Goal: Communication & Community: Answer question/provide support

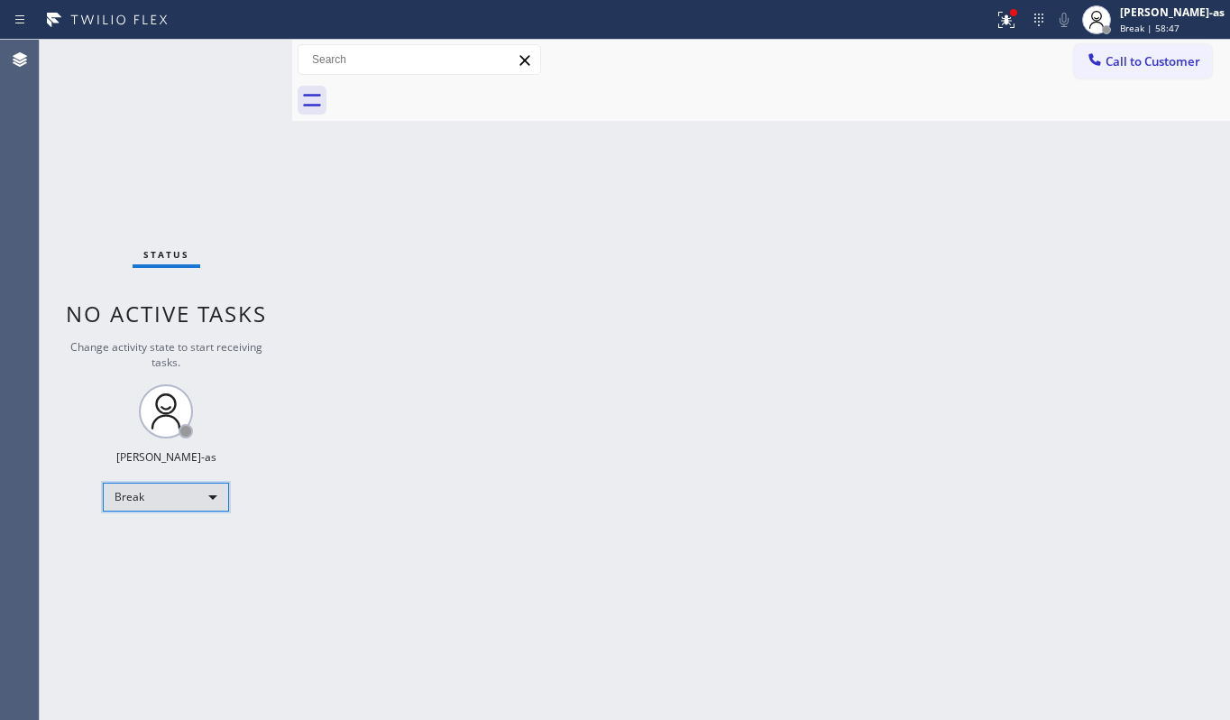
click at [178, 499] on div "Break" at bounding box center [166, 497] width 126 height 29
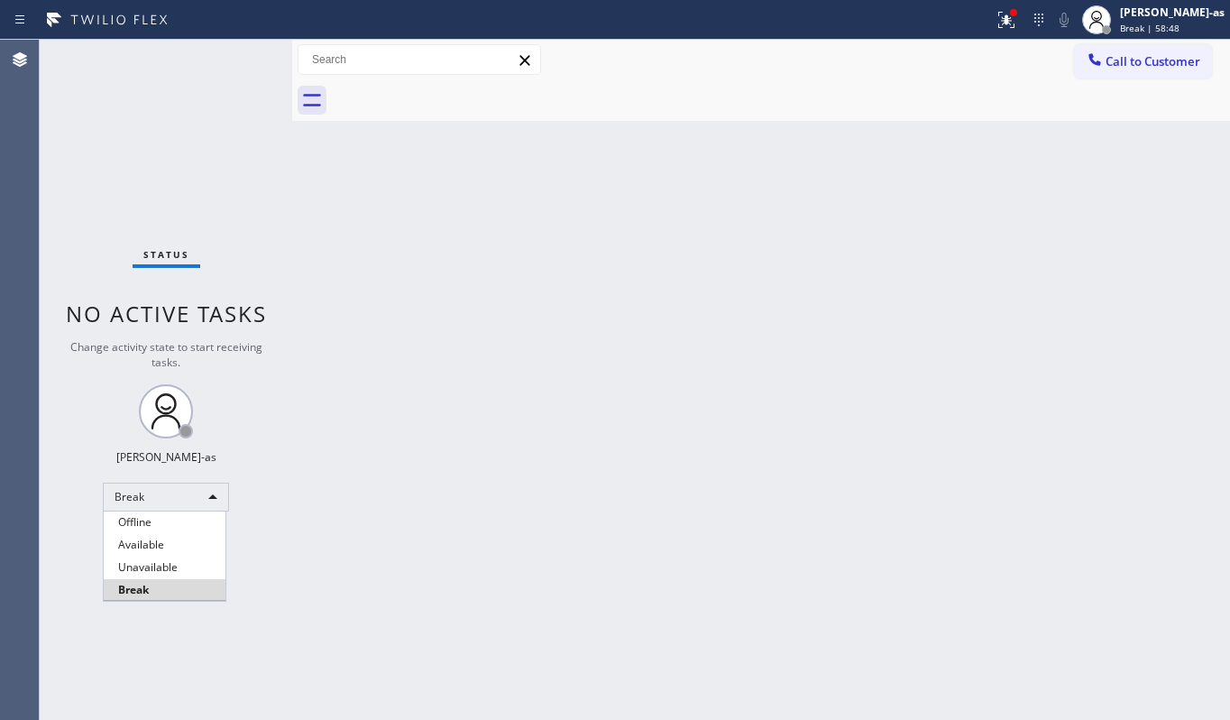
click at [180, 572] on li "Unavailable" at bounding box center [165, 567] width 122 height 22
click at [477, 178] on div "Back to Dashboard Change Sender ID Customers Technicians Select a contact Outbo…" at bounding box center [761, 380] width 938 height 680
click at [1137, 59] on span "Call to Customer" at bounding box center [1153, 61] width 95 height 16
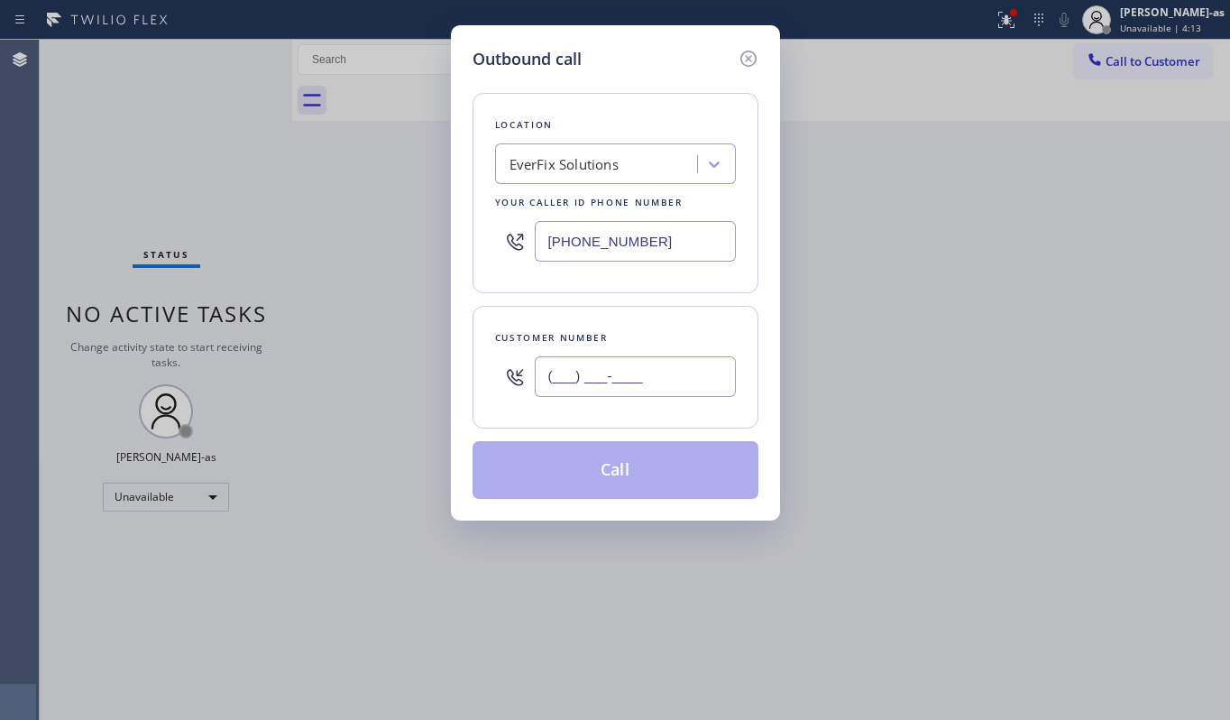
click at [617, 397] on input "(___) ___-____" at bounding box center [635, 376] width 201 height 41
paste input "917) 337-9071"
type input "[PHONE_NUMBER]"
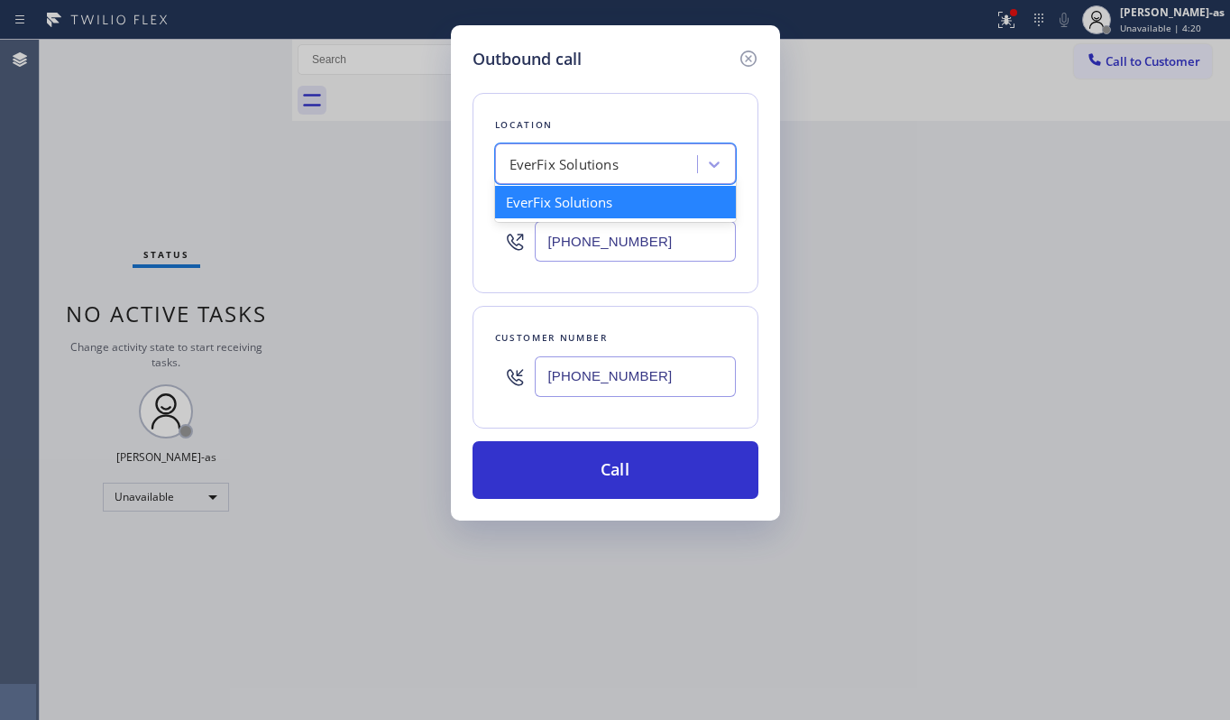
click at [549, 175] on div "EverFix Solutions" at bounding box center [599, 165] width 197 height 32
paste input "Local Appliance Repair Cart [GEOGRAPHIC_DATA]"
type input "Local Appliance Repair Cart [GEOGRAPHIC_DATA]"
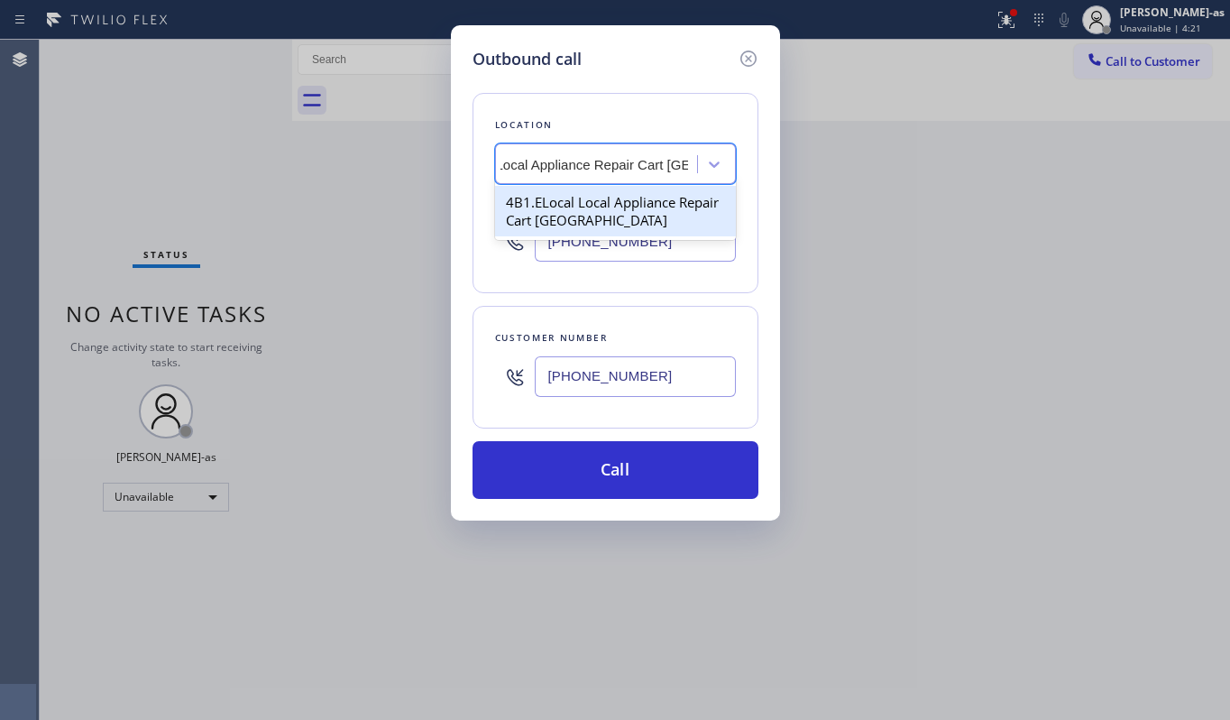
click at [559, 207] on div "4B1.ELocal Local Appliance Repair Cart [GEOGRAPHIC_DATA]" at bounding box center [615, 211] width 241 height 51
type input "[PHONE_NUMBER]"
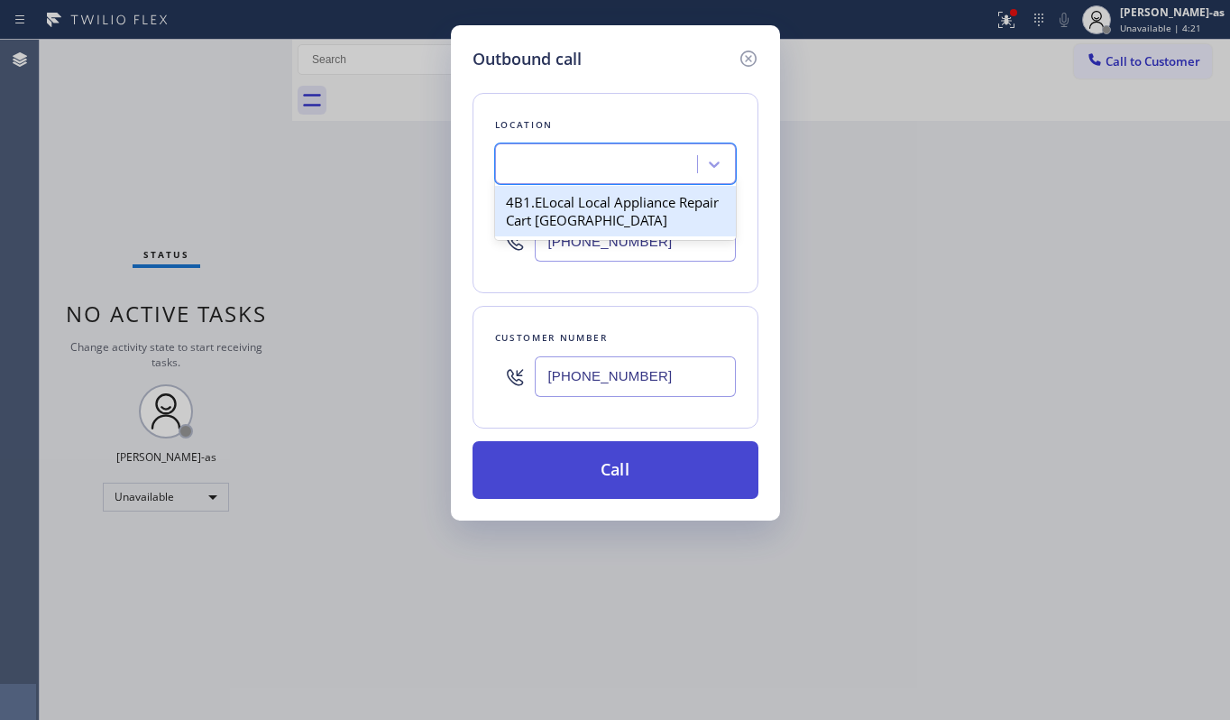
scroll to position [0, 1]
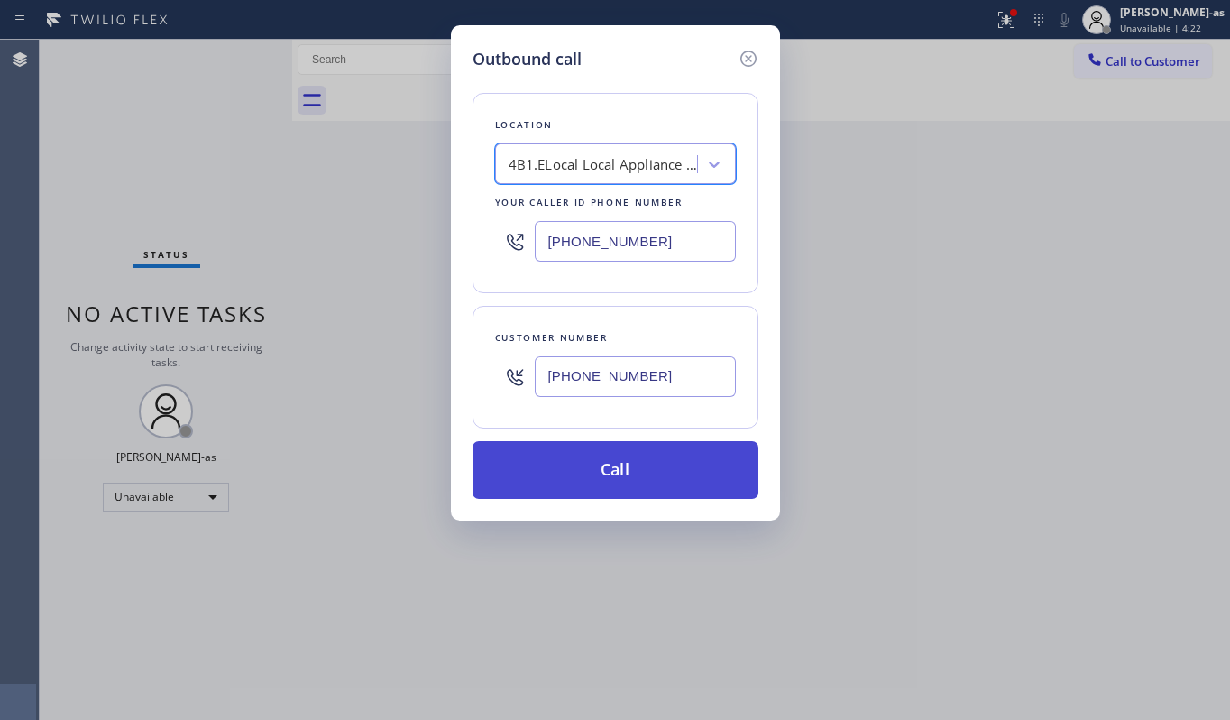
click at [657, 462] on button "Call" at bounding box center [616, 470] width 286 height 58
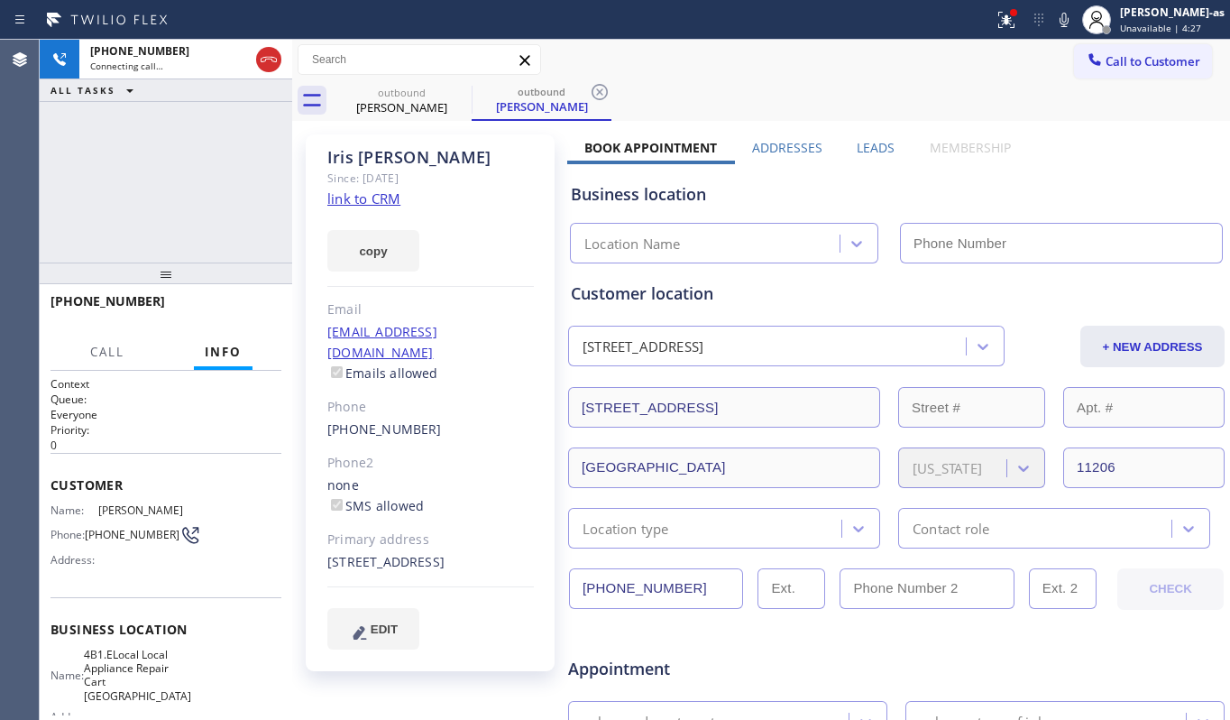
type input "[PHONE_NUMBER]"
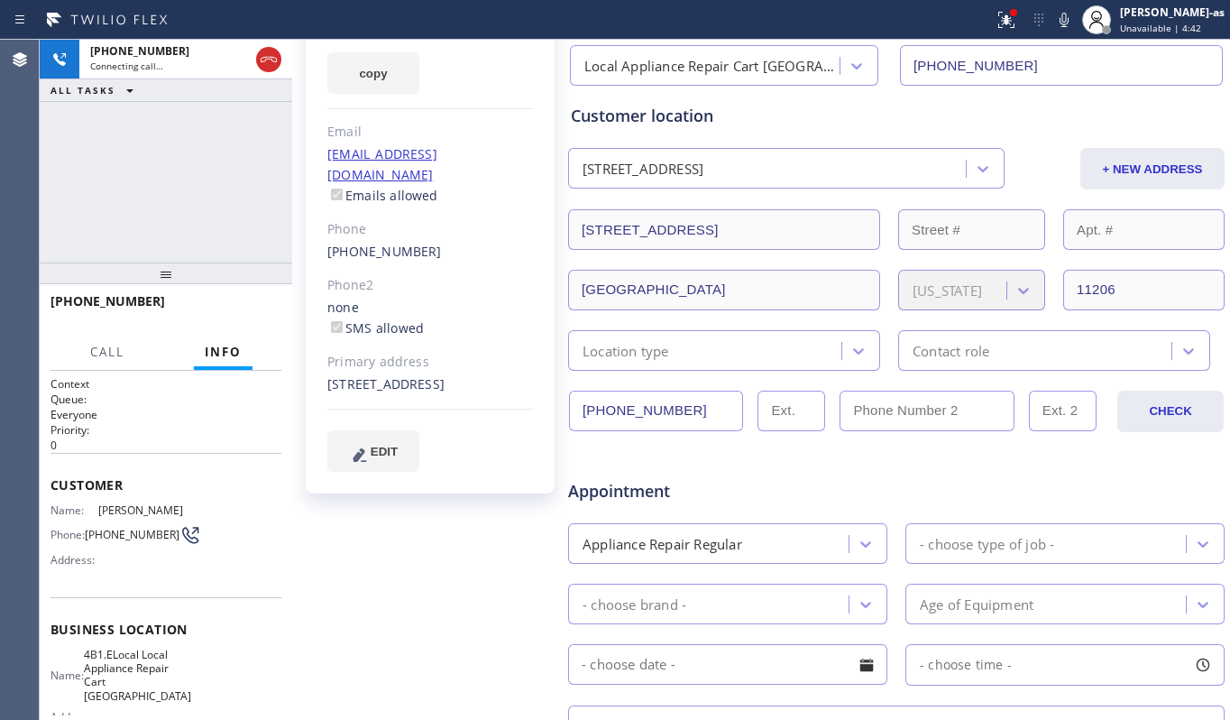
scroll to position [481, 0]
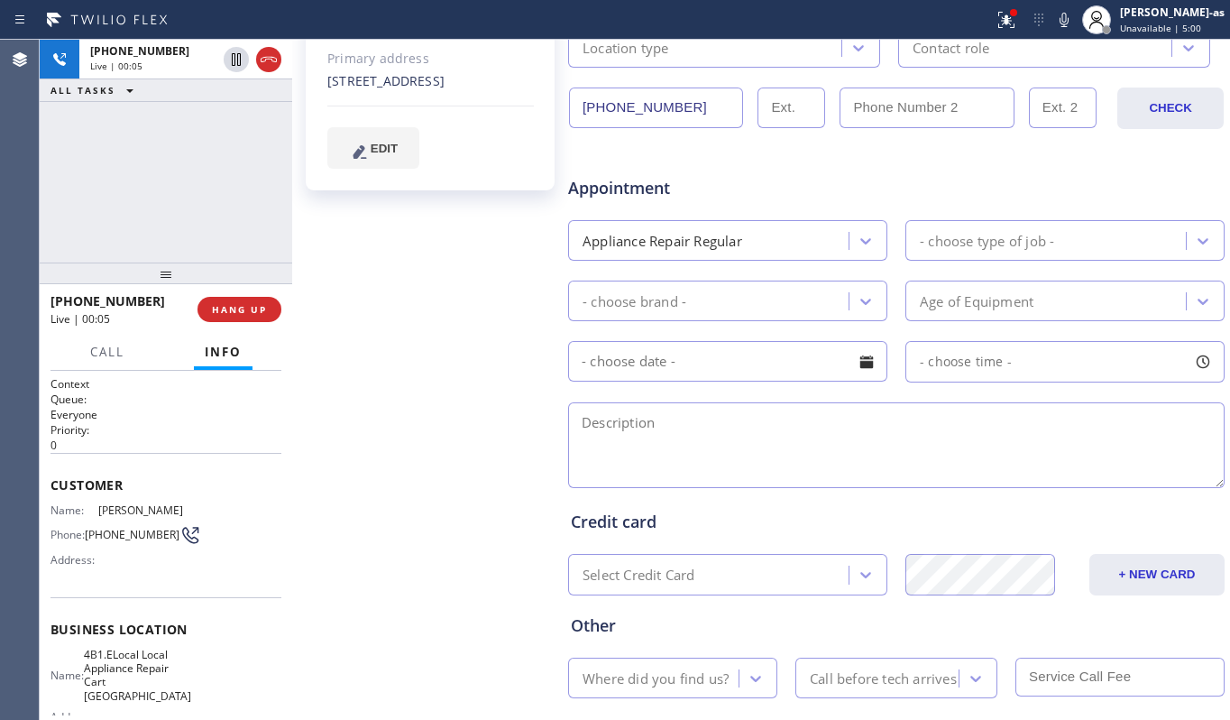
click at [163, 108] on div "[PHONE_NUMBER] Live | 00:05 ALL TASKS ALL TASKS ACTIVE TASKS TASKS IN WRAP UP" at bounding box center [166, 151] width 253 height 223
click at [264, 51] on icon at bounding box center [269, 60] width 22 height 22
click at [210, 257] on div "[PHONE_NUMBER] Live | 00:06 ALL TASKS ALL TASKS ACTIVE TASKS TASKS IN WRAP UP […" at bounding box center [166, 380] width 253 height 680
click at [231, 283] on div at bounding box center [166, 273] width 253 height 22
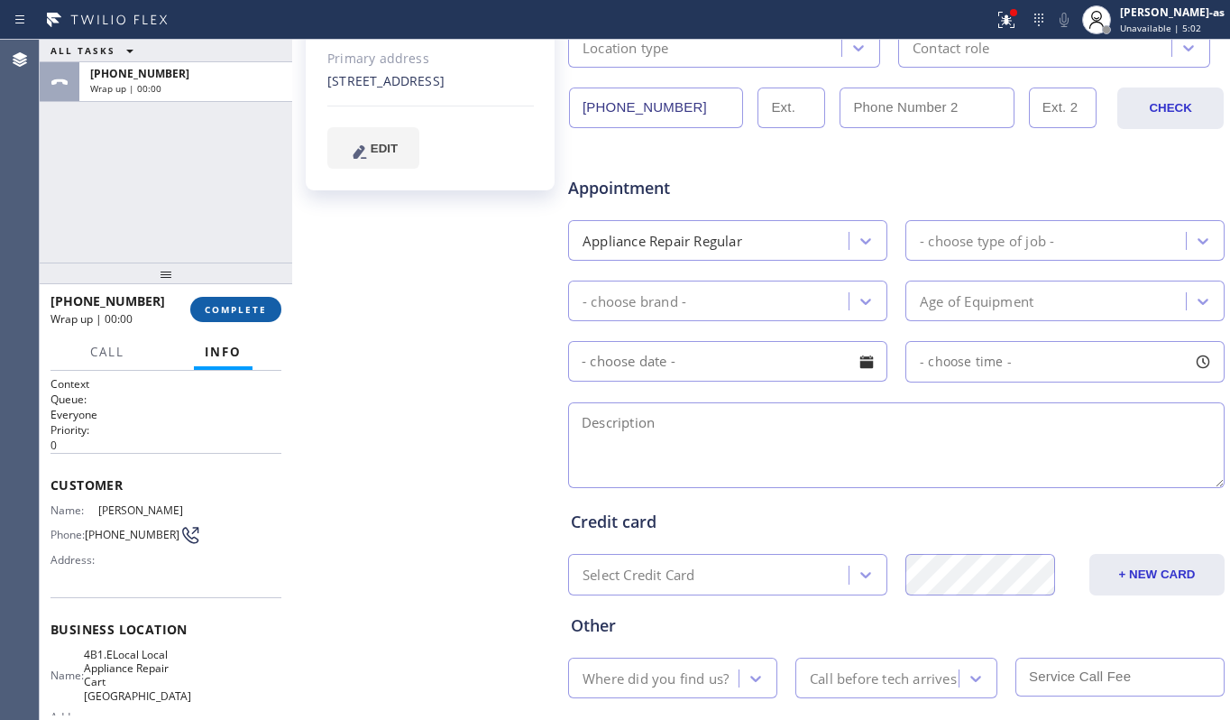
click at [238, 297] on button "COMPLETE" at bounding box center [235, 309] width 91 height 25
drag, startPoint x: 231, startPoint y: 264, endPoint x: 330, endPoint y: 258, distance: 99.4
click at [247, 263] on div at bounding box center [166, 273] width 253 height 22
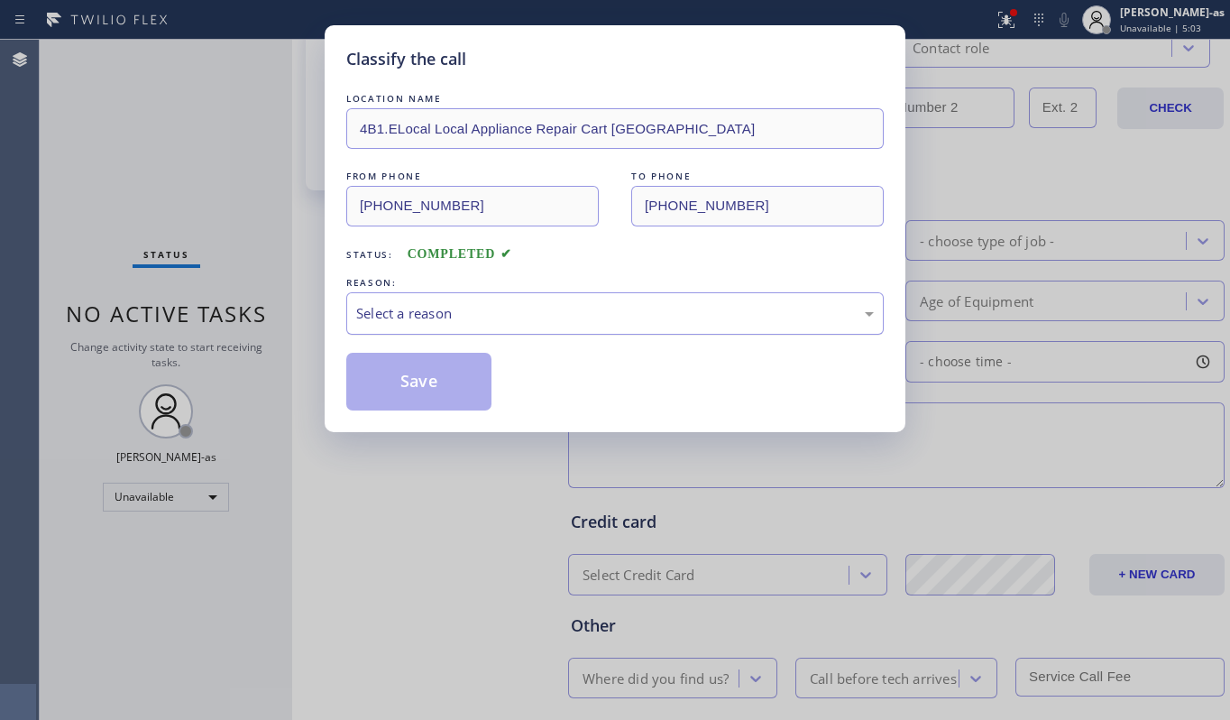
click at [449, 318] on div "Select a reason" at bounding box center [615, 313] width 518 height 21
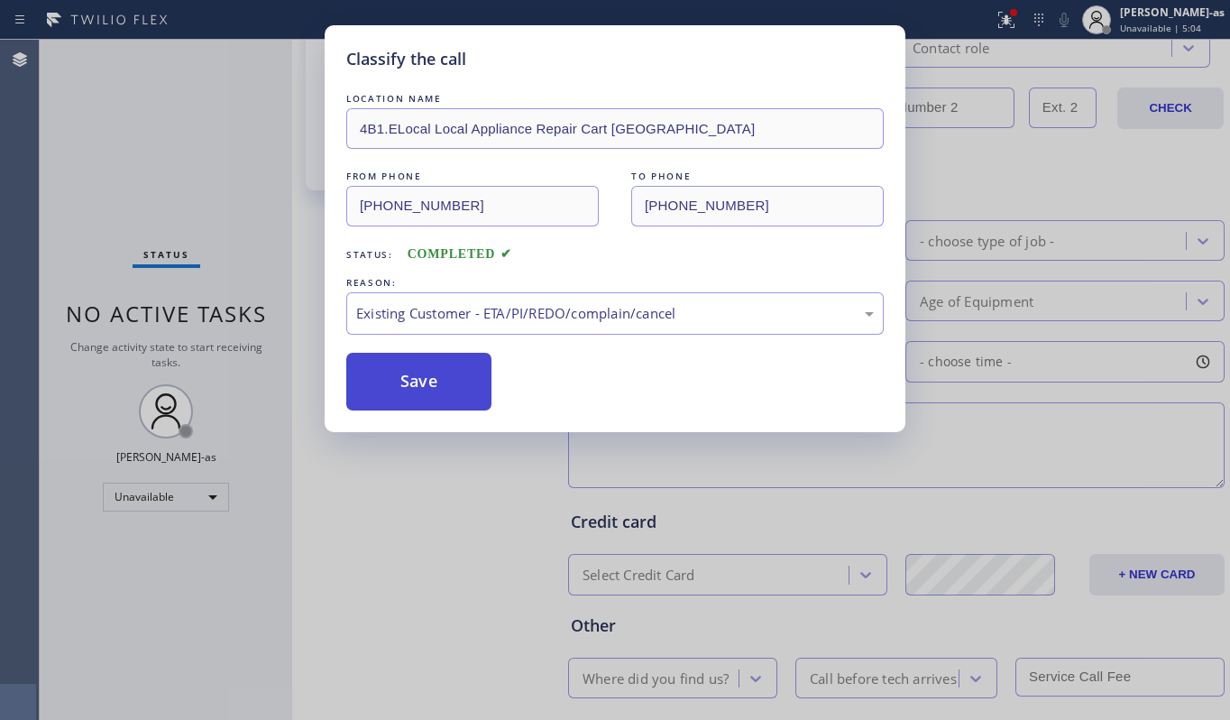
click at [455, 379] on button "Save" at bounding box center [418, 382] width 145 height 58
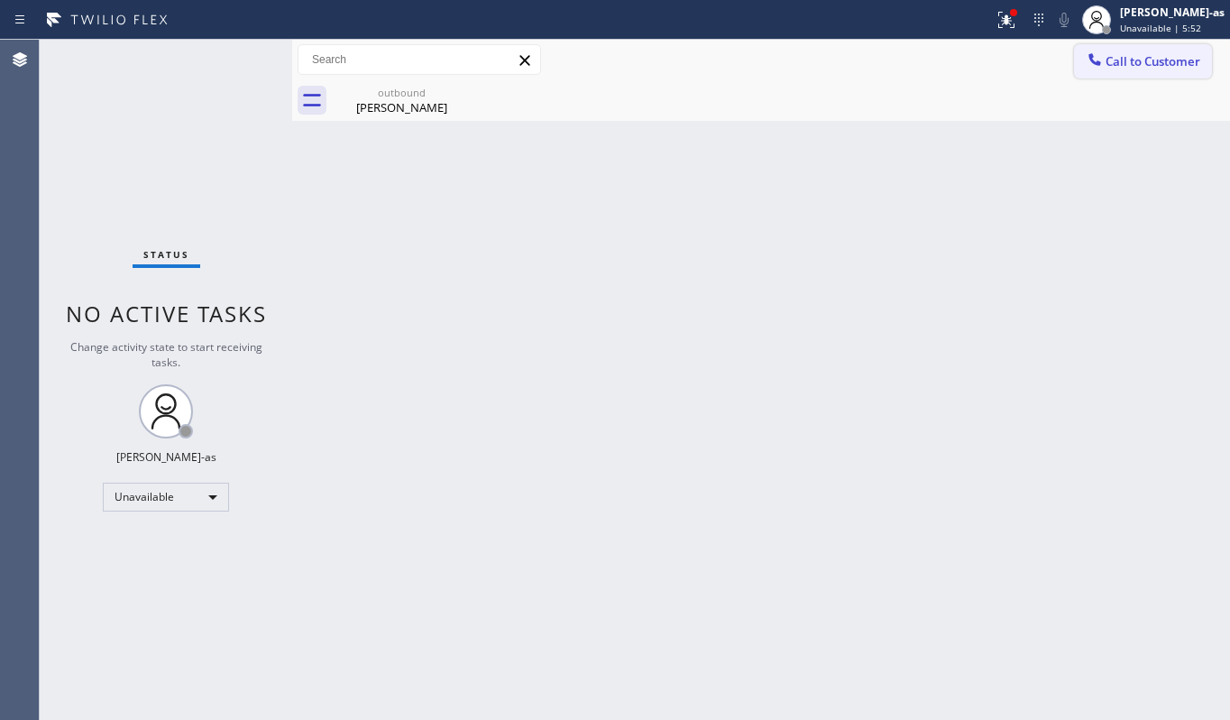
click at [1100, 51] on icon at bounding box center [1095, 60] width 18 height 18
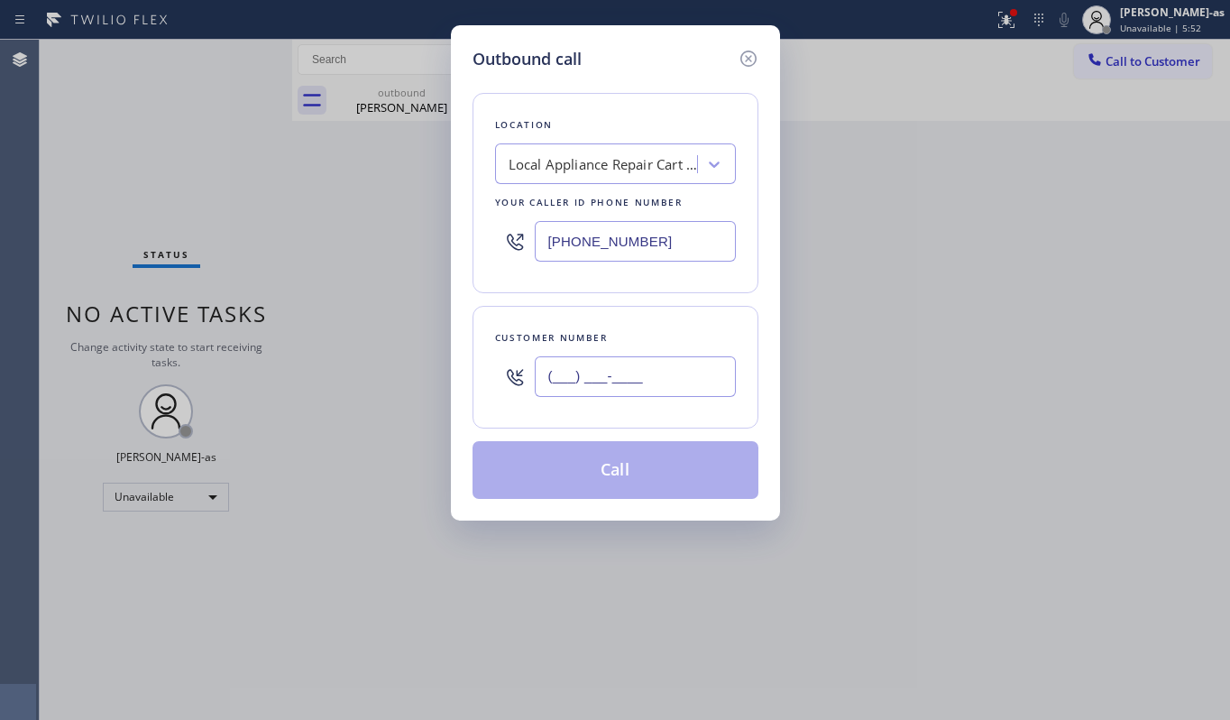
click at [608, 363] on input "(___) ___-____" at bounding box center [635, 376] width 201 height 41
paste input "785) 218-9361"
type input "[PHONE_NUMBER]"
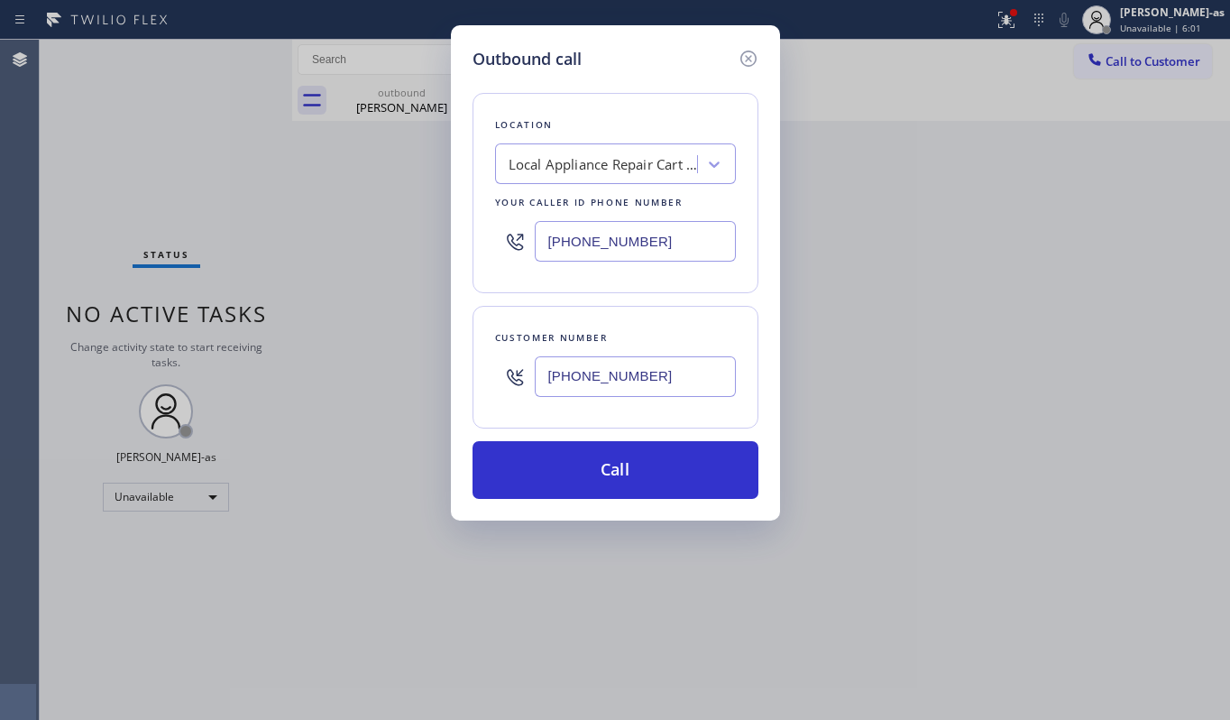
click at [622, 157] on div "Local Appliance Repair Cart [GEOGRAPHIC_DATA]" at bounding box center [603, 164] width 189 height 21
click at [682, 247] on input "[PHONE_NUMBER]" at bounding box center [635, 241] width 201 height 41
paste input "833) 692-2271"
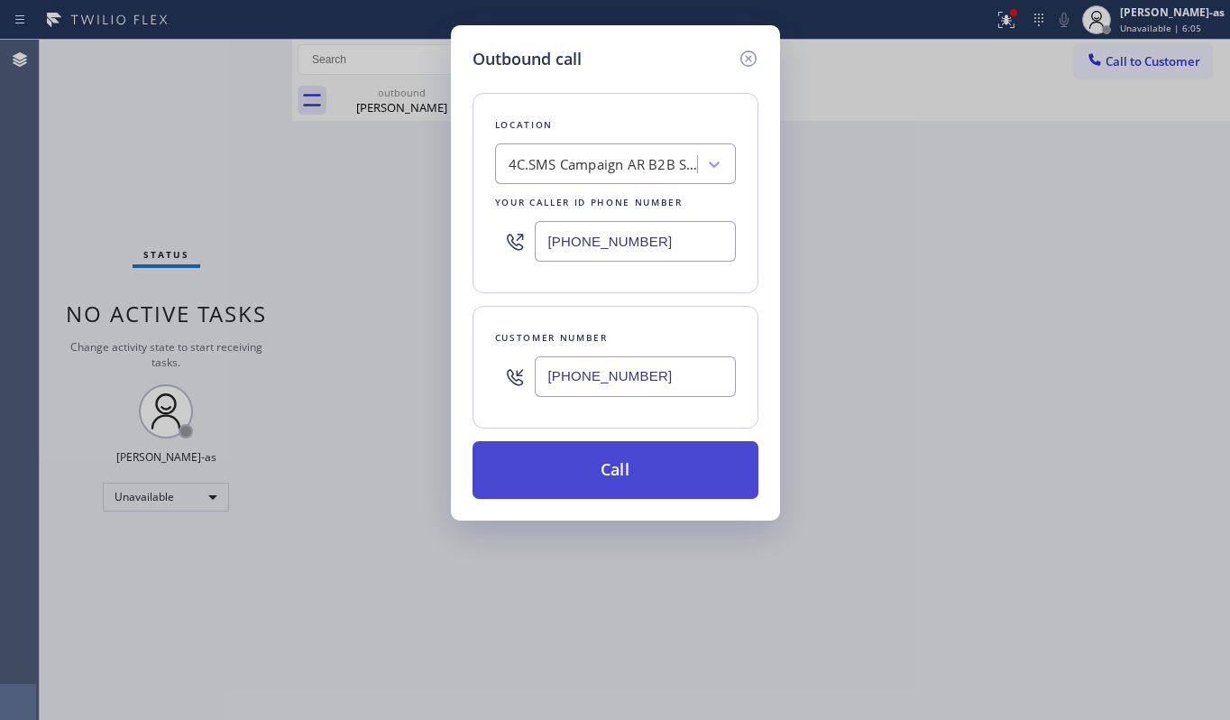
type input "[PHONE_NUMBER]"
click at [626, 484] on button "Call" at bounding box center [616, 470] width 286 height 58
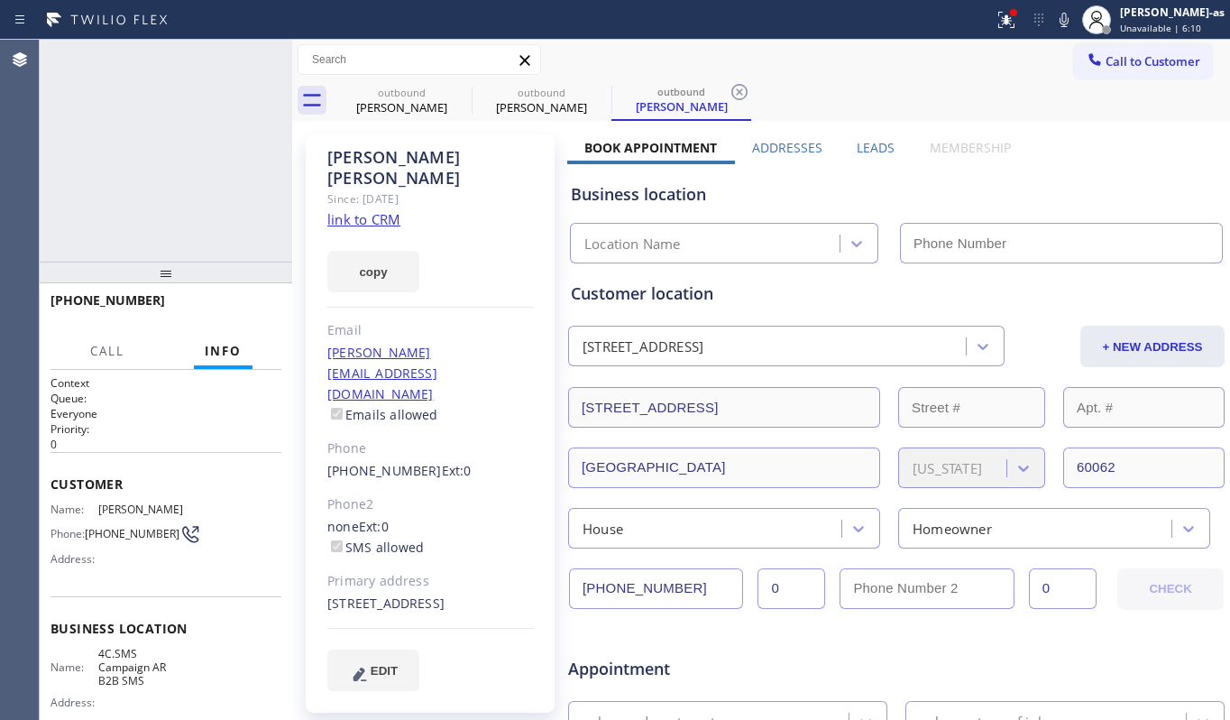
type input "[PHONE_NUMBER]"
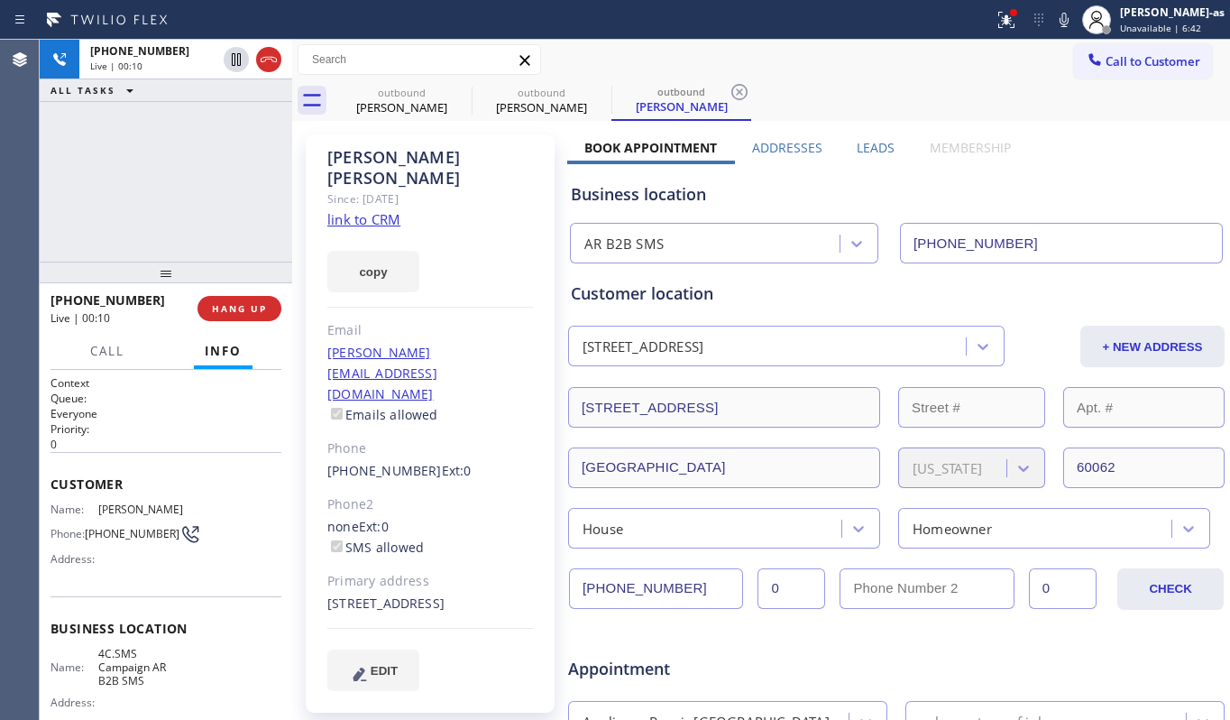
click at [263, 69] on icon at bounding box center [269, 60] width 22 height 22
click at [216, 304] on span "HANG UP" at bounding box center [239, 308] width 55 height 13
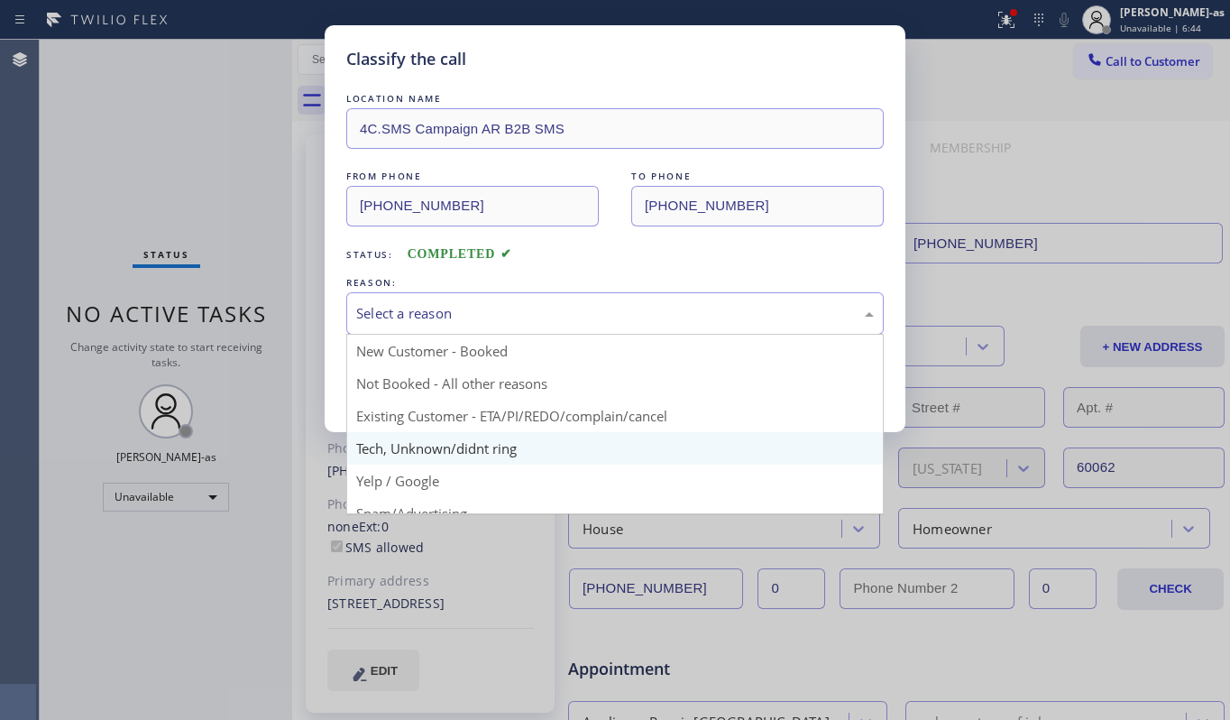
drag, startPoint x: 448, startPoint y: 308, endPoint x: 626, endPoint y: 455, distance: 230.0
click at [455, 321] on div "Select a reason" at bounding box center [615, 313] width 518 height 21
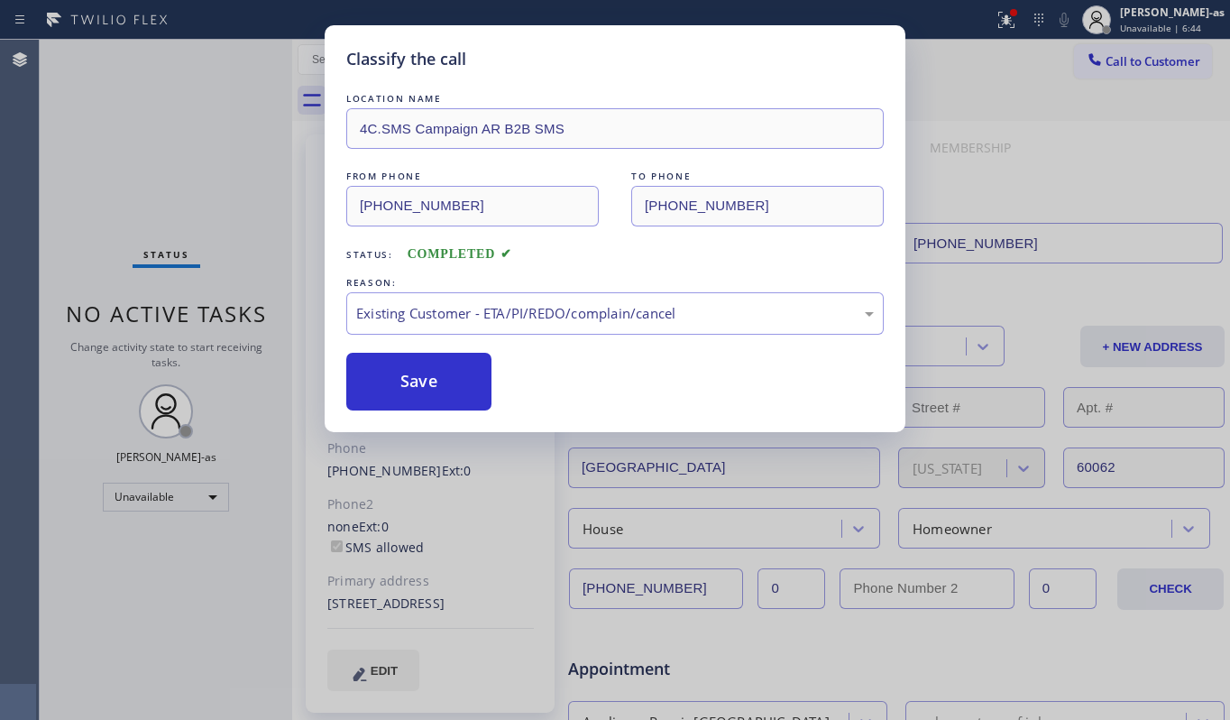
drag, startPoint x: 618, startPoint y: 423, endPoint x: 577, endPoint y: 409, distance: 42.8
drag, startPoint x: 418, startPoint y: 375, endPoint x: 419, endPoint y: 316, distance: 59.5
click at [418, 373] on button "Save" at bounding box center [418, 382] width 145 height 58
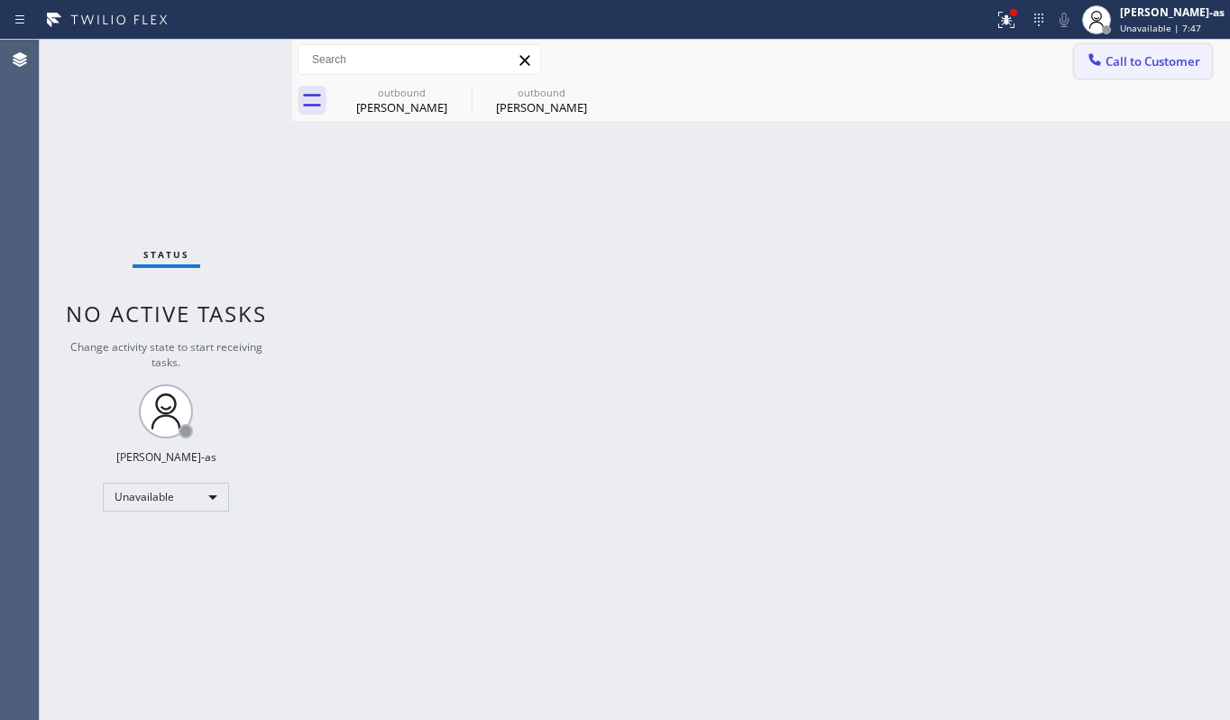
click at [1134, 59] on span "Call to Customer" at bounding box center [1153, 61] width 95 height 16
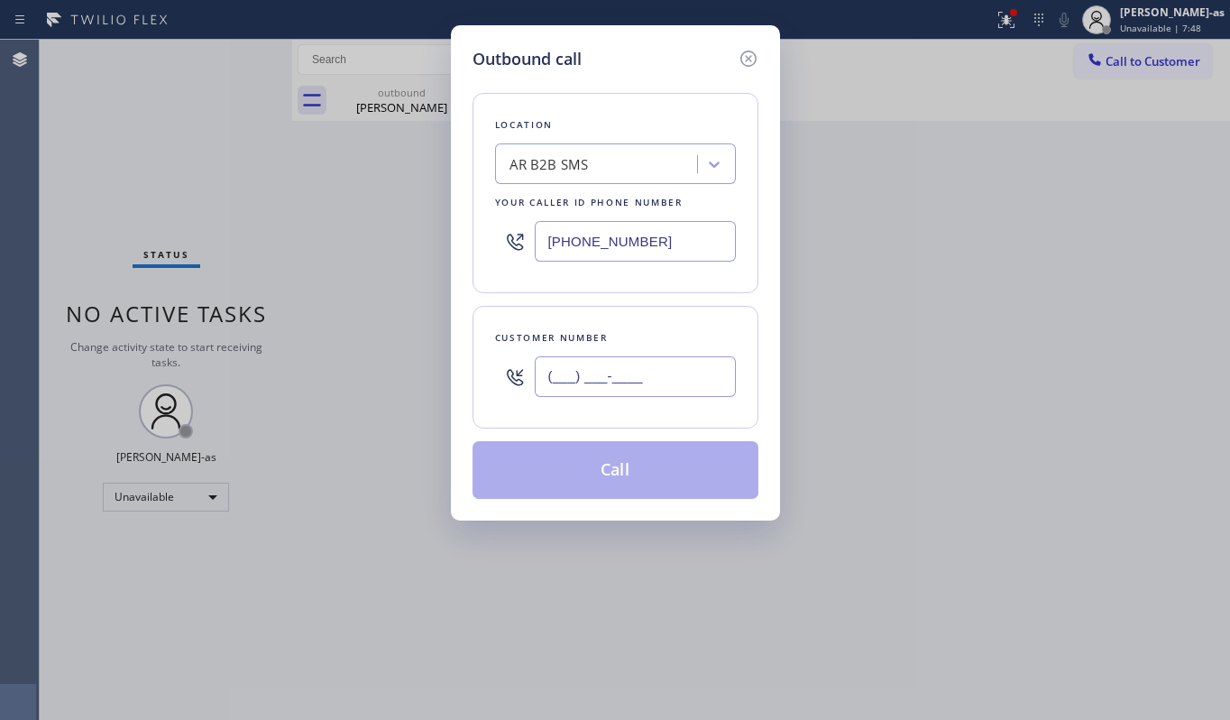
click at [595, 382] on input "(___) ___-____" at bounding box center [635, 376] width 201 height 41
paste input "303) 881-6062"
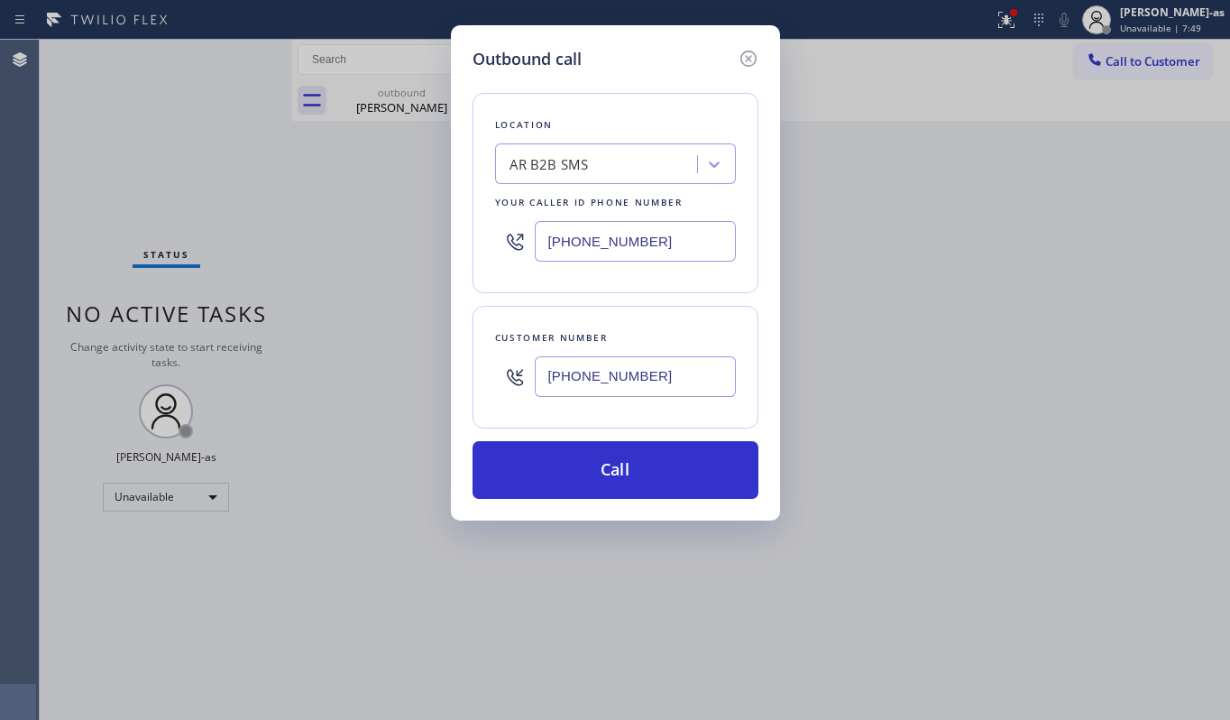
type input "[PHONE_NUMBER]"
click at [568, 163] on div "AR B2B SMS" at bounding box center [549, 164] width 79 height 21
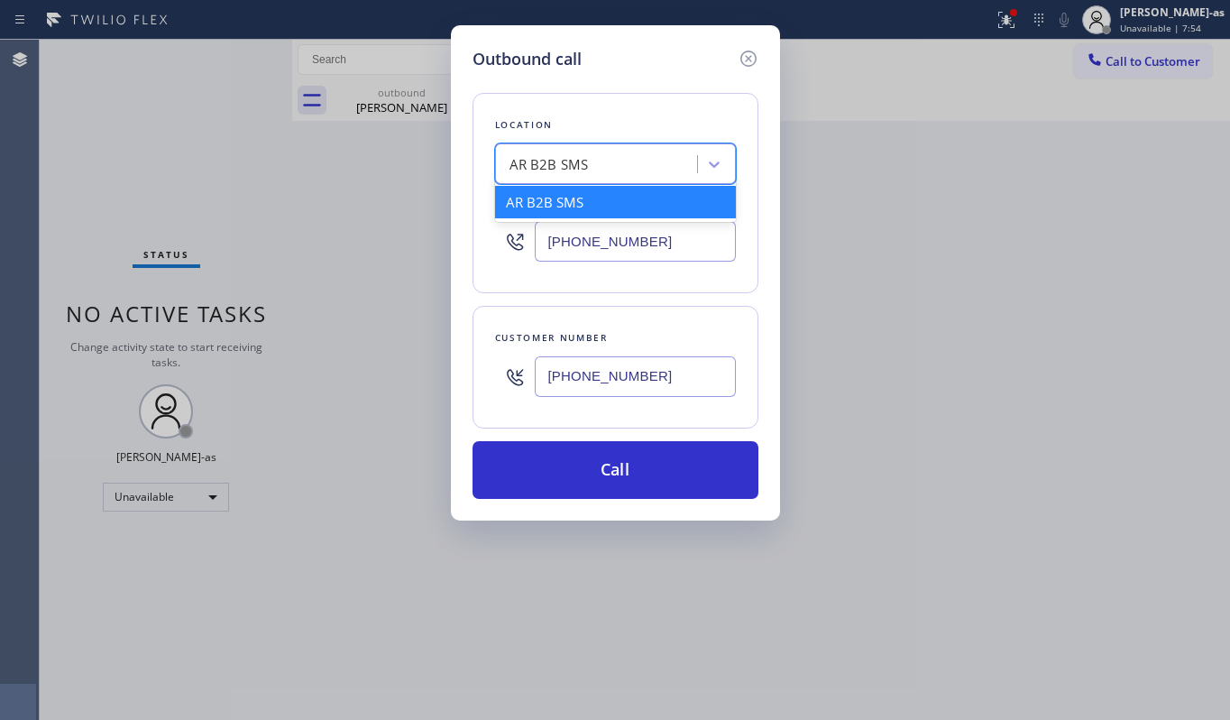
paste input "[PERSON_NAME] Dacor Appliance Repair Experts"
type input "[PERSON_NAME] Dacor Appliance Repair Experts"
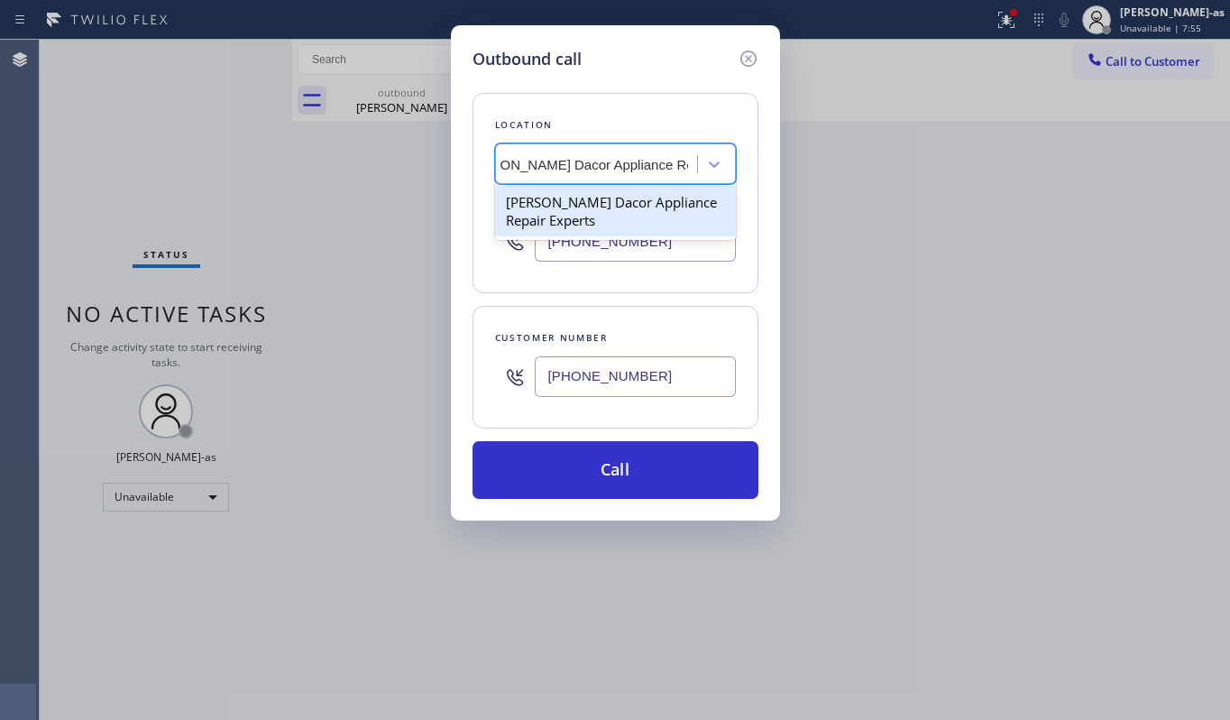
click at [572, 197] on div "[PERSON_NAME] Dacor Appliance Repair Experts" at bounding box center [615, 211] width 241 height 51
type input "[PHONE_NUMBER]"
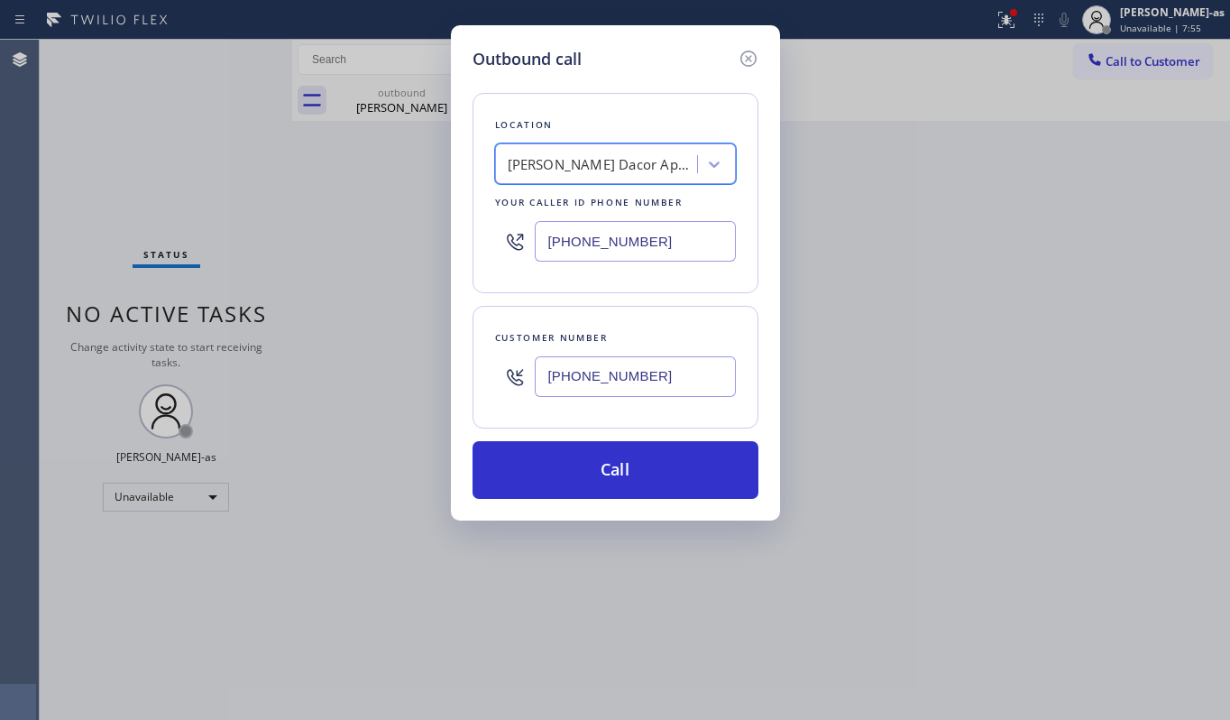
scroll to position [0, 1]
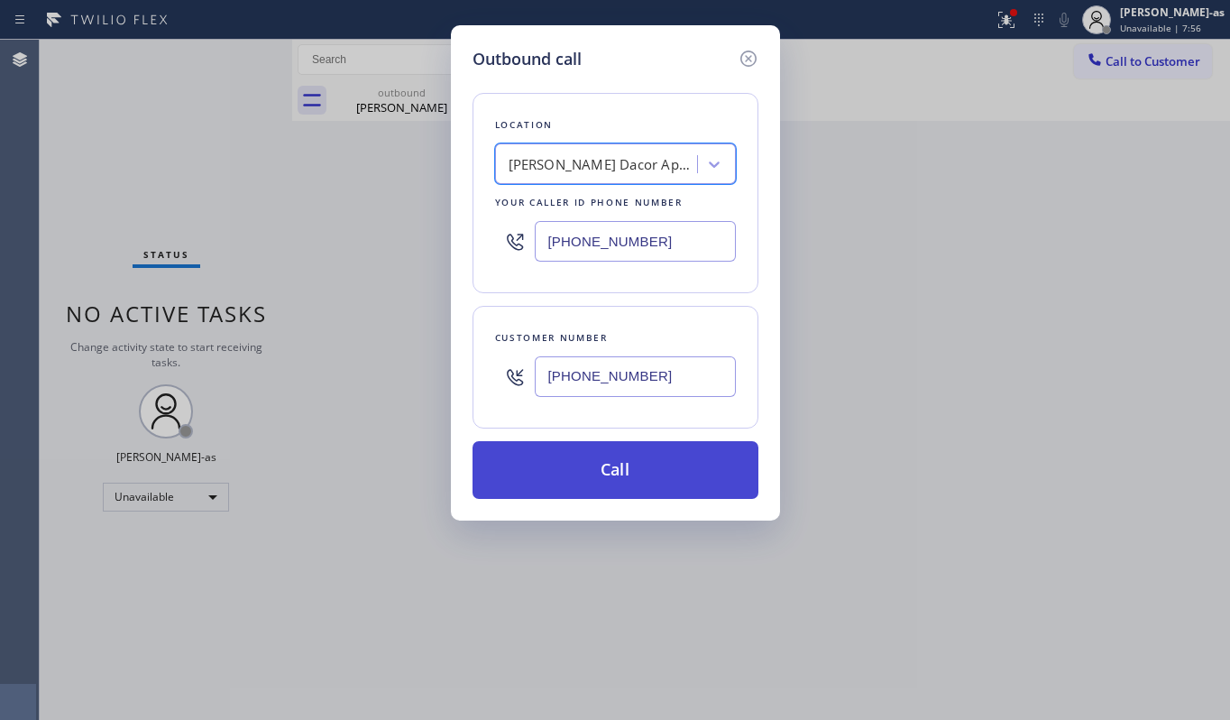
click at [619, 469] on button "Call" at bounding box center [616, 470] width 286 height 58
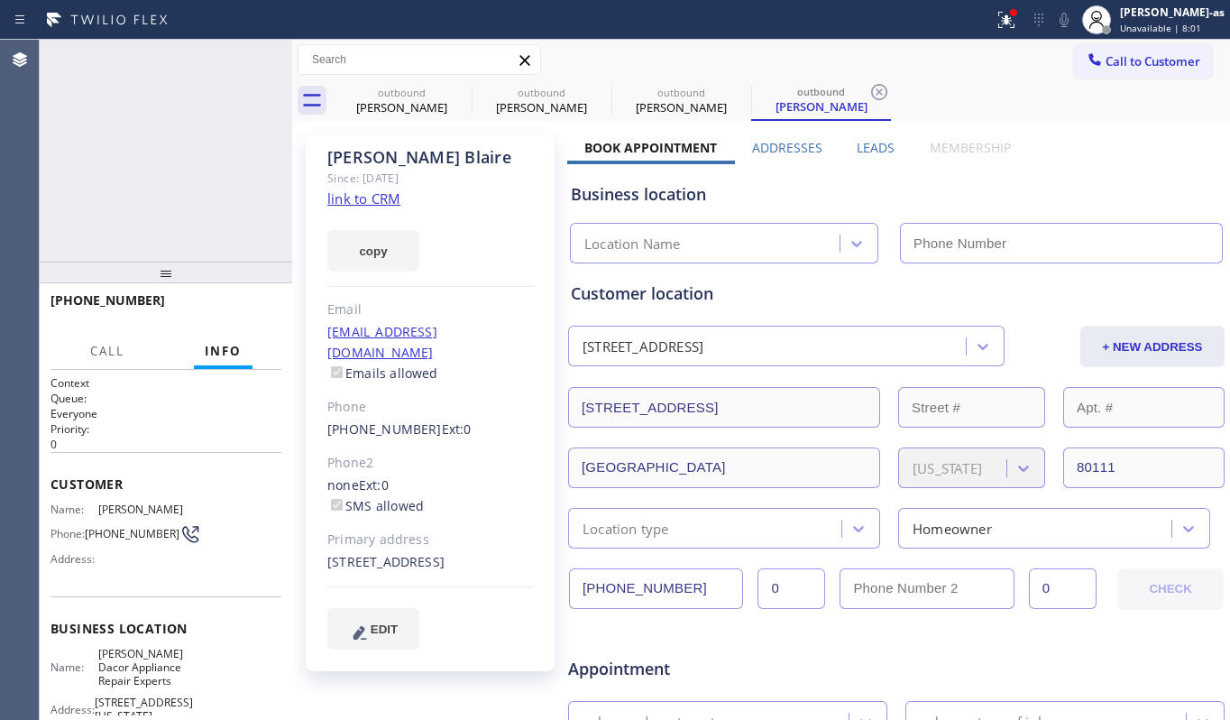
type input "[PHONE_NUMBER]"
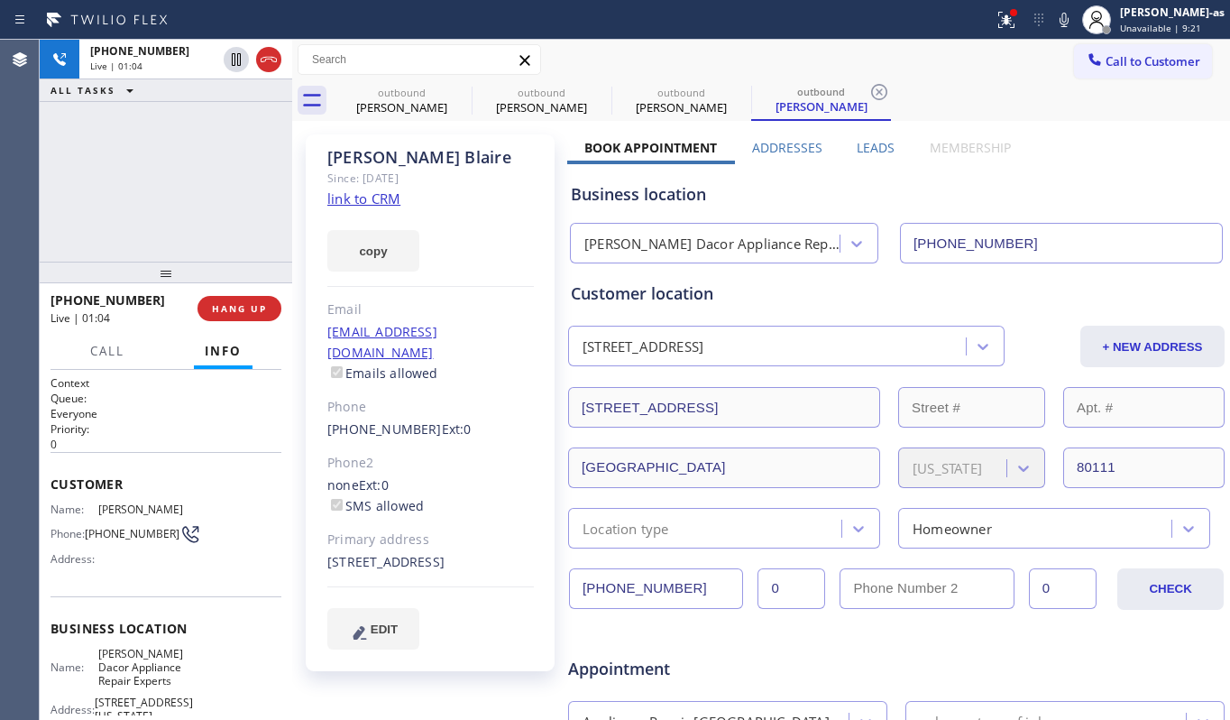
click at [133, 221] on div "[PHONE_NUMBER] Live | 01:04 ALL TASKS ALL TASKS ACTIVE TASKS TASKS IN WRAP UP" at bounding box center [166, 151] width 253 height 222
drag, startPoint x: 144, startPoint y: 170, endPoint x: 250, endPoint y: 253, distance: 134.2
click at [145, 170] on div "[PHONE_NUMBER] Live | 07:19 ALL TASKS ALL TASKS ACTIVE TASKS TASKS IN WRAP UP" at bounding box center [166, 151] width 253 height 222
drag, startPoint x: 213, startPoint y: 225, endPoint x: 193, endPoint y: 319, distance: 95.9
click at [211, 225] on div "[PHONE_NUMBER] Live | 07:19 ALL TASKS ALL TASKS ACTIVE TASKS TASKS IN WRAP UP" at bounding box center [166, 151] width 253 height 222
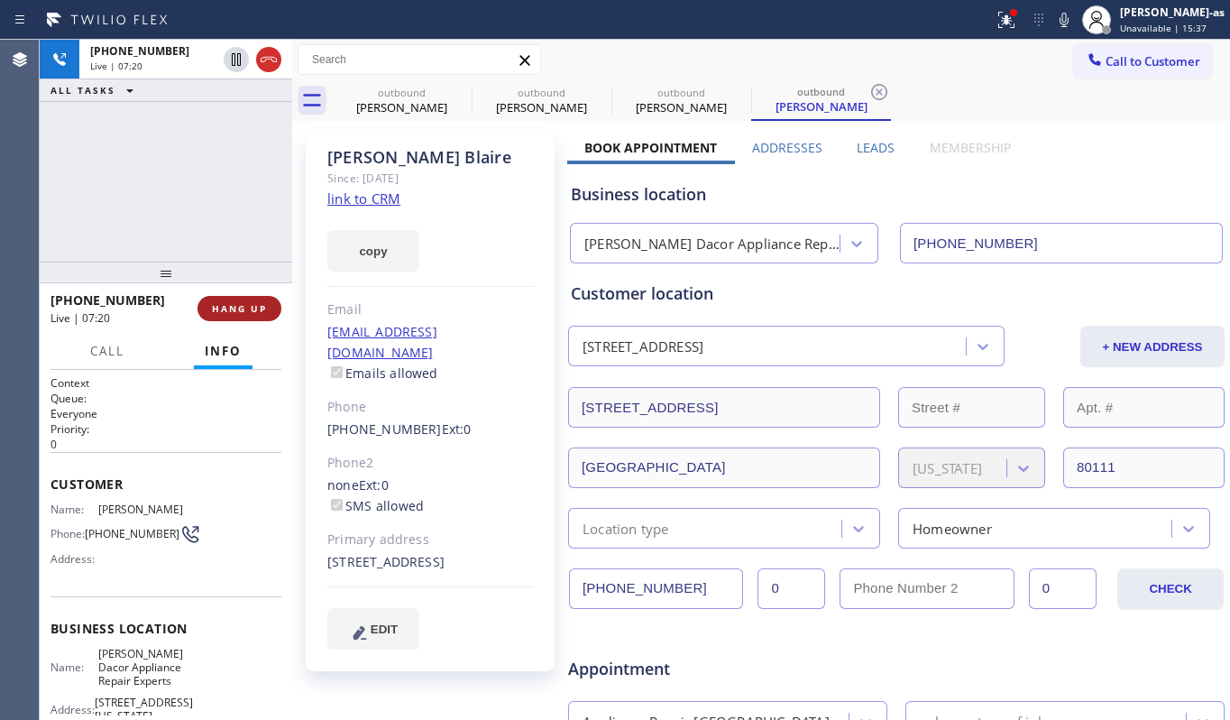
click at [225, 312] on span "HANG UP" at bounding box center [239, 308] width 55 height 13
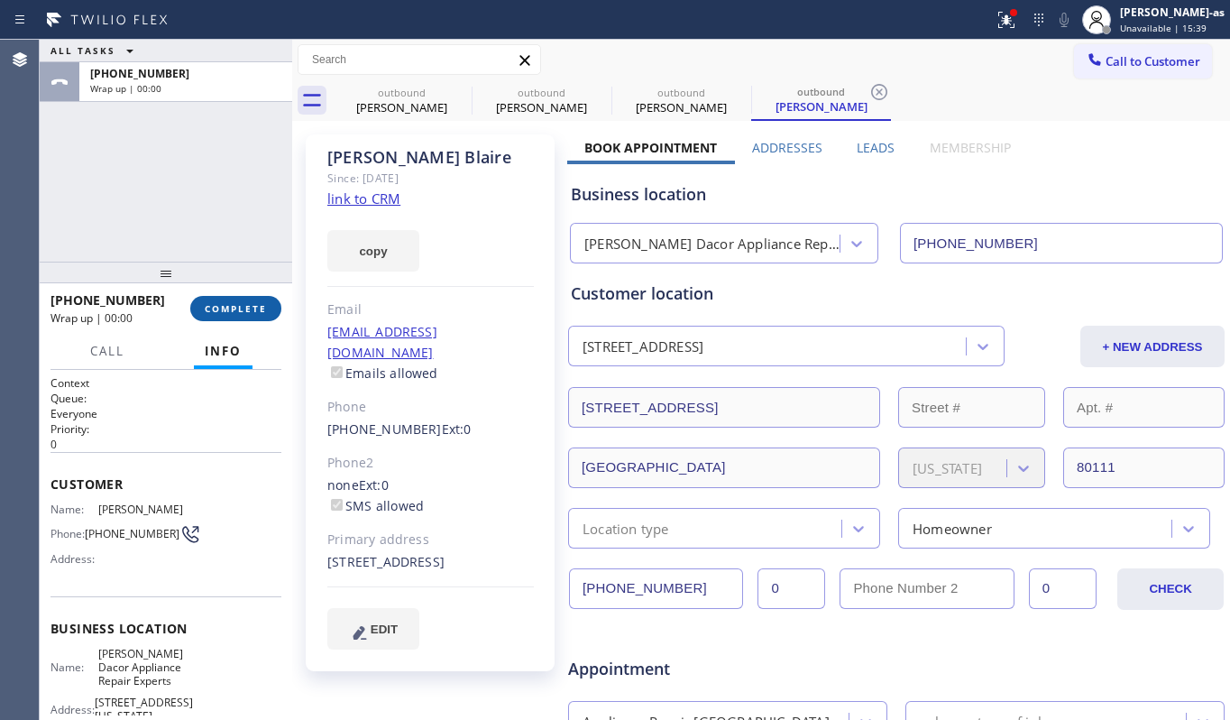
click at [220, 311] on span "COMPLETE" at bounding box center [236, 308] width 62 height 13
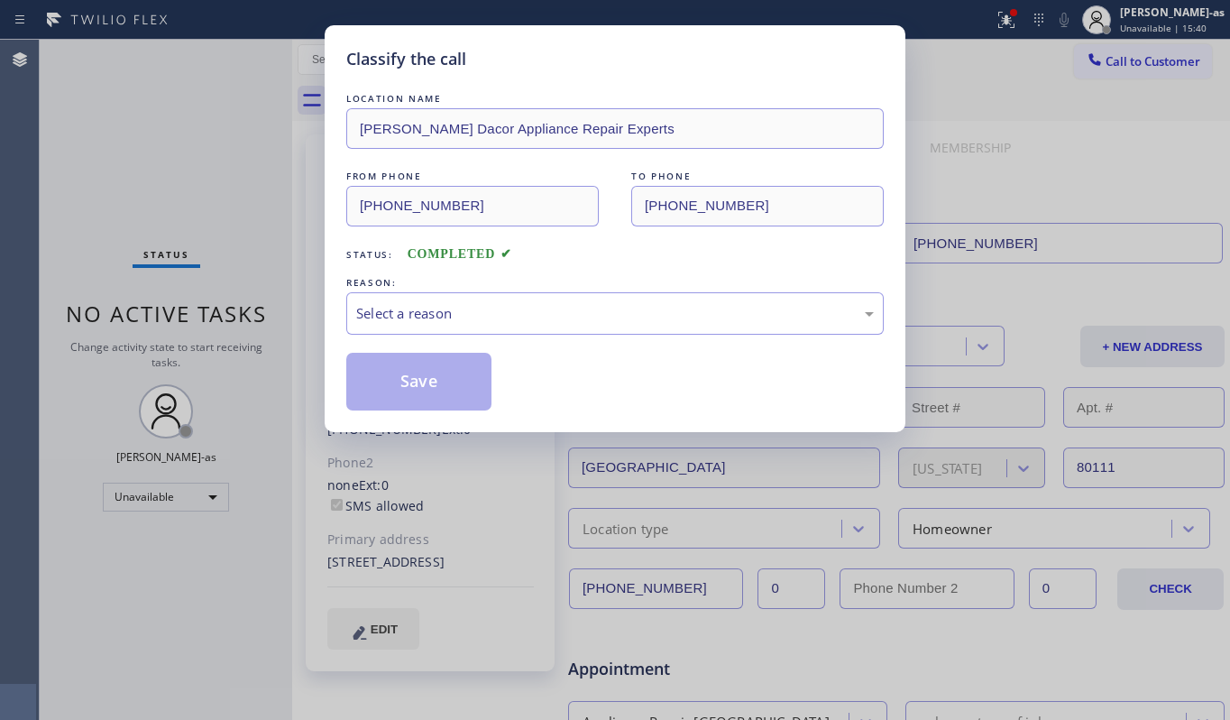
click at [272, 231] on div "Classify the call LOCATION NAME [PERSON_NAME] Dacor Appliance Repair Experts FR…" at bounding box center [615, 360] width 1230 height 720
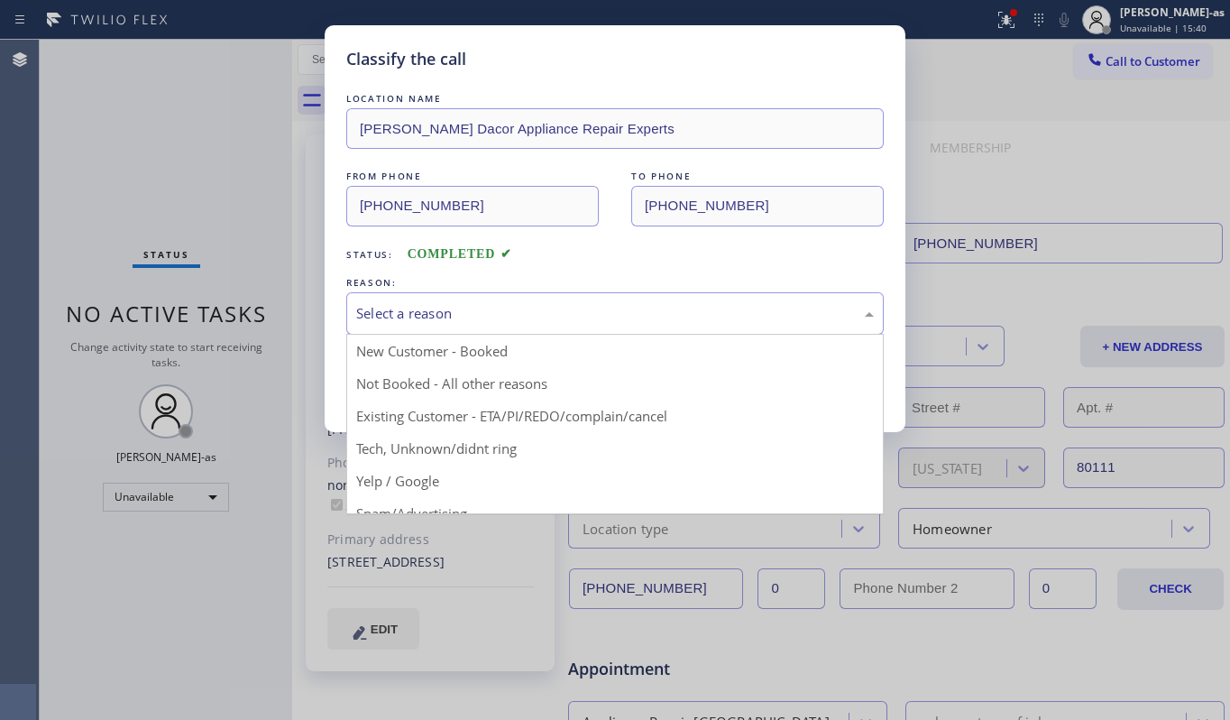
click at [460, 316] on div "Select a reason" at bounding box center [615, 313] width 518 height 21
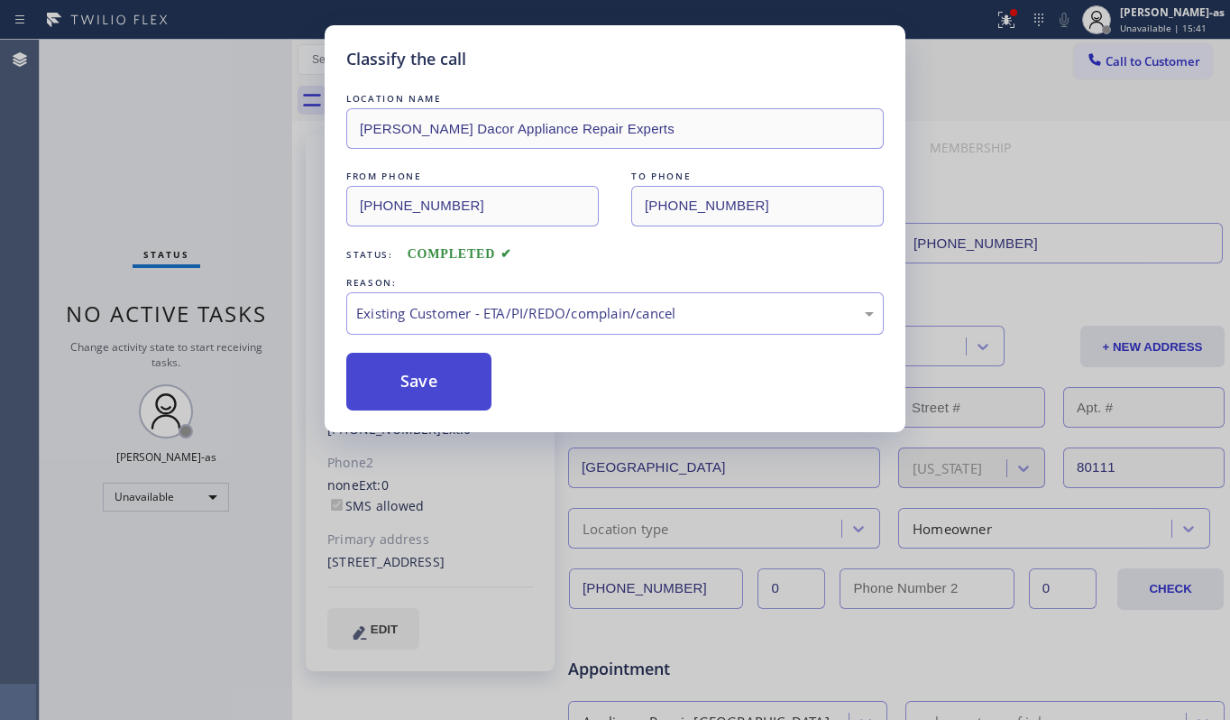
click at [420, 376] on button "Save" at bounding box center [418, 382] width 145 height 58
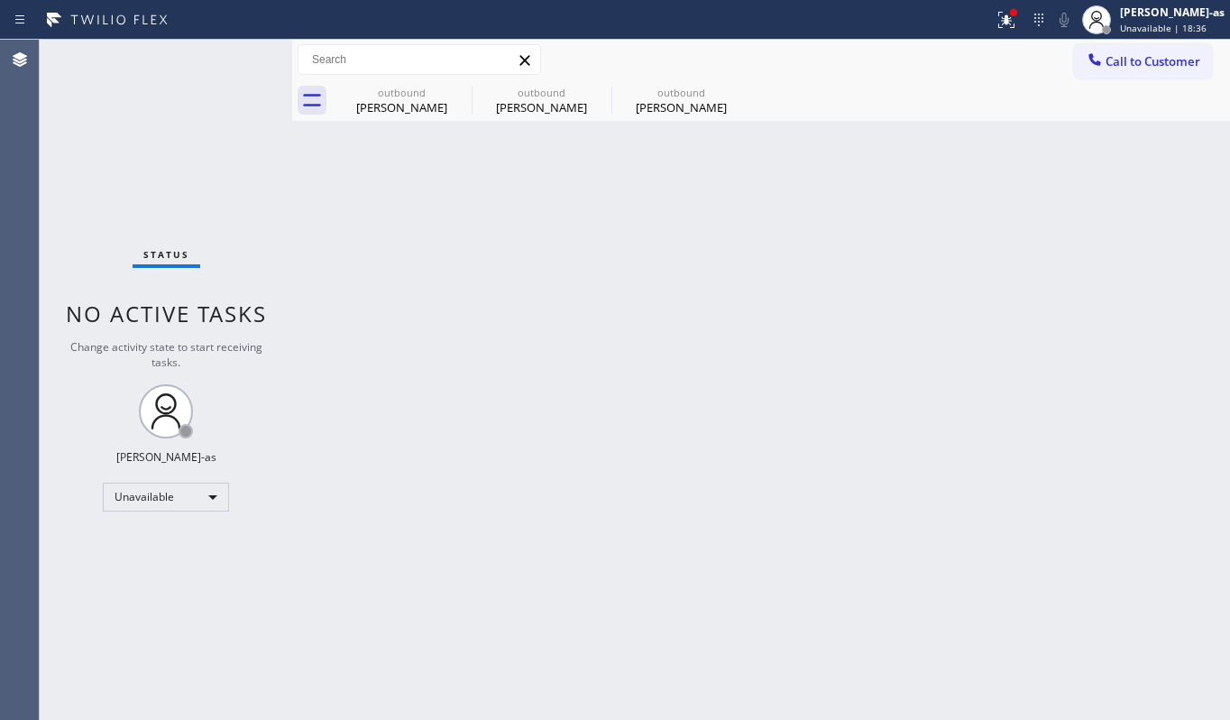
click at [1131, 69] on span "Call to Customer" at bounding box center [1153, 61] width 95 height 16
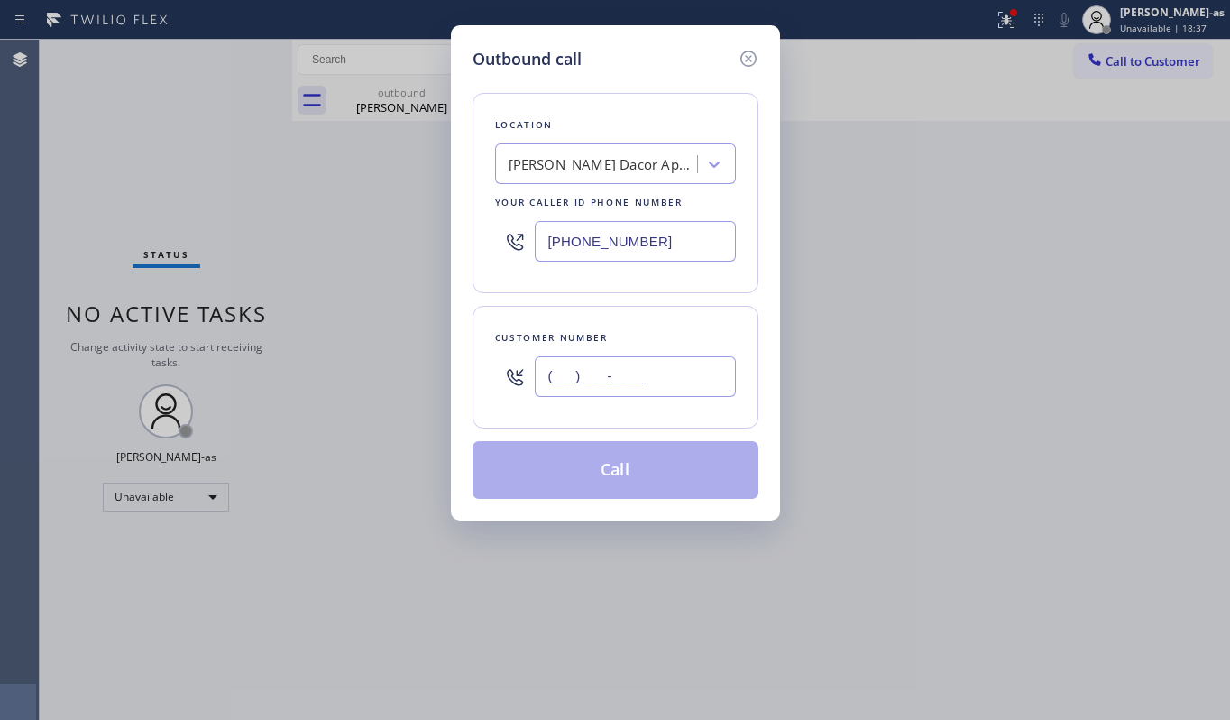
click at [655, 379] on input "(___) ___-____" at bounding box center [635, 376] width 201 height 41
paste input "908) 500-2048"
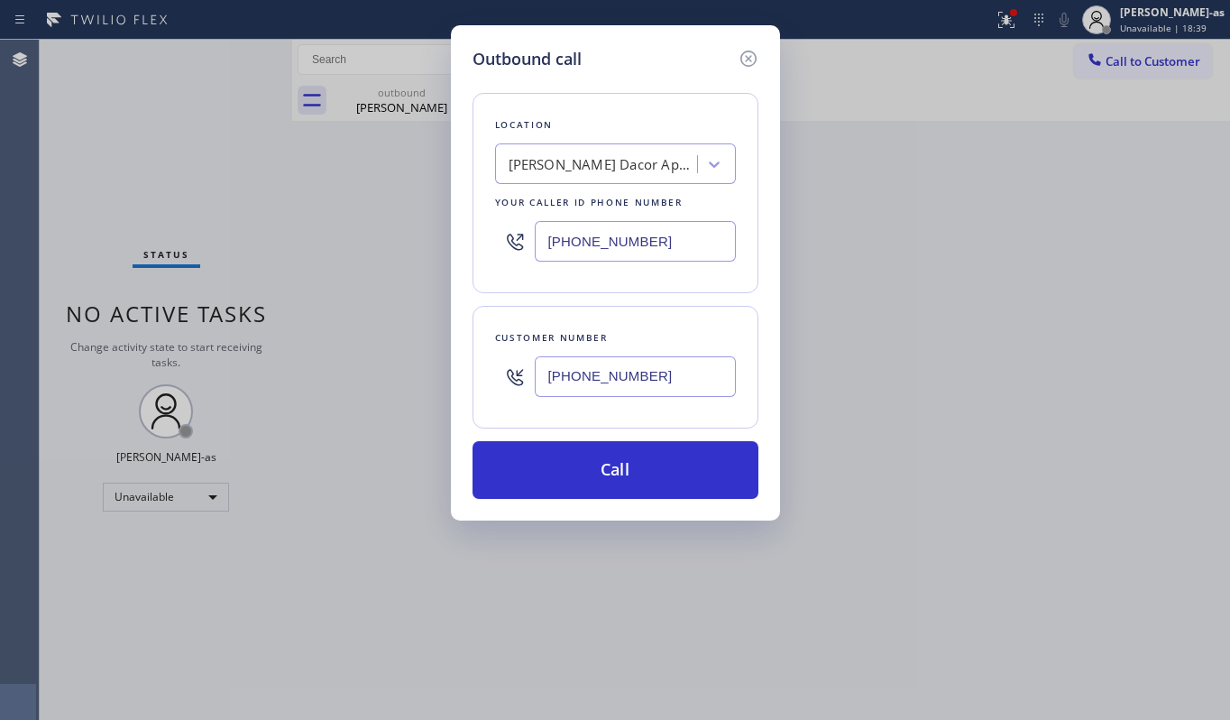
type input "[PHONE_NUMBER]"
click at [586, 164] on div "[PERSON_NAME] Dacor Appliance Repair Experts" at bounding box center [603, 164] width 189 height 21
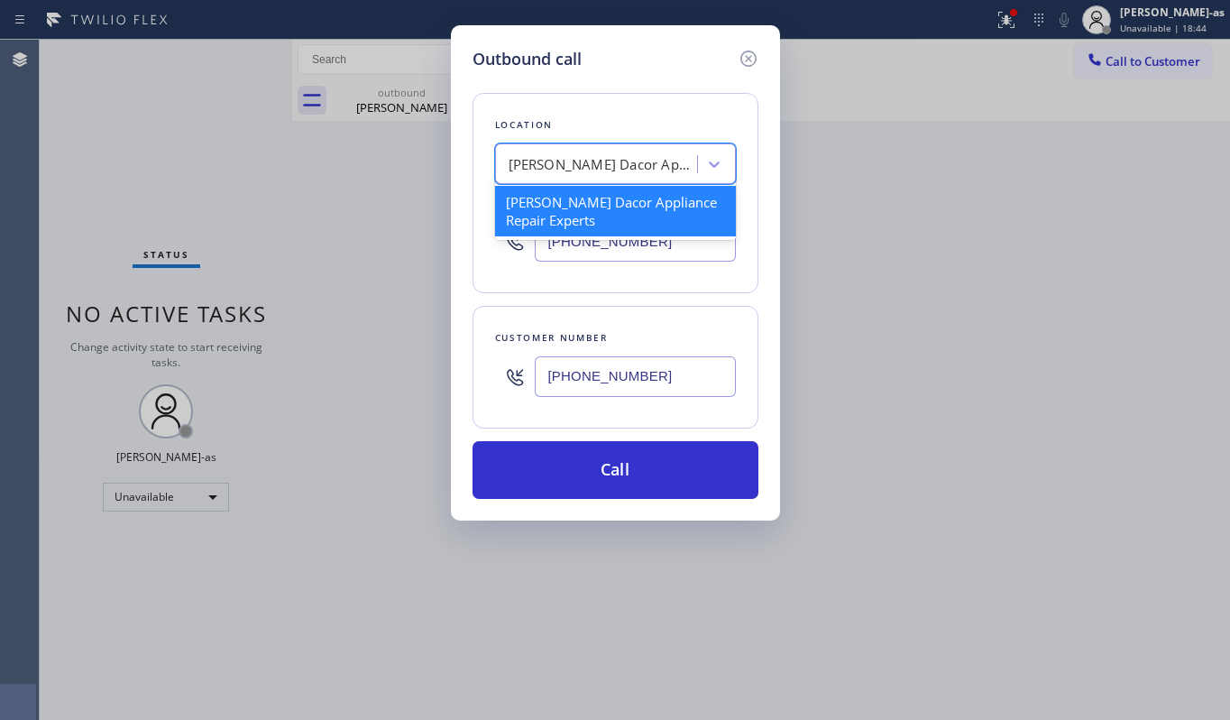
paste input "Top Rated Electric [PERSON_NAME]([PERSON_NAME] Electric)"
type input "Top Rated Electric [PERSON_NAME]([PERSON_NAME] Electric)"
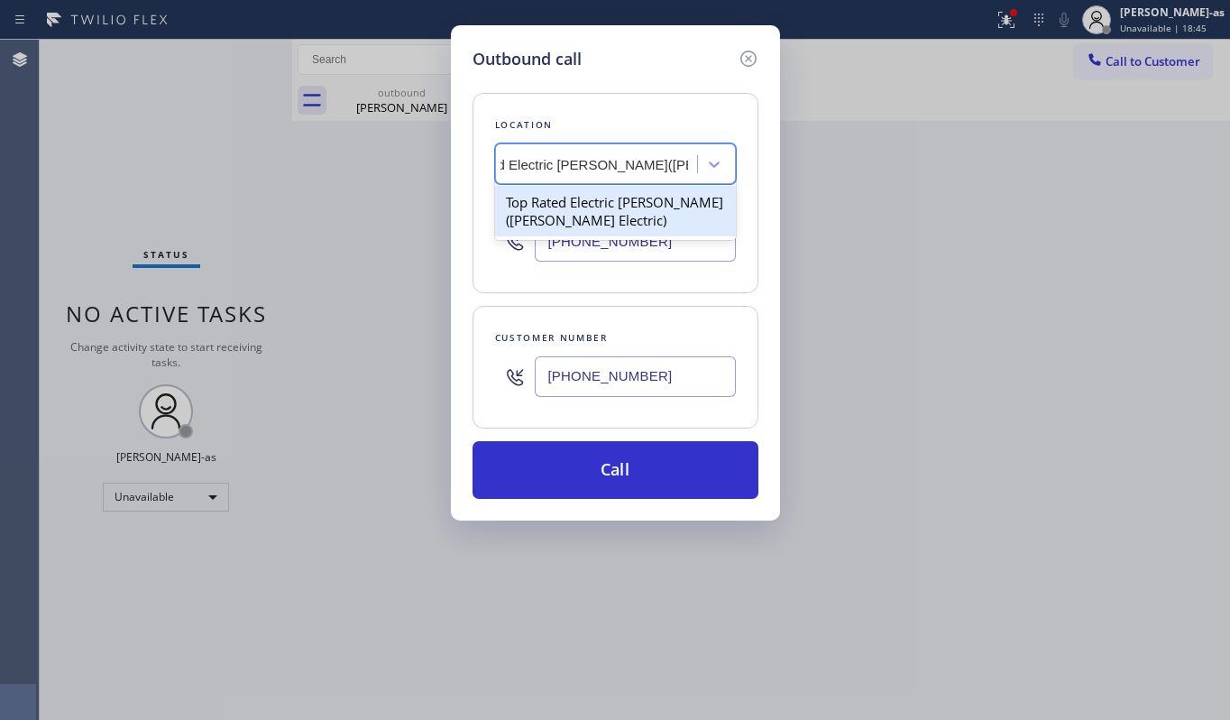
click at [589, 200] on div "Top Rated Electric [PERSON_NAME]([PERSON_NAME] Electric)" at bounding box center [615, 211] width 241 height 51
type input "[PHONE_NUMBER]"
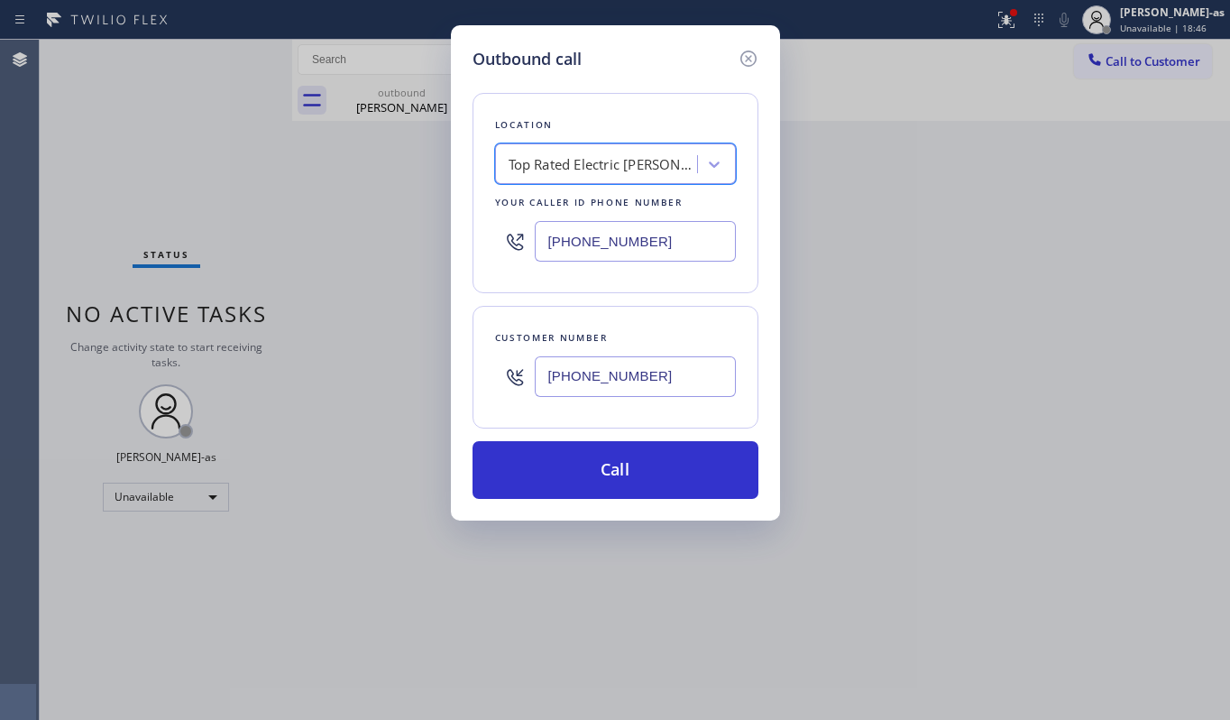
click at [644, 476] on button "Call" at bounding box center [616, 470] width 286 height 58
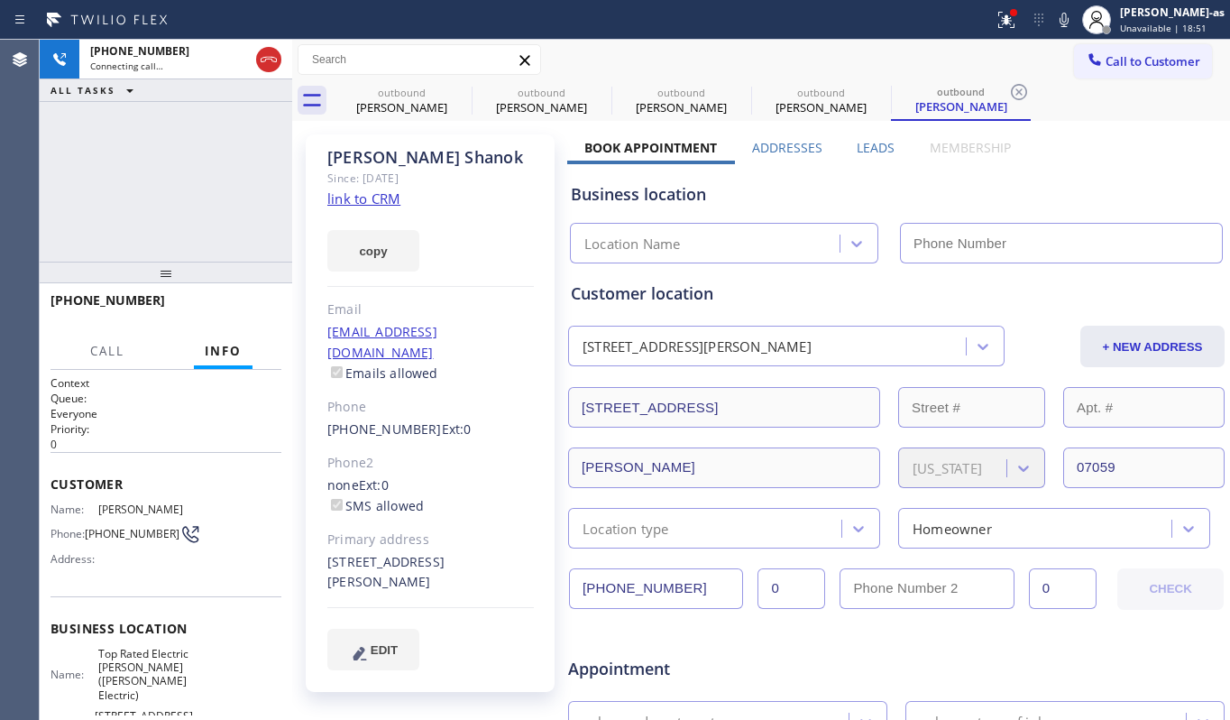
type input "[PHONE_NUMBER]"
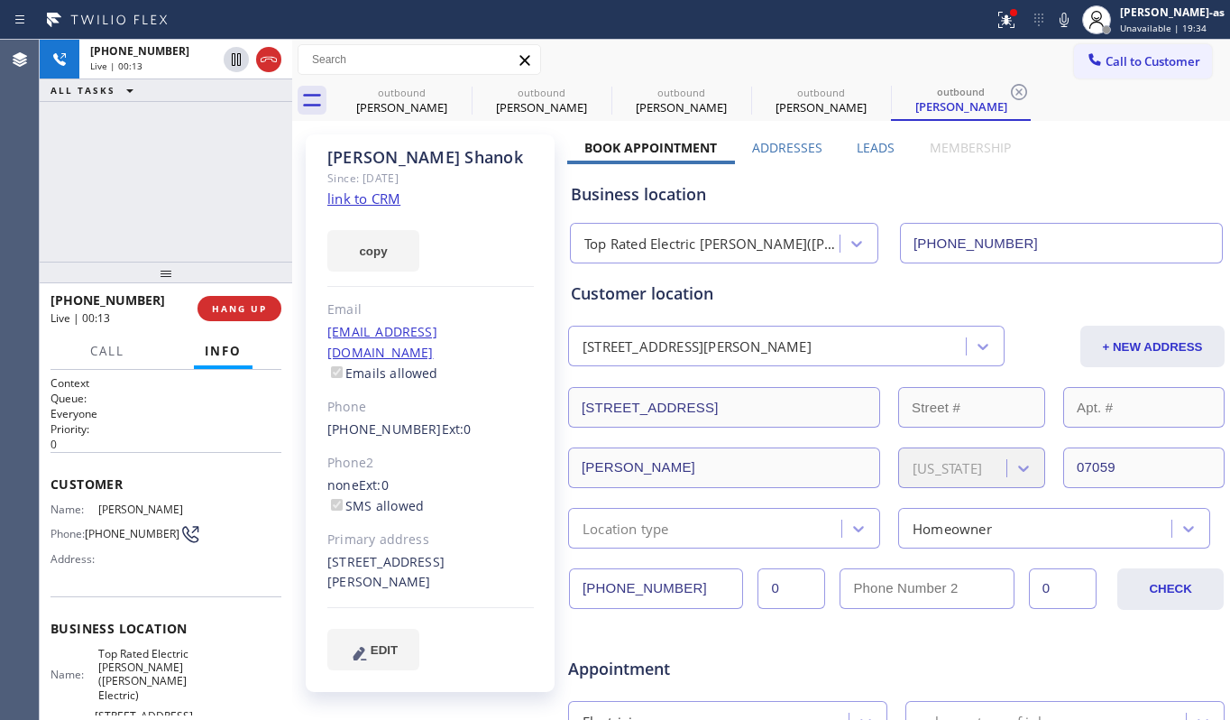
drag, startPoint x: 152, startPoint y: 224, endPoint x: 177, endPoint y: 214, distance: 27.1
click at [168, 218] on div "[PHONE_NUMBER] Live | 00:13 ALL TASKS ALL TASKS ACTIVE TASKS TASKS IN WRAP UP" at bounding box center [166, 151] width 253 height 222
click at [265, 56] on icon at bounding box center [269, 60] width 22 height 22
click at [209, 235] on div "[PHONE_NUMBER] Live | 00:14 ALL TASKS ALL TASKS ACTIVE TASKS TASKS IN WRAP UP" at bounding box center [166, 151] width 253 height 222
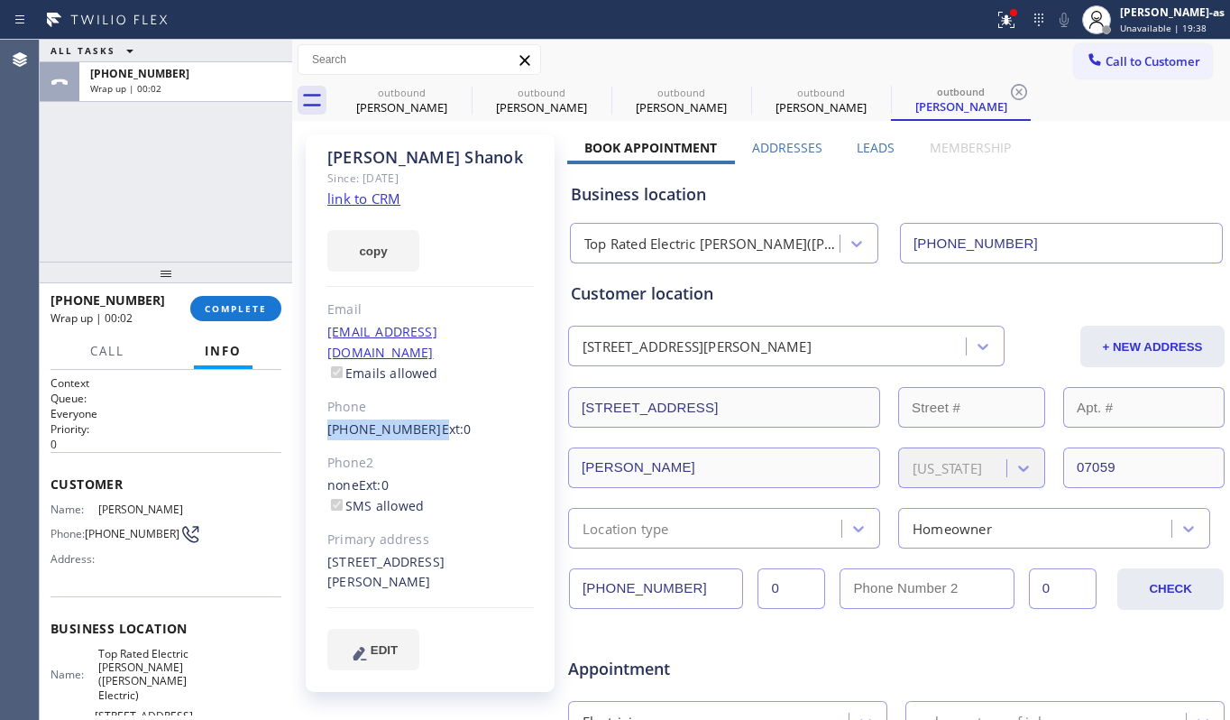
drag, startPoint x: 310, startPoint y: 409, endPoint x: 420, endPoint y: 416, distance: 110.3
click at [420, 416] on div "[PERSON_NAME] Since: [DATE] link to CRM copy Email [EMAIL_ADDRESS][DOMAIN_NAME]…" at bounding box center [430, 412] width 249 height 557
copy div "[PHONE_NUMBER]"
click at [238, 303] on span "COMPLETE" at bounding box center [236, 308] width 62 height 13
click at [214, 246] on div "ALL TASKS ALL TASKS ACTIVE TASKS TASKS IN WRAP UP [PHONE_NUMBER] Wrap up | 00:04" at bounding box center [166, 151] width 253 height 222
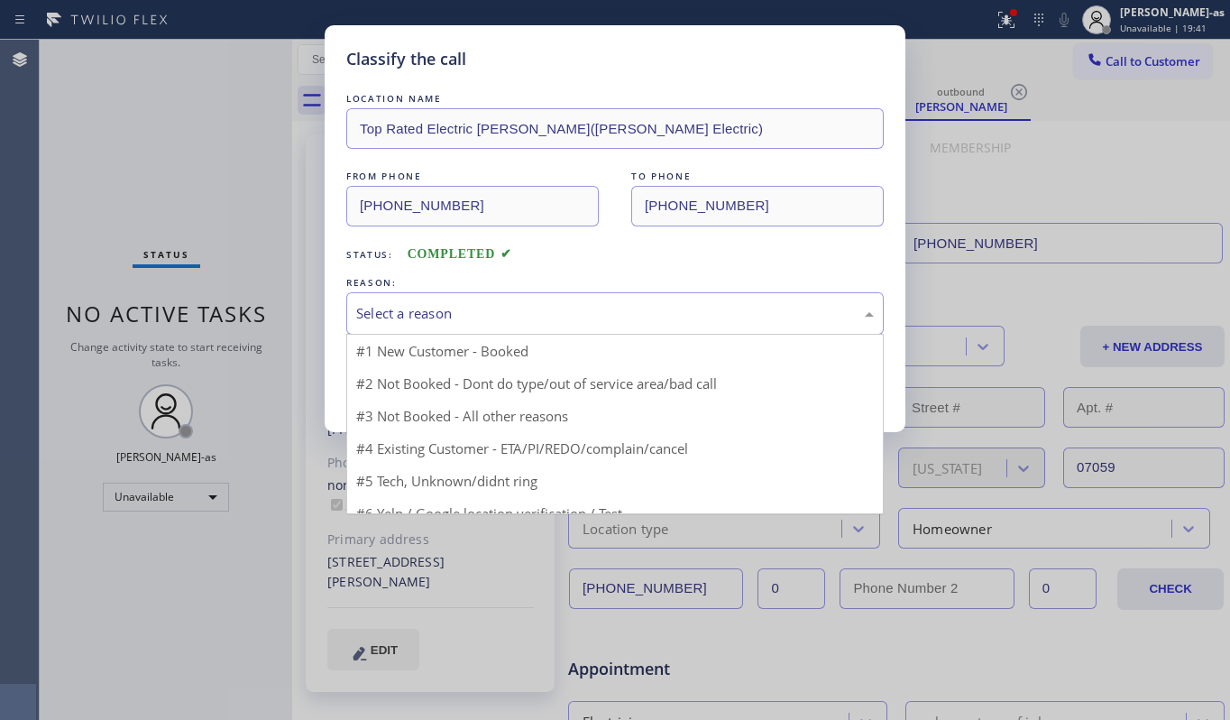
click at [561, 307] on div "Select a reason" at bounding box center [615, 313] width 518 height 21
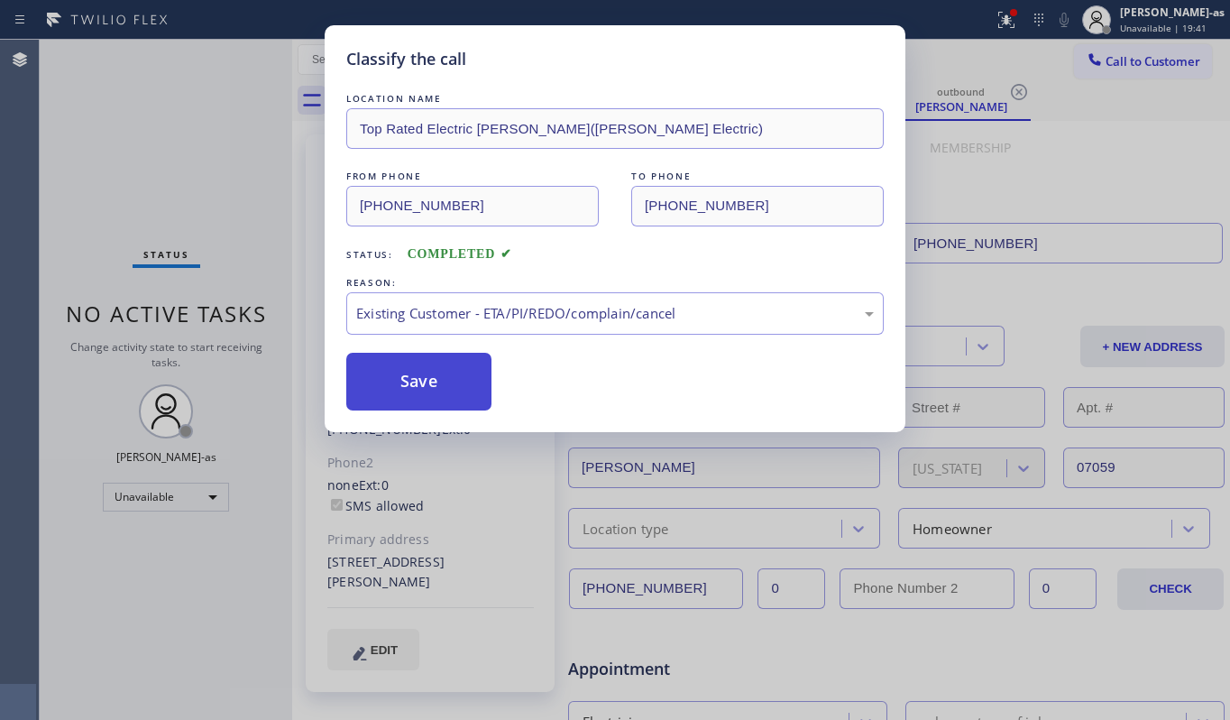
drag, startPoint x: 642, startPoint y: 415, endPoint x: 438, endPoint y: 383, distance: 206.3
click at [424, 376] on button "Save" at bounding box center [418, 382] width 145 height 58
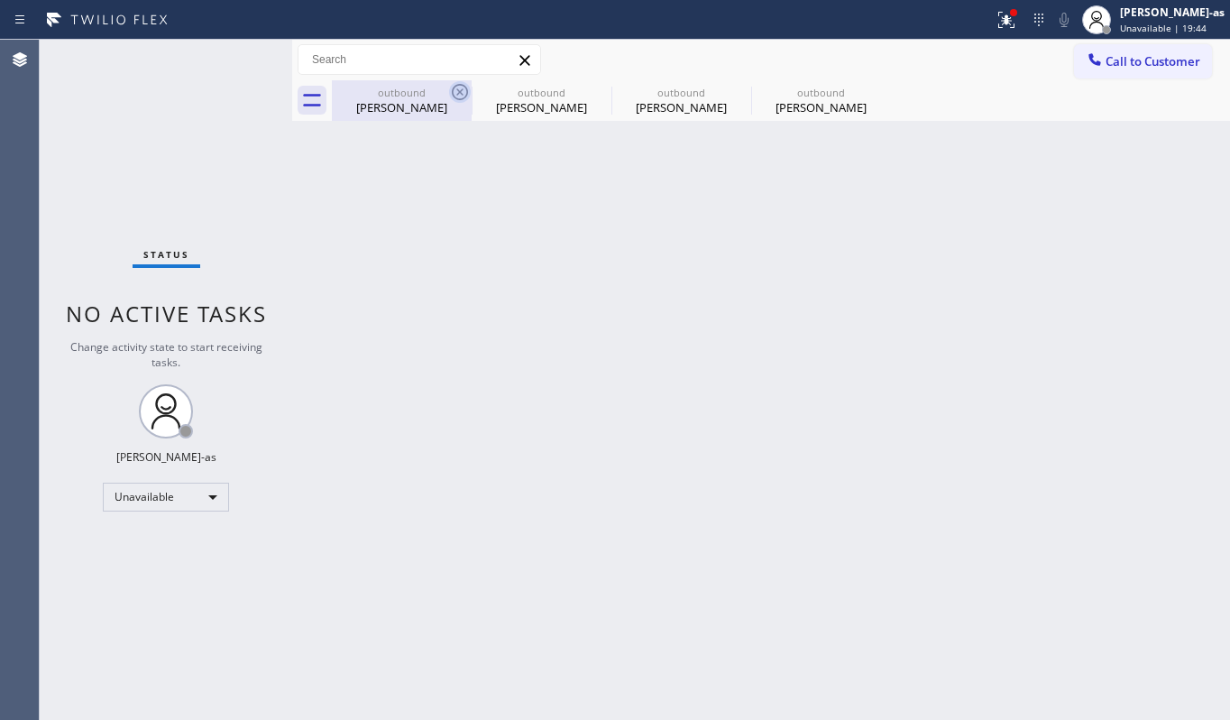
click at [391, 94] on div "outbound" at bounding box center [402, 93] width 136 height 14
type input "[PHONE_NUMBER]"
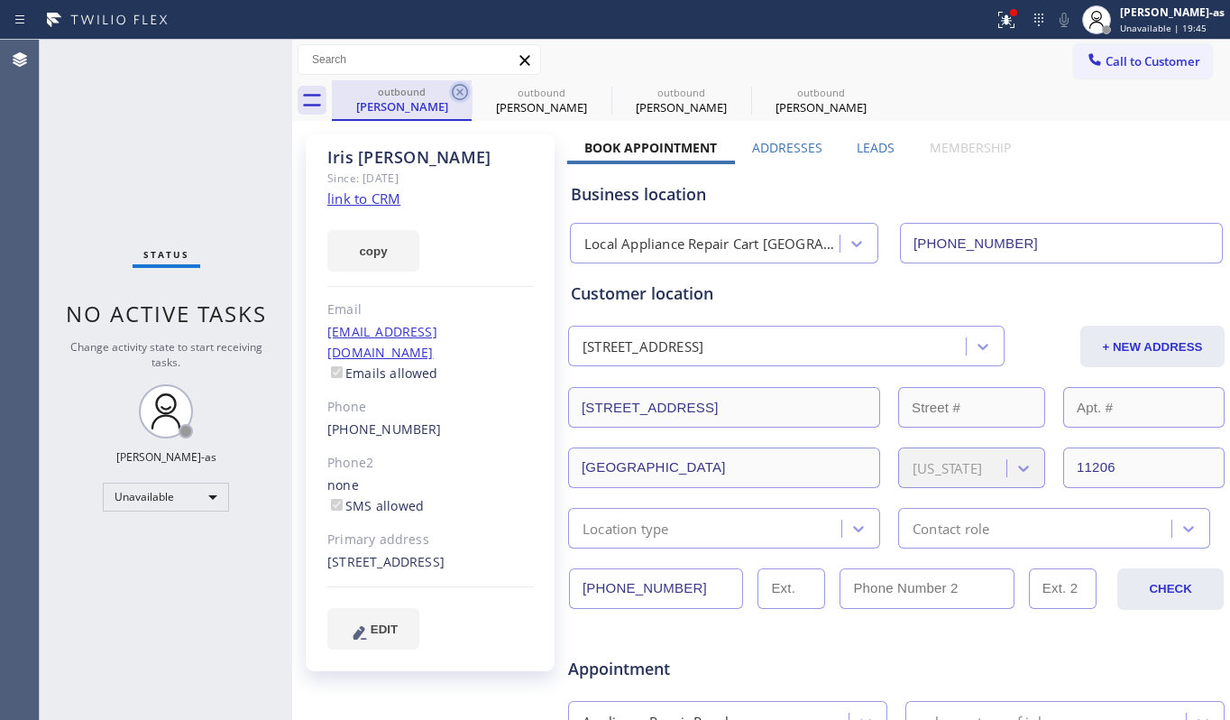
click at [464, 88] on icon at bounding box center [460, 92] width 22 height 22
click at [592, 88] on icon at bounding box center [600, 92] width 16 height 16
click at [0, 0] on icon at bounding box center [0, 0] width 0 height 0
type input "[PHONE_NUMBER]"
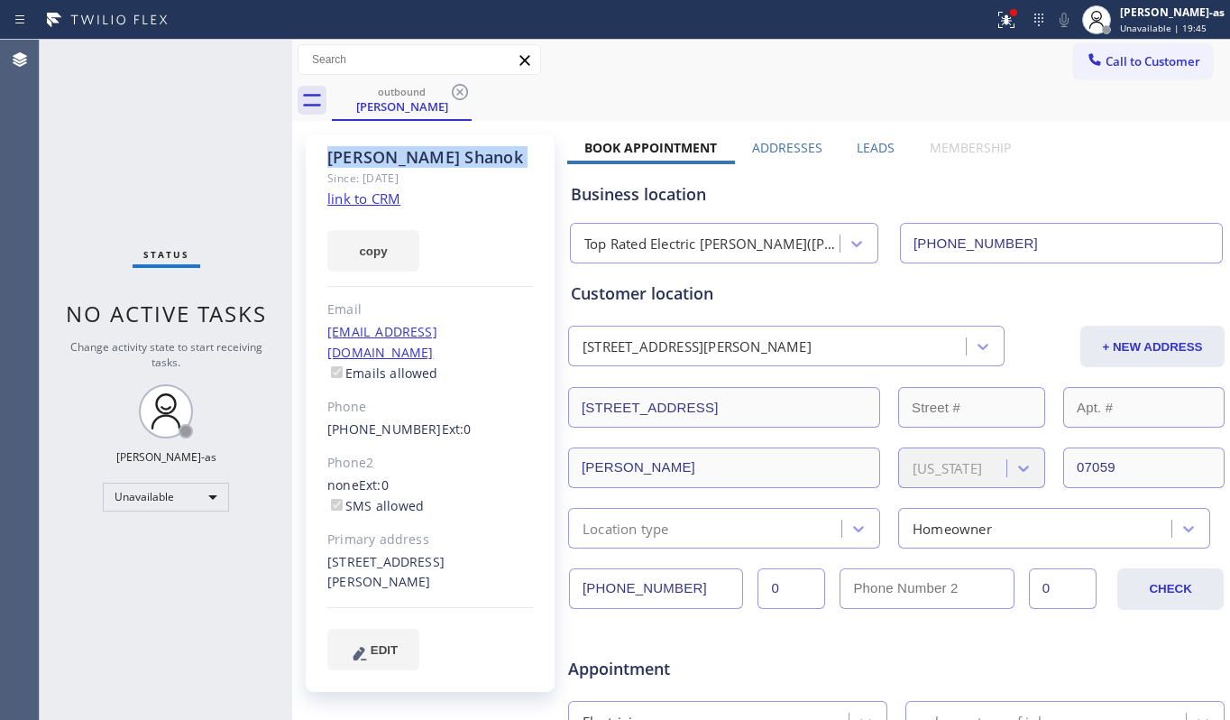
click at [463, 88] on icon at bounding box center [460, 92] width 16 height 16
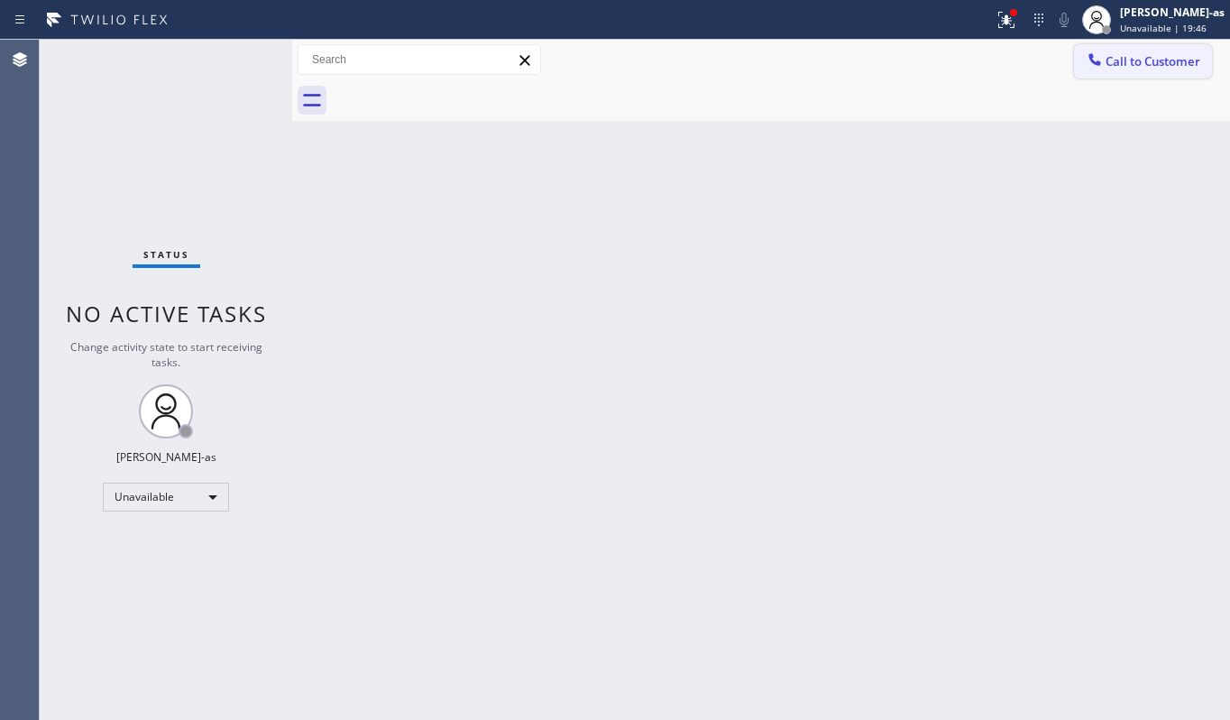
click at [1141, 56] on span "Call to Customer" at bounding box center [1153, 61] width 95 height 16
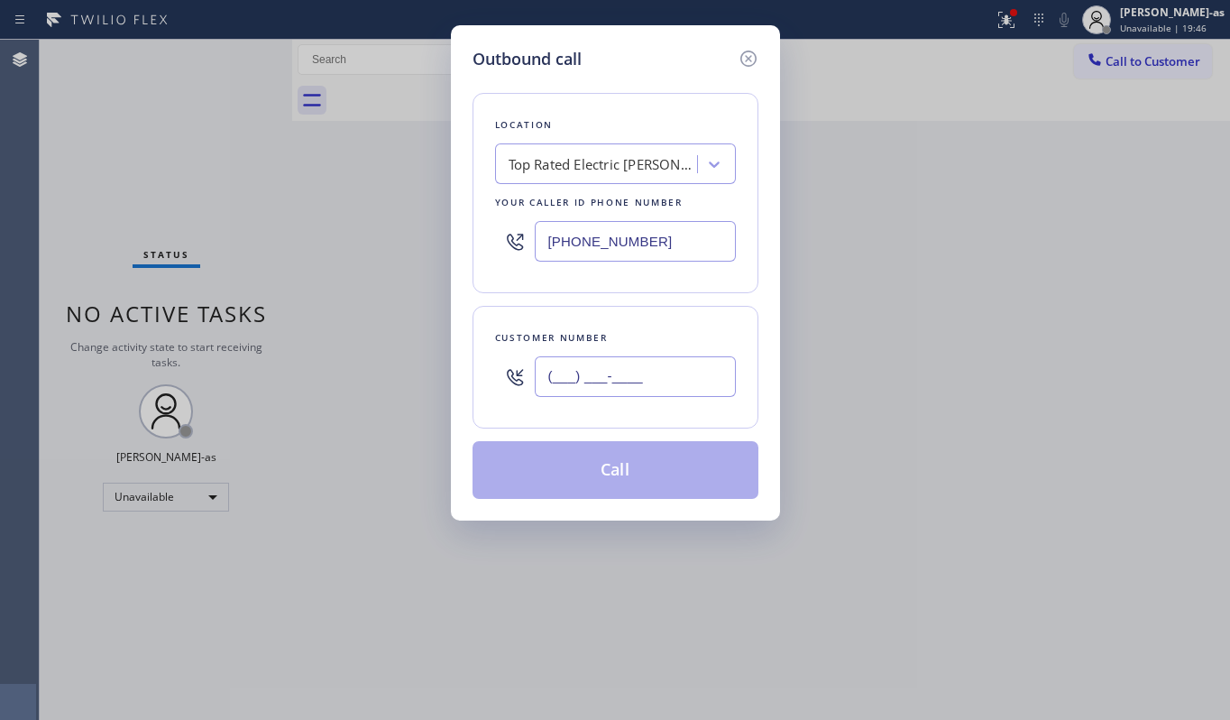
click at [704, 361] on input "(___) ___-____" at bounding box center [635, 376] width 201 height 41
paste input "908) 500-2048"
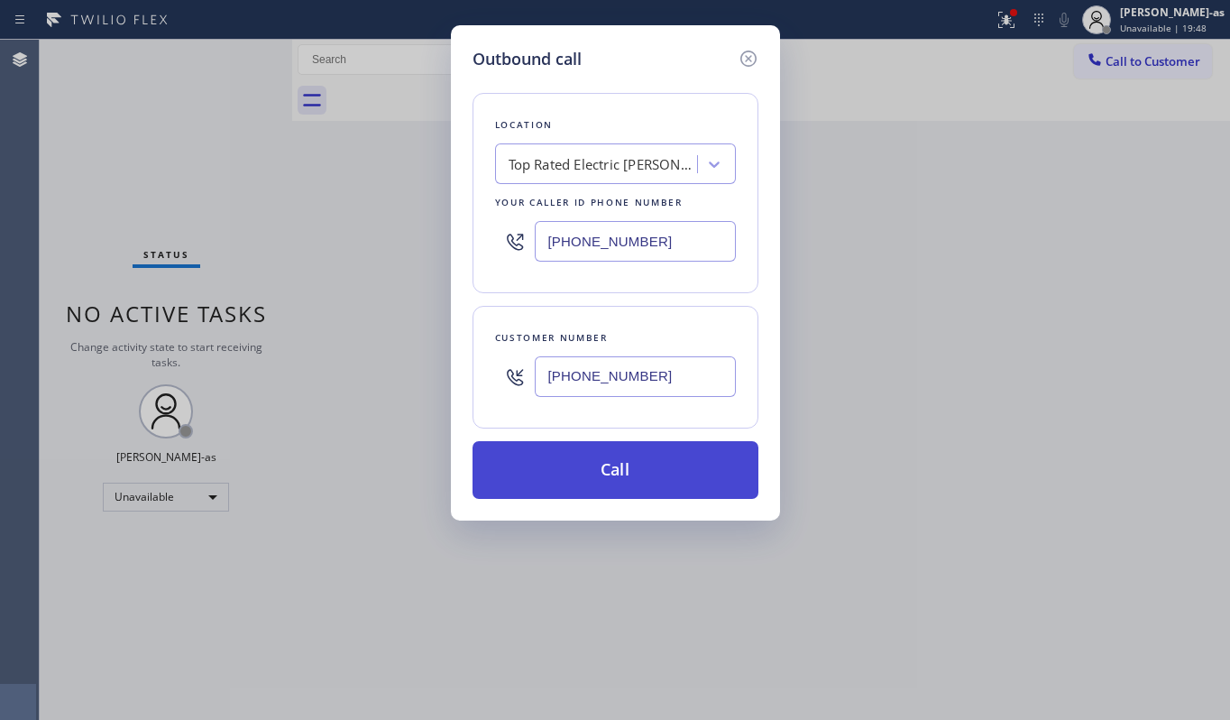
type input "[PHONE_NUMBER]"
click at [629, 489] on button "Call" at bounding box center [616, 470] width 286 height 58
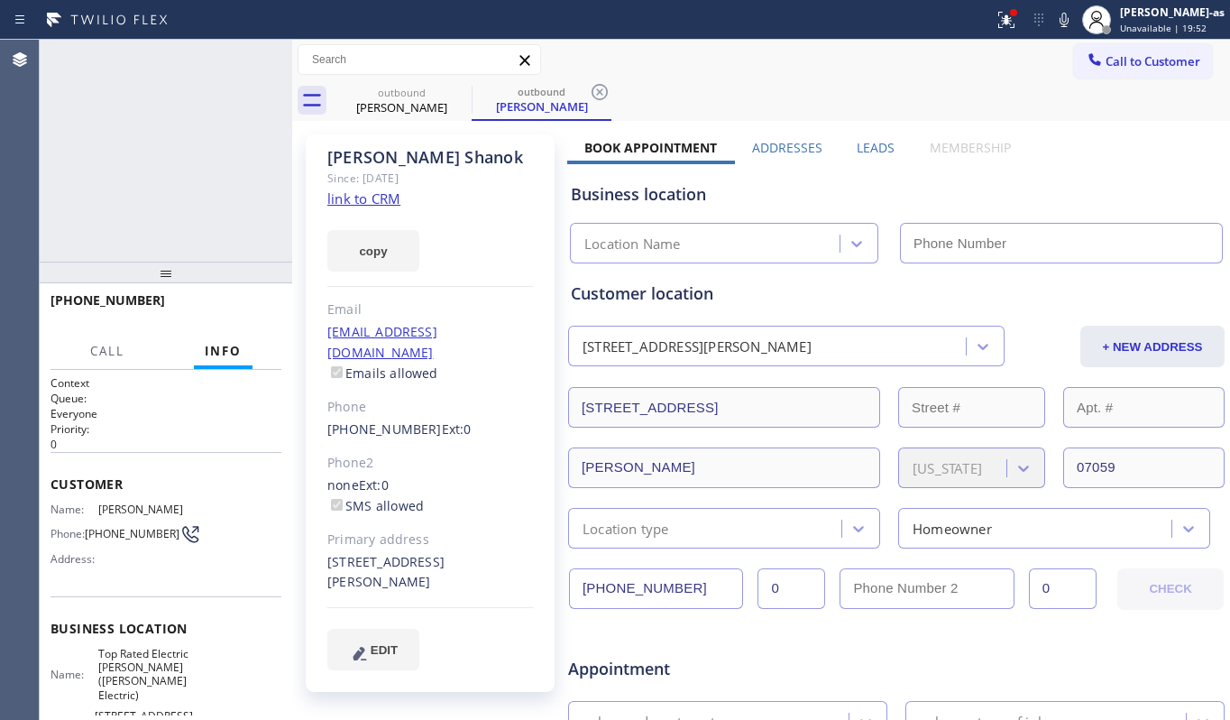
type input "[PHONE_NUMBER]"
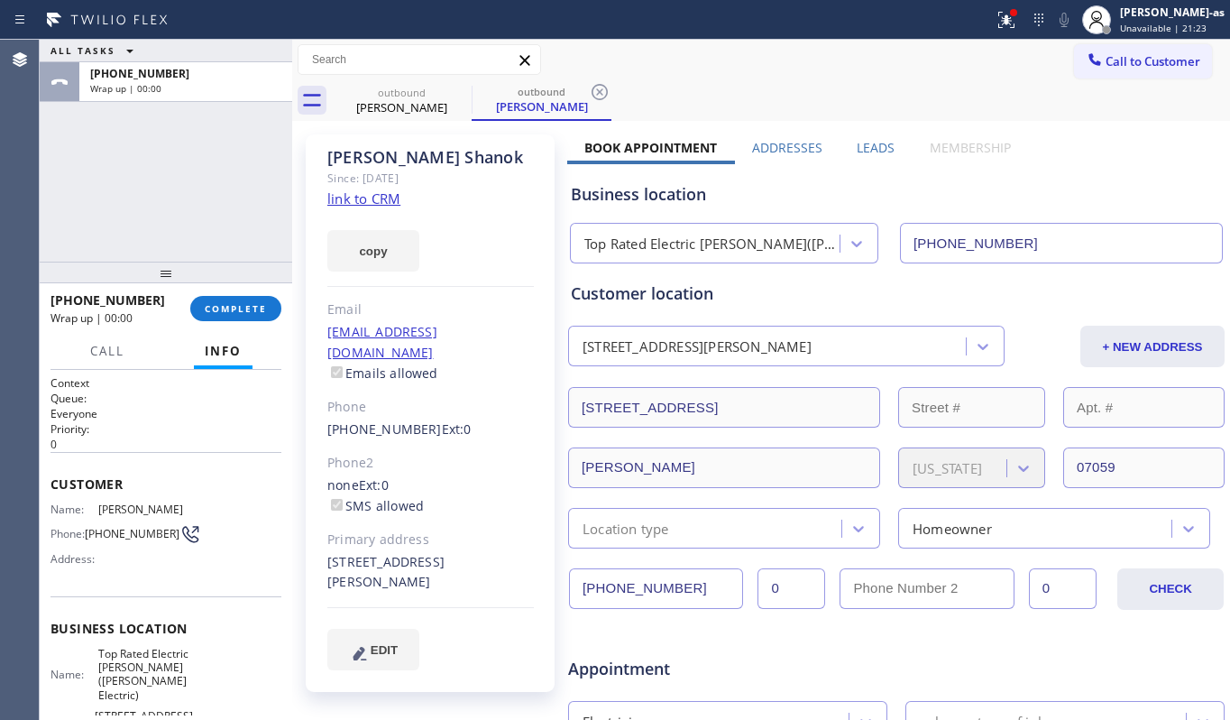
drag, startPoint x: 195, startPoint y: 146, endPoint x: 214, endPoint y: 197, distance: 53.9
click at [196, 146] on div "ALL TASKS ALL TASKS ACTIVE TASKS TASKS IN WRAP UP [PHONE_NUMBER] Wrap up | 00:00" at bounding box center [166, 151] width 253 height 222
click at [245, 303] on span "COMPLETE" at bounding box center [236, 308] width 62 height 13
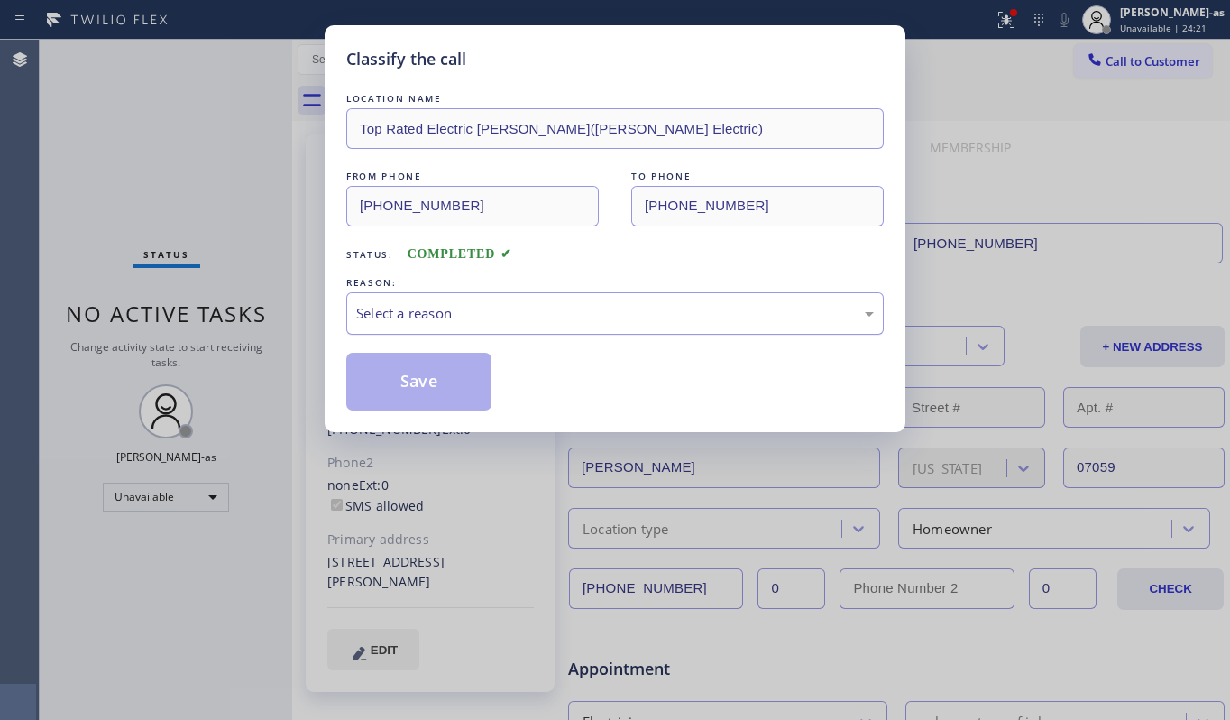
click at [512, 322] on div "Select a reason" at bounding box center [615, 313] width 518 height 21
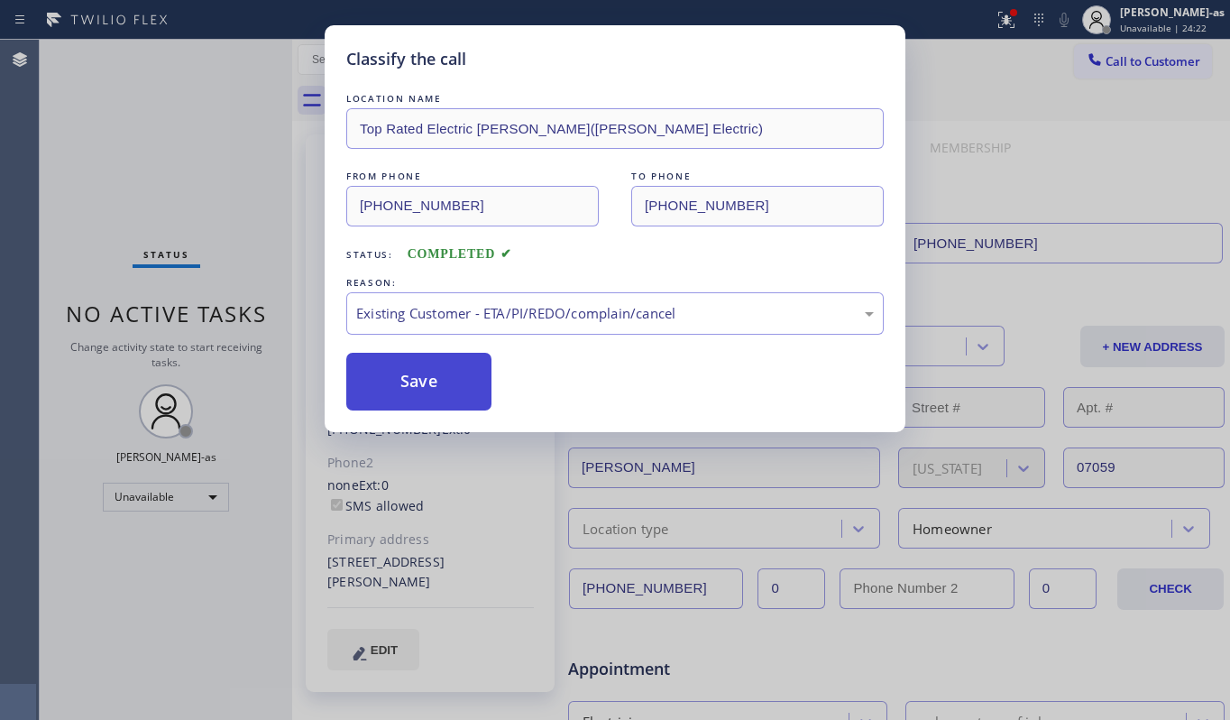
click at [415, 395] on button "Save" at bounding box center [418, 382] width 145 height 58
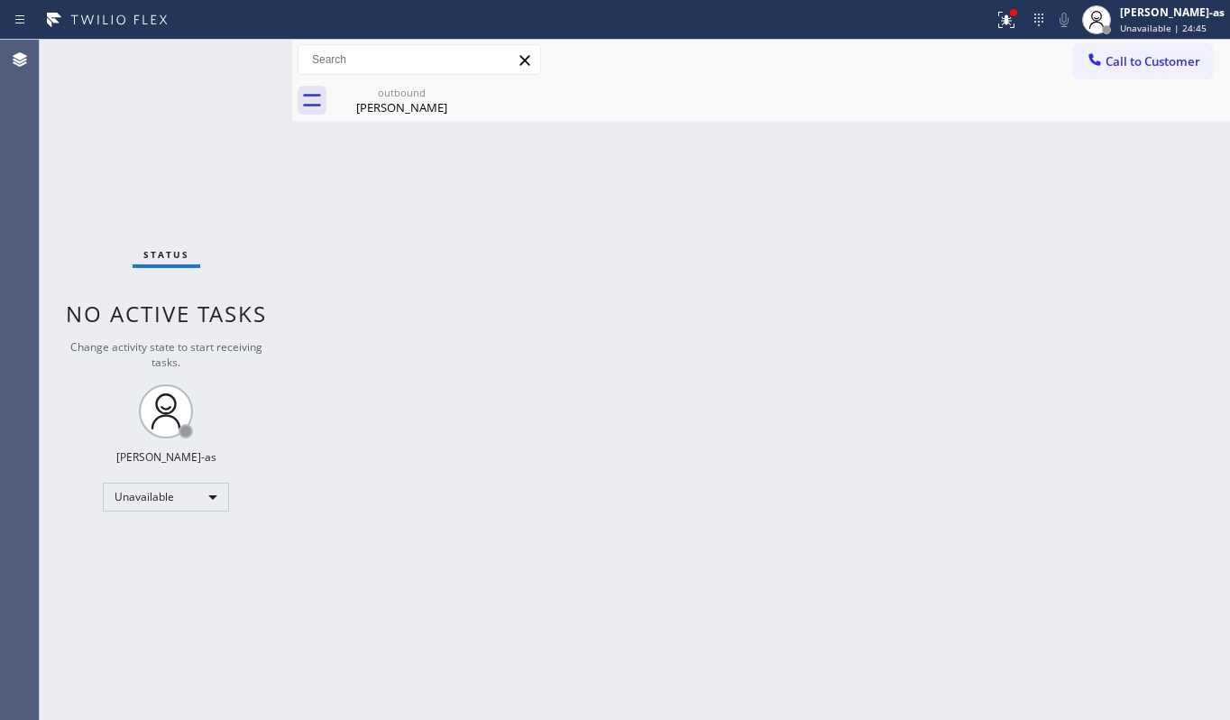
click at [779, 355] on div "Back to Dashboard Change Sender ID Customers Technicians Select a contact Outbo…" at bounding box center [761, 380] width 938 height 680
click at [1178, 65] on span "Call to Customer" at bounding box center [1153, 61] width 95 height 16
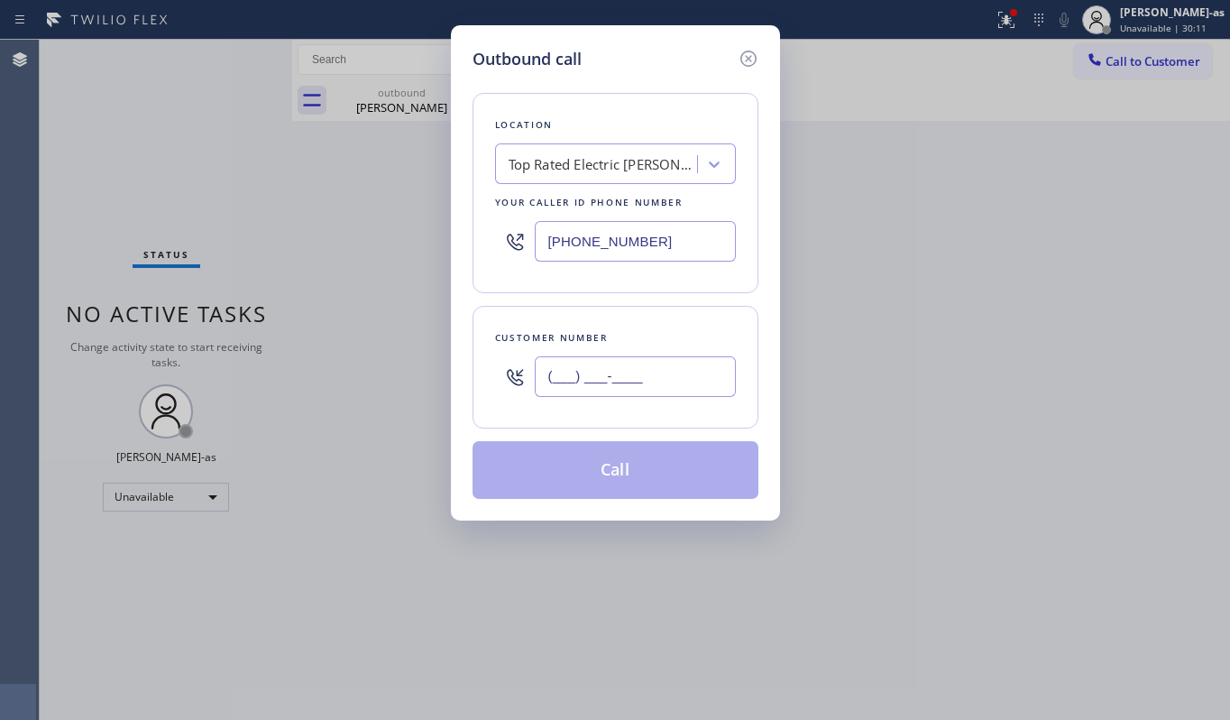
click at [648, 391] on input "(___) ___-____" at bounding box center [635, 376] width 201 height 41
paste input "305) 528-6044"
type input "[PHONE_NUMBER]"
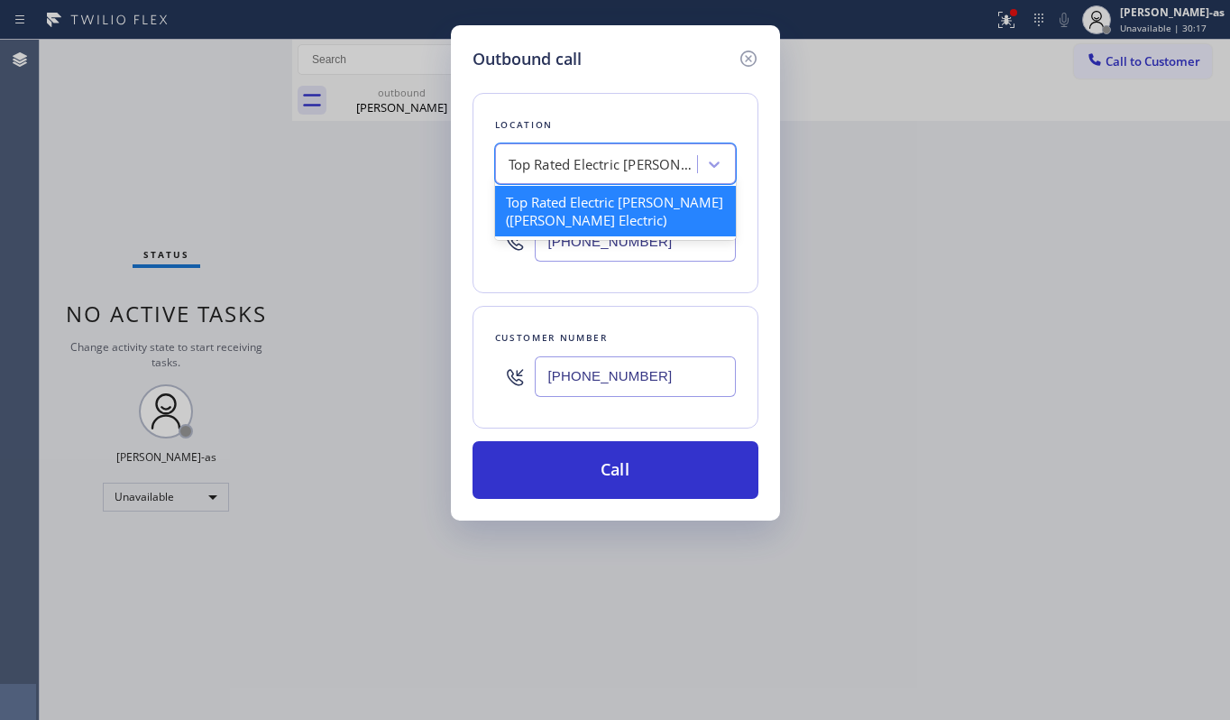
click at [596, 170] on div "Top Rated Electric [PERSON_NAME]([PERSON_NAME] Electric)" at bounding box center [603, 164] width 189 height 21
paste input "Thermador Appliance Repair Zone [GEOGRAPHIC_DATA]"
type input "Thermador Appliance Repair Zone [GEOGRAPHIC_DATA]"
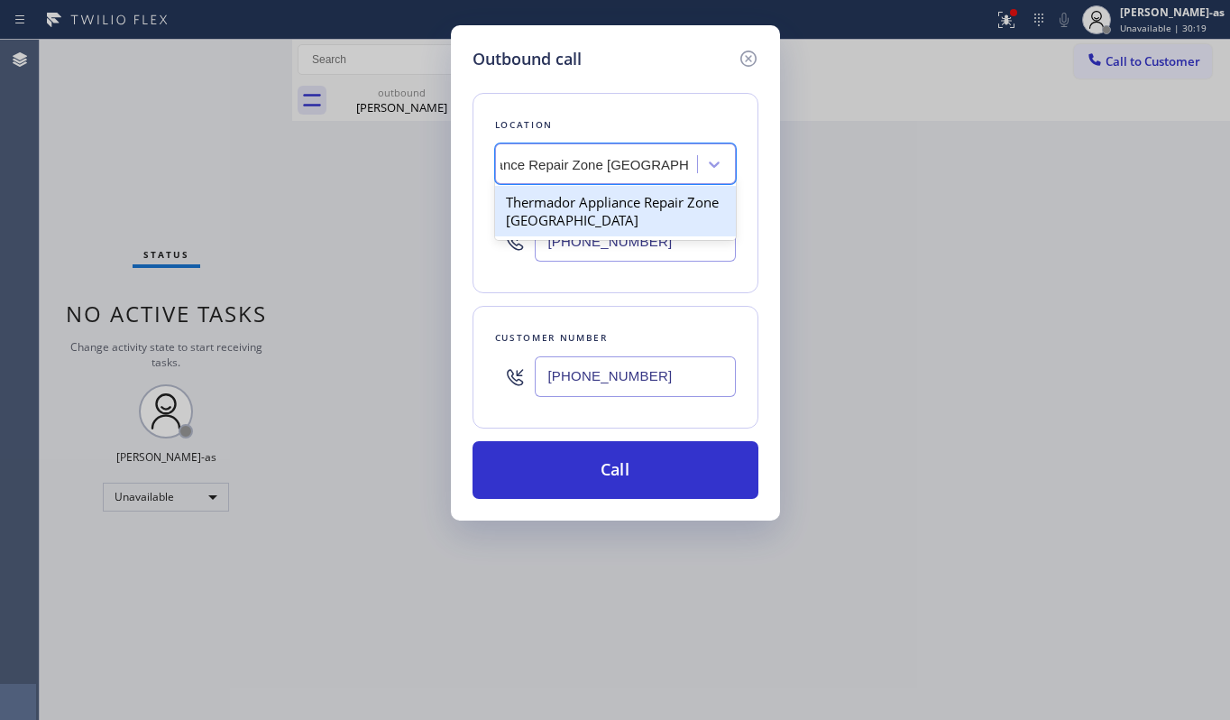
click at [583, 199] on div "Thermador Appliance Repair Zone [GEOGRAPHIC_DATA]" at bounding box center [615, 211] width 241 height 51
type input "[PHONE_NUMBER]"
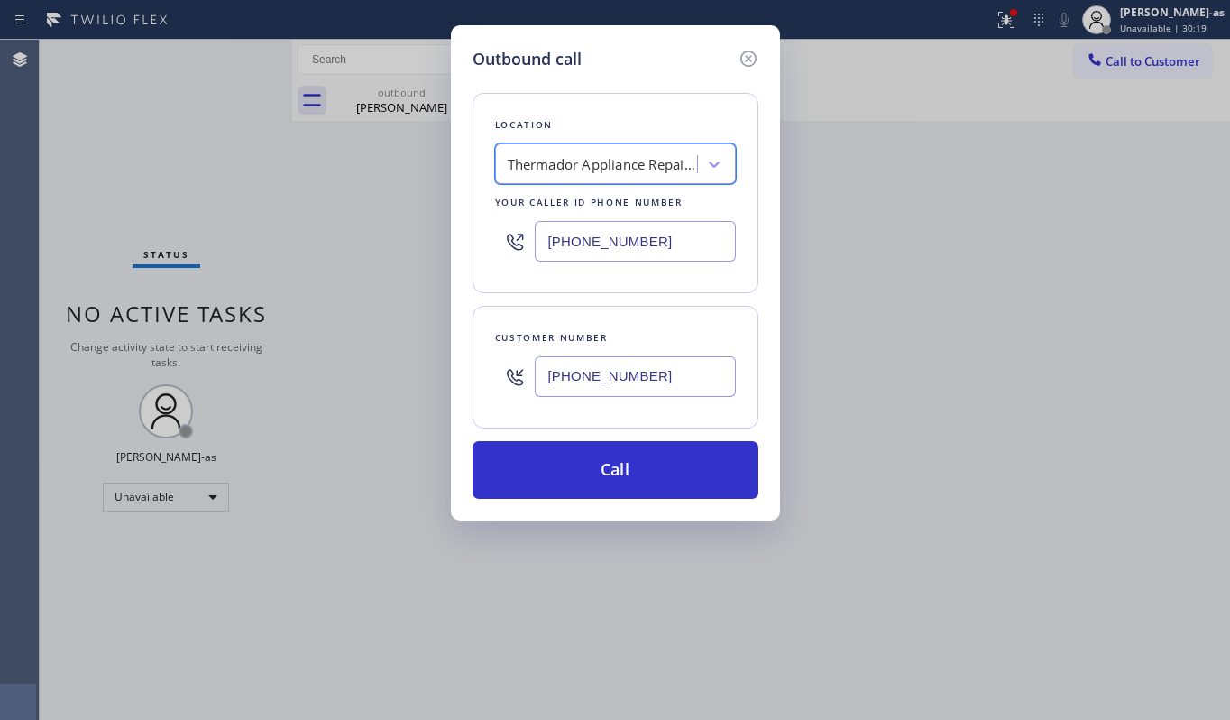
scroll to position [0, 1]
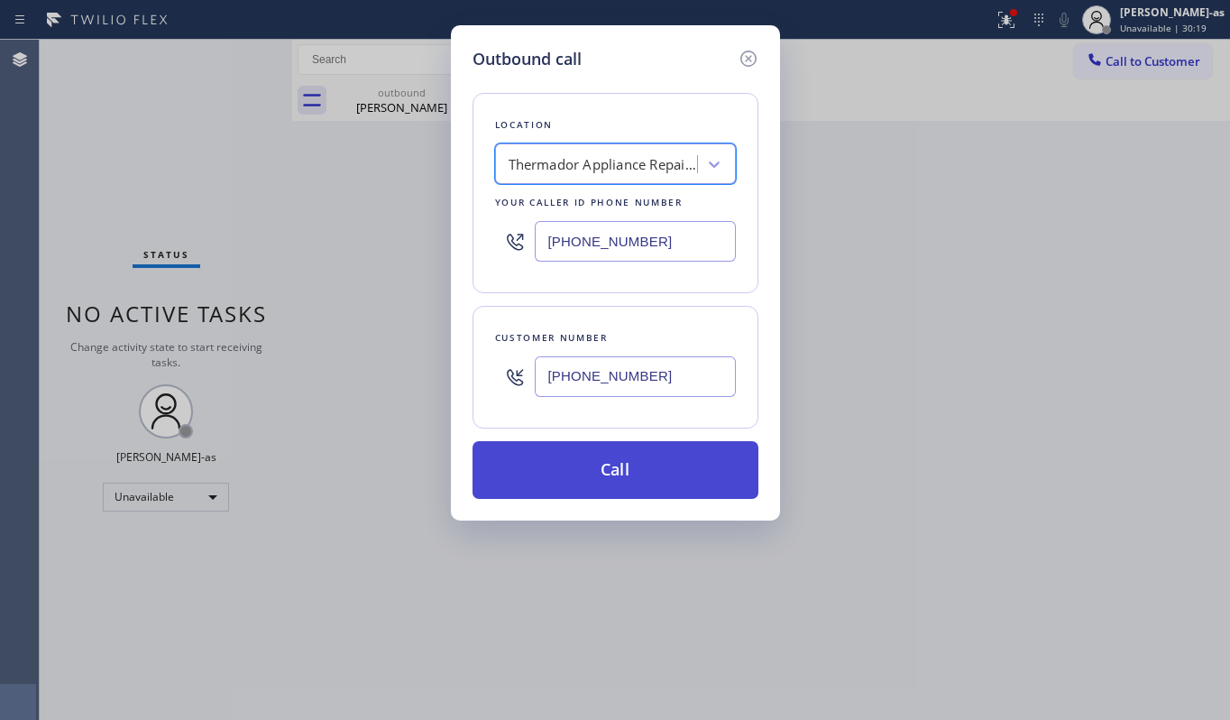
click at [593, 467] on button "Call" at bounding box center [616, 470] width 286 height 58
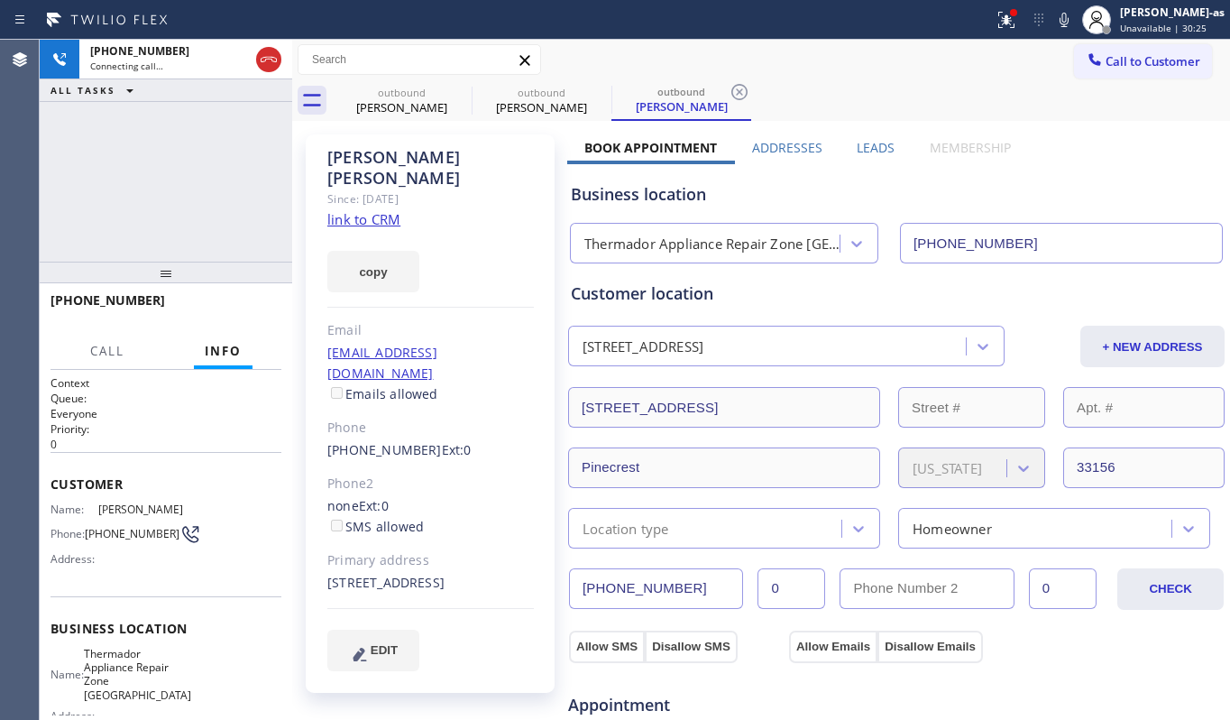
type input "[PHONE_NUMBER]"
click at [265, 52] on icon at bounding box center [269, 60] width 22 height 22
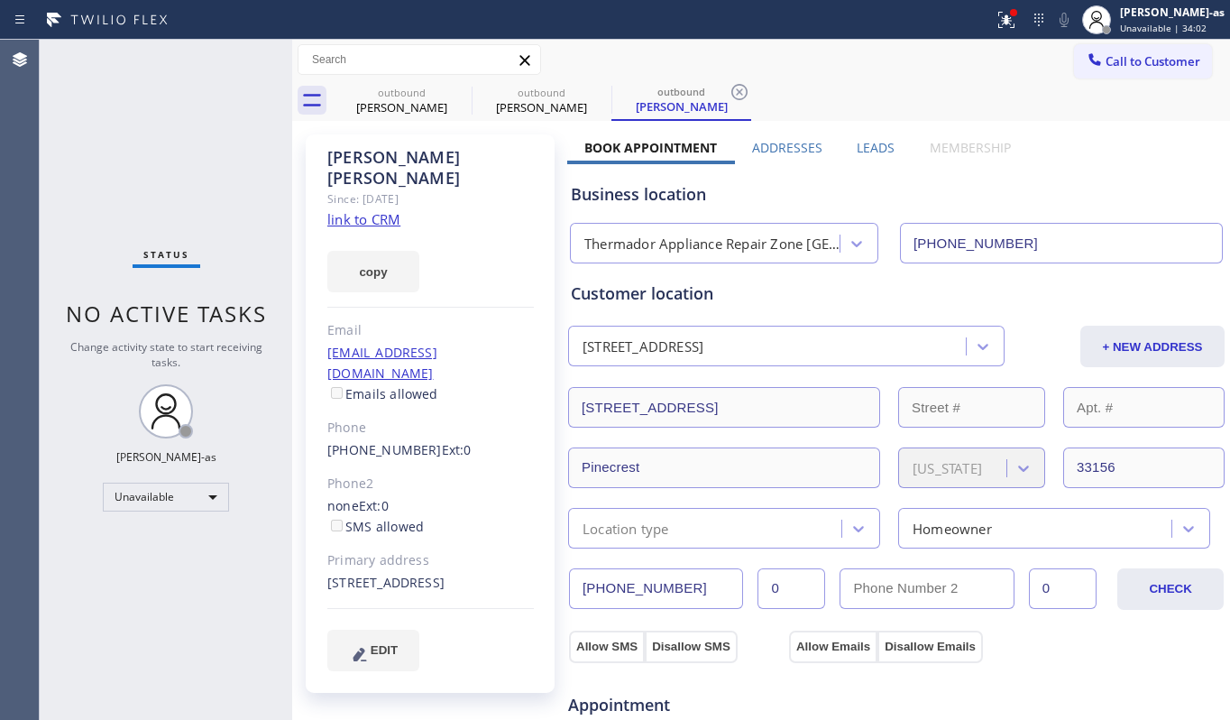
click at [1118, 62] on span "Call to Customer" at bounding box center [1153, 61] width 95 height 16
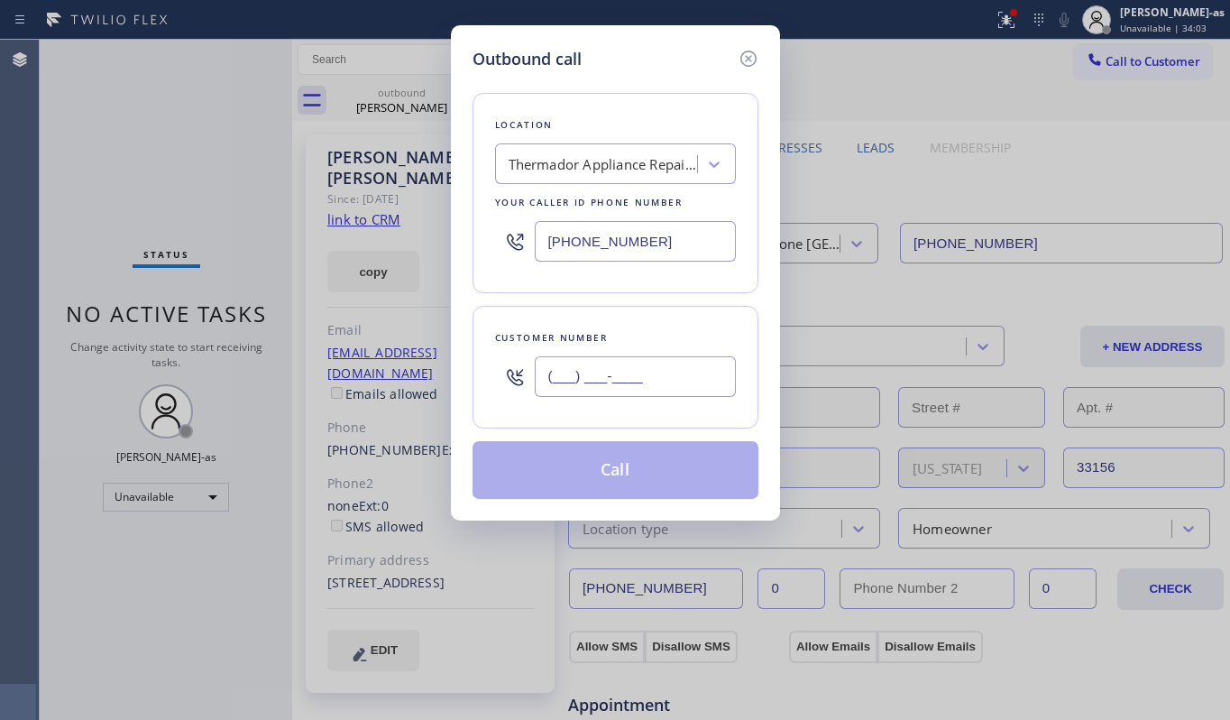
click at [664, 377] on input "(___) ___-____" at bounding box center [635, 376] width 201 height 41
paste input "650) 796-9269"
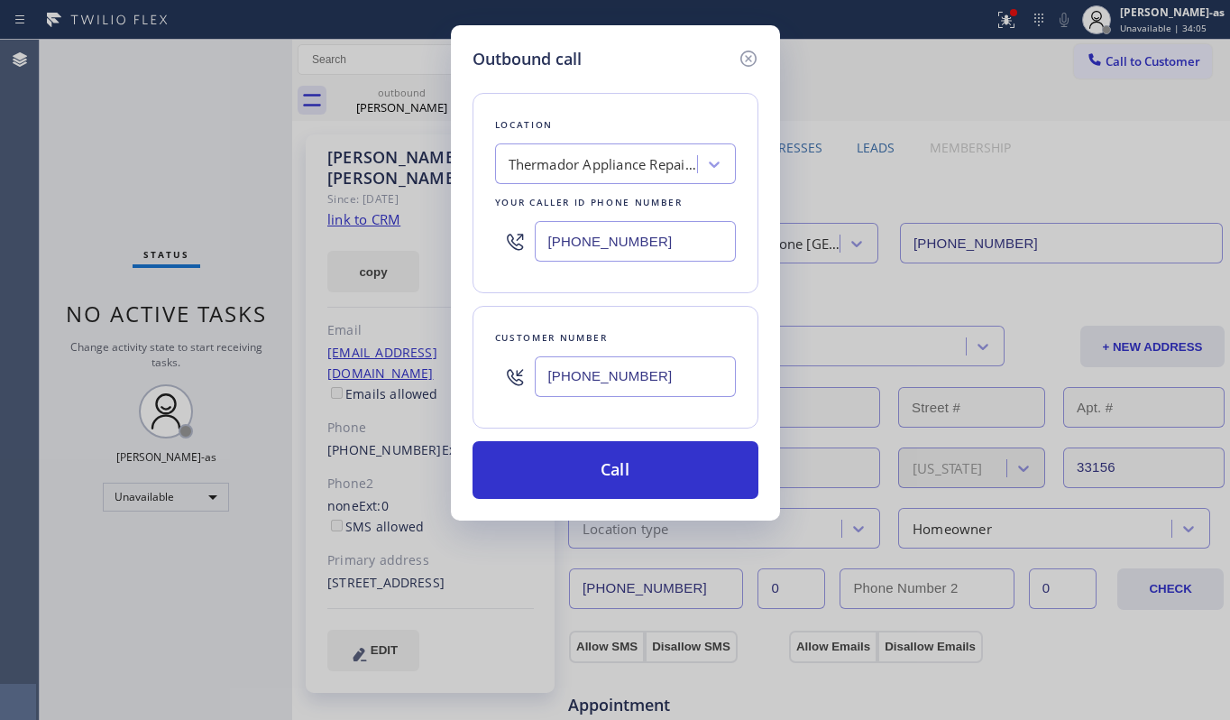
type input "[PHONE_NUMBER]"
click at [532, 143] on div "Thermador Appliance Repair Zone [GEOGRAPHIC_DATA]" at bounding box center [615, 163] width 241 height 41
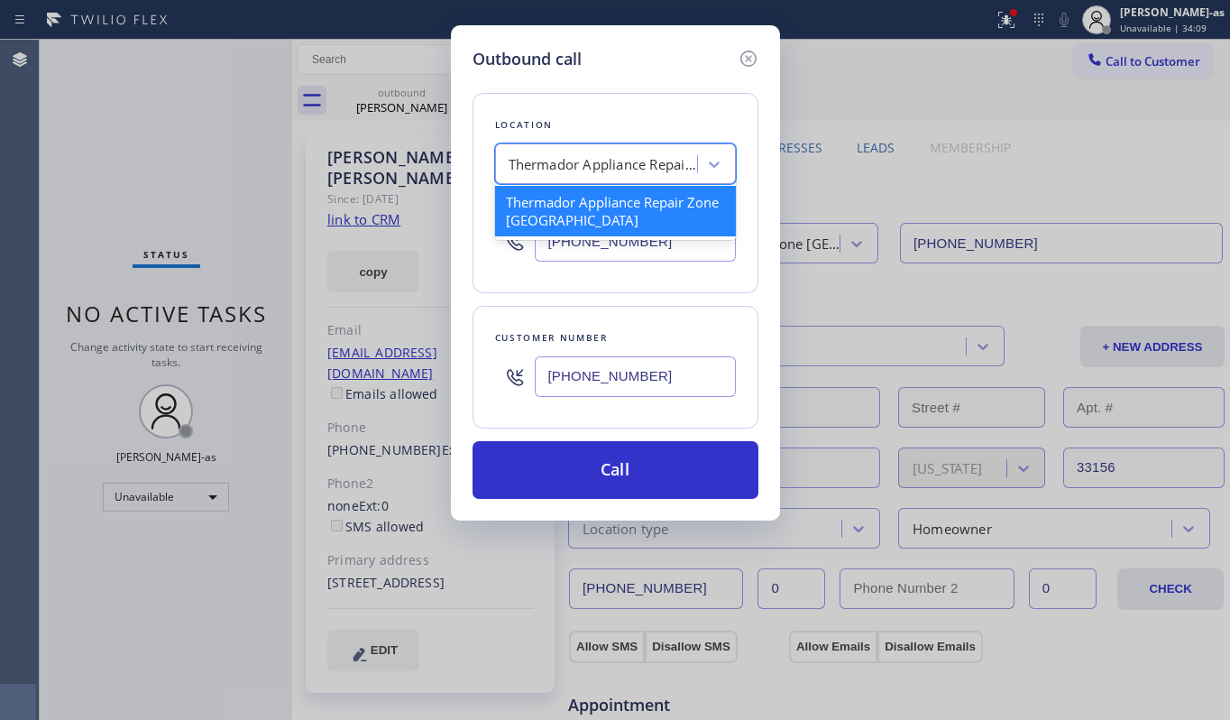
paste input "Thermador Repair Group [GEOGRAPHIC_DATA]"
type input "Thermador Repair Group [GEOGRAPHIC_DATA]"
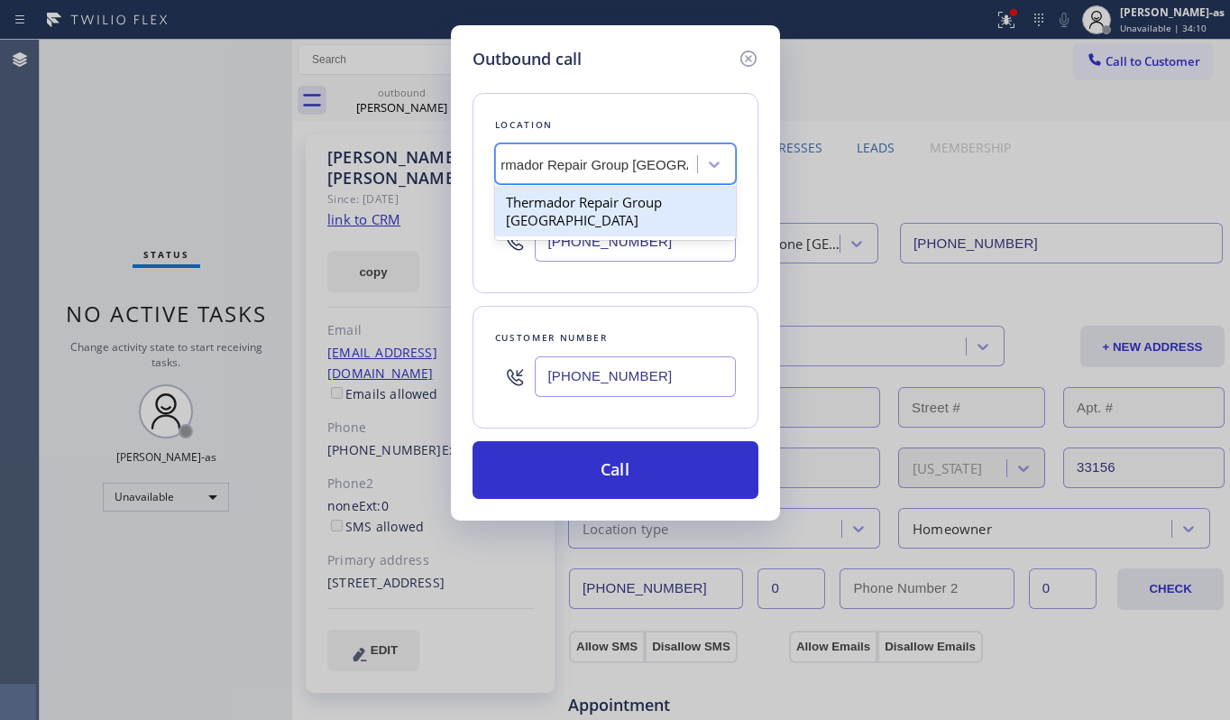
click at [570, 200] on div "Thermador Repair Group [GEOGRAPHIC_DATA]" at bounding box center [615, 211] width 241 height 51
type input "[PHONE_NUMBER]"
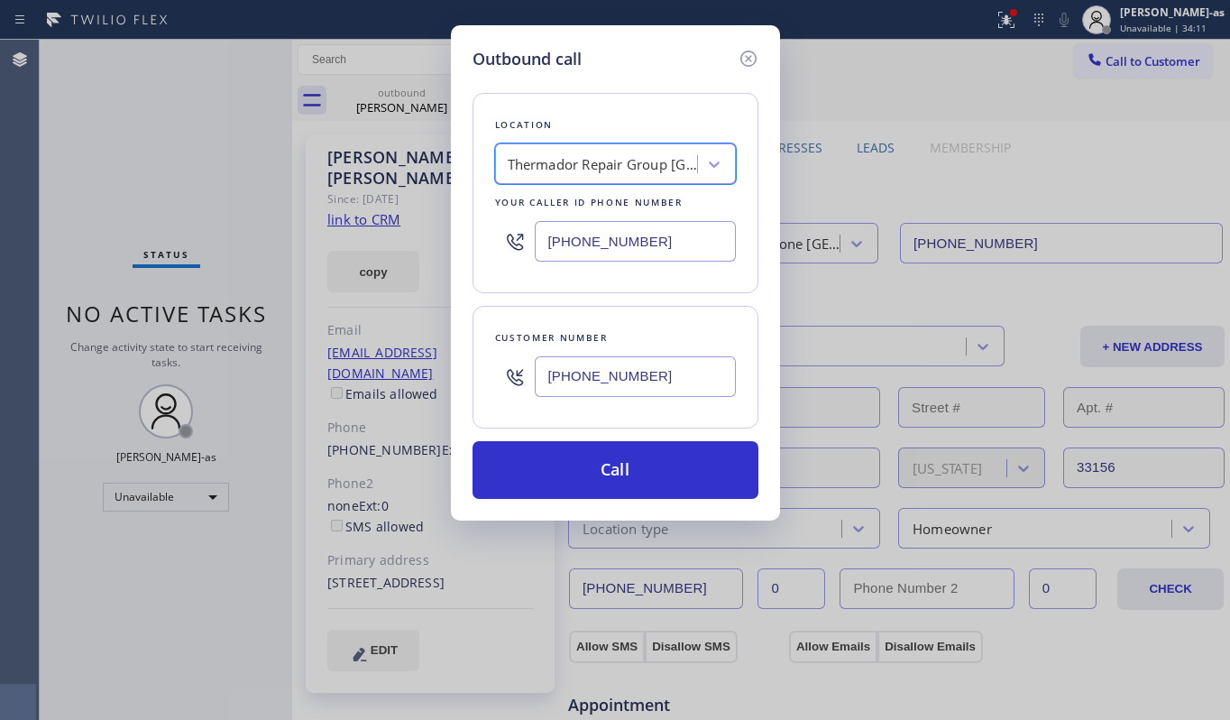
scroll to position [0, 1]
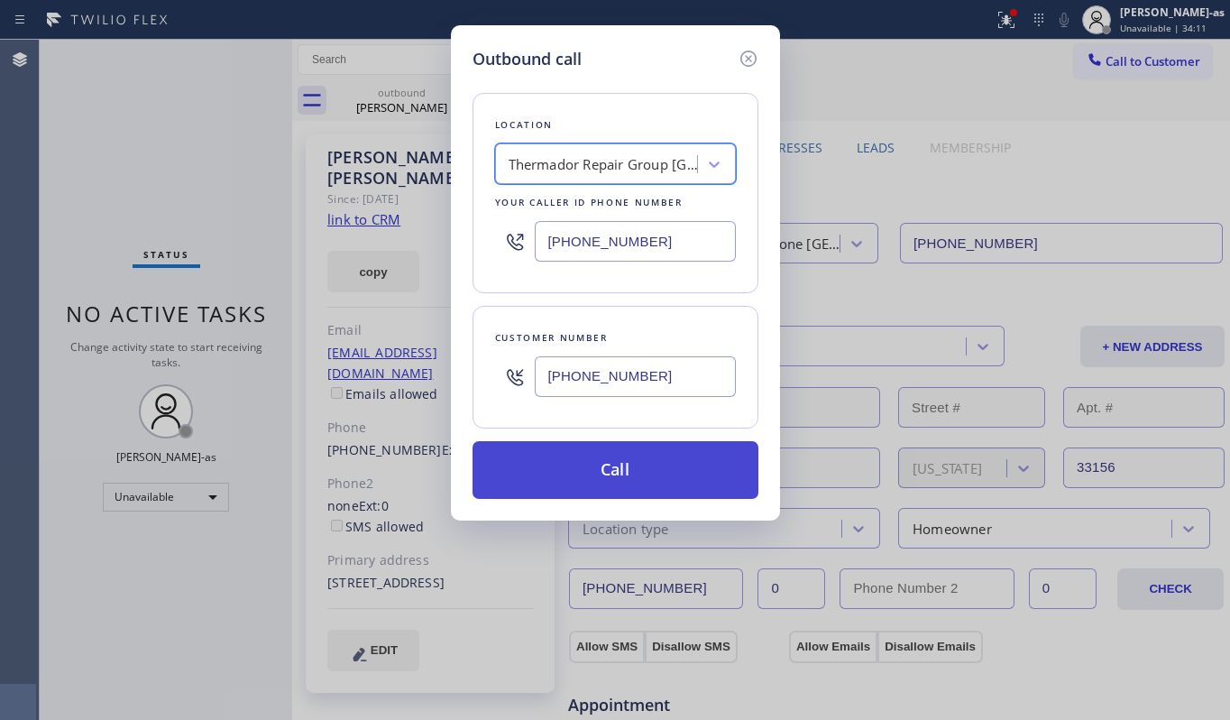
click at [704, 460] on button "Call" at bounding box center [616, 470] width 286 height 58
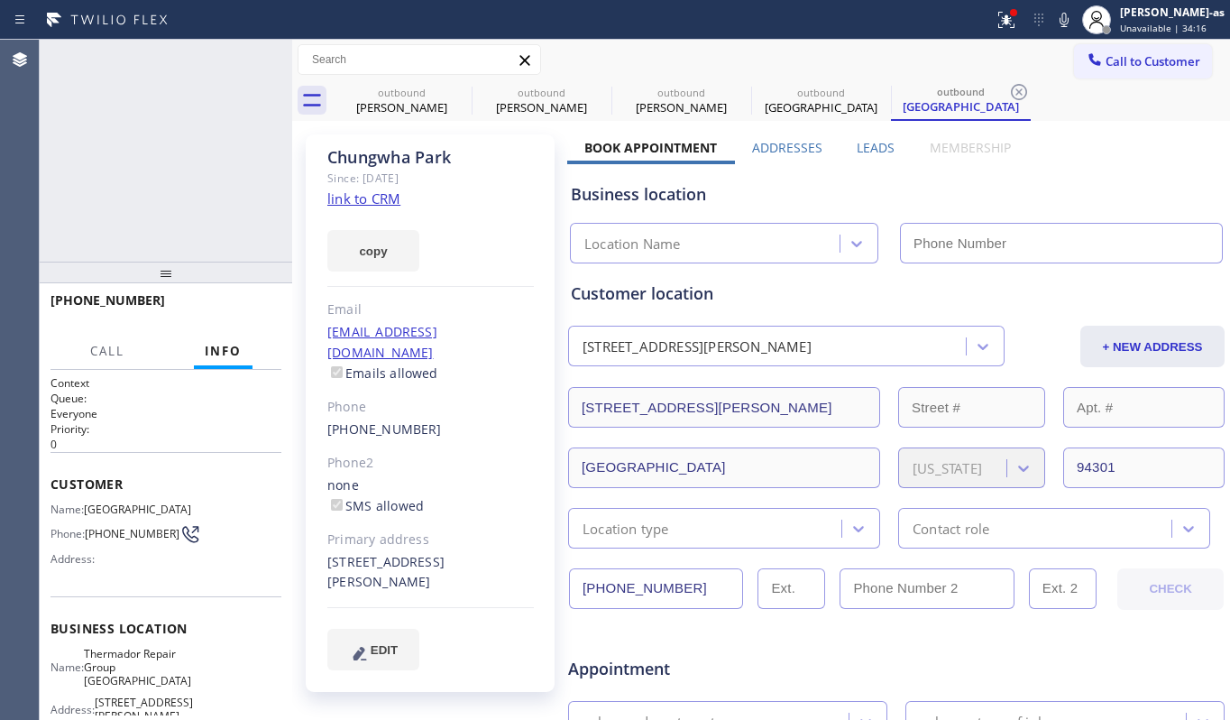
type input "[PHONE_NUMBER]"
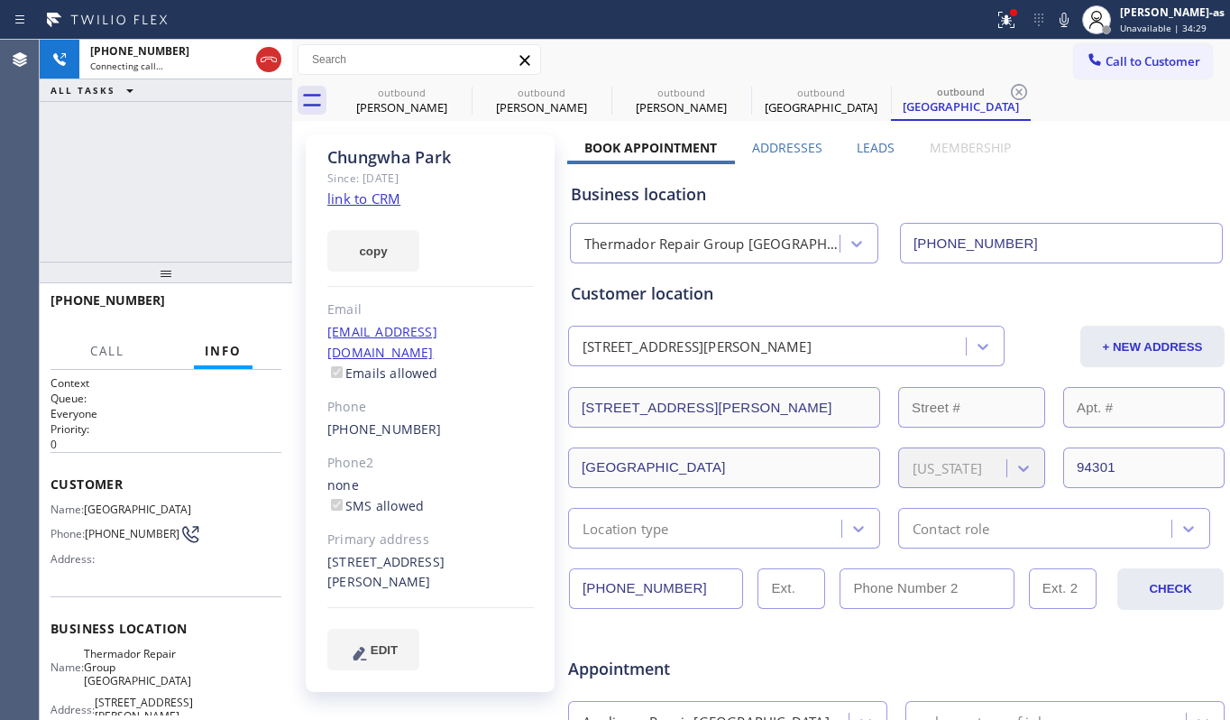
click at [175, 235] on div "[PHONE_NUMBER] Connecting call… ALL TASKS ALL TASKS ACTIVE TASKS TASKS IN WRAP …" at bounding box center [166, 151] width 253 height 222
click at [265, 58] on icon at bounding box center [269, 60] width 22 height 22
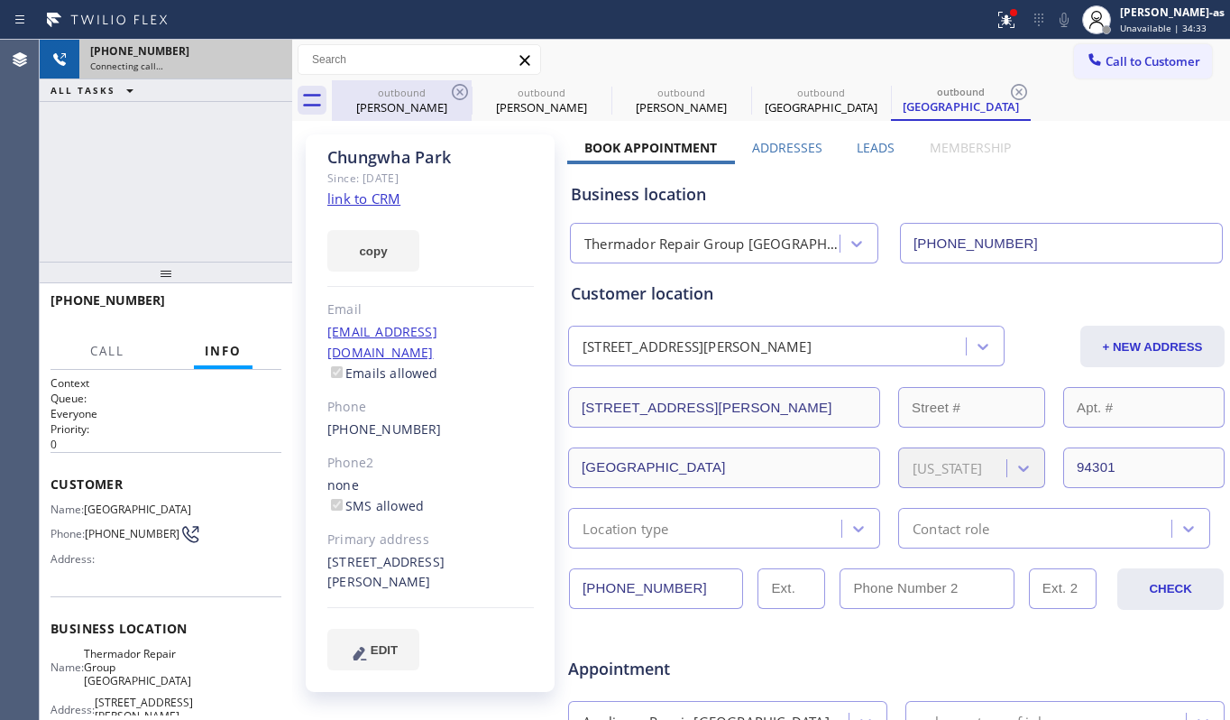
click at [420, 109] on div "[PERSON_NAME]" at bounding box center [402, 107] width 136 height 16
type input "[PHONE_NUMBER]"
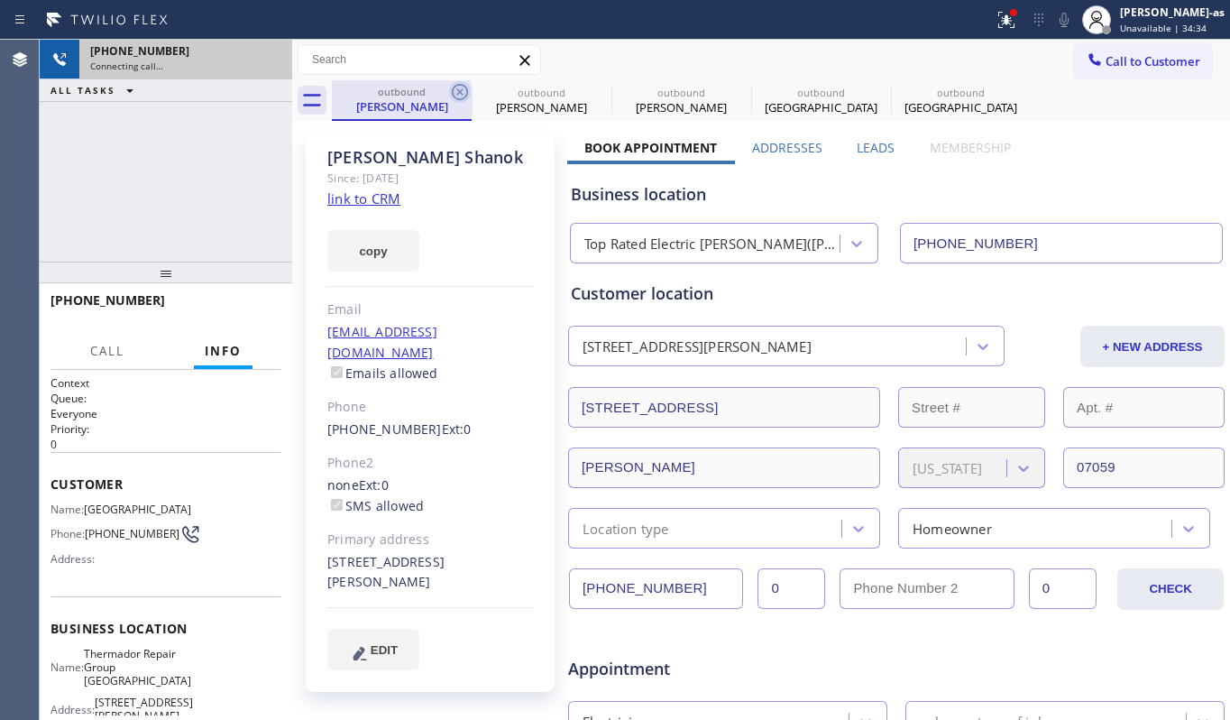
click at [452, 88] on icon at bounding box center [460, 92] width 22 height 22
click at [589, 88] on icon at bounding box center [600, 92] width 22 height 22
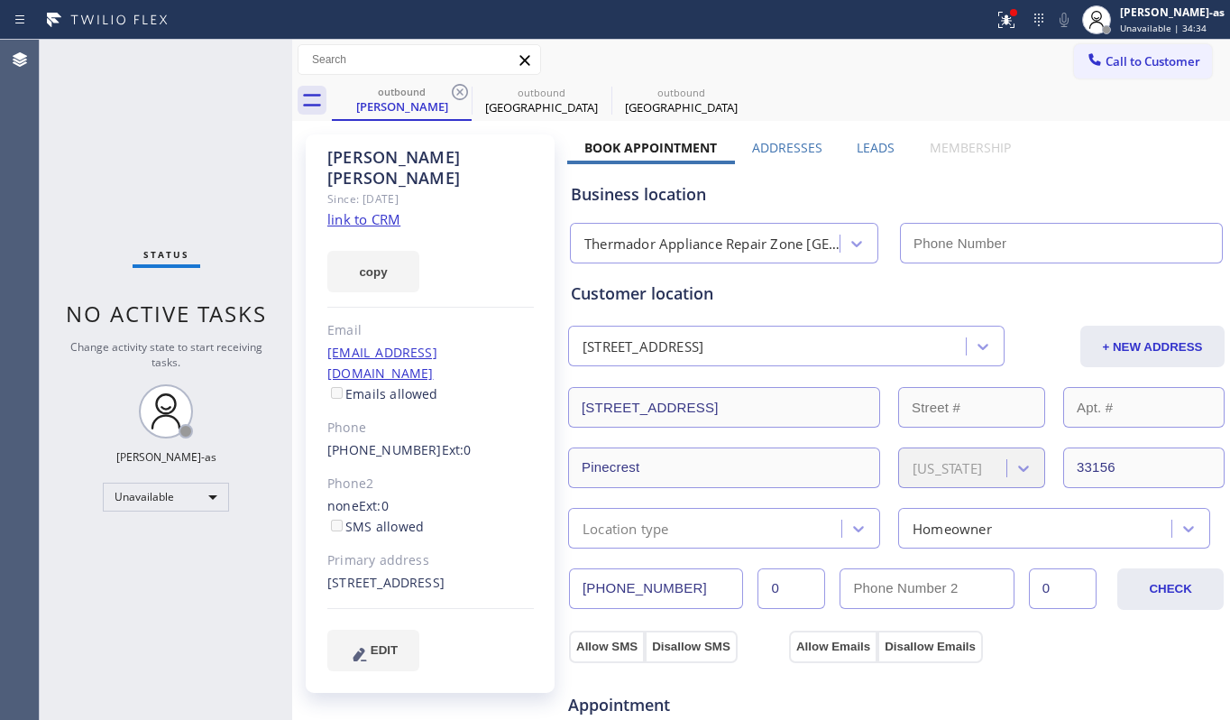
click at [452, 88] on icon at bounding box center [460, 92] width 22 height 22
type input "[PHONE_NUMBER]"
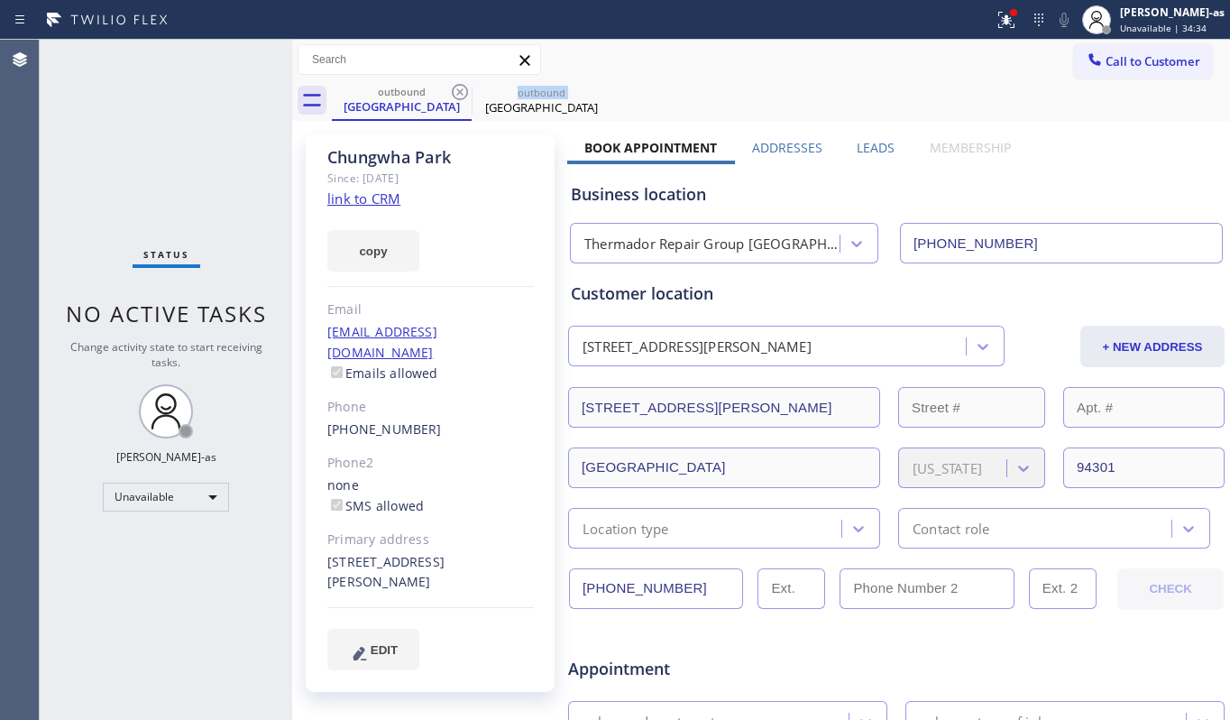
click at [452, 88] on icon at bounding box center [460, 92] width 22 height 22
click at [0, 0] on icon at bounding box center [0, 0] width 0 height 0
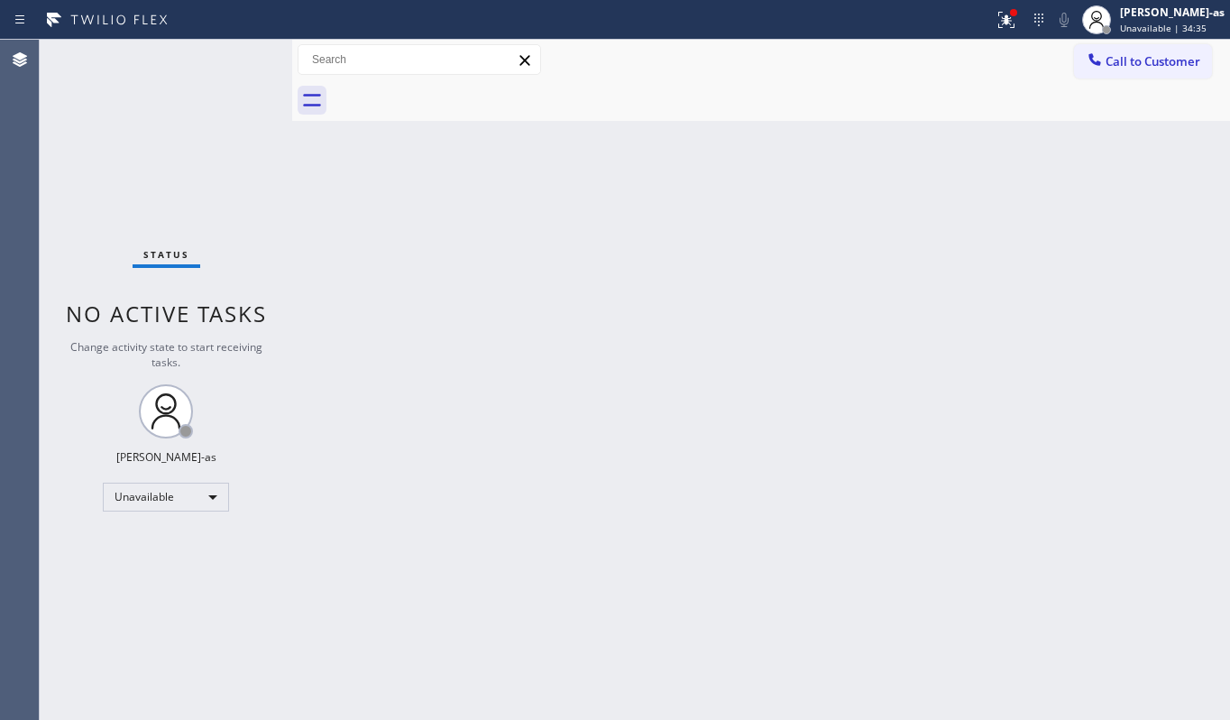
click at [452, 88] on div at bounding box center [781, 100] width 898 height 41
click at [1123, 54] on span "Call to Customer" at bounding box center [1153, 61] width 95 height 16
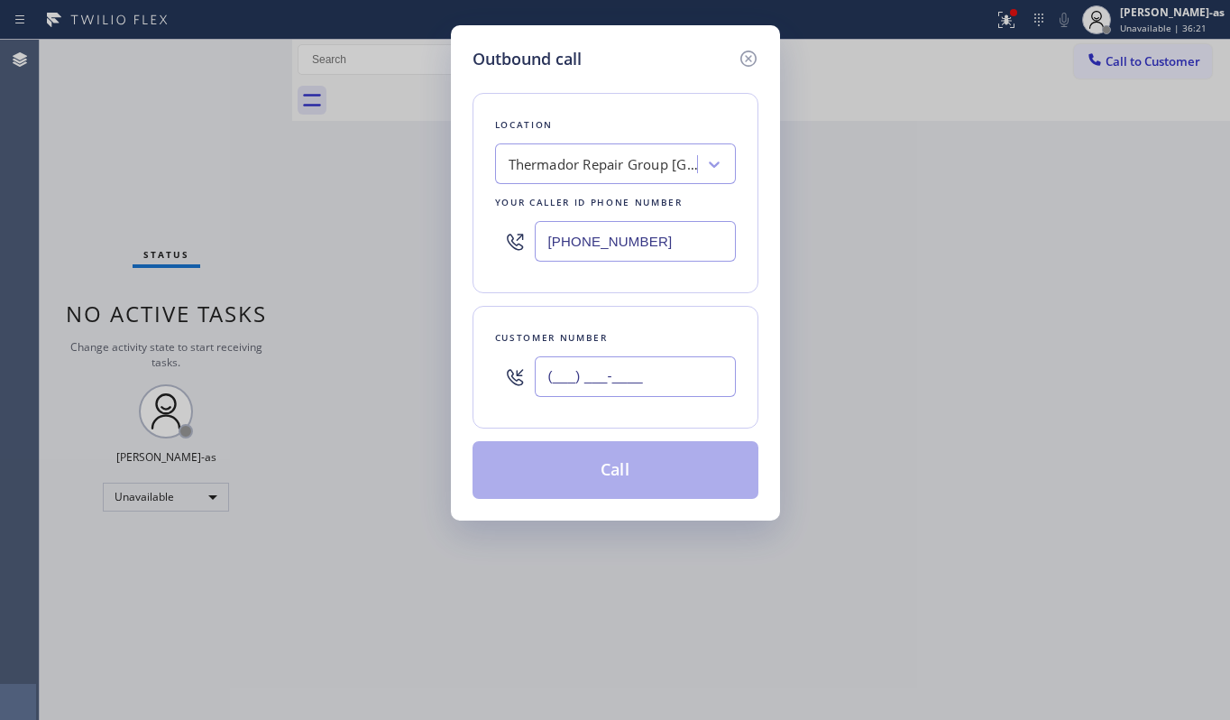
click at [658, 393] on input "(___) ___-____" at bounding box center [635, 376] width 201 height 41
paste input "216) 832-7144"
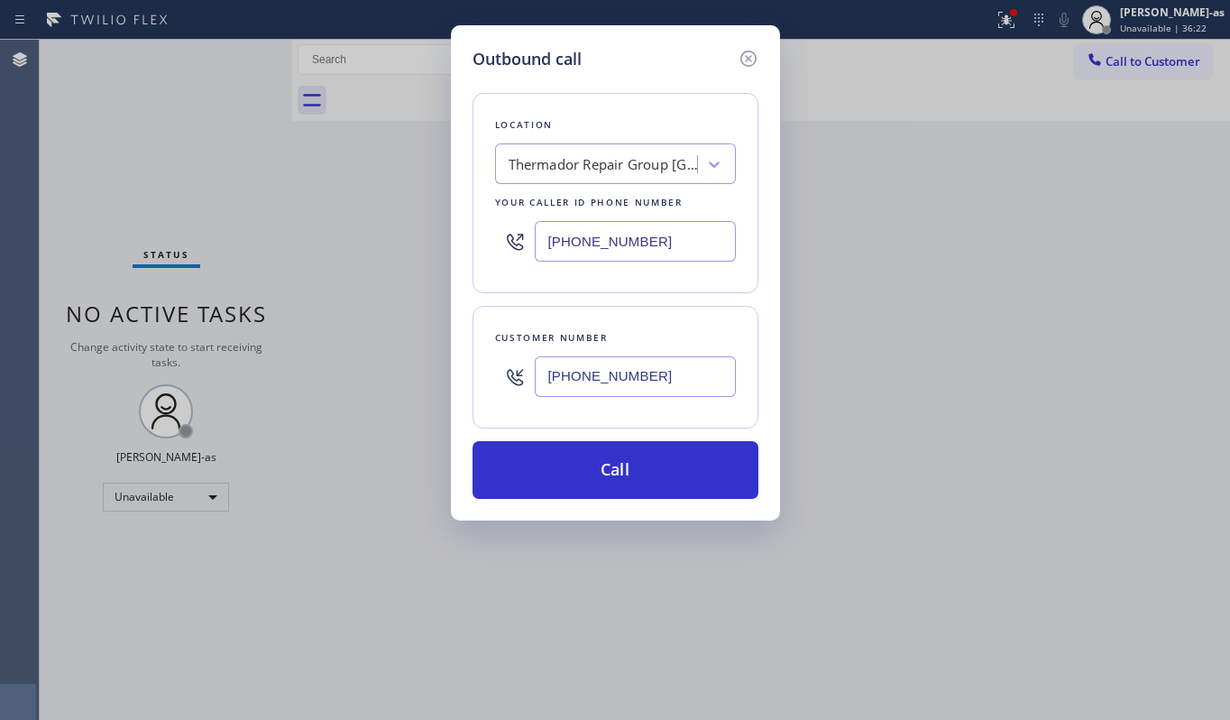
type input "[PHONE_NUMBER]"
click at [556, 160] on div "Thermador Repair Group [GEOGRAPHIC_DATA]" at bounding box center [603, 164] width 189 height 21
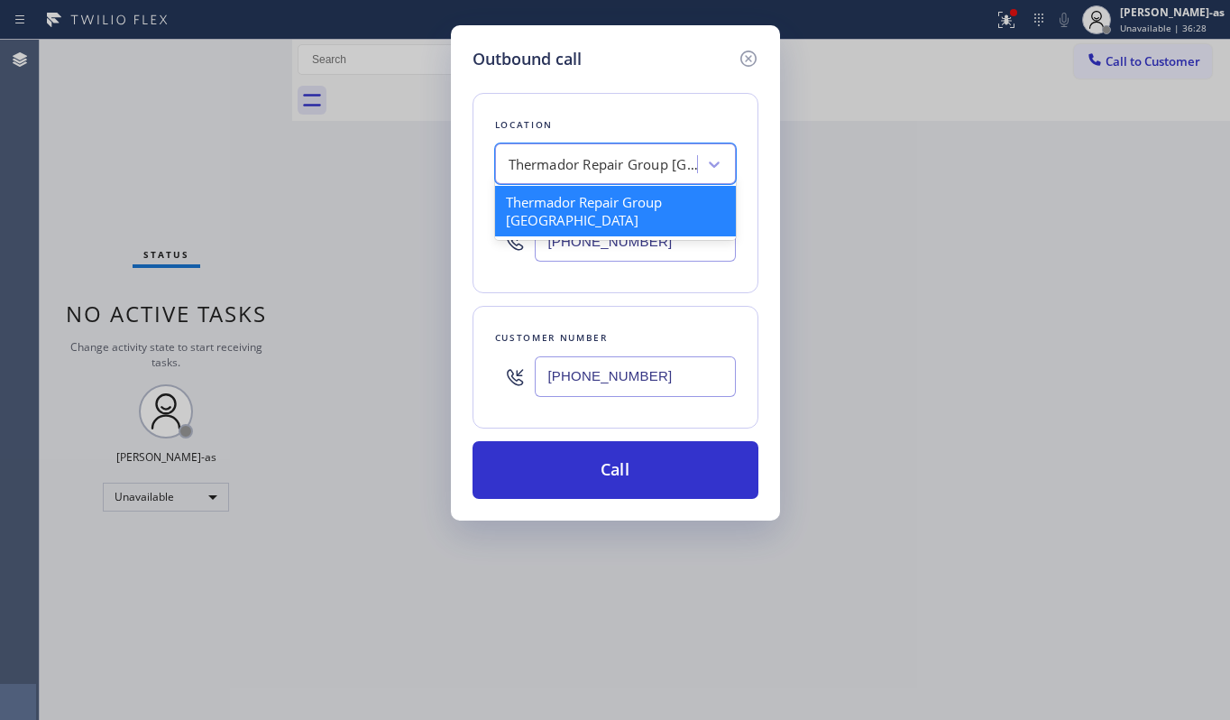
paste input "Viking Repair Service ([US_STATE], Google Ads)"
type input "Viking Repair Service ([US_STATE], Google Ads)"
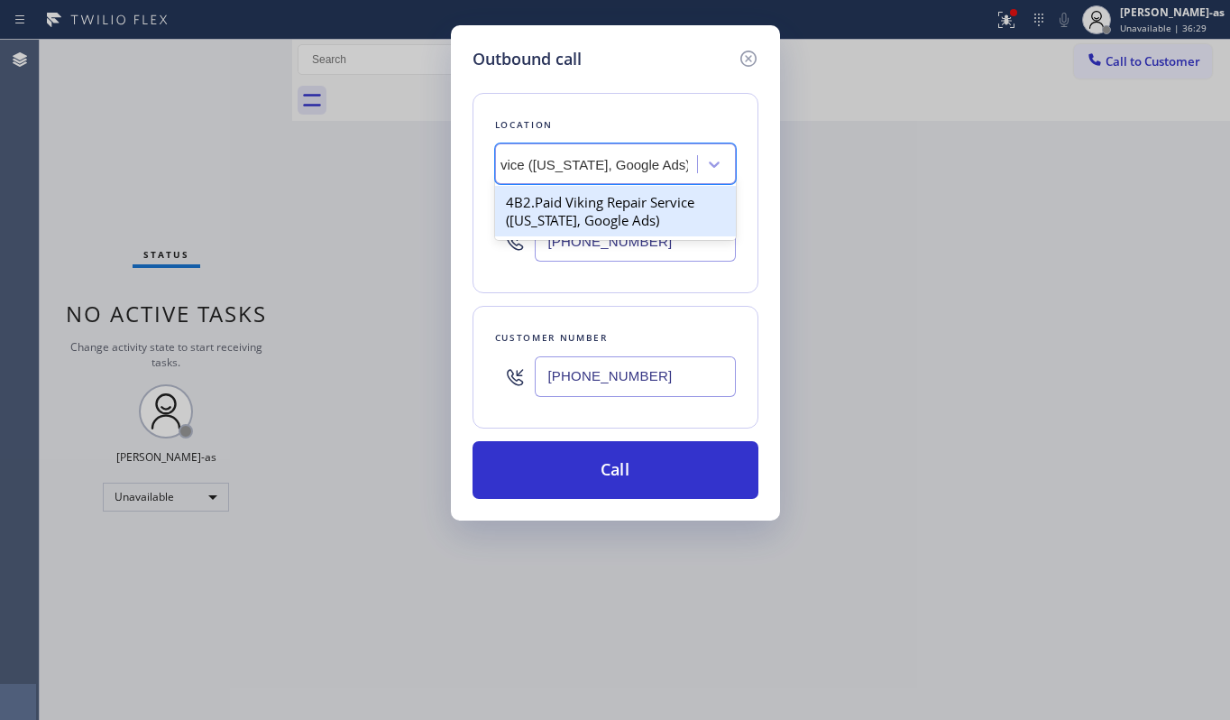
click at [574, 224] on div "4B2.Paid Viking Repair Service ([US_STATE], Google Ads)" at bounding box center [615, 211] width 241 height 51
type input "[PHONE_NUMBER]"
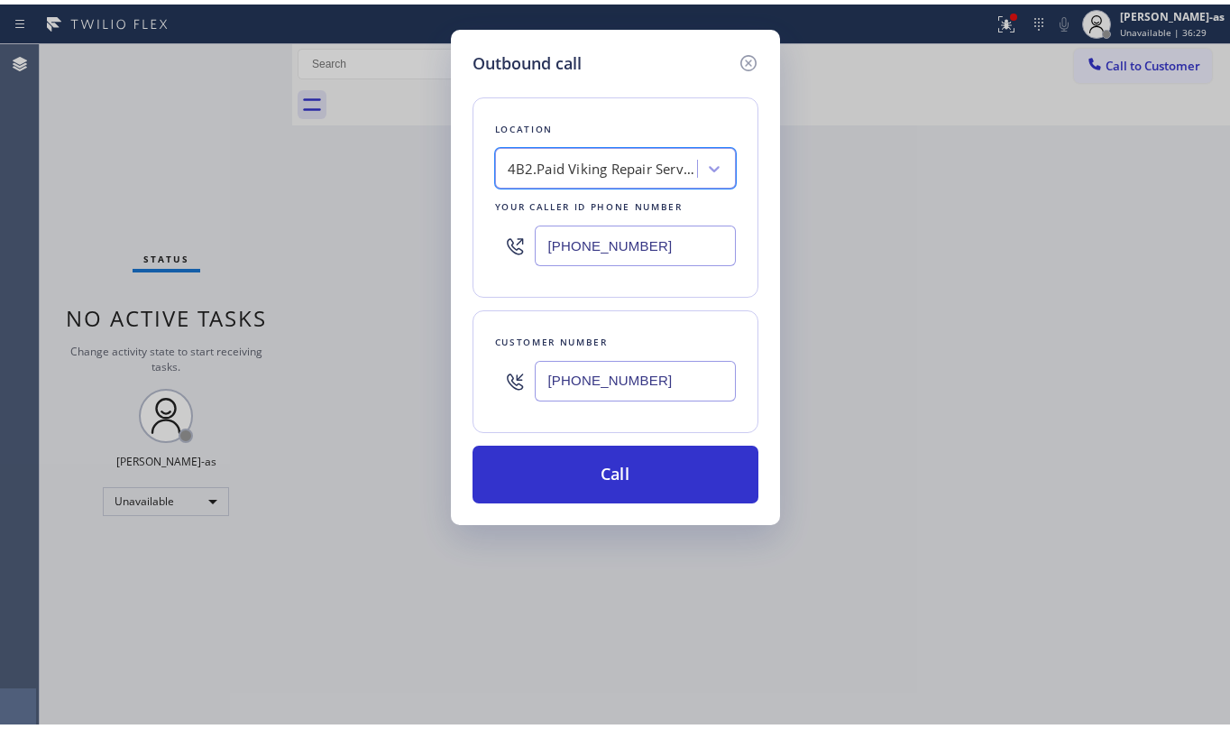
scroll to position [0, 1]
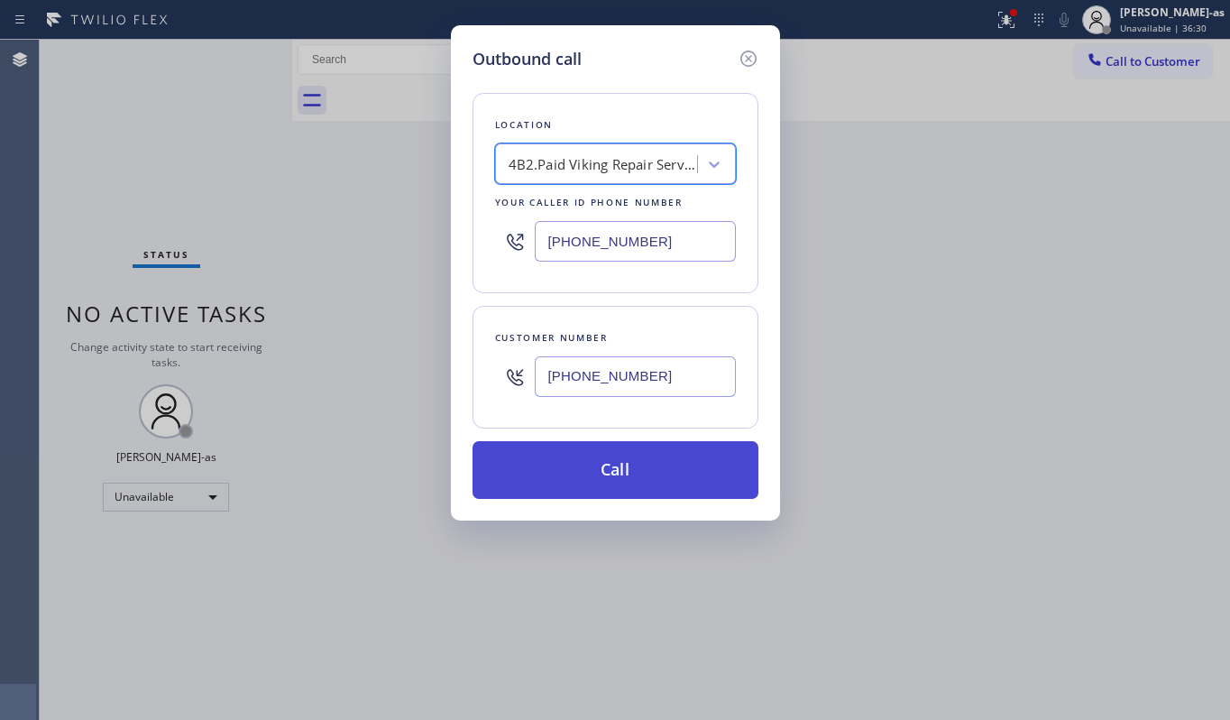
click at [631, 470] on button "Call" at bounding box center [616, 470] width 286 height 58
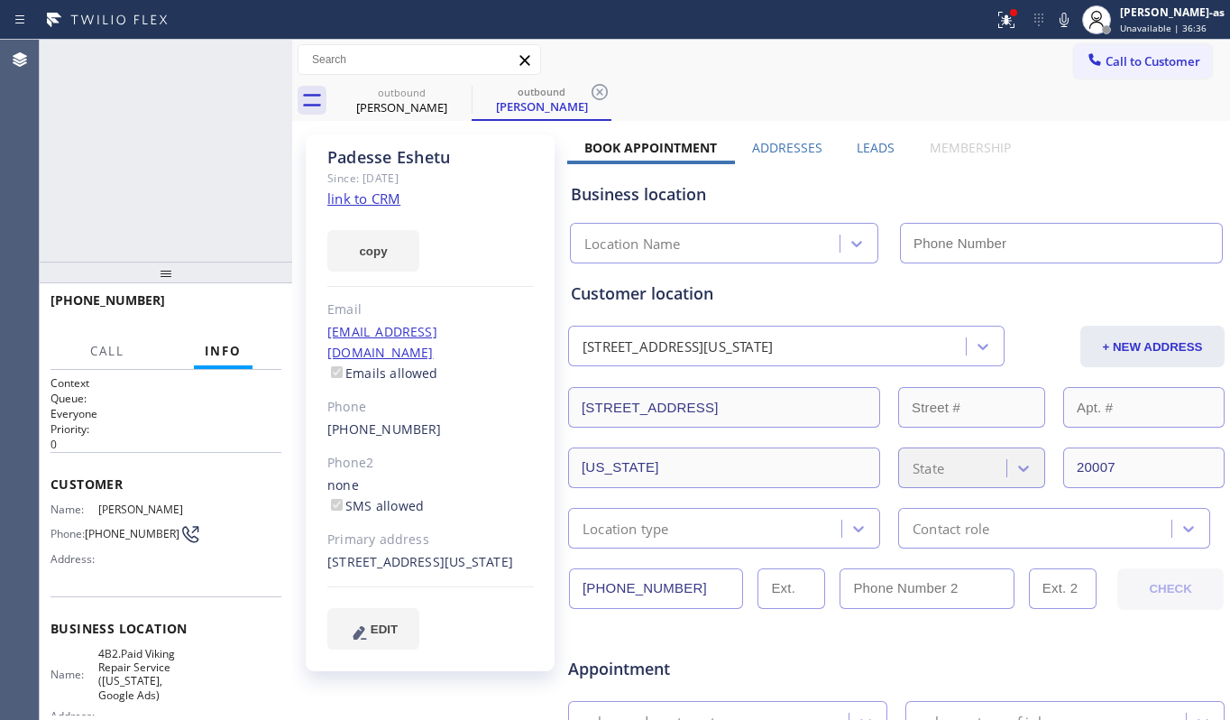
type input "[PHONE_NUMBER]"
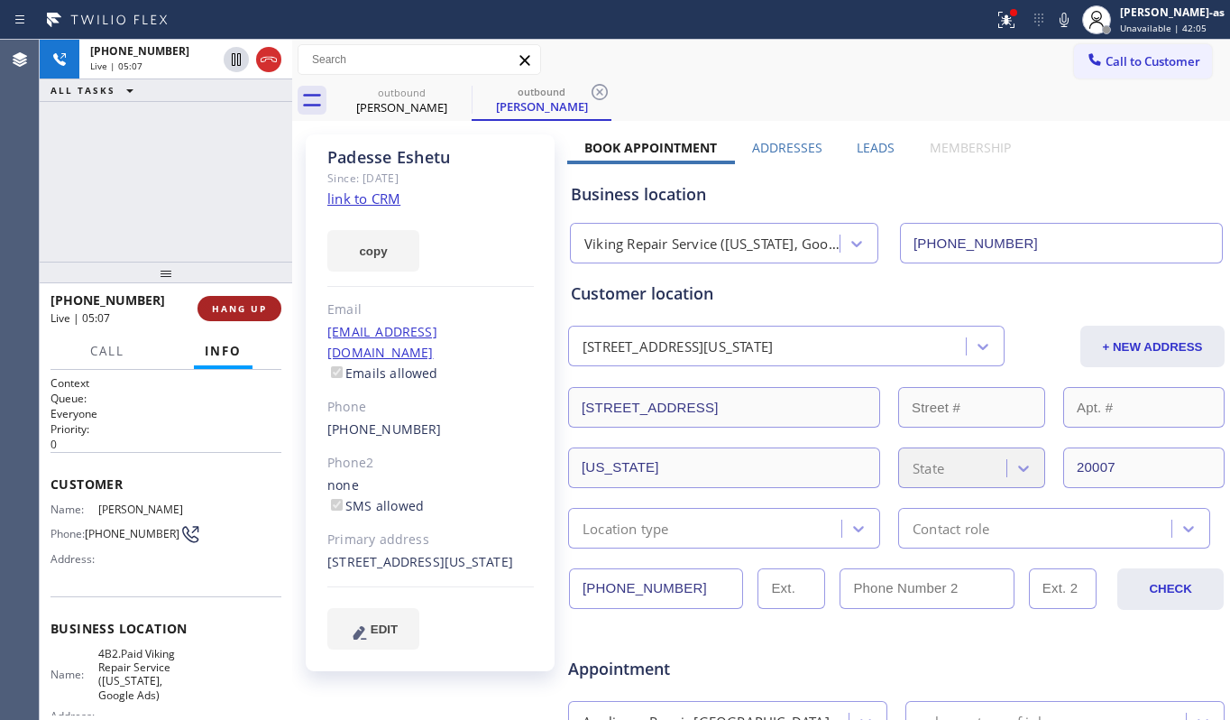
click at [233, 297] on button "HANG UP" at bounding box center [240, 308] width 84 height 25
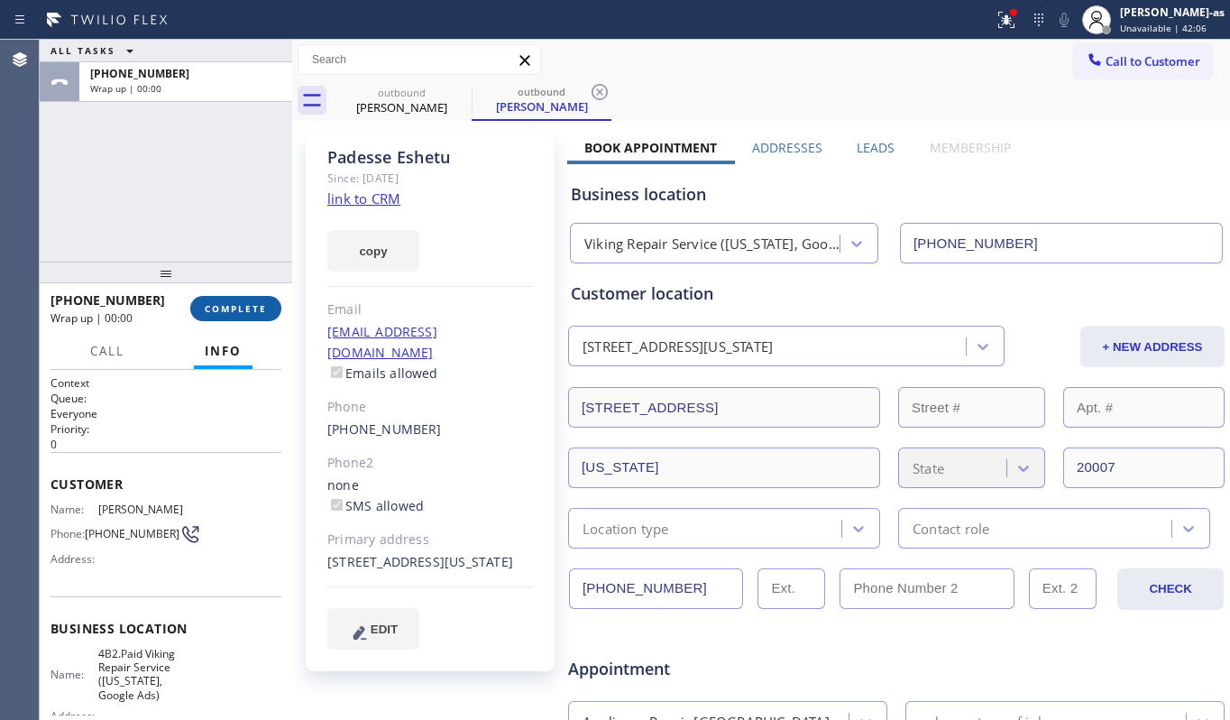
click at [222, 296] on button "COMPLETE" at bounding box center [235, 308] width 91 height 25
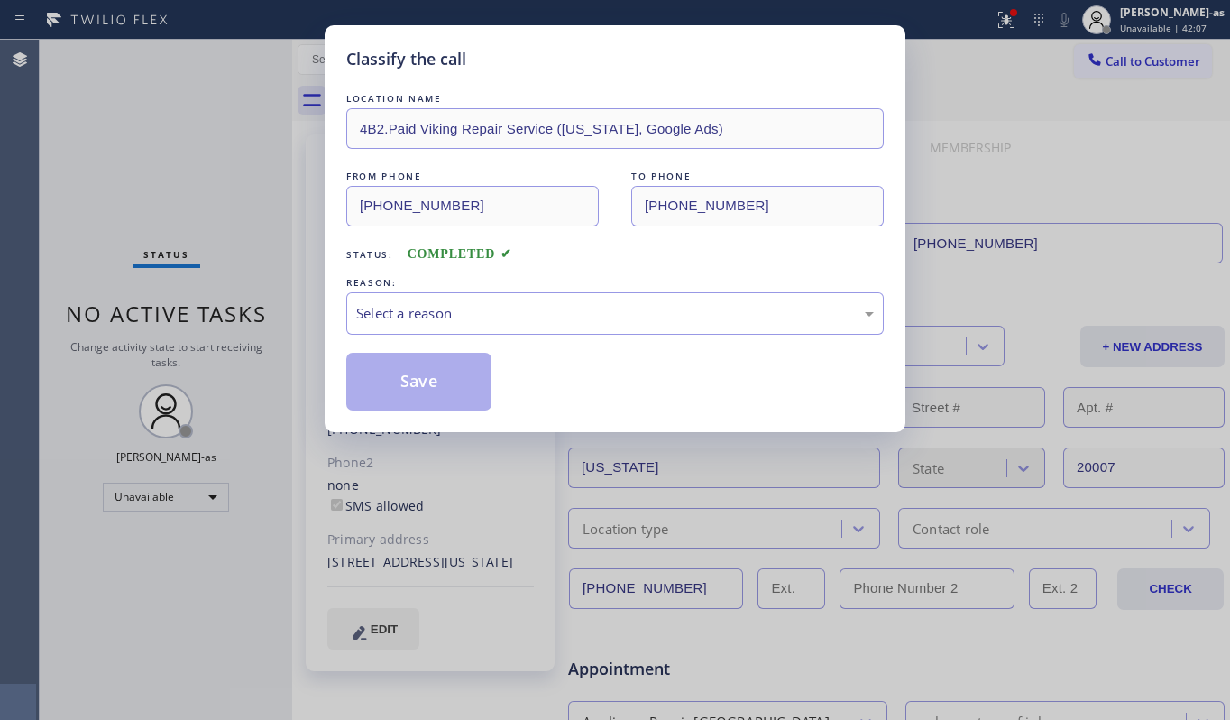
drag, startPoint x: 239, startPoint y: 304, endPoint x: 249, endPoint y: 303, distance: 10.0
click at [240, 304] on div "Classify the call LOCATION NAME 4B2.Paid Viking Repair Service ([US_STATE], Goo…" at bounding box center [615, 360] width 1230 height 720
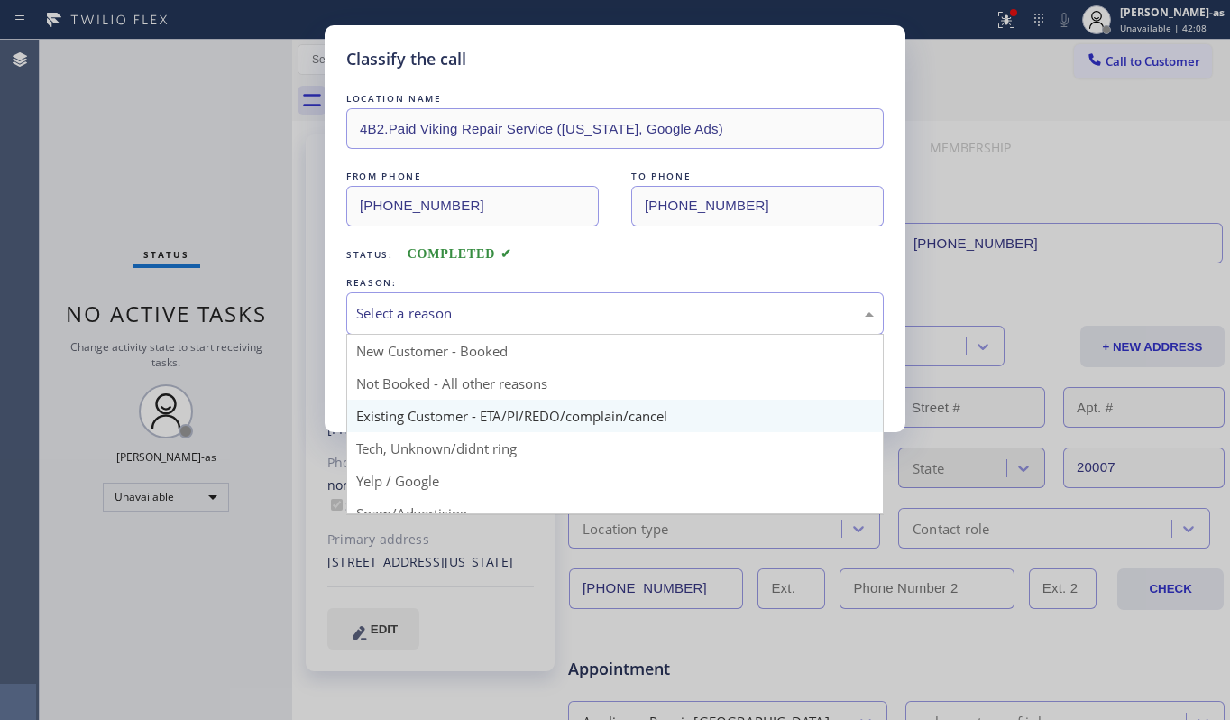
drag, startPoint x: 595, startPoint y: 301, endPoint x: 675, endPoint y: 411, distance: 135.7
click at [596, 304] on div "Select a reason" at bounding box center [615, 313] width 538 height 42
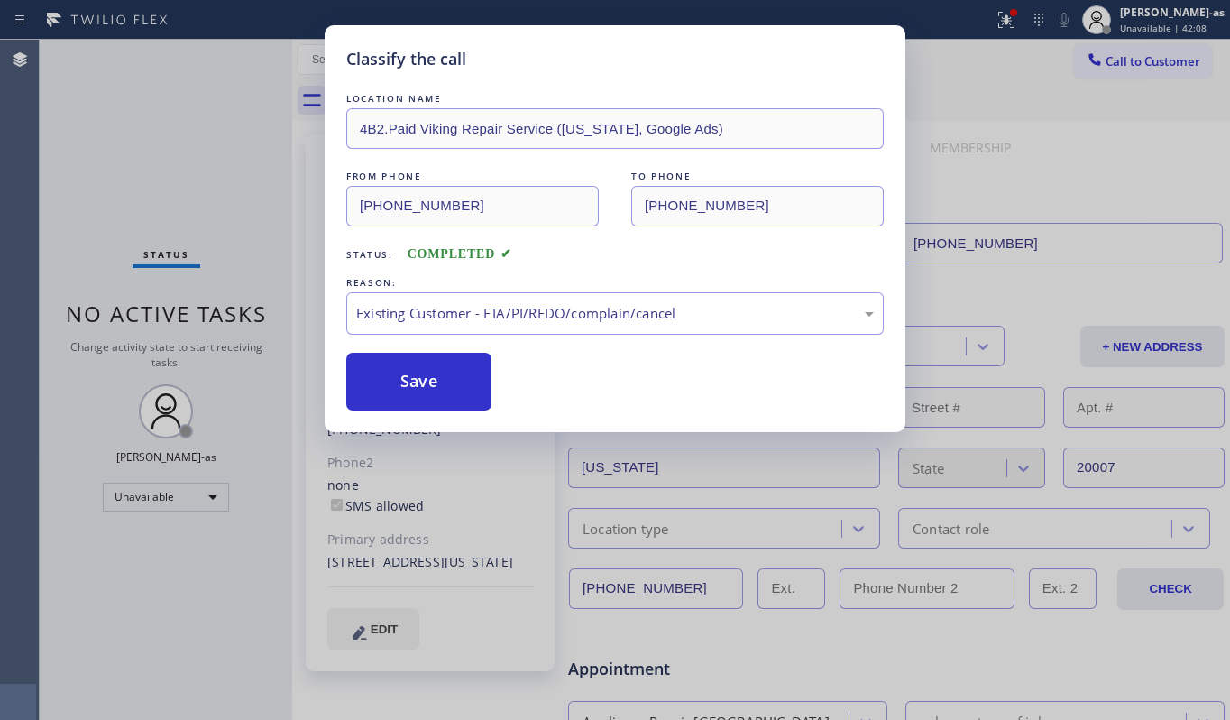
drag, startPoint x: 662, startPoint y: 409, endPoint x: 501, endPoint y: 399, distance: 160.8
click at [437, 368] on button "Save" at bounding box center [418, 382] width 145 height 58
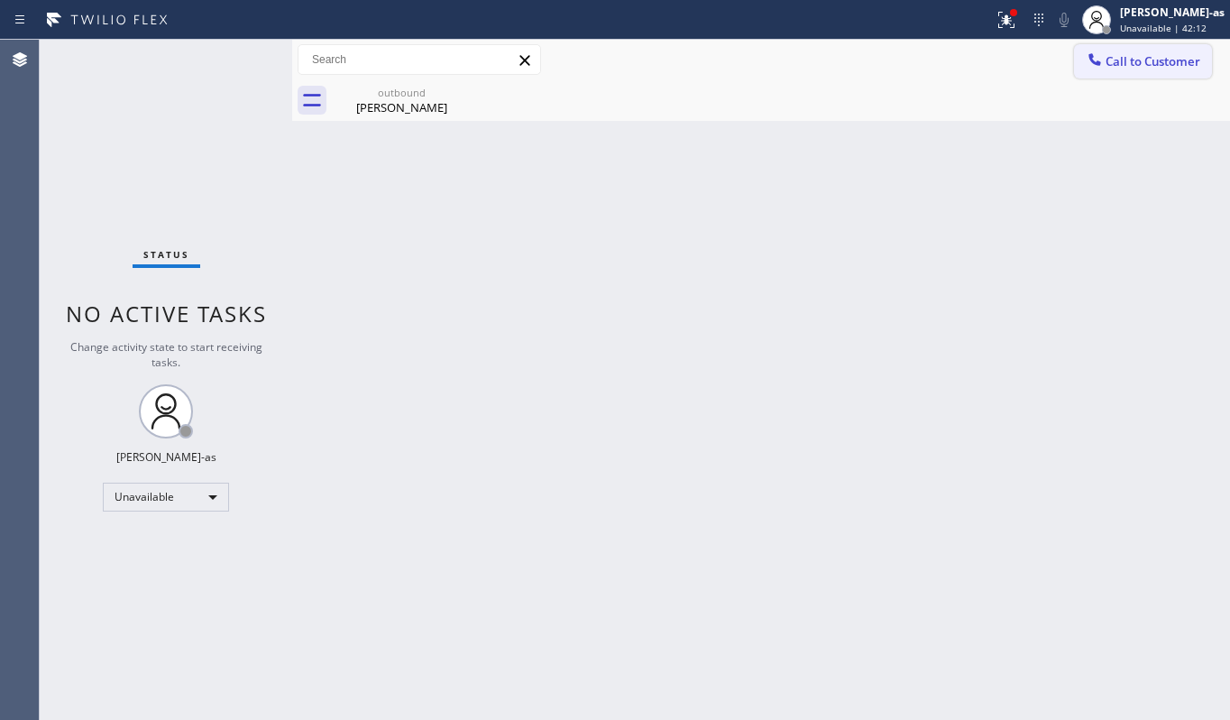
click at [1106, 54] on span "Call to Customer" at bounding box center [1153, 61] width 95 height 16
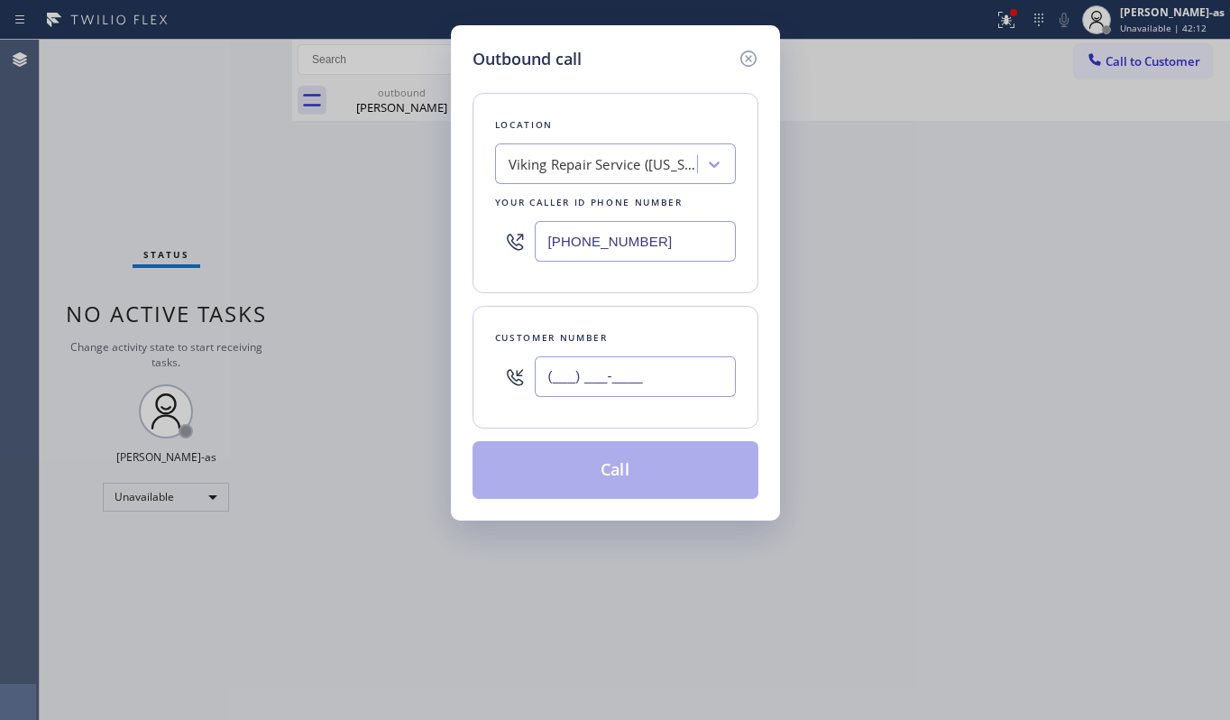
click at [624, 390] on input "(___) ___-____" at bounding box center [635, 376] width 201 height 41
paste input "908) 500-2048"
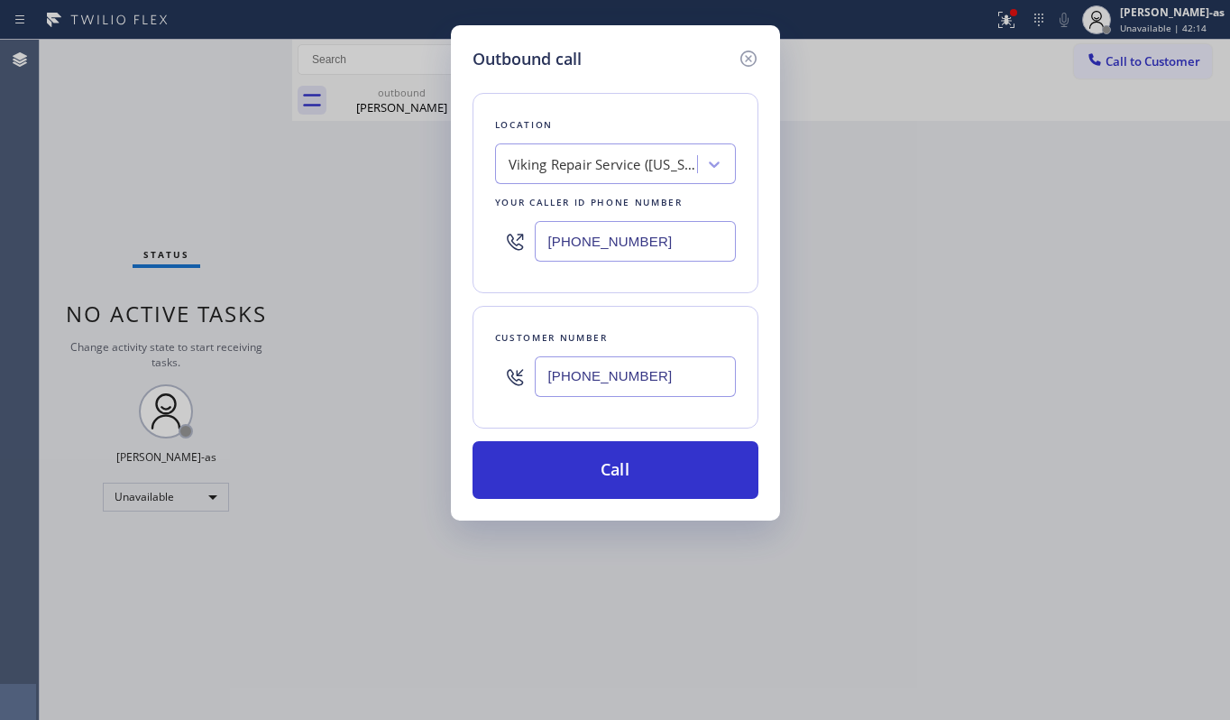
type input "[PHONE_NUMBER]"
click at [632, 245] on input "[PHONE_NUMBER]" at bounding box center [635, 241] width 201 height 41
paste input "908) 364-9298"
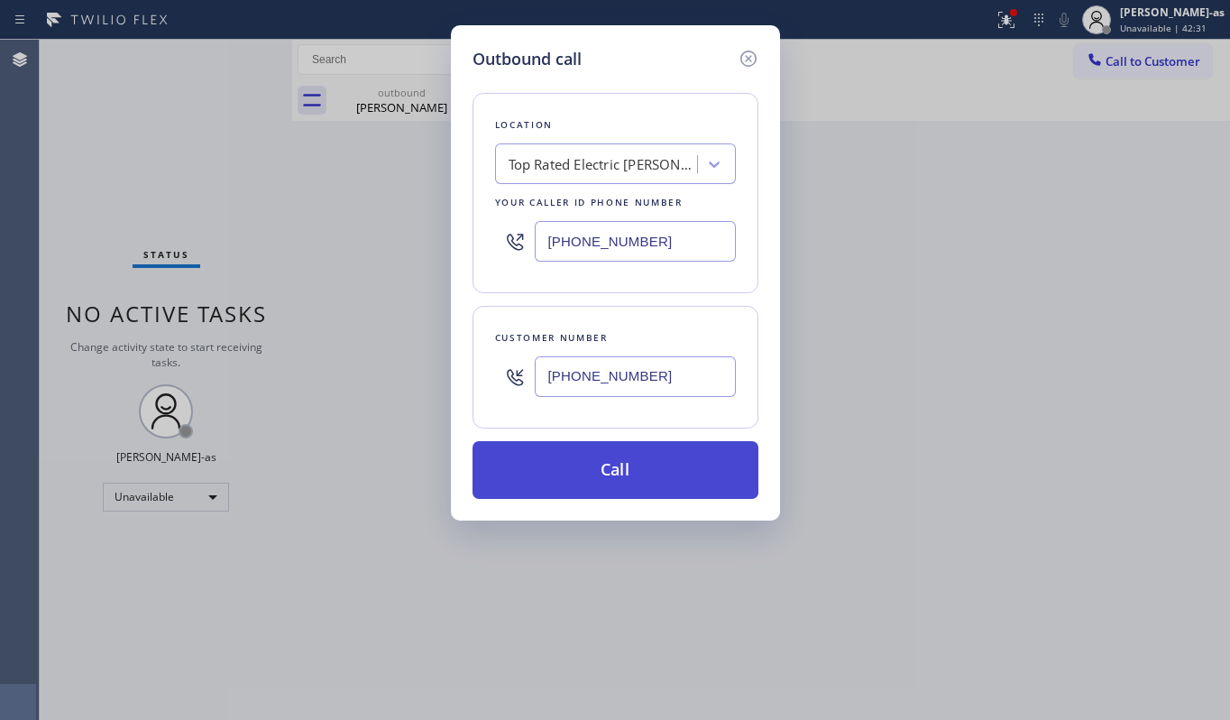
type input "[PHONE_NUMBER]"
click at [610, 470] on button "Call" at bounding box center [616, 470] width 286 height 58
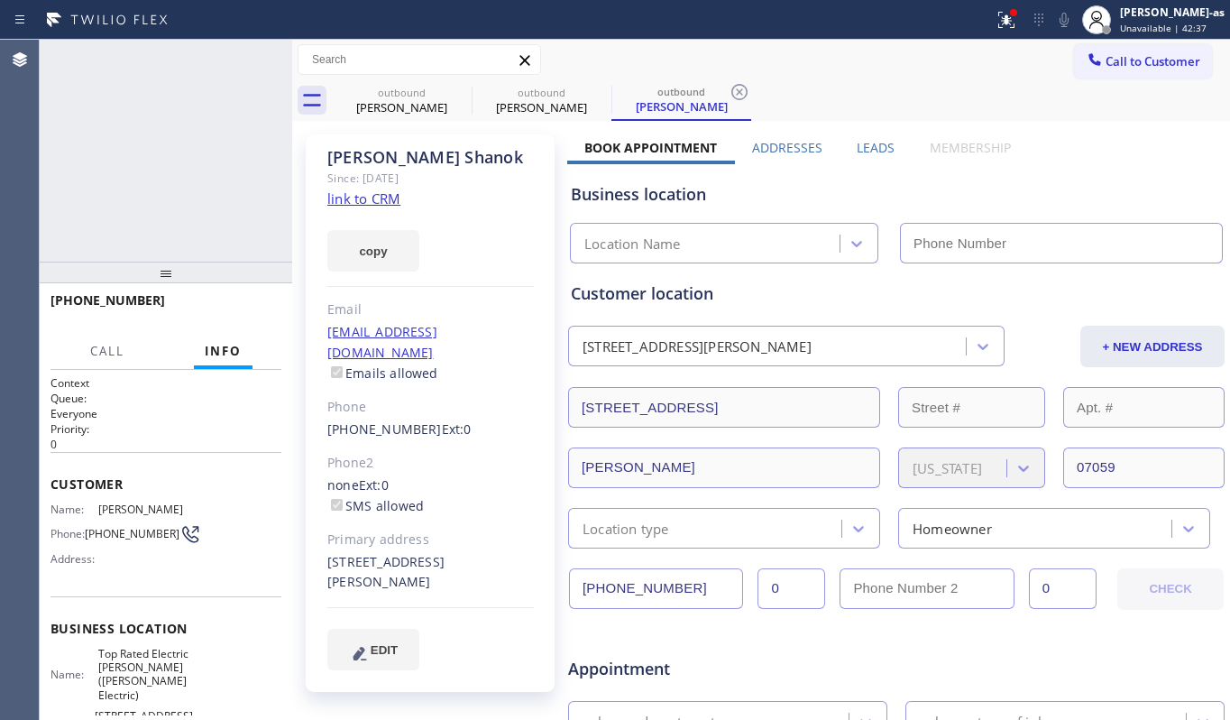
type input "[PHONE_NUMBER]"
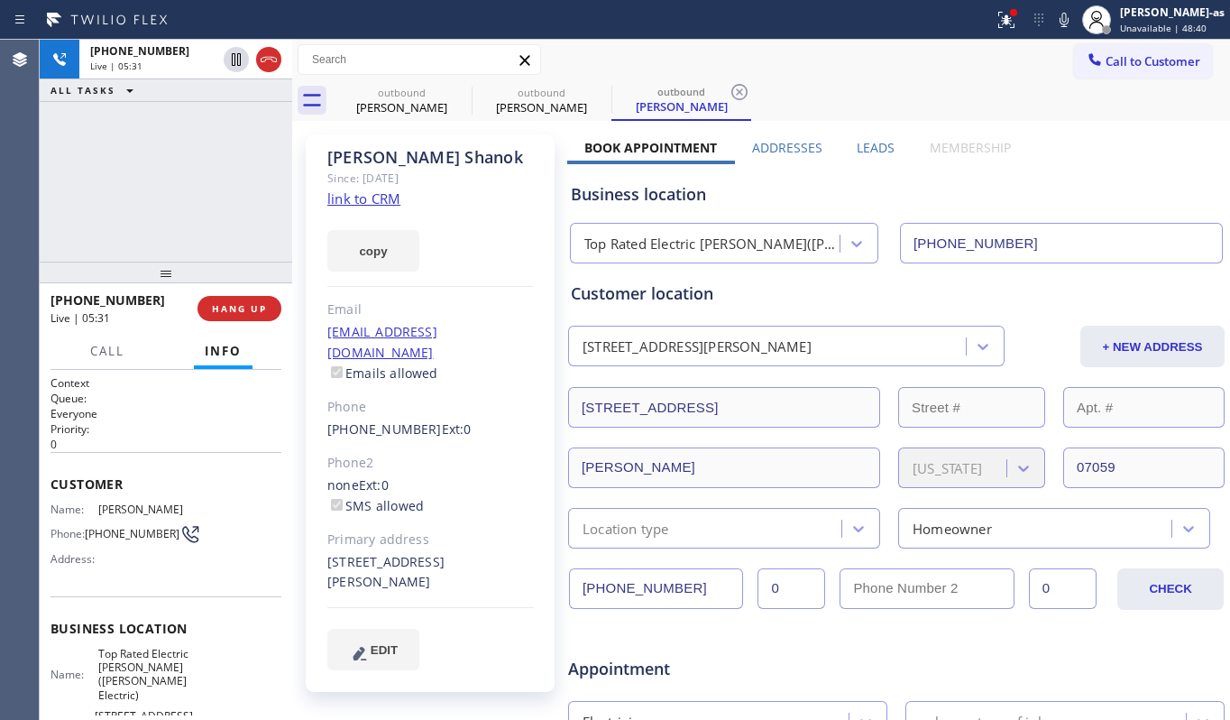
click at [117, 202] on div "[PHONE_NUMBER] Live | 05:31 ALL TASKS ALL TASKS ACTIVE TASKS TASKS IN WRAP UP" at bounding box center [166, 151] width 253 height 222
click at [117, 200] on div "[PHONE_NUMBER] Live | 05:32 ALL TASKS ALL TASKS ACTIVE TASKS TASKS IN WRAP UP" at bounding box center [166, 151] width 253 height 222
click at [134, 207] on div "[PHONE_NUMBER] Live | 05:33 ALL TASKS ALL TASKS ACTIVE TASKS TASKS IN WRAP UP" at bounding box center [166, 151] width 253 height 222
click at [138, 203] on div "[PHONE_NUMBER] Live | 05:34 ALL TASKS ALL TASKS ACTIVE TASKS TASKS IN WRAP UP" at bounding box center [166, 151] width 253 height 222
click at [243, 299] on button "HANG UP" at bounding box center [240, 308] width 84 height 25
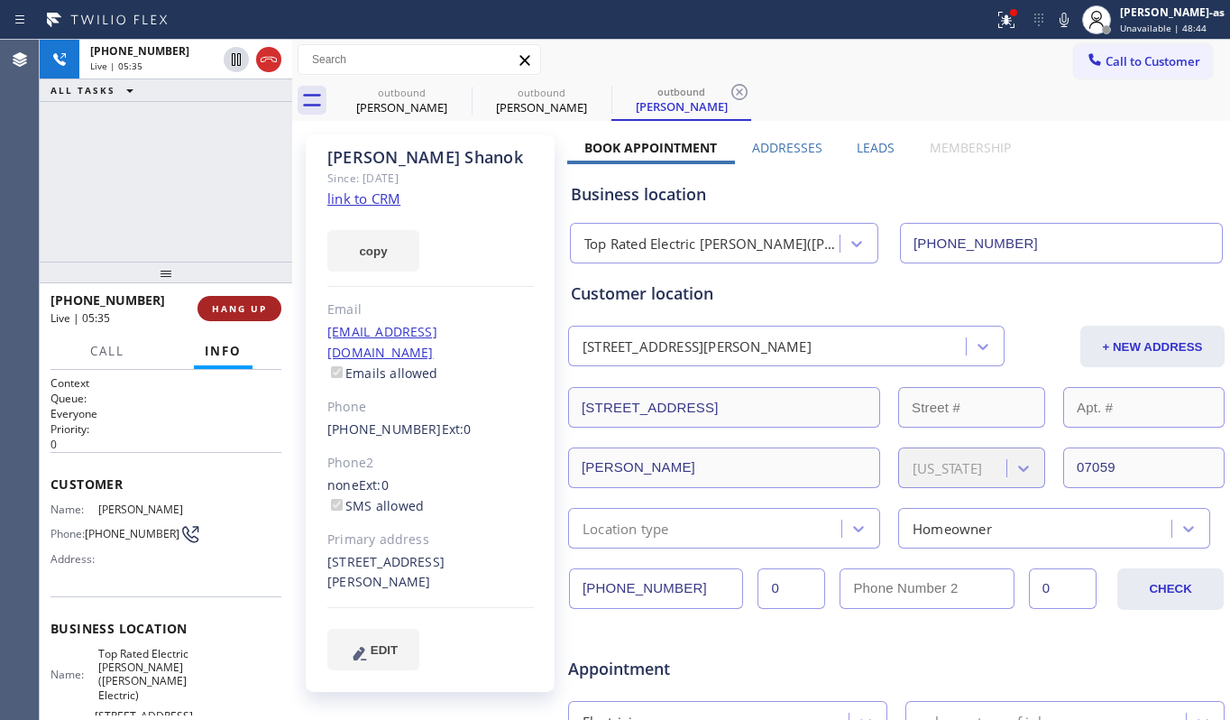
click at [243, 299] on button "HANG UP" at bounding box center [240, 308] width 84 height 25
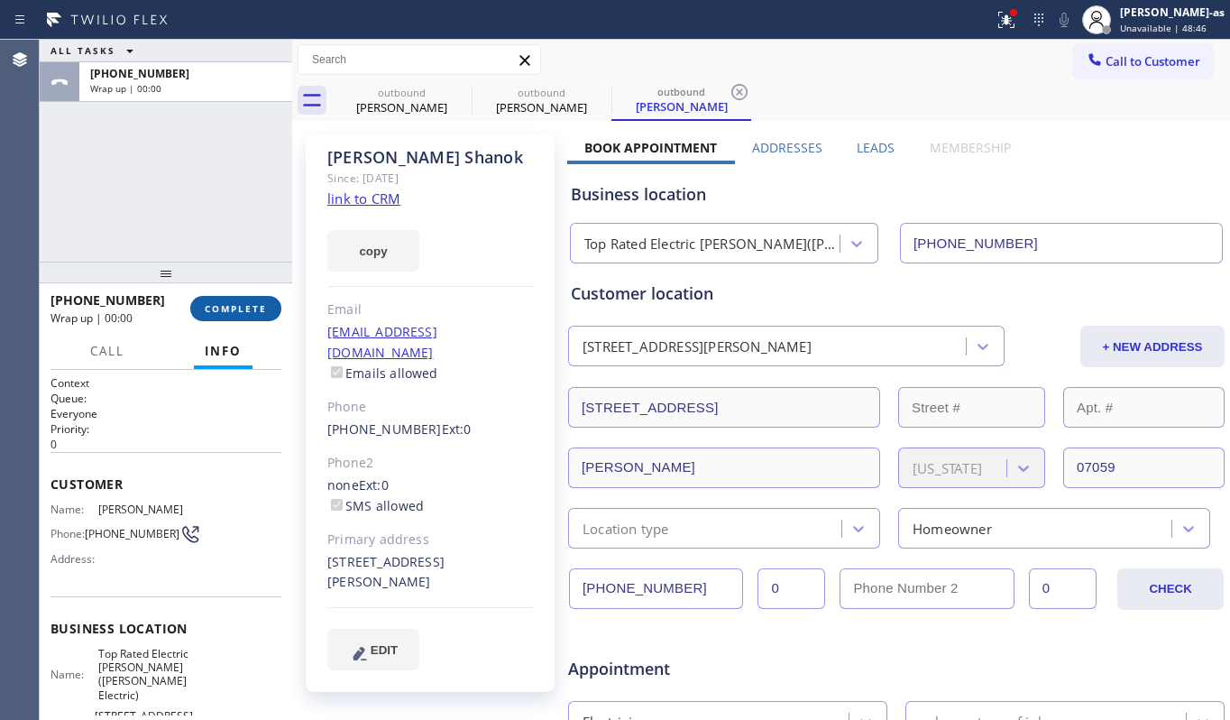
click at [243, 299] on button "COMPLETE" at bounding box center [235, 308] width 91 height 25
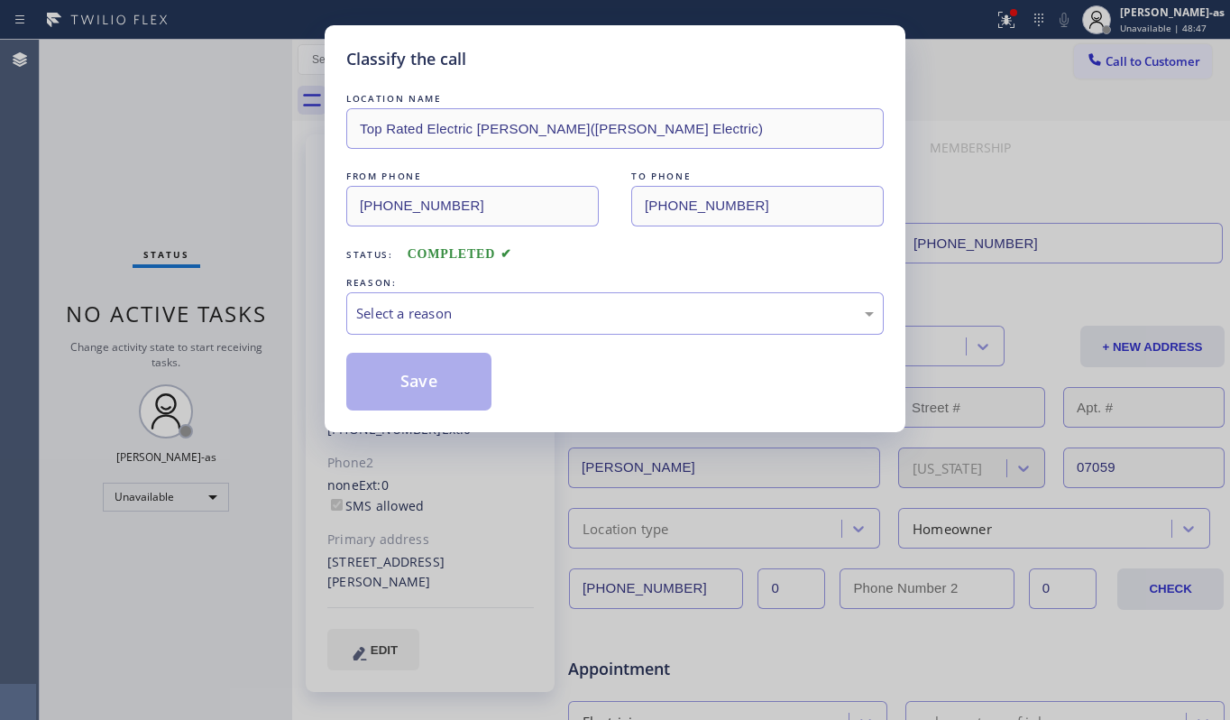
drag, startPoint x: 192, startPoint y: 235, endPoint x: 477, endPoint y: 351, distance: 307.8
click at [253, 257] on div "Classify the call LOCATION NAME Top Rated Electric [PERSON_NAME]([PERSON_NAME] …" at bounding box center [615, 360] width 1230 height 720
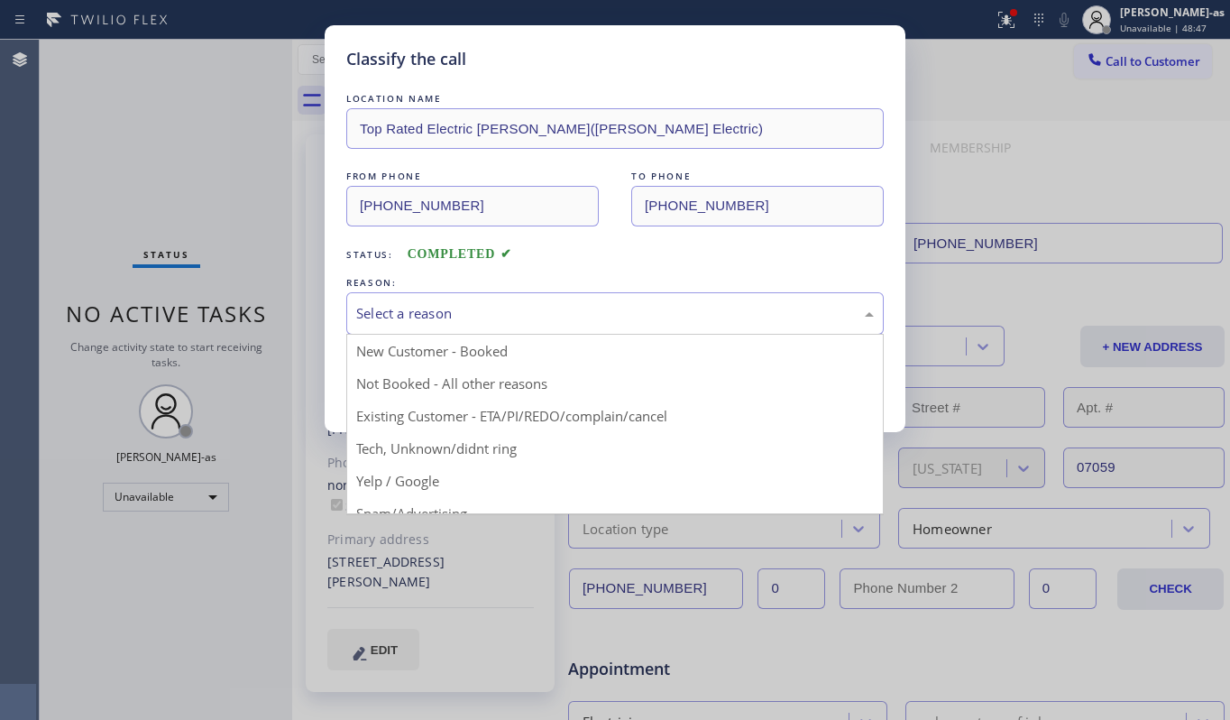
drag, startPoint x: 470, startPoint y: 311, endPoint x: 489, endPoint y: 312, distance: 19.0
click at [481, 311] on div "Select a reason" at bounding box center [615, 313] width 518 height 21
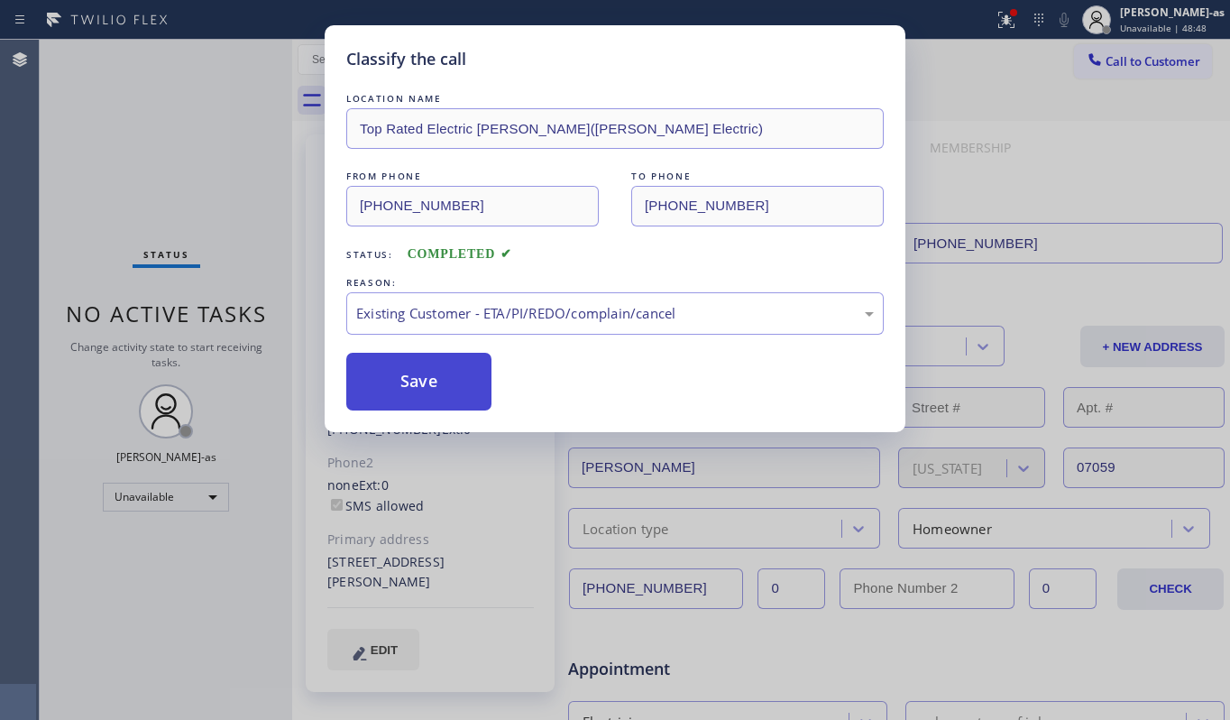
click at [445, 375] on button "Save" at bounding box center [418, 382] width 145 height 58
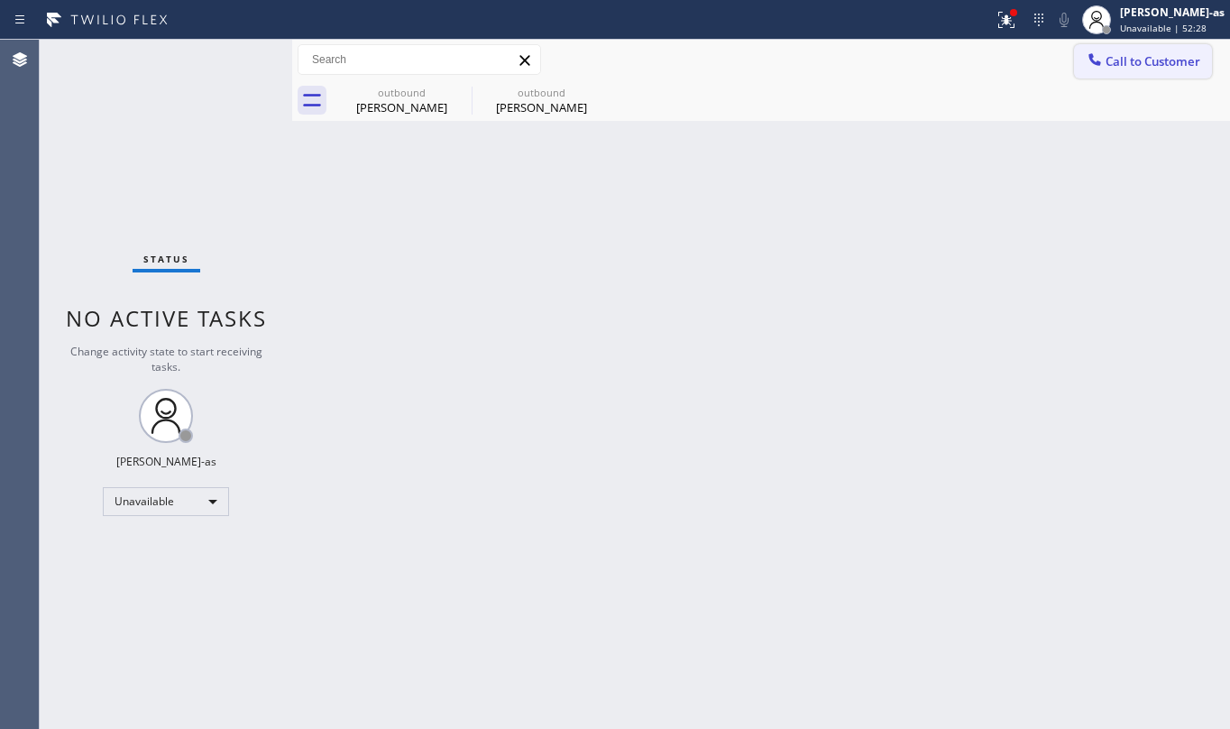
click at [1135, 63] on span "Call to Customer" at bounding box center [1153, 61] width 95 height 16
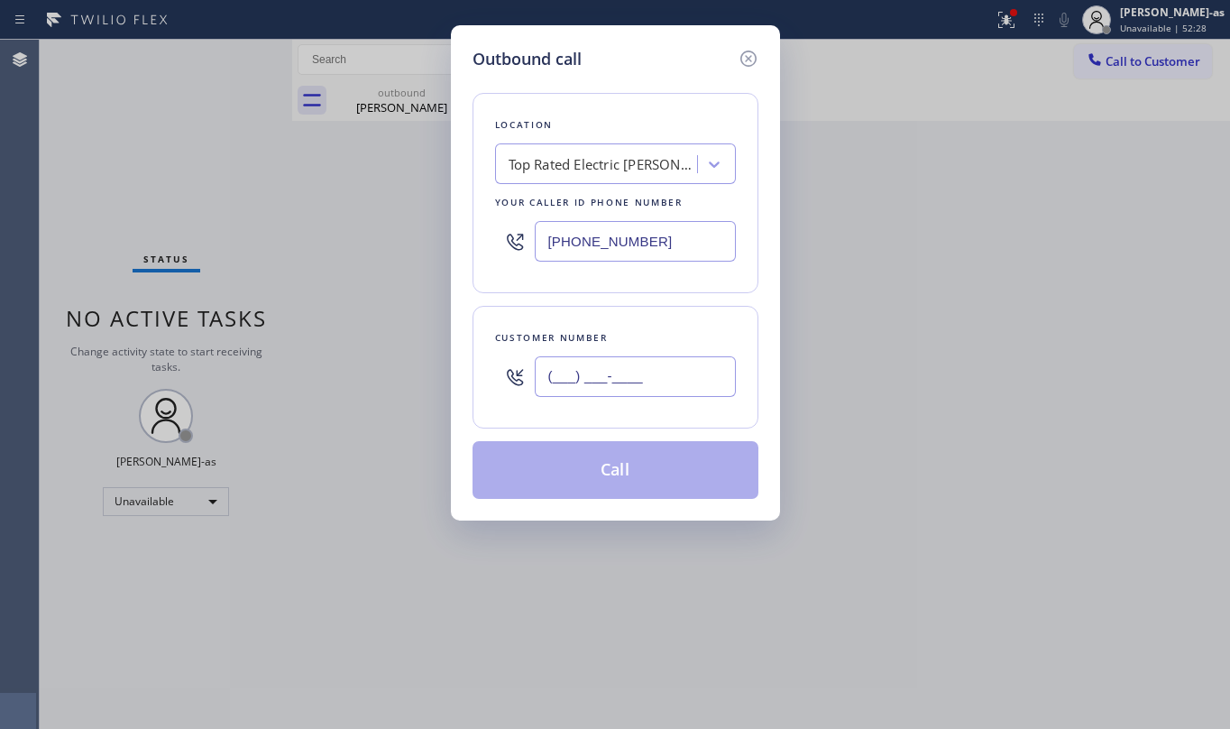
click at [649, 373] on input "(___) ___-____" at bounding box center [635, 376] width 201 height 41
paste input "954) 980-1404"
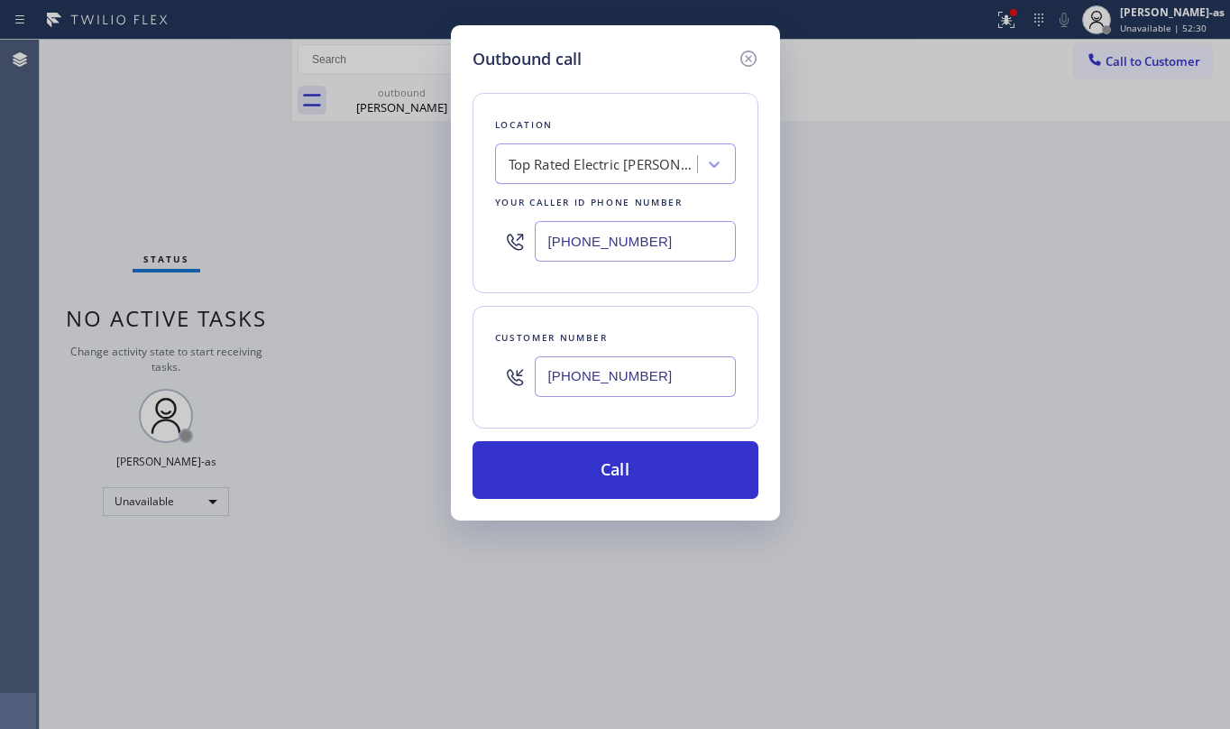
type input "[PHONE_NUMBER]"
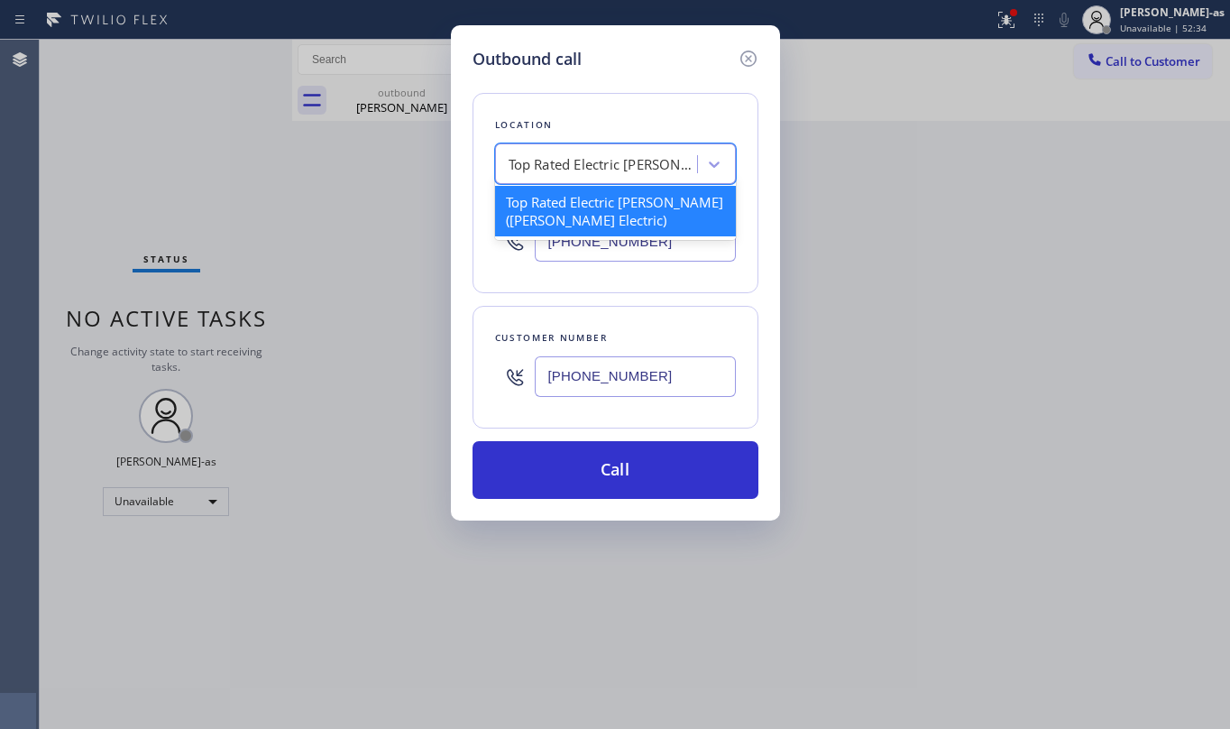
click at [577, 156] on div "Top Rated Electric [PERSON_NAME]([PERSON_NAME] Electric)" at bounding box center [603, 164] width 189 height 21
paste input "Local Results Appliance Repair [GEOGRAPHIC_DATA]"
type input "Local Results Appliance Repair [GEOGRAPHIC_DATA]"
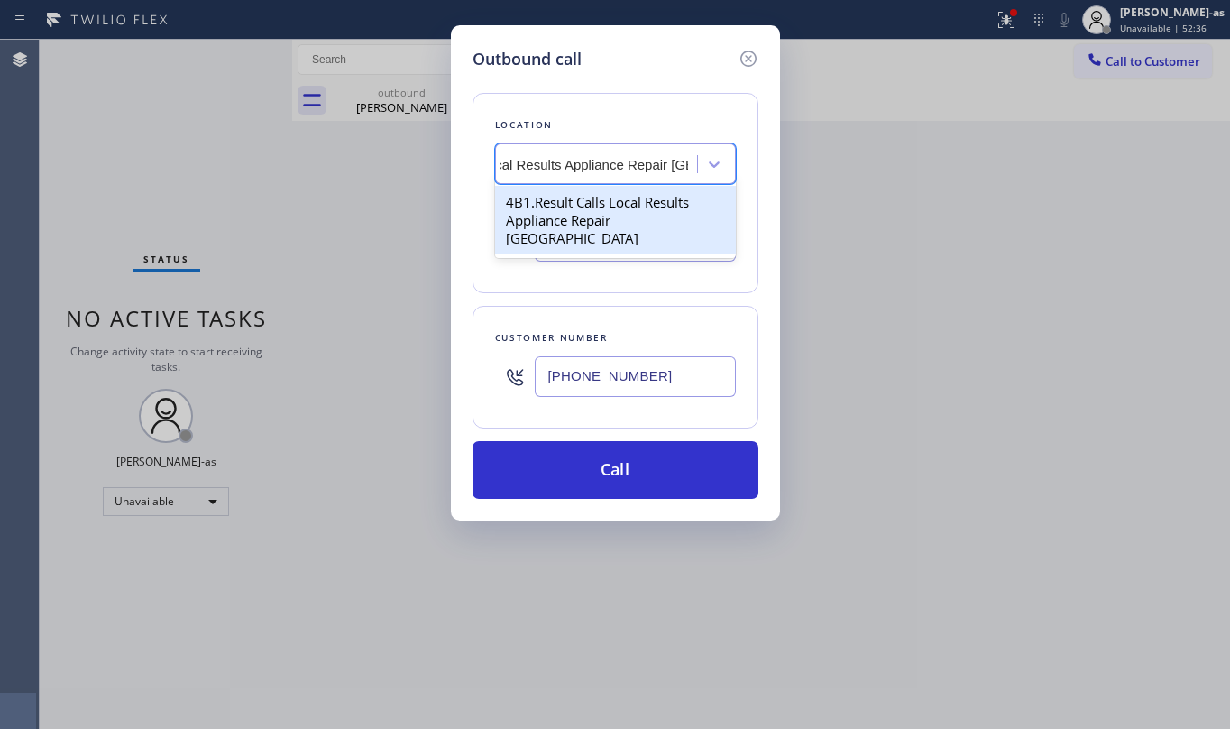
click at [579, 203] on div "4B1.Result Calls Local Results Appliance Repair [GEOGRAPHIC_DATA]" at bounding box center [615, 220] width 241 height 69
type input "[PHONE_NUMBER]"
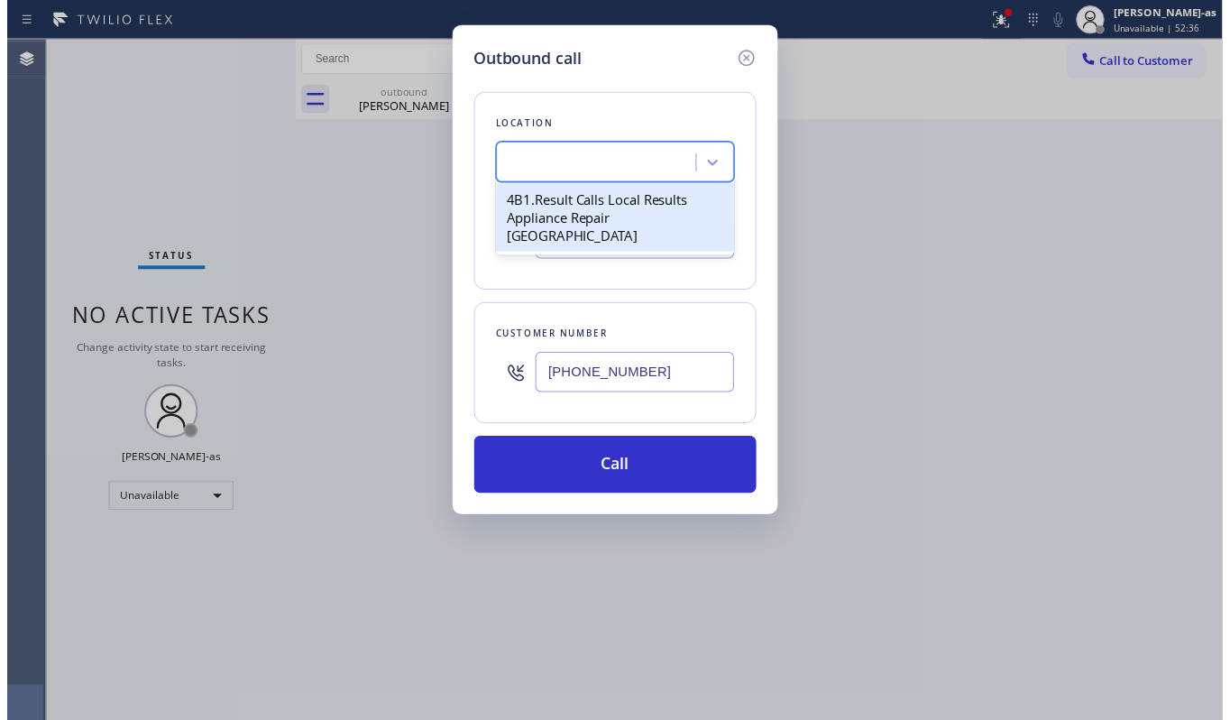
scroll to position [0, 1]
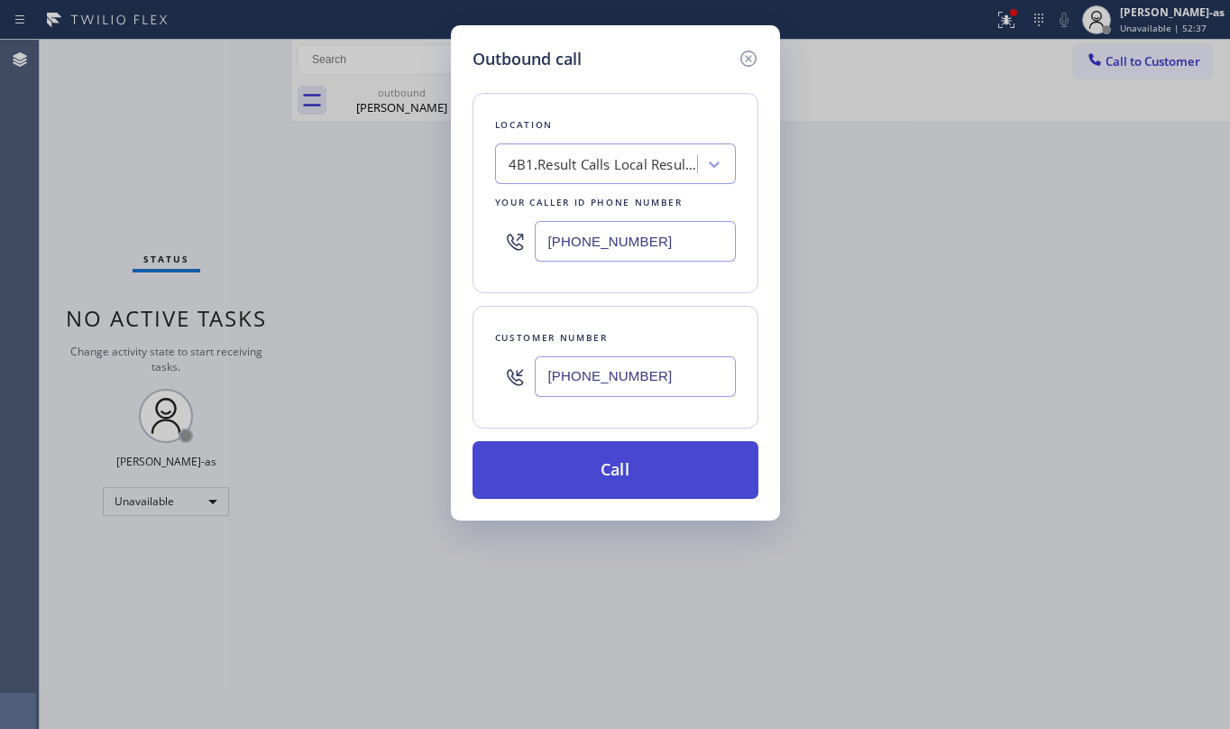
click at [673, 463] on button "Call" at bounding box center [616, 470] width 286 height 58
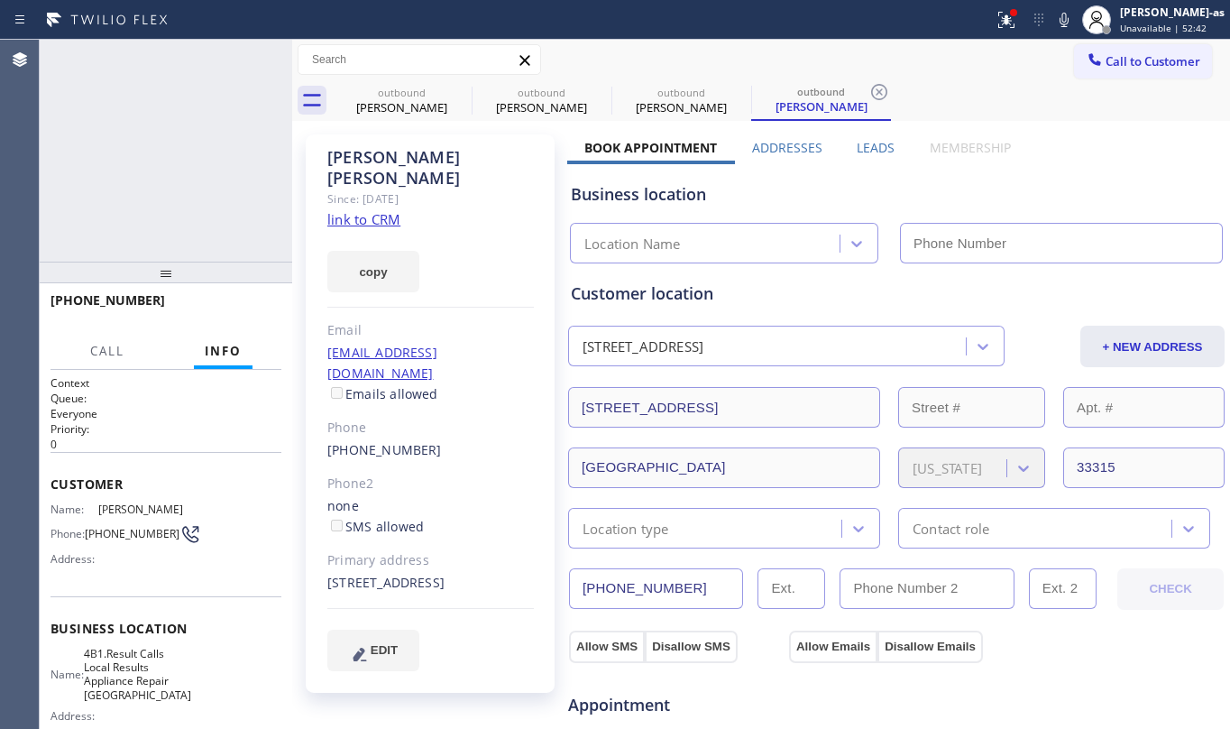
type input "[PHONE_NUMBER]"
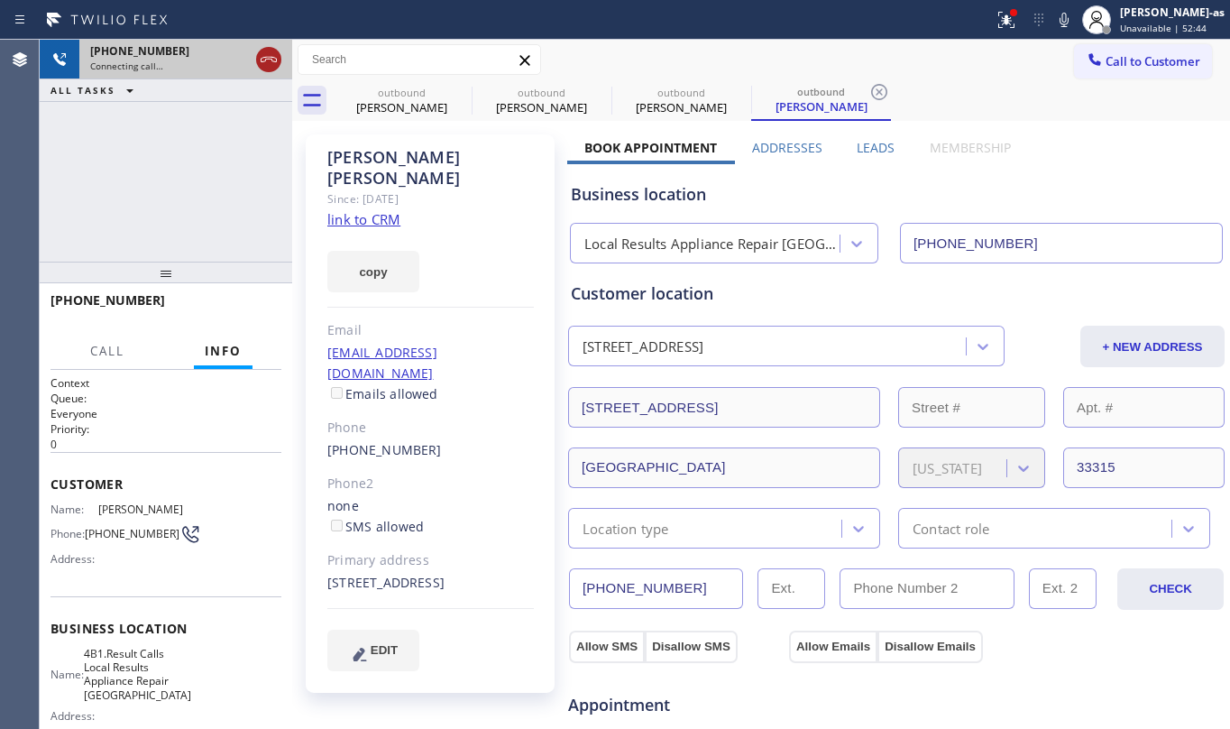
click at [271, 58] on icon at bounding box center [269, 60] width 22 height 22
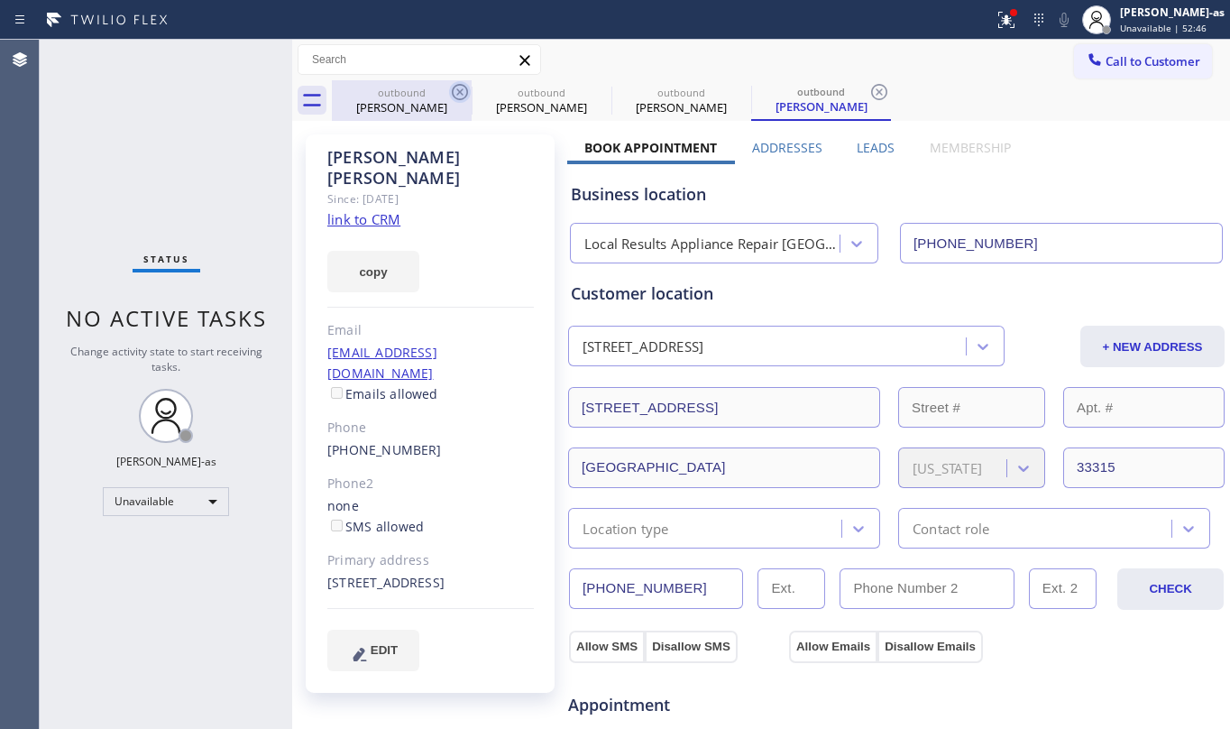
click at [369, 102] on div "[PERSON_NAME]" at bounding box center [402, 107] width 136 height 16
type input "[PHONE_NUMBER]"
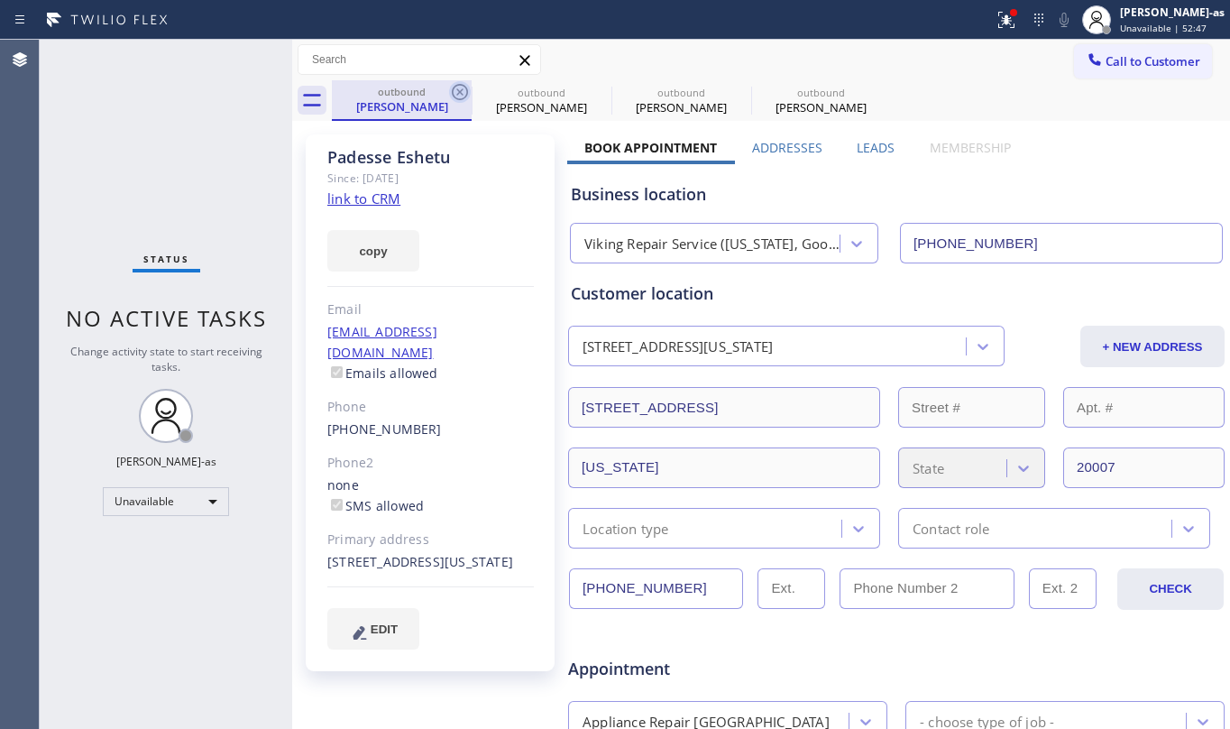
click at [462, 92] on icon at bounding box center [460, 92] width 22 height 22
click at [0, 0] on icon at bounding box center [0, 0] width 0 height 0
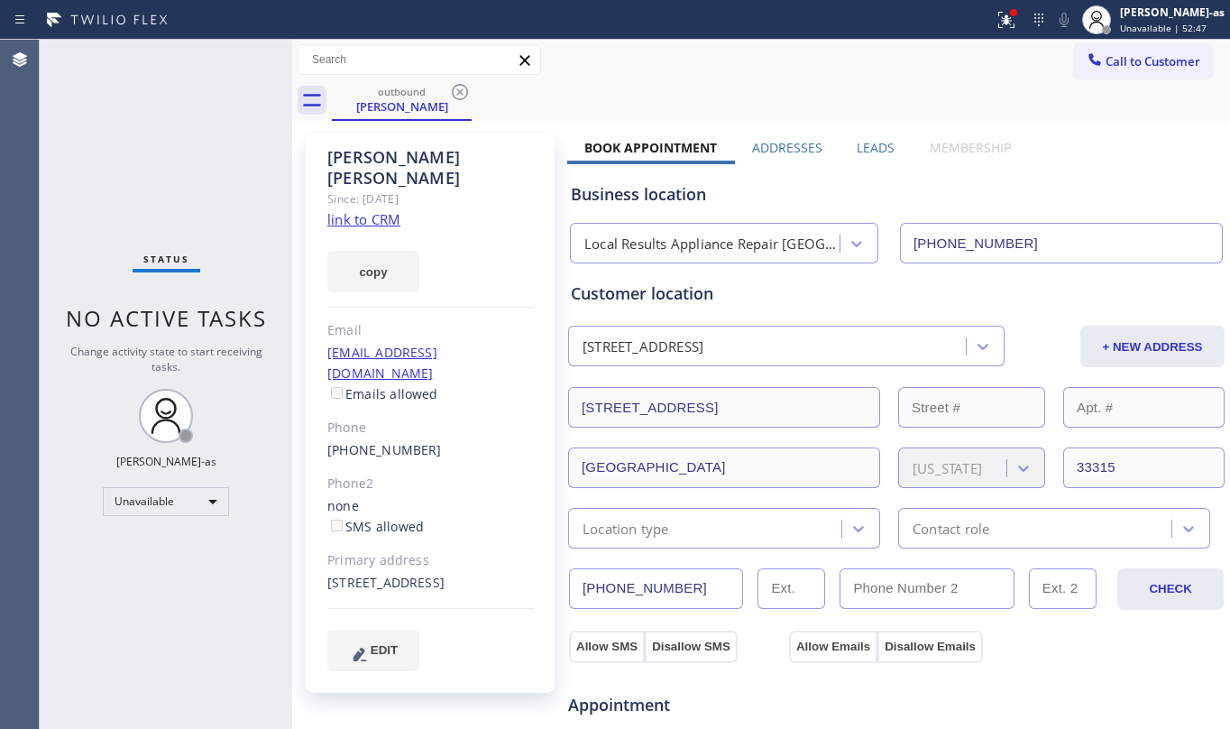
click at [462, 92] on icon at bounding box center [460, 92] width 22 height 22
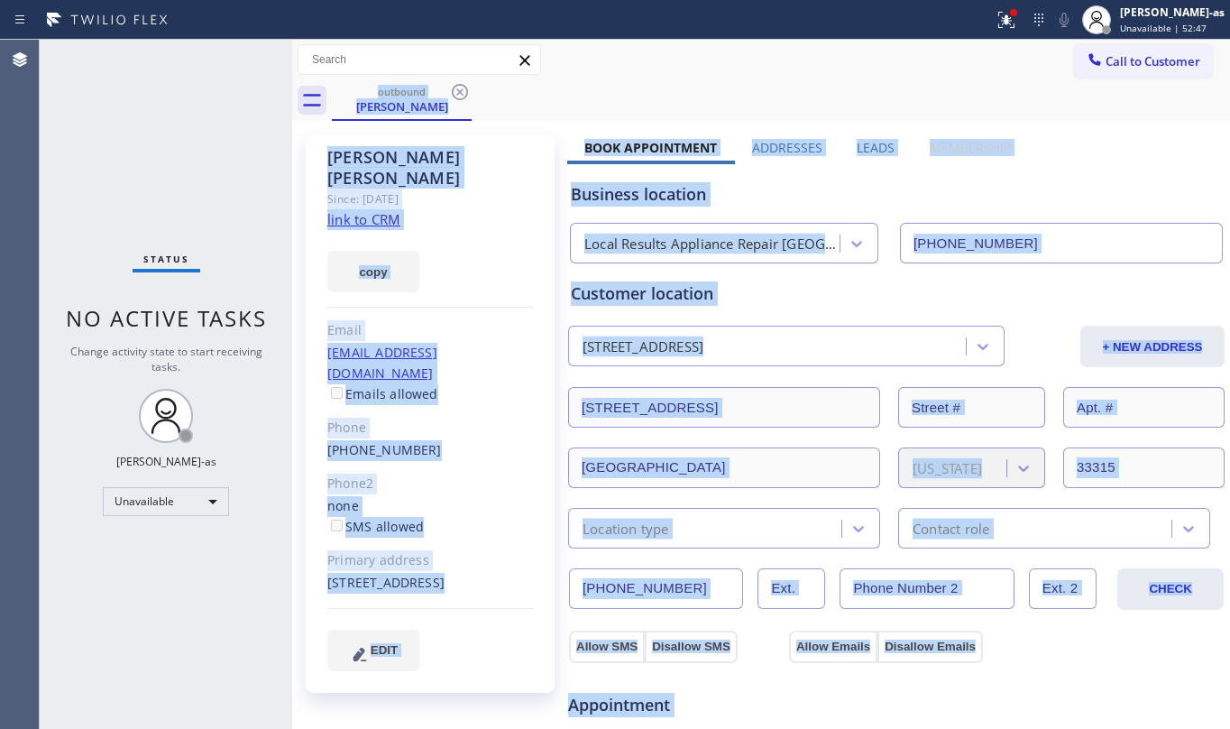
click at [460, 92] on div "outbound [PERSON_NAME]" at bounding box center [781, 100] width 898 height 41
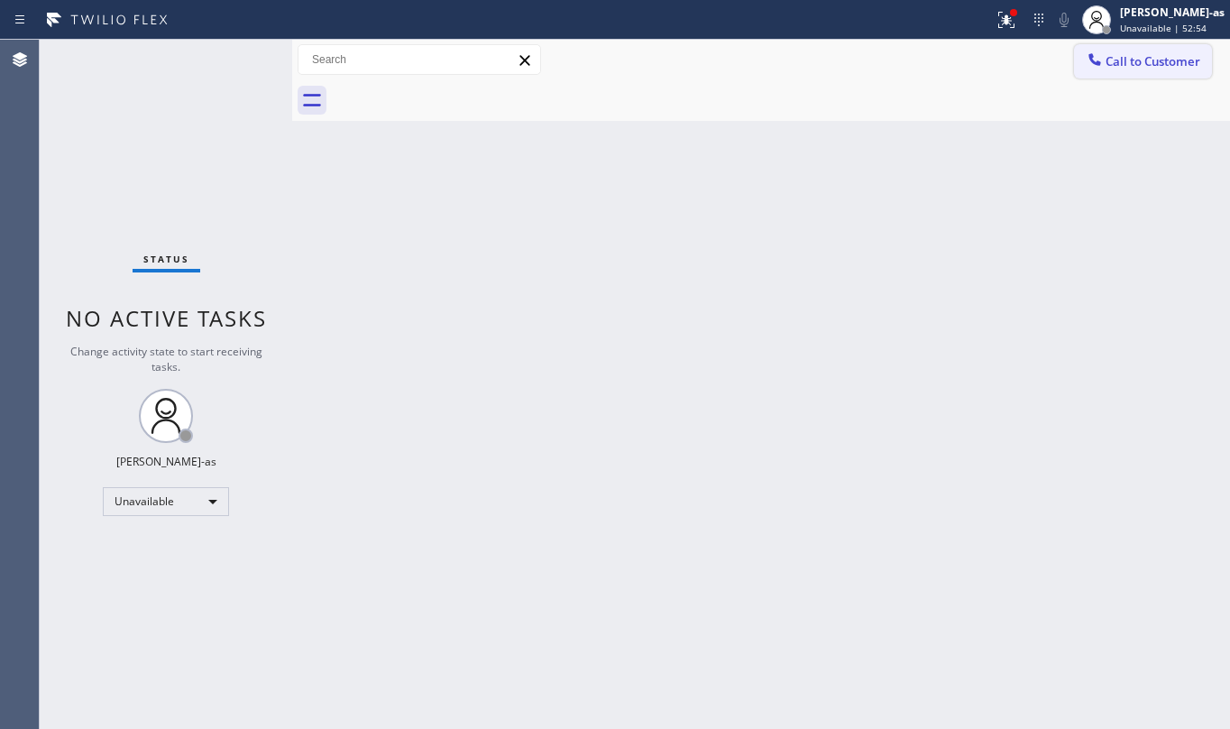
click at [1156, 55] on span "Call to Customer" at bounding box center [1153, 61] width 95 height 16
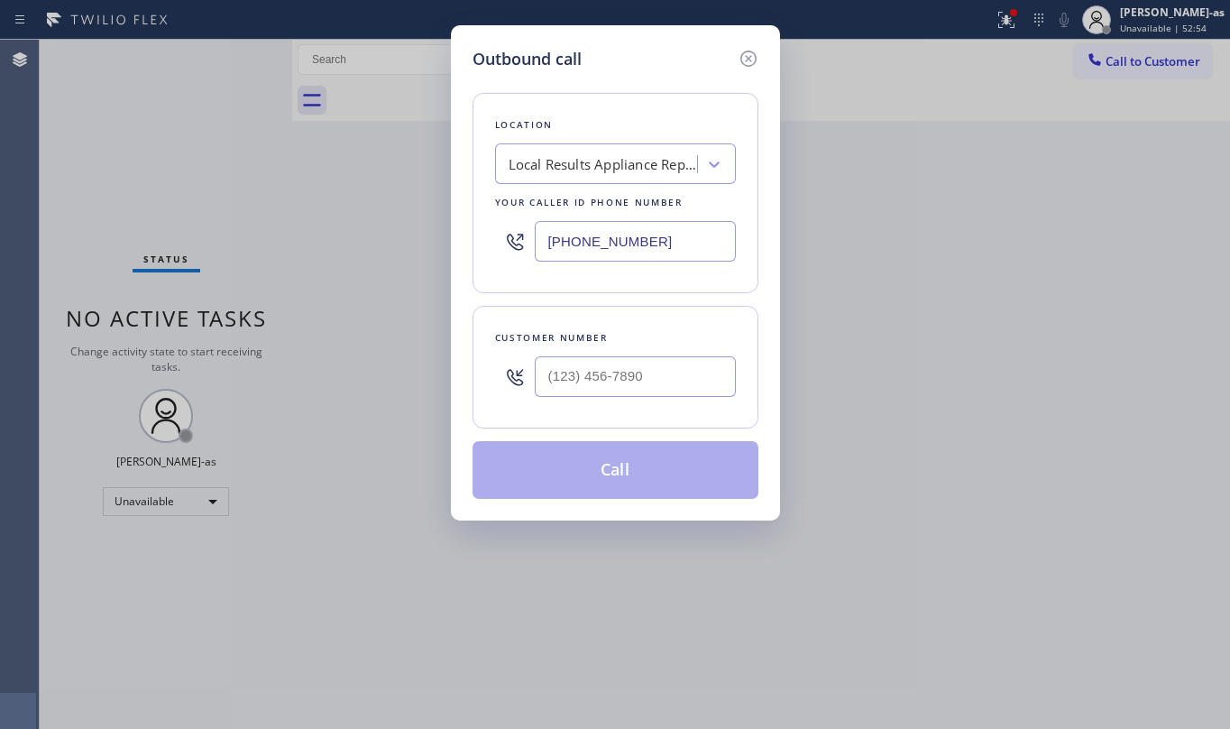
click at [658, 239] on input "[PHONE_NUMBER]" at bounding box center [635, 241] width 201 height 41
paste input "text"
type input "[PHONE_NUMBER]"
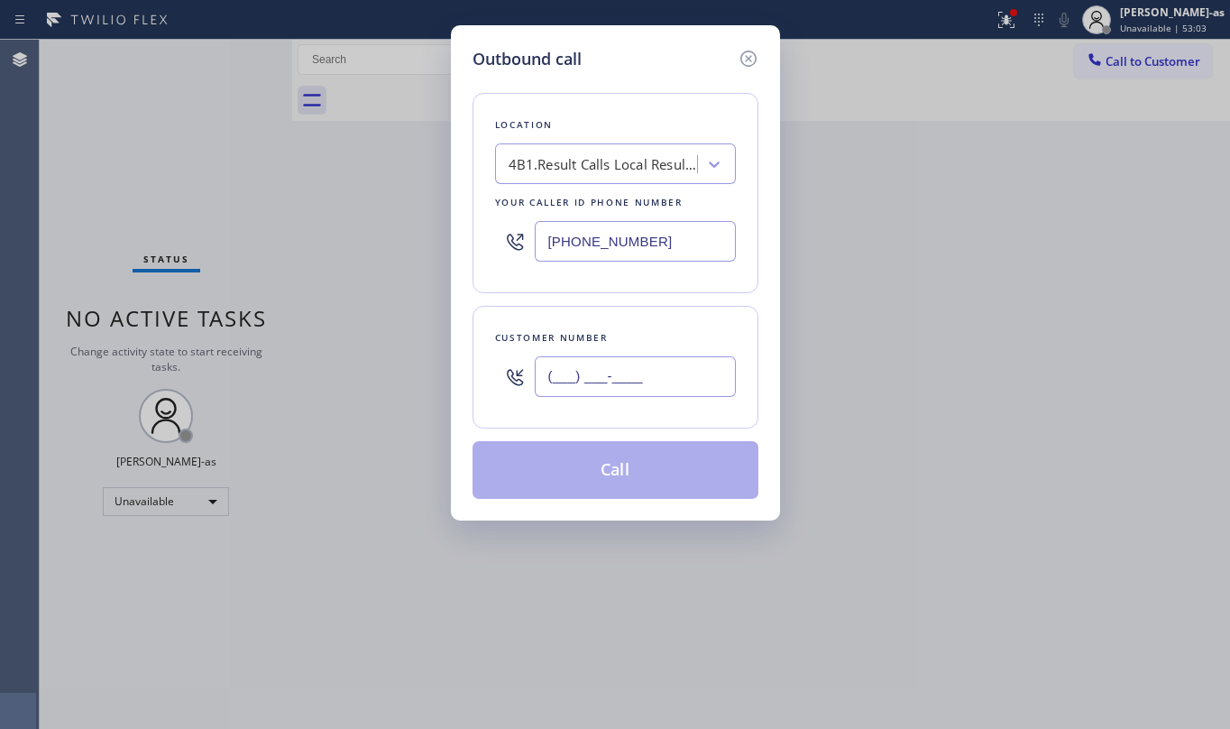
click at [658, 387] on input "(___) ___-____" at bounding box center [635, 376] width 201 height 41
paste input "954) 980-1404"
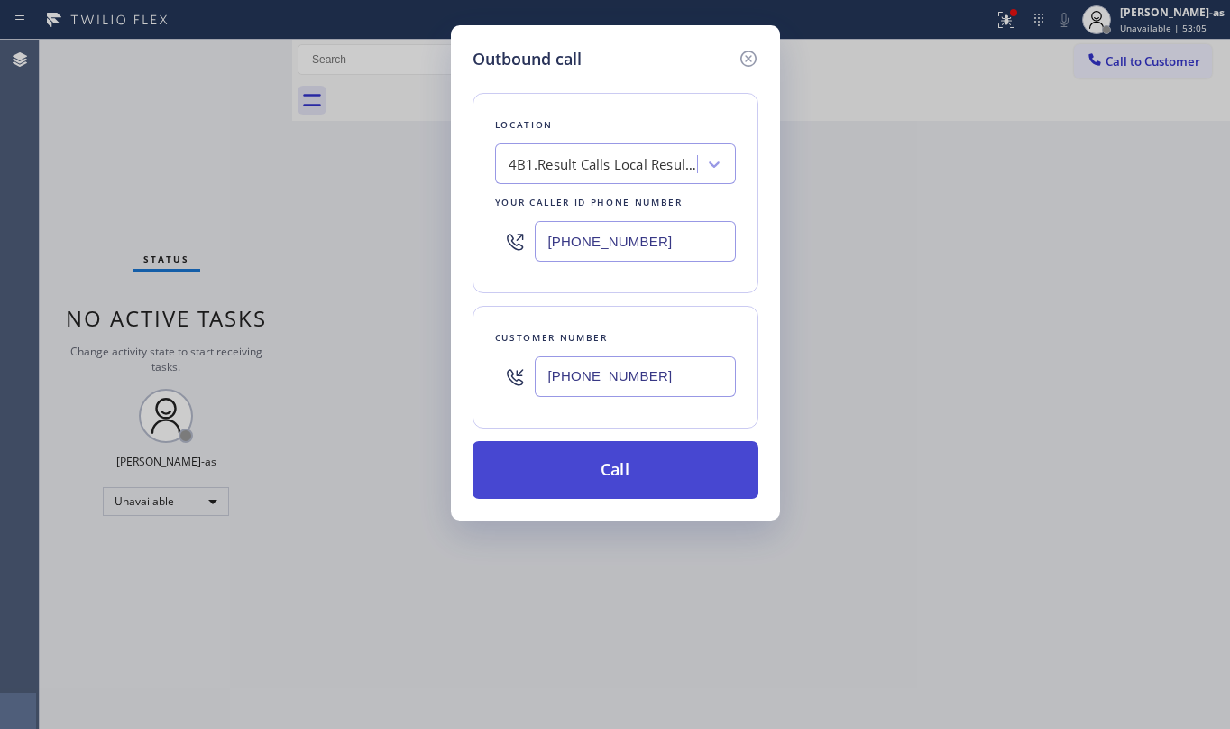
type input "[PHONE_NUMBER]"
click at [610, 464] on button "Call" at bounding box center [616, 470] width 286 height 58
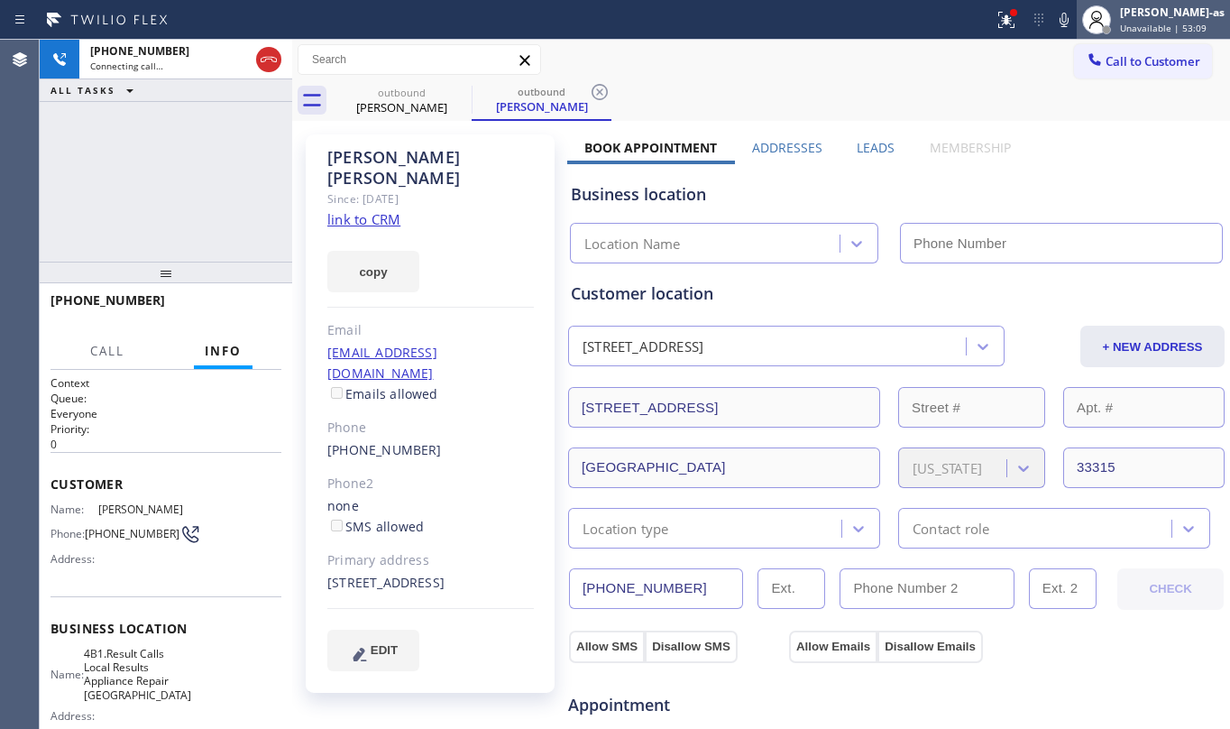
type input "[PHONE_NUMBER]"
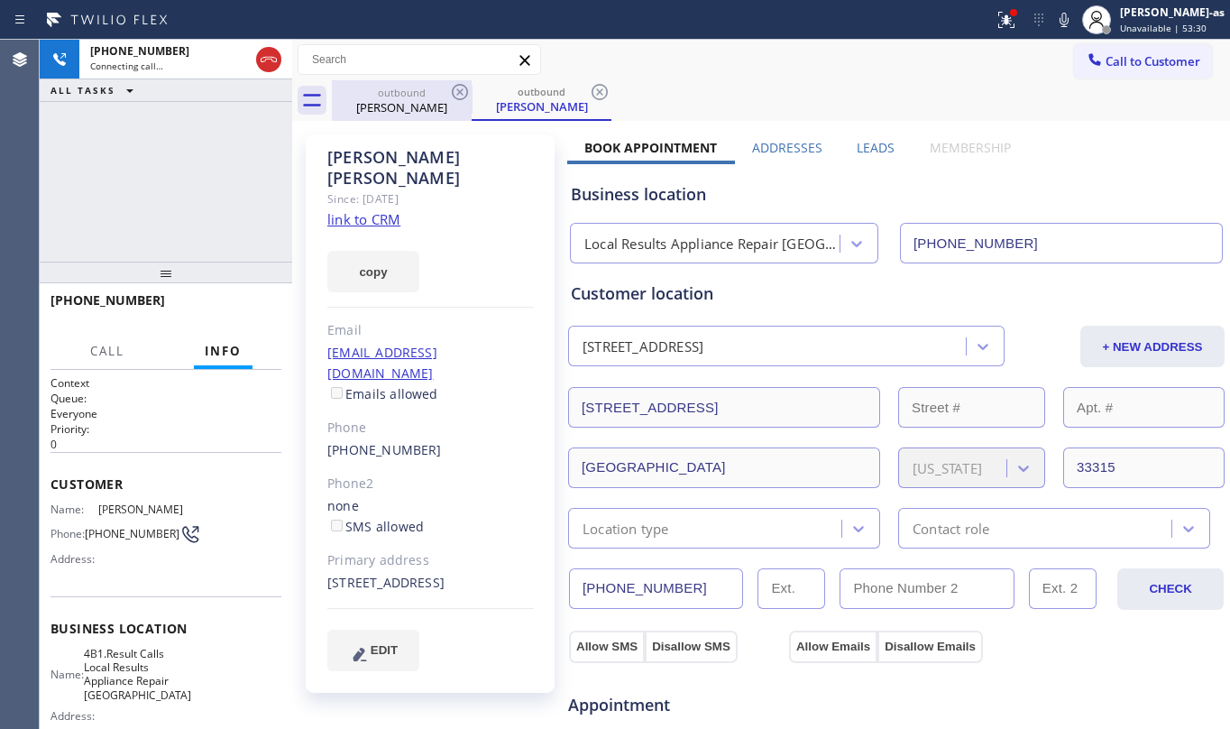
drag, startPoint x: 257, startPoint y: 56, endPoint x: 347, endPoint y: 97, distance: 99.3
click at [261, 58] on icon at bounding box center [269, 60] width 22 height 22
drag, startPoint x: 381, startPoint y: 113, endPoint x: 471, endPoint y: 88, distance: 93.4
click at [411, 106] on div "[PERSON_NAME]" at bounding box center [402, 107] width 136 height 16
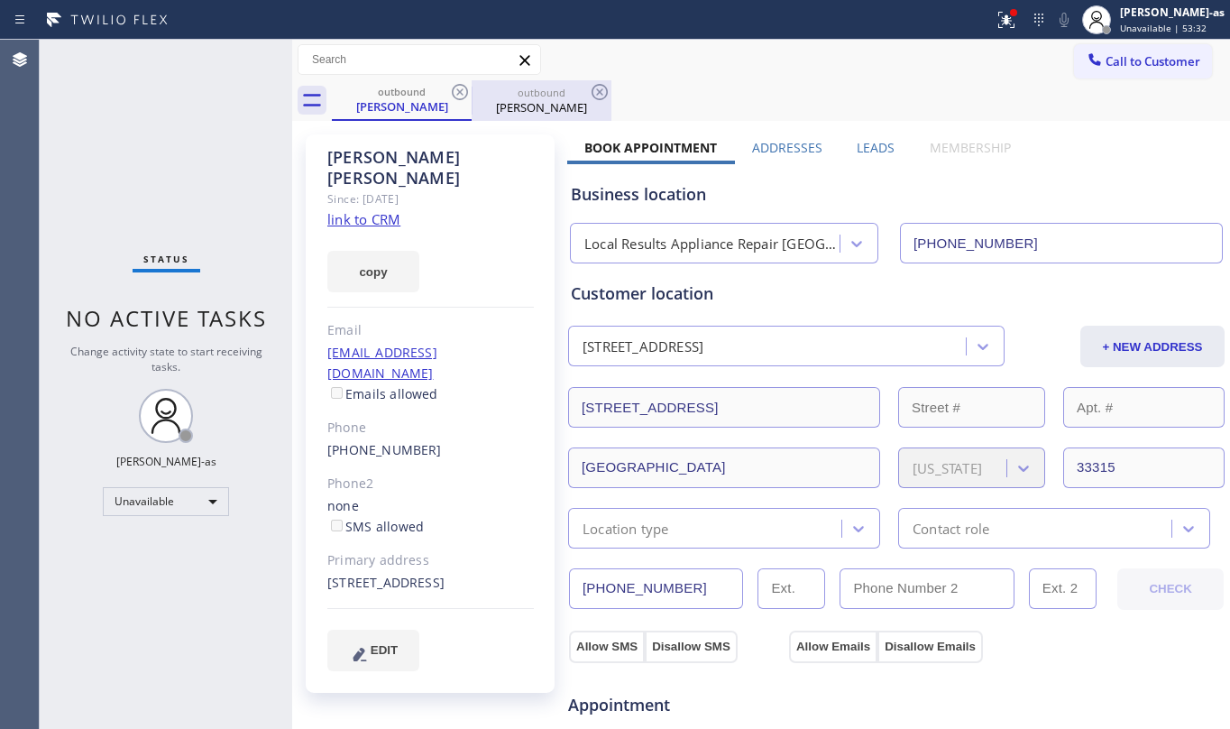
click at [472, 87] on div at bounding box center [472, 101] width 1 height 29
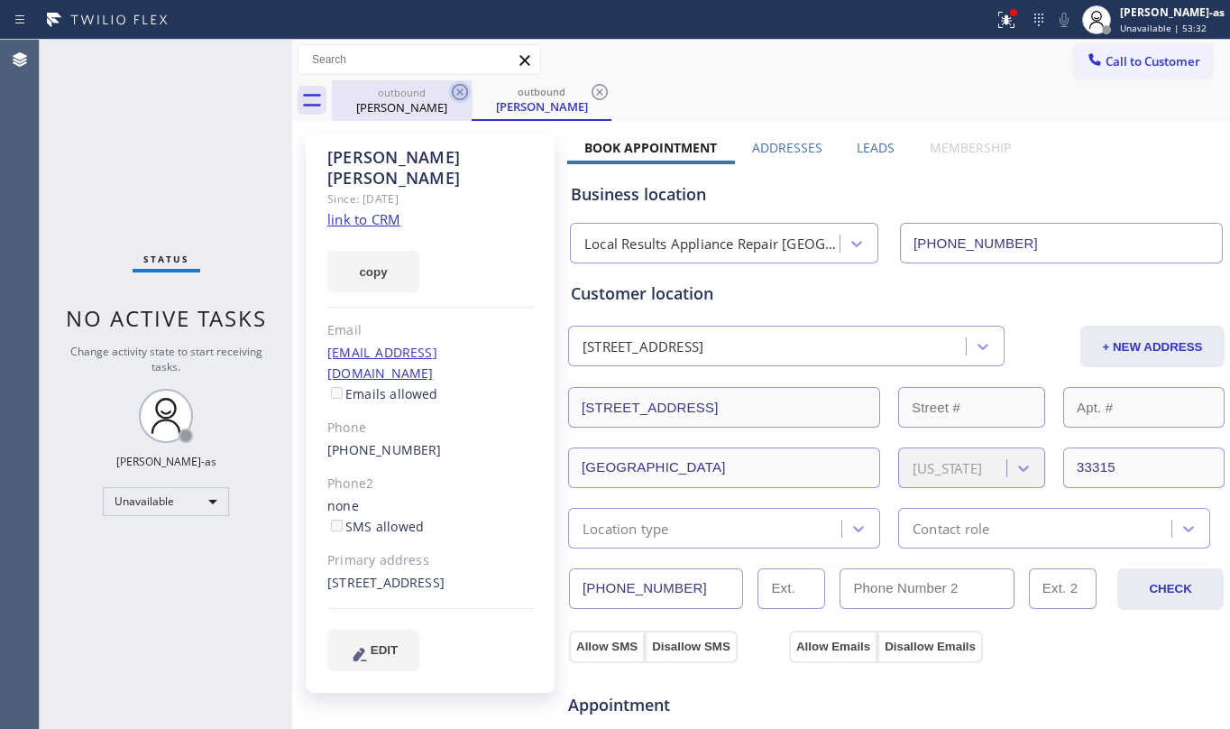
click at [462, 85] on icon at bounding box center [460, 92] width 16 height 16
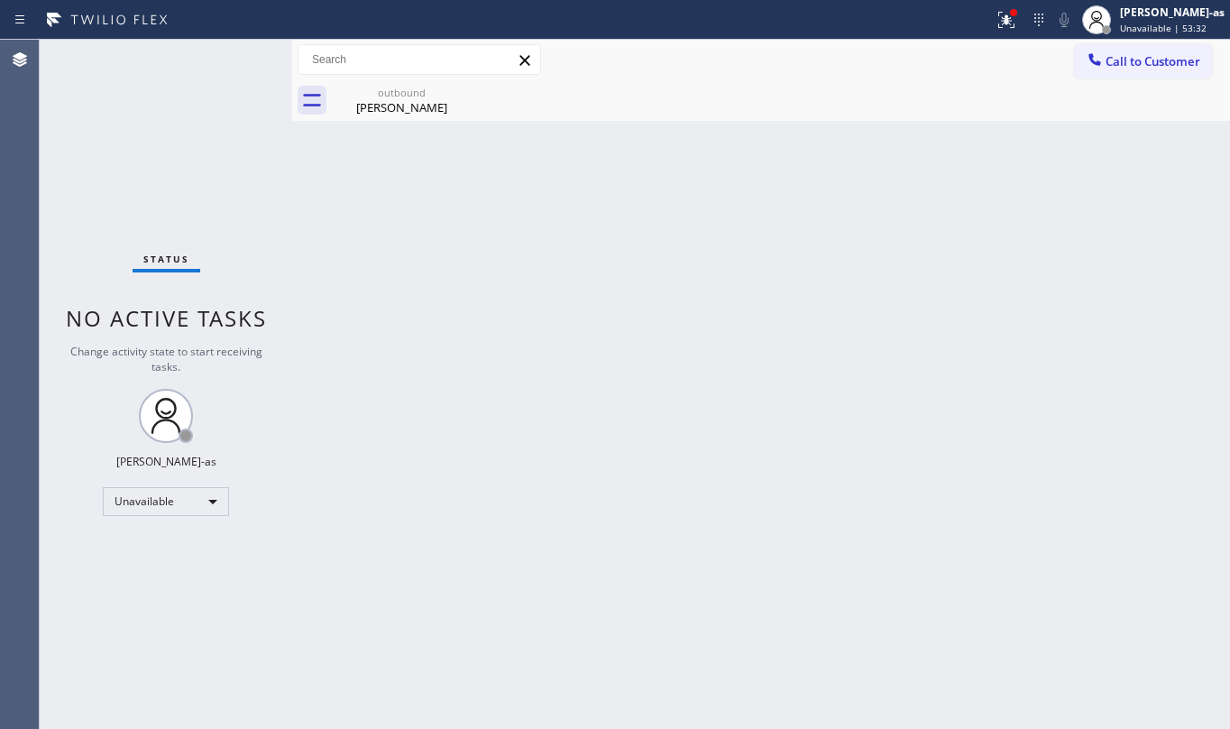
click at [0, 0] on icon at bounding box center [0, 0] width 0 height 0
click at [455, 92] on icon at bounding box center [460, 92] width 22 height 22
click at [383, 105] on div "[PERSON_NAME]" at bounding box center [402, 107] width 136 height 16
drag, startPoint x: 503, startPoint y: 375, endPoint x: 510, endPoint y: 344, distance: 32.4
click at [505, 373] on div "Back to Dashboard Change Sender ID Customers Technicians Select a contact Outbo…" at bounding box center [761, 384] width 938 height 689
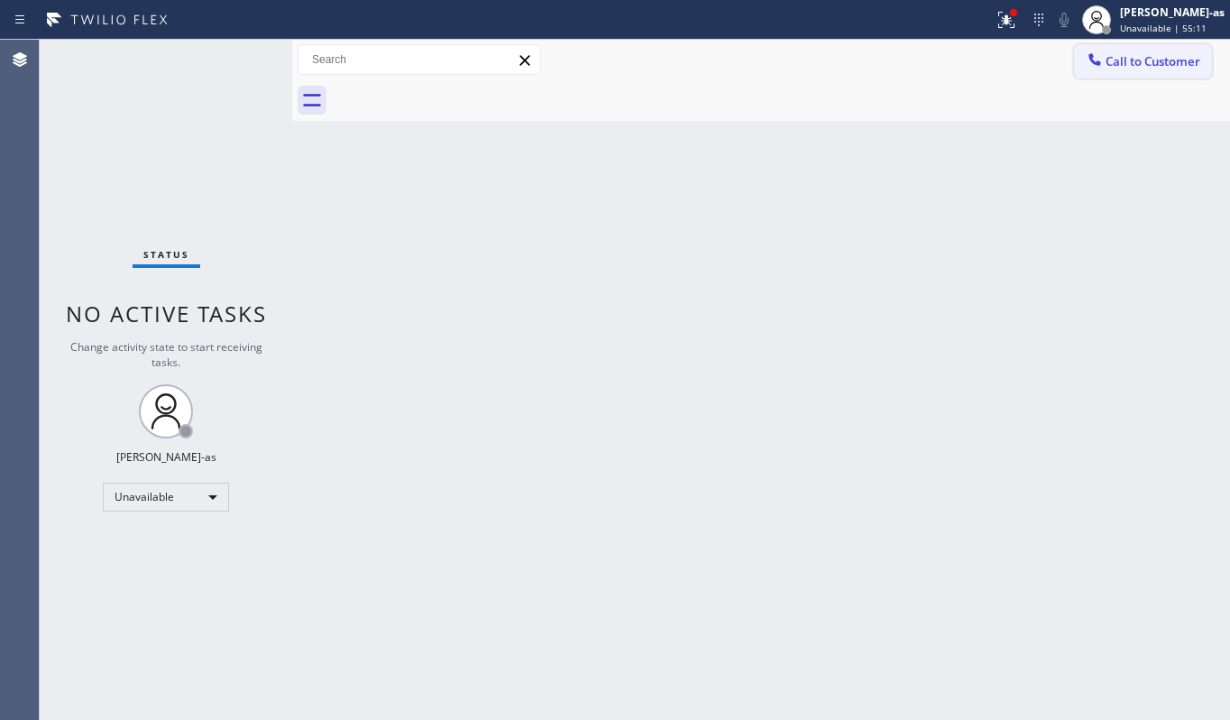
click at [1108, 72] on button "Call to Customer" at bounding box center [1143, 61] width 138 height 34
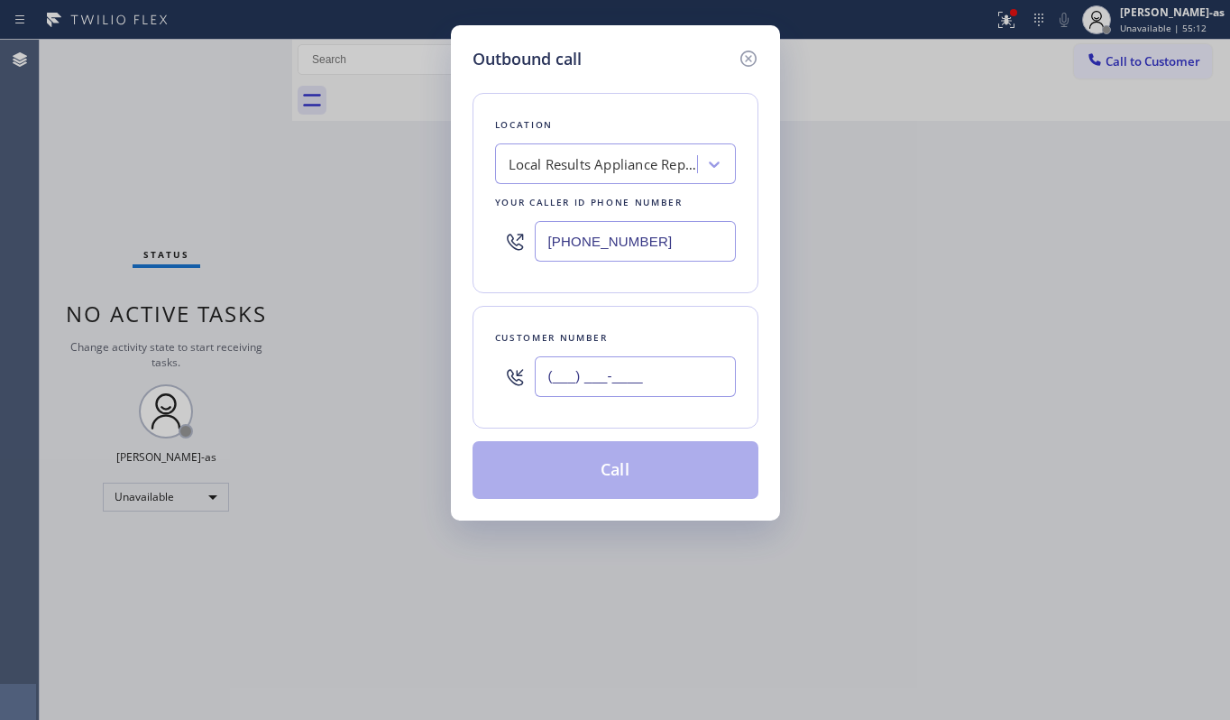
click at [621, 381] on input "(___) ___-____" at bounding box center [635, 376] width 201 height 41
paste input "949) 690-6369"
type input "[PHONE_NUMBER]"
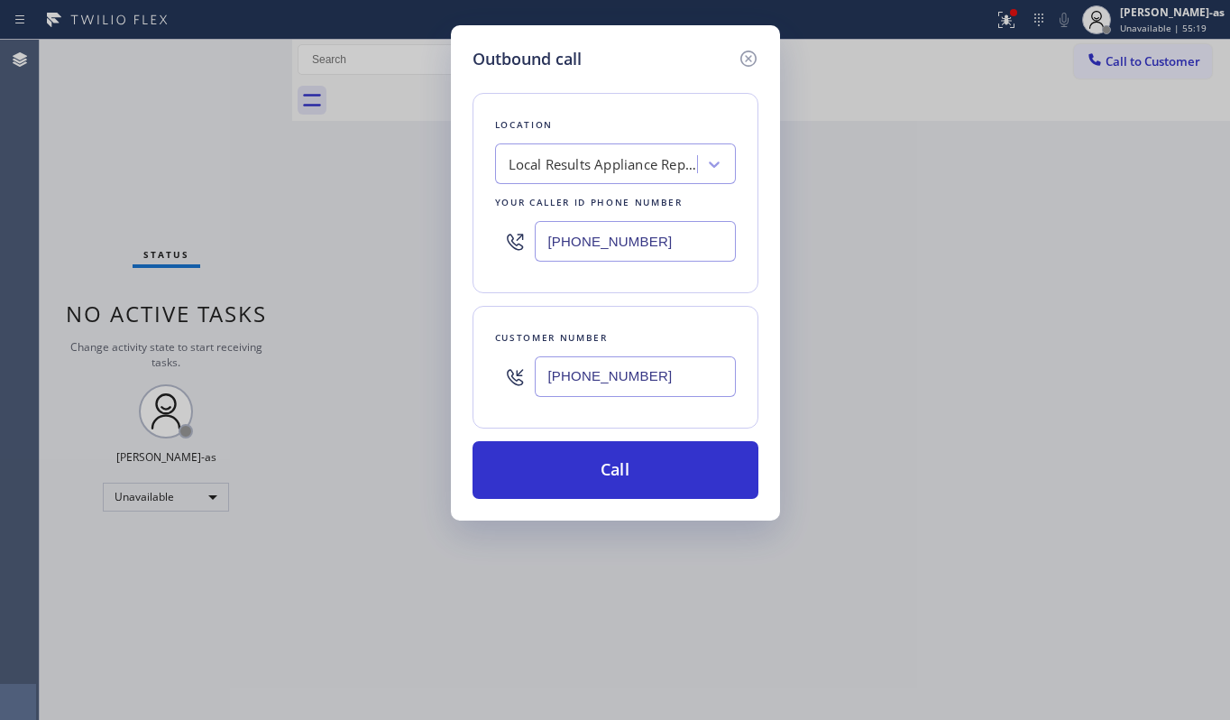
click at [589, 170] on div "Local Results Appliance Repair [GEOGRAPHIC_DATA]" at bounding box center [603, 164] width 189 height 21
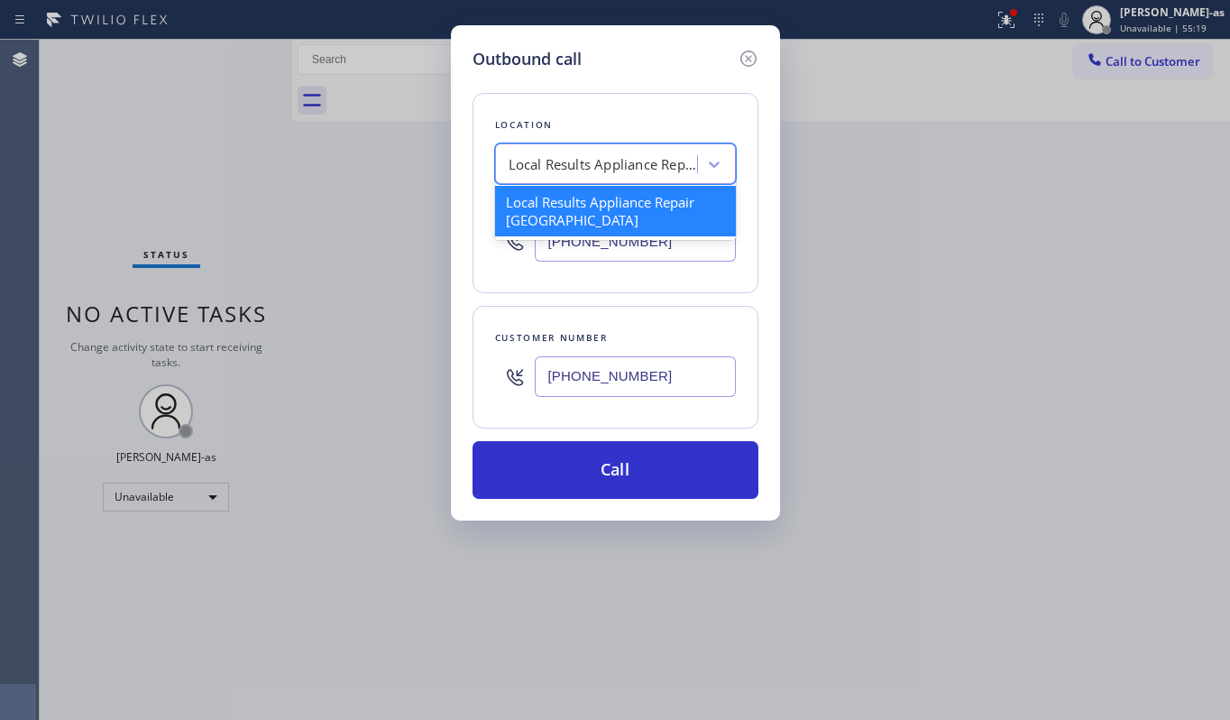
paste input "Oasis Plumbers [GEOGRAPHIC_DATA]"
type input "Oasis Plumbers [GEOGRAPHIC_DATA]"
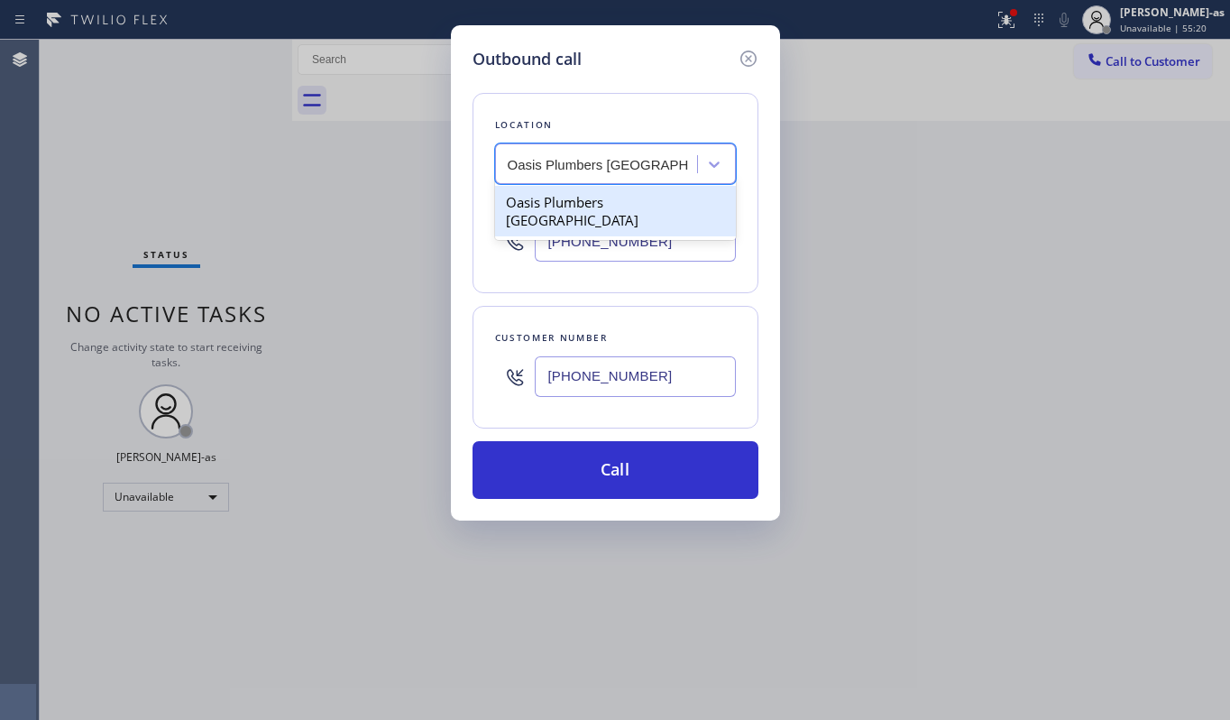
click at [518, 207] on div "Oasis Plumbers [GEOGRAPHIC_DATA]" at bounding box center [615, 211] width 241 height 51
type input "[PHONE_NUMBER]"
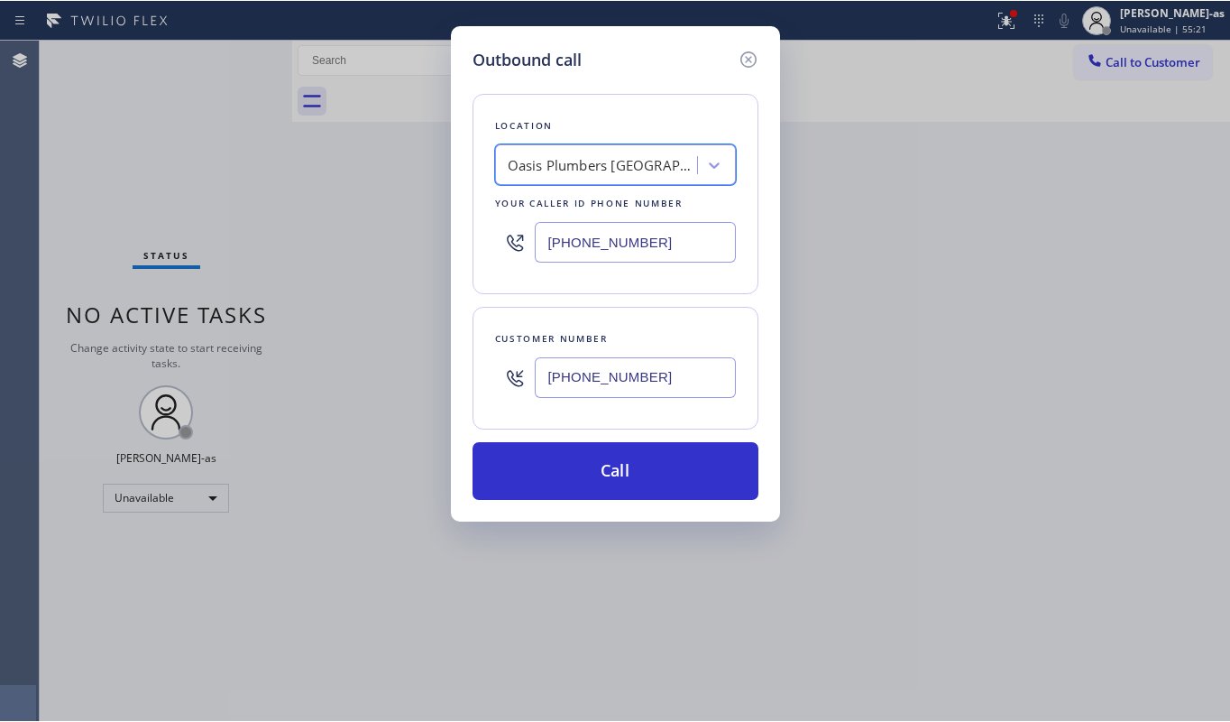
scroll to position [0, 1]
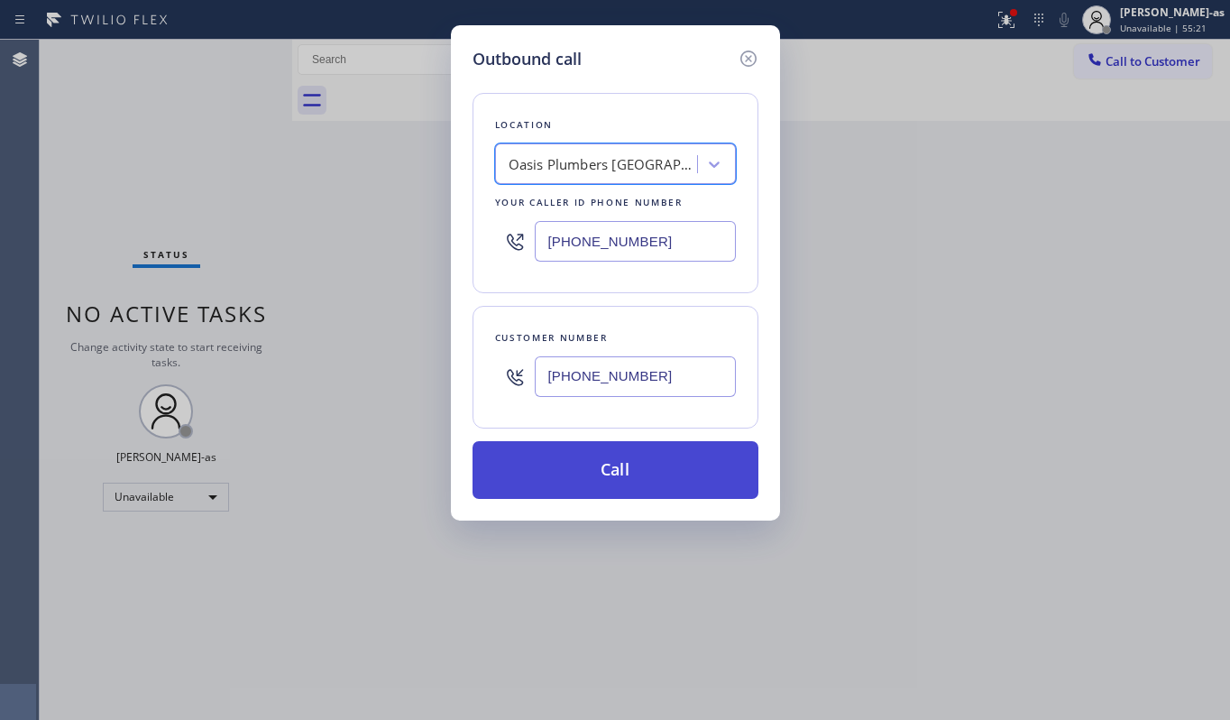
click at [621, 463] on button "Call" at bounding box center [616, 470] width 286 height 58
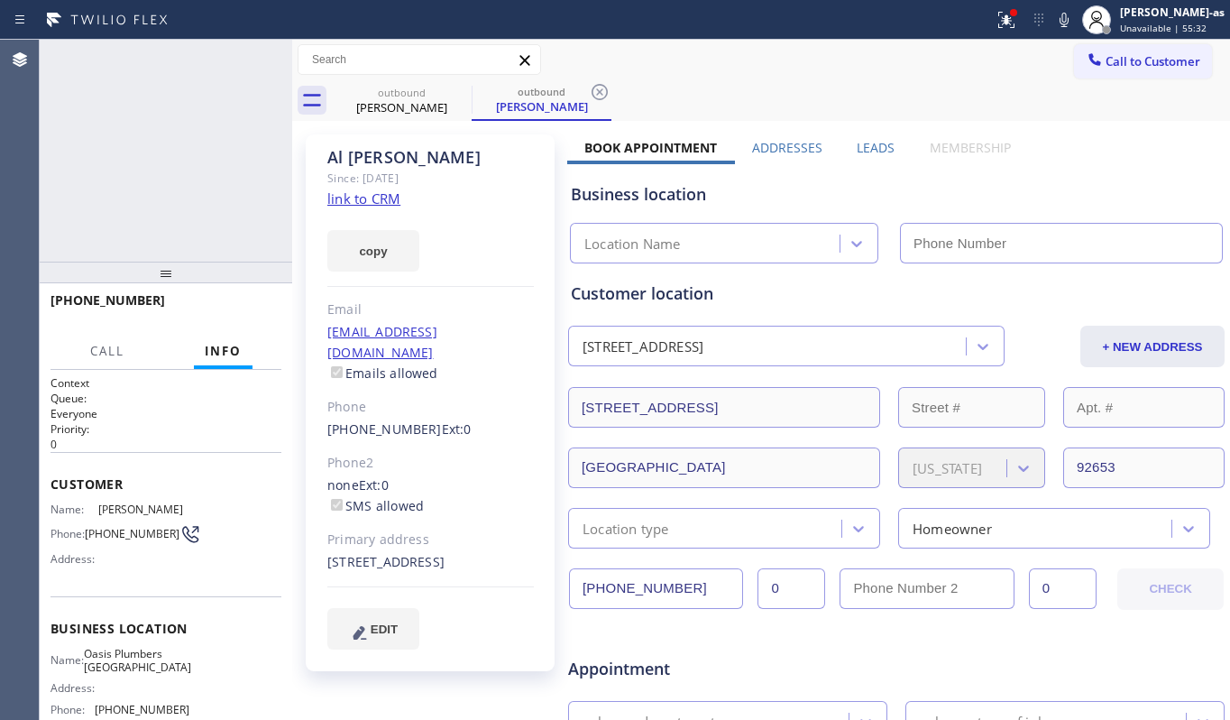
type input "[PHONE_NUMBER]"
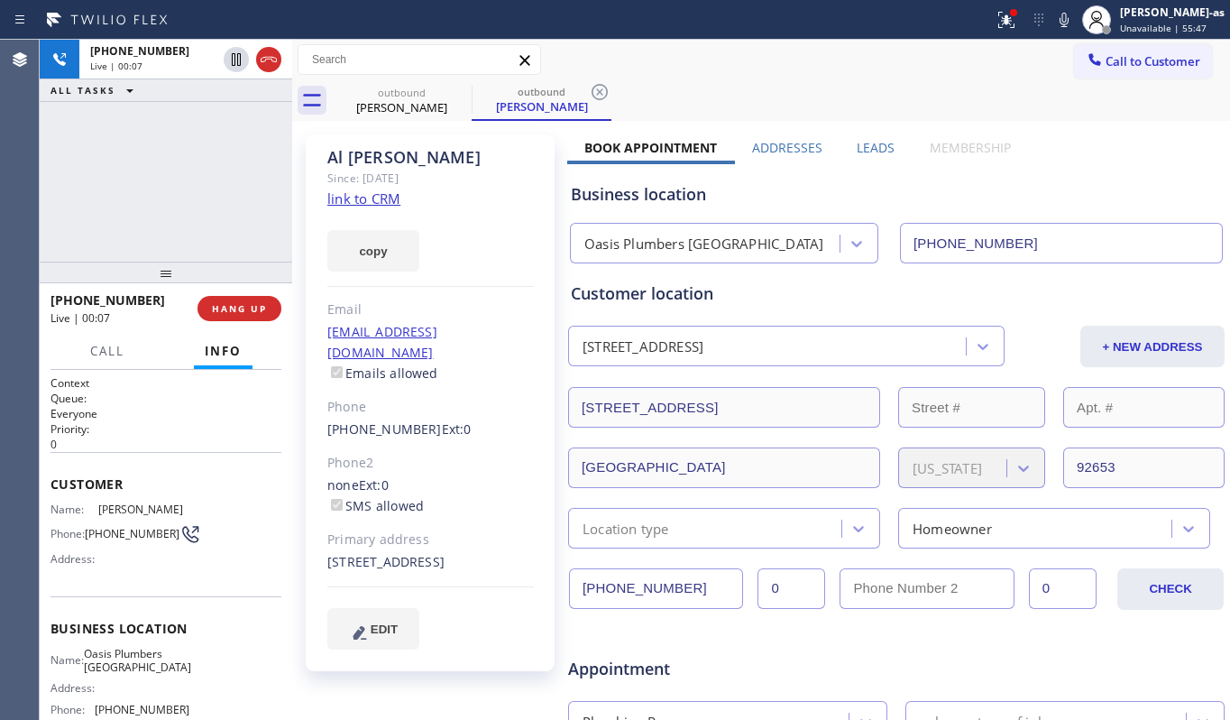
click at [170, 150] on div "[PHONE_NUMBER] Live | 00:07 ALL TASKS ALL TASKS ACTIVE TASKS TASKS IN WRAP UP" at bounding box center [166, 151] width 253 height 222
click at [268, 57] on icon at bounding box center [269, 59] width 16 height 5
drag, startPoint x: 177, startPoint y: 242, endPoint x: 202, endPoint y: 357, distance: 118.2
click at [179, 245] on div "[PHONE_NUMBER] Live | 00:09 ALL TASKS ALL TASKS ACTIVE TASKS TASKS IN WRAP UP" at bounding box center [166, 151] width 253 height 222
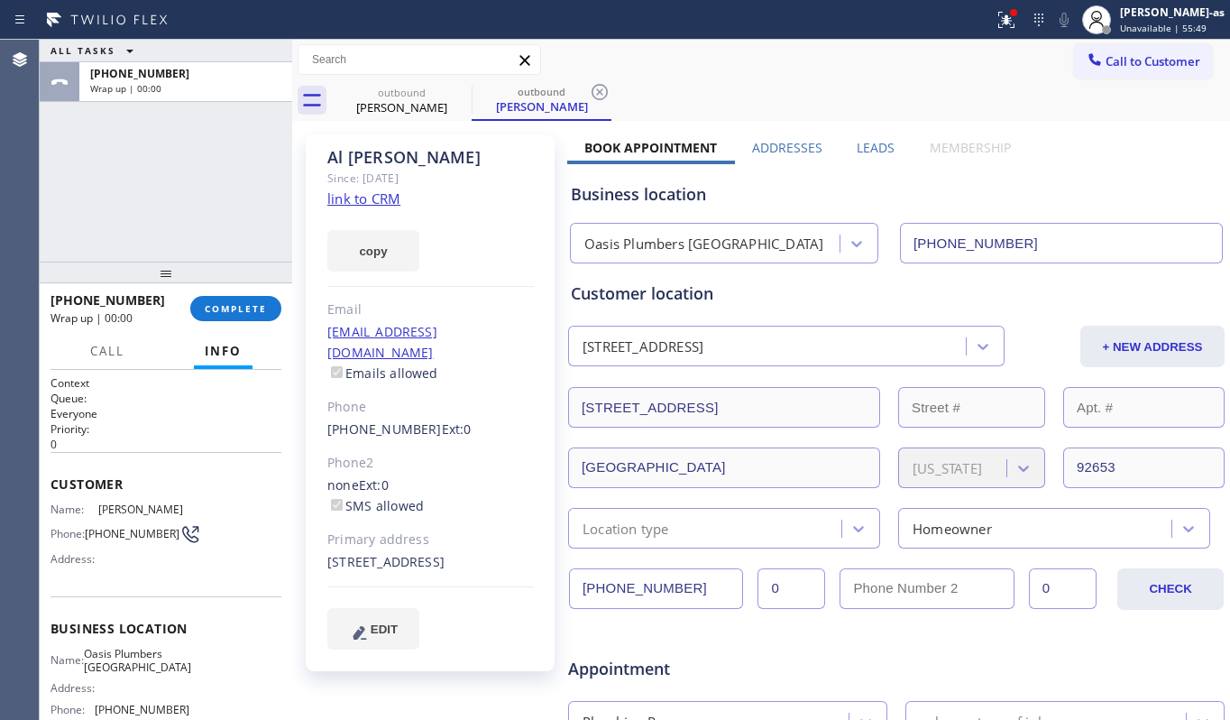
click at [224, 304] on span "COMPLETE" at bounding box center [236, 308] width 62 height 13
click at [198, 222] on div "ALL TASKS ALL TASKS ACTIVE TASKS TASKS IN WRAP UP [PHONE_NUMBER] Wrap up | 00:00" at bounding box center [166, 151] width 253 height 222
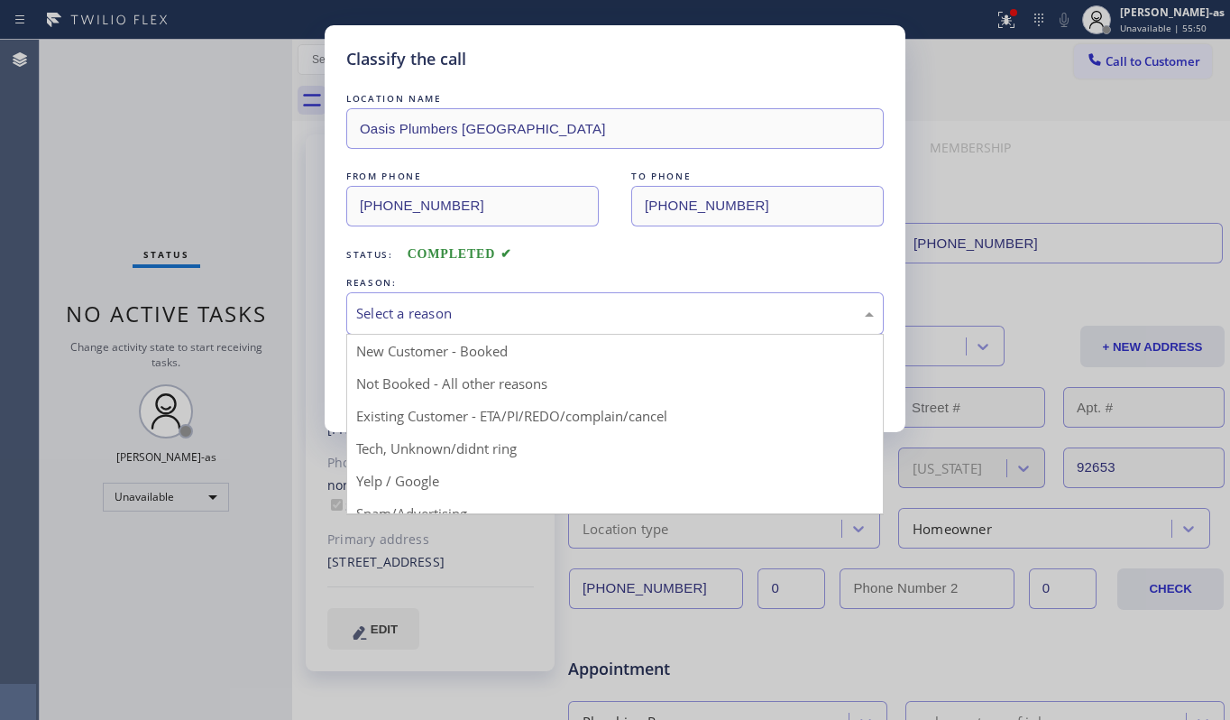
click at [411, 292] on div "Select a reason" at bounding box center [615, 313] width 538 height 42
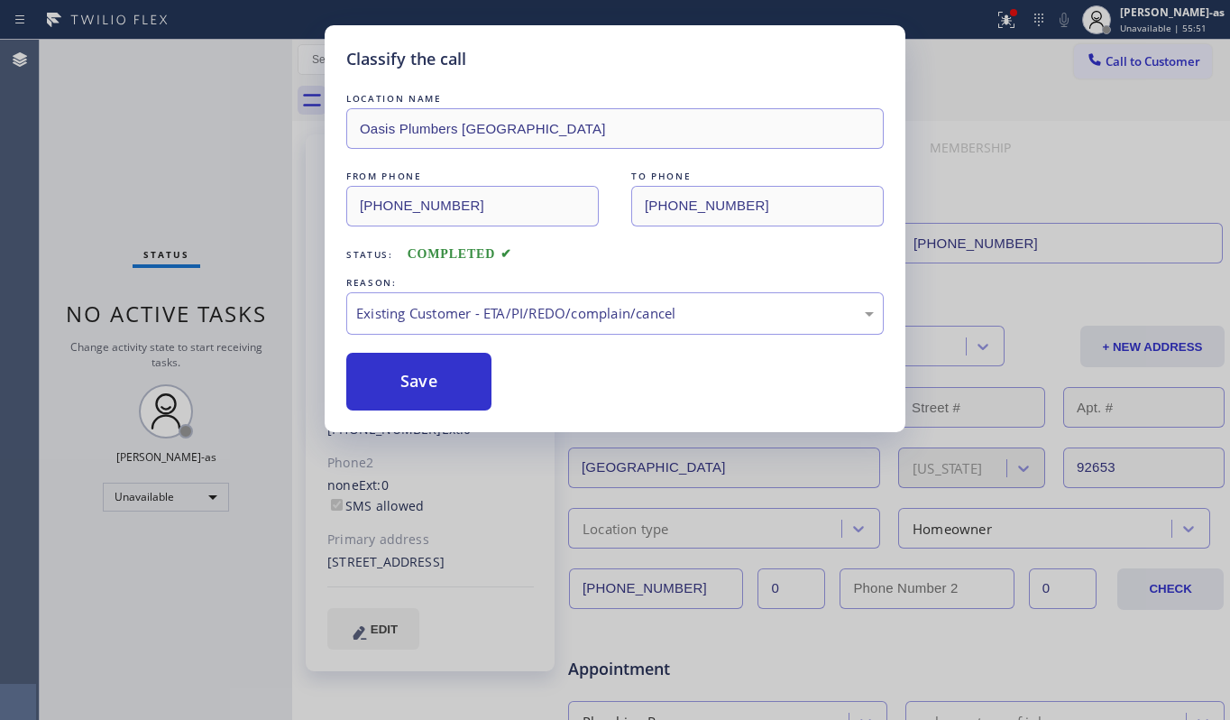
drag, startPoint x: 419, startPoint y: 394, endPoint x: 1064, endPoint y: 117, distance: 701.8
click at [419, 393] on button "Save" at bounding box center [418, 382] width 145 height 58
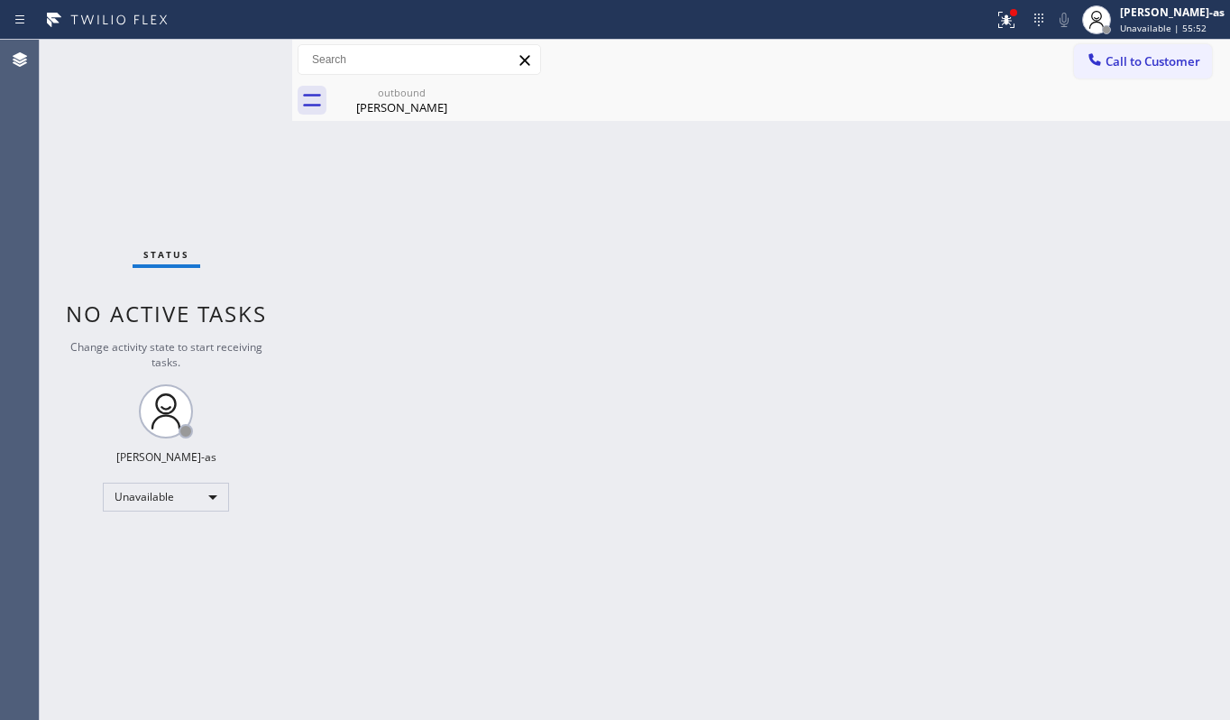
click at [1122, 60] on span "Call to Customer" at bounding box center [1153, 61] width 95 height 16
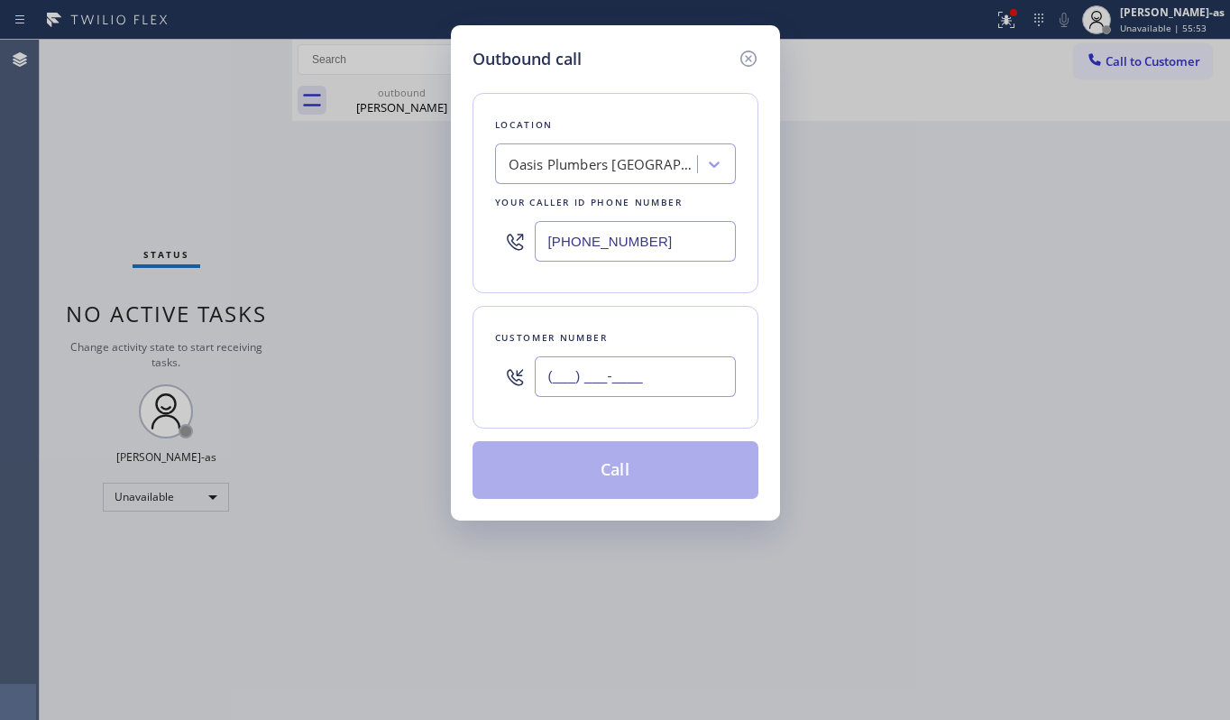
click at [617, 358] on input "(___) ___-____" at bounding box center [635, 376] width 201 height 41
paste input "949) 690-6369"
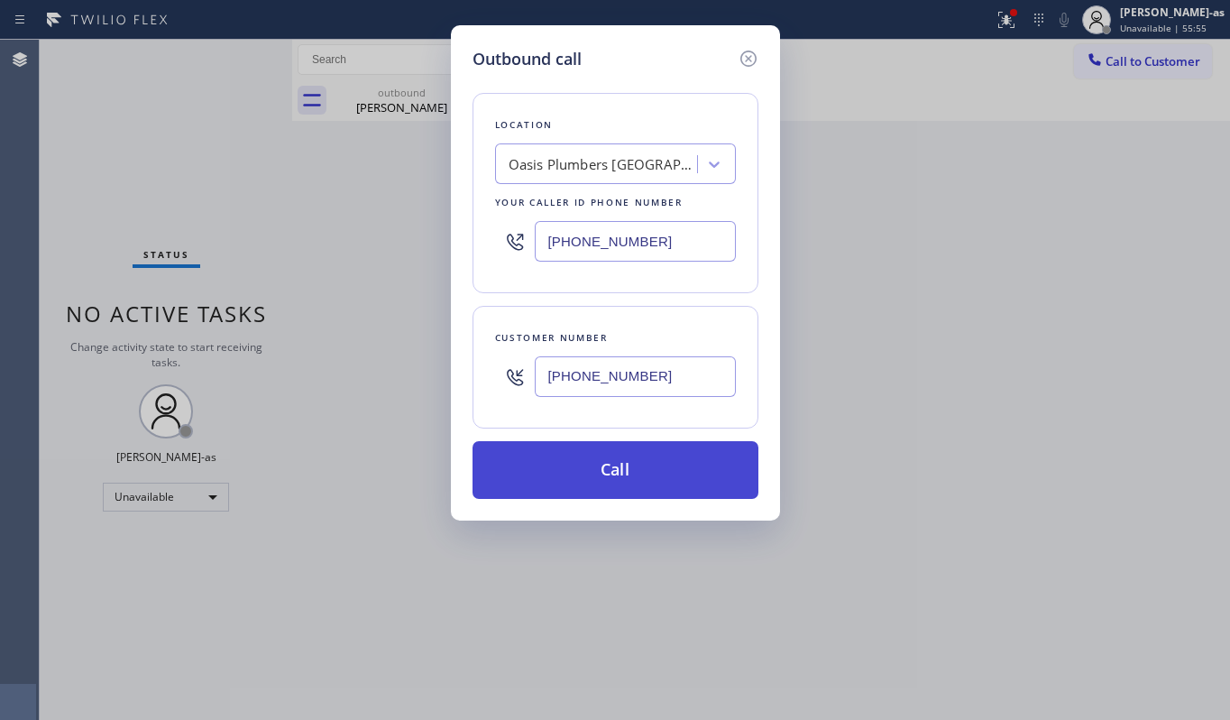
type input "[PHONE_NUMBER]"
click at [621, 469] on button "Call" at bounding box center [616, 470] width 286 height 58
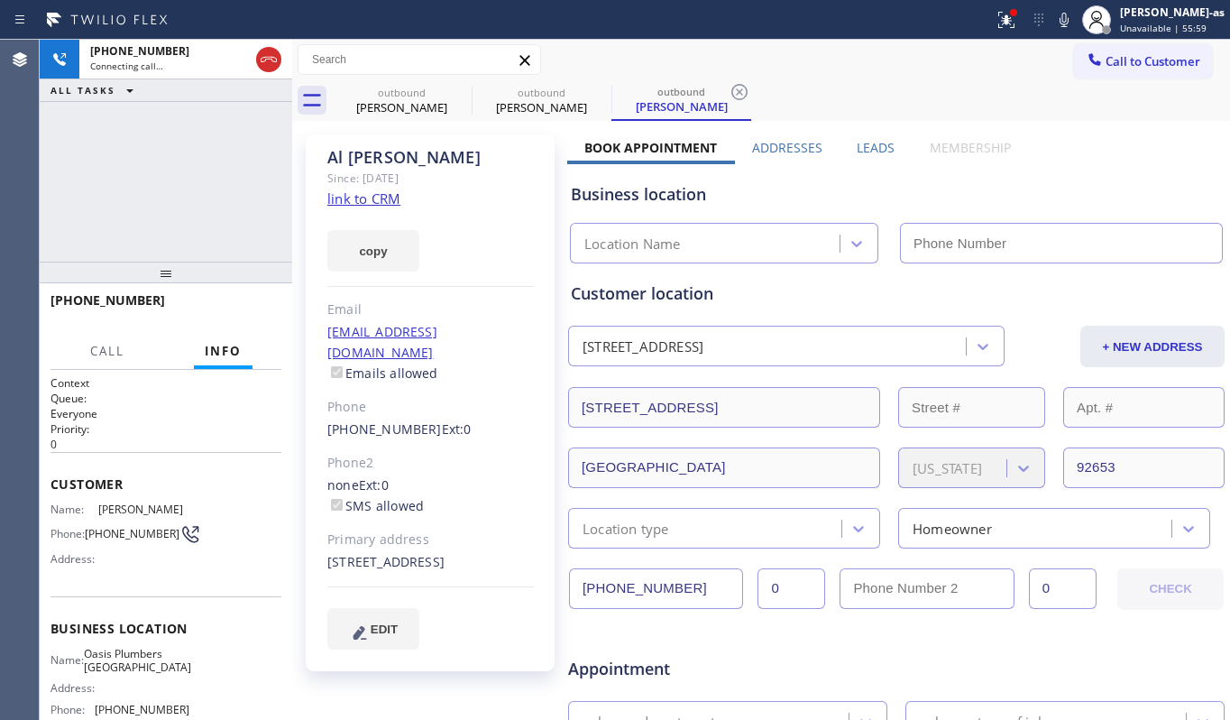
type input "[PHONE_NUMBER]"
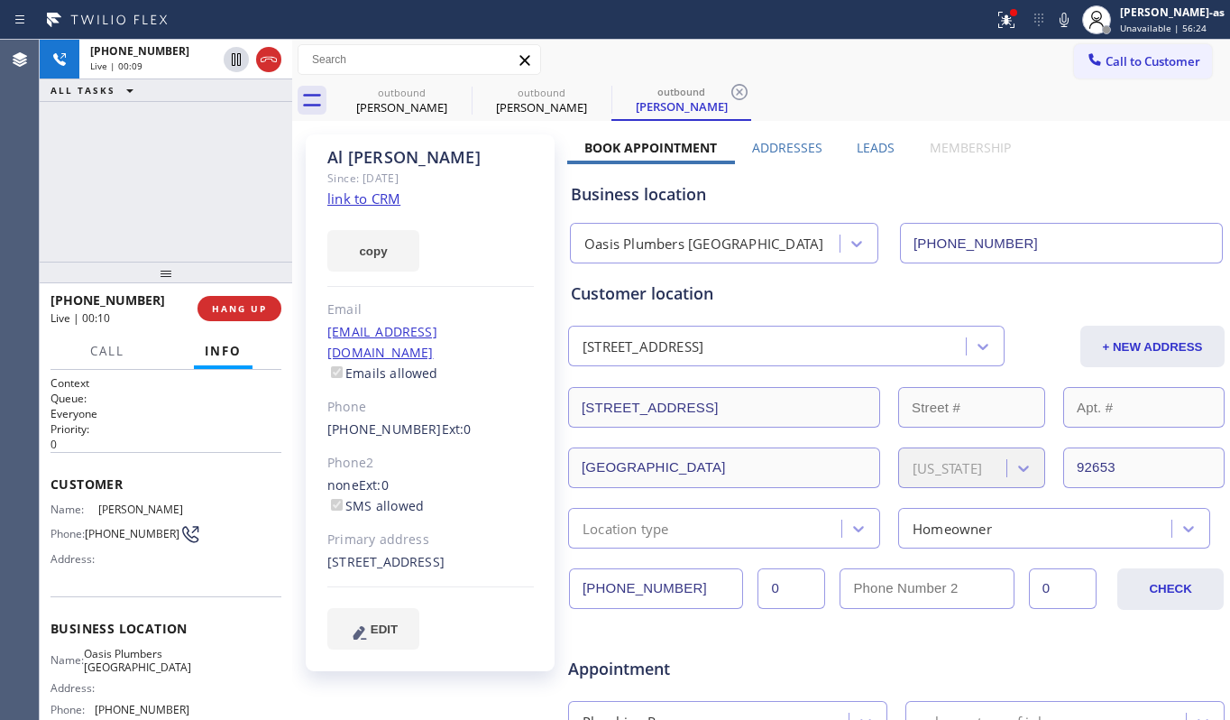
click at [166, 199] on div "[PHONE_NUMBER] Live | 00:09 ALL TASKS ALL TASKS ACTIVE TASKS TASKS IN WRAP UP" at bounding box center [166, 151] width 253 height 222
click at [236, 302] on span "HANG UP" at bounding box center [239, 308] width 55 height 13
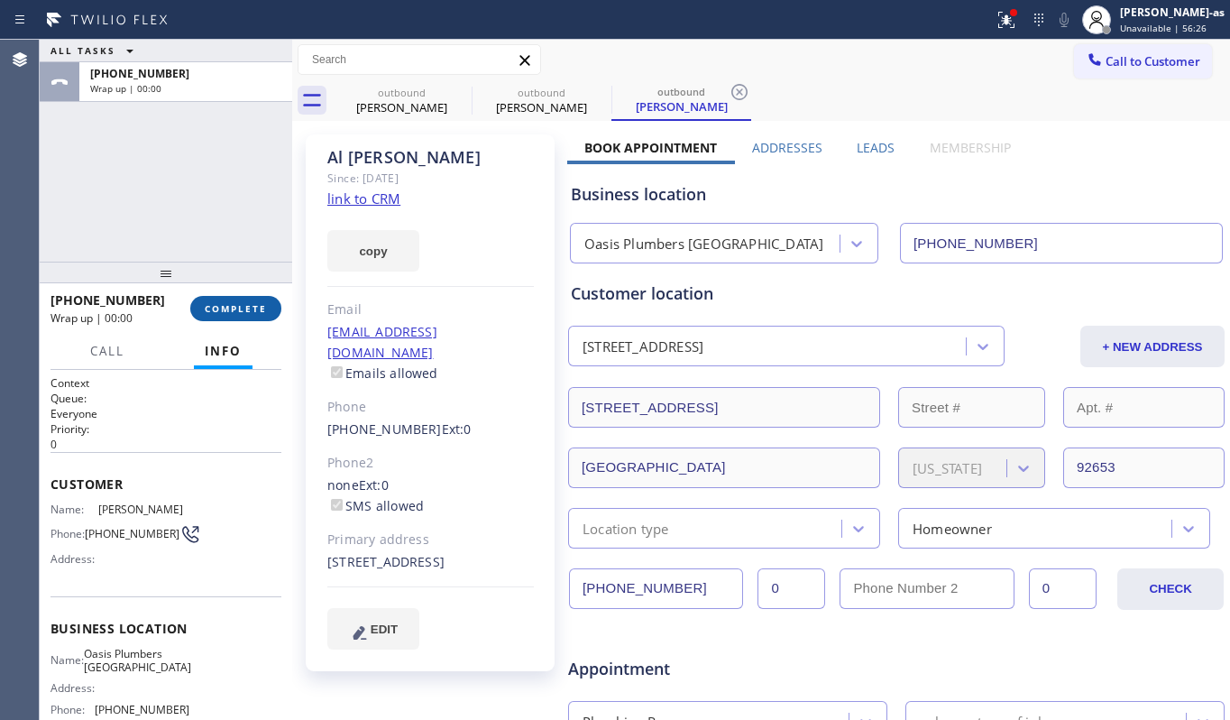
click at [236, 302] on span "COMPLETE" at bounding box center [236, 308] width 62 height 13
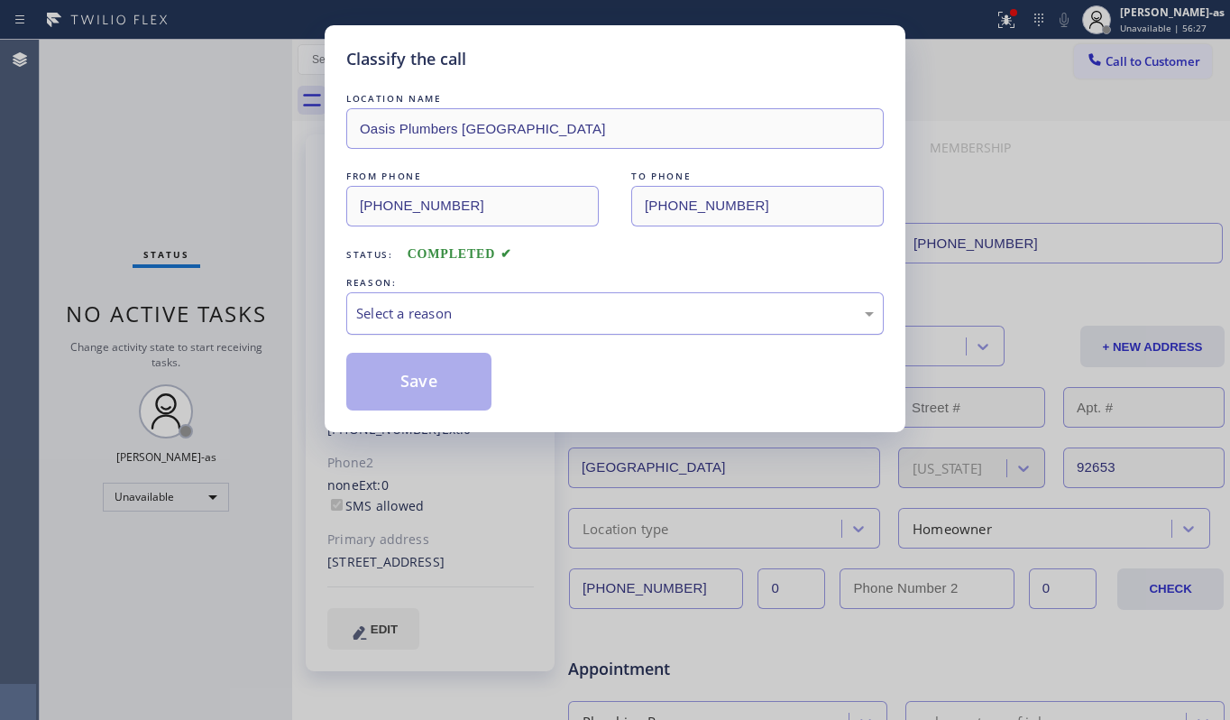
drag, startPoint x: 500, startPoint y: 301, endPoint x: 513, endPoint y: 299, distance: 13.6
click at [502, 301] on div "Select a reason" at bounding box center [615, 313] width 538 height 42
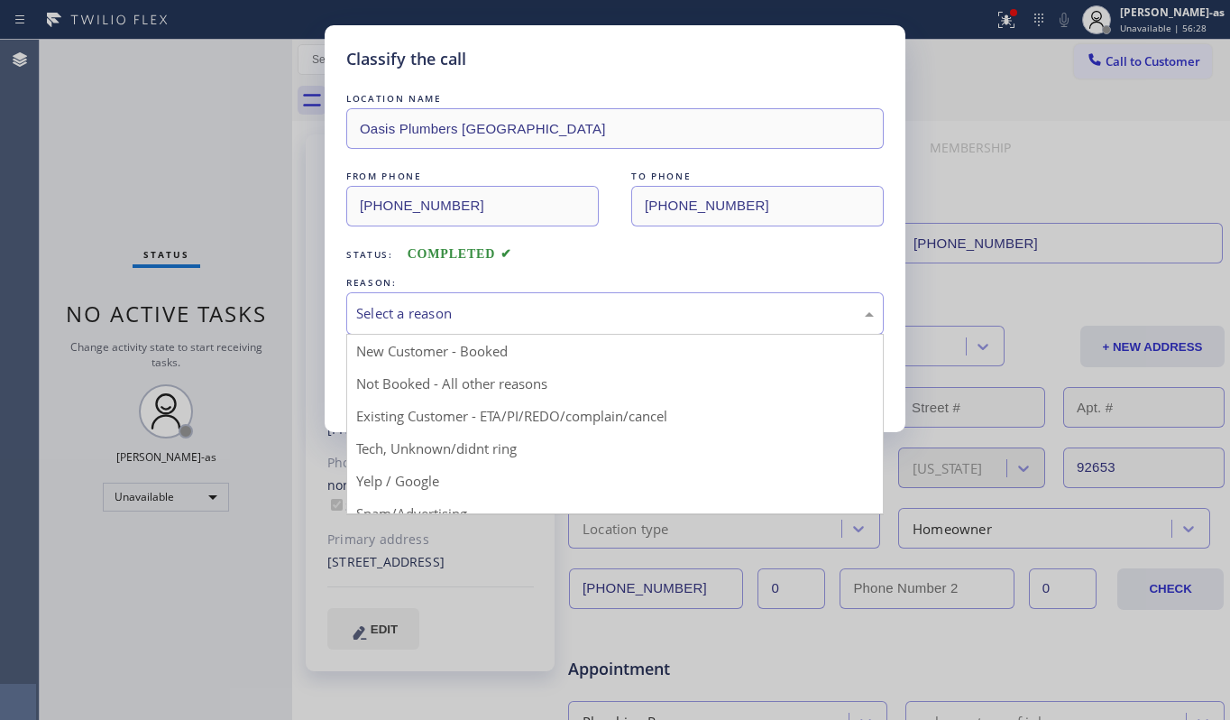
drag, startPoint x: 610, startPoint y: 409, endPoint x: 442, endPoint y: 409, distance: 167.8
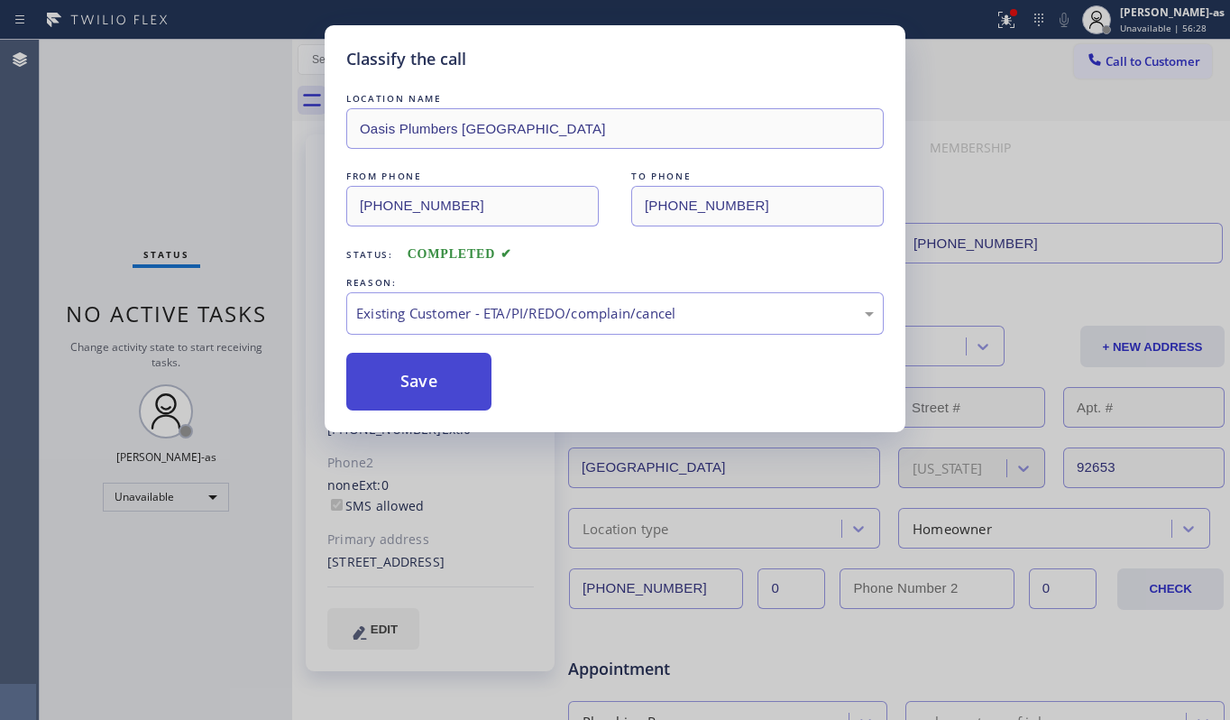
drag, startPoint x: 393, startPoint y: 395, endPoint x: 465, endPoint y: 394, distance: 72.2
click at [393, 393] on button "Save" at bounding box center [418, 382] width 145 height 58
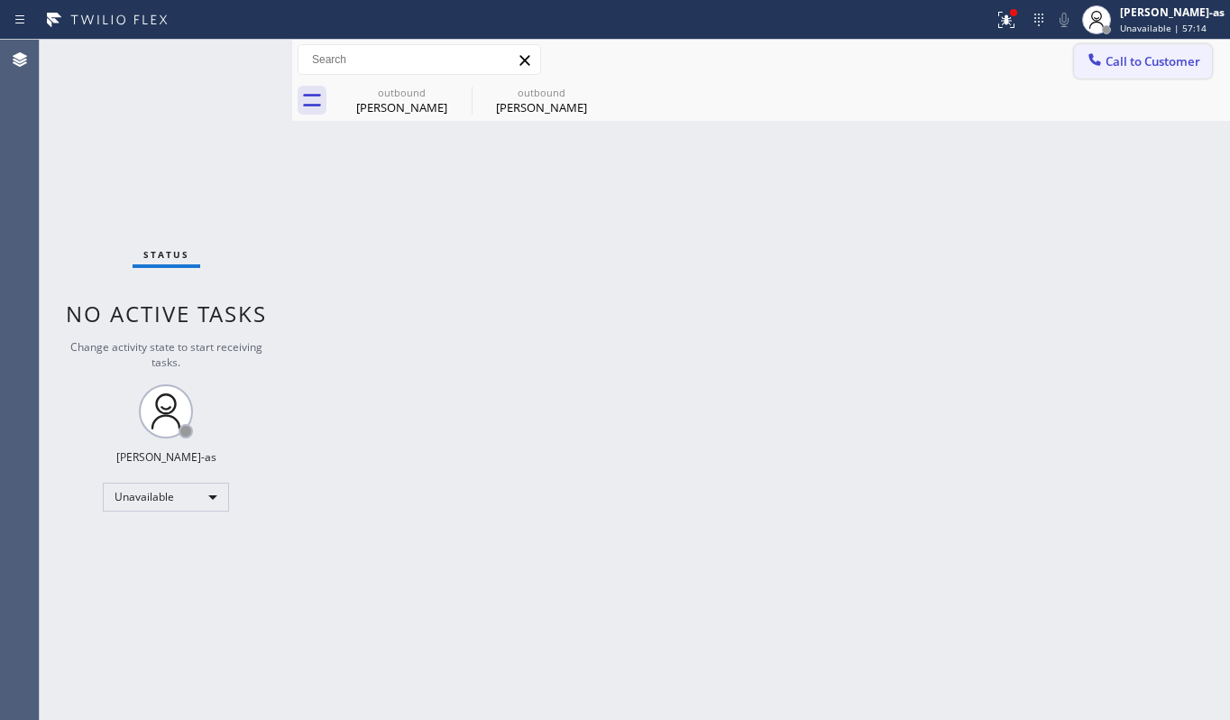
click at [1102, 62] on icon at bounding box center [1095, 60] width 18 height 18
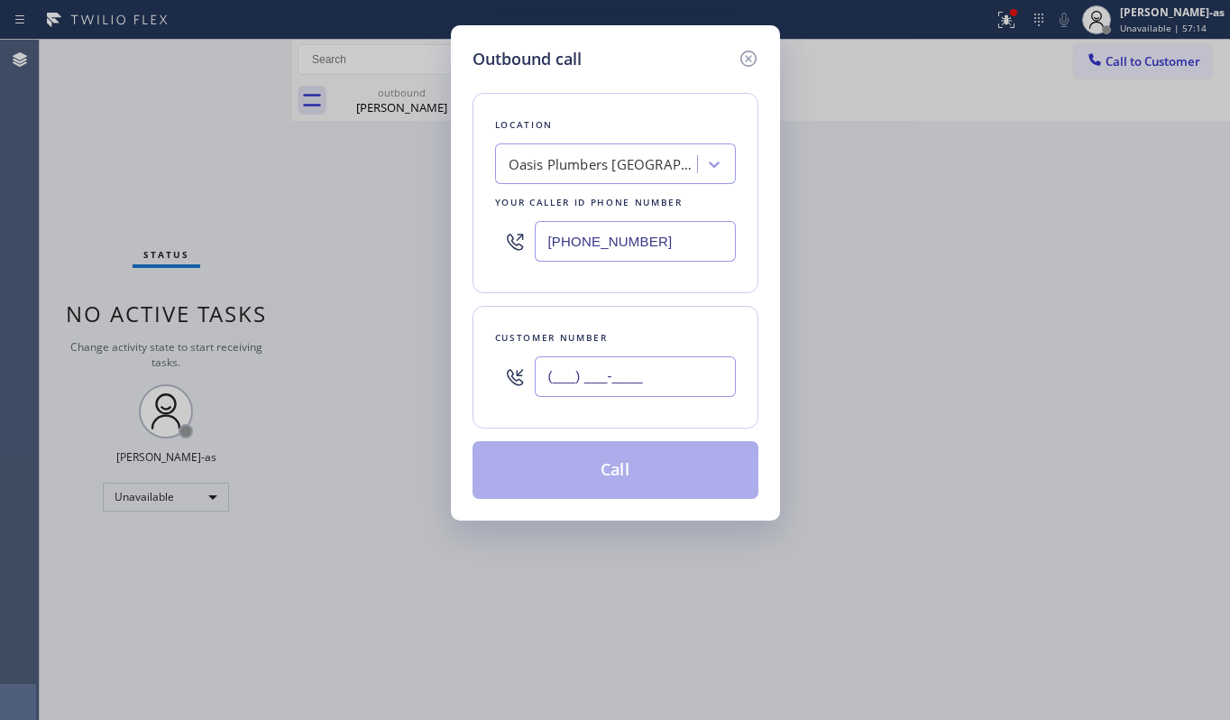
click at [611, 395] on input "(___) ___-____" at bounding box center [635, 376] width 201 height 41
paste input "305) 528-6044"
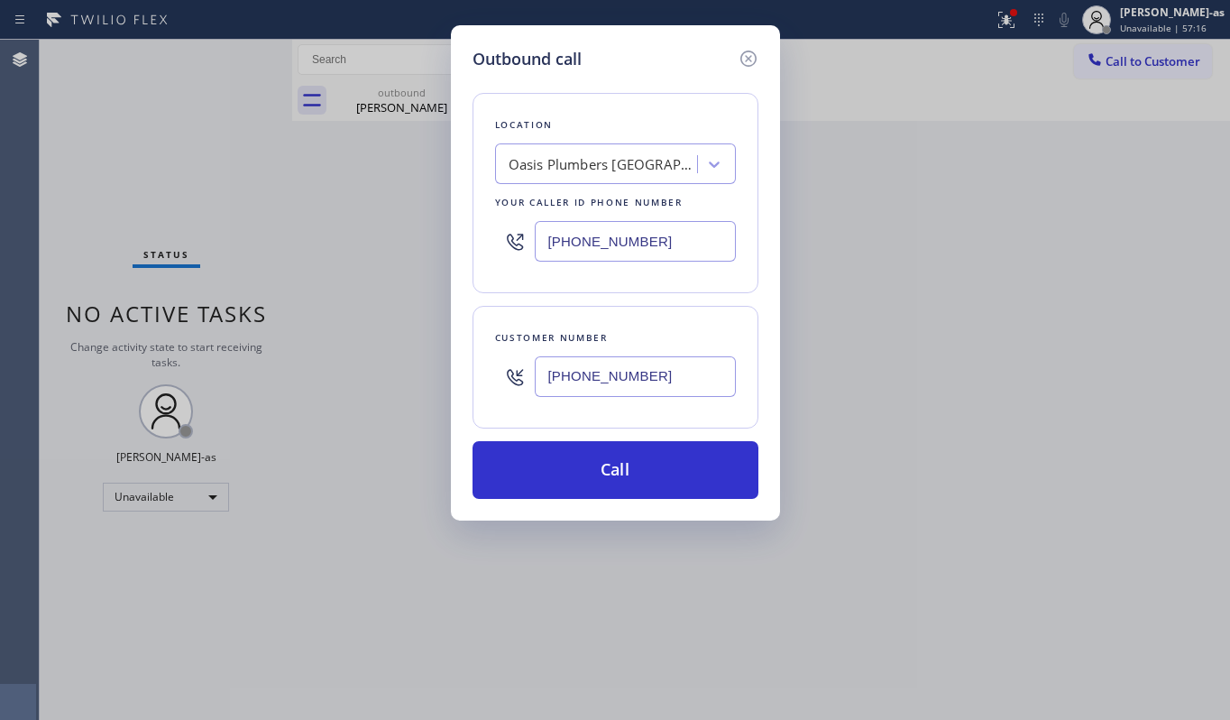
type input "[PHONE_NUMBER]"
click at [694, 235] on input "[PHONE_NUMBER]" at bounding box center [635, 241] width 201 height 41
paste input "786) 705-3895"
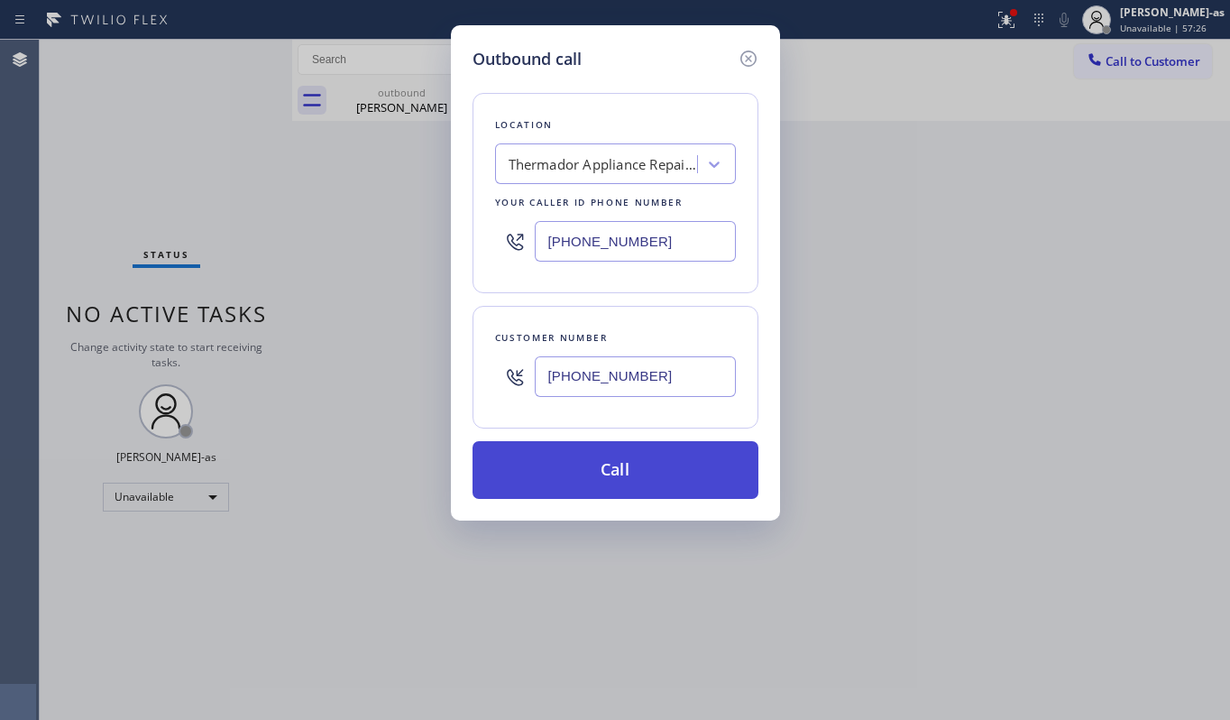
type input "[PHONE_NUMBER]"
click at [648, 485] on button "Call" at bounding box center [616, 470] width 286 height 58
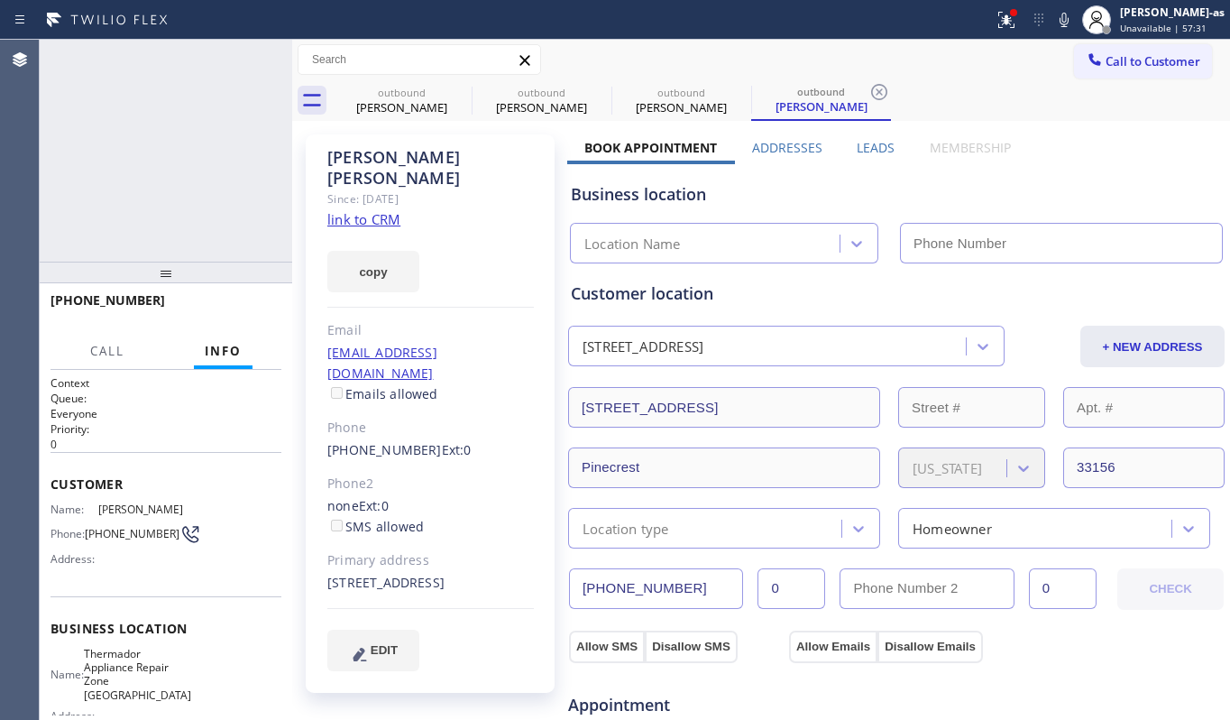
type input "[PHONE_NUMBER]"
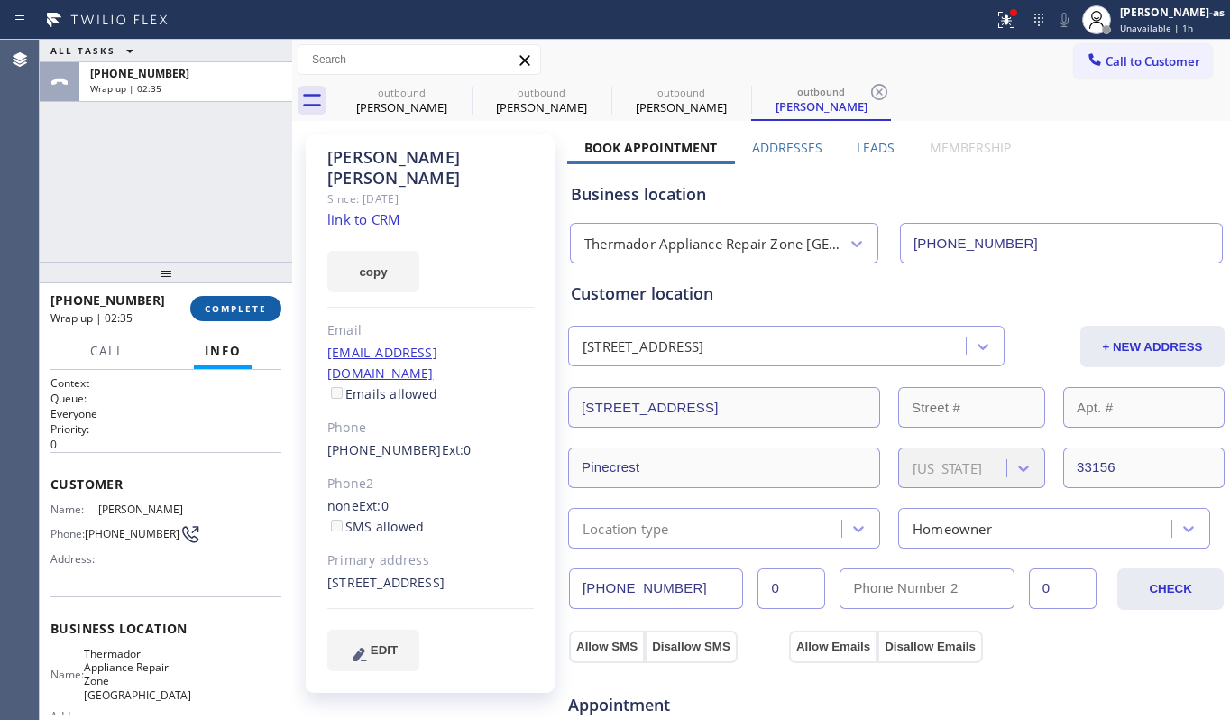
click at [240, 302] on span "COMPLETE" at bounding box center [236, 308] width 62 height 13
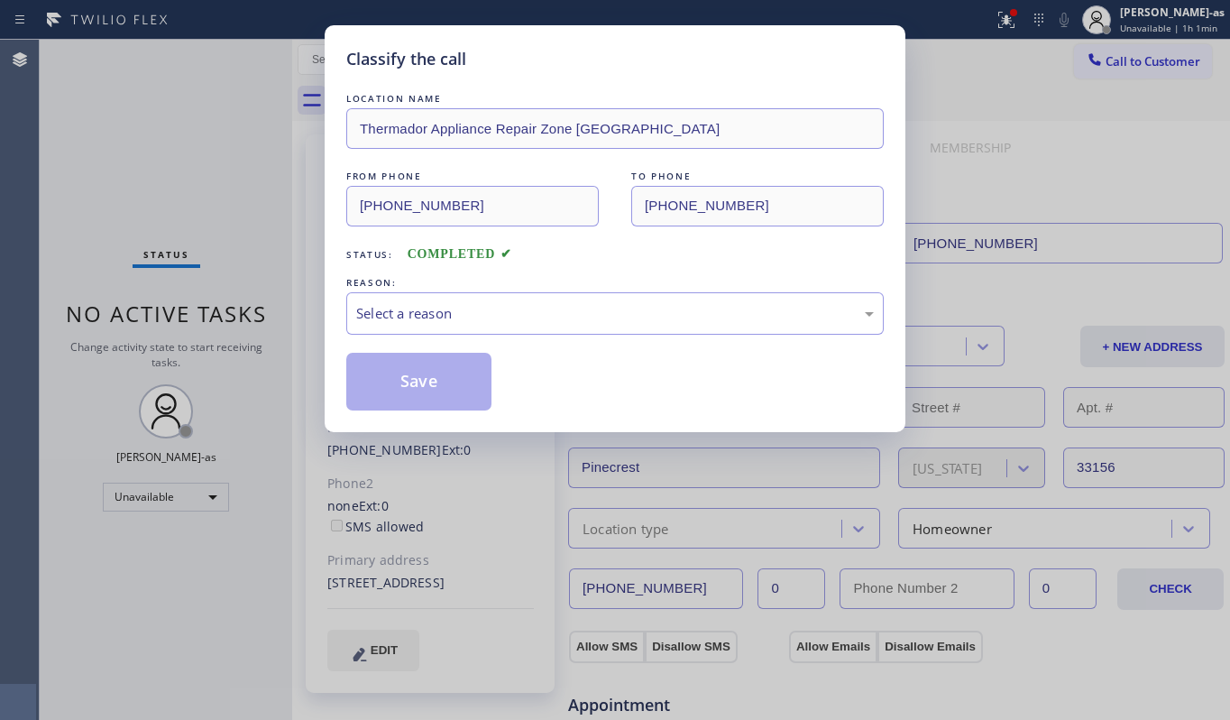
drag, startPoint x: 240, startPoint y: 301, endPoint x: 135, endPoint y: 253, distance: 115.0
click at [135, 253] on div "Classify the call LOCATION NAME Thermador Appliance Repair Zone [GEOGRAPHIC_DAT…" at bounding box center [615, 360] width 1230 height 720
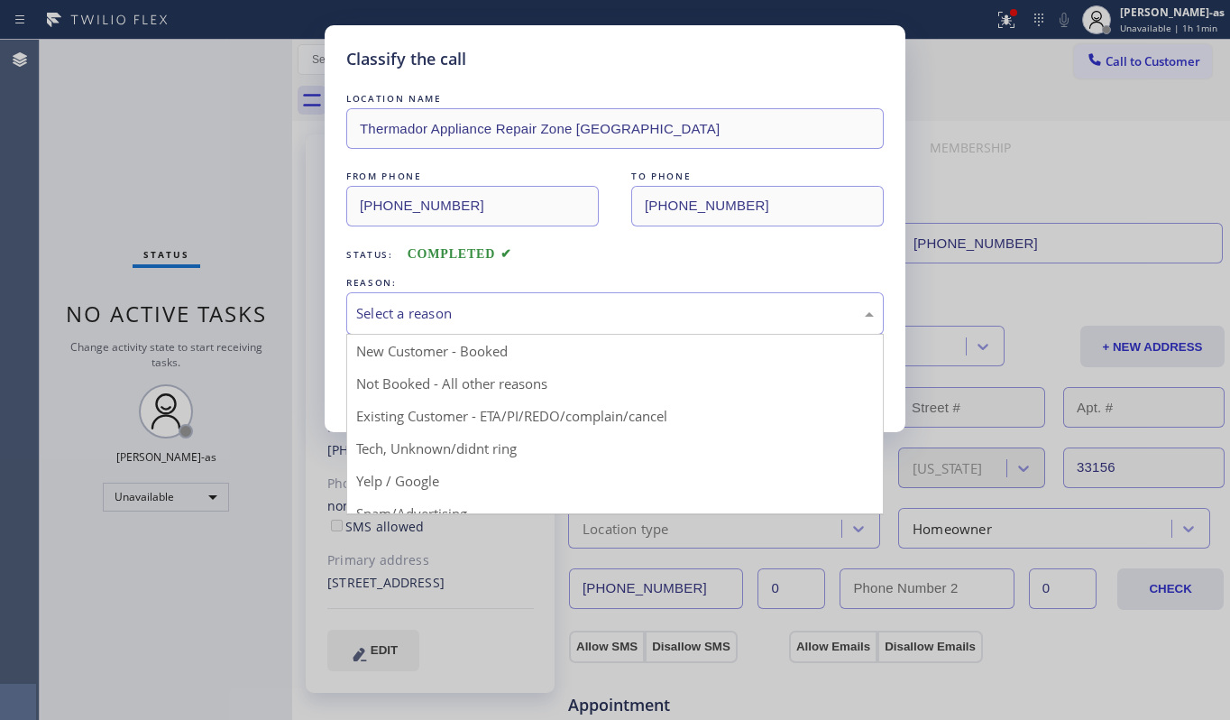
drag, startPoint x: 477, startPoint y: 300, endPoint x: 557, endPoint y: 315, distance: 81.6
click at [502, 301] on div "Select a reason" at bounding box center [615, 313] width 538 height 42
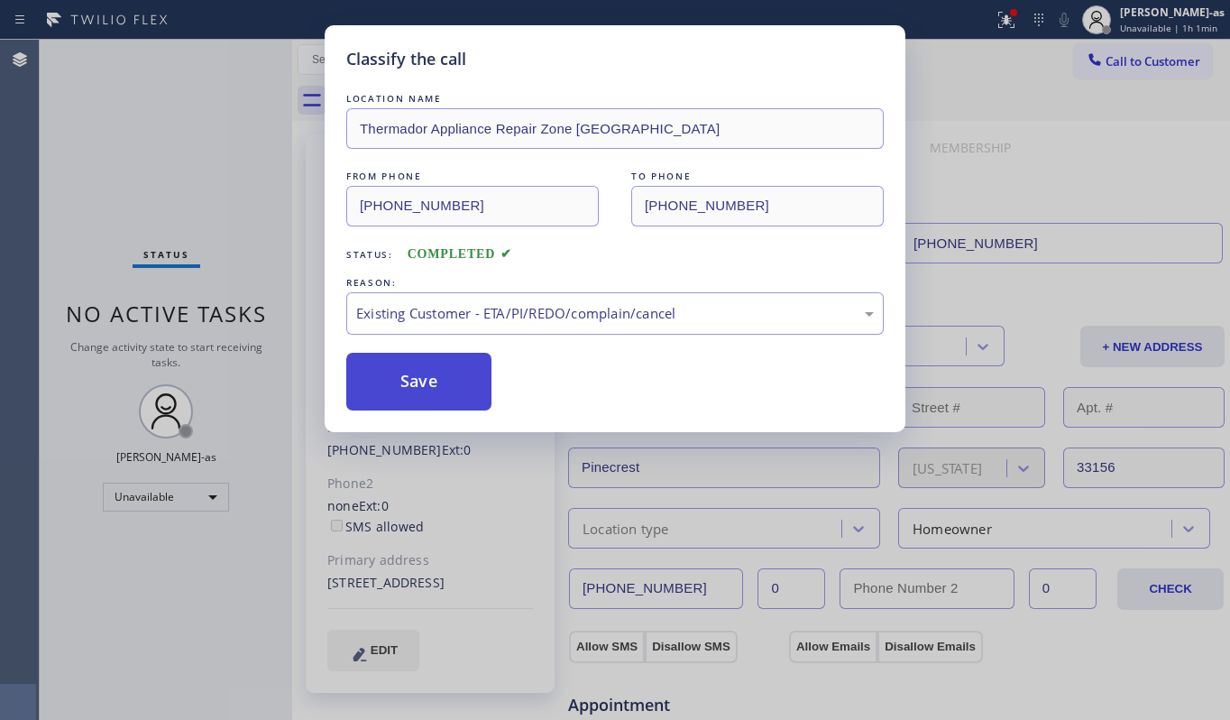
click at [447, 372] on button "Save" at bounding box center [418, 382] width 145 height 58
click at [159, 156] on div "Classify the call LOCATION NAME Thermador Appliance Repair Zone [GEOGRAPHIC_DAT…" at bounding box center [615, 360] width 1230 height 720
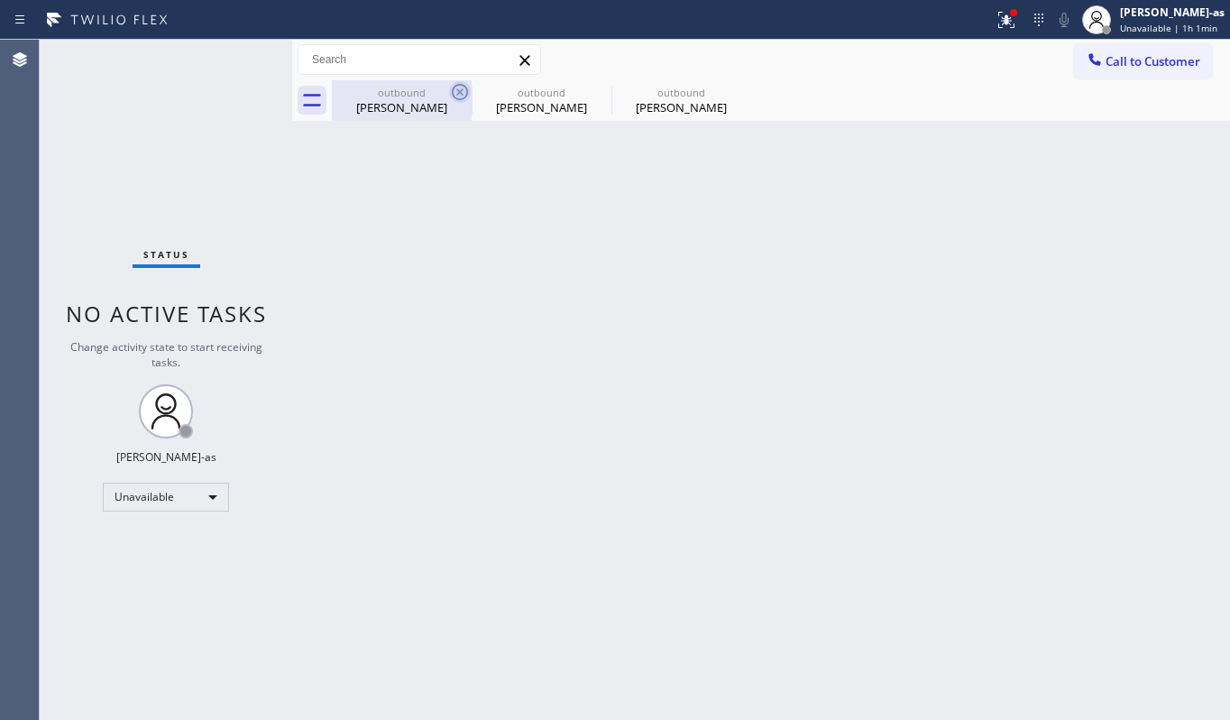
drag, startPoint x: 422, startPoint y: 94, endPoint x: 466, endPoint y: 90, distance: 44.3
click at [431, 95] on div "outbound" at bounding box center [402, 93] width 136 height 14
type input "[PHONE_NUMBER]"
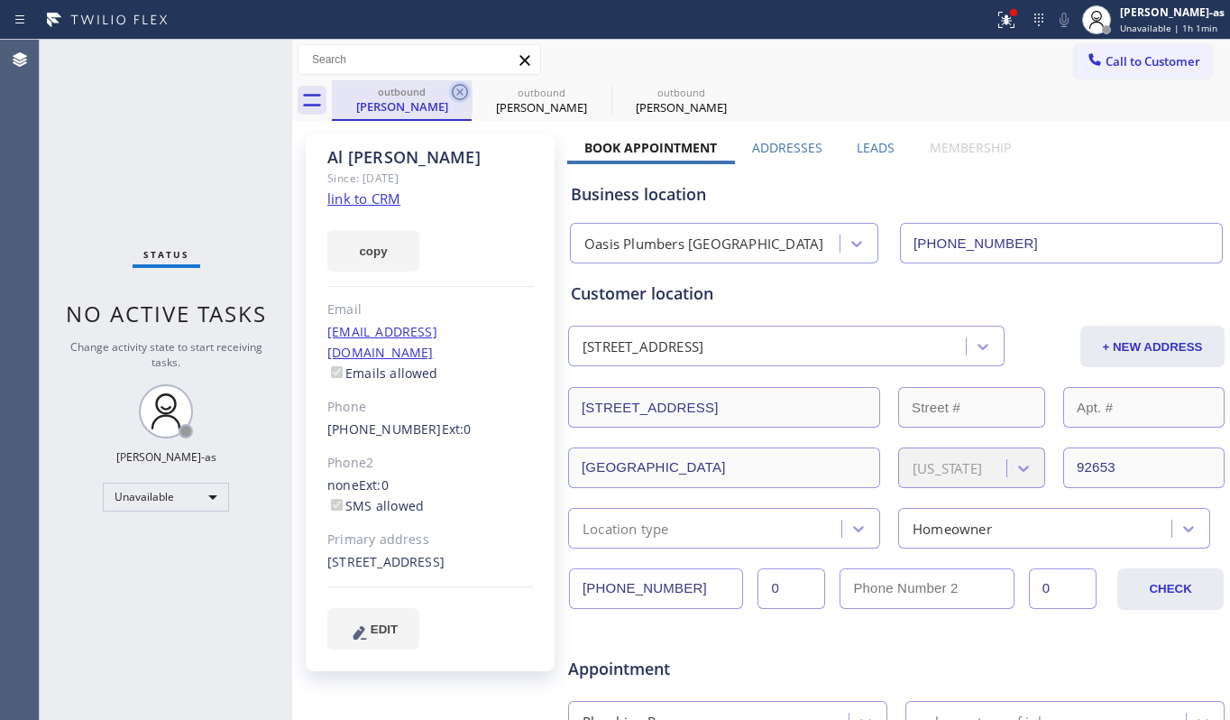
click at [466, 88] on icon at bounding box center [460, 92] width 16 height 16
type input "[PHONE_NUMBER]"
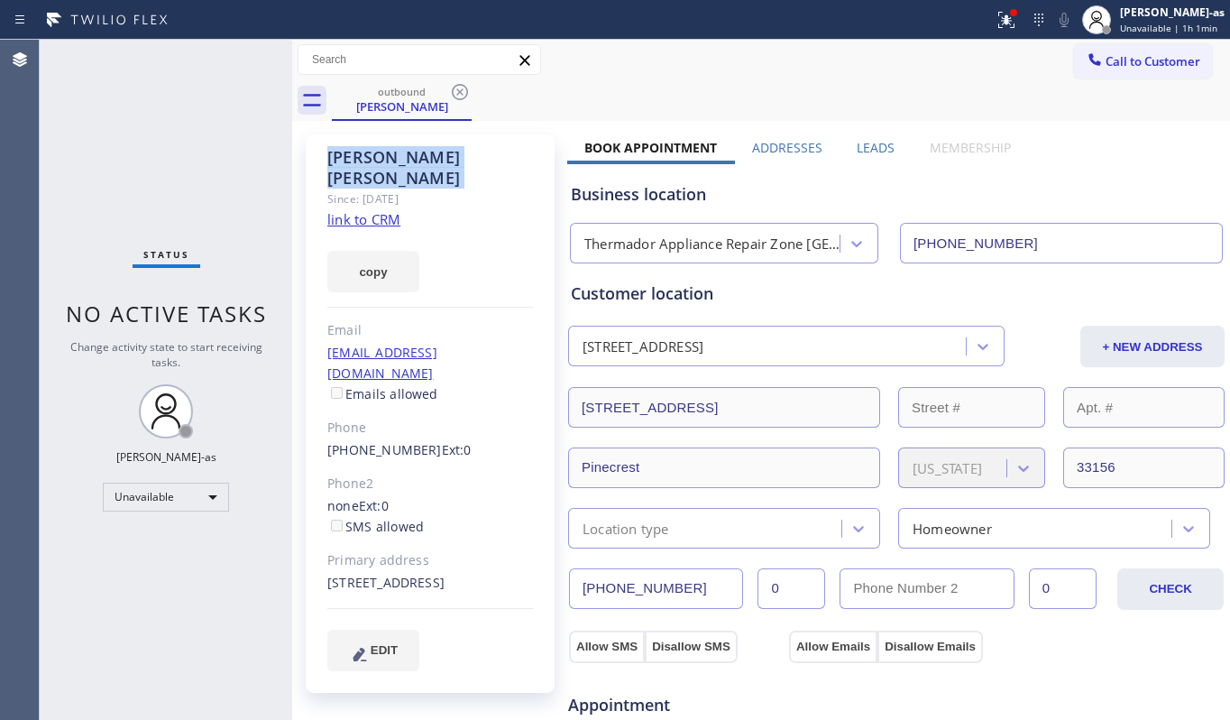
click at [466, 88] on icon at bounding box center [460, 92] width 16 height 16
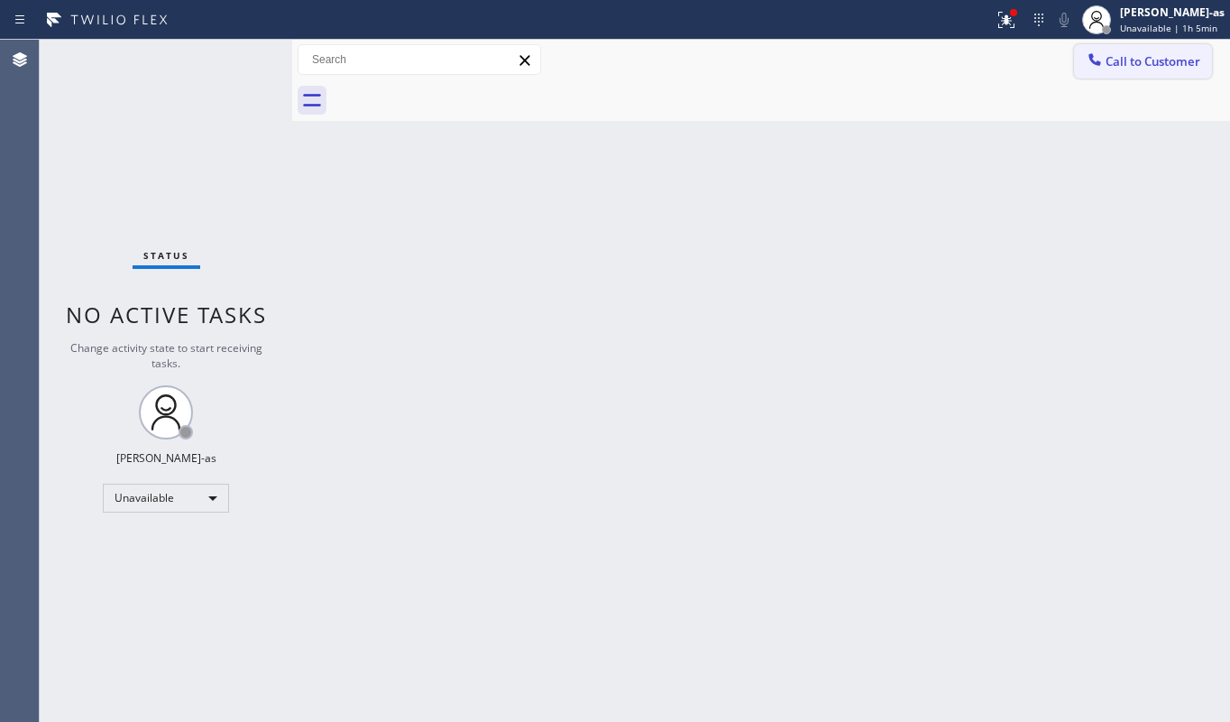
click at [1108, 56] on span "Call to Customer" at bounding box center [1153, 61] width 95 height 16
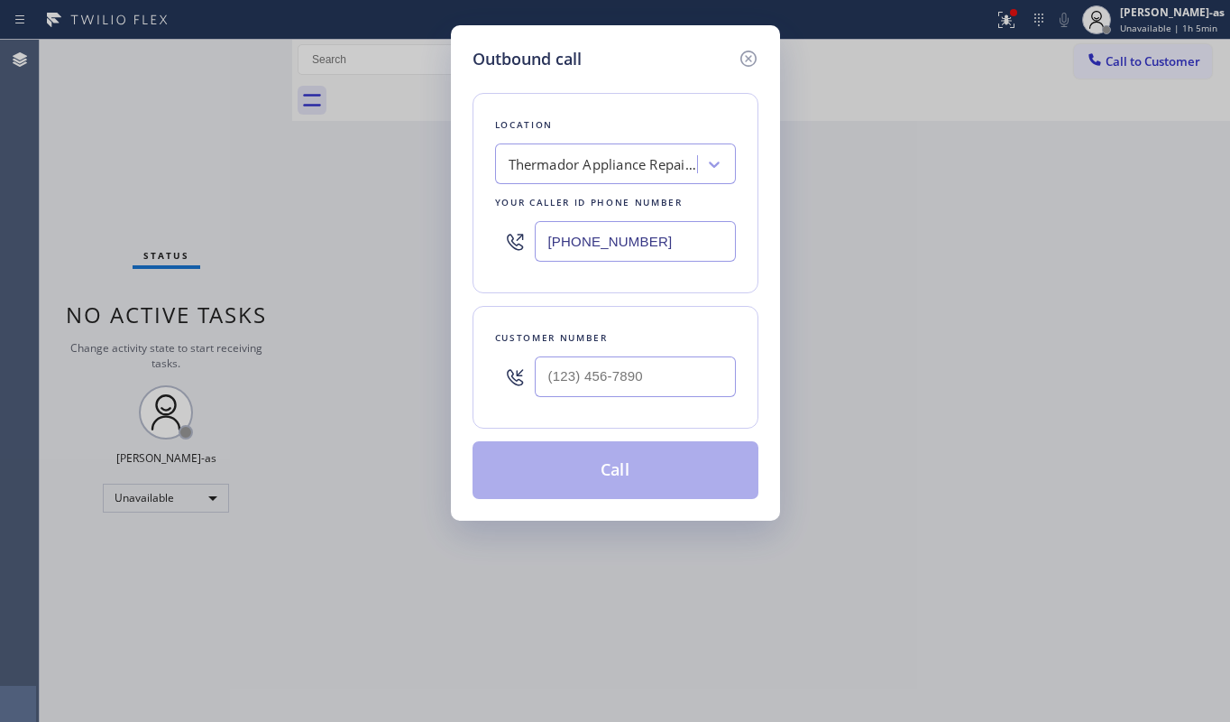
click at [633, 355] on div at bounding box center [635, 376] width 201 height 59
click at [631, 377] on input "(___) ___-____" at bounding box center [635, 376] width 201 height 41
paste input "415) 720-4630"
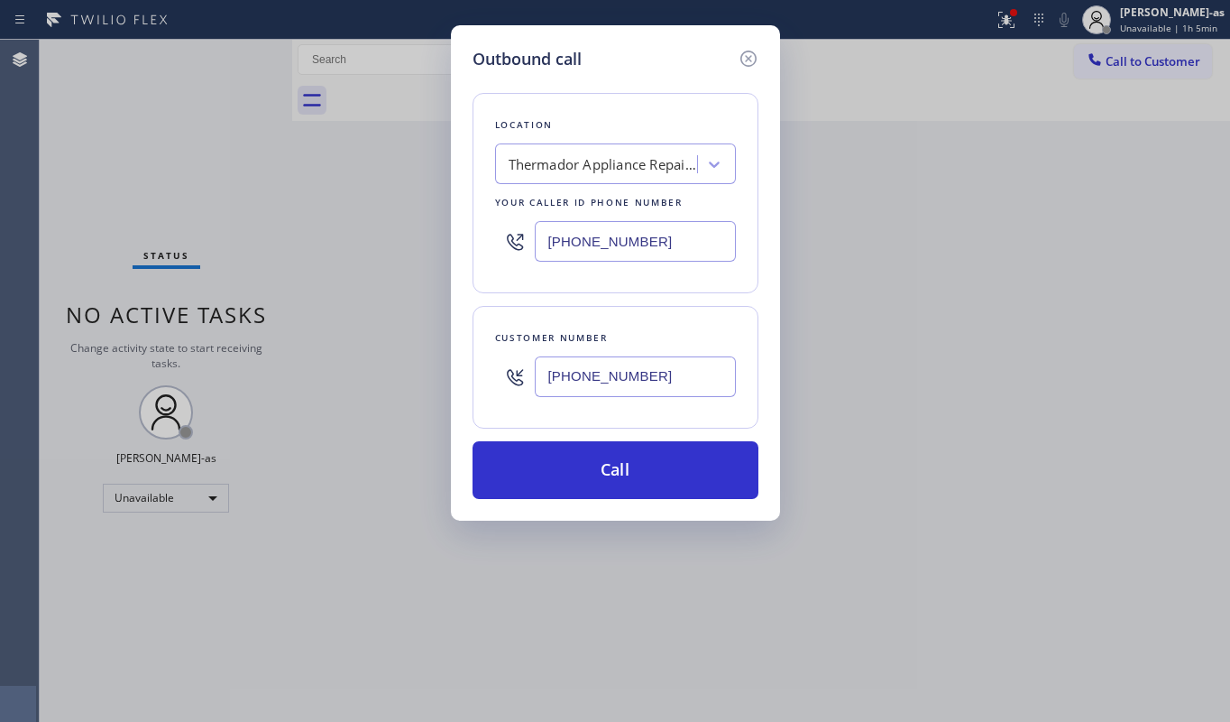
type input "[PHONE_NUMBER]"
click at [611, 157] on div "Thermador Appliance Repair Zone [GEOGRAPHIC_DATA]" at bounding box center [603, 164] width 189 height 21
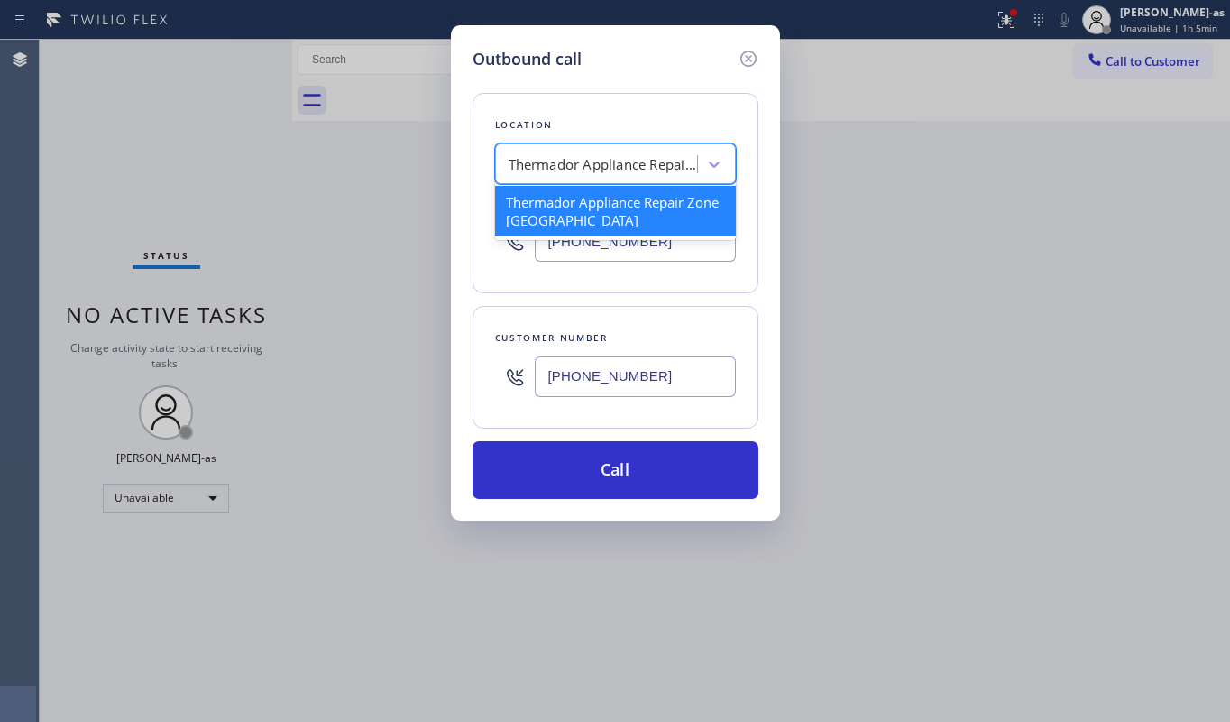
paste input "Applicance Repair SW FWD"
type input "Applicance Repair SW FWD"
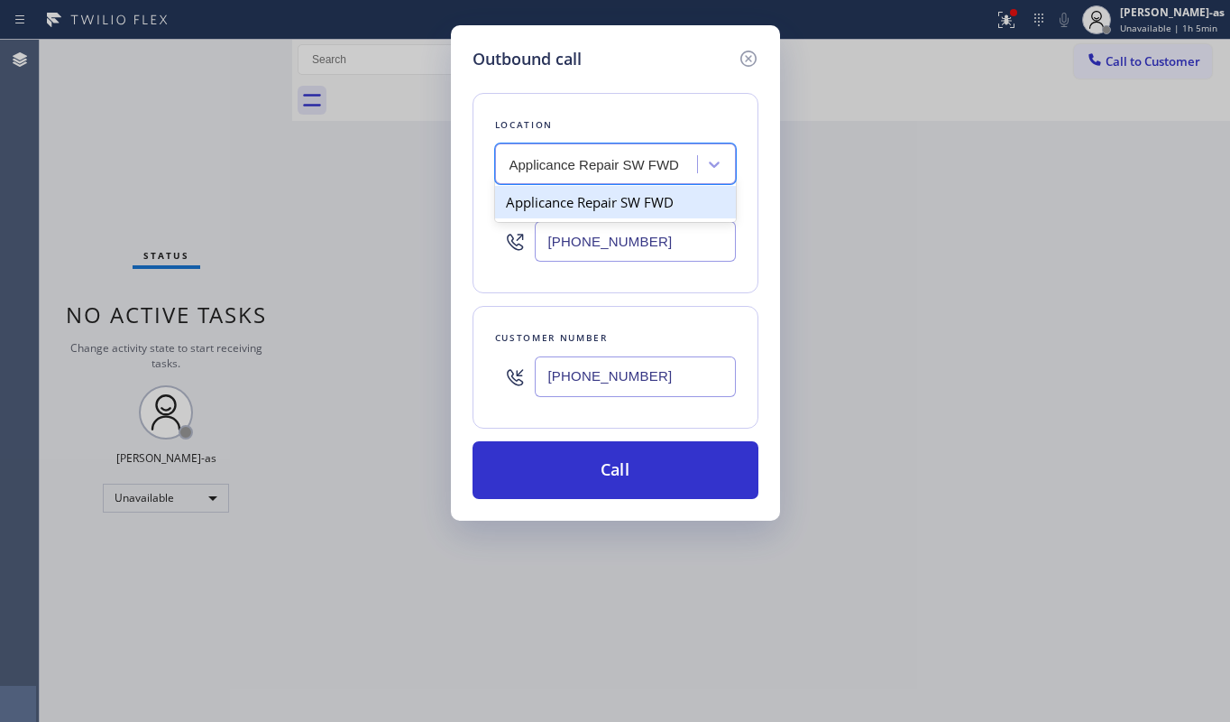
click at [613, 193] on div "Applicance Repair SW FWD" at bounding box center [615, 202] width 241 height 32
type input "[PHONE_NUMBER]"
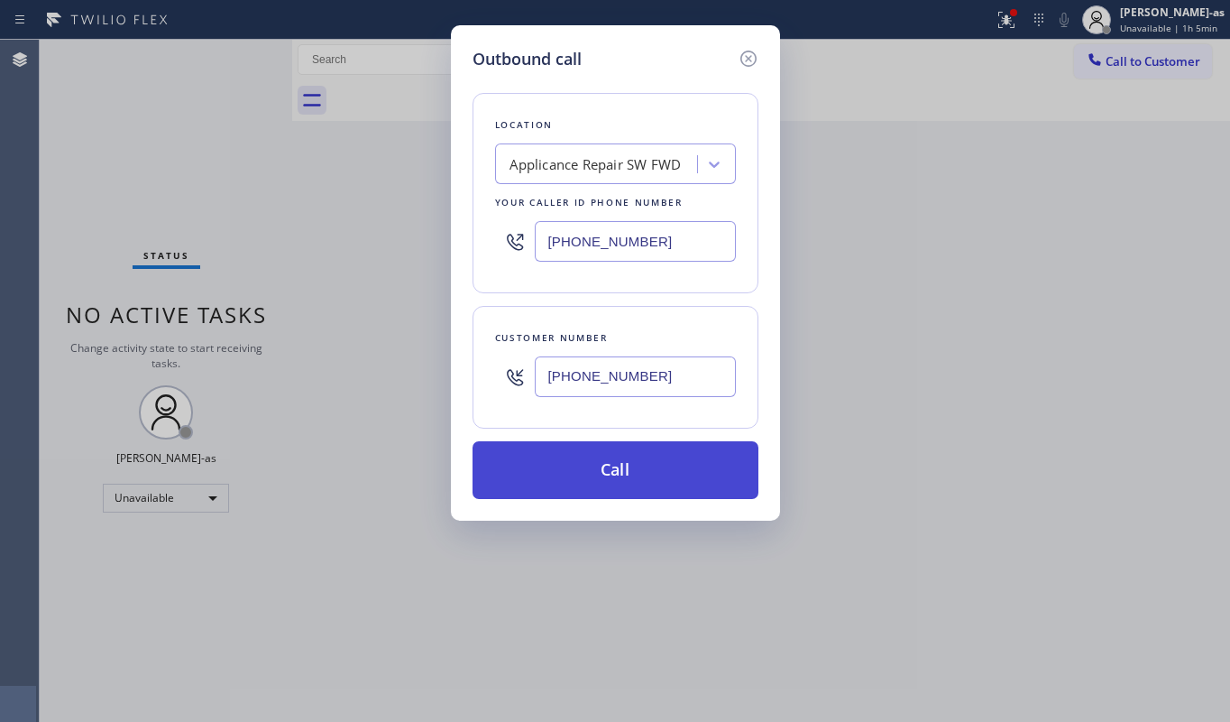
click at [655, 473] on button "Call" at bounding box center [616, 470] width 286 height 58
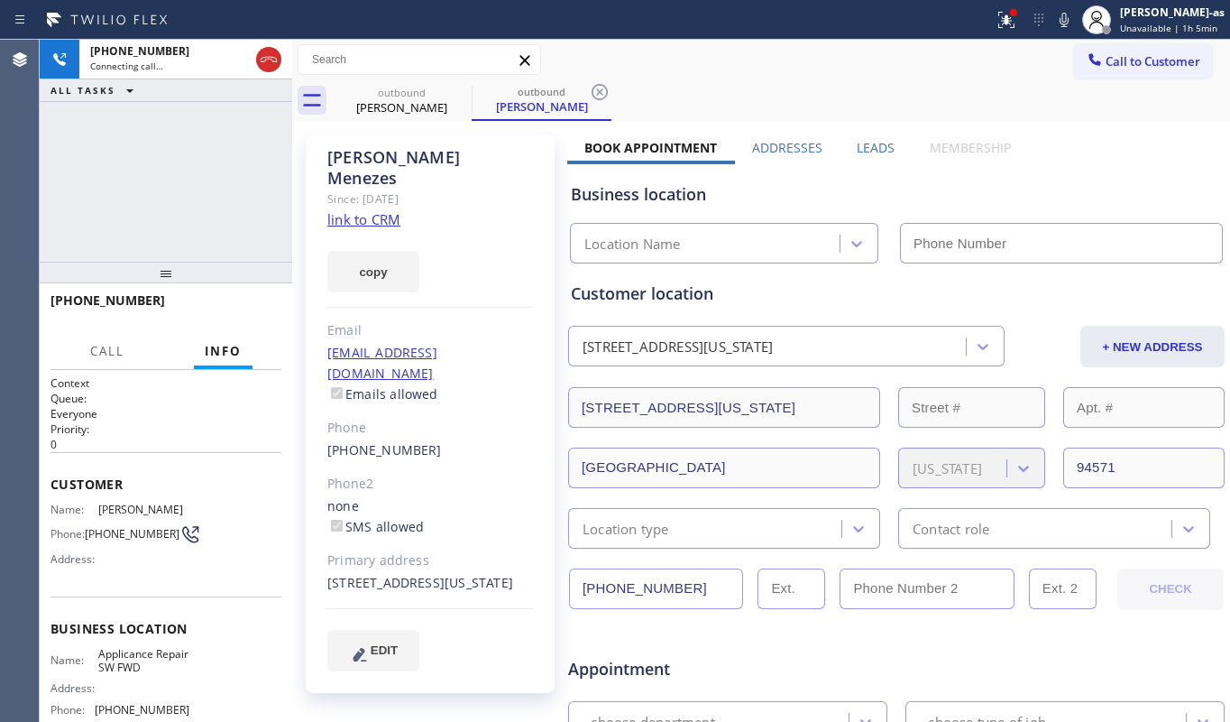
type input "[PHONE_NUMBER]"
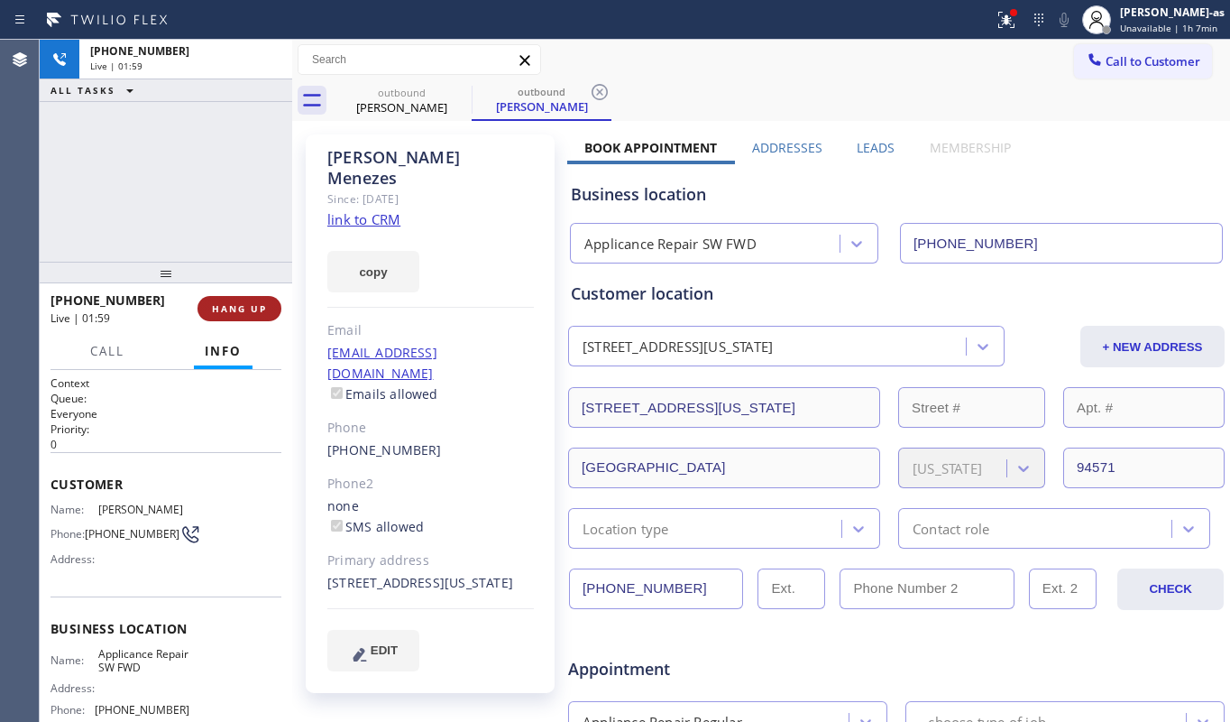
click at [247, 283] on div at bounding box center [166, 273] width 253 height 22
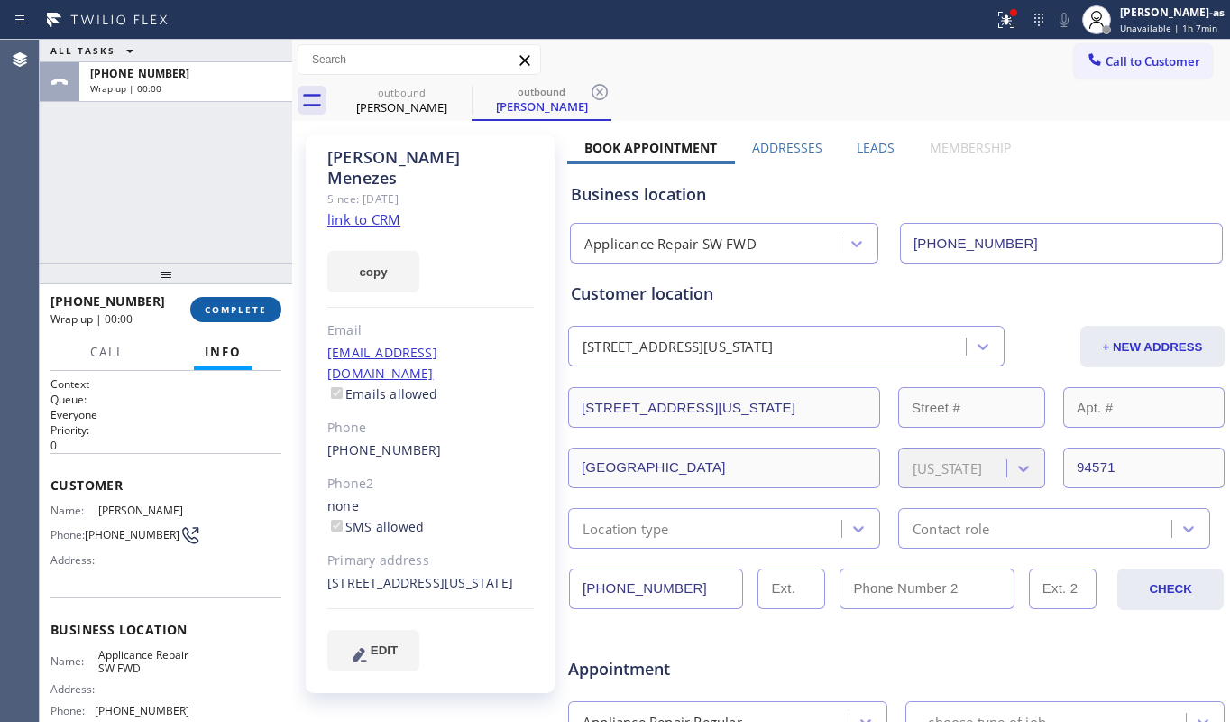
click at [235, 300] on button "COMPLETE" at bounding box center [235, 309] width 91 height 25
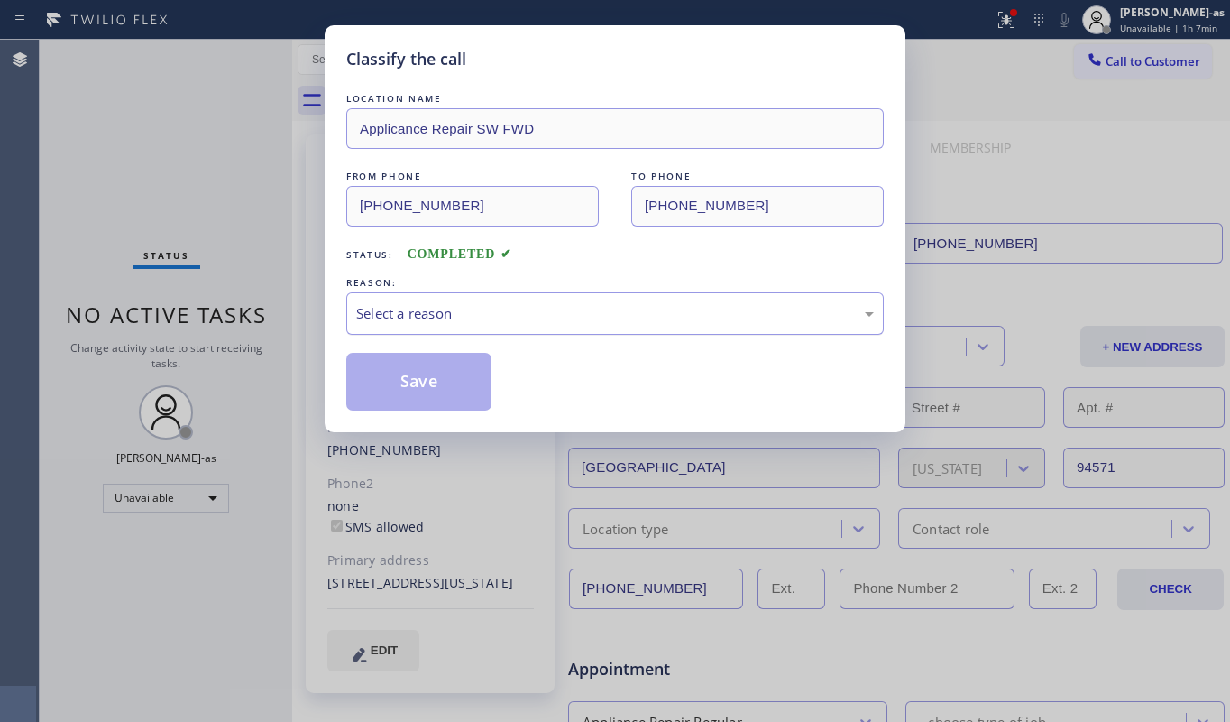
click at [611, 318] on div "Select a reason" at bounding box center [615, 313] width 518 height 21
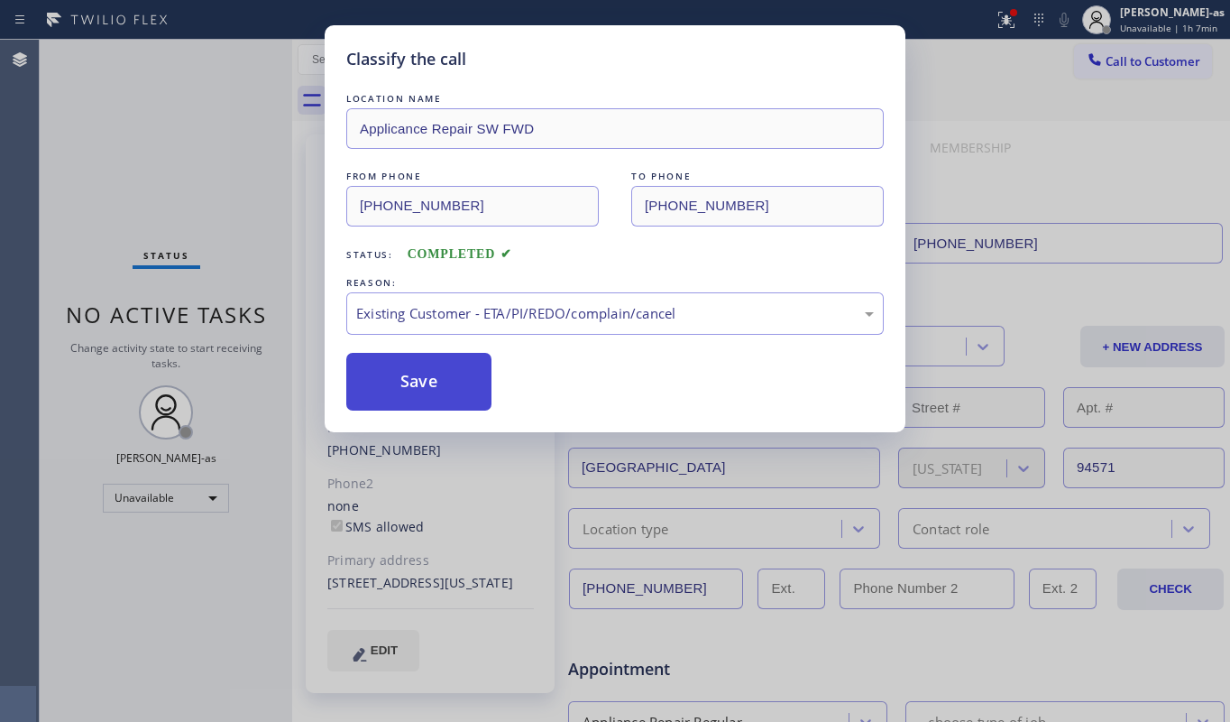
click at [426, 384] on button "Save" at bounding box center [418, 382] width 145 height 58
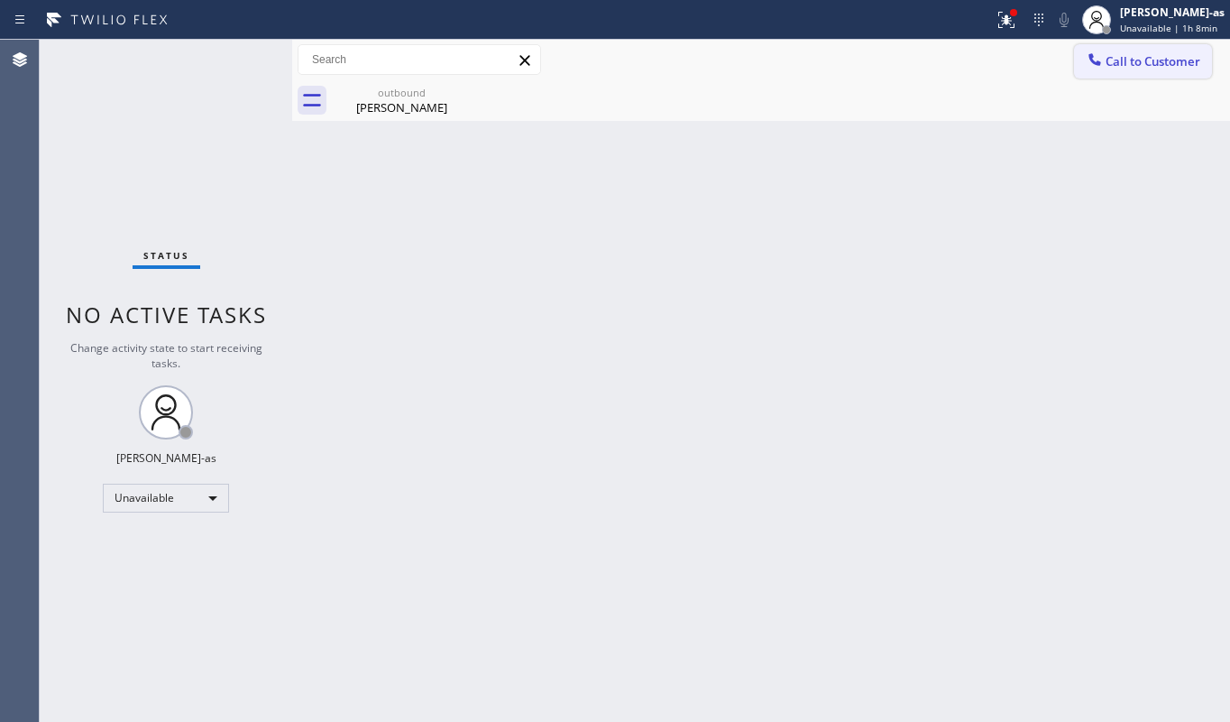
click at [1117, 58] on span "Call to Customer" at bounding box center [1153, 61] width 95 height 16
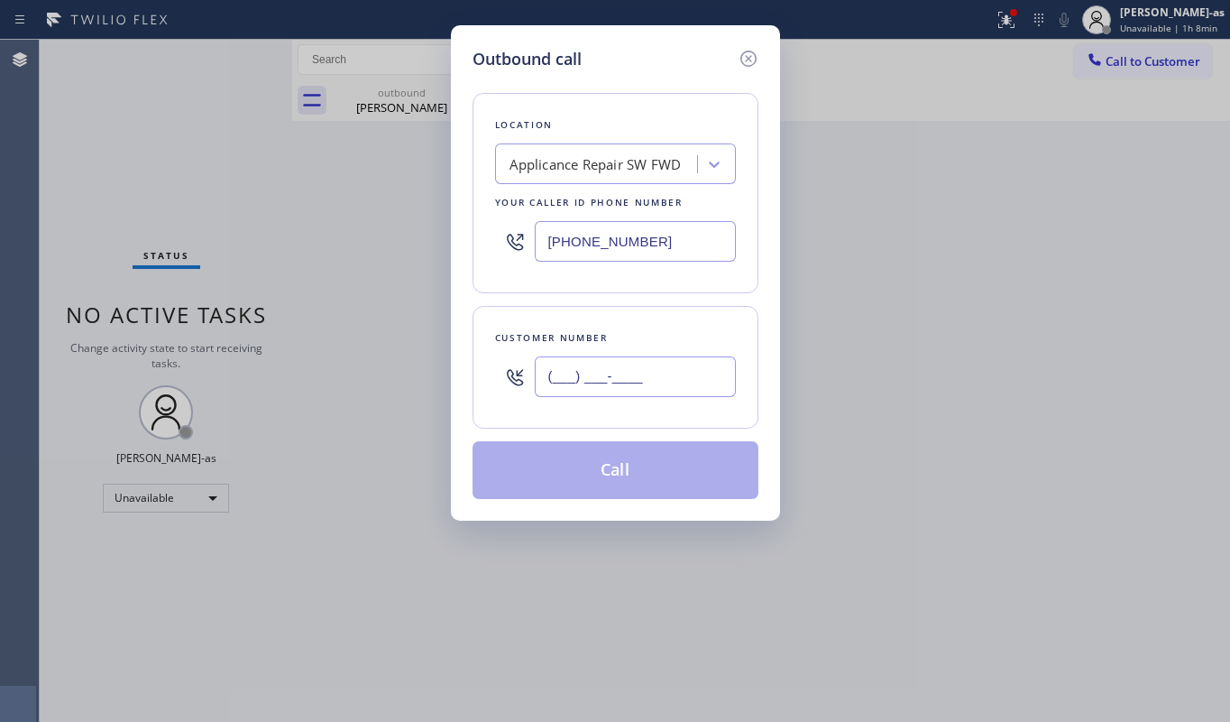
click at [678, 372] on input "(___) ___-____" at bounding box center [635, 376] width 201 height 41
paste input "630) 205-3905"
type input "[PHONE_NUMBER]"
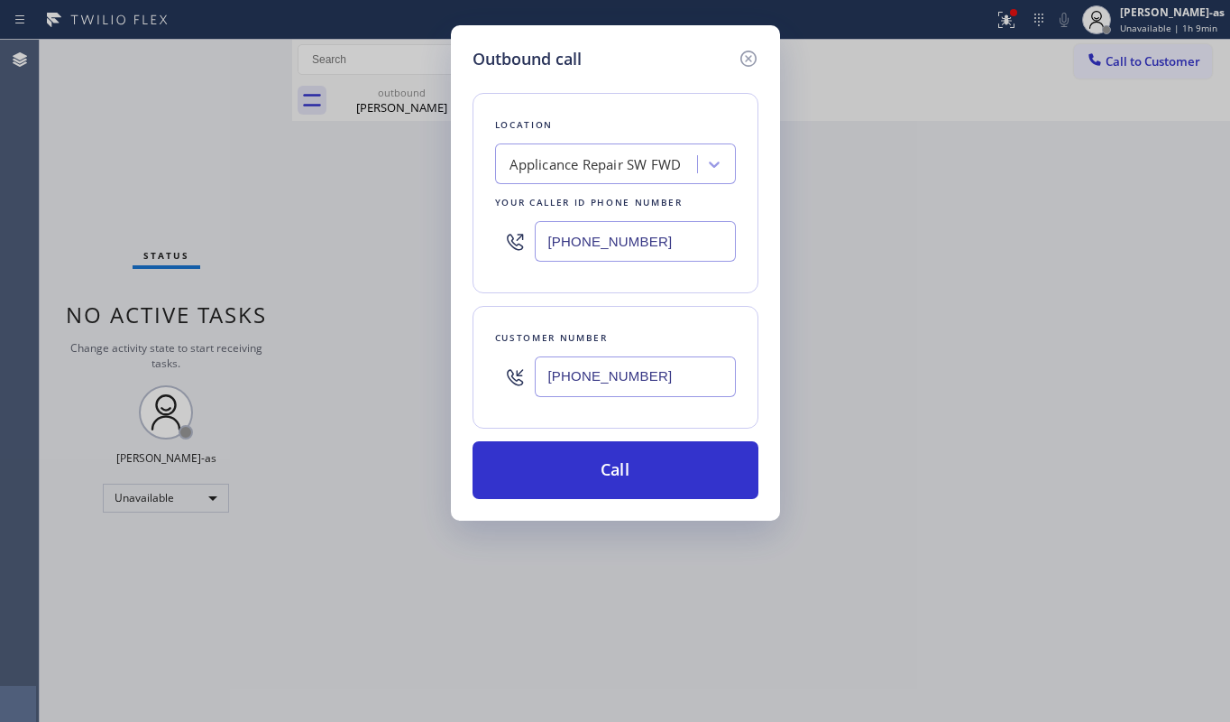
click at [621, 246] on input "[PHONE_NUMBER]" at bounding box center [635, 241] width 201 height 41
paste input "630) 791-55"
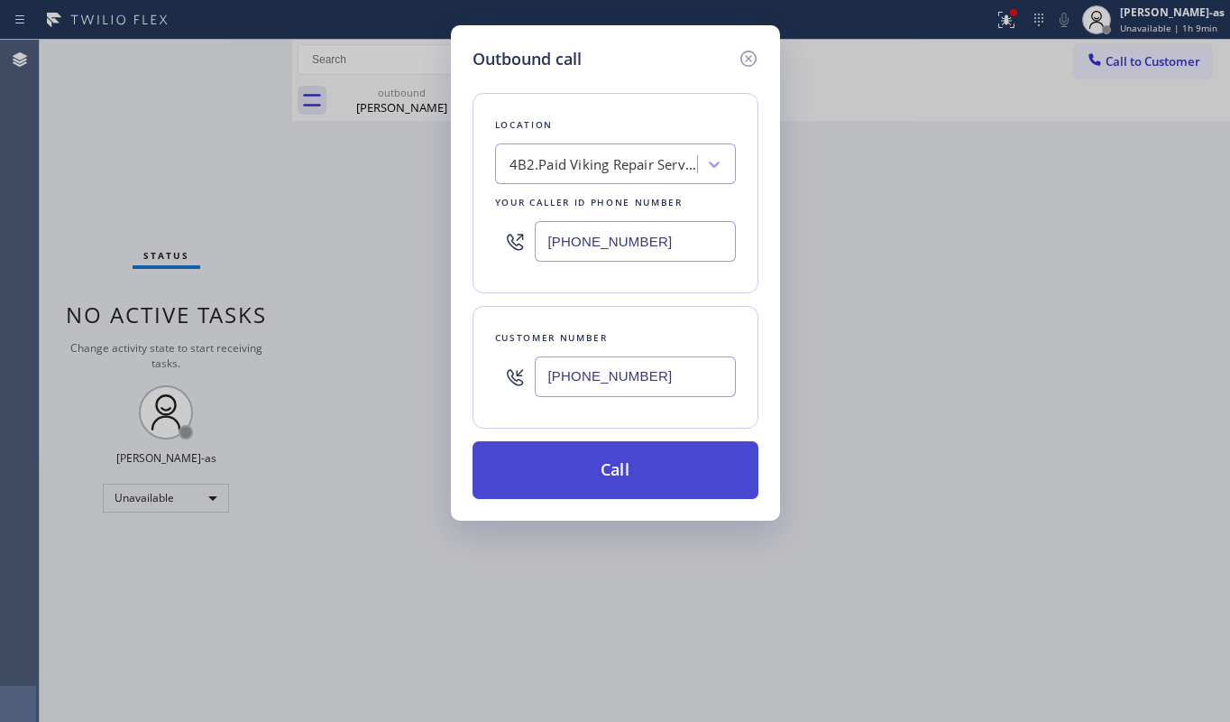
type input "[PHONE_NUMBER]"
click at [640, 474] on button "Call" at bounding box center [616, 470] width 286 height 58
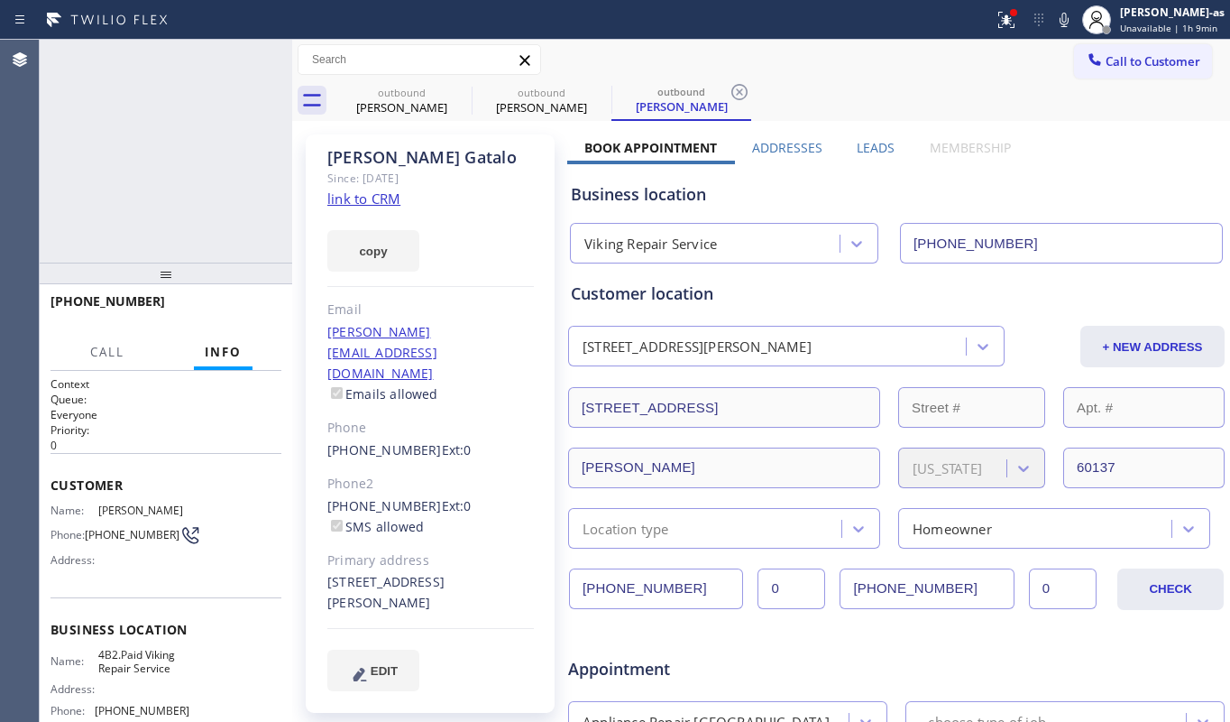
type input "[PHONE_NUMBER]"
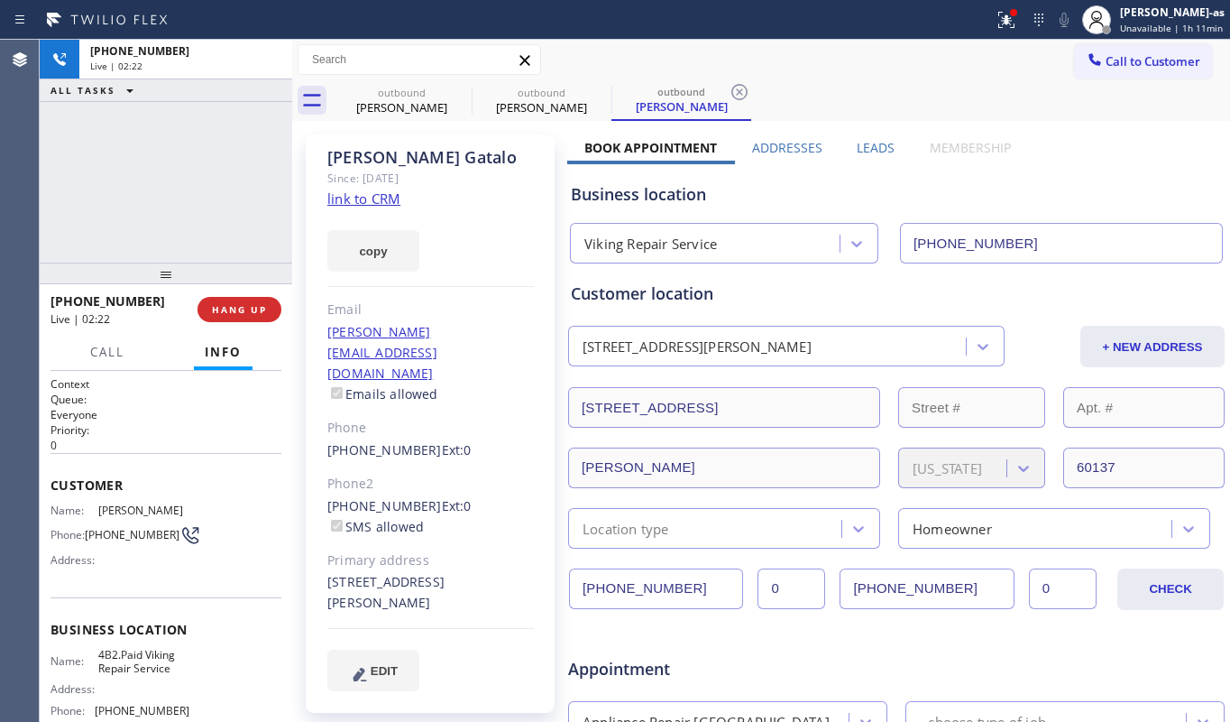
drag, startPoint x: 167, startPoint y: 260, endPoint x: 251, endPoint y: 279, distance: 86.0
click at [192, 262] on div at bounding box center [166, 273] width 253 height 22
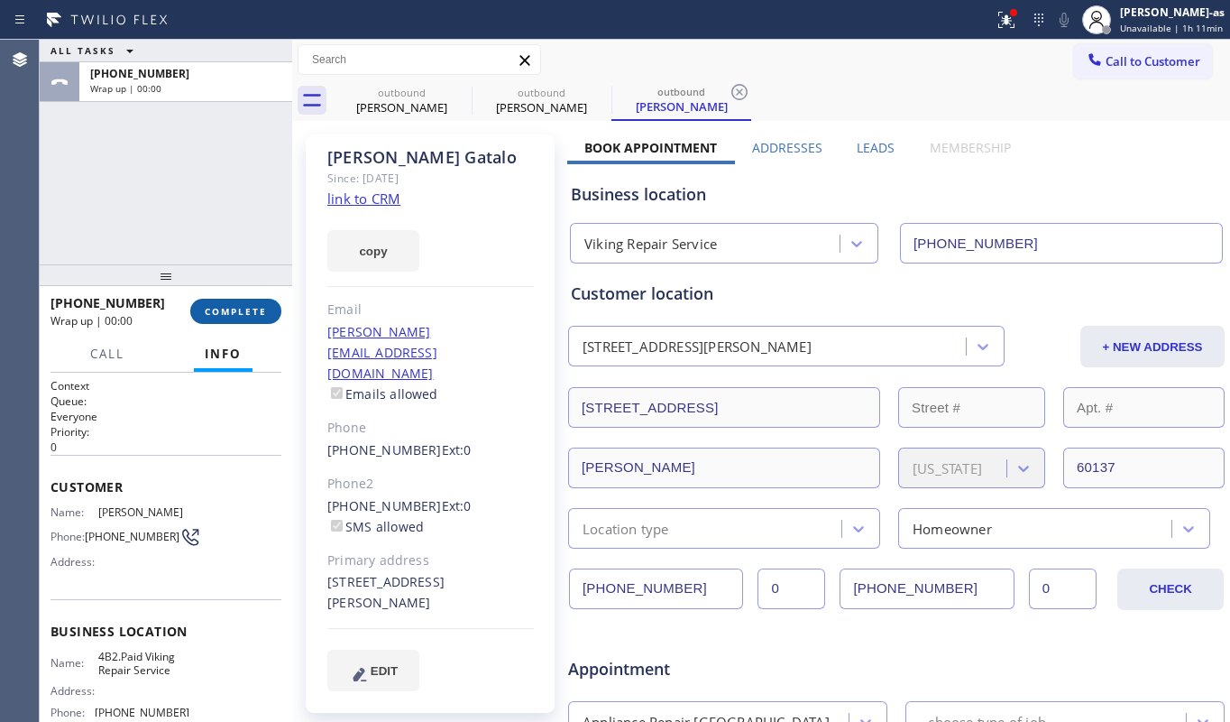
click at [233, 310] on span "COMPLETE" at bounding box center [236, 311] width 62 height 13
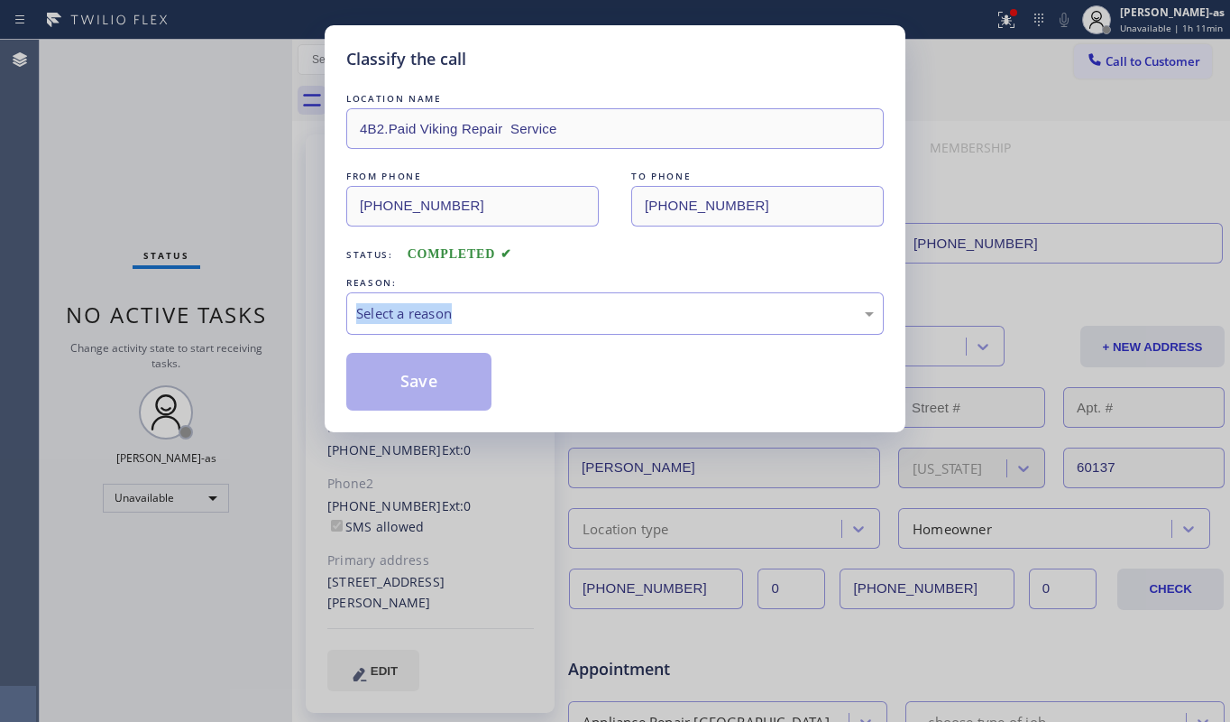
click at [233, 310] on div "Classify the call LOCATION NAME 4B2.Paid Viking Repair Service FROM PHONE [PHON…" at bounding box center [615, 361] width 1230 height 722
click at [593, 261] on div "Status: COMPLETED" at bounding box center [615, 249] width 538 height 29
click at [590, 318] on div "Select a reason" at bounding box center [615, 313] width 518 height 21
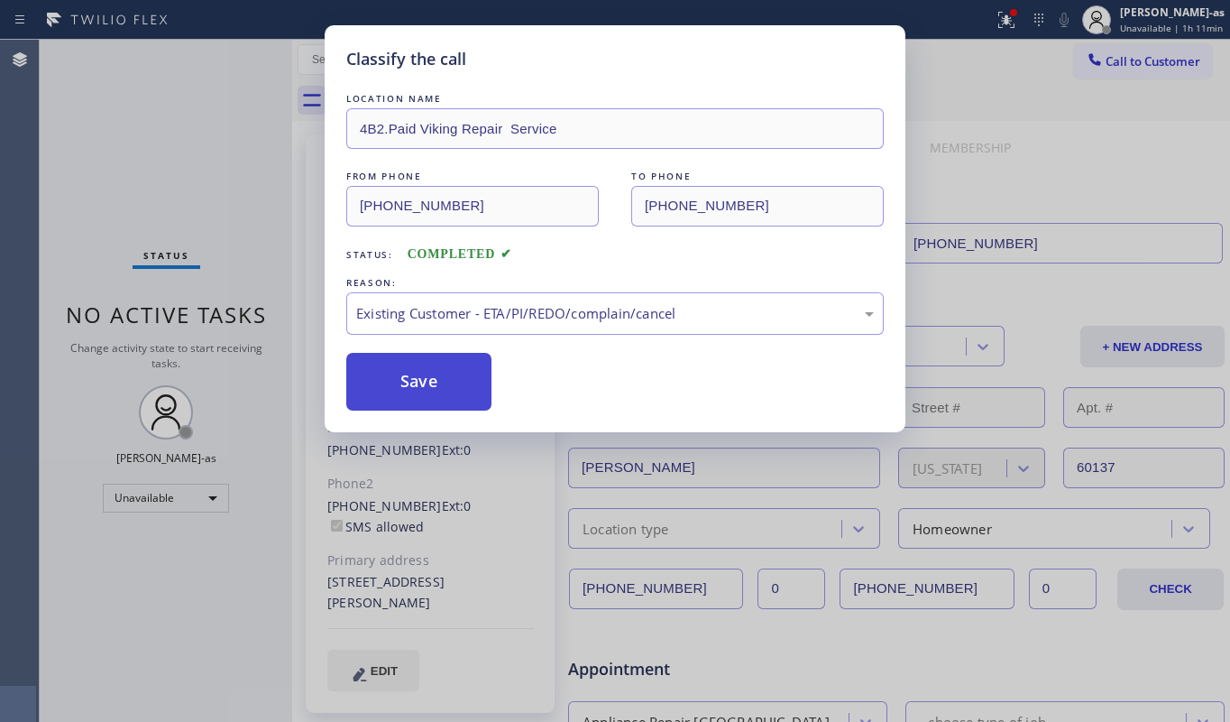
click at [431, 383] on button "Save" at bounding box center [418, 382] width 145 height 58
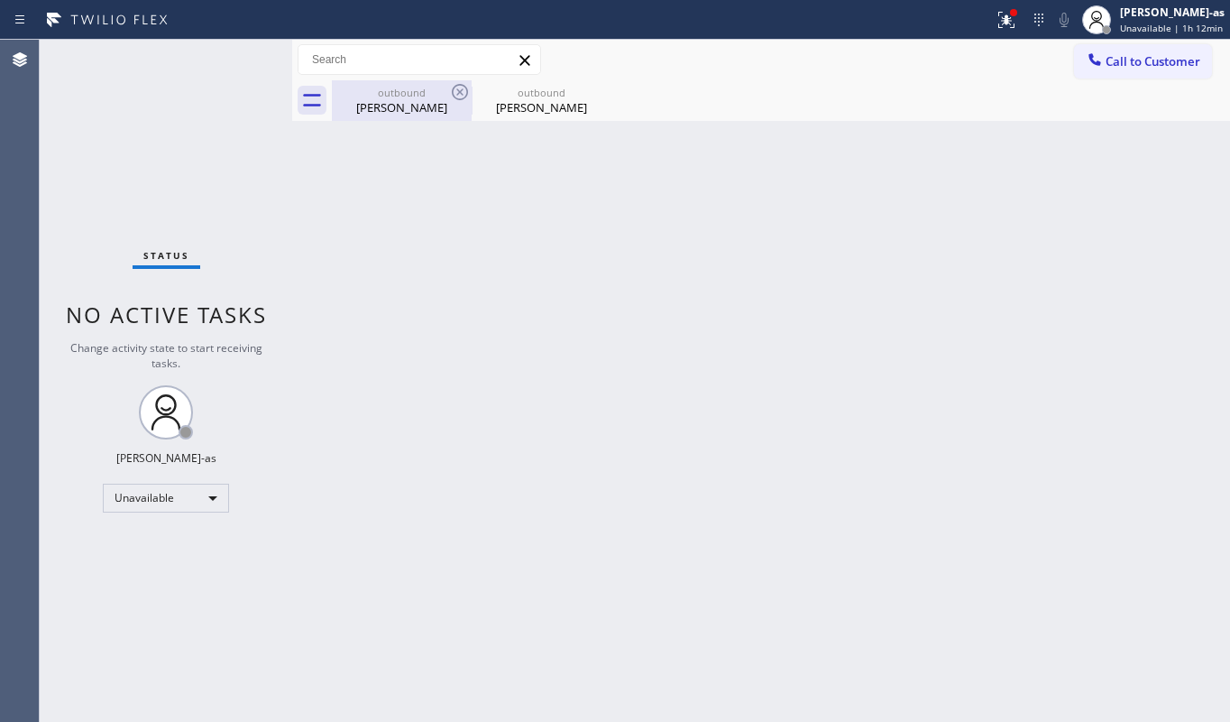
click at [427, 109] on div "[PERSON_NAME]" at bounding box center [402, 107] width 136 height 16
type input "[PHONE_NUMBER]"
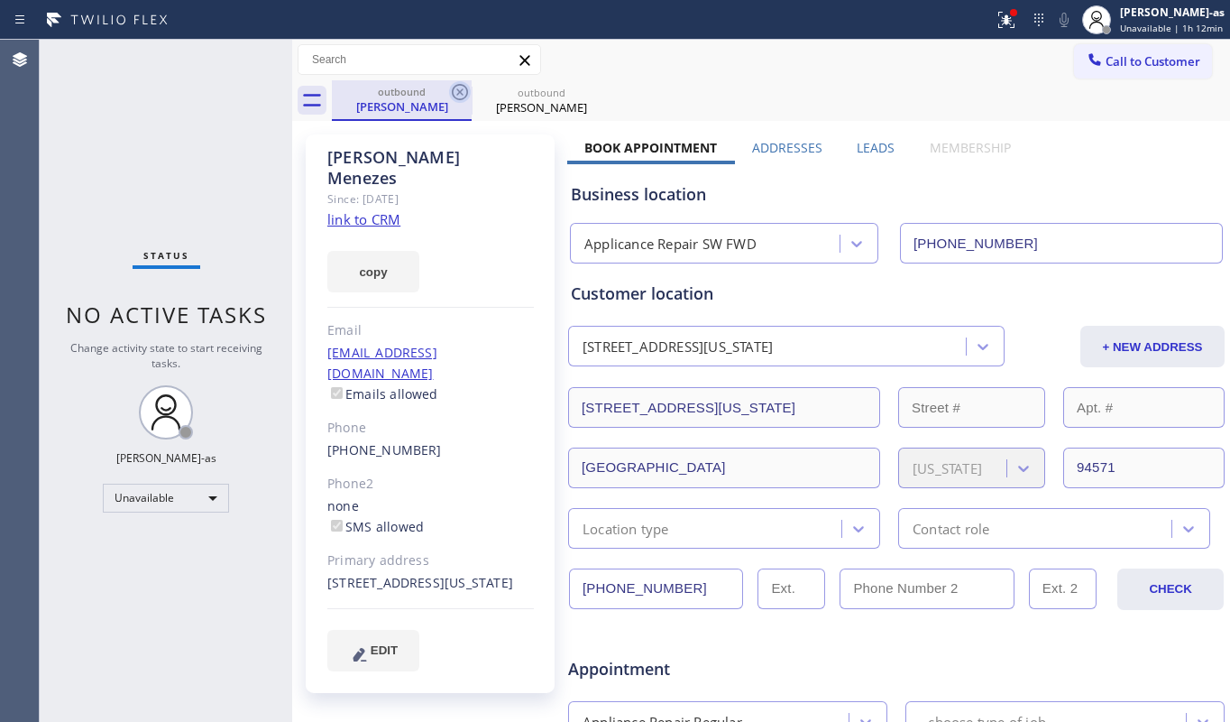
click at [455, 94] on icon at bounding box center [460, 92] width 22 height 22
click at [0, 0] on icon at bounding box center [0, 0] width 0 height 0
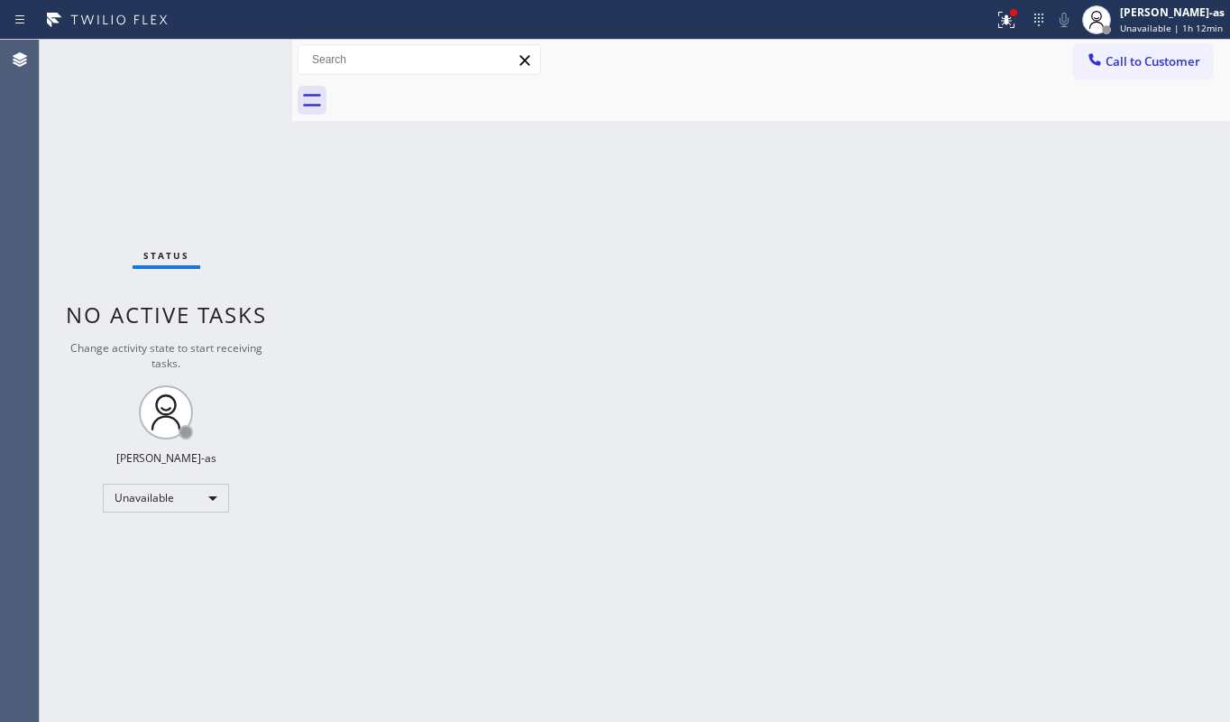
click at [455, 94] on div at bounding box center [781, 100] width 898 height 41
click at [1100, 58] on icon at bounding box center [1095, 60] width 18 height 18
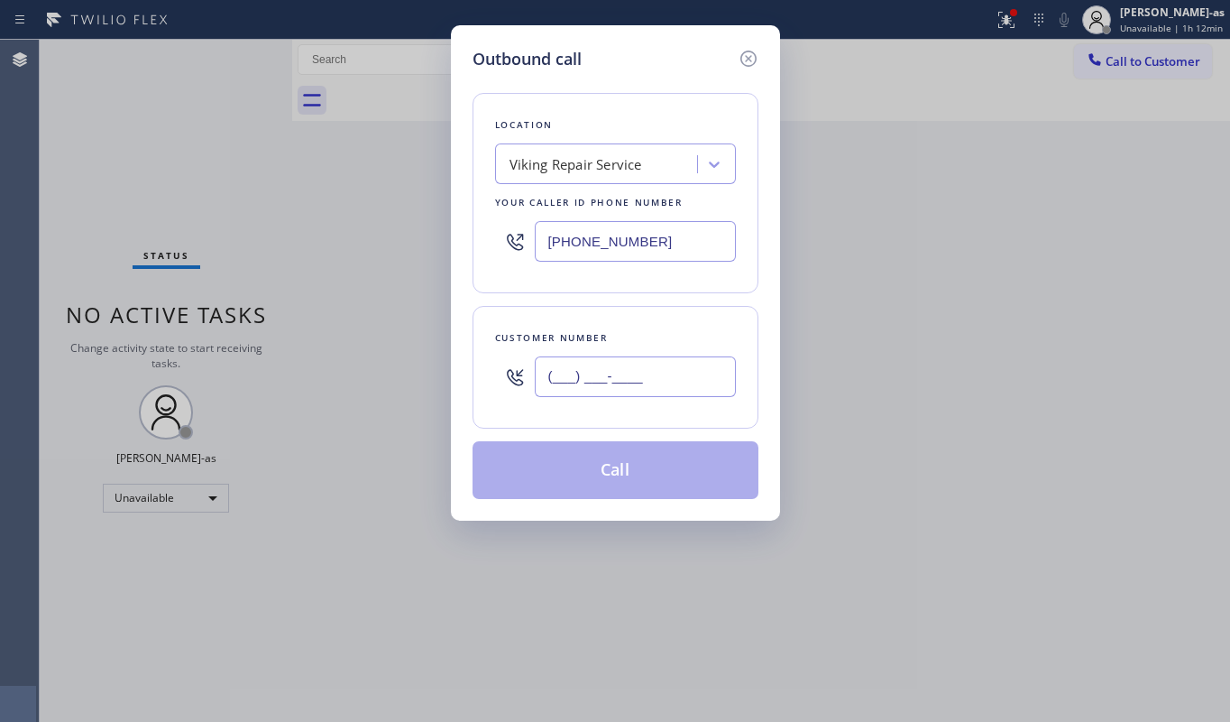
click at [593, 368] on input "(___) ___-____" at bounding box center [635, 376] width 201 height 41
paste input "949) 636-6461"
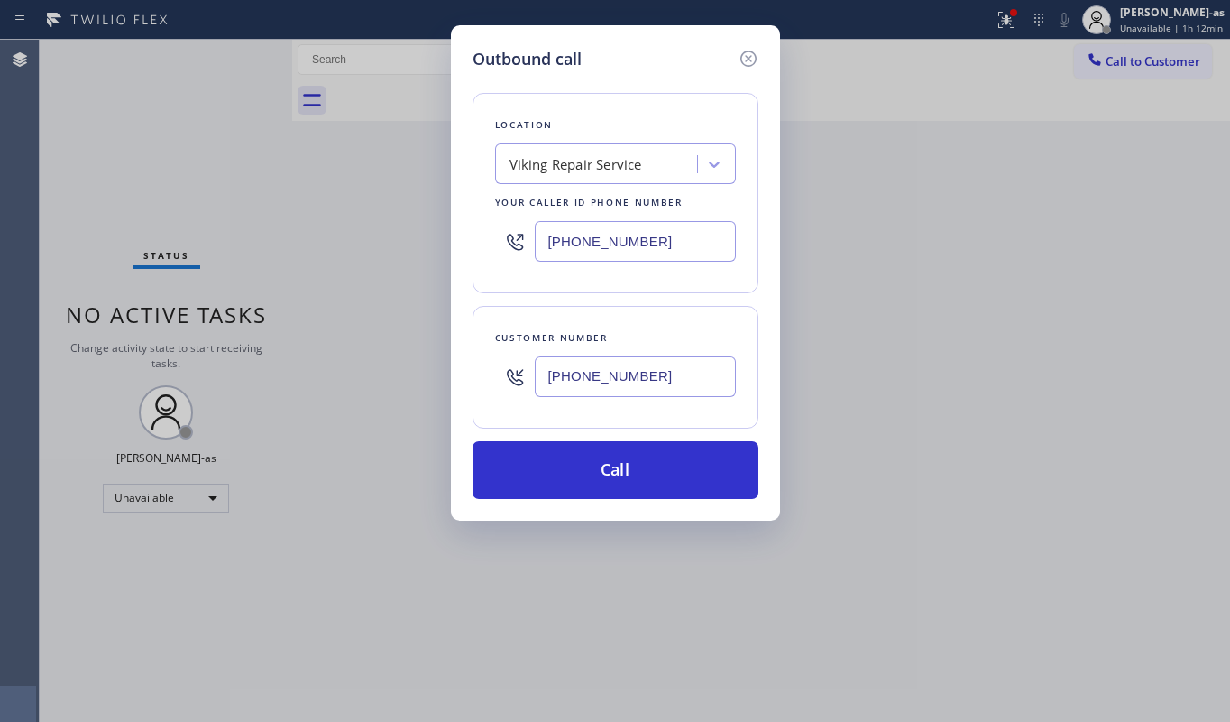
type input "[PHONE_NUMBER]"
click at [574, 174] on div "Viking Repair Service" at bounding box center [576, 164] width 133 height 21
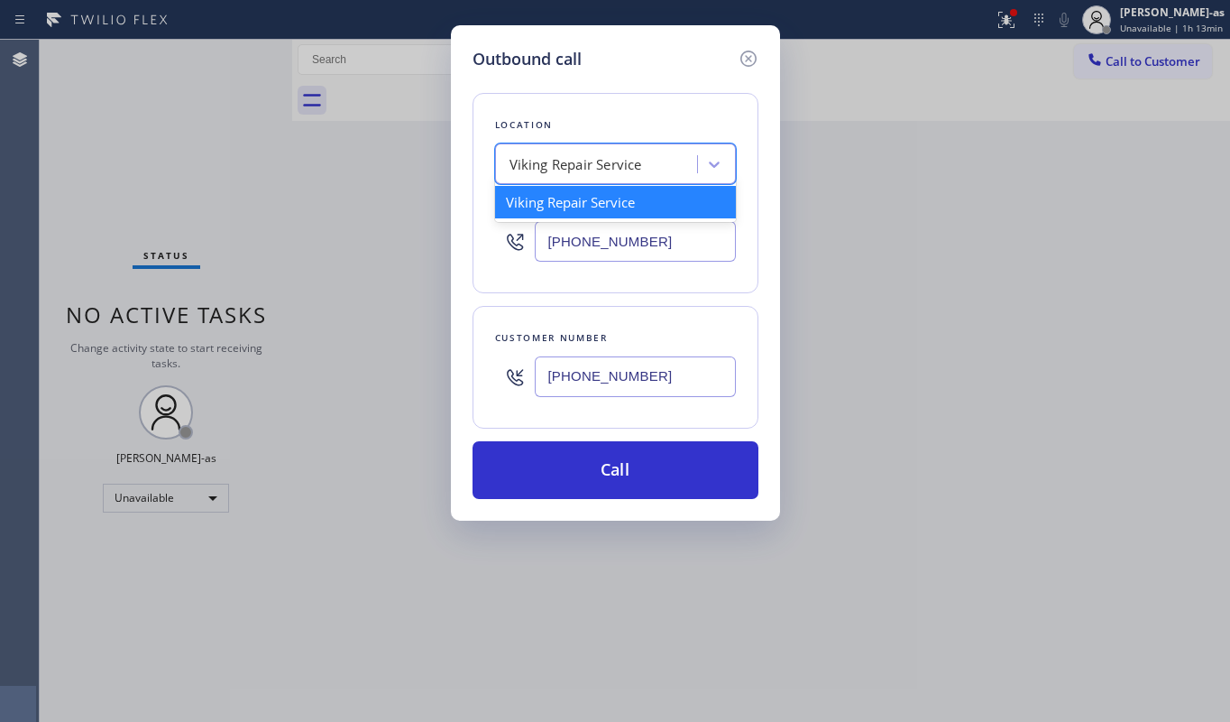
paste input "Sub Zero Appliance Repair"
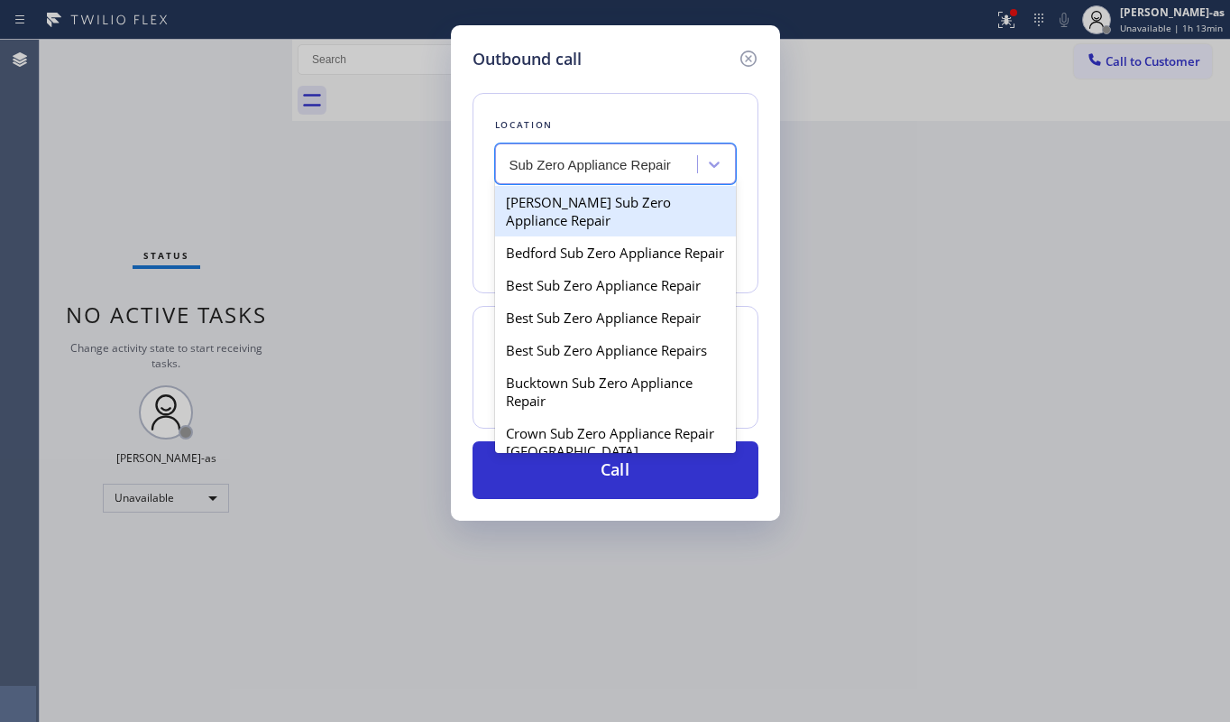
type input "Sub Zero Appliance Repair"
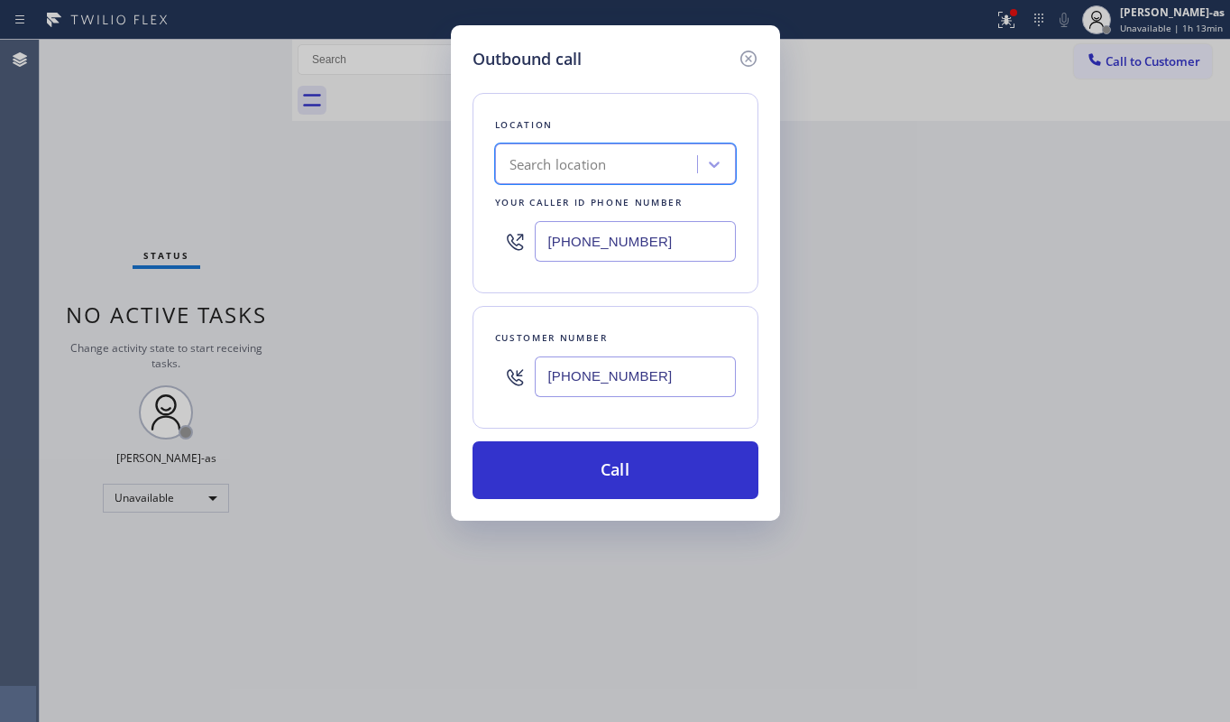
click at [617, 246] on input "[PHONE_NUMBER]" at bounding box center [635, 241] width 201 height 41
paste input "855) 340-1313"
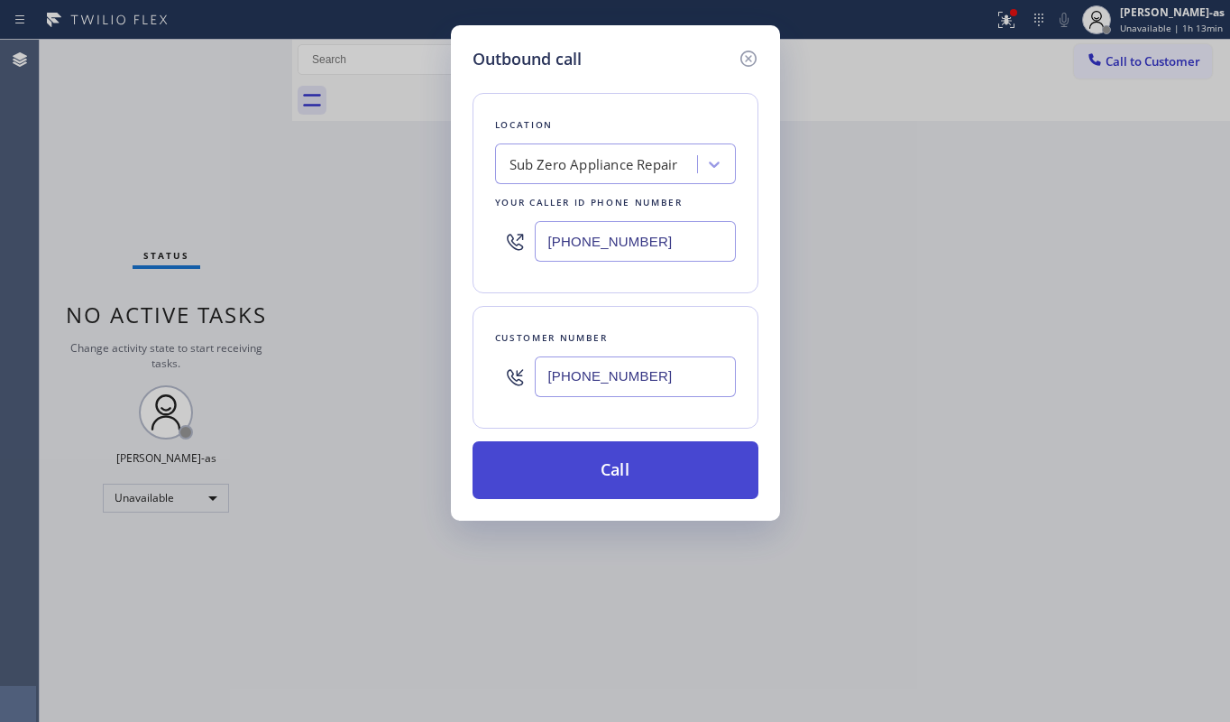
type input "[PHONE_NUMBER]"
click at [675, 465] on button "Call" at bounding box center [616, 470] width 286 height 58
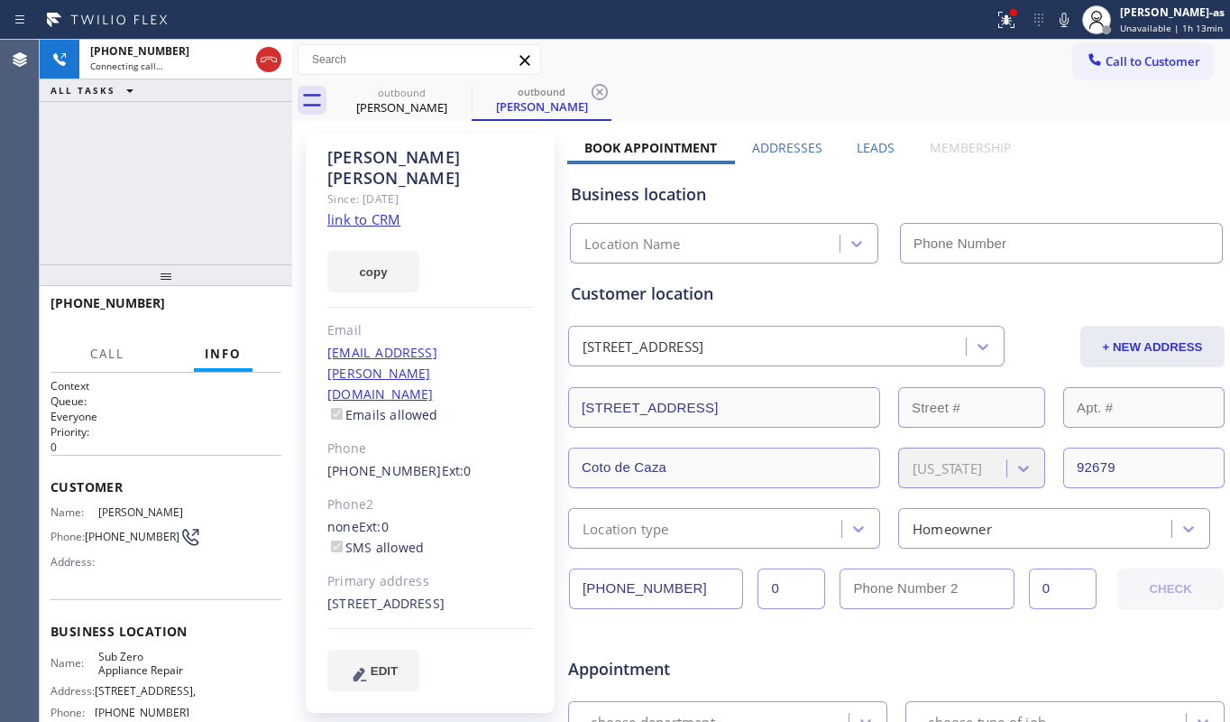
type input "[PHONE_NUMBER]"
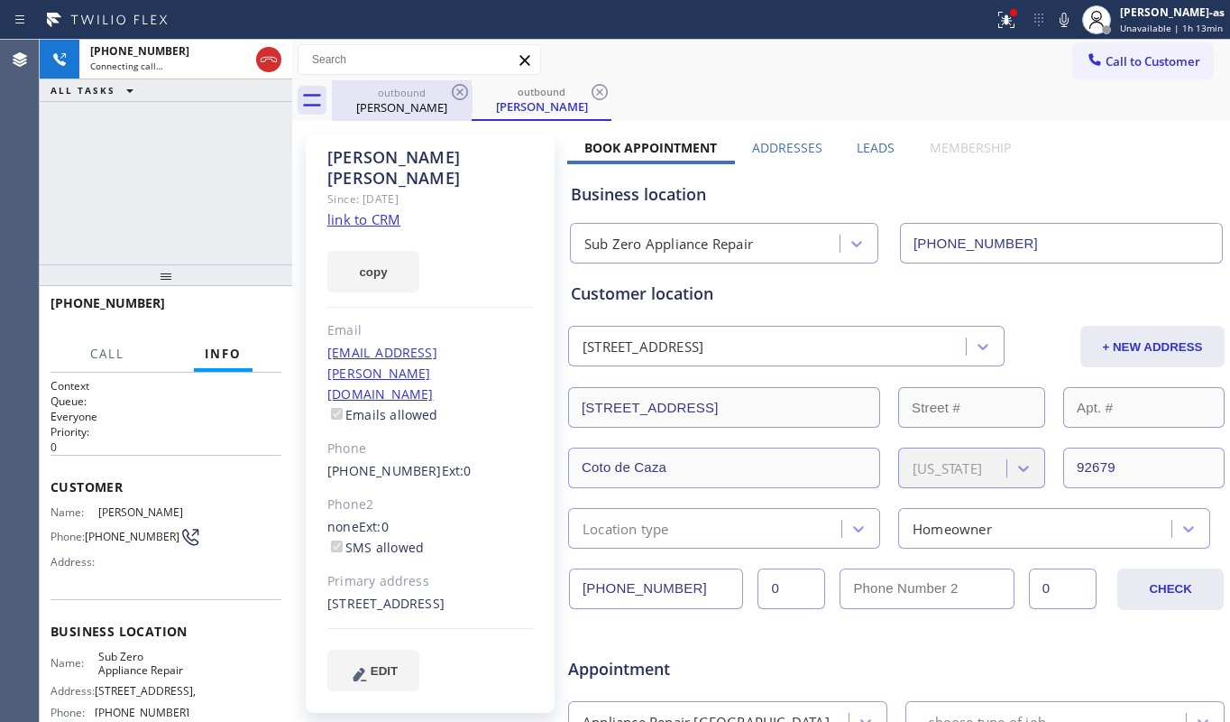
click at [272, 58] on icon at bounding box center [269, 60] width 22 height 22
drag, startPoint x: 382, startPoint y: 101, endPoint x: 431, endPoint y: 97, distance: 48.8
click at [383, 101] on div "[PERSON_NAME]" at bounding box center [402, 107] width 136 height 16
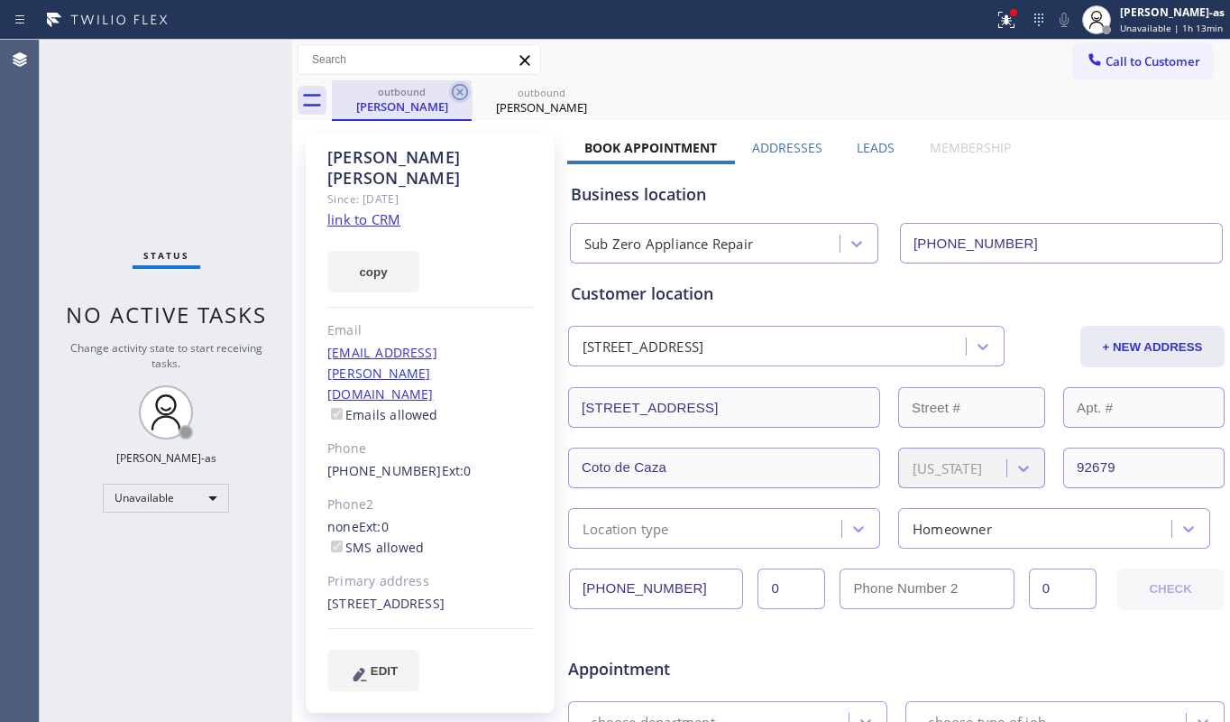
click at [452, 85] on icon at bounding box center [460, 92] width 22 height 22
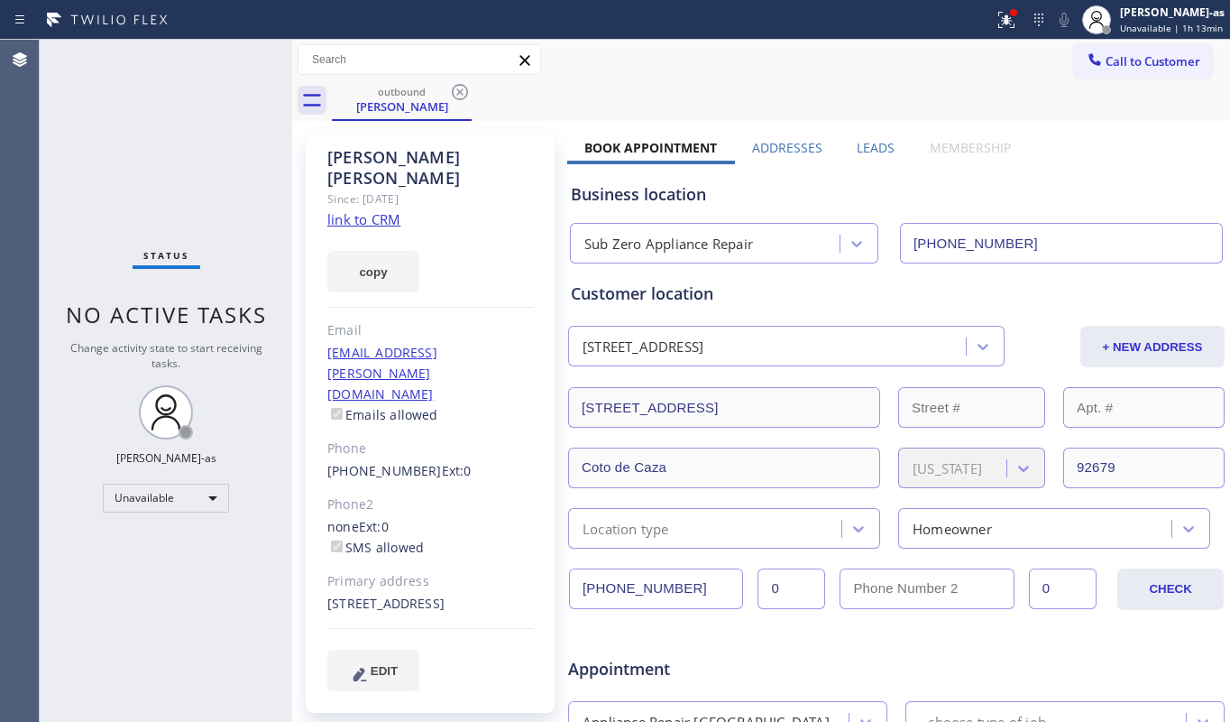
click at [452, 85] on icon at bounding box center [460, 92] width 22 height 22
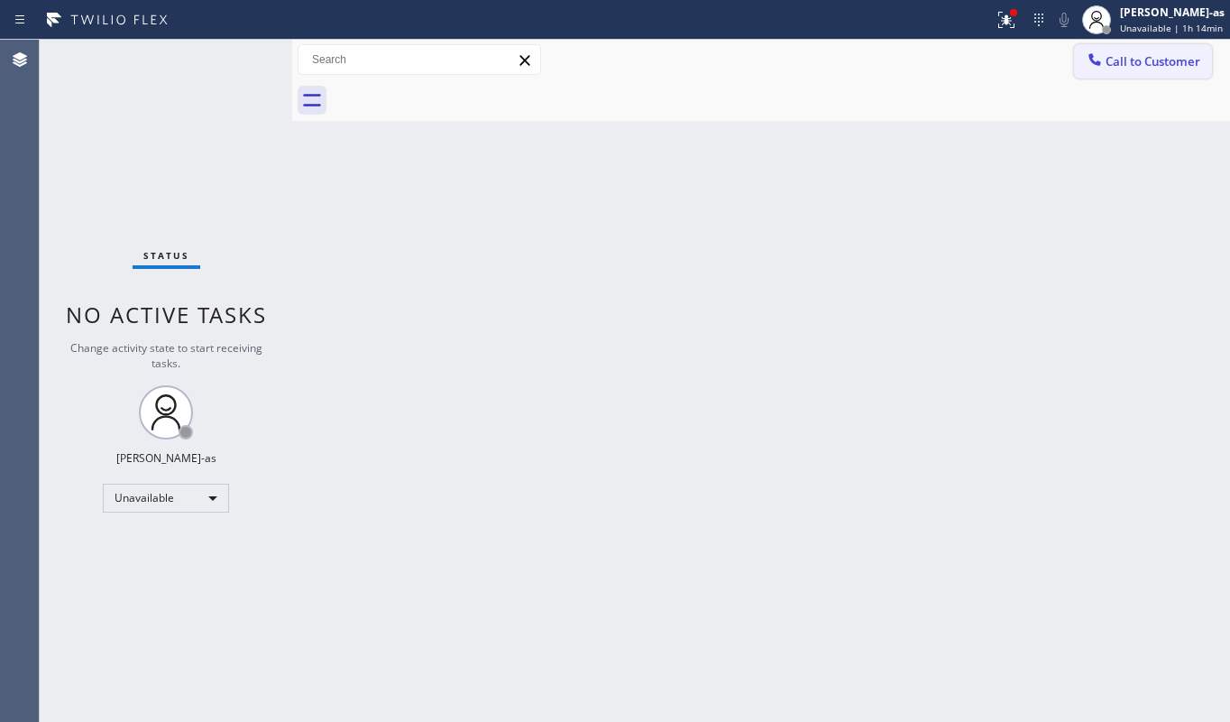
click at [1134, 55] on span "Call to Customer" at bounding box center [1153, 61] width 95 height 16
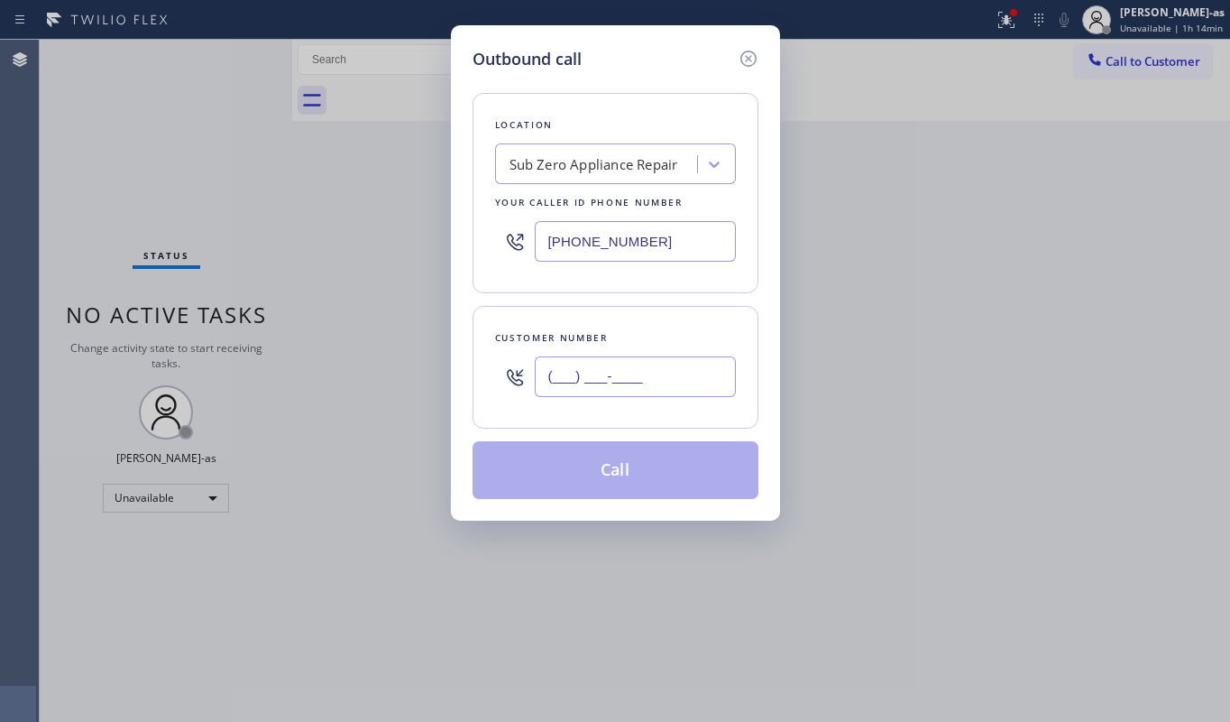
click at [662, 375] on input "(___) ___-____" at bounding box center [635, 376] width 201 height 41
paste input "858) 699-4906"
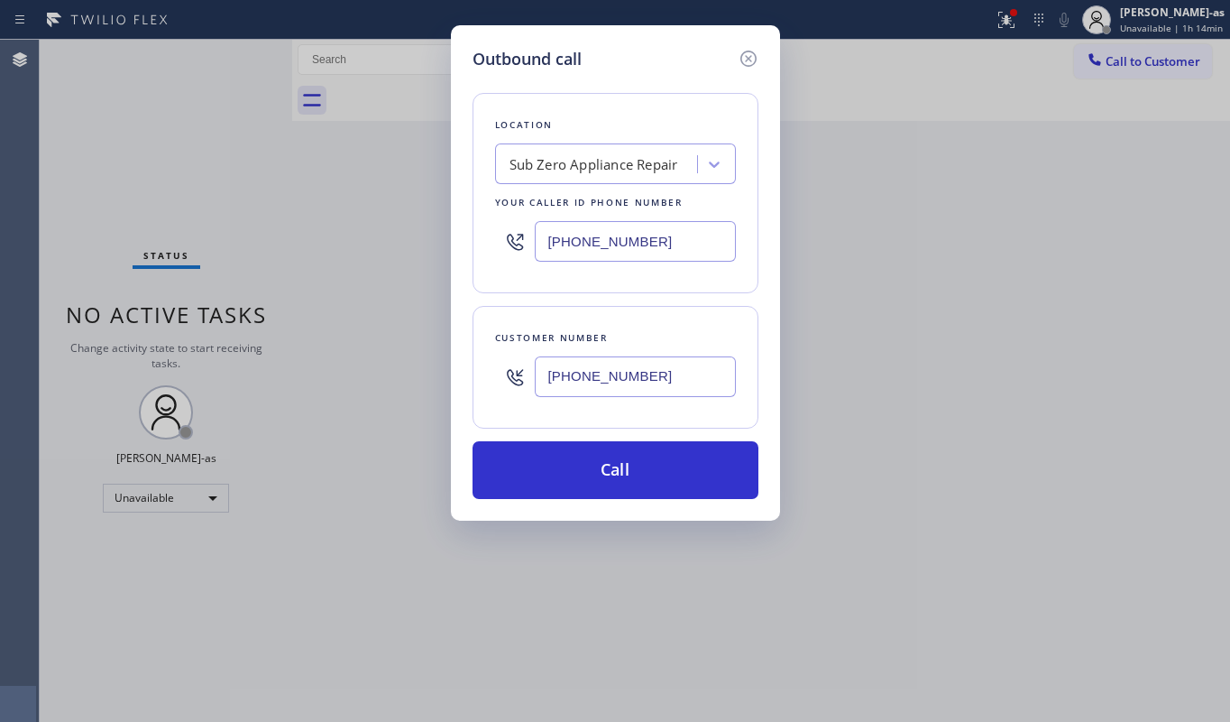
type input "[PHONE_NUMBER]"
click at [599, 152] on div "Sub Zero Appliance Repair" at bounding box center [599, 165] width 197 height 32
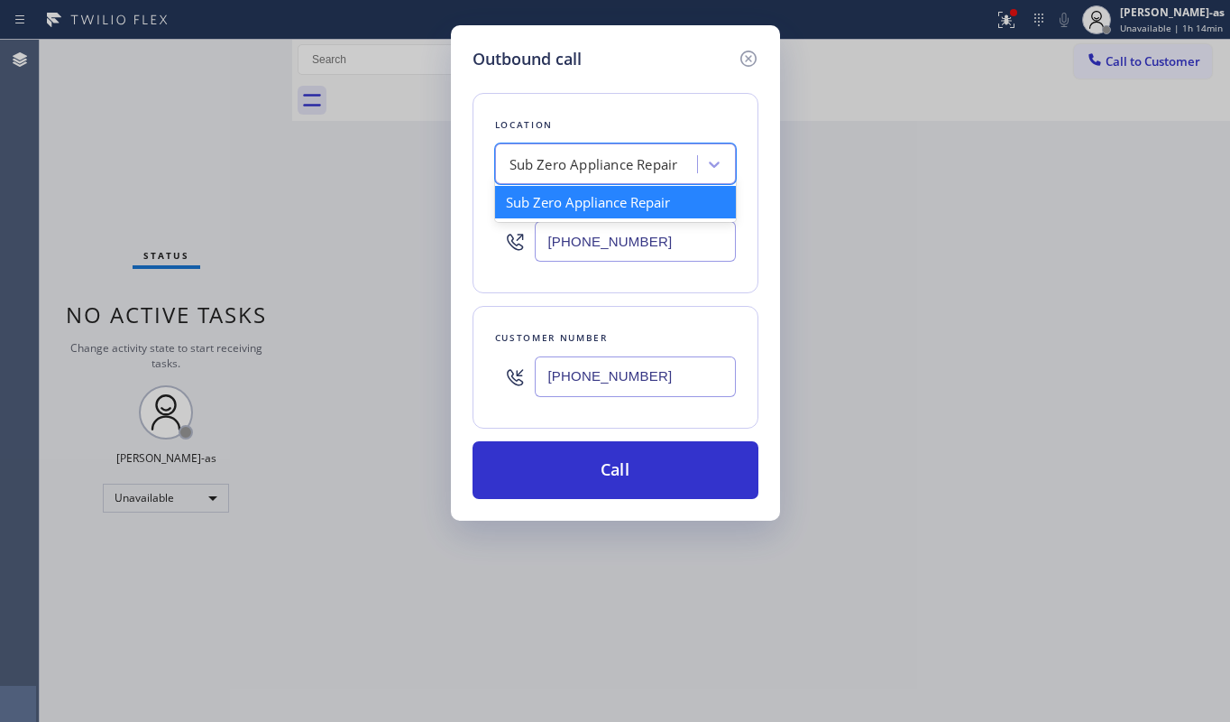
paste input "[DOMAIN_NAME] ([GEOGRAPHIC_DATA], Google Ads)"
type input "[DOMAIN_NAME] ([GEOGRAPHIC_DATA], Google Ads)"
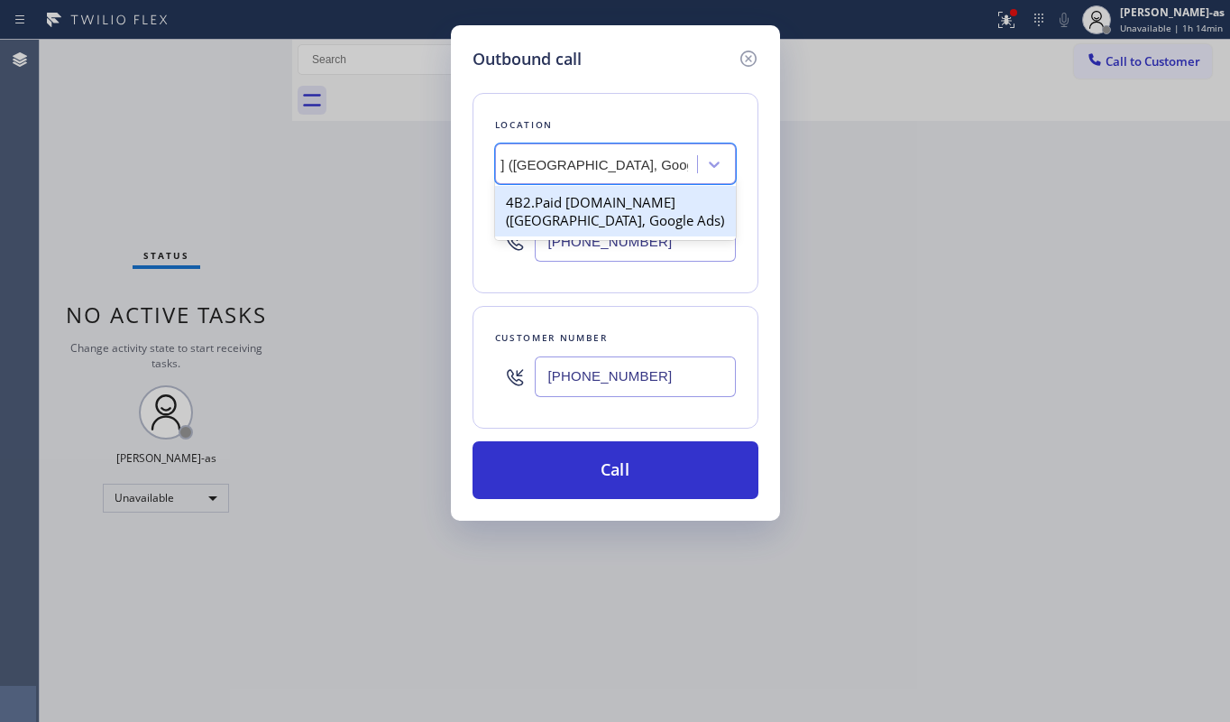
click at [536, 213] on div "4B2.Paid [DOMAIN_NAME] ([GEOGRAPHIC_DATA], Google Ads)" at bounding box center [615, 211] width 241 height 51
type input "[PHONE_NUMBER]"
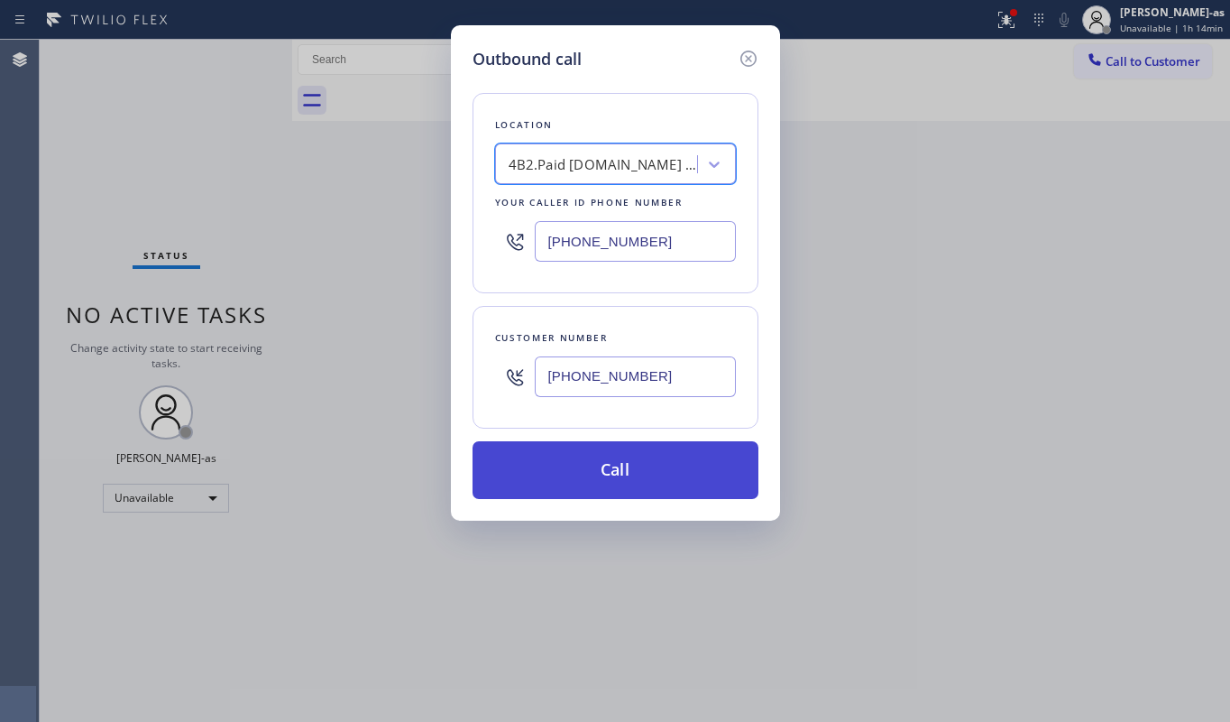
click at [669, 477] on button "Call" at bounding box center [616, 470] width 286 height 58
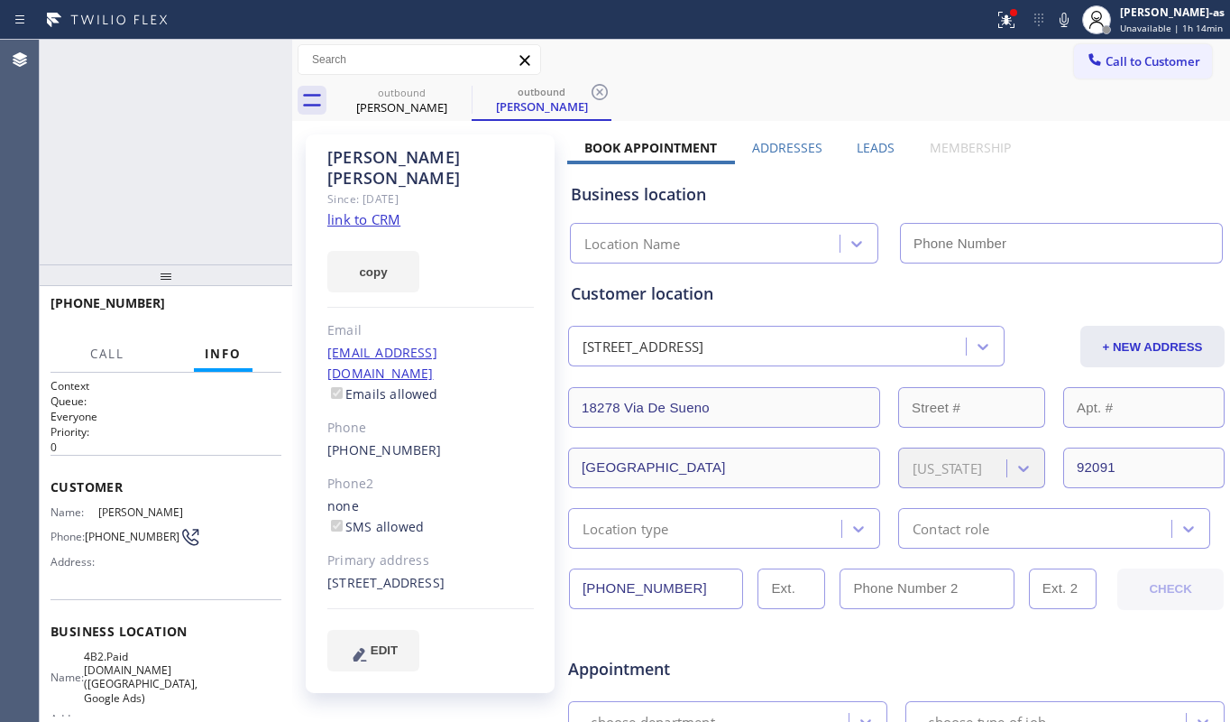
type input "[PHONE_NUMBER]"
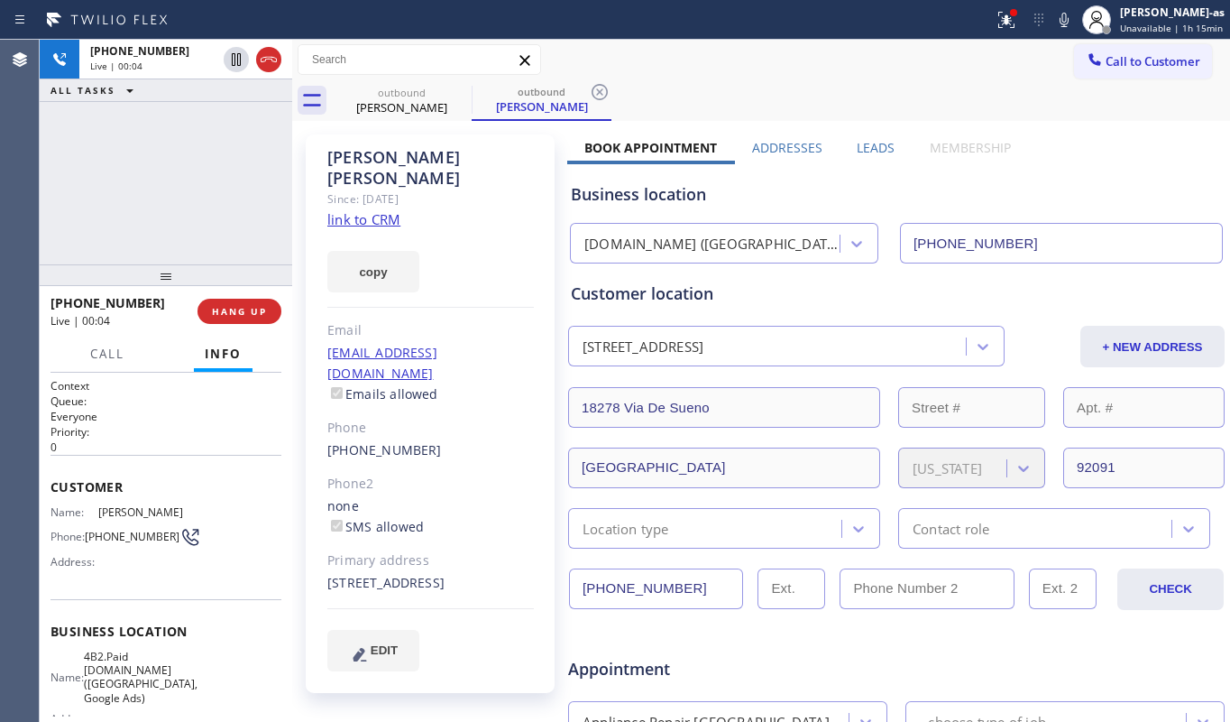
click at [145, 217] on div "[PHONE_NUMBER] Live | 00:04 ALL TASKS ALL TASKS ACTIVE TASKS TASKS IN WRAP UP" at bounding box center [166, 152] width 253 height 225
click at [274, 55] on icon at bounding box center [269, 60] width 22 height 22
click at [206, 245] on div "[PHONE_NUMBER] Live | 00:05 ALL TASKS ALL TASKS ACTIVE TASKS TASKS IN WRAP UP" at bounding box center [166, 152] width 253 height 225
click at [227, 299] on button "COMPLETE" at bounding box center [235, 311] width 91 height 25
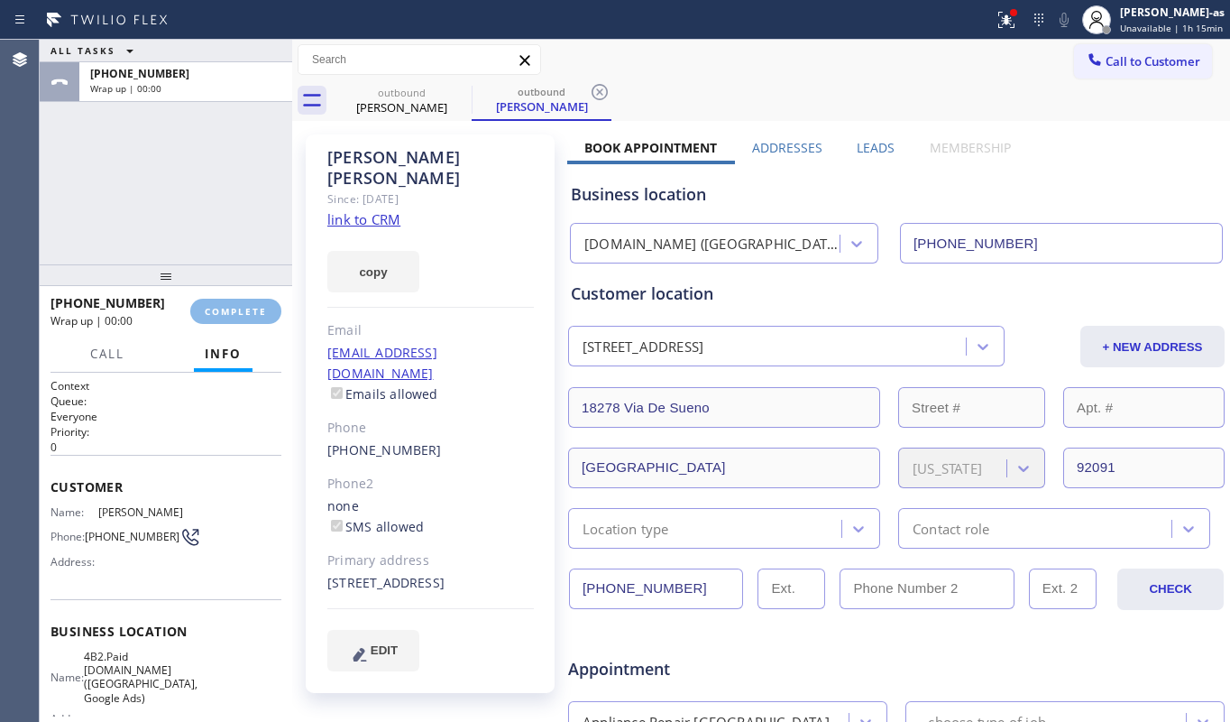
click at [193, 253] on div "ALL TASKS ALL TASKS ACTIVE TASKS TASKS IN WRAP UP [PHONE_NUMBER] Wrap up | 00:00" at bounding box center [166, 152] width 253 height 225
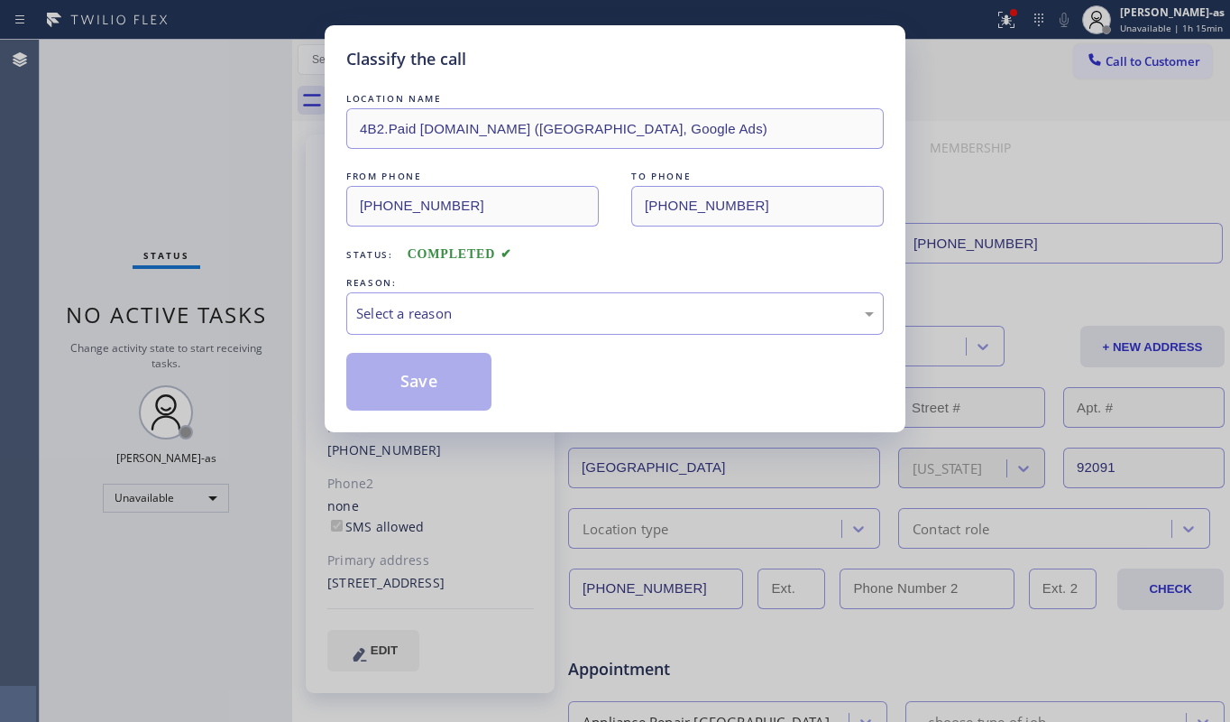
click at [228, 311] on div "Classify the call LOCATION NAME 4B2.Paid [DOMAIN_NAME] ([GEOGRAPHIC_DATA], Goog…" at bounding box center [615, 361] width 1230 height 722
click at [448, 321] on div "Select a reason" at bounding box center [615, 313] width 518 height 21
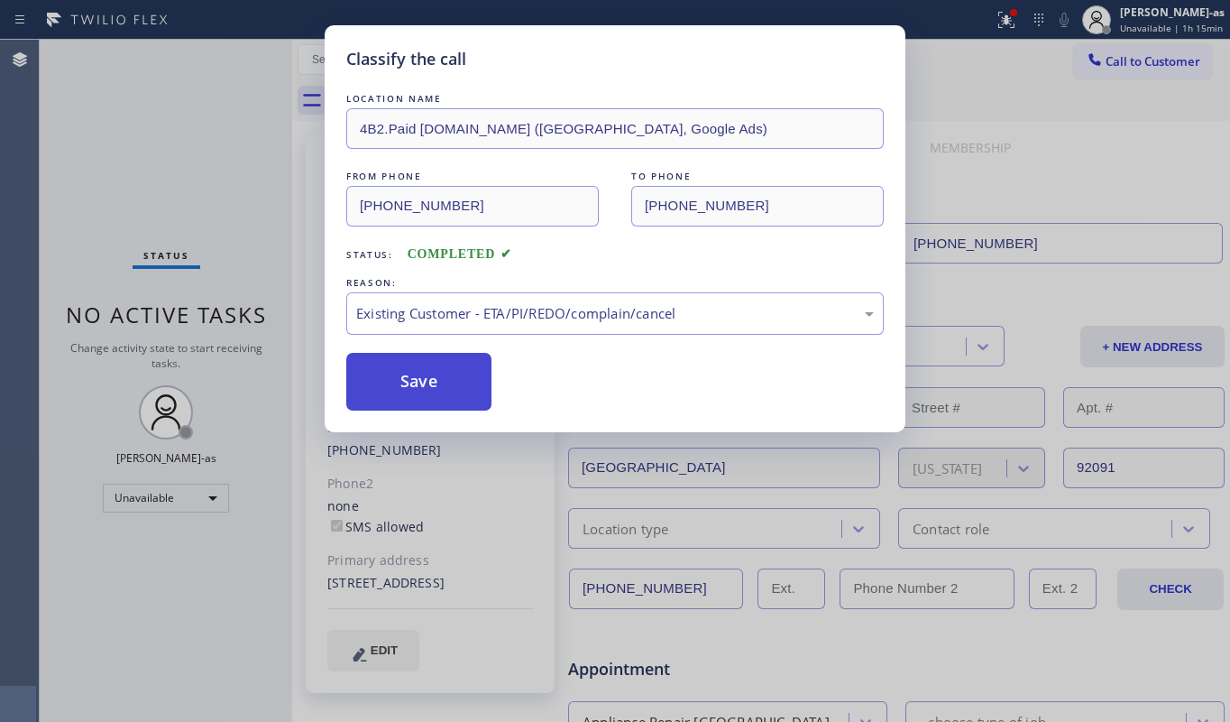
click at [465, 383] on button "Save" at bounding box center [418, 382] width 145 height 58
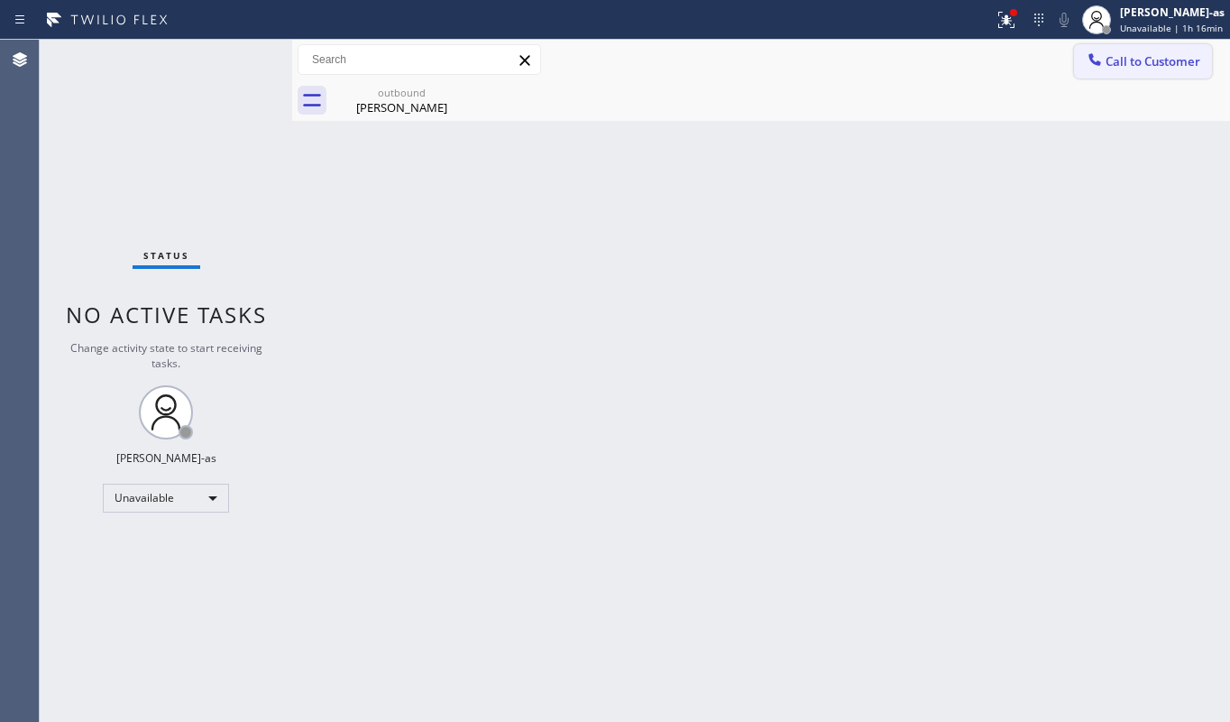
click at [1126, 48] on button "Call to Customer" at bounding box center [1143, 61] width 138 height 34
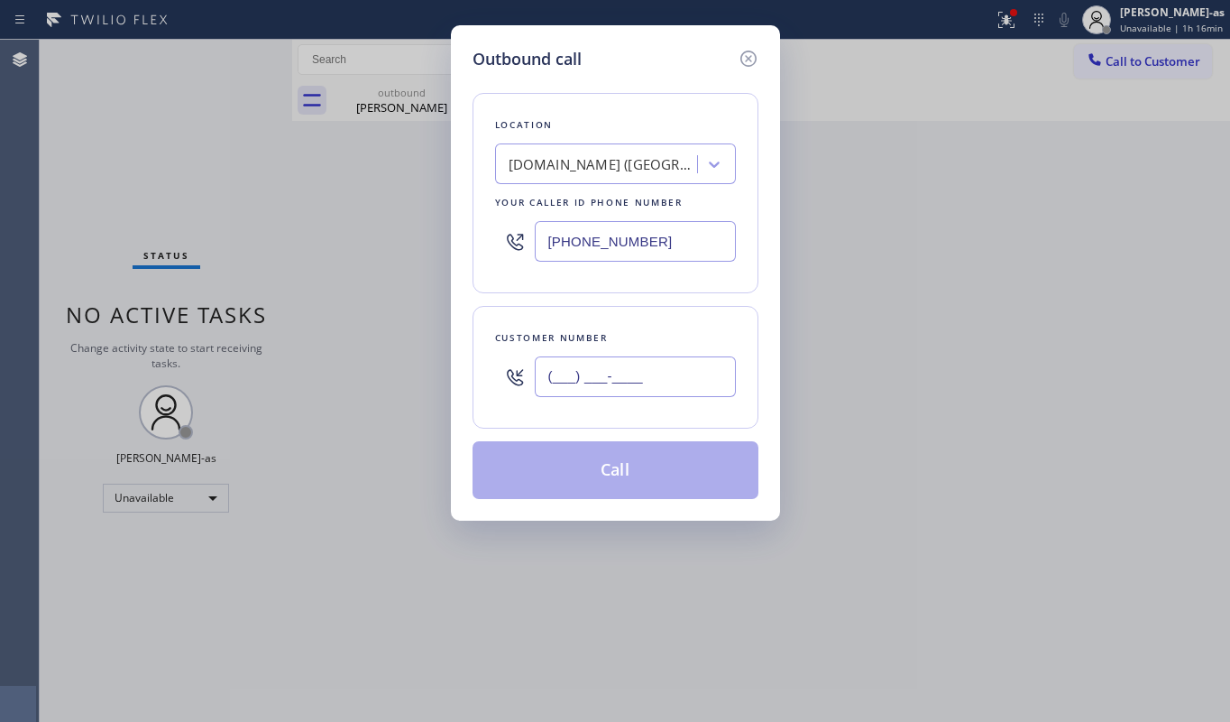
click at [604, 377] on input "(___) ___-____" at bounding box center [635, 376] width 201 height 41
paste input "554) 588-3020"
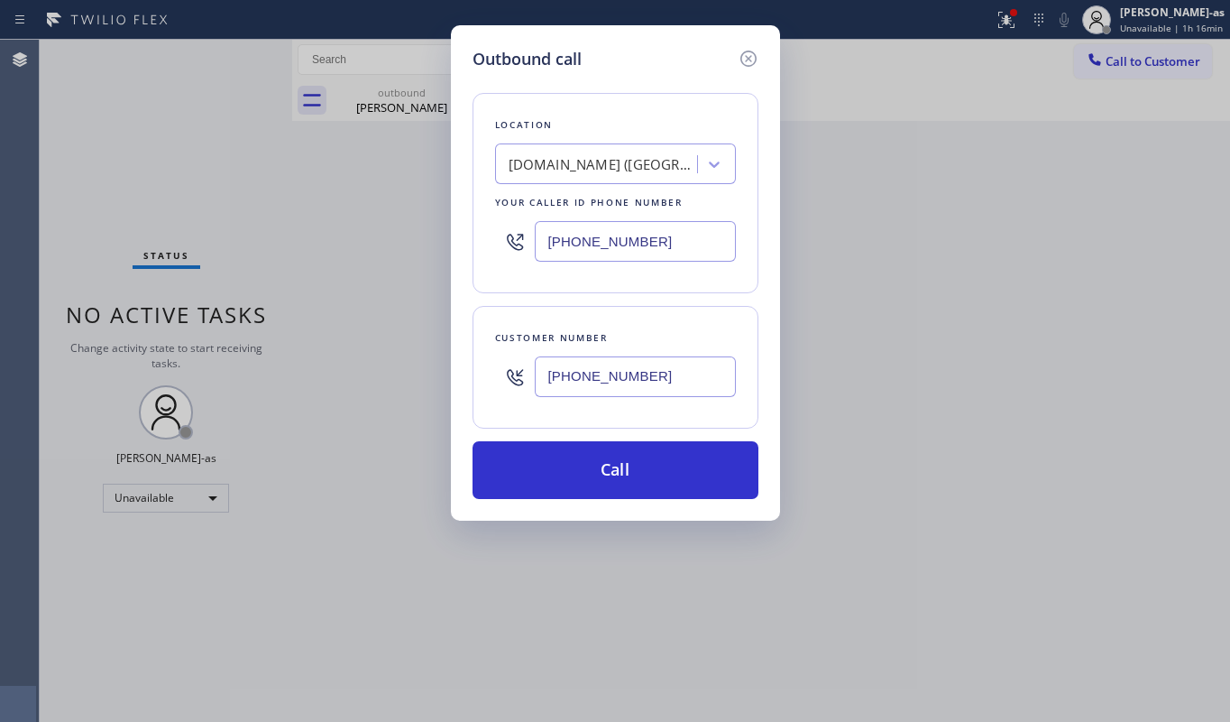
type input "[PHONE_NUMBER]"
click at [597, 170] on div "[DOMAIN_NAME] ([GEOGRAPHIC_DATA], Google Ads)" at bounding box center [603, 164] width 189 height 21
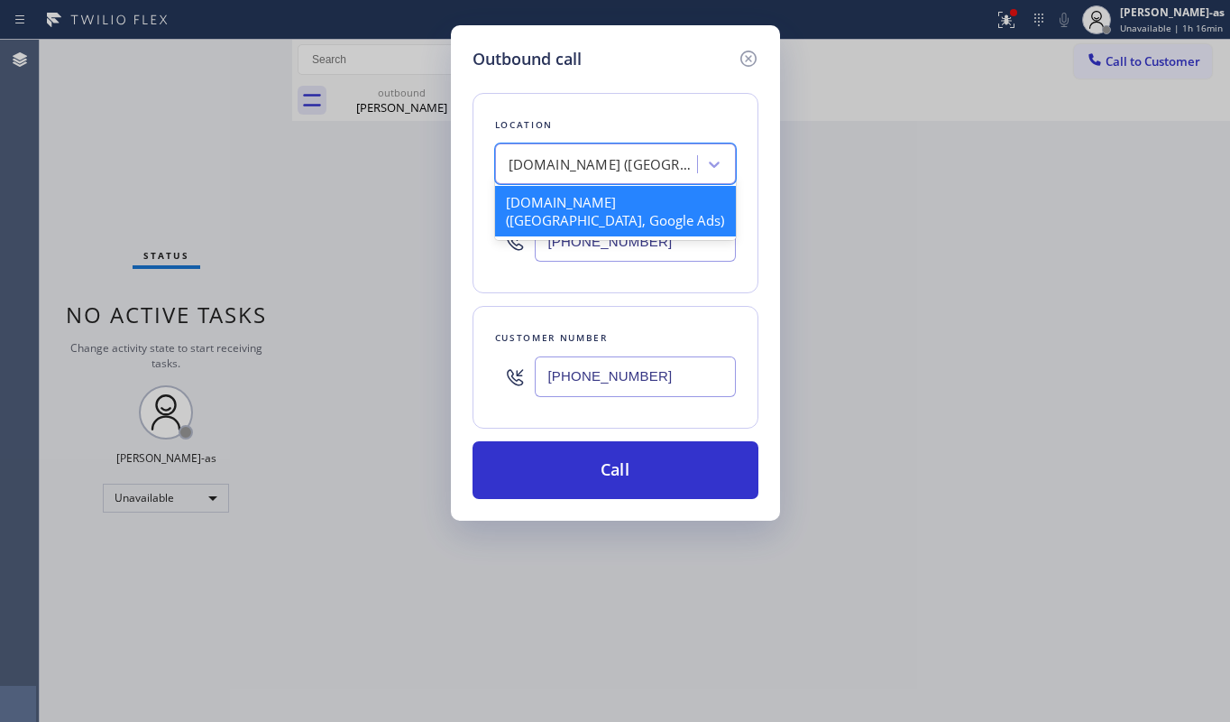
paste input "ChillWorks Experts"
type input "ChillWorks Experts"
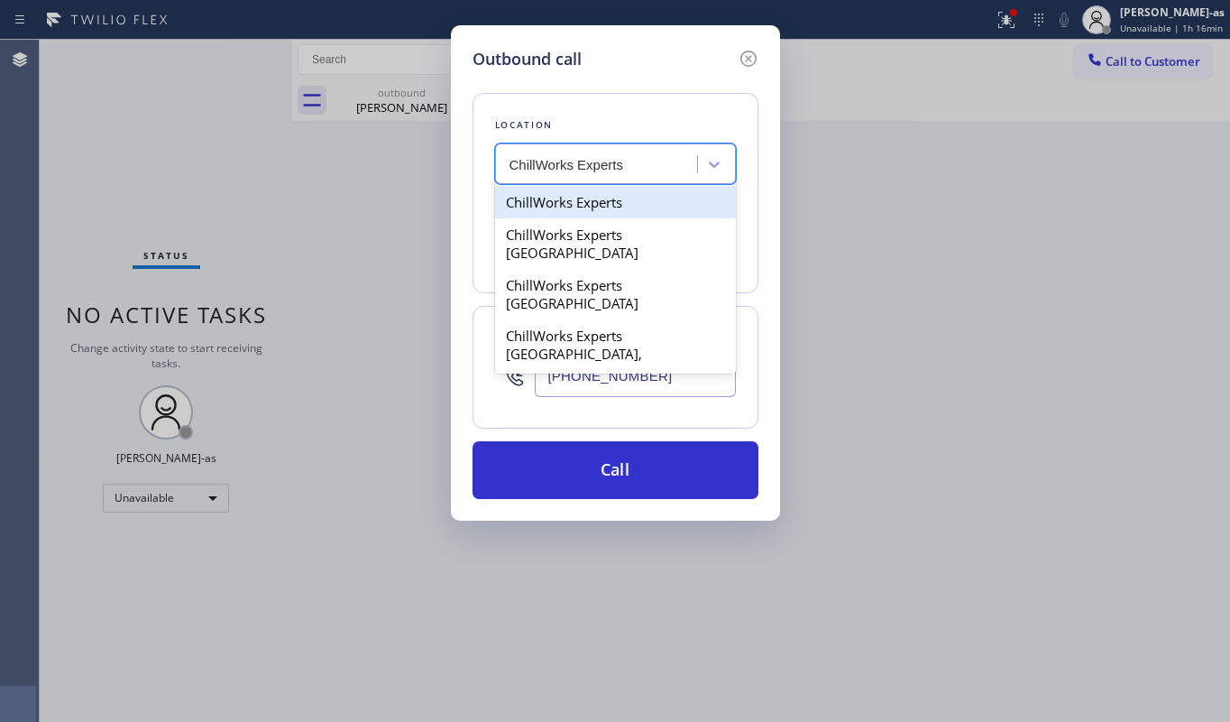
click at [567, 203] on div "ChillWorks Experts" at bounding box center [615, 202] width 241 height 32
type input "[PHONE_NUMBER]"
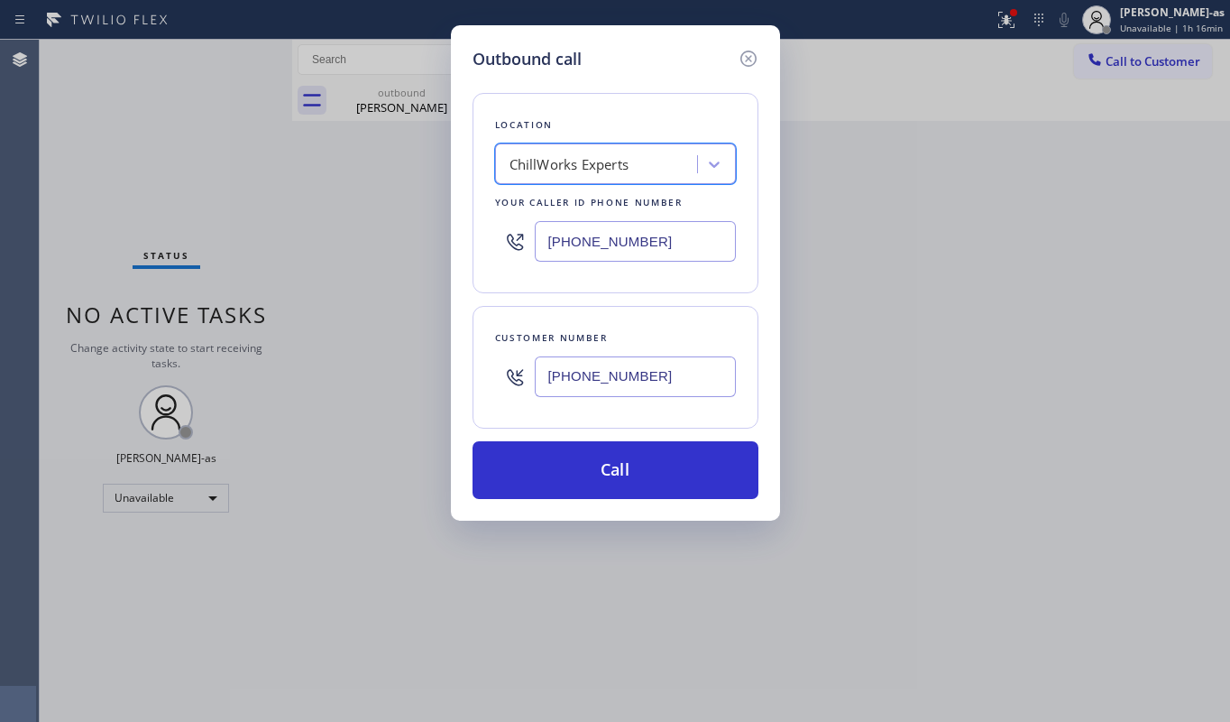
click at [690, 434] on div "Location option ChillWorks Experts, selected. 4 results available. Select is fo…" at bounding box center [616, 285] width 286 height 428
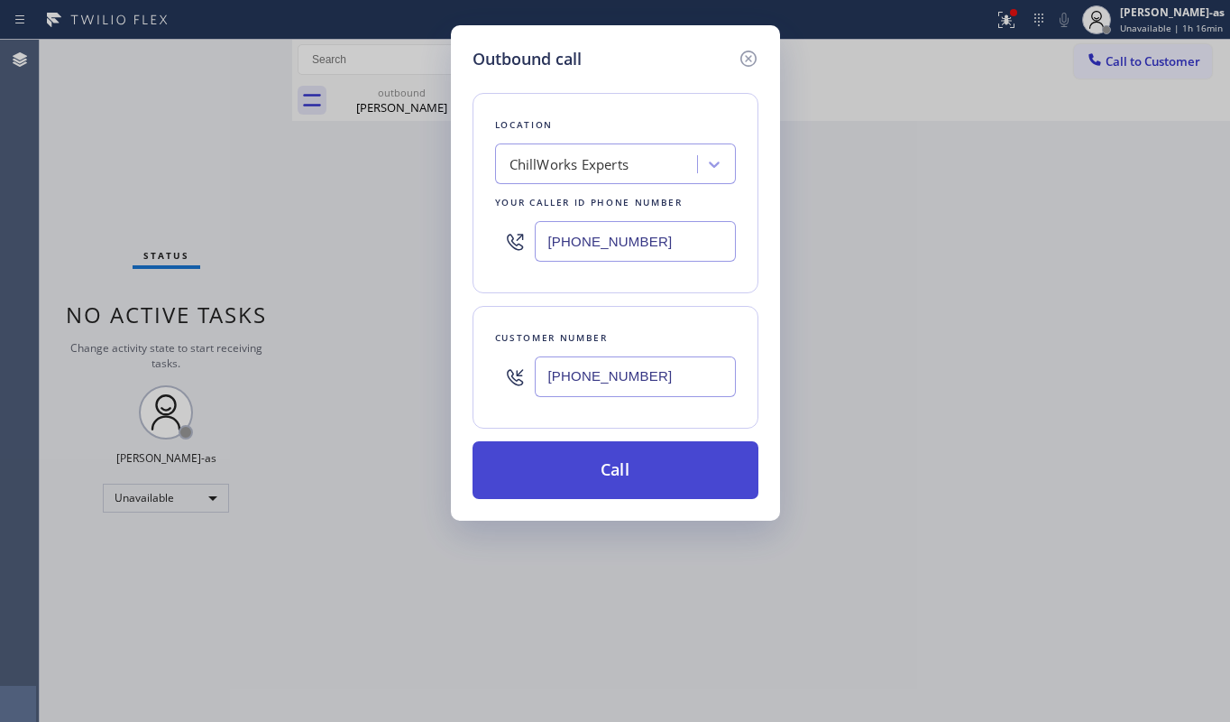
click at [704, 470] on button "Call" at bounding box center [616, 470] width 286 height 58
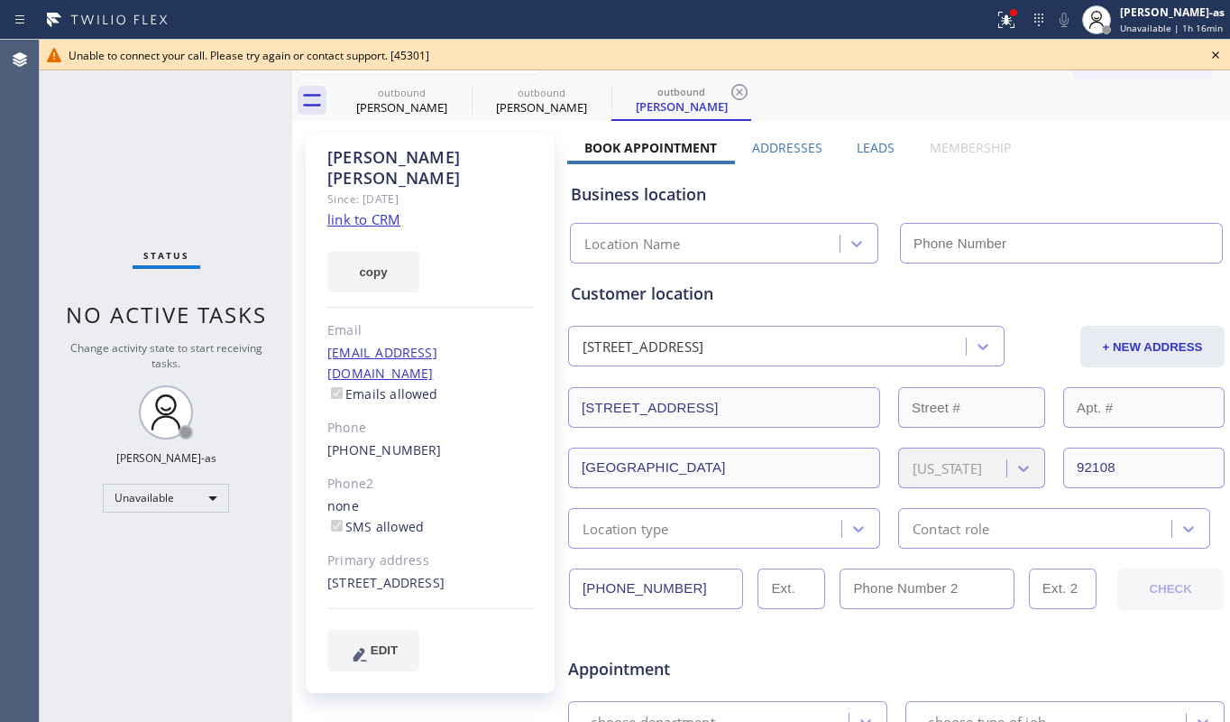
type input "[PHONE_NUMBER]"
click at [1210, 52] on icon at bounding box center [1216, 55] width 22 height 22
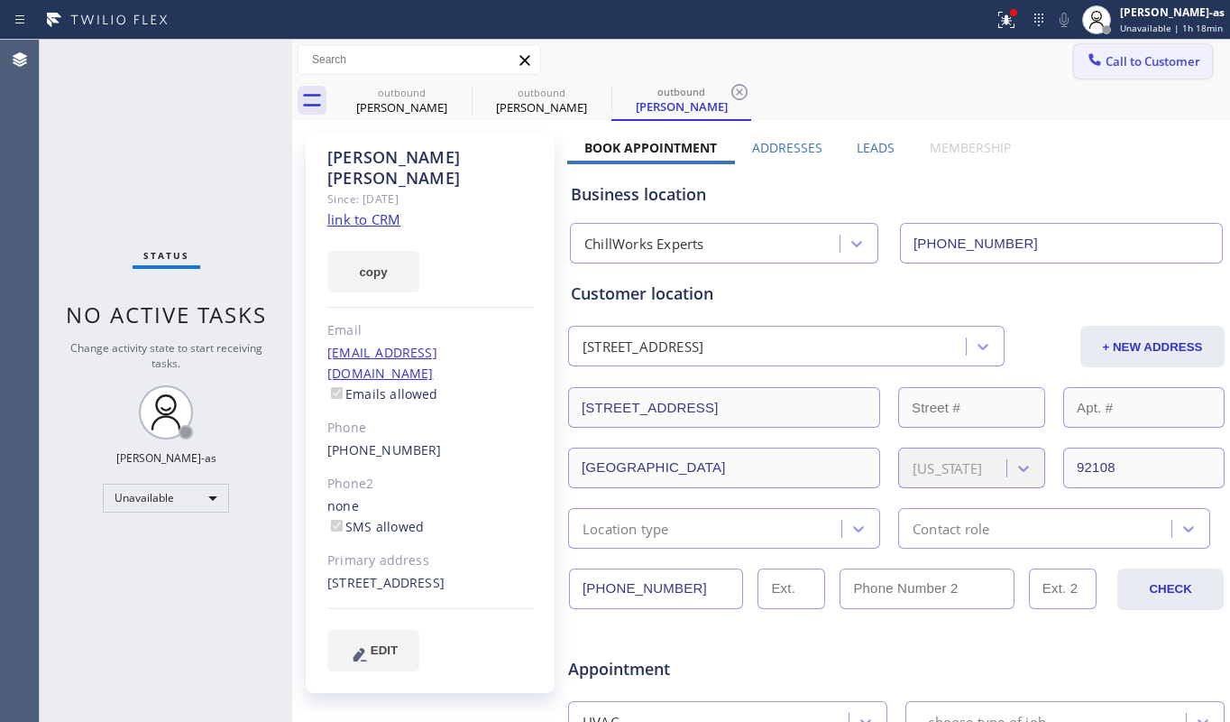
click at [1138, 61] on span "Call to Customer" at bounding box center [1153, 61] width 95 height 16
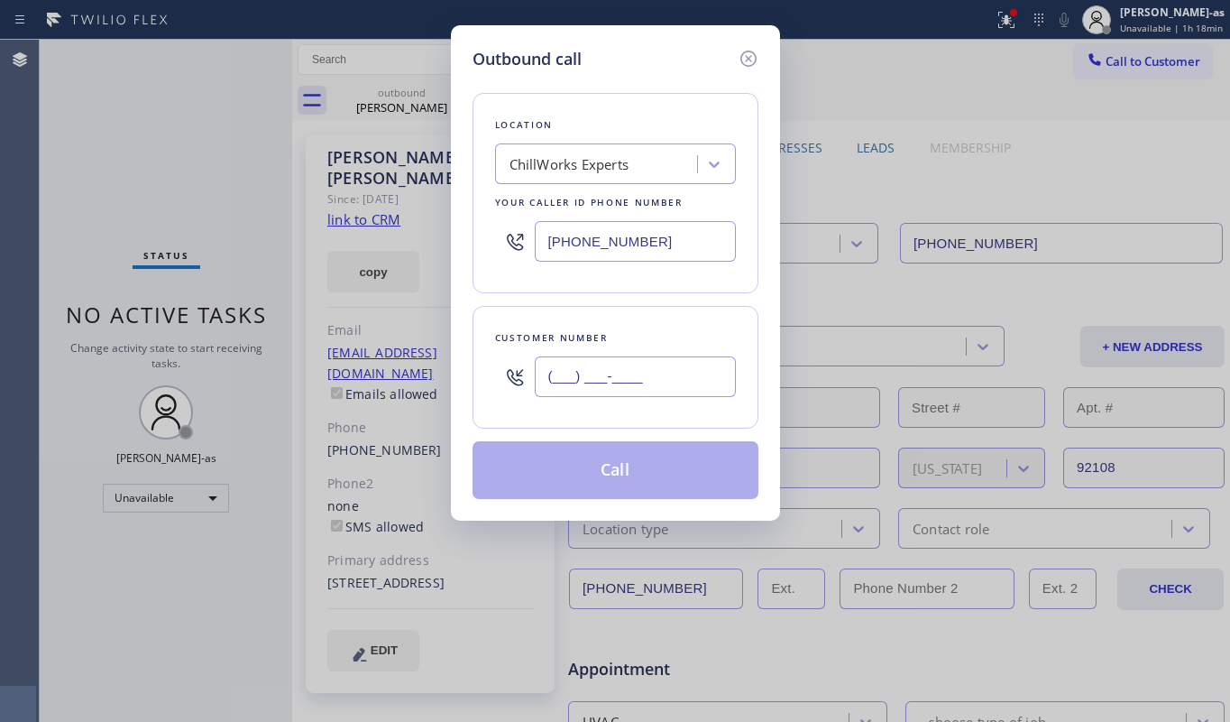
click at [624, 387] on input "(___) ___-____" at bounding box center [635, 376] width 201 height 41
paste input "949) 505-2573"
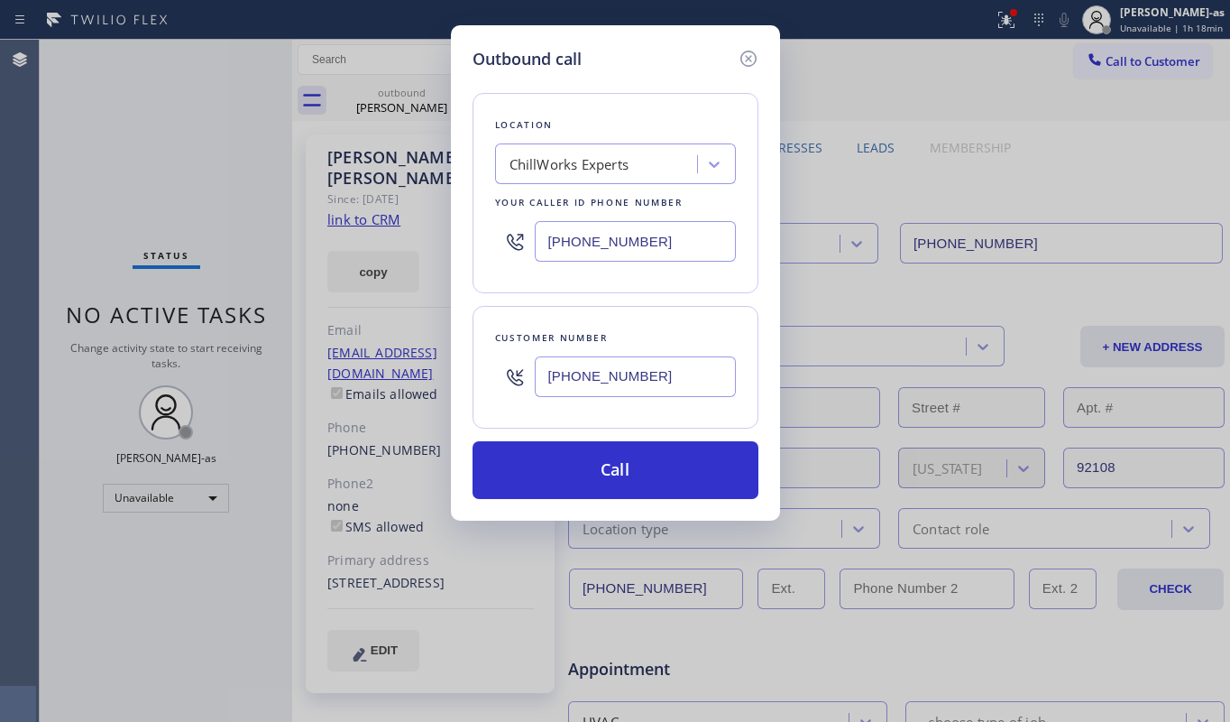
type input "[PHONE_NUMBER]"
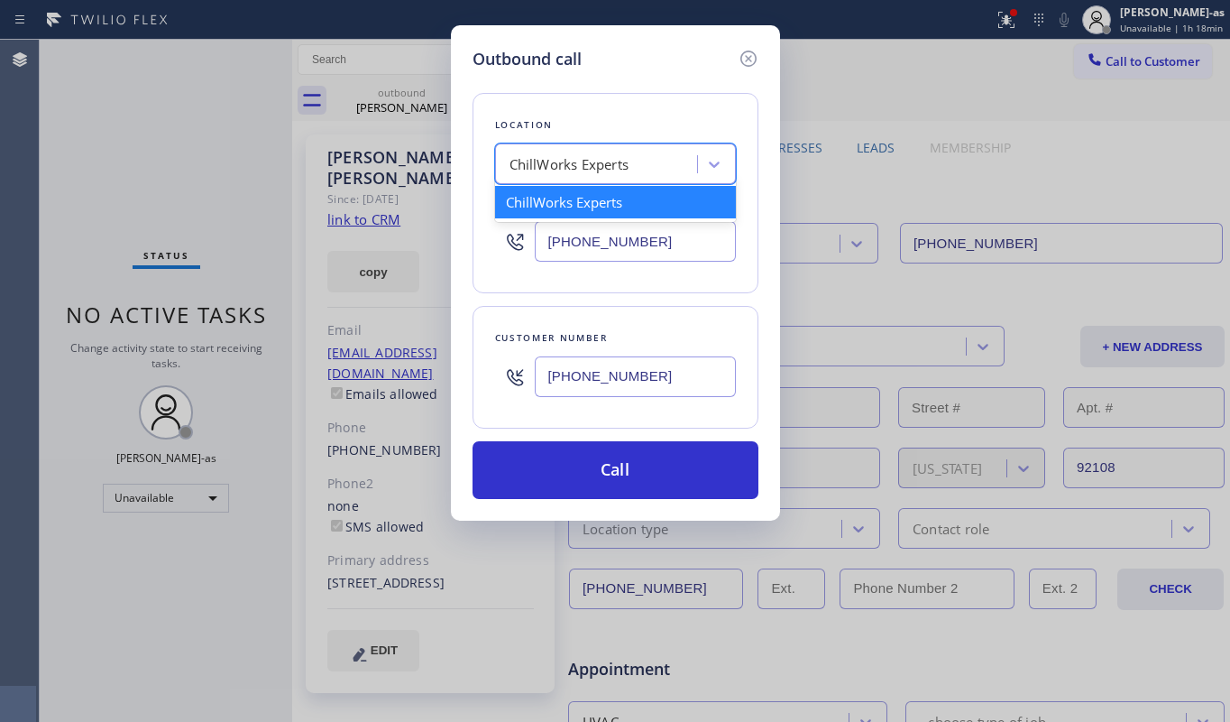
click at [639, 150] on div "ChillWorks Experts" at bounding box center [599, 165] width 197 height 32
paste input "Oasis Plumbers [GEOGRAPHIC_DATA]"
type input "Oasis Plumbers [GEOGRAPHIC_DATA]"
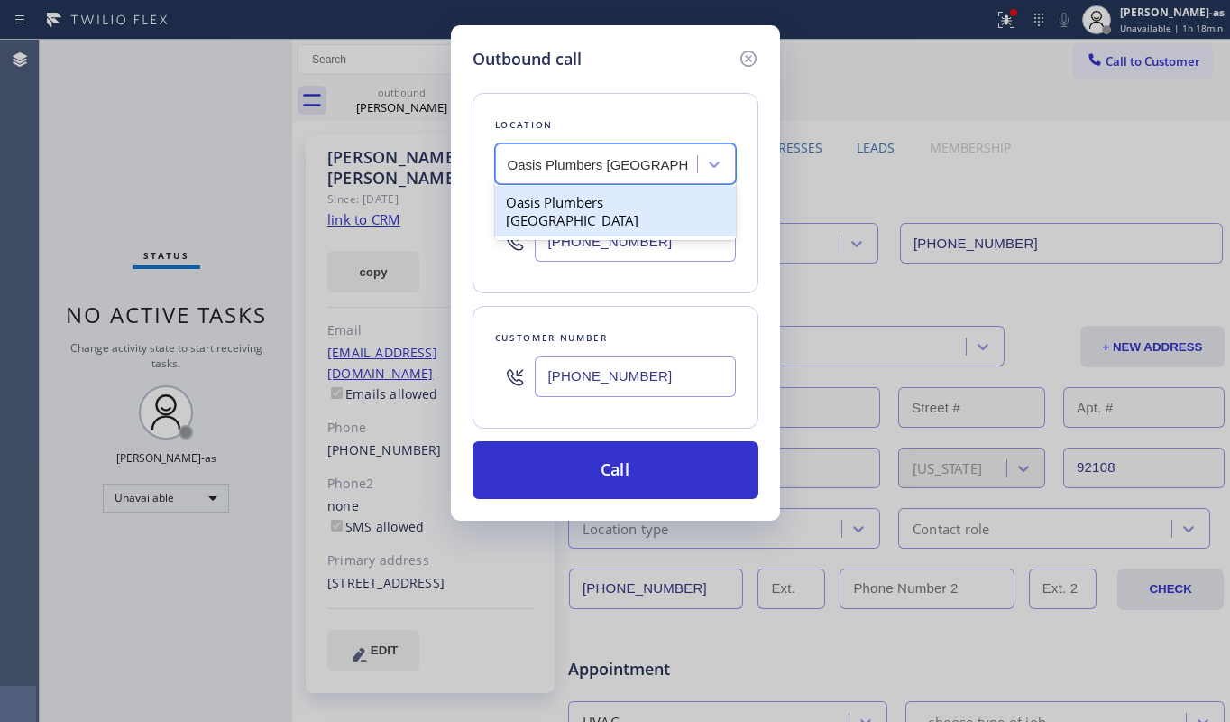
click at [602, 197] on div "Oasis Plumbers [GEOGRAPHIC_DATA]" at bounding box center [615, 211] width 241 height 51
type input "[PHONE_NUMBER]"
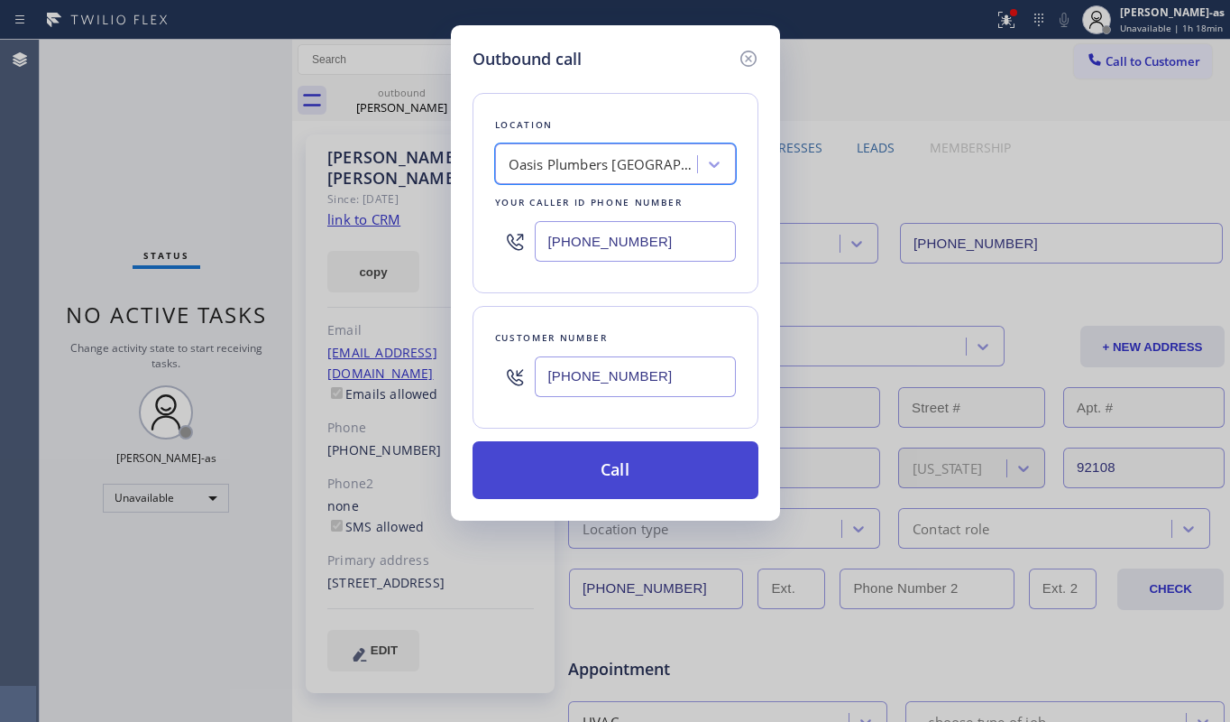
click at [631, 462] on button "Call" at bounding box center [616, 470] width 286 height 58
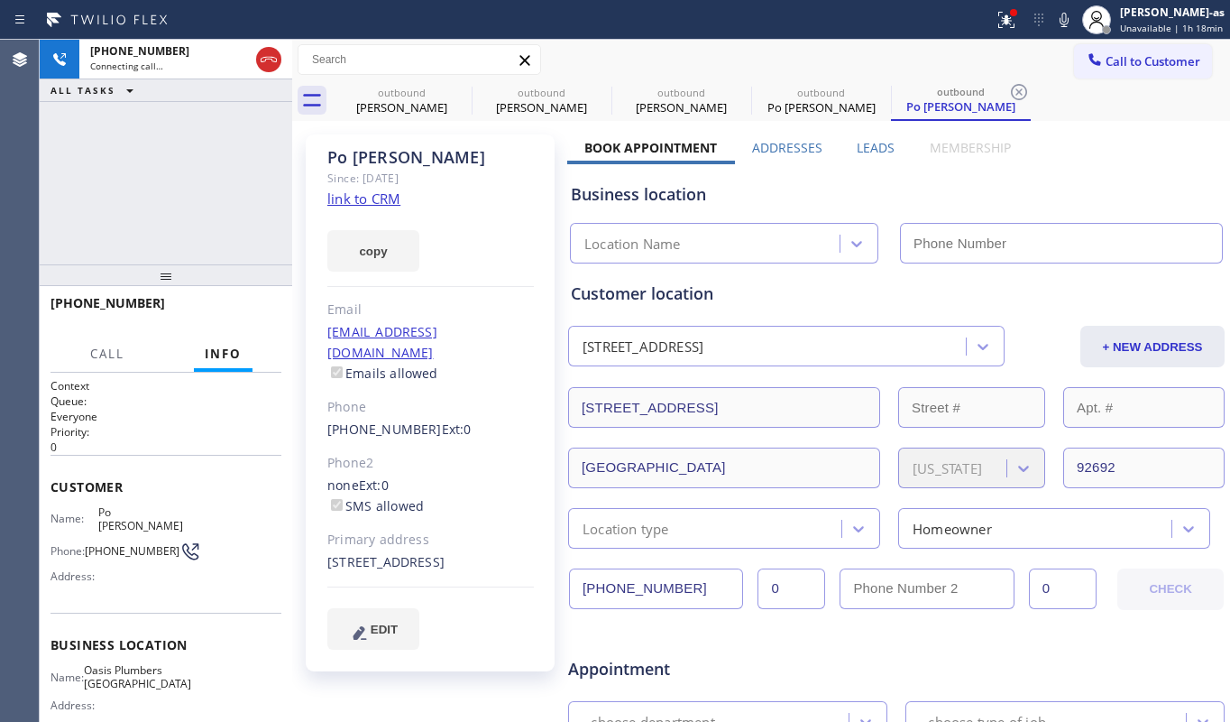
type input "[PHONE_NUMBER]"
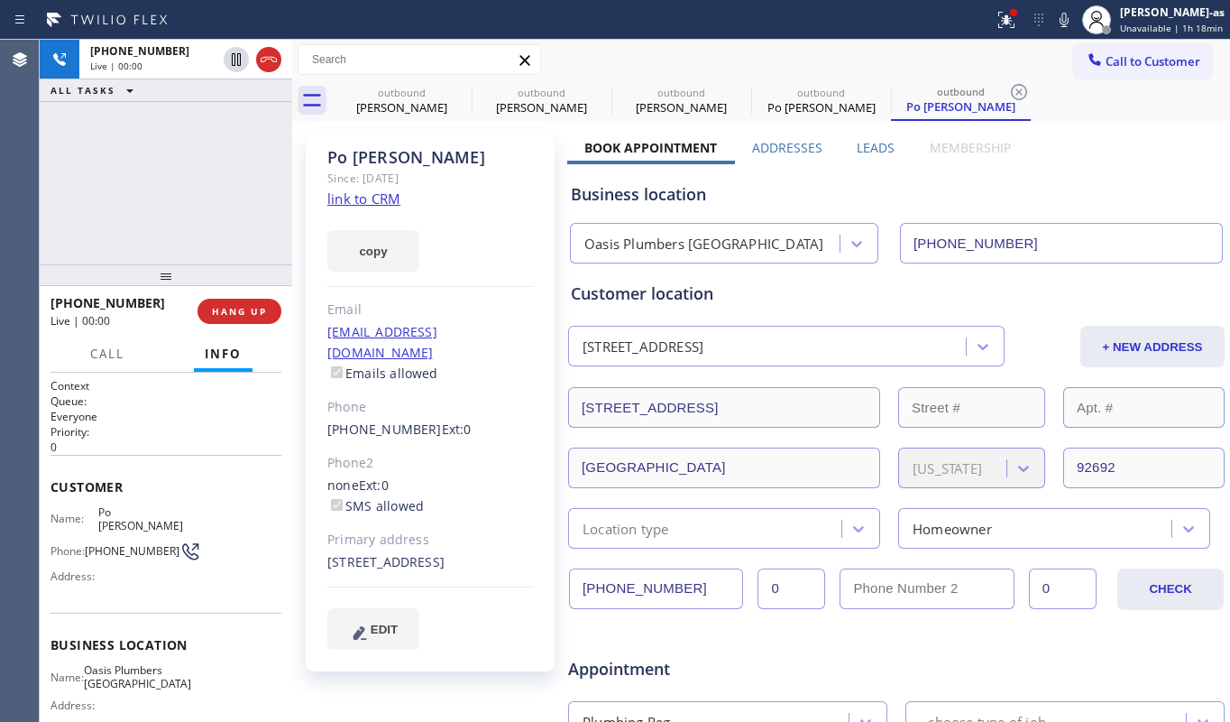
click at [206, 202] on div "[PHONE_NUMBER] Live | 00:00 ALL TASKS ALL TASKS ACTIVE TASKS TASKS IN WRAP UP" at bounding box center [166, 152] width 253 height 225
click at [221, 305] on span "HANG UP" at bounding box center [239, 311] width 55 height 13
click at [222, 305] on span "HANG UP" at bounding box center [239, 311] width 55 height 13
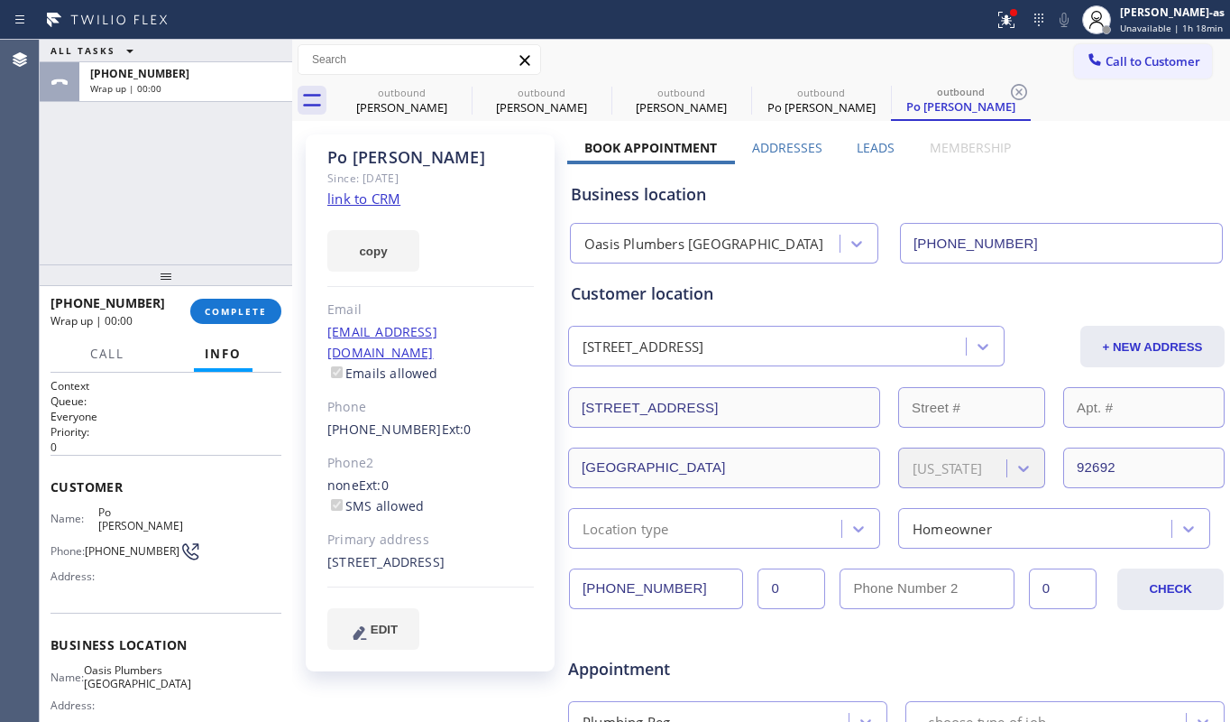
click at [204, 242] on div "ALL TASKS ALL TASKS ACTIVE TASKS TASKS IN WRAP UP [PHONE_NUMBER] Wrap up | 00:00" at bounding box center [166, 152] width 253 height 225
click at [217, 316] on span "COMPLETE" at bounding box center [236, 311] width 62 height 13
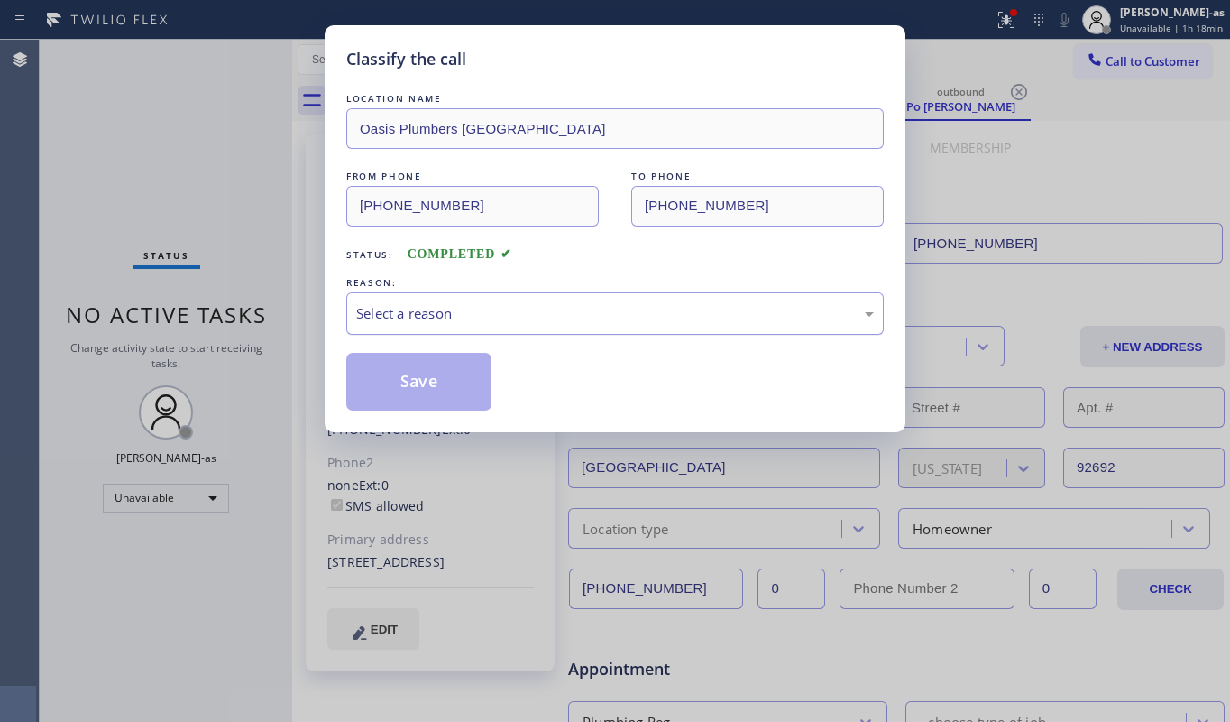
click at [422, 319] on div "Select a reason" at bounding box center [615, 313] width 518 height 21
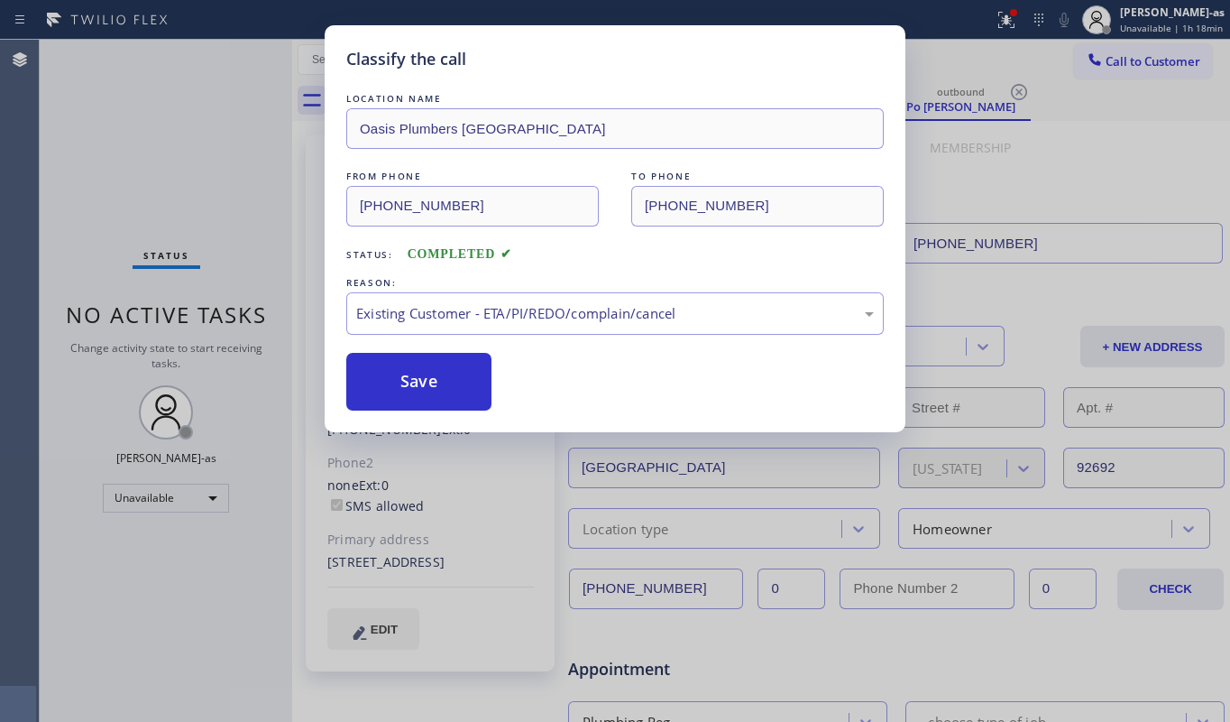
drag, startPoint x: 417, startPoint y: 379, endPoint x: 304, endPoint y: 113, distance: 289.0
click at [417, 376] on button "Save" at bounding box center [418, 382] width 145 height 58
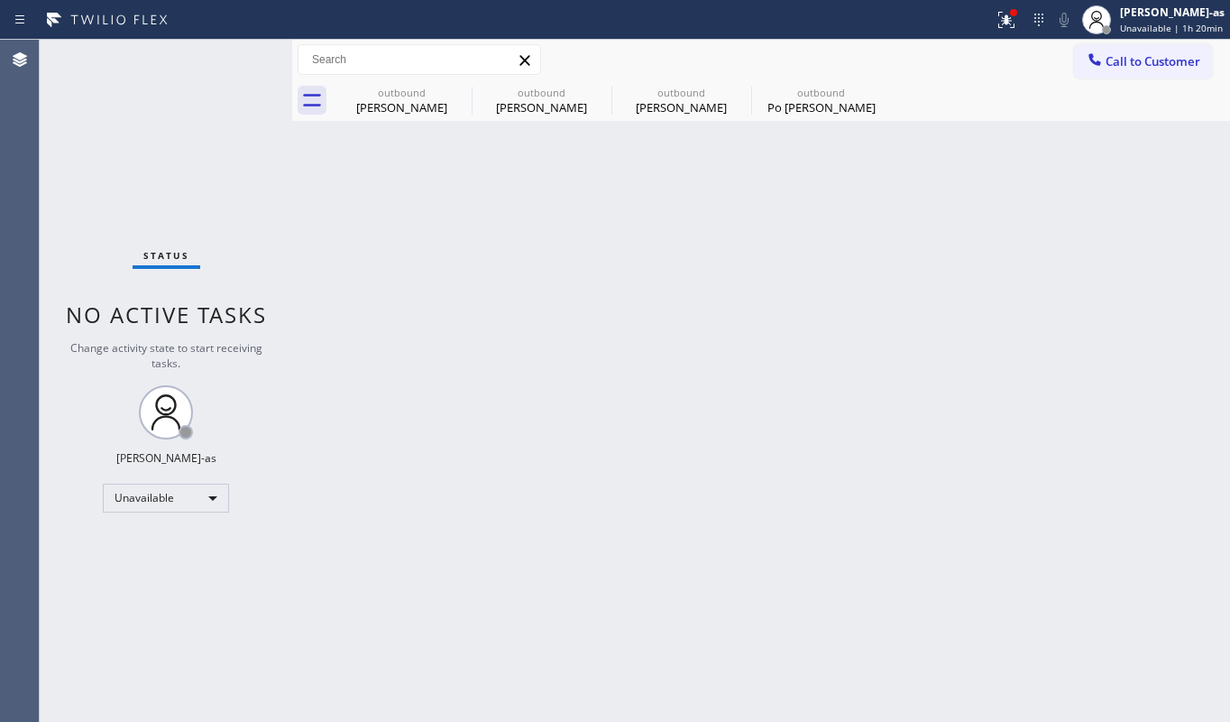
drag, startPoint x: 1117, startPoint y: 56, endPoint x: 869, endPoint y: 278, distance: 332.1
click at [1118, 56] on span "Call to Customer" at bounding box center [1153, 61] width 95 height 16
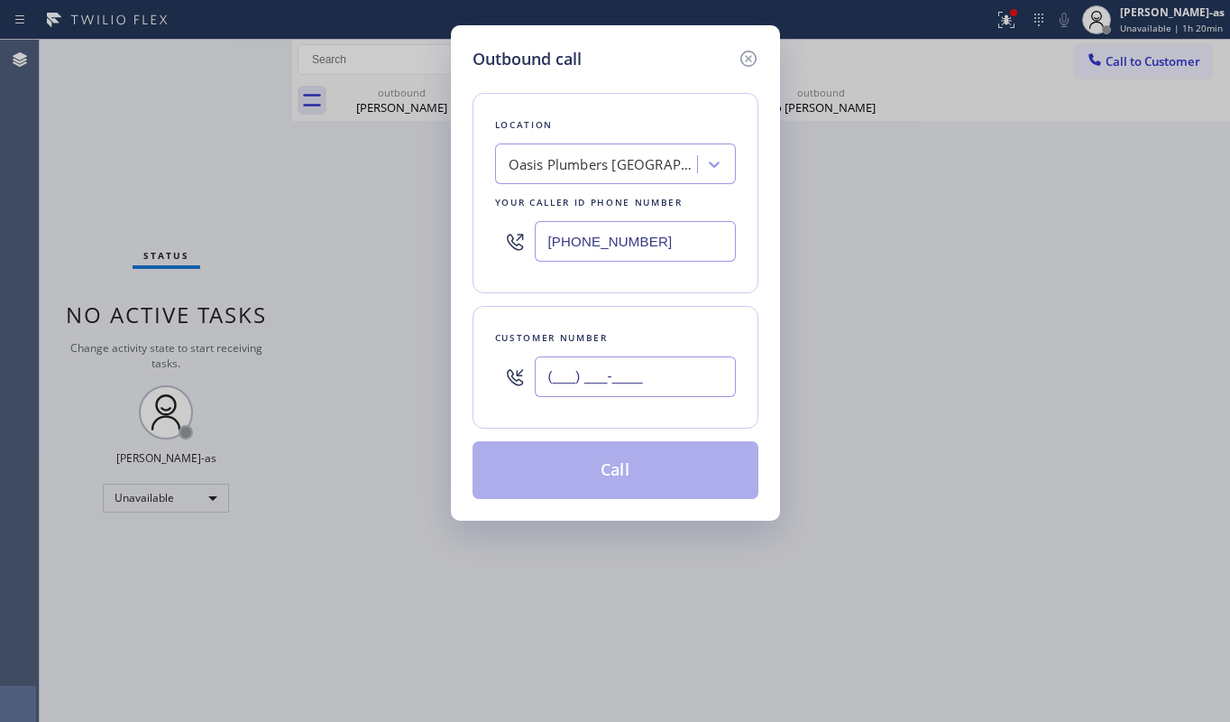
click at [655, 376] on input "(___) ___-____" at bounding box center [635, 376] width 201 height 41
paste input "609) 553-9915"
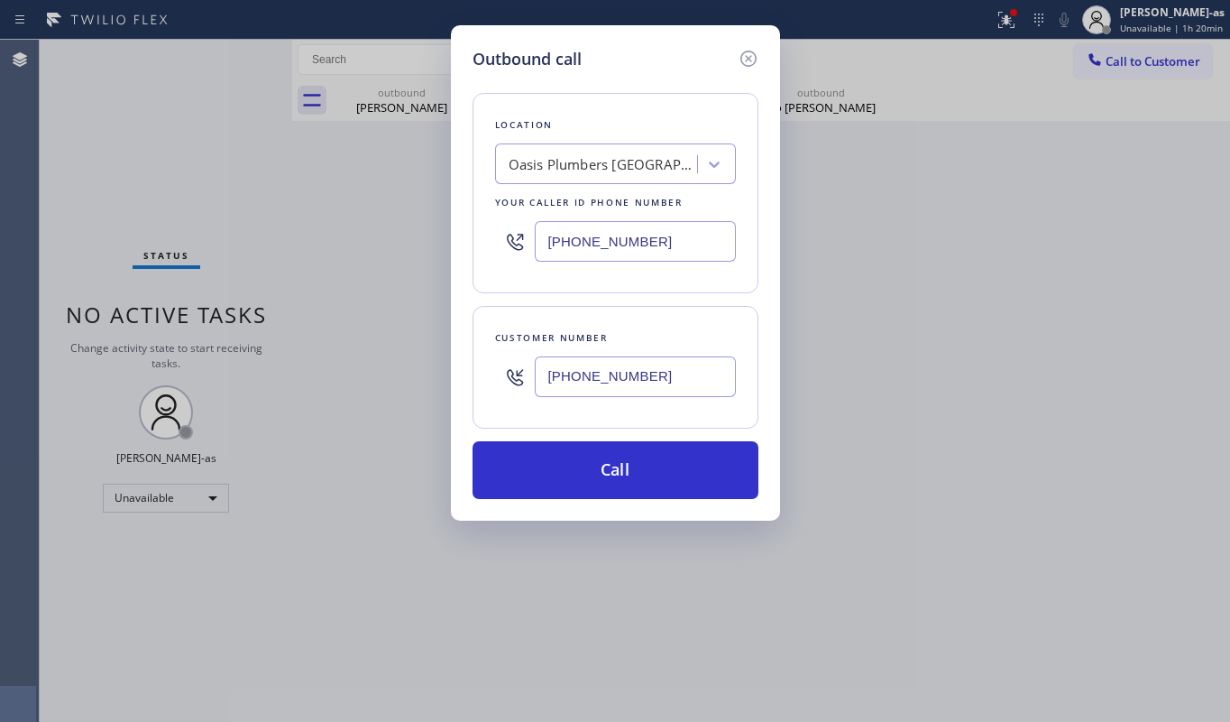
type input "[PHONE_NUMBER]"
click at [584, 142] on div "Location [GEOGRAPHIC_DATA] Your caller id phone number [PHONE_NUMBER]" at bounding box center [616, 193] width 286 height 200
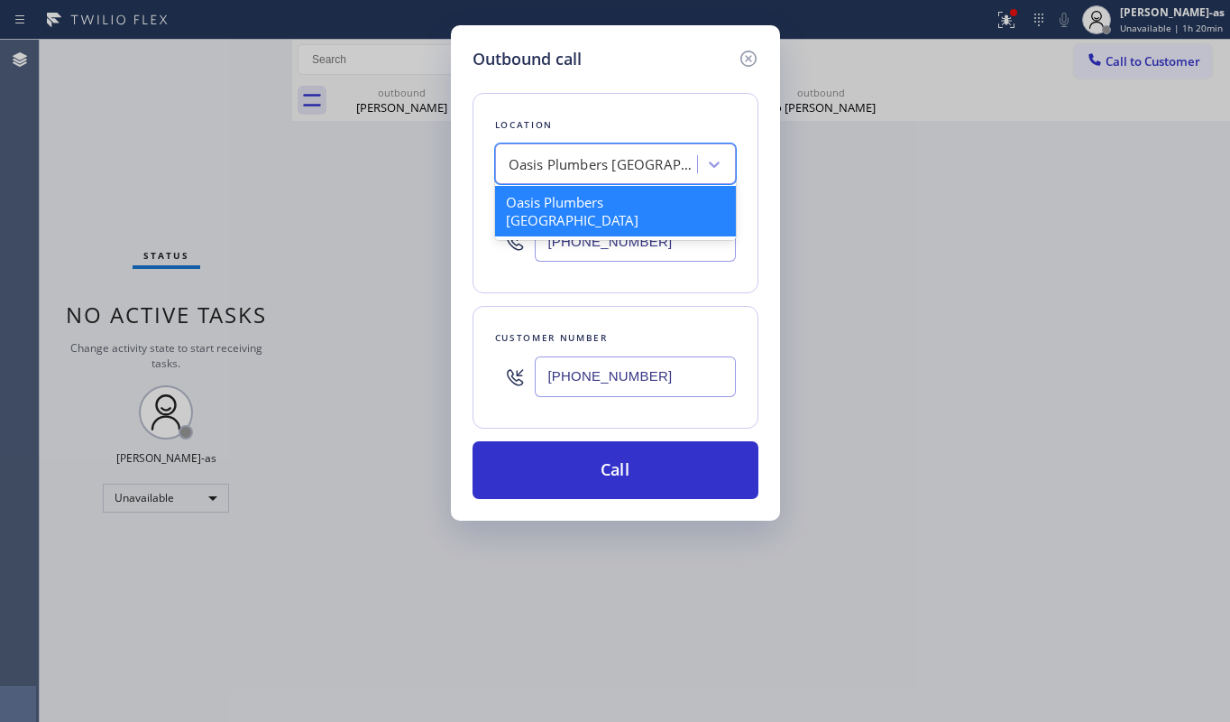
click at [597, 167] on div "Oasis Plumbers [GEOGRAPHIC_DATA]" at bounding box center [603, 164] width 189 height 21
paste input "Sherwood Electric Co Inc"
type input "Sherwood Electric Co Inc"
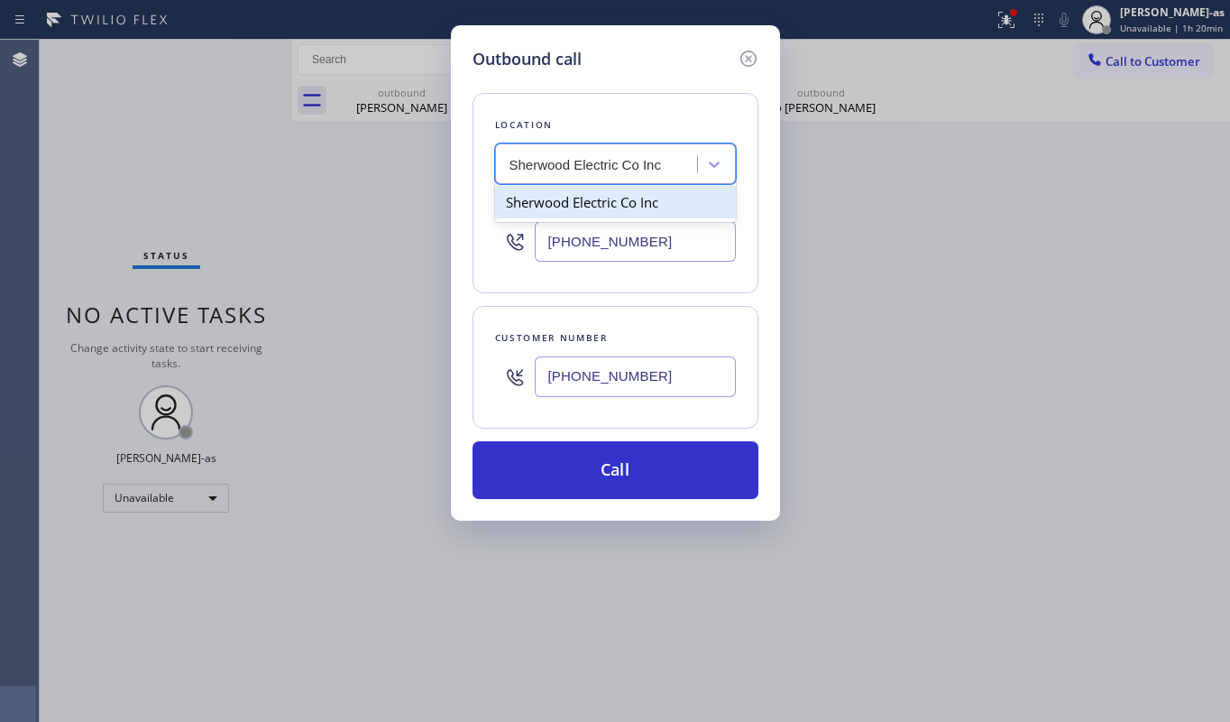
click at [589, 203] on div "Sherwood Electric Co Inc" at bounding box center [615, 202] width 241 height 32
type input "[PHONE_NUMBER]"
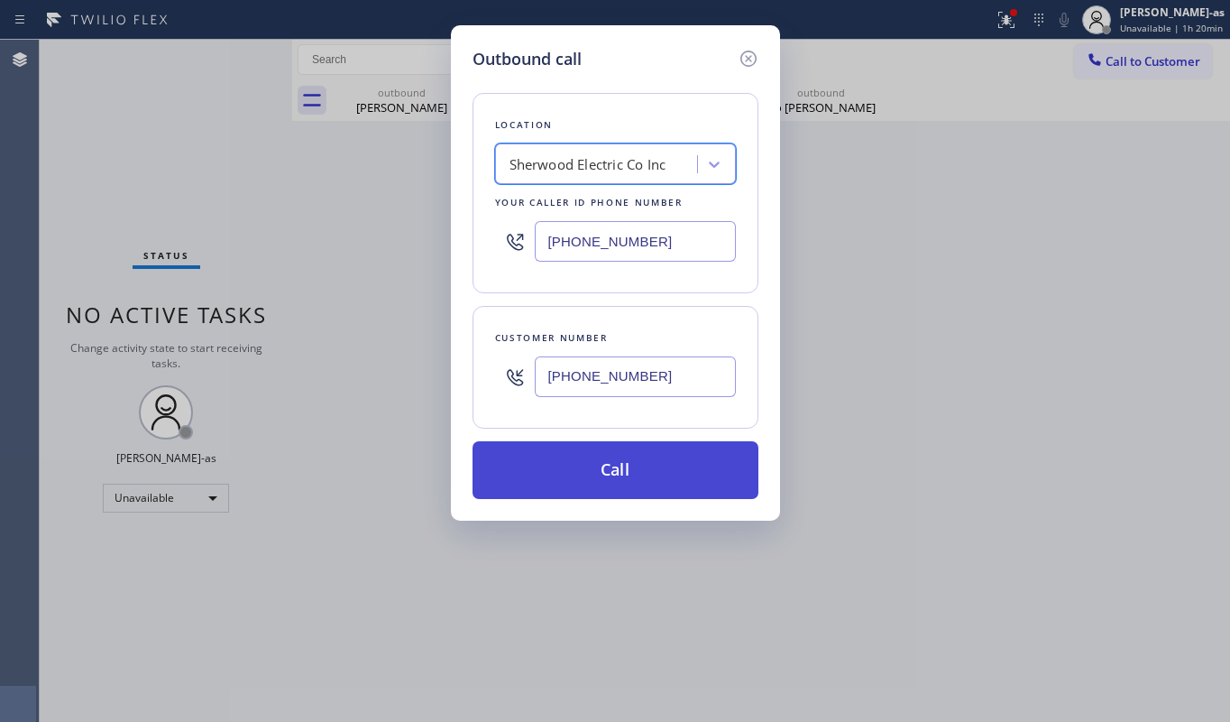
click at [584, 488] on button "Call" at bounding box center [616, 470] width 286 height 58
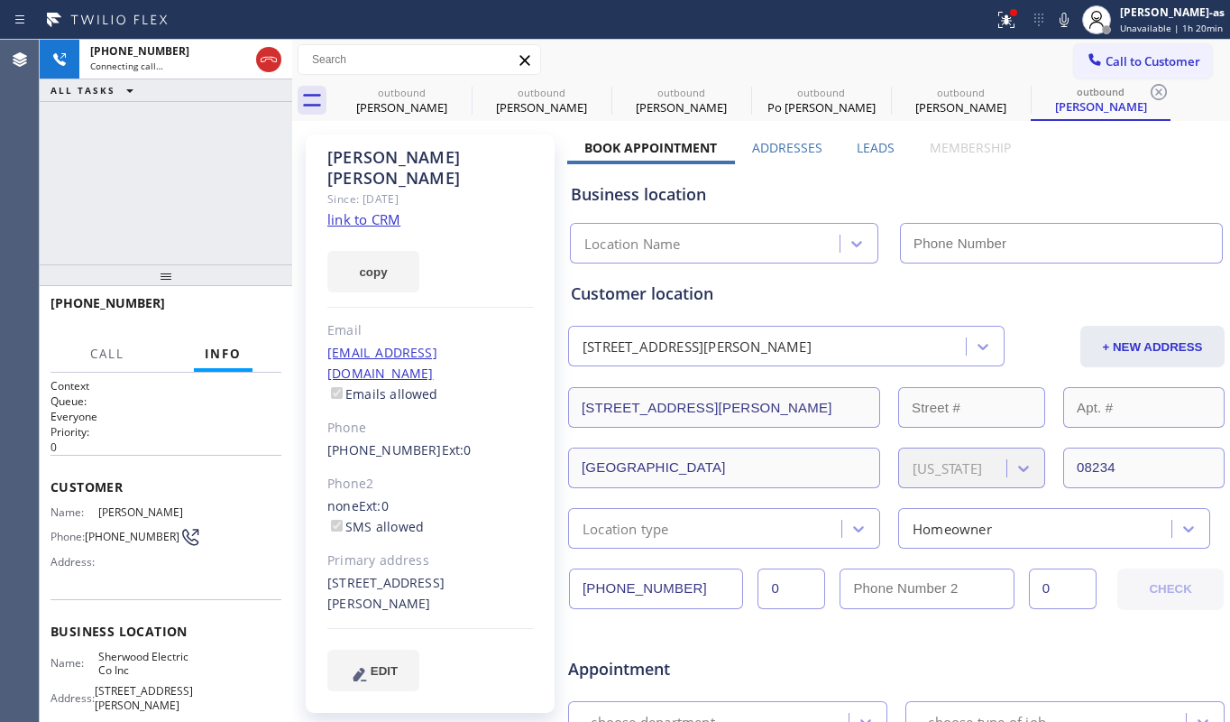
type input "[PHONE_NUMBER]"
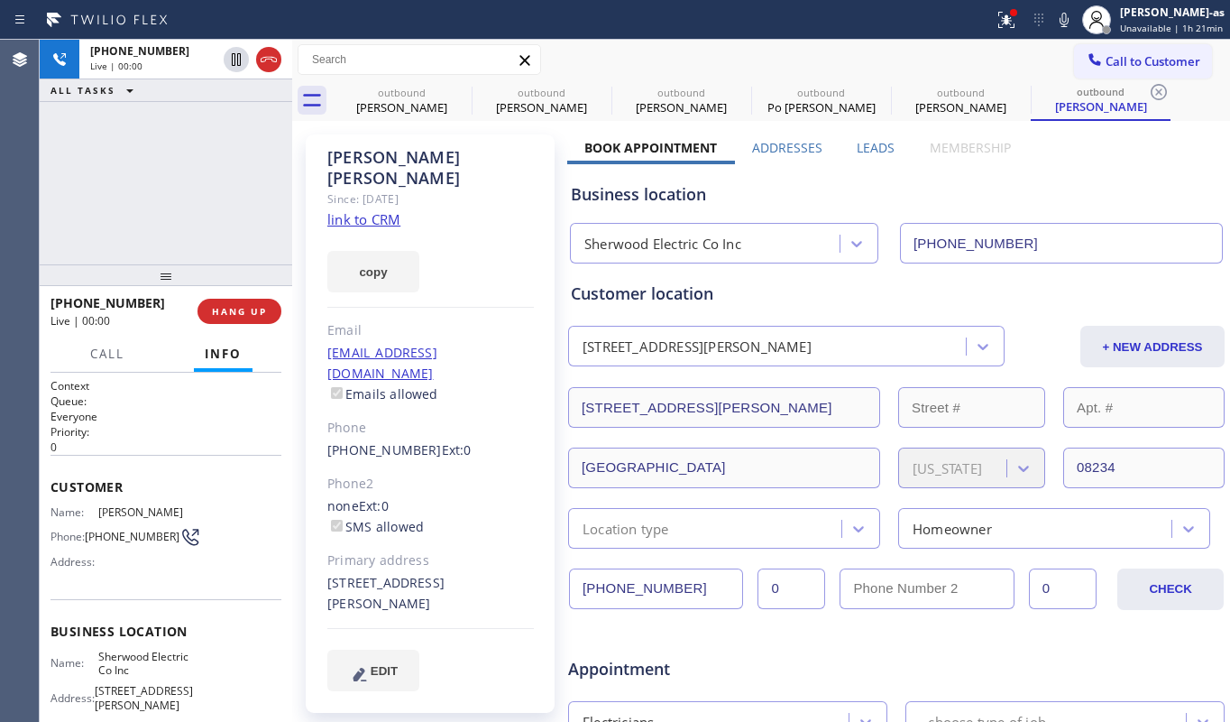
drag, startPoint x: 224, startPoint y: 162, endPoint x: 267, endPoint y: 258, distance: 104.9
click at [231, 168] on div "[PHONE_NUMBER] Live | 00:00 ALL TASKS ALL TASKS ACTIVE TASKS TASKS IN WRAP UP" at bounding box center [166, 152] width 253 height 225
click at [236, 312] on span "HANG UP" at bounding box center [239, 311] width 55 height 13
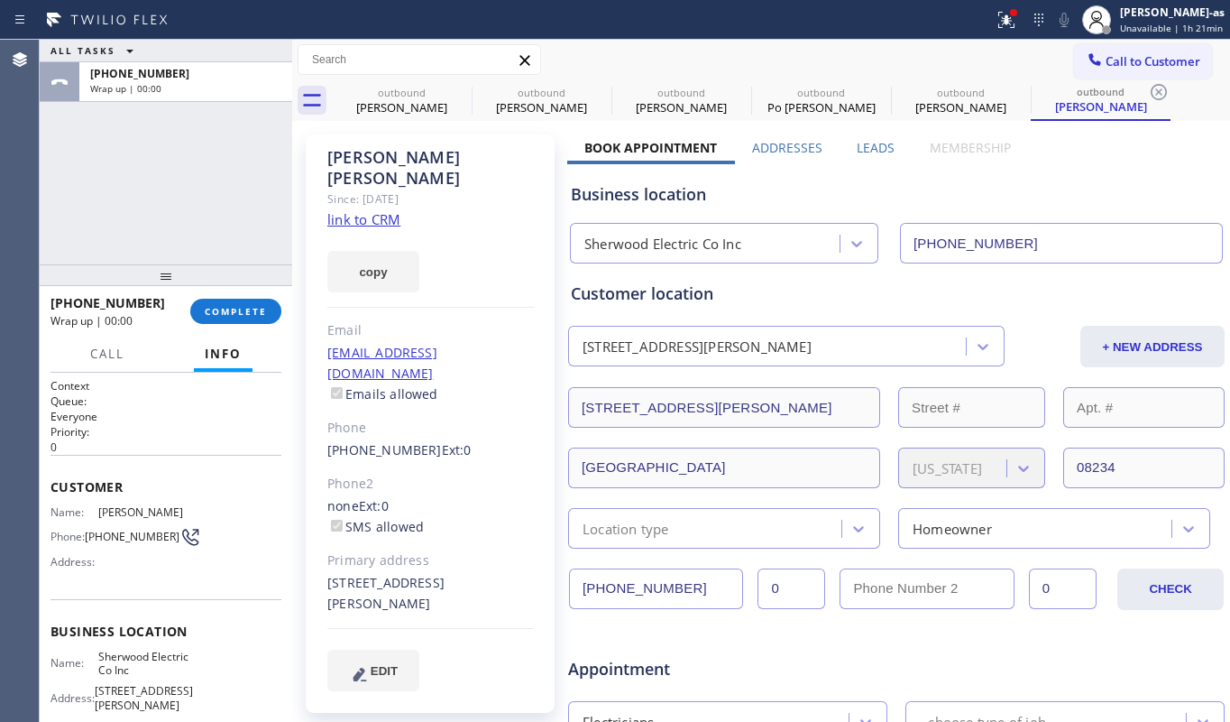
drag, startPoint x: 144, startPoint y: 216, endPoint x: 326, endPoint y: 341, distance: 219.9
click at [148, 216] on div "ALL TASKS ALL TASKS ACTIVE TASKS TASKS IN WRAP UP [PHONE_NUMBER] Wrap up | 00:00" at bounding box center [166, 152] width 253 height 225
click at [244, 314] on span "COMPLETE" at bounding box center [236, 311] width 62 height 13
click at [181, 196] on div "ALL TASKS ALL TASKS ACTIVE TASKS TASKS IN WRAP UP [PHONE_NUMBER] Wrap up | 00:00" at bounding box center [166, 152] width 253 height 225
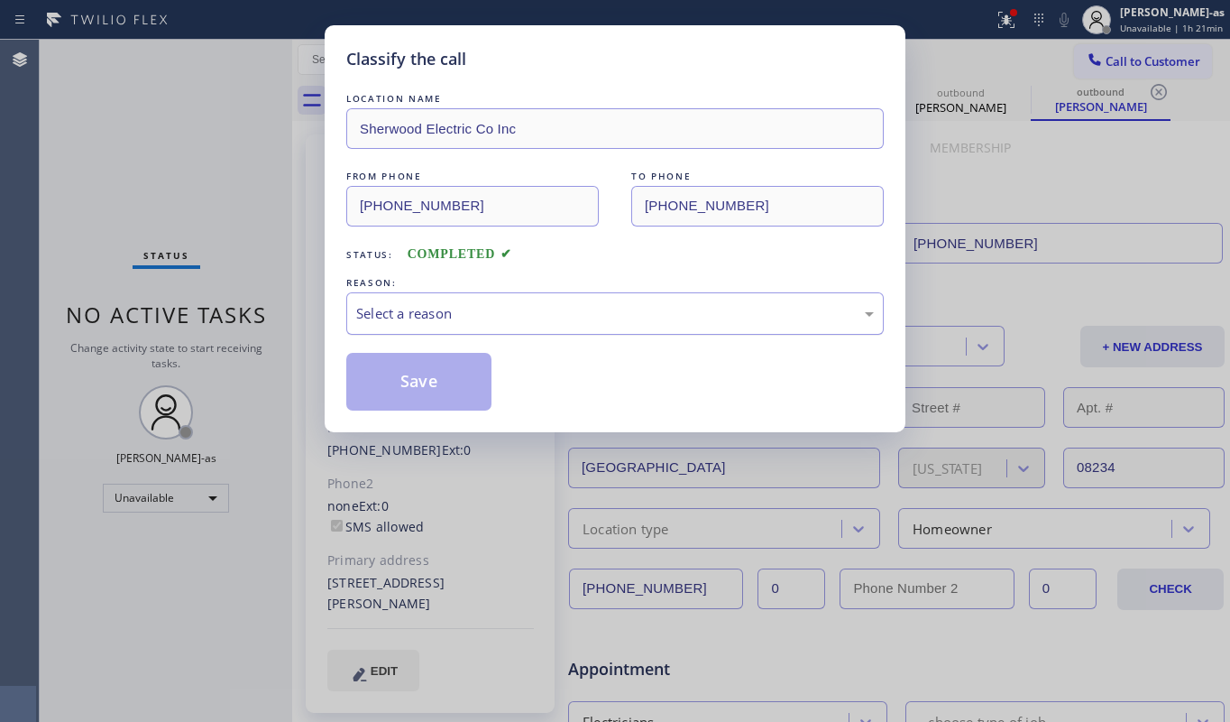
click at [447, 310] on div "Select a reason" at bounding box center [615, 313] width 518 height 21
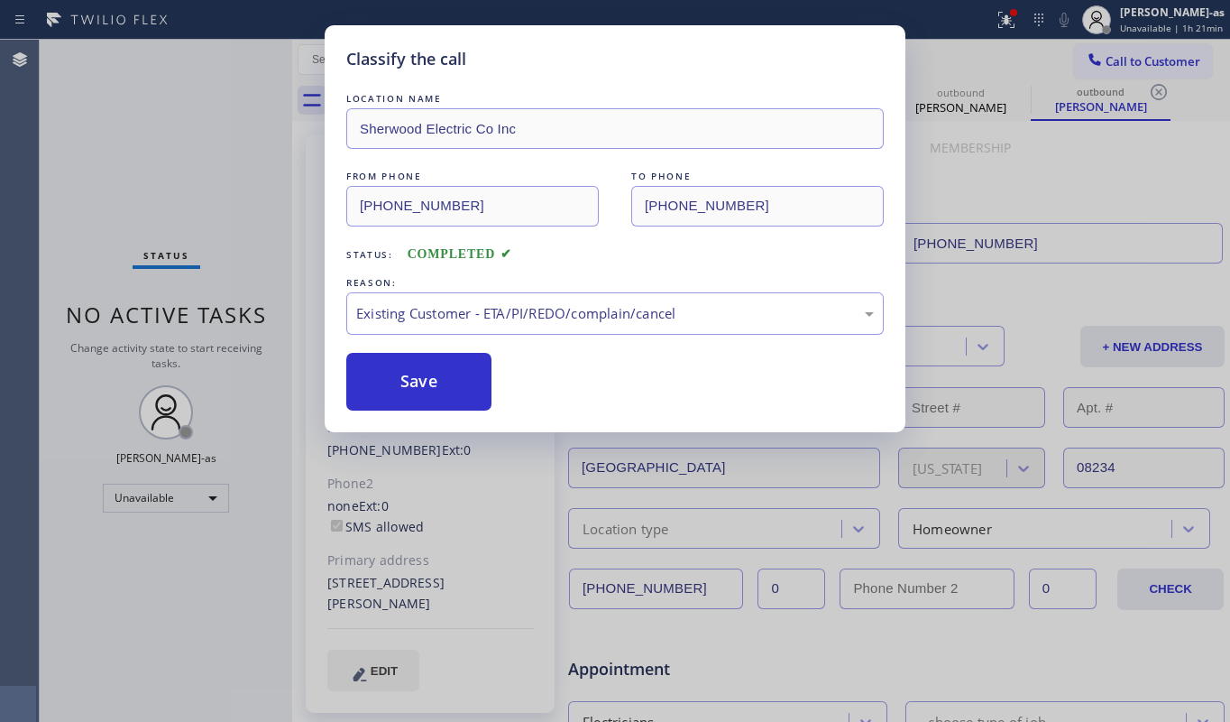
click at [399, 368] on button "Save" at bounding box center [418, 382] width 145 height 58
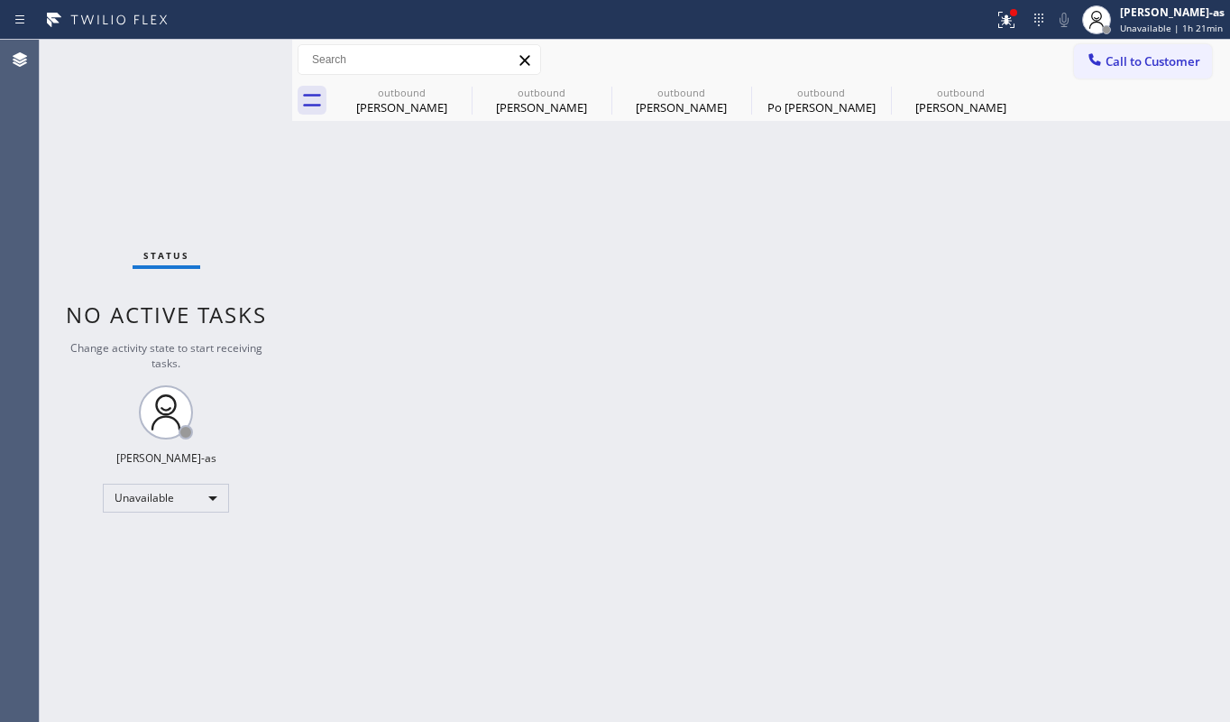
drag, startPoint x: 138, startPoint y: 181, endPoint x: 445, endPoint y: 177, distance: 306.7
click at [142, 181] on div "Status No active tasks Change activity state to start receiving tasks. [PERSON_…" at bounding box center [166, 381] width 253 height 682
drag, startPoint x: 415, startPoint y: 112, endPoint x: 470, endPoint y: 94, distance: 57.9
click at [416, 109] on div "[PERSON_NAME]" at bounding box center [402, 107] width 136 height 16
type input "[PHONE_NUMBER]"
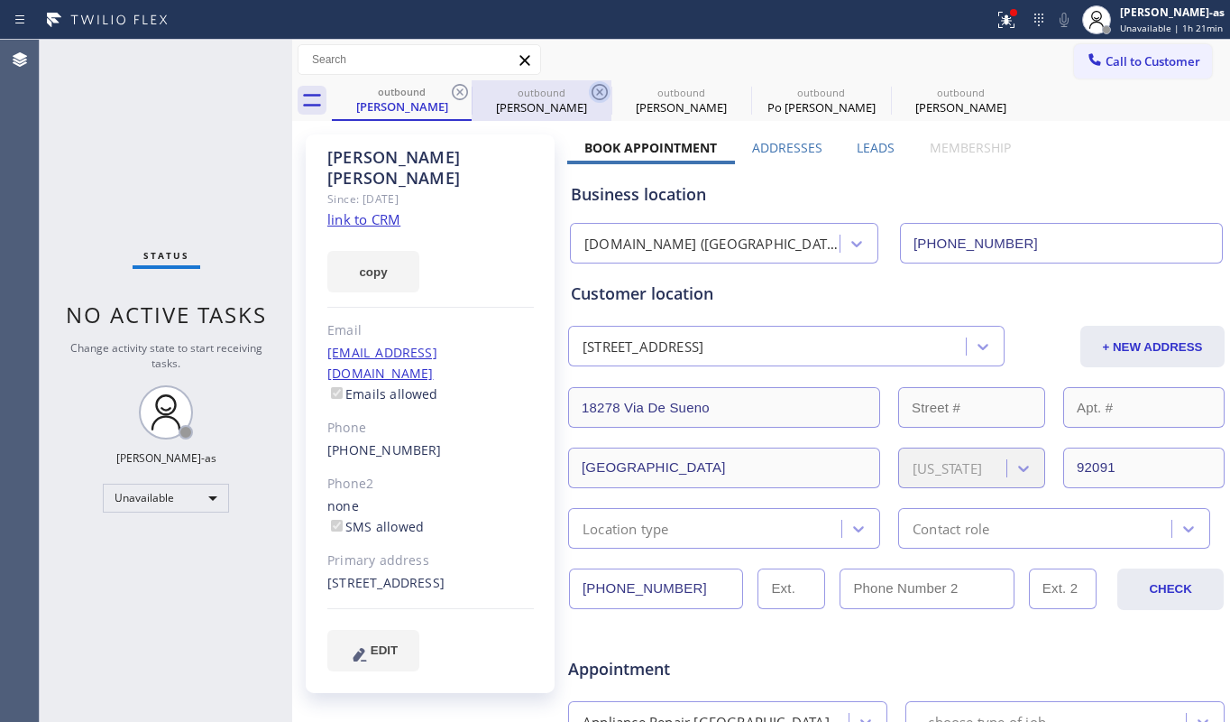
click at [467, 94] on icon at bounding box center [460, 92] width 22 height 22
type input "[PHONE_NUMBER]"
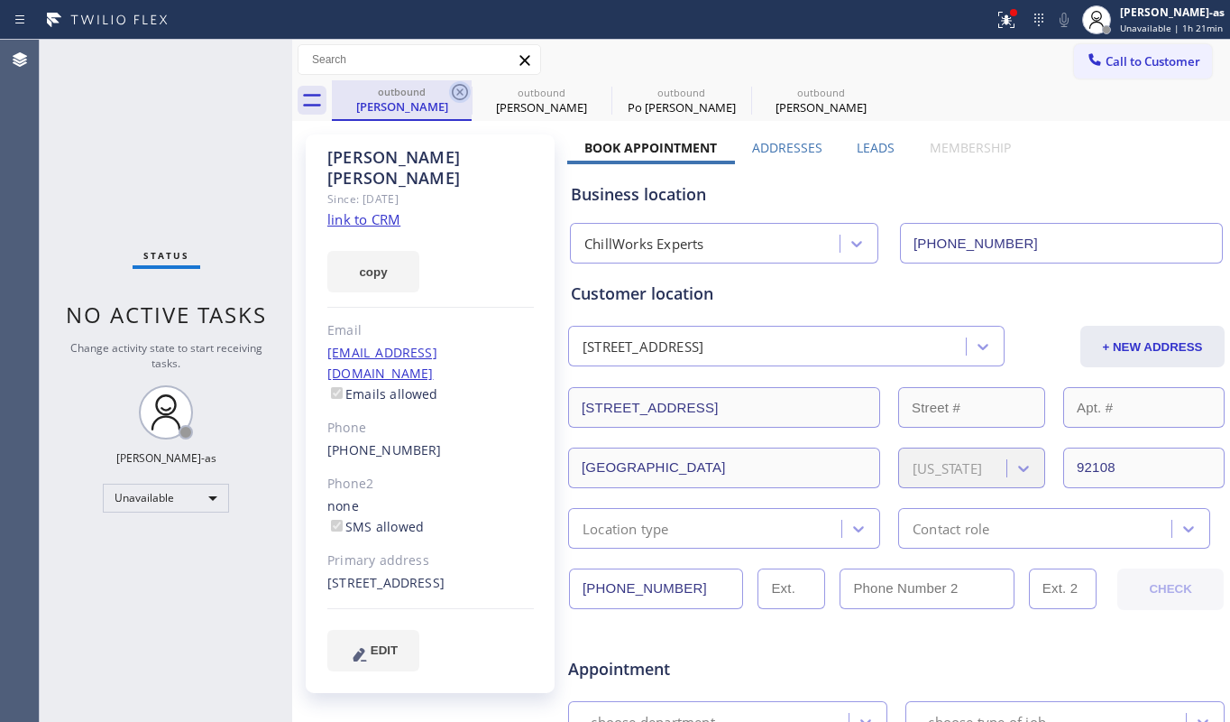
click at [465, 92] on icon at bounding box center [460, 92] width 22 height 22
click at [0, 0] on icon at bounding box center [0, 0] width 0 height 0
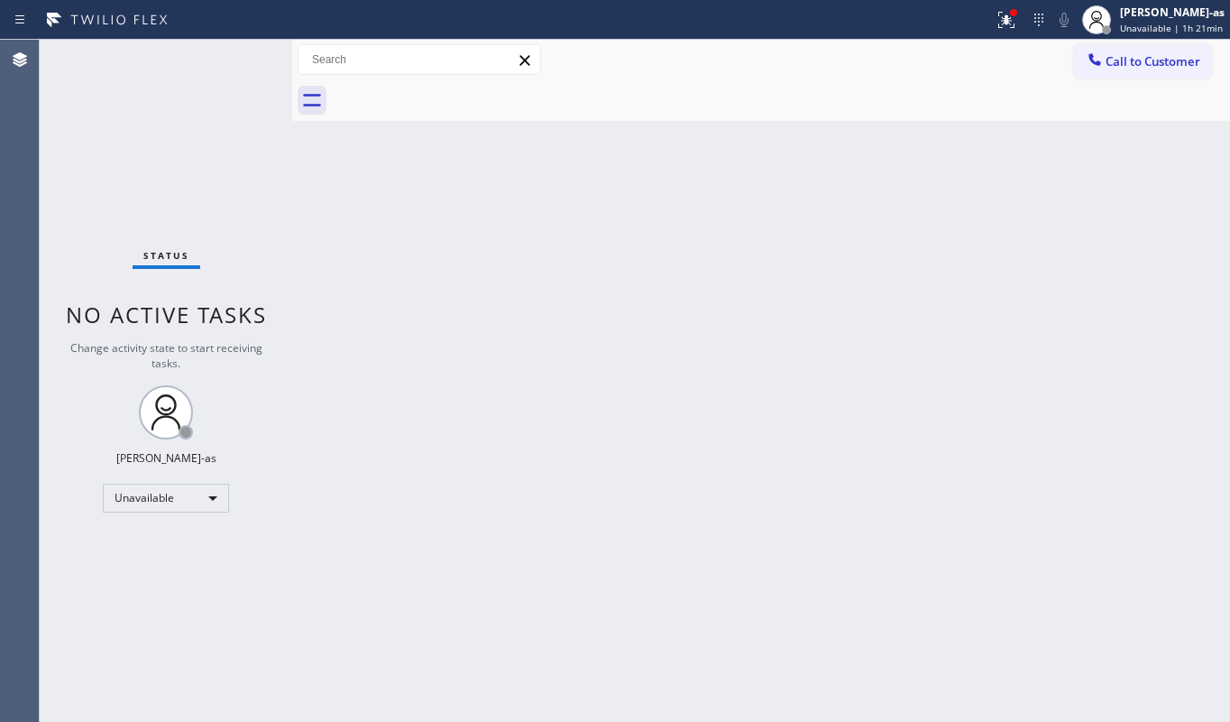
click at [465, 92] on div at bounding box center [781, 100] width 898 height 41
click at [1120, 58] on span "Call to Customer" at bounding box center [1153, 61] width 95 height 16
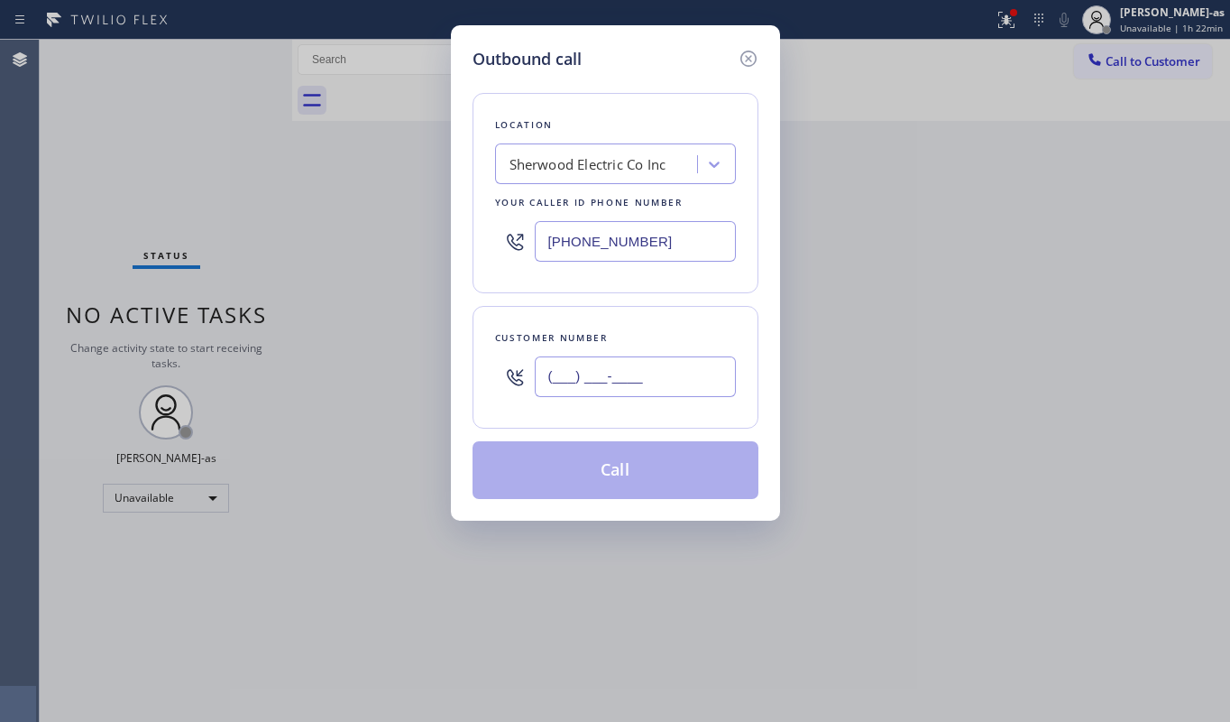
click at [613, 381] on input "(___) ___-____" at bounding box center [635, 376] width 201 height 41
paste input "973) 851-0689"
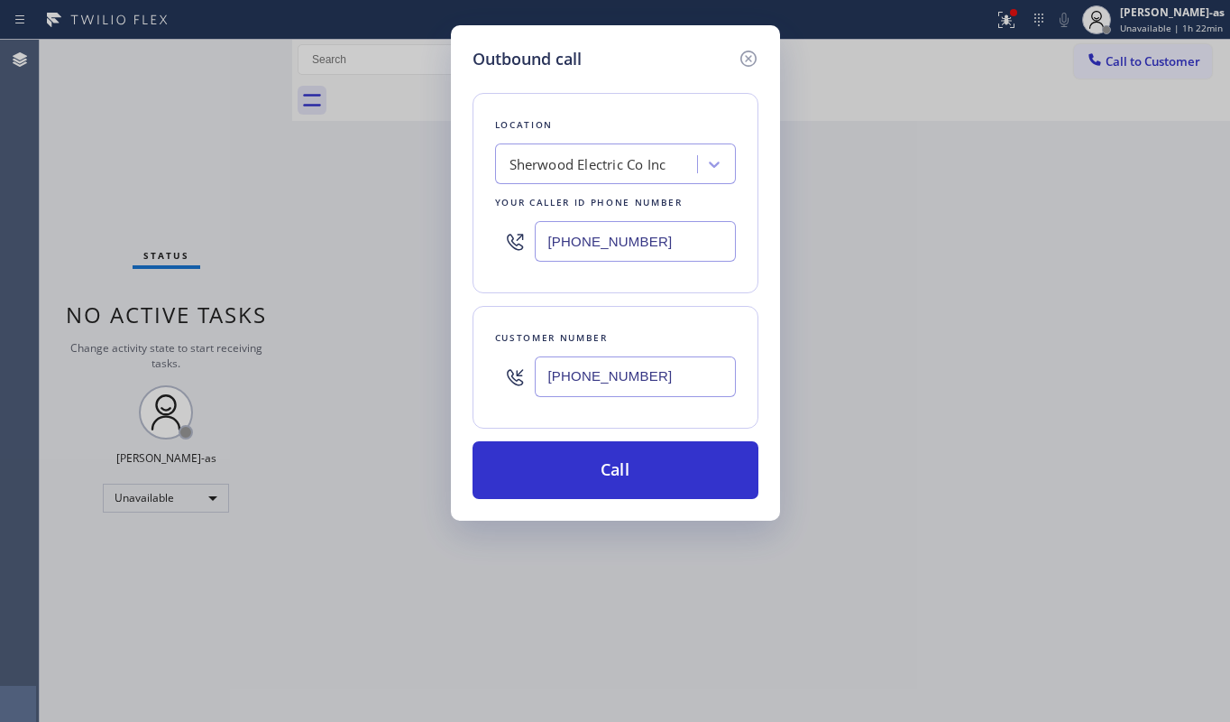
type input "[PHONE_NUMBER]"
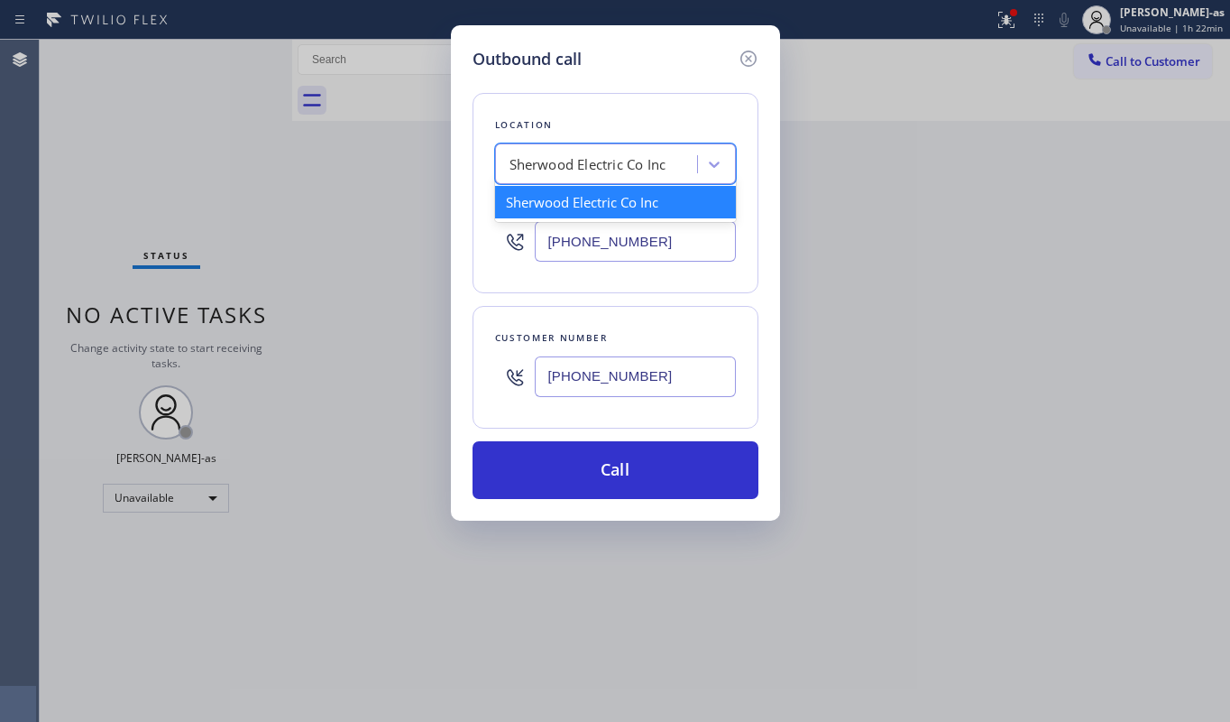
click at [567, 162] on div "Sherwood Electric Co Inc" at bounding box center [588, 164] width 157 height 21
paste input "Brothers Electric"
type input "Brothers Electric"
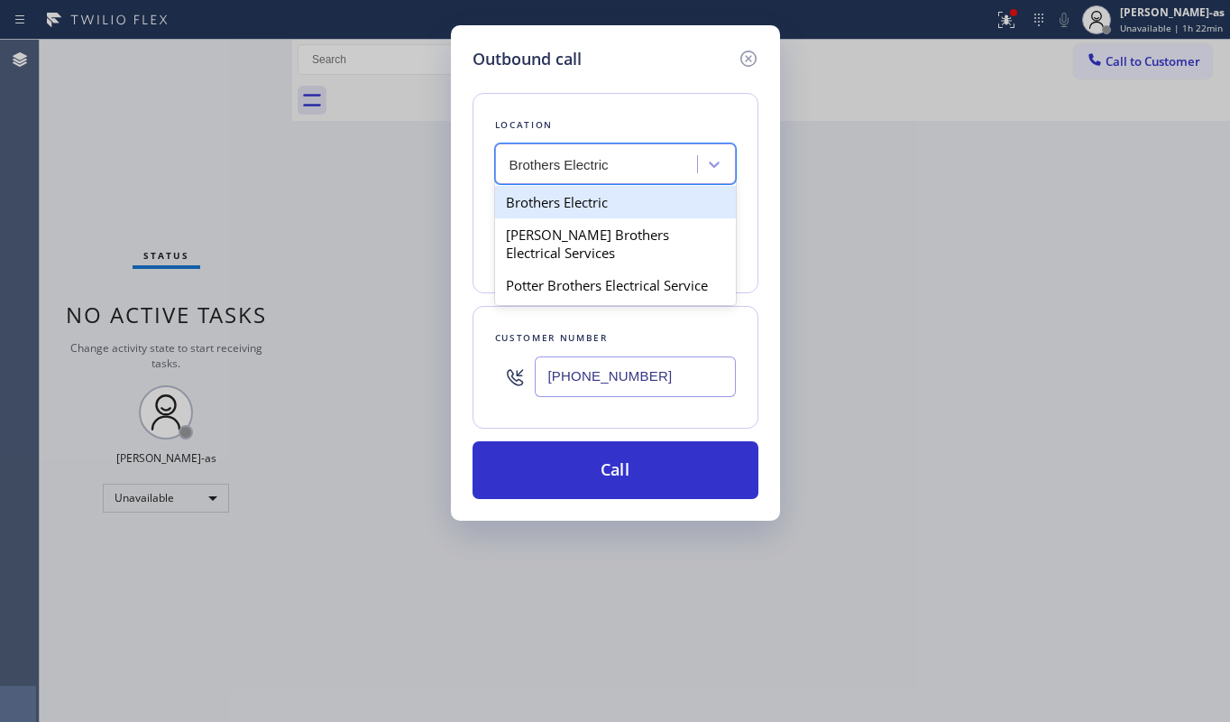
click at [563, 198] on div "Brothers Electric" at bounding box center [615, 202] width 241 height 32
type input "[PHONE_NUMBER]"
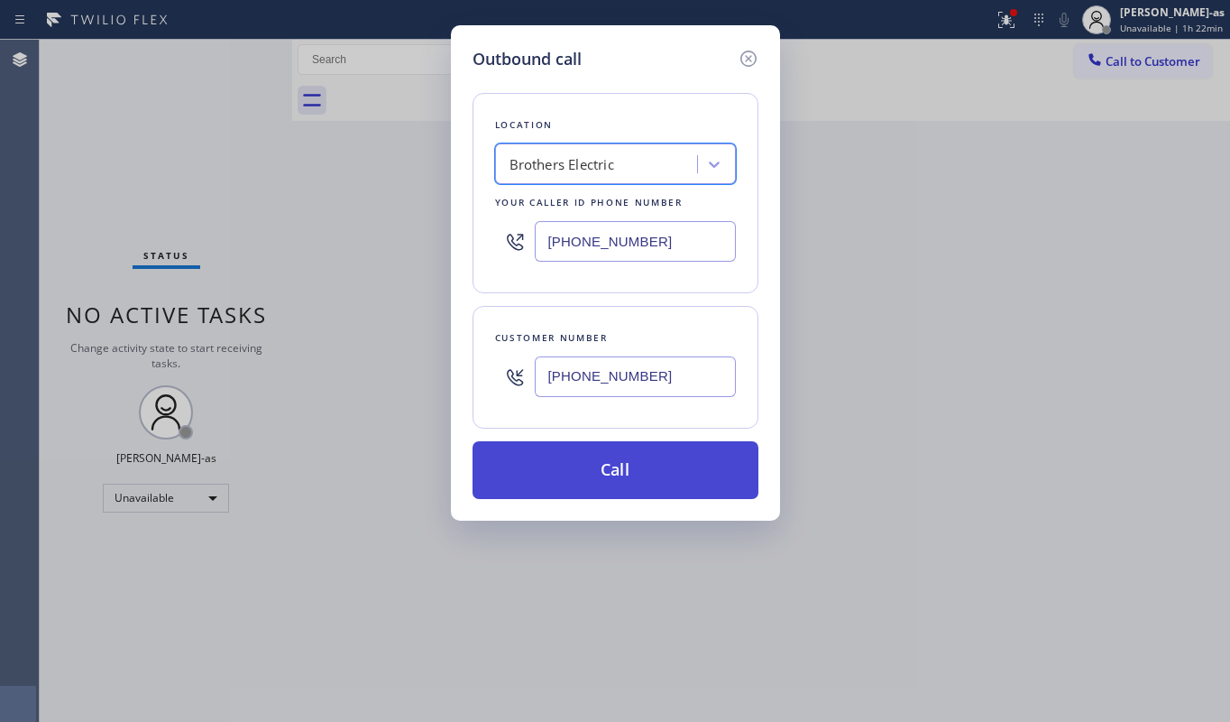
click at [700, 469] on button "Call" at bounding box center [616, 470] width 286 height 58
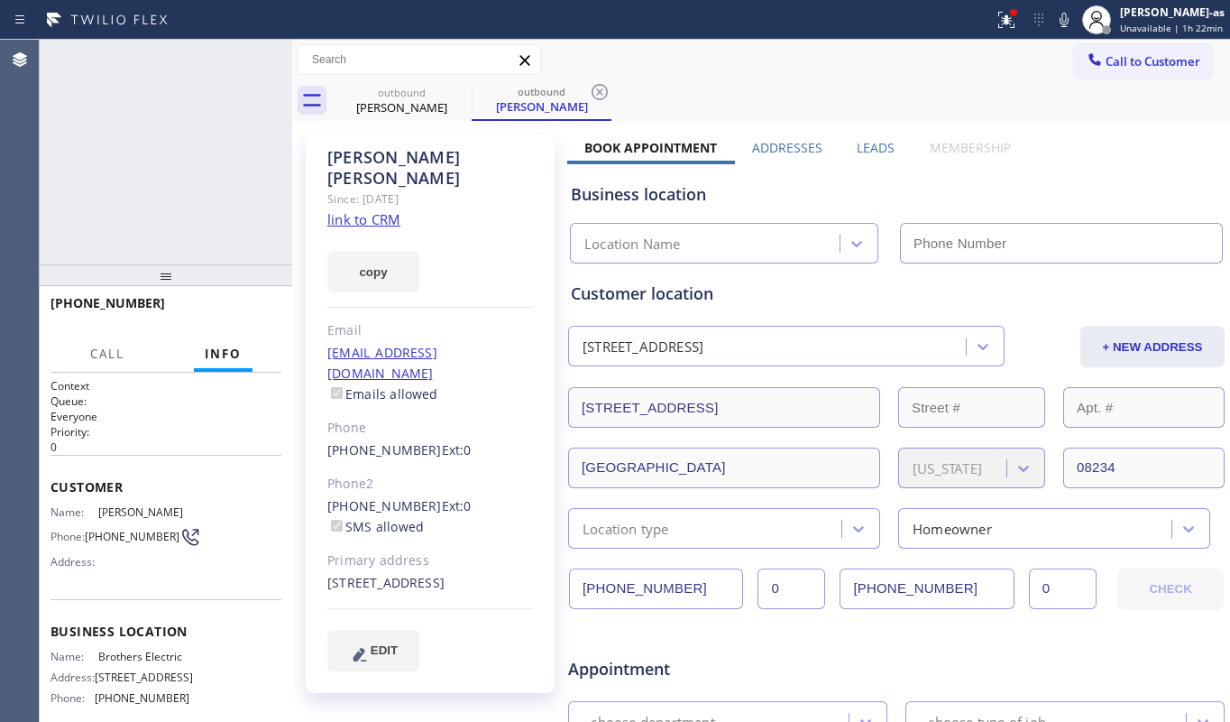
type input "[PHONE_NUMBER]"
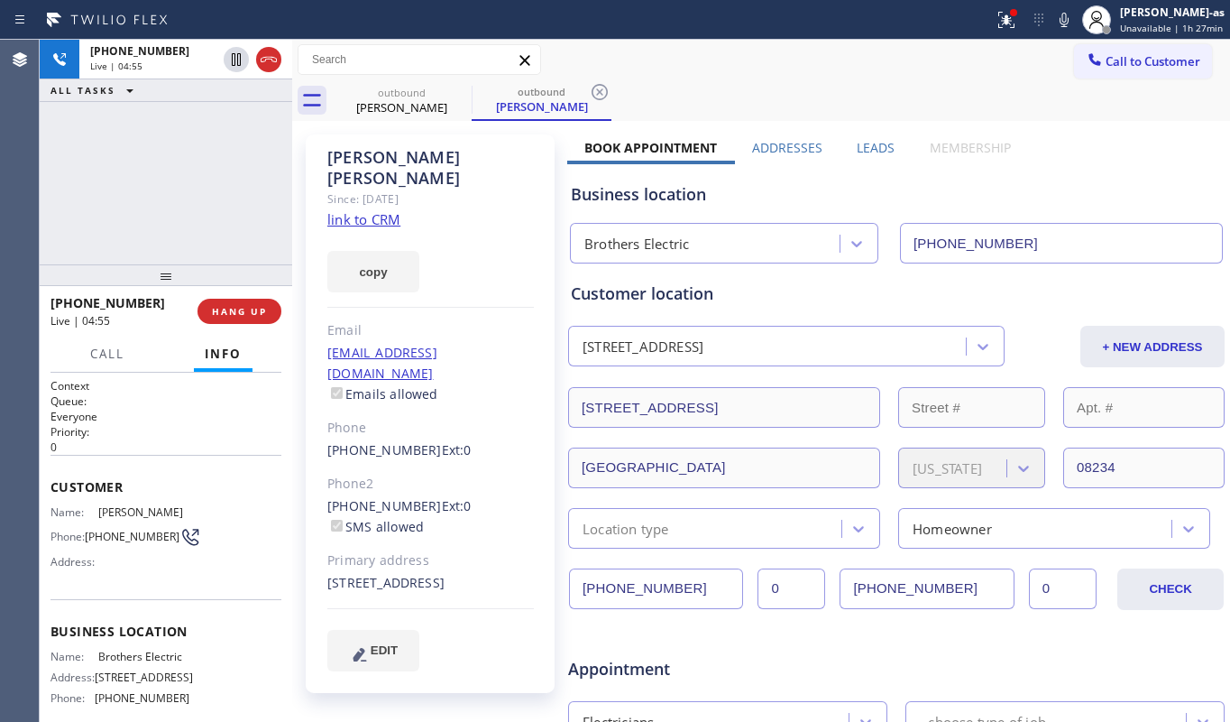
click at [225, 199] on div "[PHONE_NUMBER] Live | 04:55 ALL TASKS ALL TASKS ACTIVE TASKS TASKS IN WRAP UP" at bounding box center [166, 152] width 253 height 225
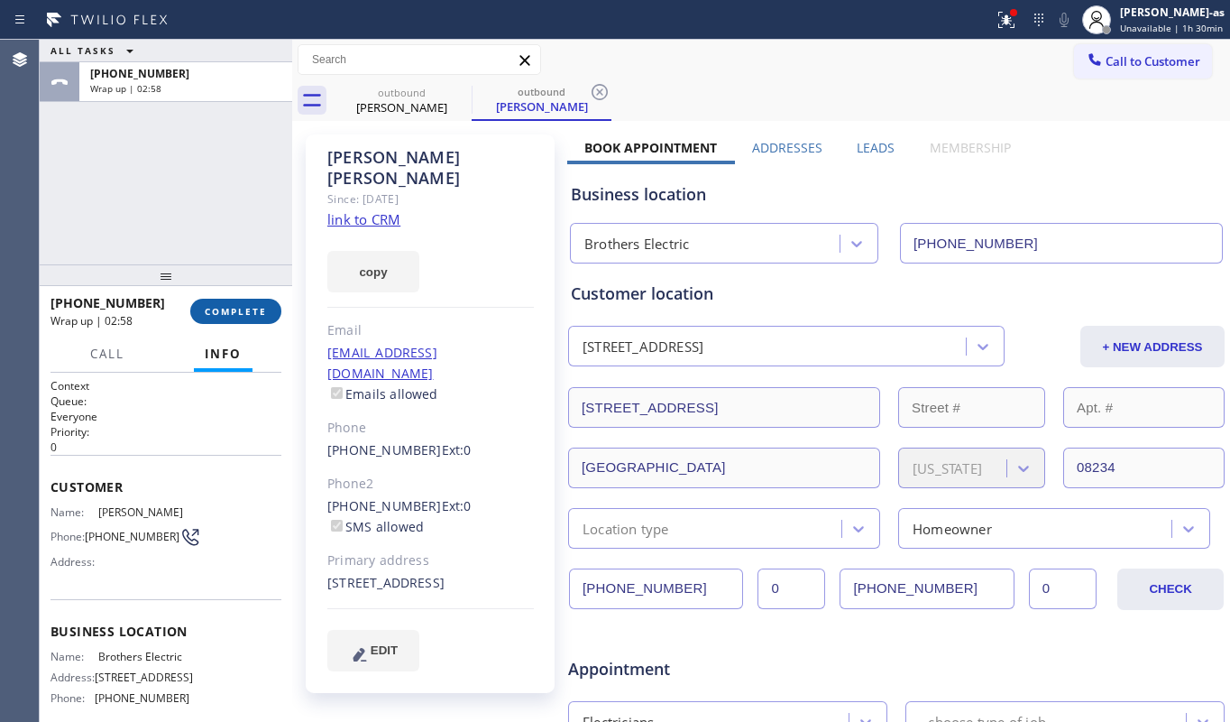
click at [221, 314] on span "COMPLETE" at bounding box center [236, 311] width 62 height 13
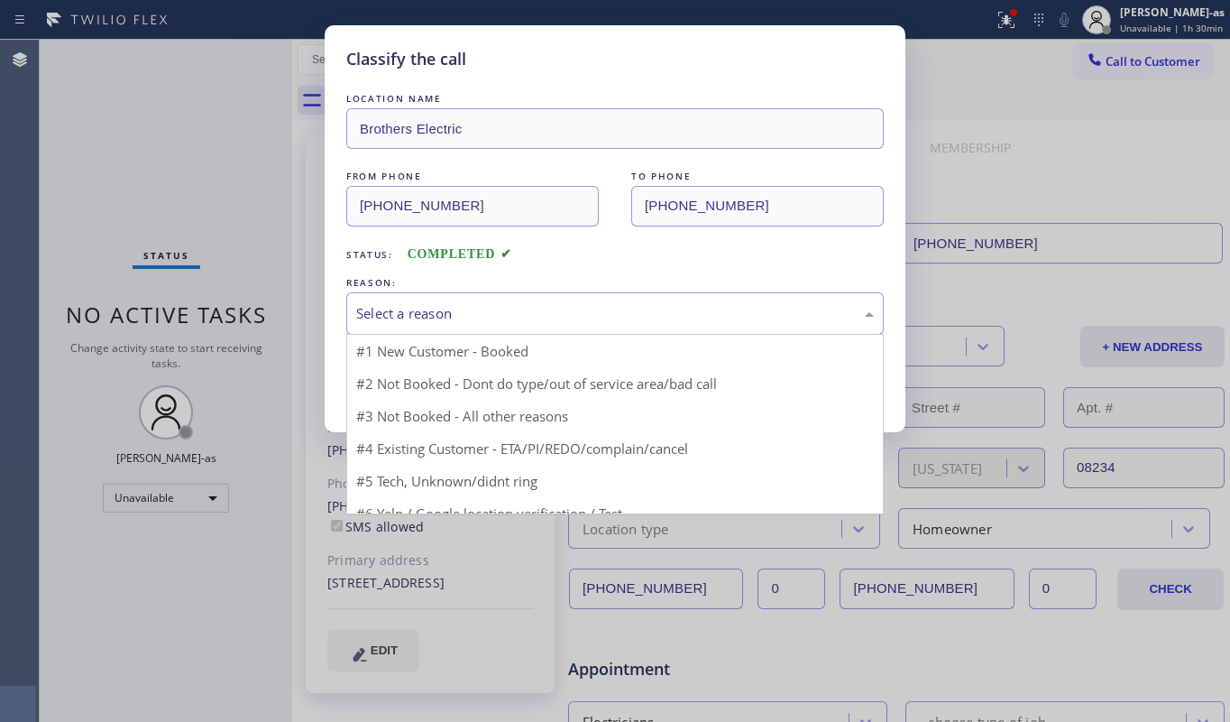
click at [485, 307] on div "Select a reason" at bounding box center [615, 313] width 518 height 21
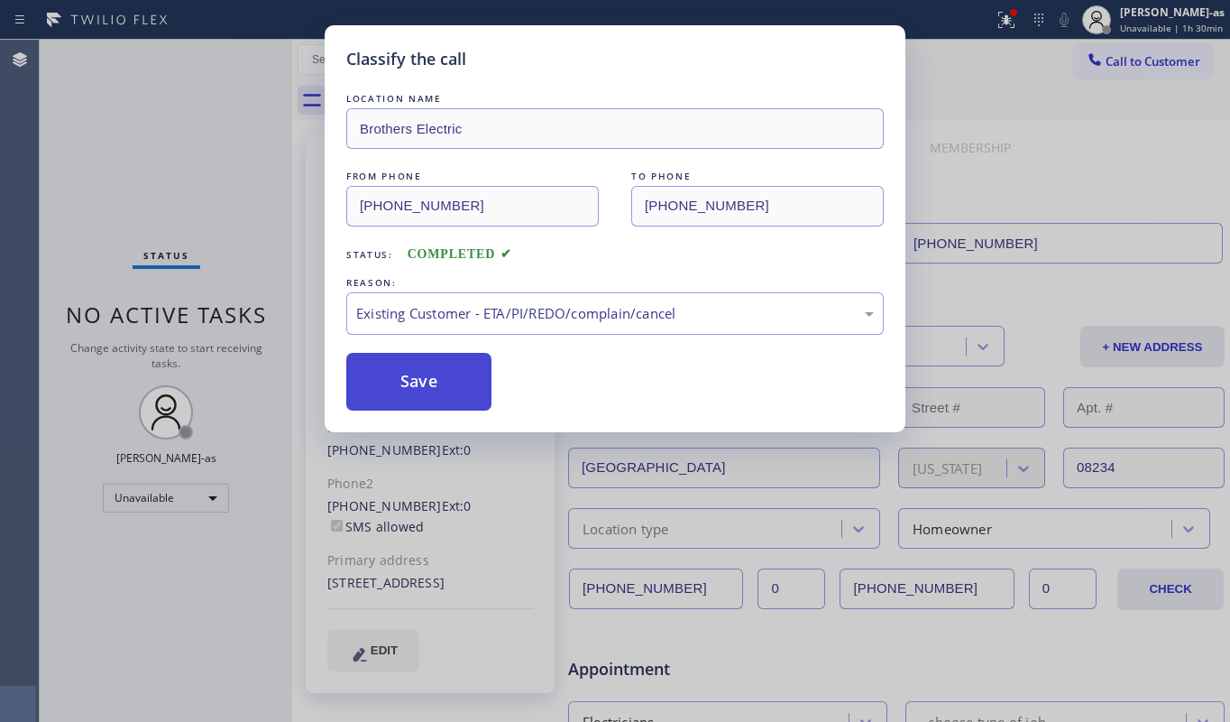
click at [440, 382] on button "Save" at bounding box center [418, 382] width 145 height 58
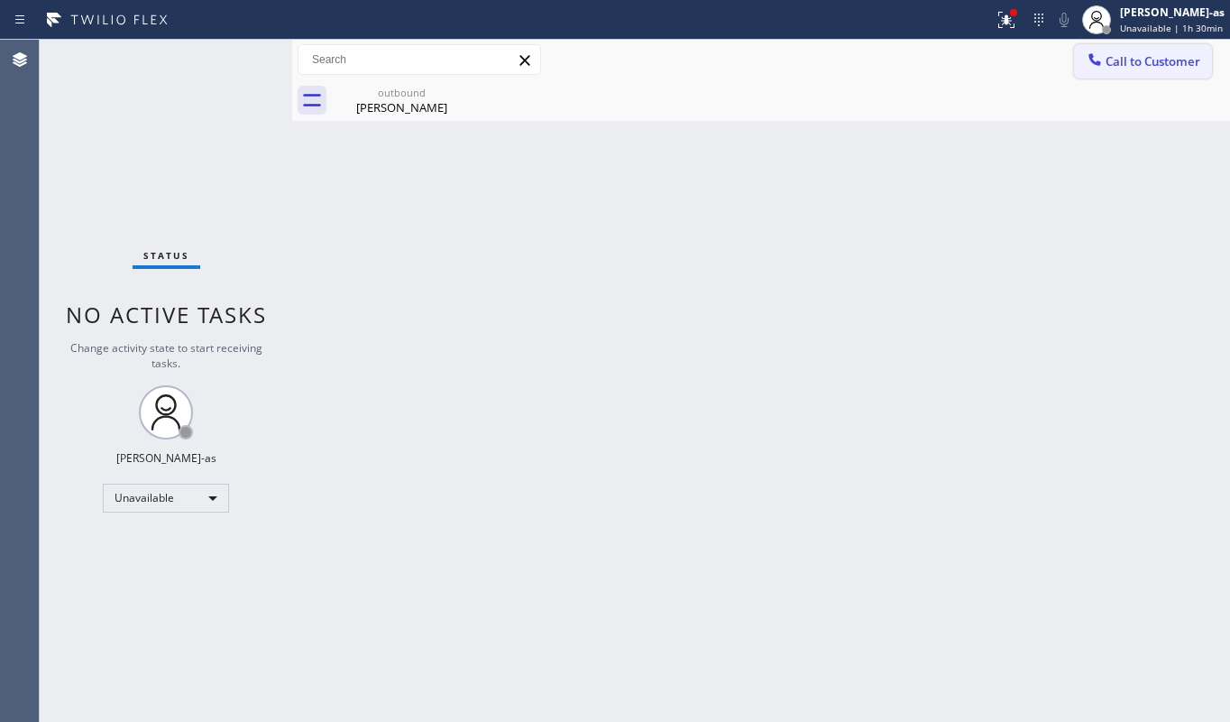
click at [1124, 49] on button "Call to Customer" at bounding box center [1143, 61] width 138 height 34
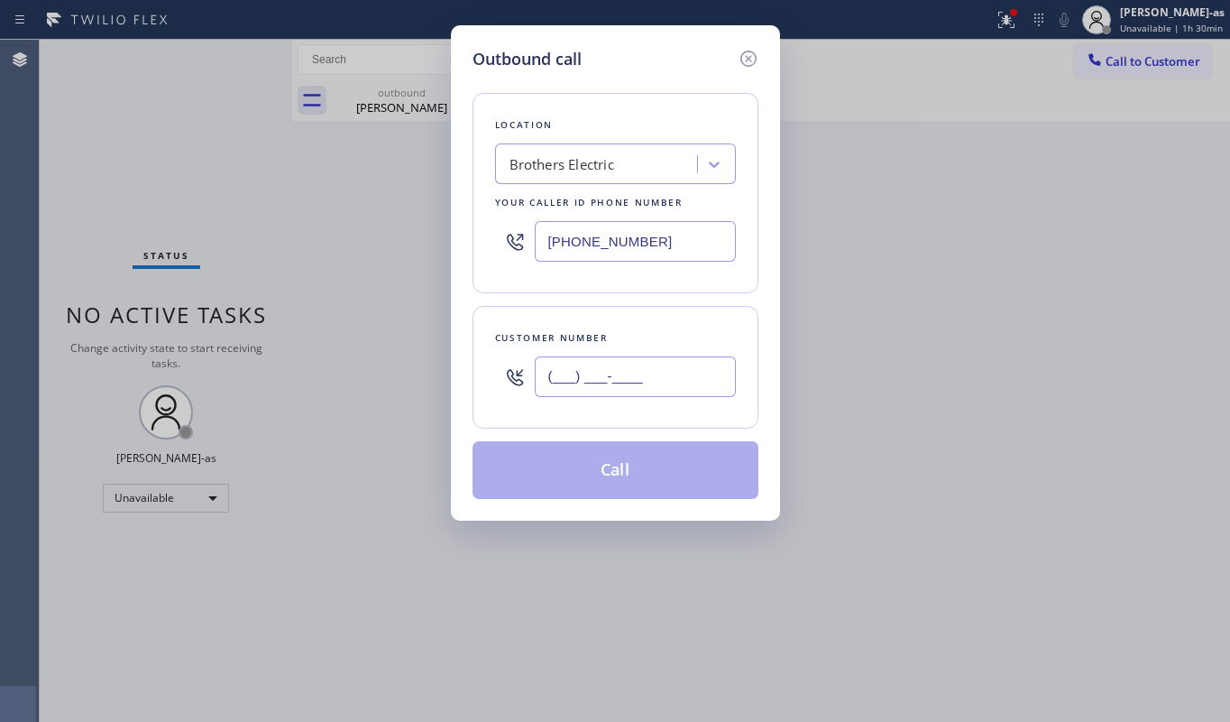
click at [668, 384] on input "(___) ___-____" at bounding box center [635, 376] width 201 height 41
paste input "773) 963-7396"
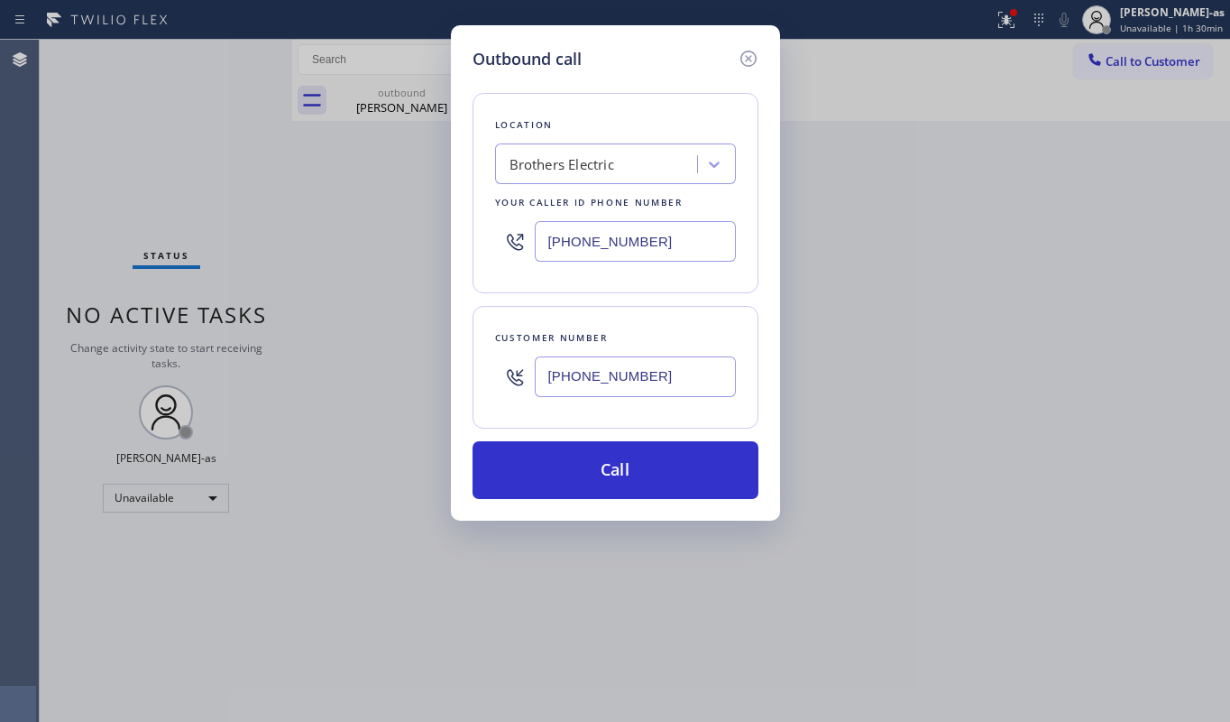
type input "[PHONE_NUMBER]"
click at [630, 157] on div "Brothers Electric" at bounding box center [599, 165] width 197 height 32
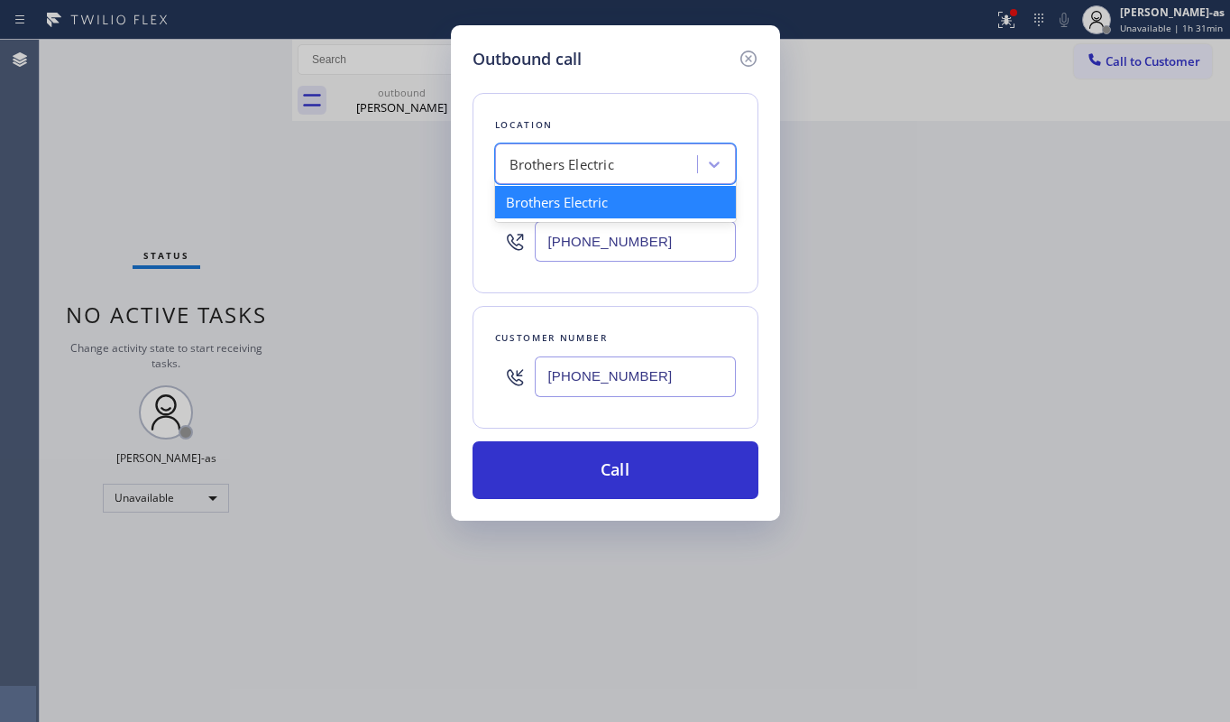
paste input "[GEOGRAPHIC_DATA] Appliance Repair"
type input "[GEOGRAPHIC_DATA] Appliance Repair"
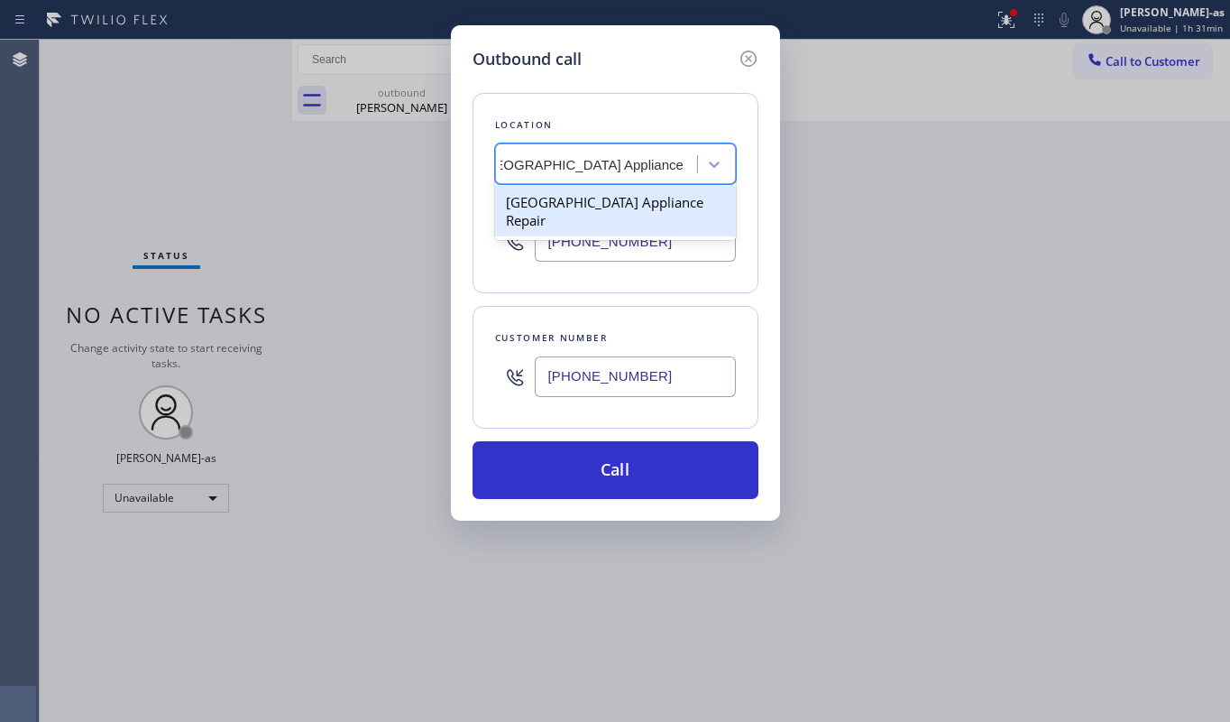
click at [568, 200] on div "[GEOGRAPHIC_DATA] Appliance Repair" at bounding box center [615, 211] width 241 height 51
type input "[PHONE_NUMBER]"
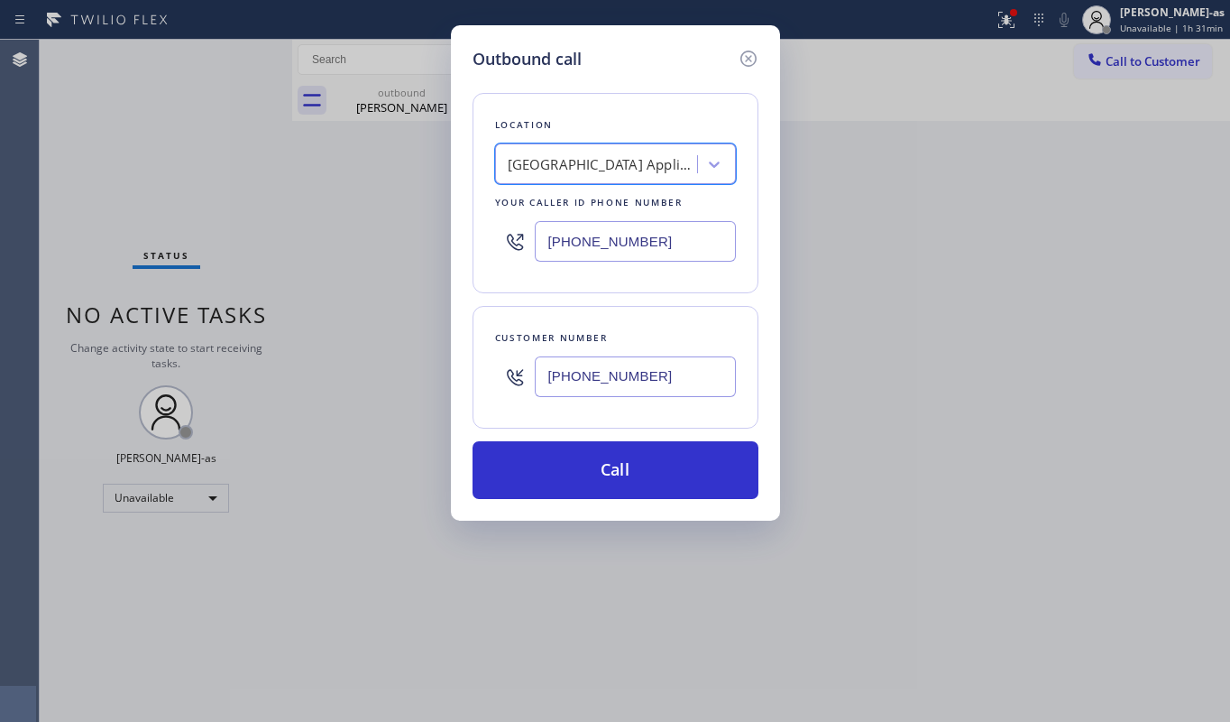
scroll to position [0, 1]
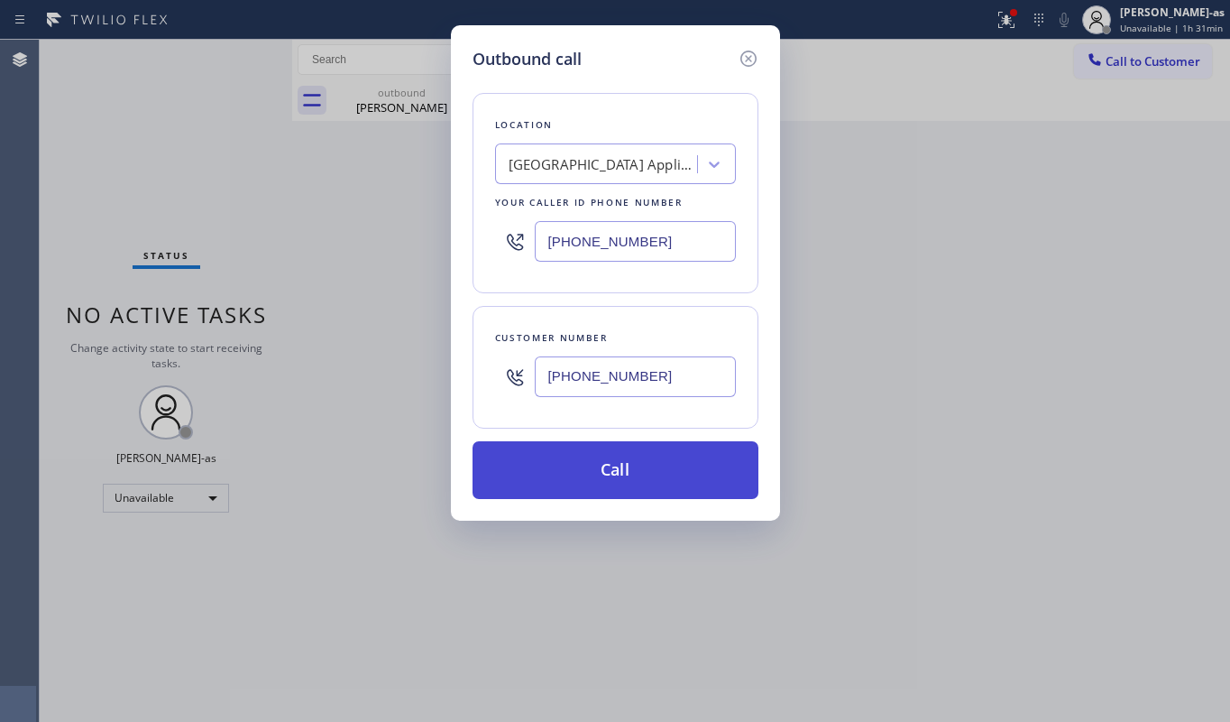
click at [612, 466] on button "Call" at bounding box center [616, 470] width 286 height 58
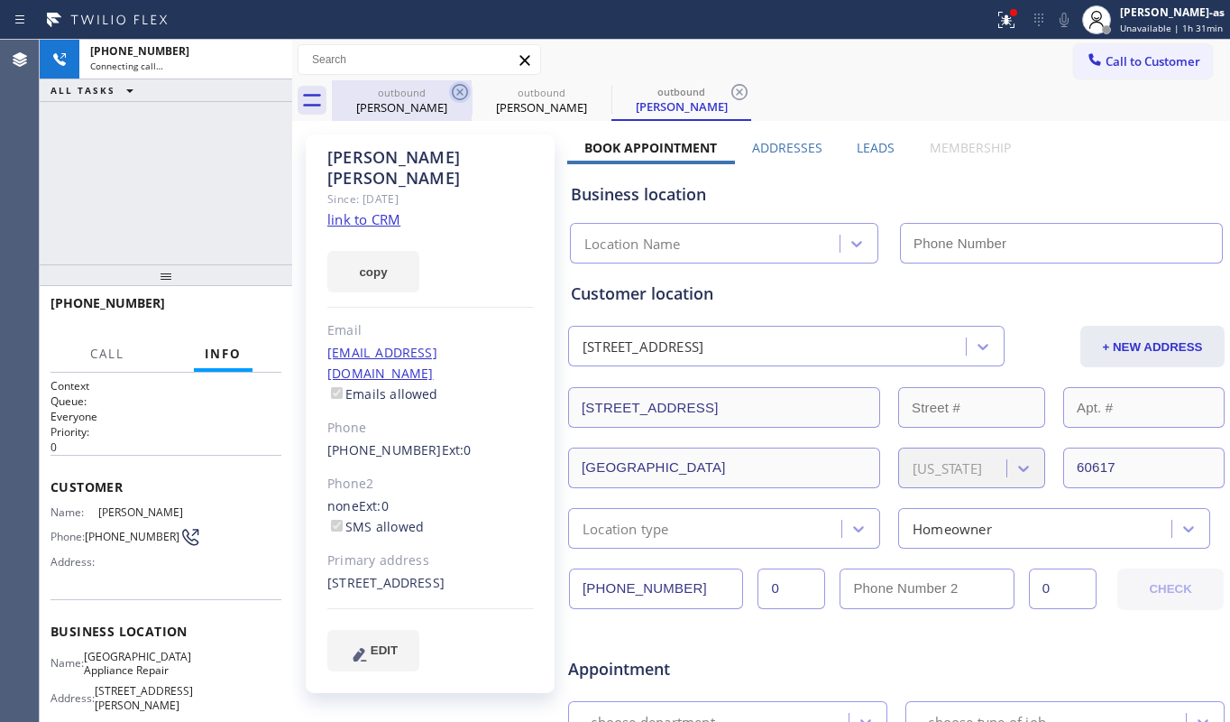
click at [372, 92] on div "outbound" at bounding box center [402, 93] width 136 height 14
type input "[PHONE_NUMBER]"
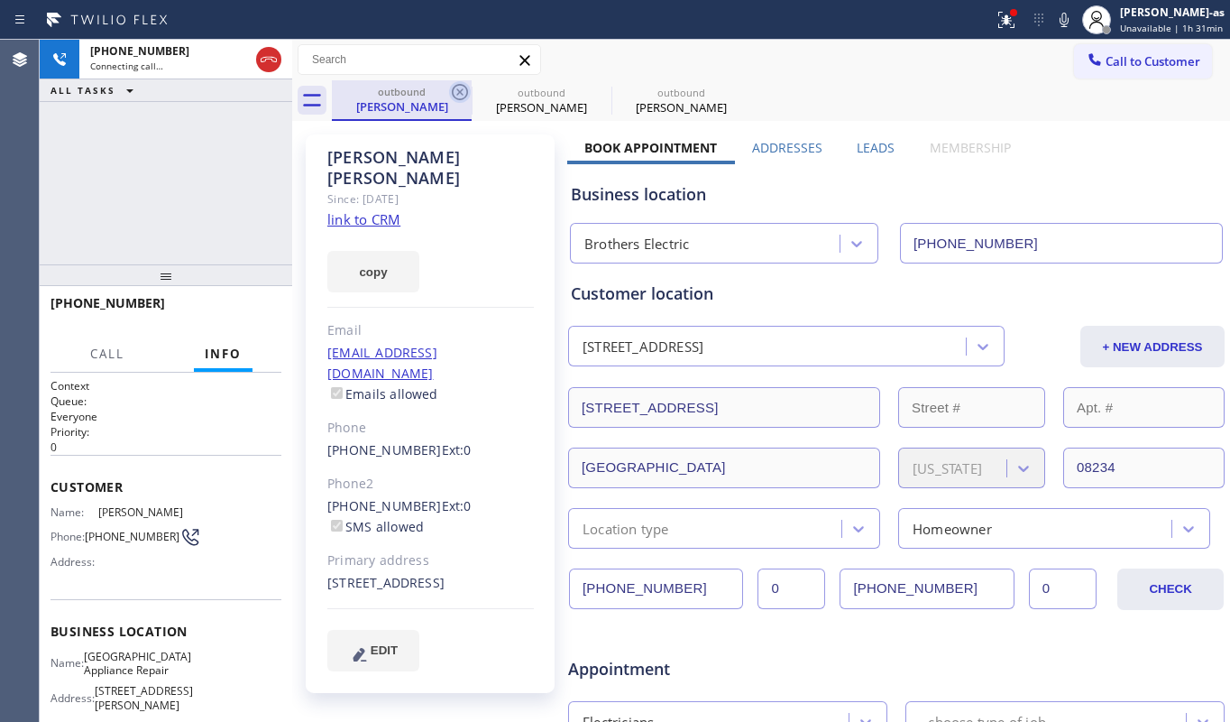
click at [451, 87] on icon at bounding box center [460, 92] width 22 height 22
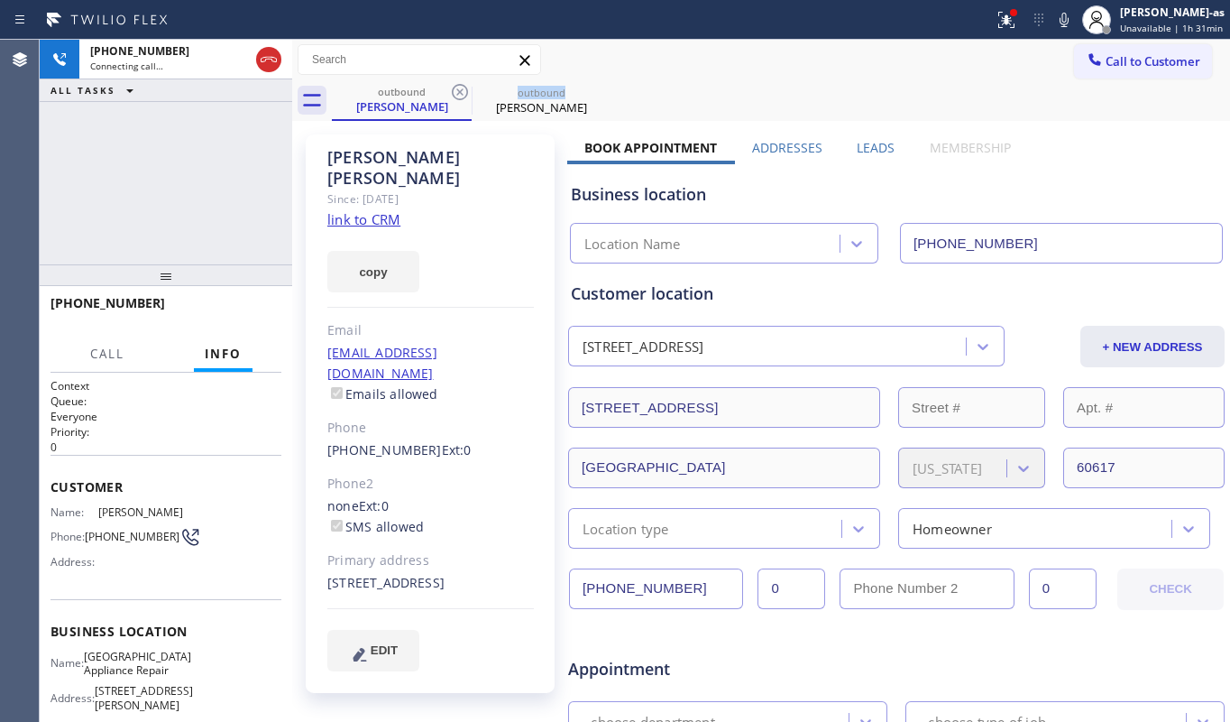
click at [451, 87] on icon at bounding box center [460, 92] width 22 height 22
type input "[PHONE_NUMBER]"
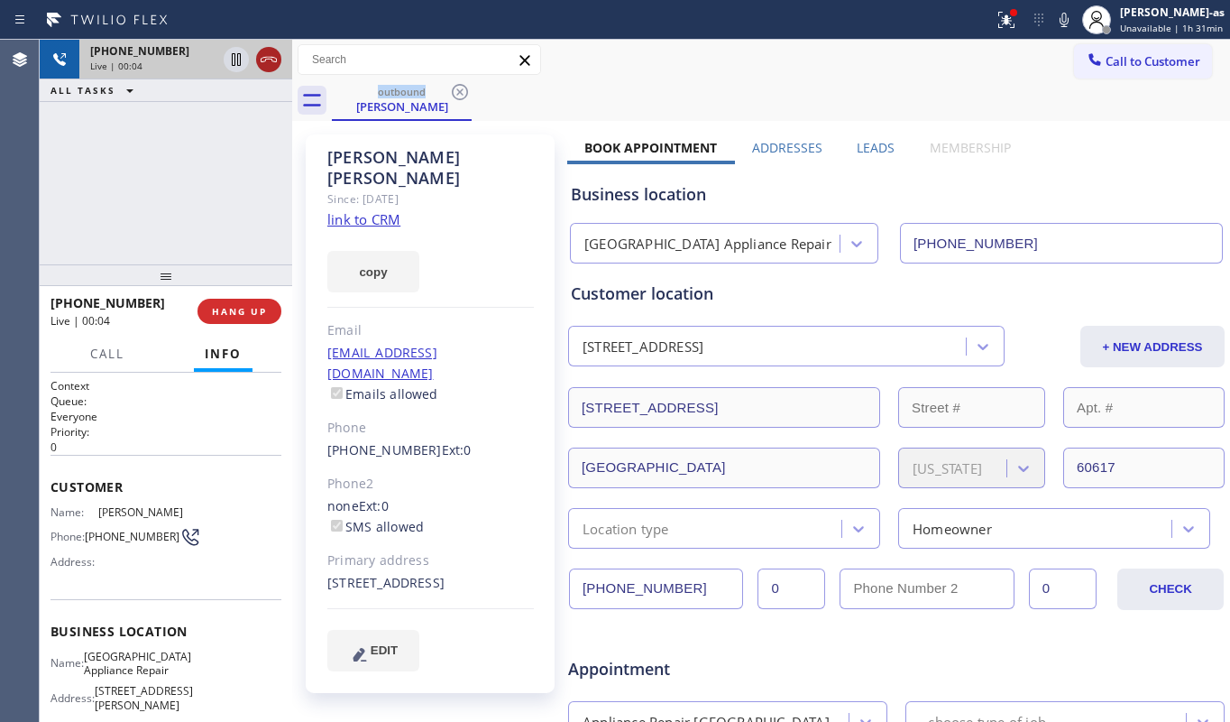
click at [268, 47] on button at bounding box center [268, 59] width 25 height 25
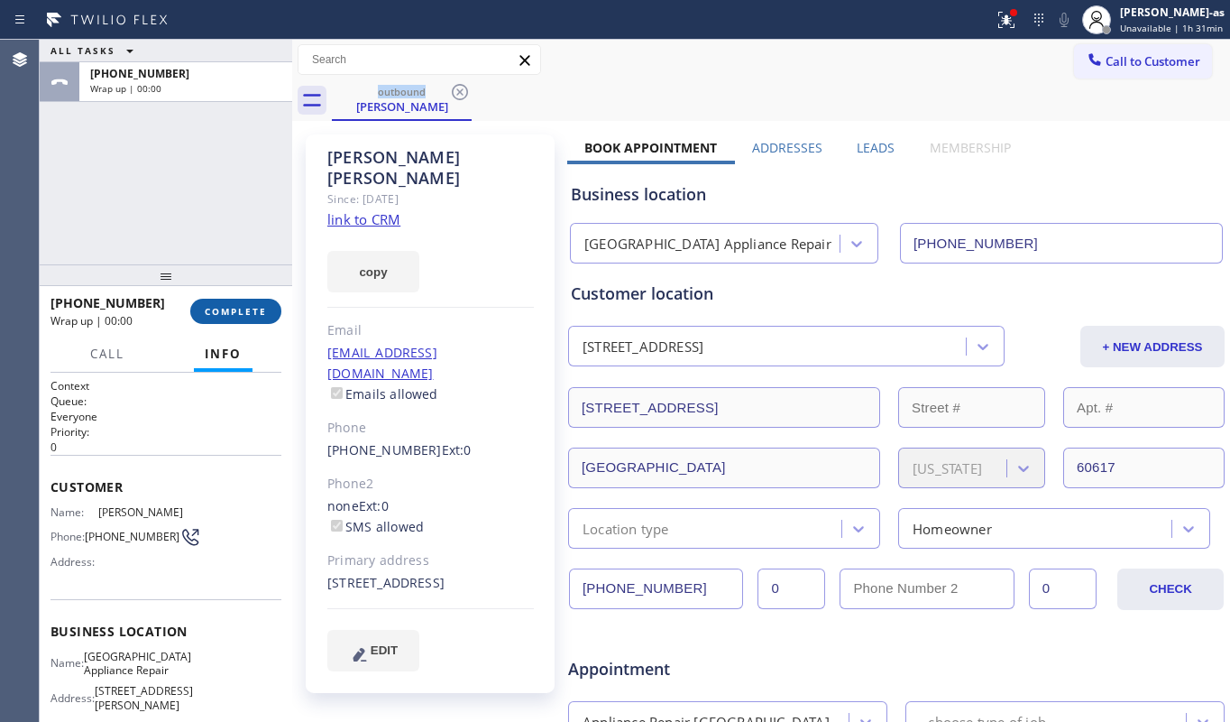
click at [232, 312] on span "COMPLETE" at bounding box center [236, 311] width 62 height 13
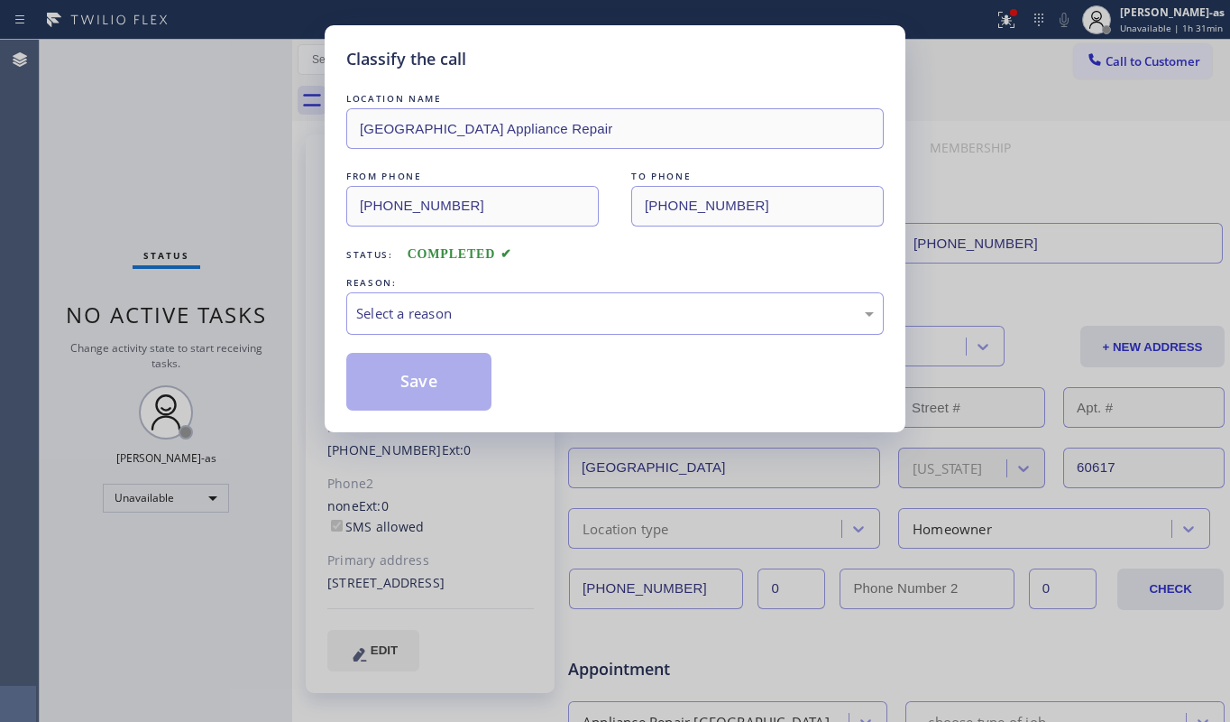
click at [231, 312] on div "Classify the call LOCATION NAME [GEOGRAPHIC_DATA] Appliance Repair FROM PHONE […" at bounding box center [615, 361] width 1230 height 722
click at [577, 322] on div "Select a reason" at bounding box center [615, 313] width 518 height 21
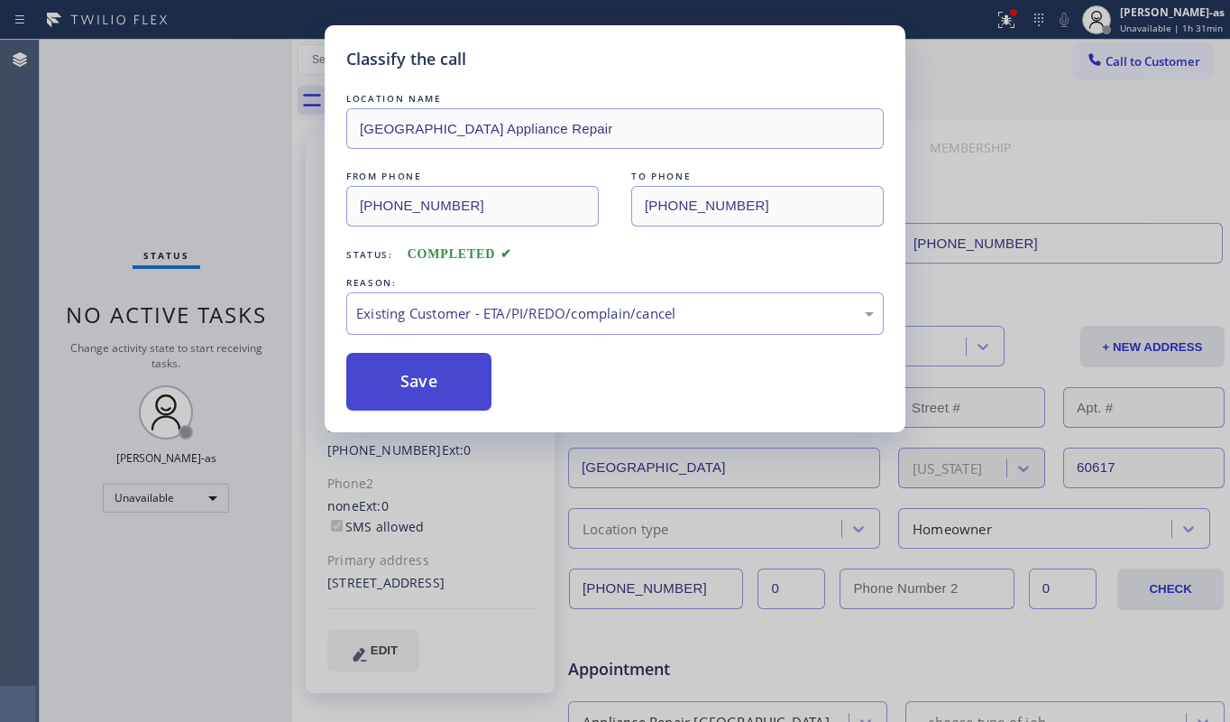
click at [376, 365] on button "Save" at bounding box center [418, 382] width 145 height 58
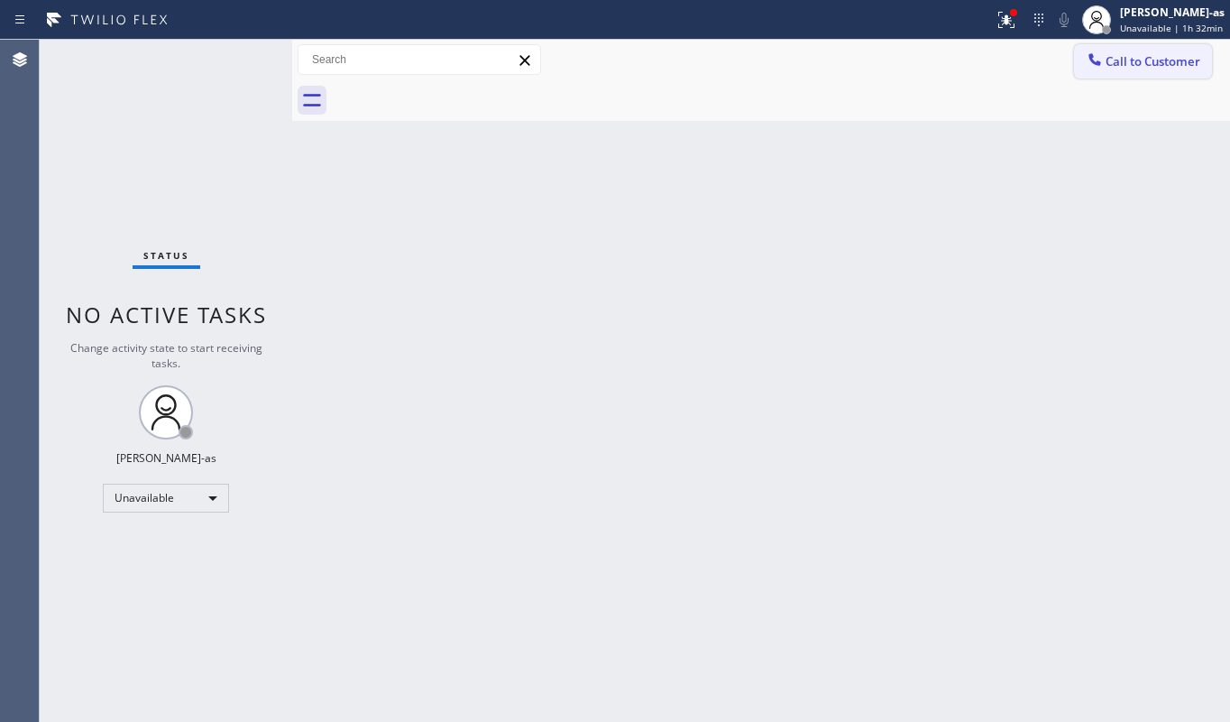
click at [1118, 63] on span "Call to Customer" at bounding box center [1153, 61] width 95 height 16
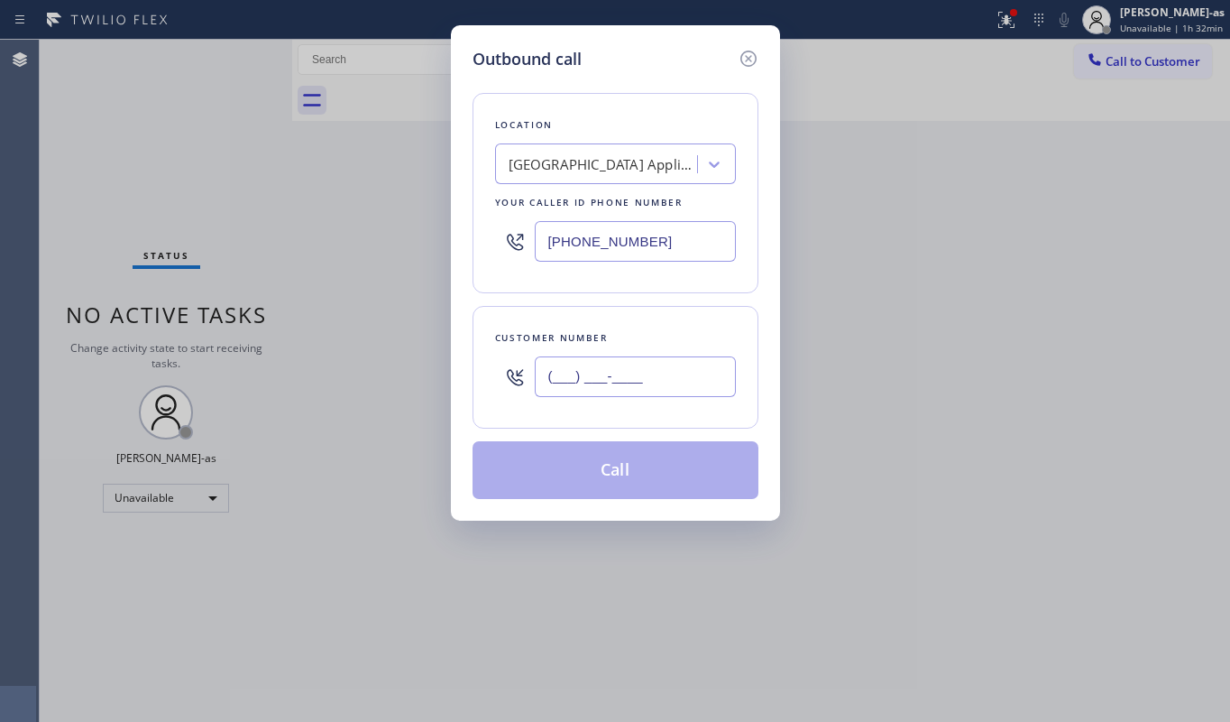
click at [630, 393] on input "(___) ___-____" at bounding box center [635, 376] width 201 height 41
paste input "720) 281-3642"
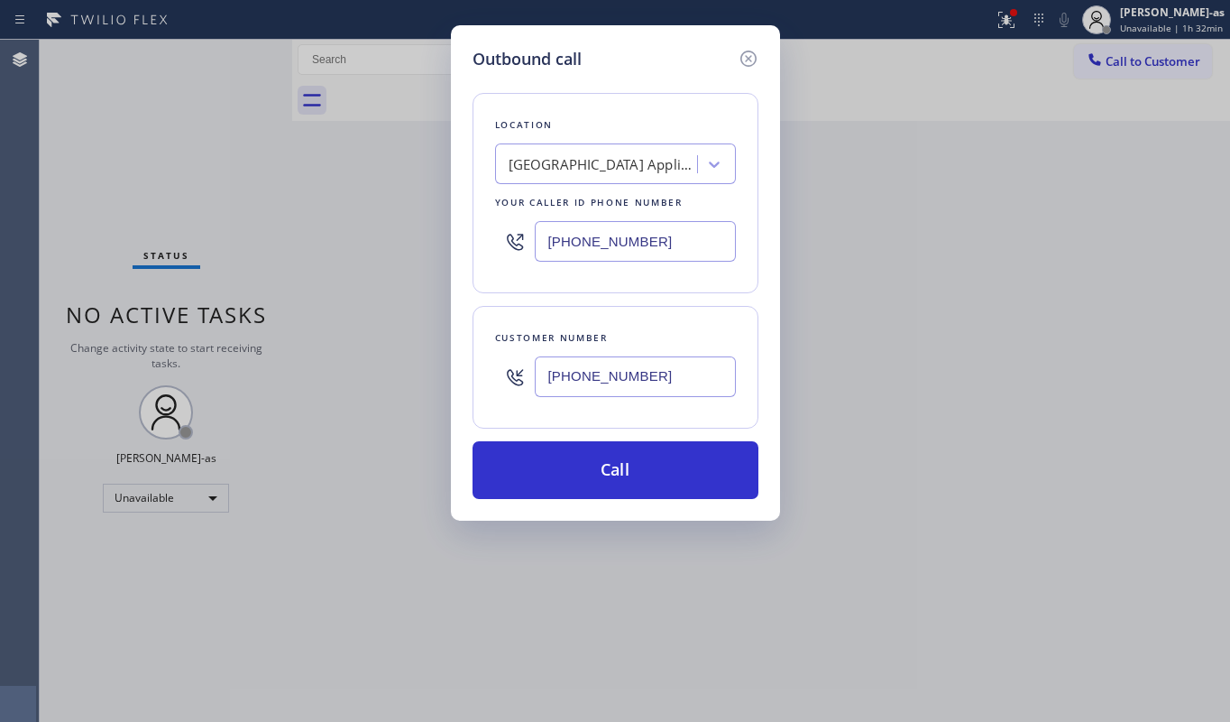
type input "[PHONE_NUMBER]"
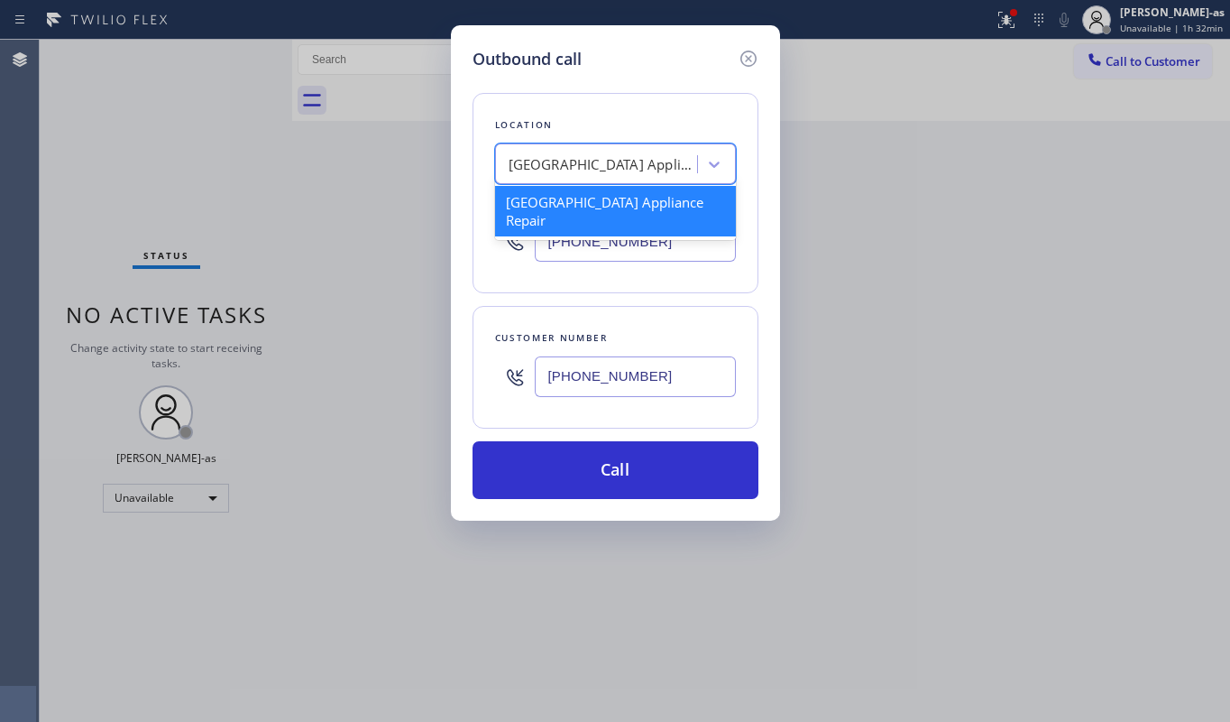
click at [590, 164] on div "[GEOGRAPHIC_DATA] Appliance Repair" at bounding box center [603, 164] width 189 height 21
paste input "5 Star Appliance Repair"
type input "5 Star Appliance Repair"
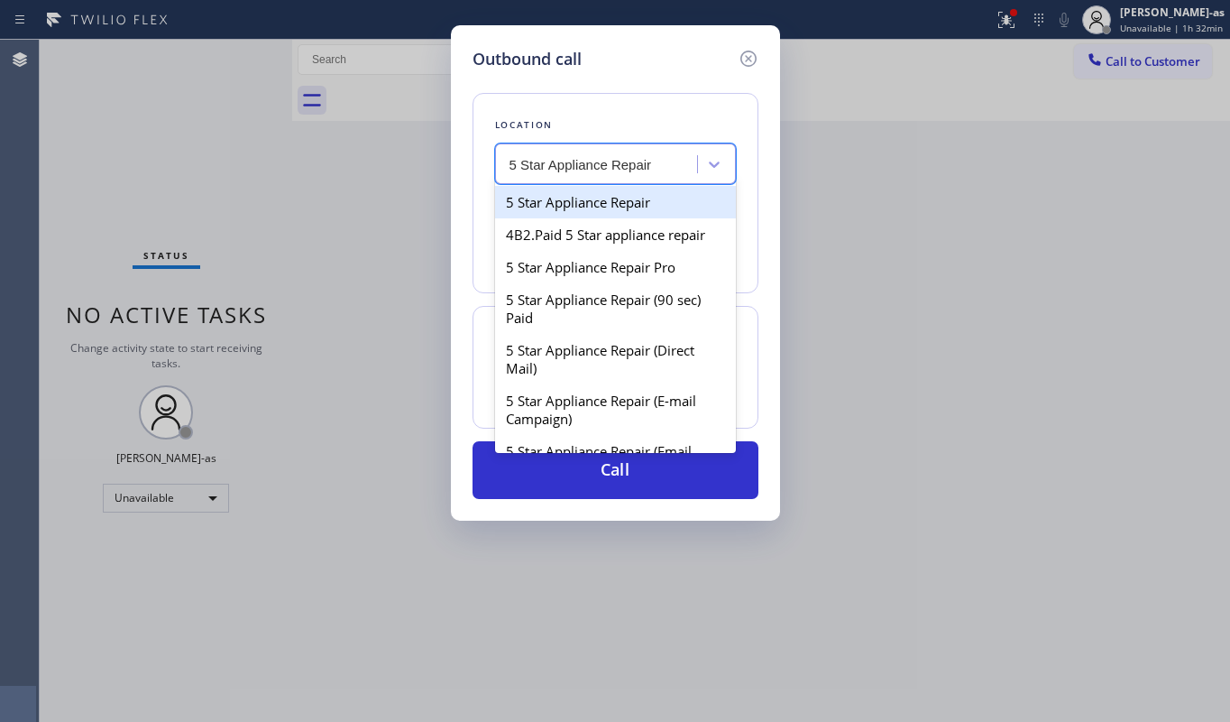
click at [553, 204] on div "5 Star Appliance Repair" at bounding box center [615, 202] width 241 height 32
type input "[PHONE_NUMBER]"
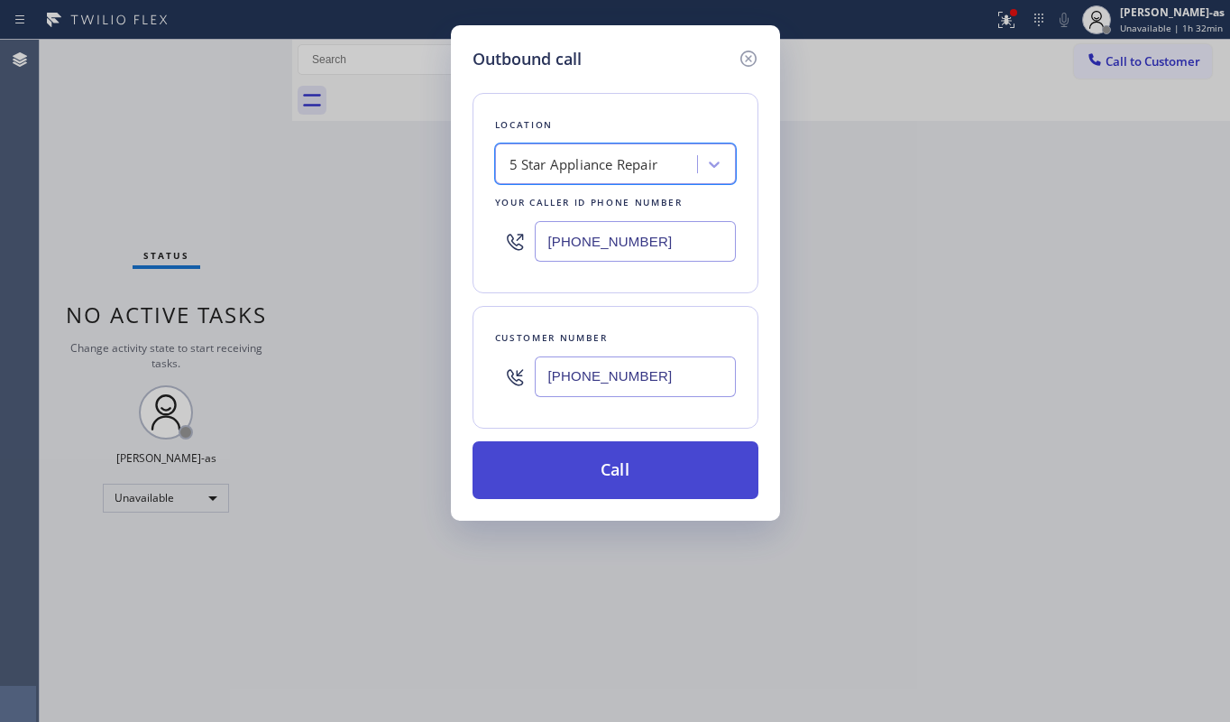
click at [672, 465] on button "Call" at bounding box center [616, 470] width 286 height 58
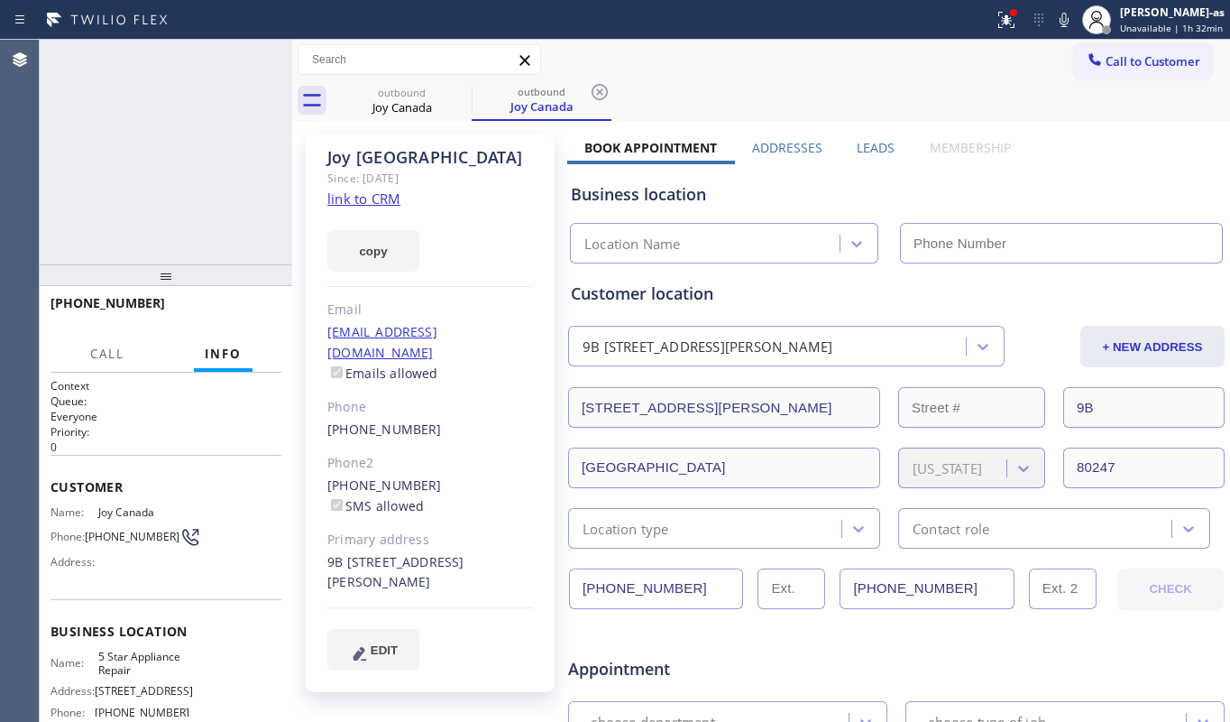
type input "[PHONE_NUMBER]"
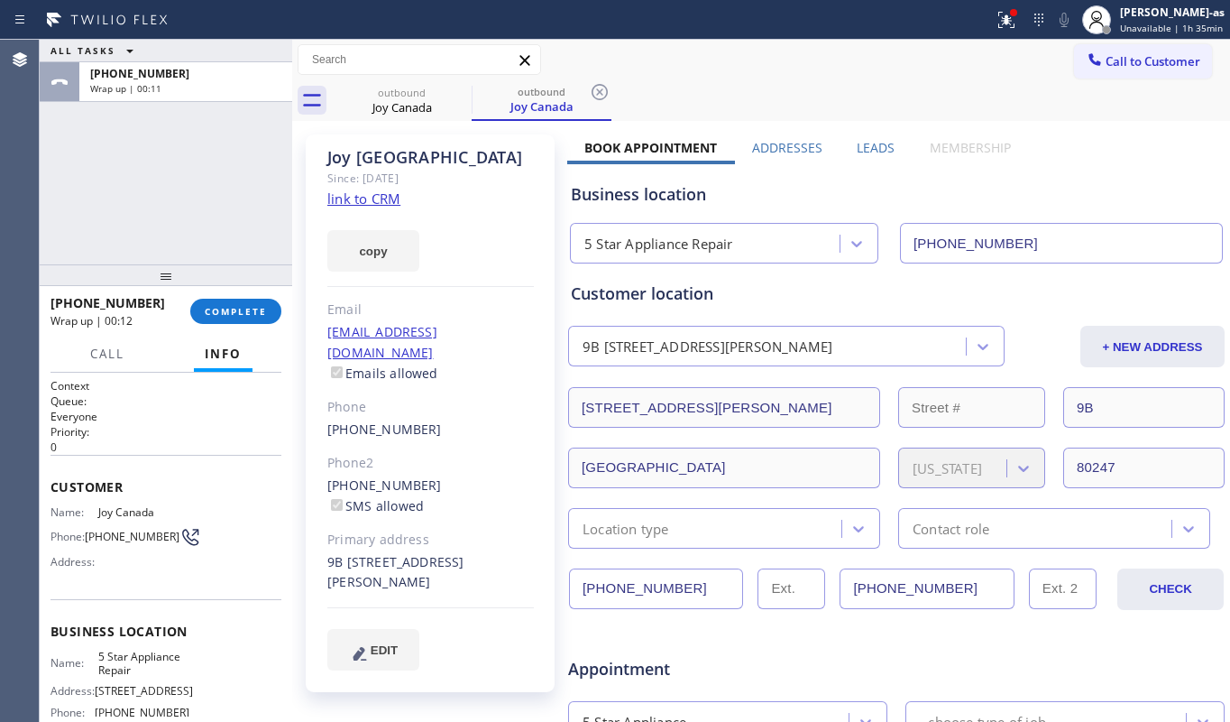
click at [254, 344] on div "Call Info" at bounding box center [166, 354] width 231 height 36
click at [229, 307] on span "COMPLETE" at bounding box center [236, 311] width 62 height 13
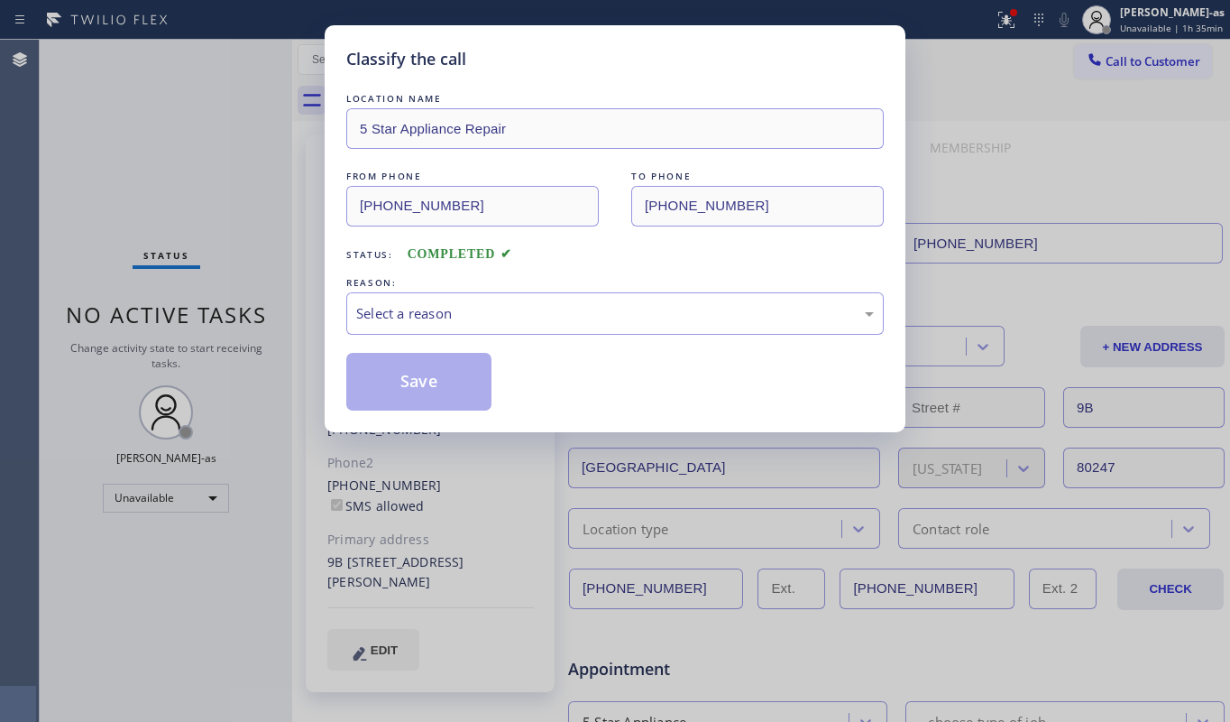
click at [611, 289] on div "REASON:" at bounding box center [615, 282] width 538 height 19
click at [629, 318] on div "Select a reason" at bounding box center [615, 313] width 518 height 21
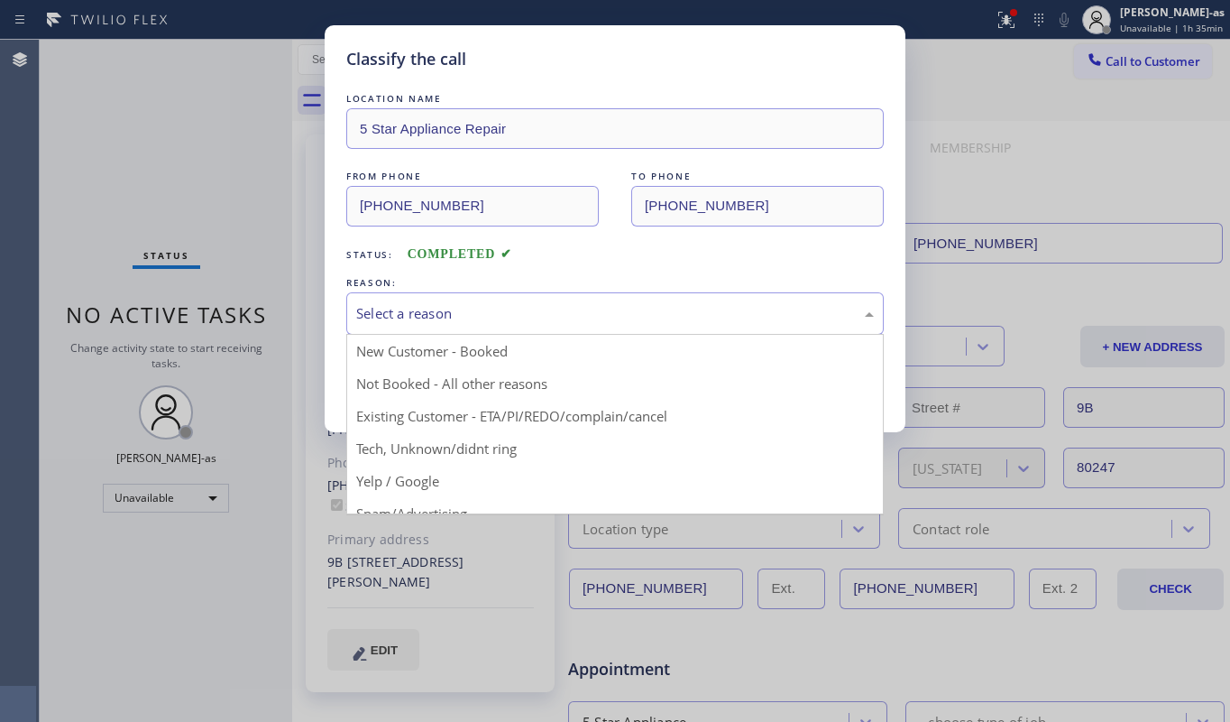
drag, startPoint x: 657, startPoint y: 417, endPoint x: 543, endPoint y: 404, distance: 114.3
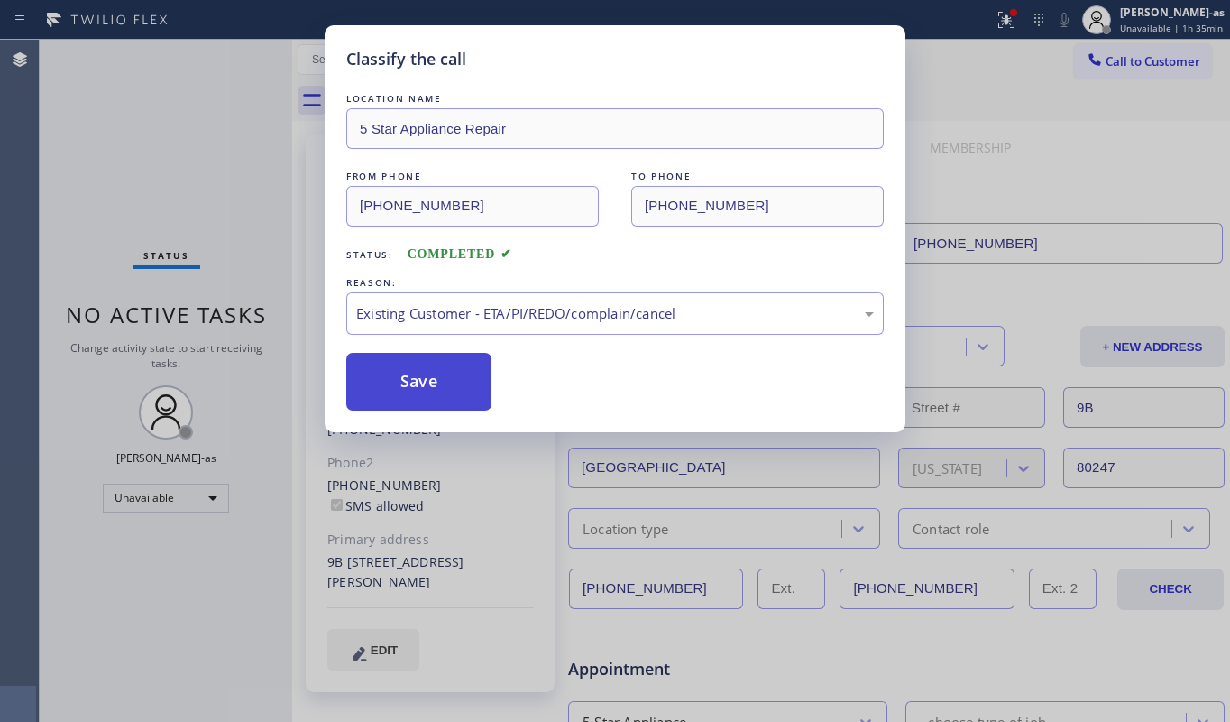
click at [409, 399] on button "Save" at bounding box center [418, 382] width 145 height 58
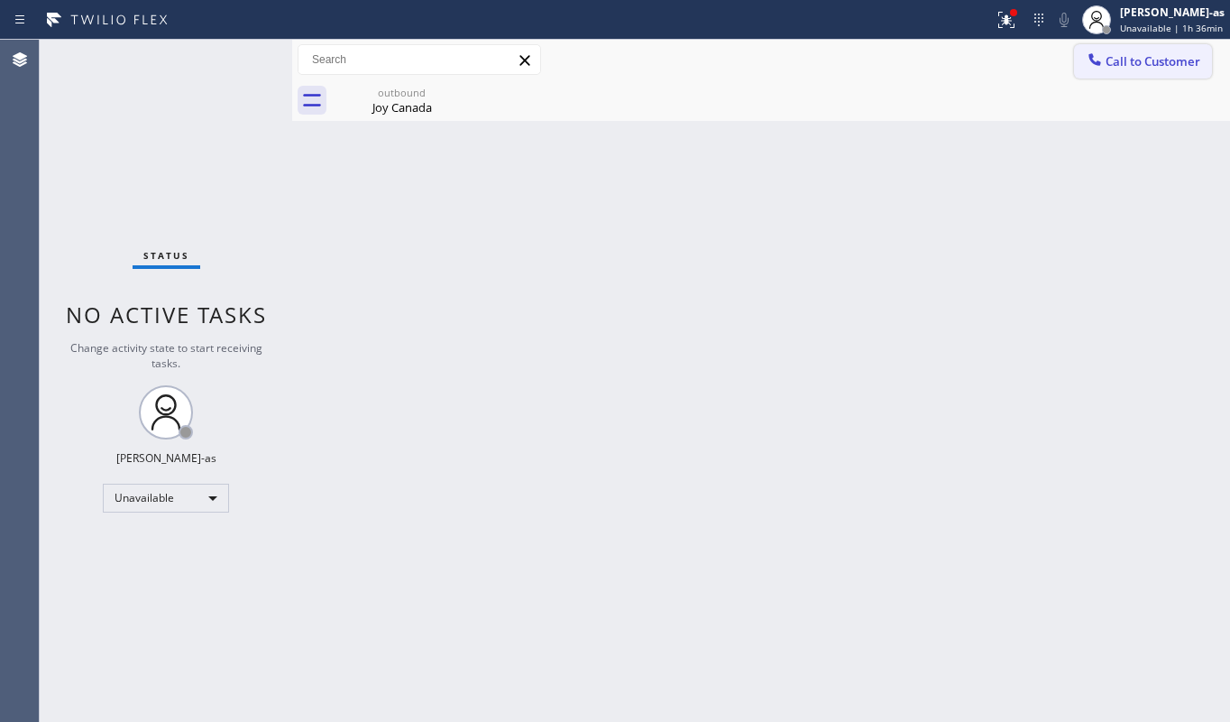
click at [1135, 61] on span "Call to Customer" at bounding box center [1153, 61] width 95 height 16
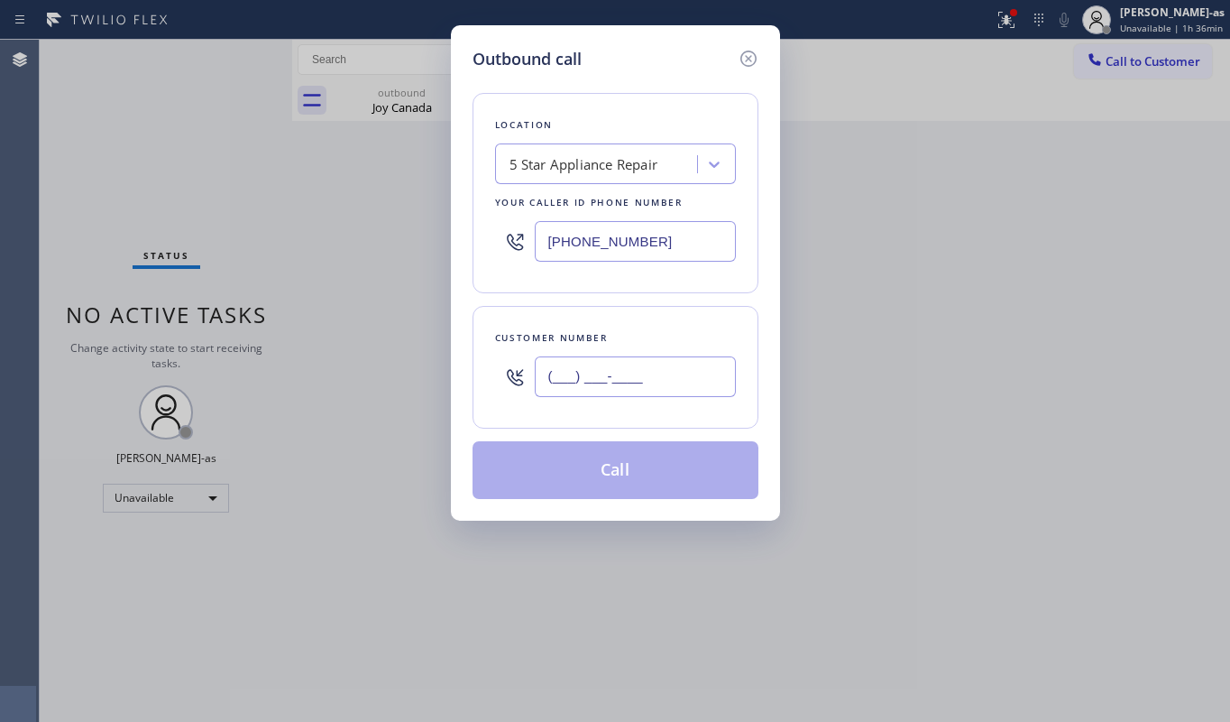
click at [613, 361] on input "(___) ___-____" at bounding box center [635, 376] width 201 height 41
paste input "720) 883-3161"
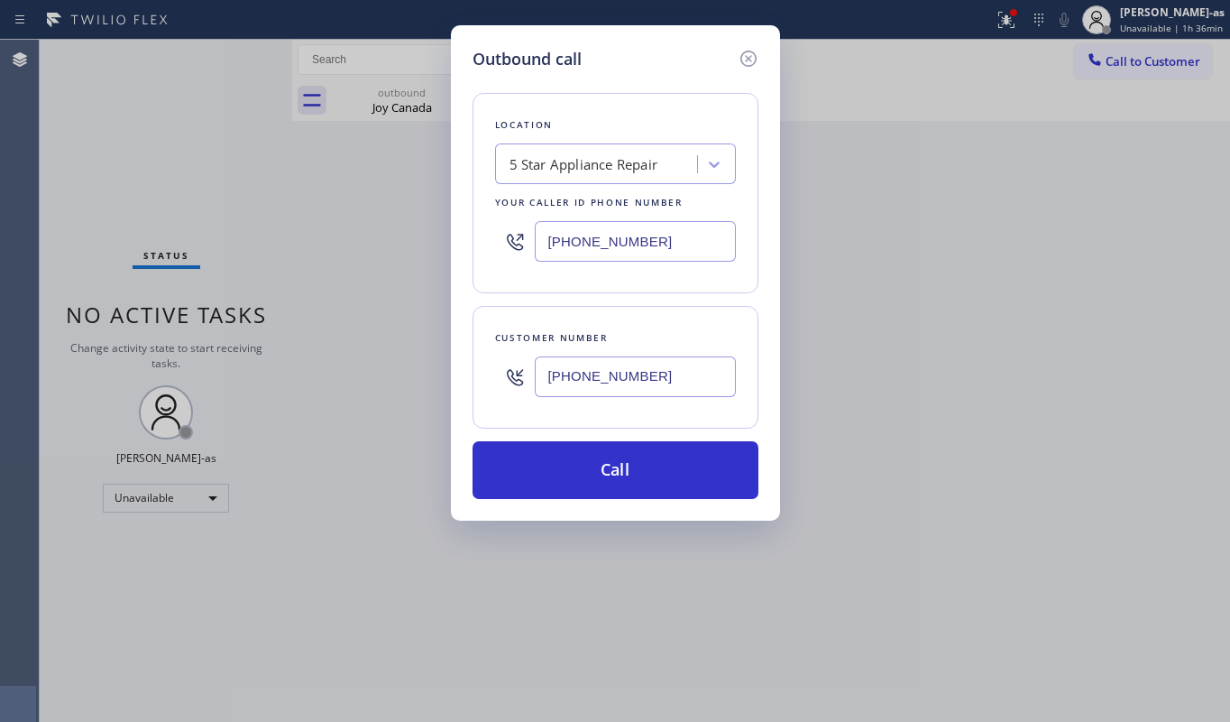
type input "[PHONE_NUMBER]"
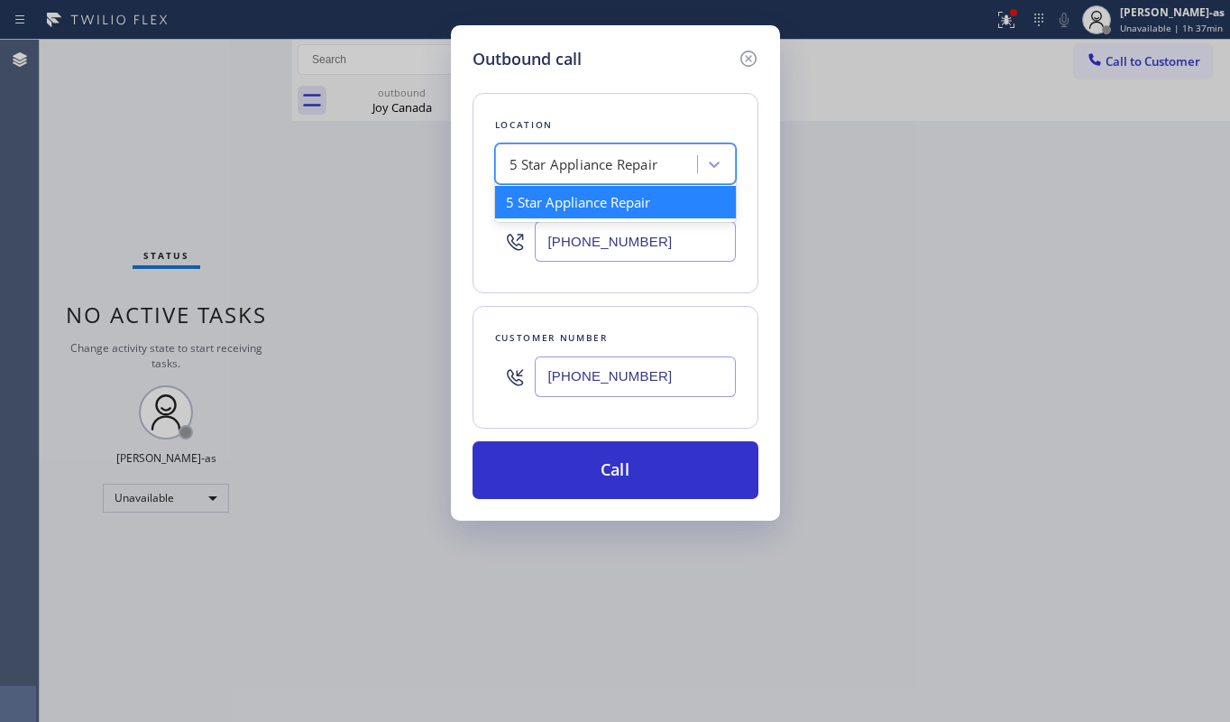
click at [579, 166] on div "5 Star Appliance Repair" at bounding box center [584, 164] width 149 height 21
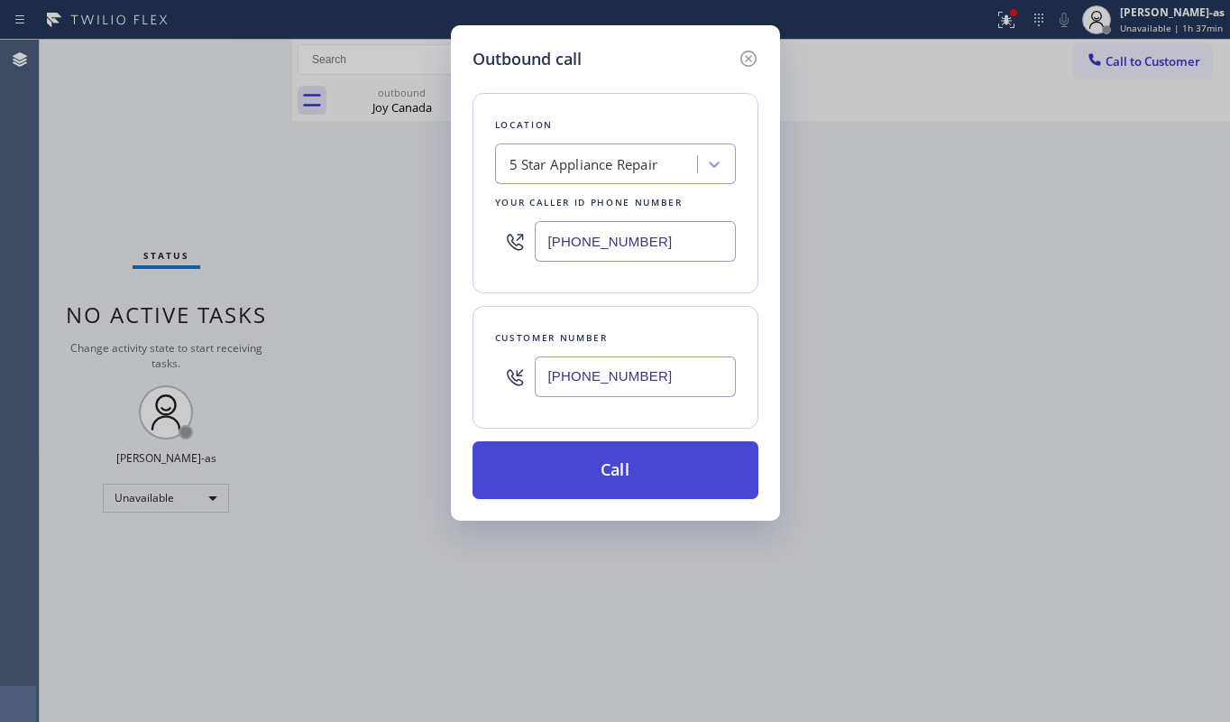
click at [708, 482] on button "Call" at bounding box center [616, 470] width 286 height 58
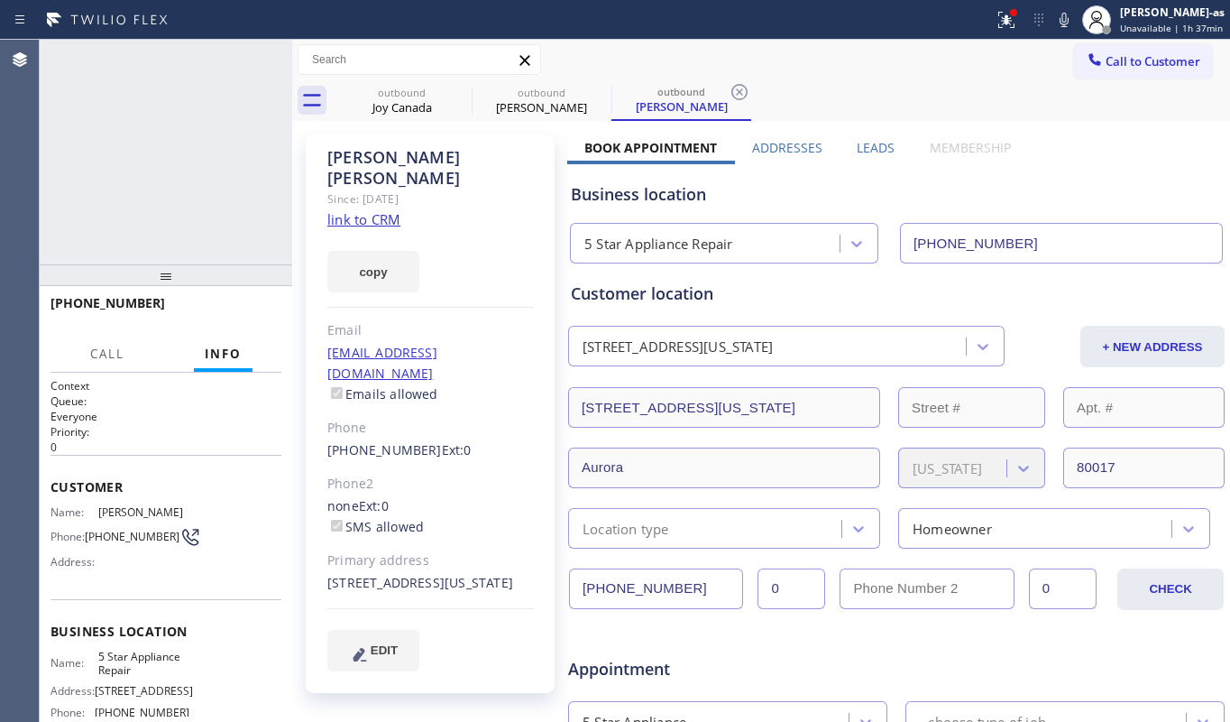
type input "[PHONE_NUMBER]"
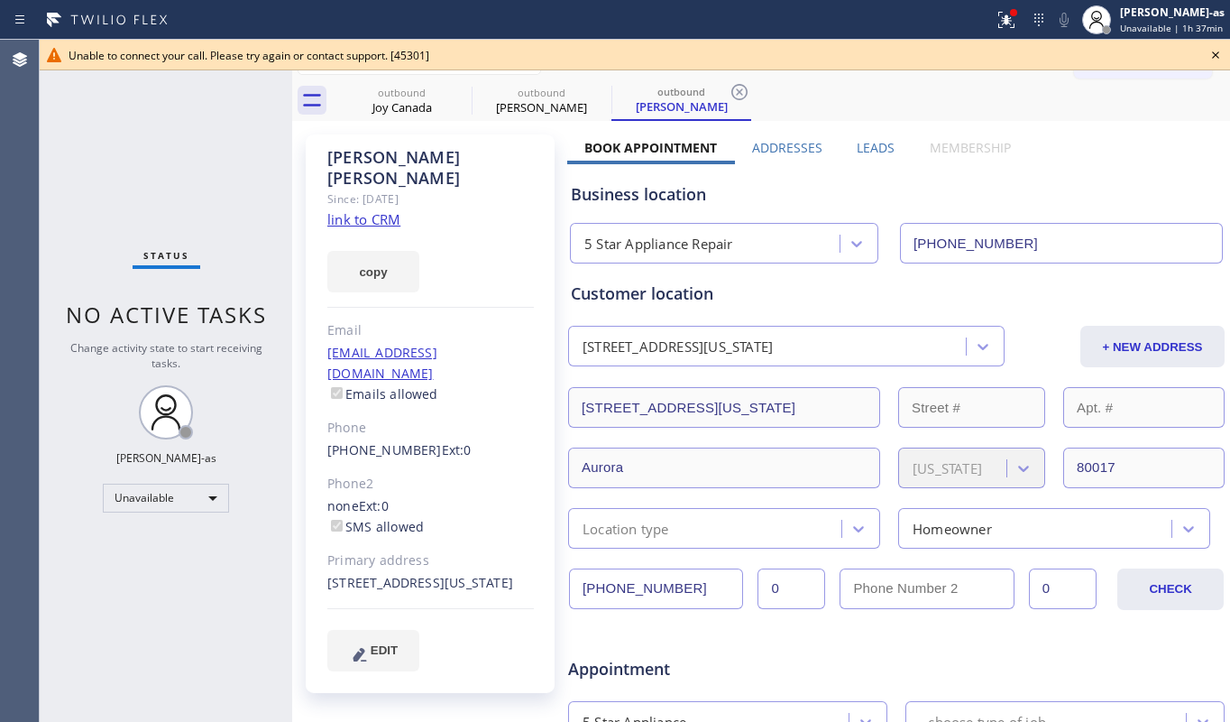
click at [162, 276] on div "Status No active tasks Change activity state to start receiving tasks. [PERSON_…" at bounding box center [166, 381] width 253 height 682
click at [380, 99] on div "Joy Canada" at bounding box center [402, 107] width 136 height 16
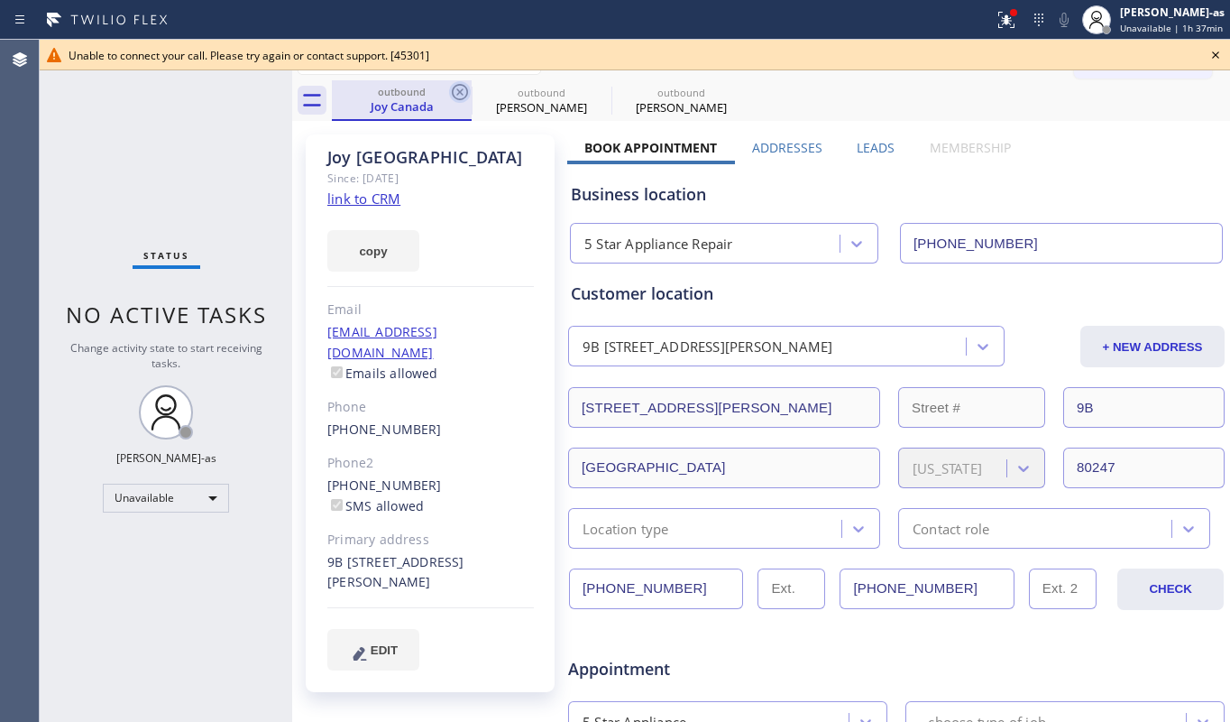
click at [465, 90] on icon at bounding box center [460, 92] width 22 height 22
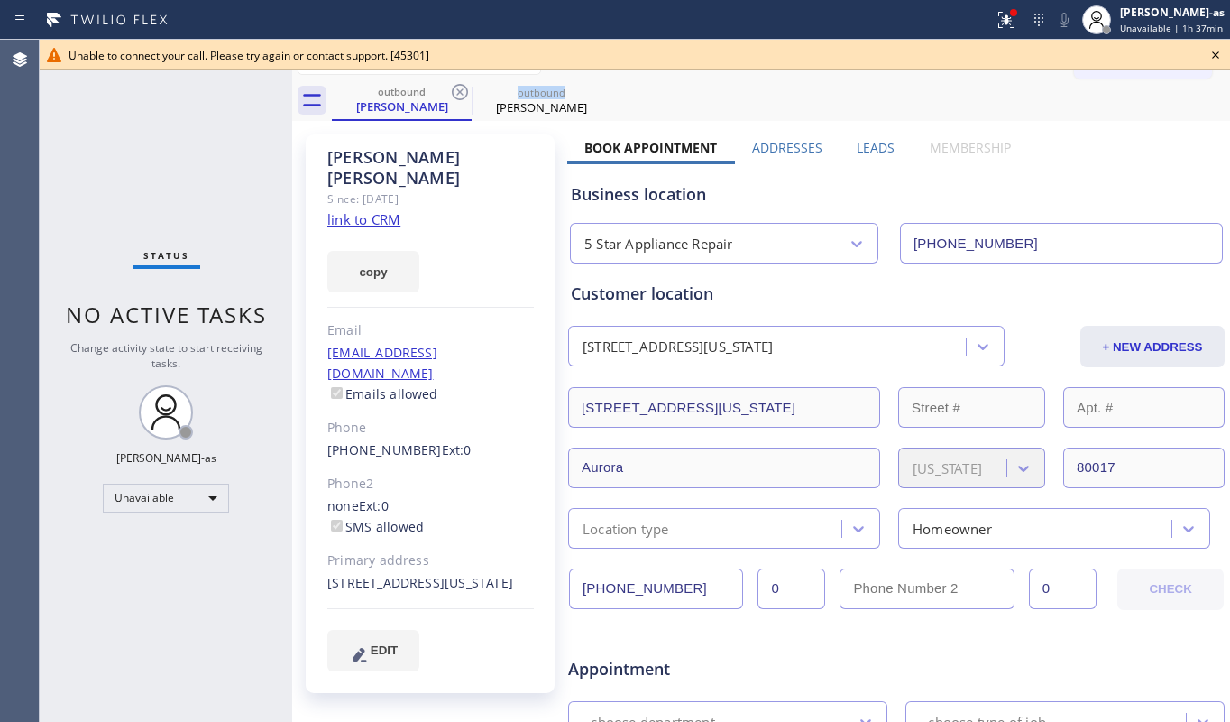
click at [465, 90] on icon at bounding box center [460, 92] width 22 height 22
click at [0, 0] on icon at bounding box center [0, 0] width 0 height 0
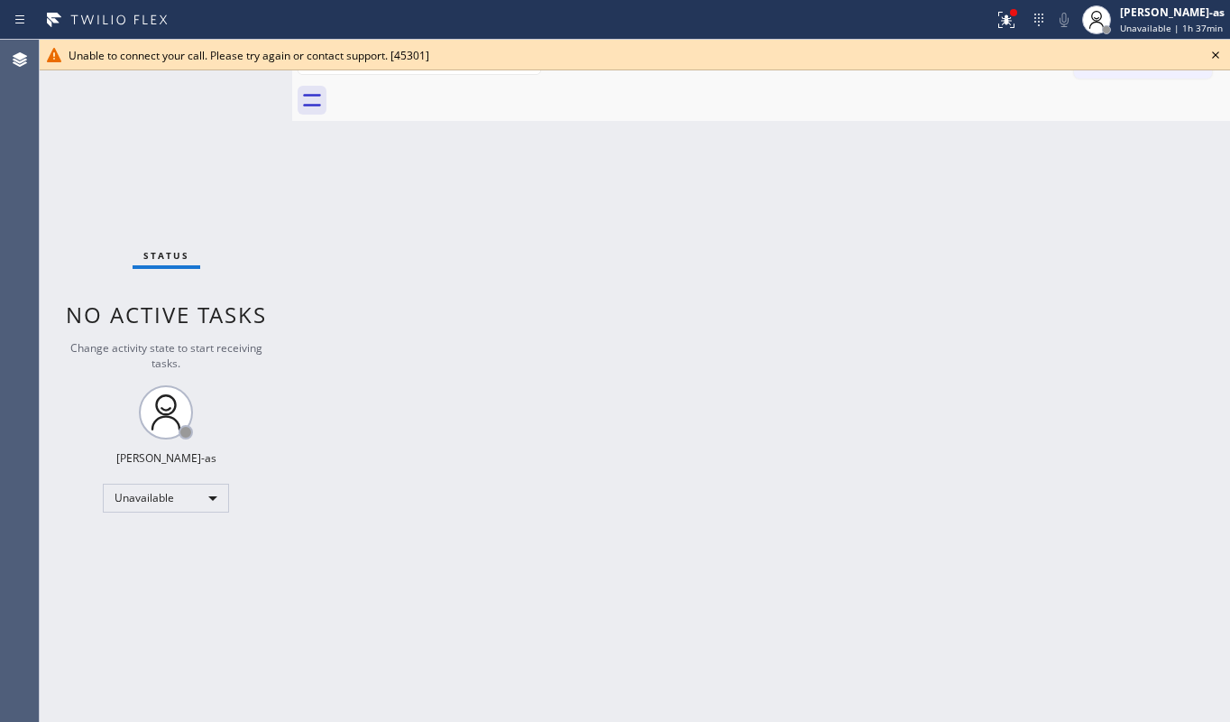
click at [465, 90] on div at bounding box center [781, 100] width 898 height 41
click at [1216, 49] on icon at bounding box center [1216, 55] width 22 height 22
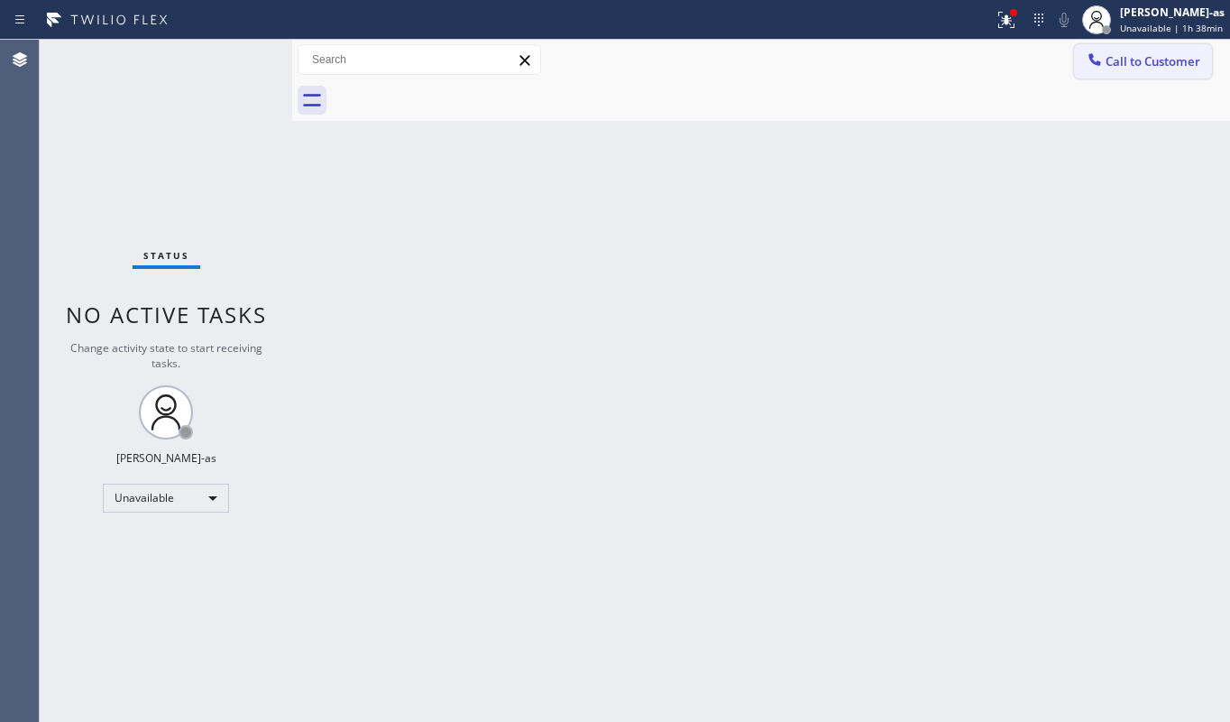
click at [1144, 65] on span "Call to Customer" at bounding box center [1153, 61] width 95 height 16
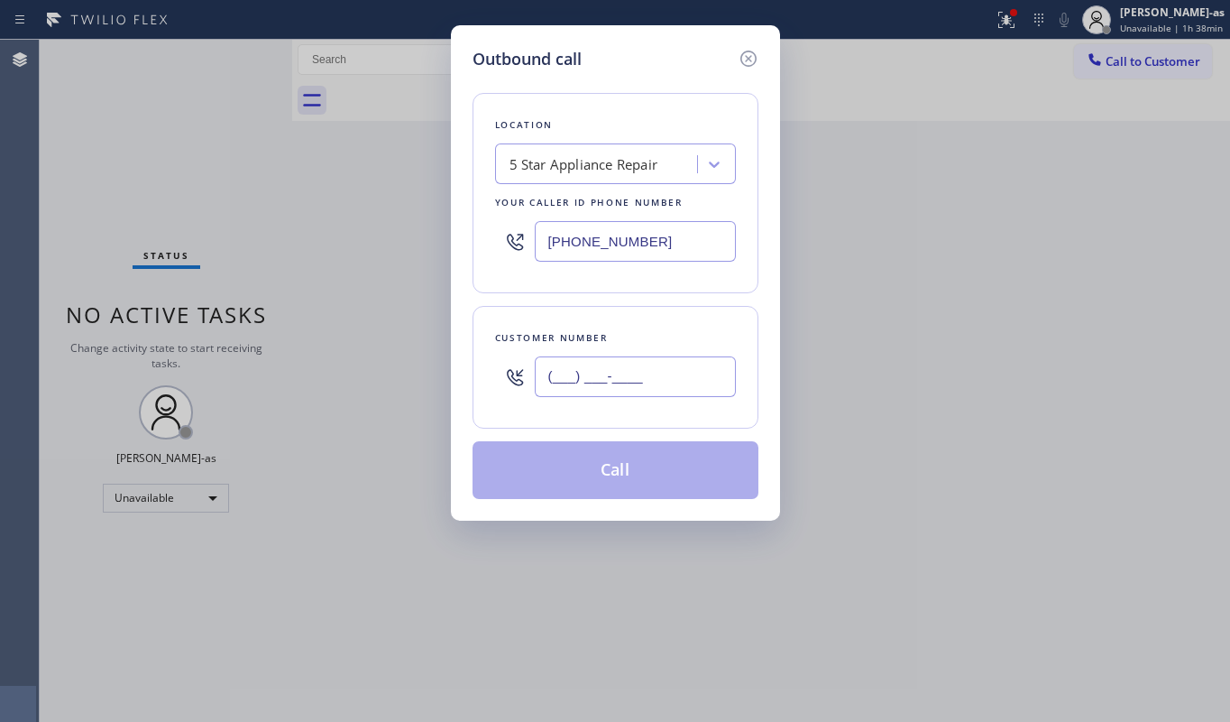
click at [643, 384] on input "(___) ___-____" at bounding box center [635, 376] width 201 height 41
paste input "253) 709-7972"
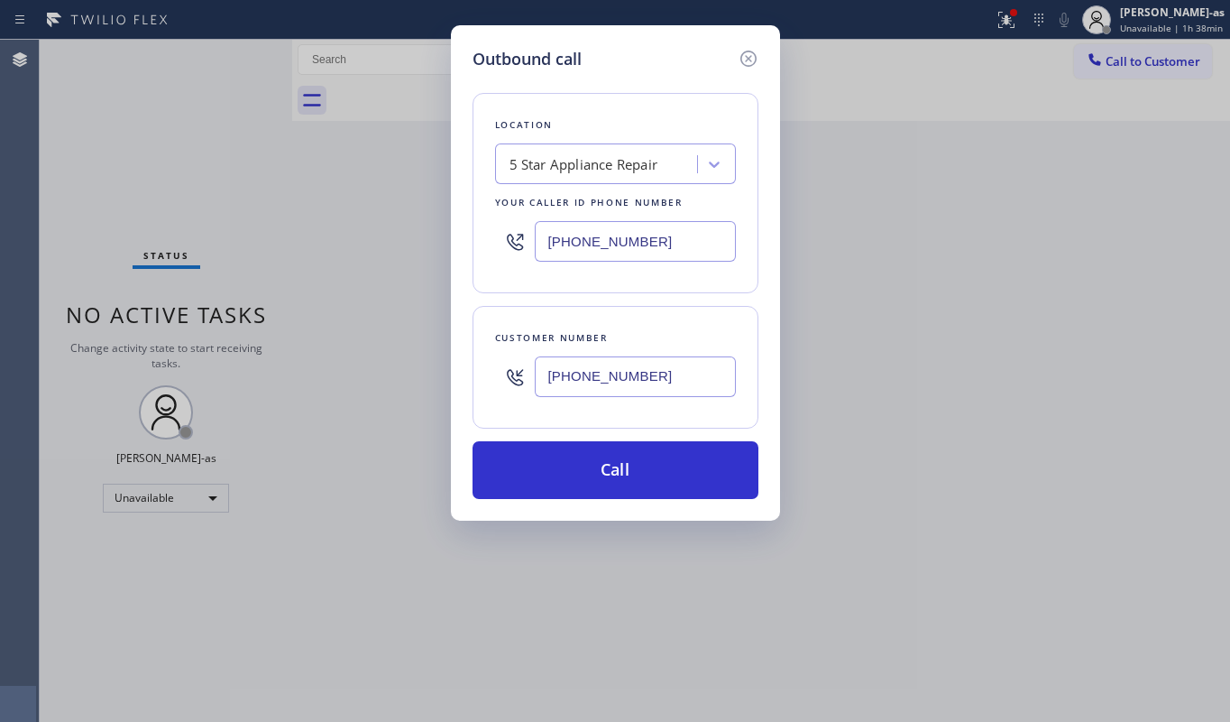
type input "[PHONE_NUMBER]"
click at [619, 170] on div "5 Star Appliance Repair" at bounding box center [584, 164] width 149 height 21
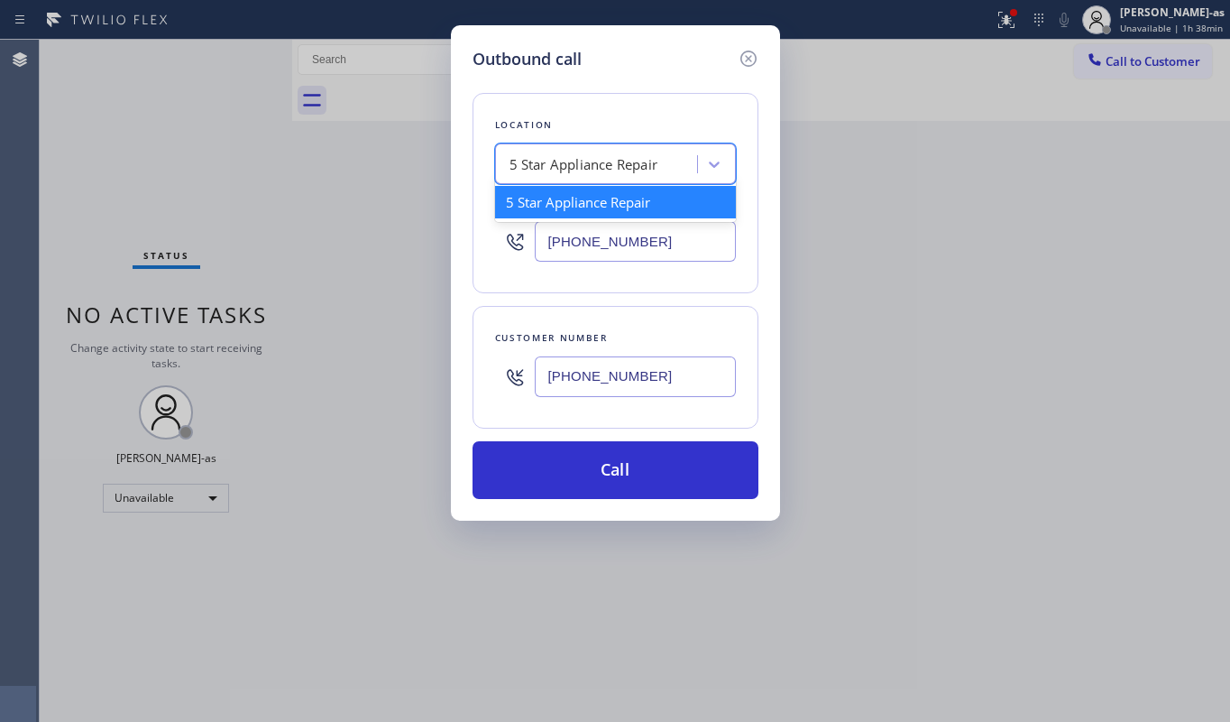
paste input "Expert Viking Appliance Repair (Google Ads, [GEOGRAPHIC_DATA])"
type input "Expert Viking Appliance Repair (Google Ads, [GEOGRAPHIC_DATA])"
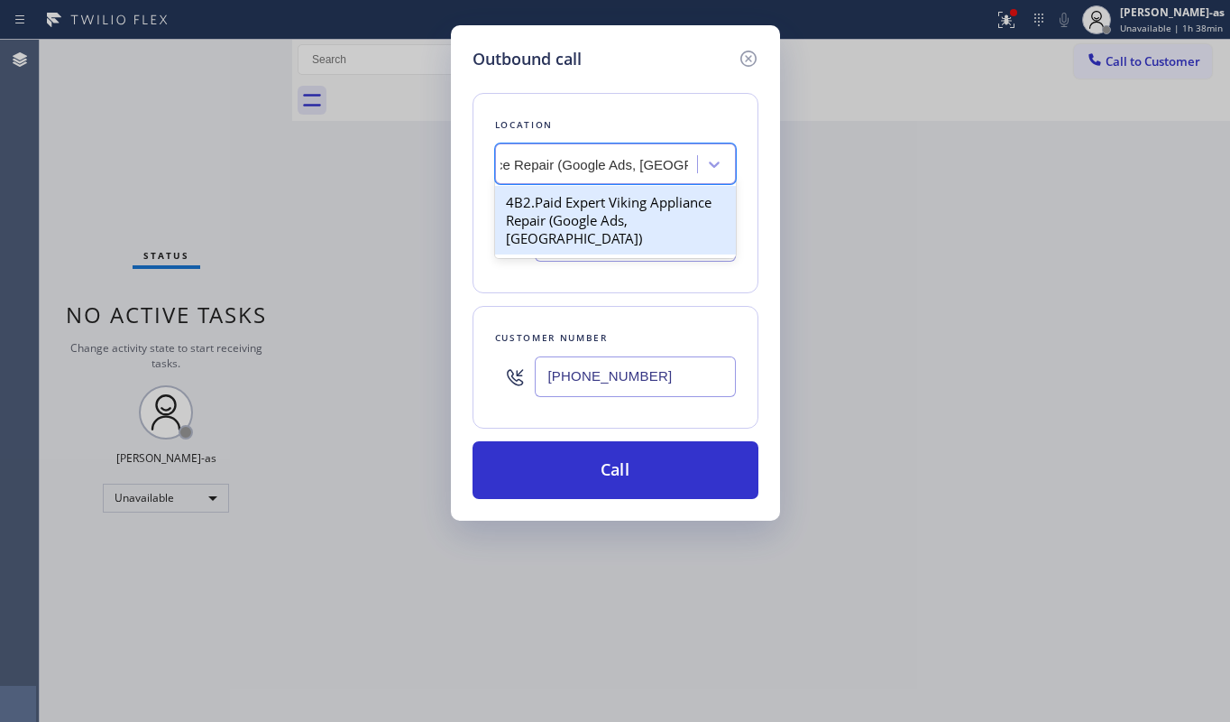
click at [570, 206] on div "4B2.Paid Expert Viking Appliance Repair (Google Ads, [GEOGRAPHIC_DATA])" at bounding box center [615, 220] width 241 height 69
type input "[PHONE_NUMBER]"
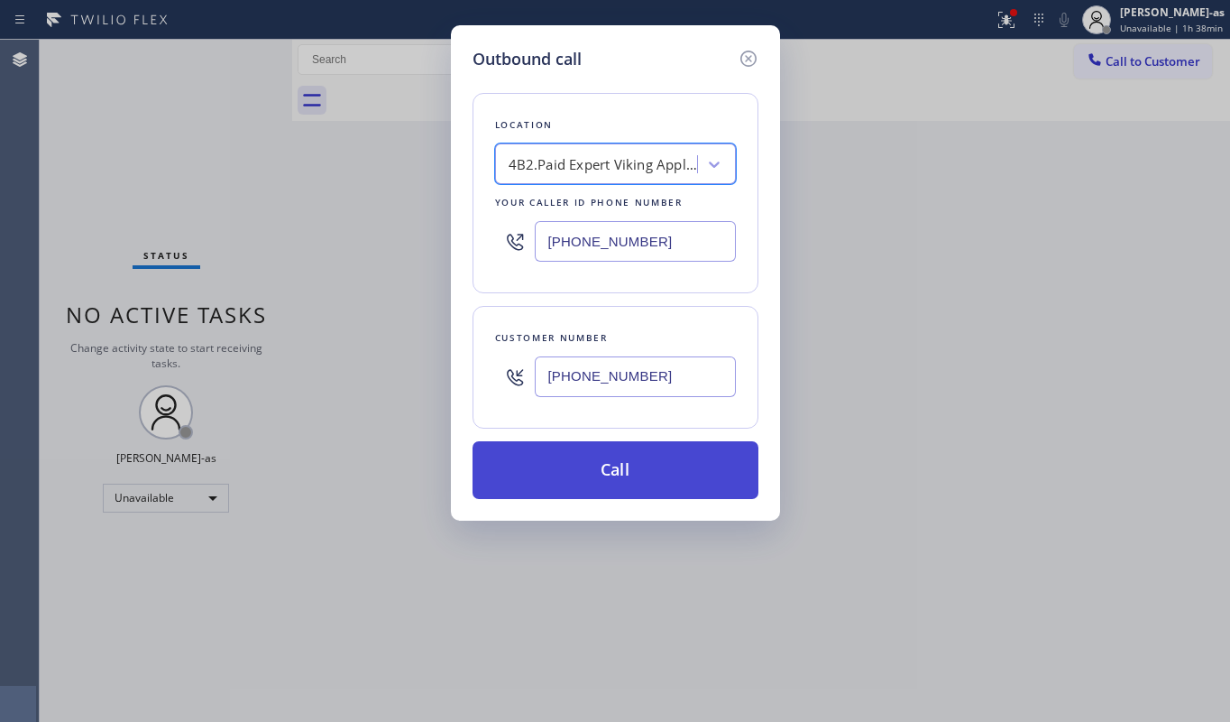
click at [643, 488] on button "Call" at bounding box center [616, 470] width 286 height 58
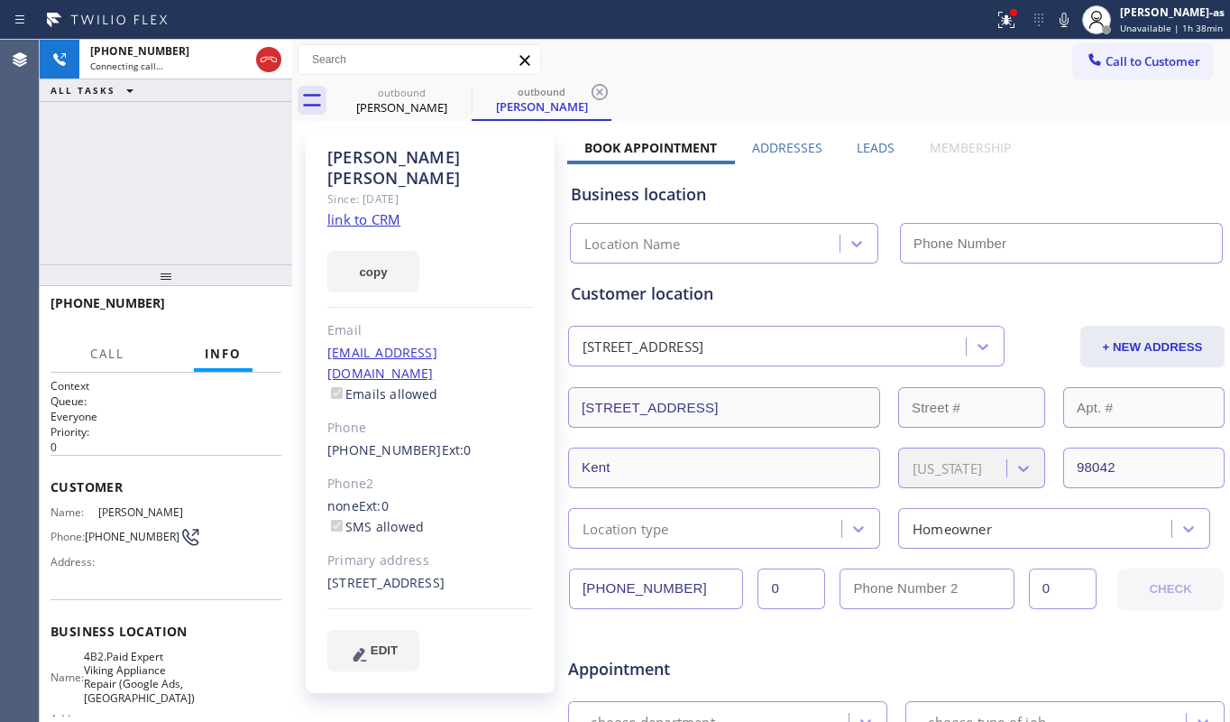
type input "[PHONE_NUMBER]"
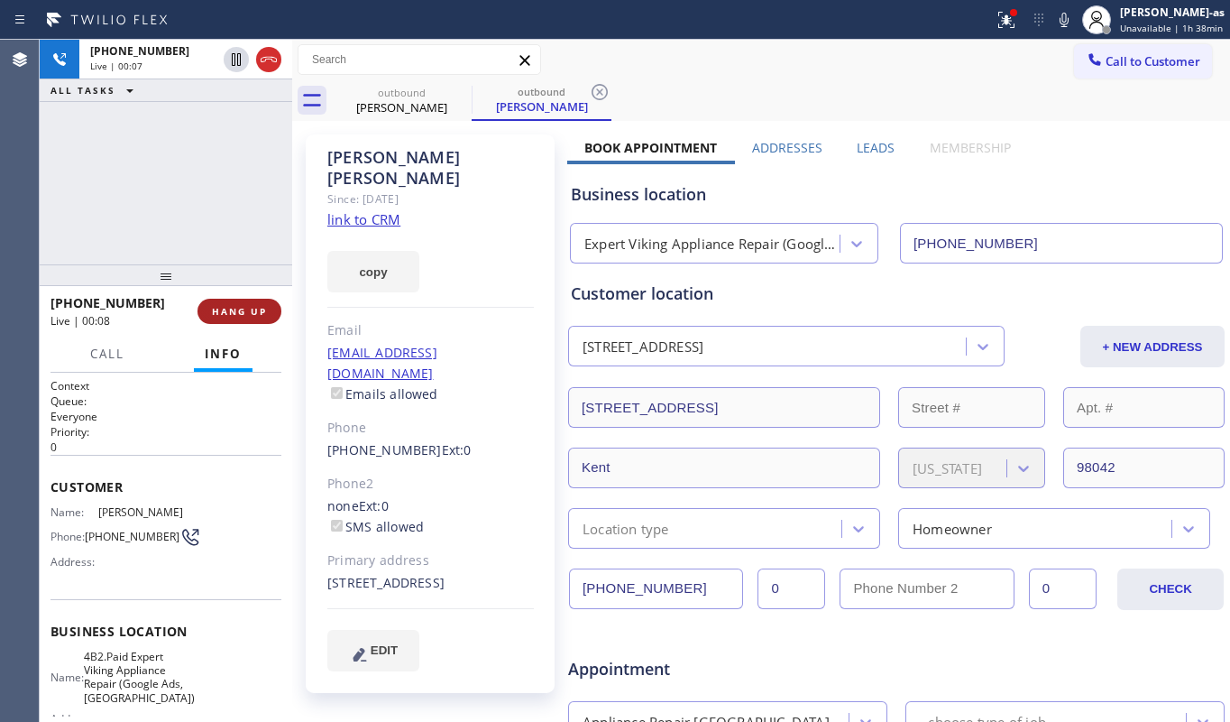
click at [246, 308] on span "HANG UP" at bounding box center [239, 311] width 55 height 13
click at [245, 310] on span "HANG UP" at bounding box center [239, 311] width 55 height 13
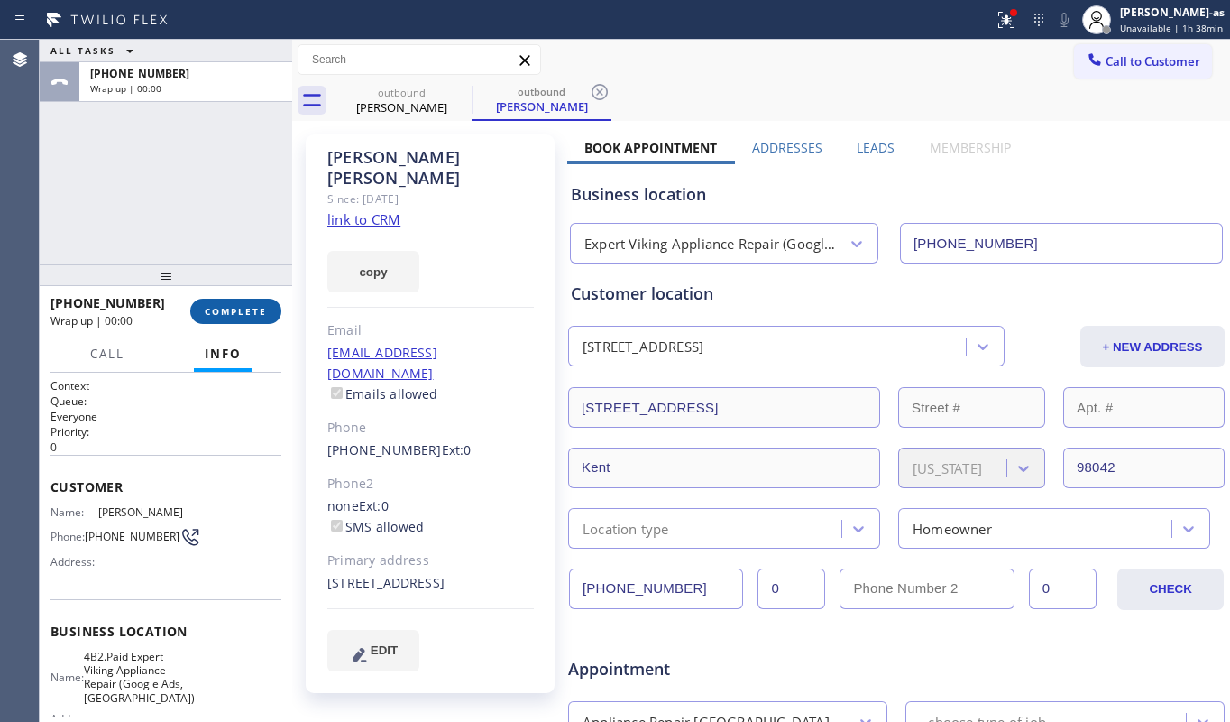
click at [245, 310] on span "COMPLETE" at bounding box center [236, 311] width 62 height 13
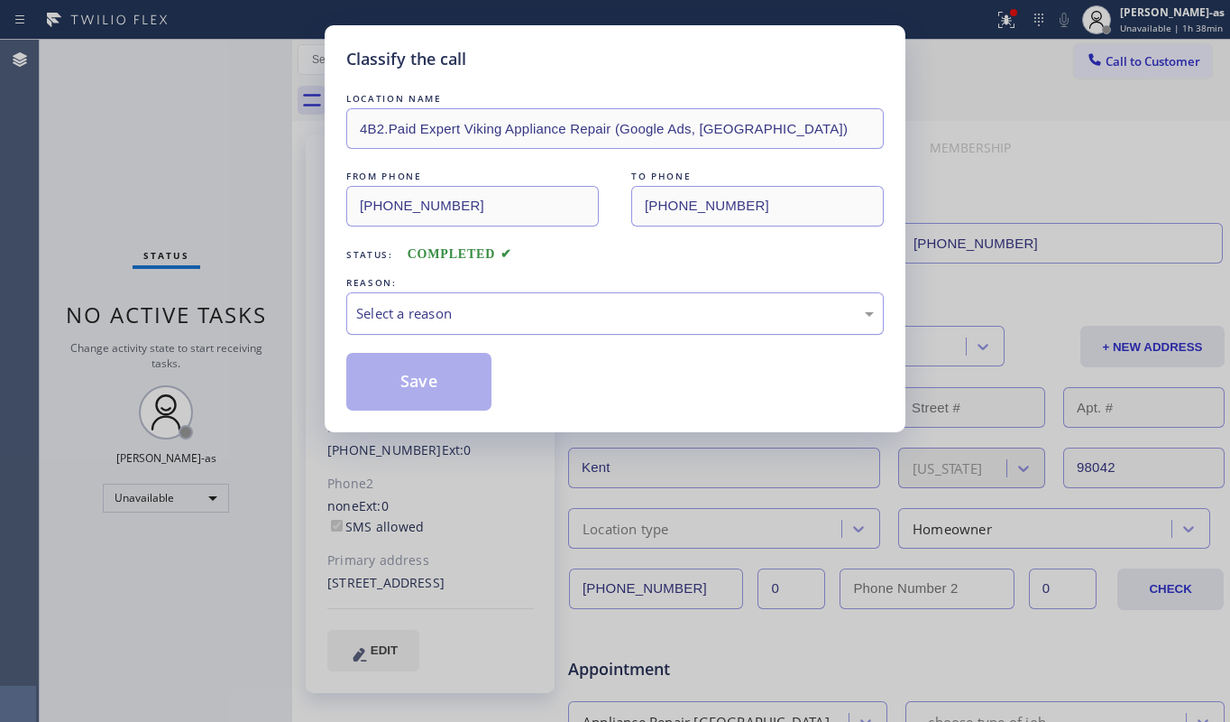
click at [635, 300] on div "Select a reason" at bounding box center [615, 313] width 538 height 42
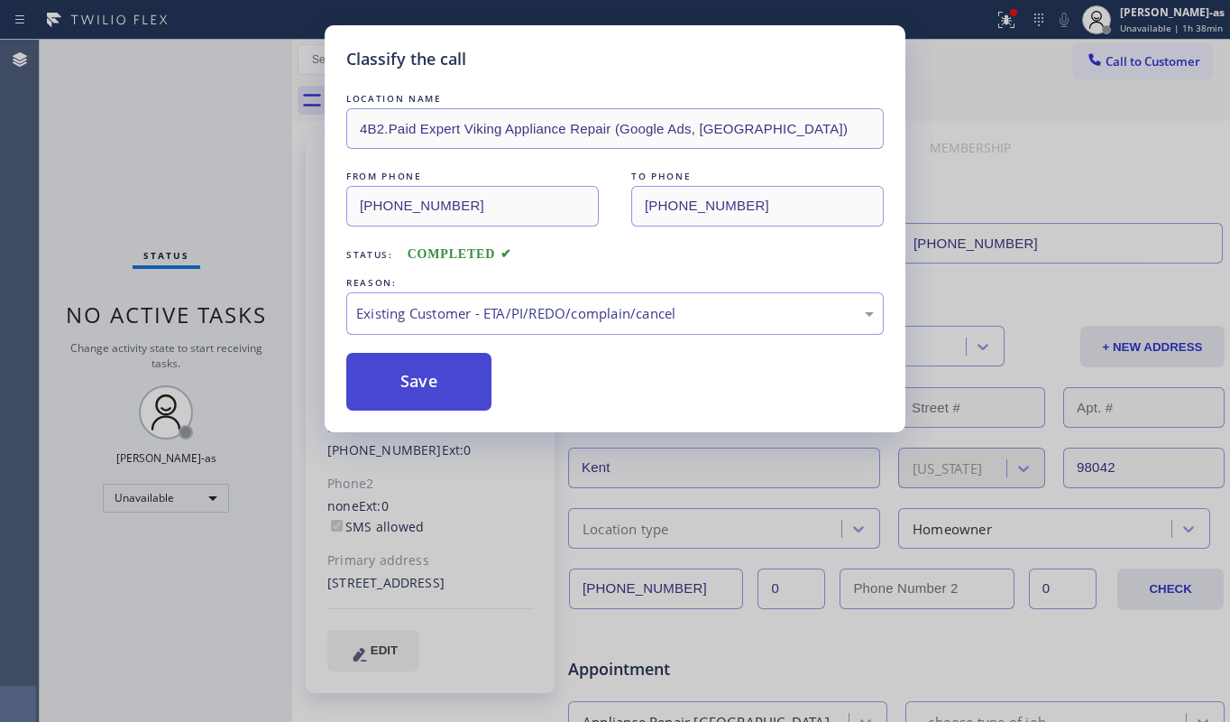
click at [451, 373] on button "Save" at bounding box center [418, 382] width 145 height 58
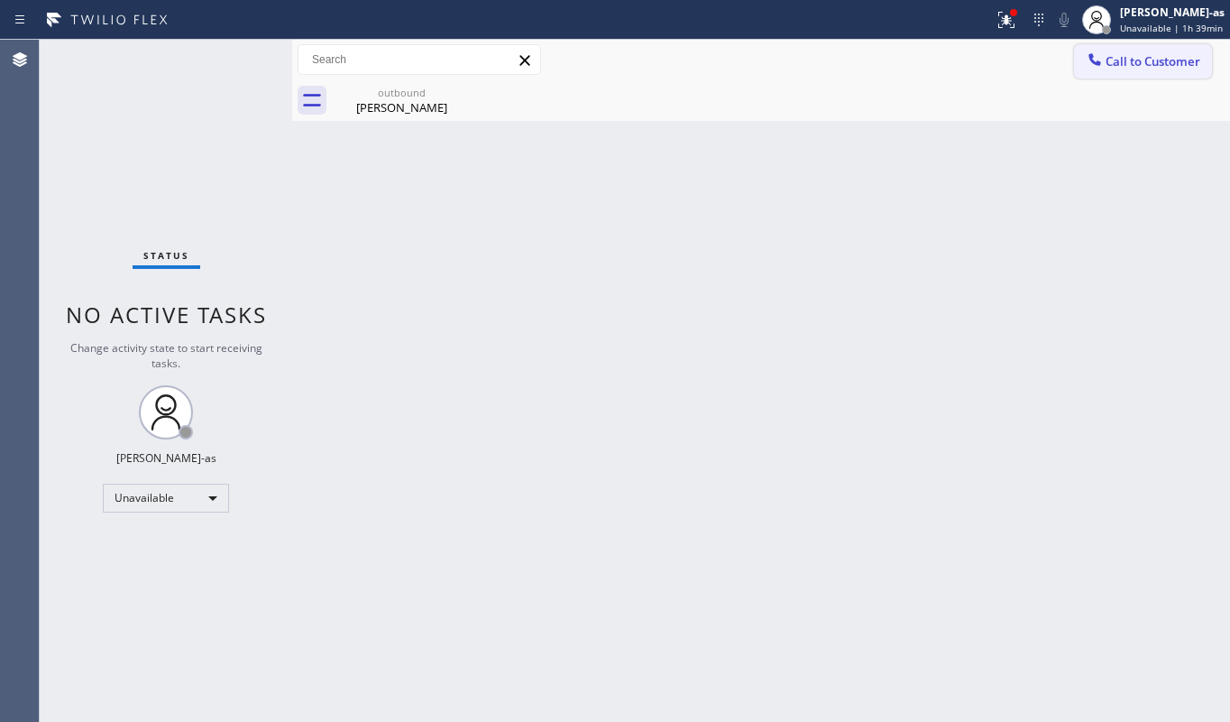
click at [1147, 56] on span "Call to Customer" at bounding box center [1153, 61] width 95 height 16
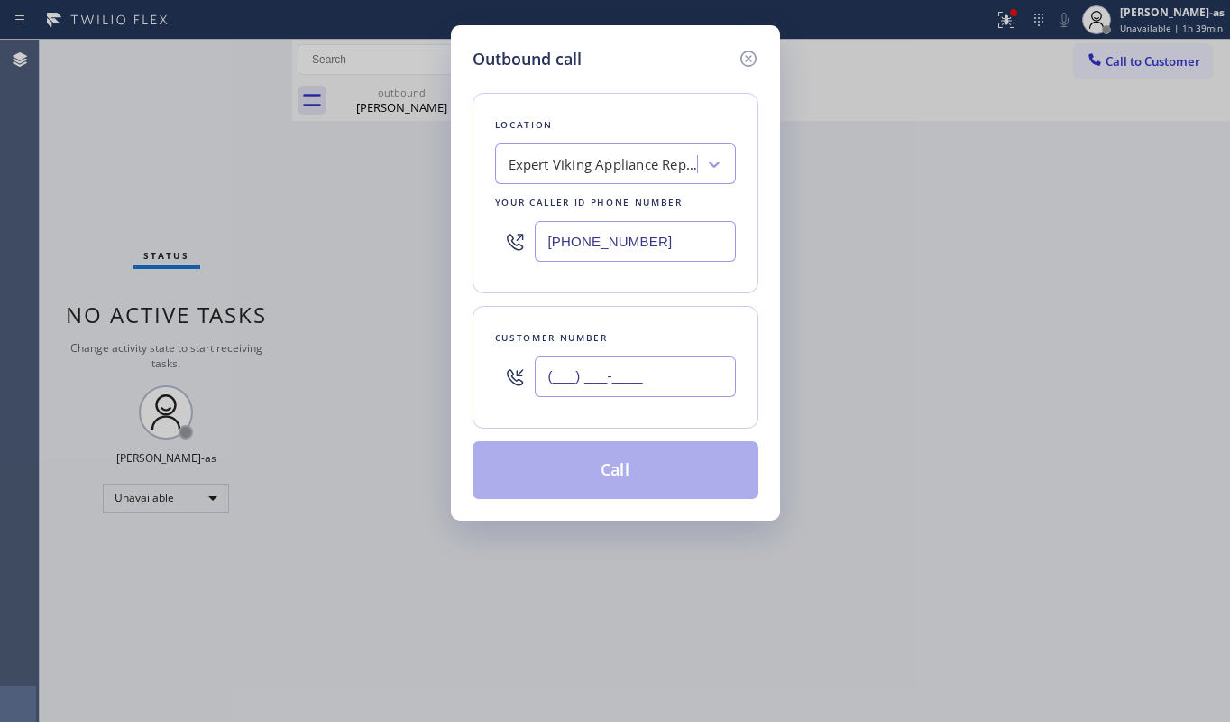
click at [657, 372] on input "(___) ___-____" at bounding box center [635, 376] width 201 height 41
paste input "503) 515-7955"
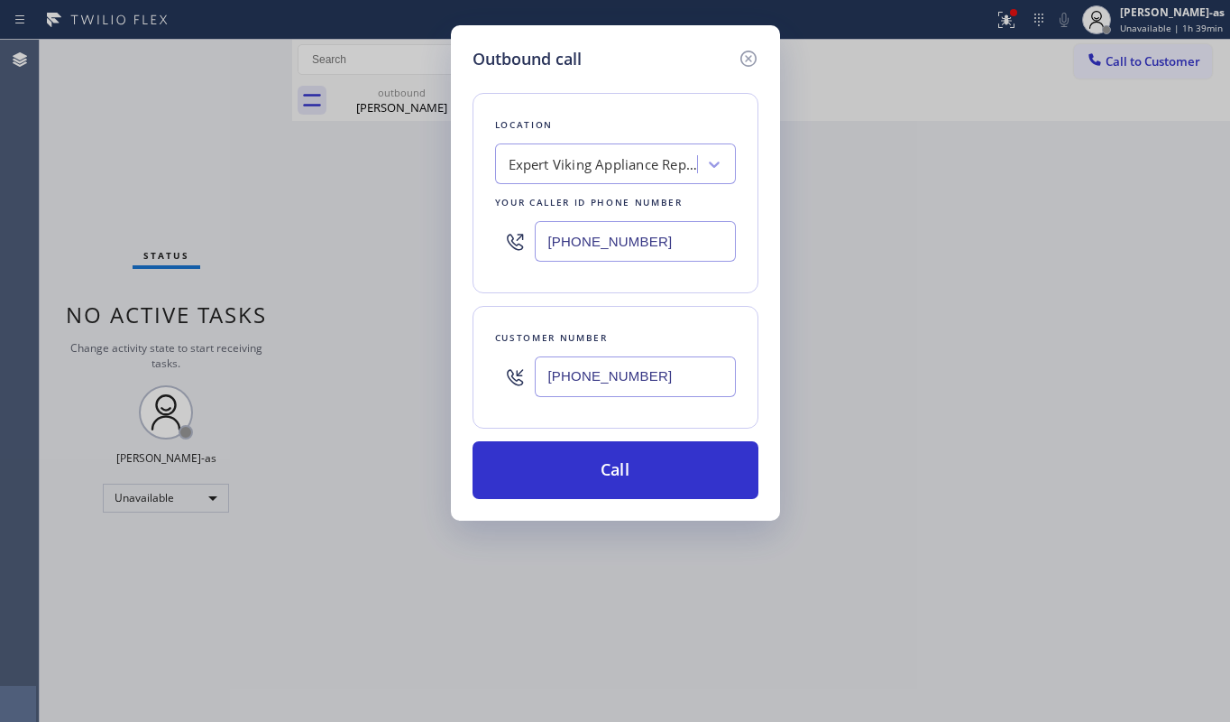
type input "[PHONE_NUMBER]"
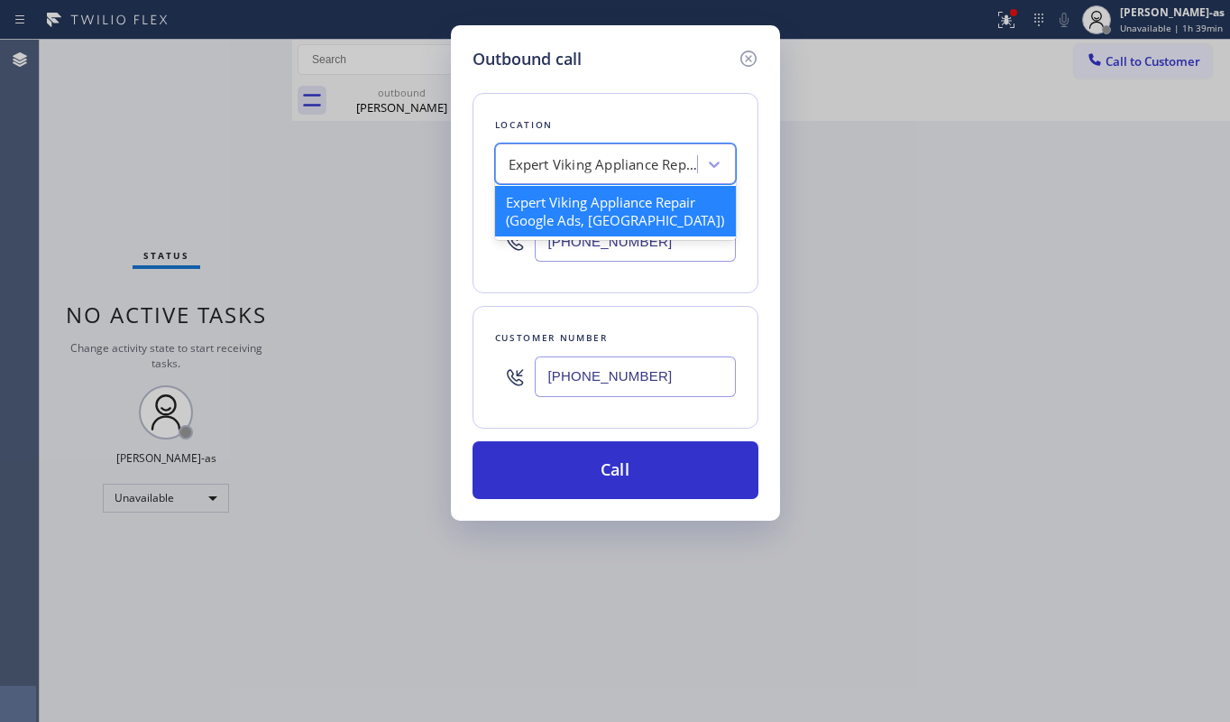
click at [596, 170] on div "Expert Viking Appliance Repair (Google Ads, [GEOGRAPHIC_DATA])" at bounding box center [603, 164] width 189 height 21
paste input "Wolf Appliance Repair Expert (Google Ads, [GEOGRAPHIC_DATA])"
type input "Wolf Appliance Repair Expert (Google Ads, [GEOGRAPHIC_DATA])"
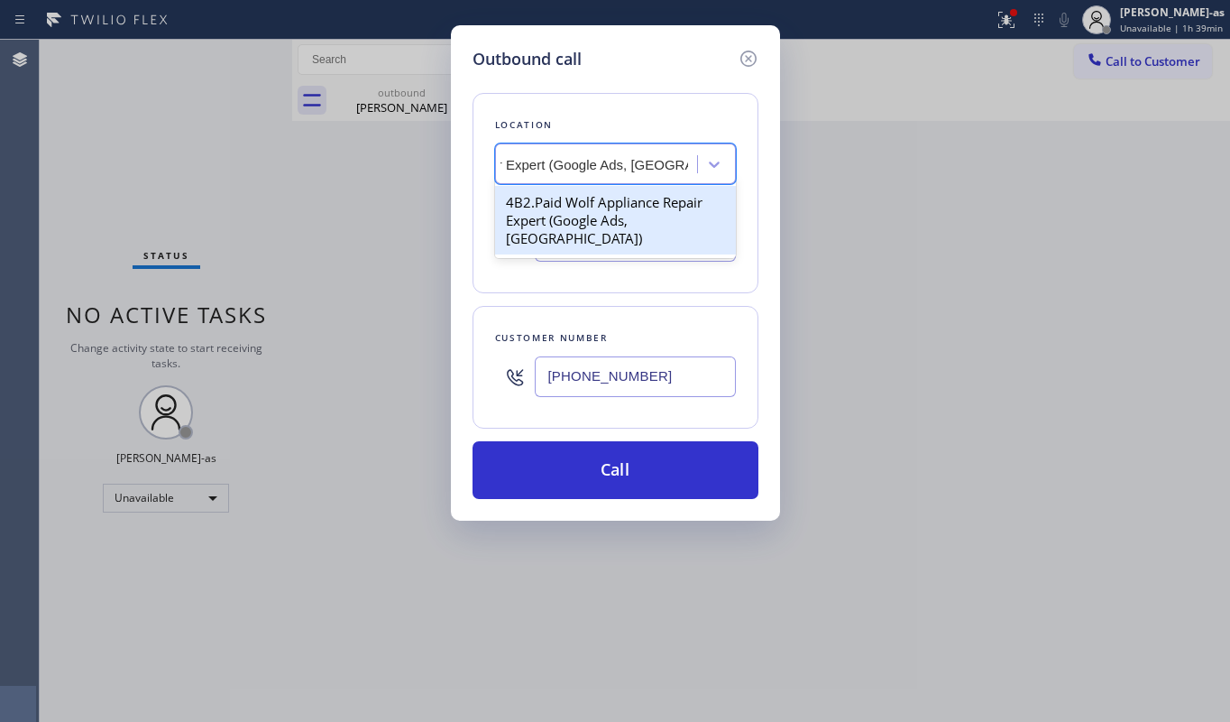
drag, startPoint x: 583, startPoint y: 218, endPoint x: 621, endPoint y: 215, distance: 39.0
click at [584, 217] on div "4B2.Paid Wolf Appliance Repair Expert (Google Ads, [GEOGRAPHIC_DATA])" at bounding box center [615, 220] width 241 height 69
type input "[PHONE_NUMBER]"
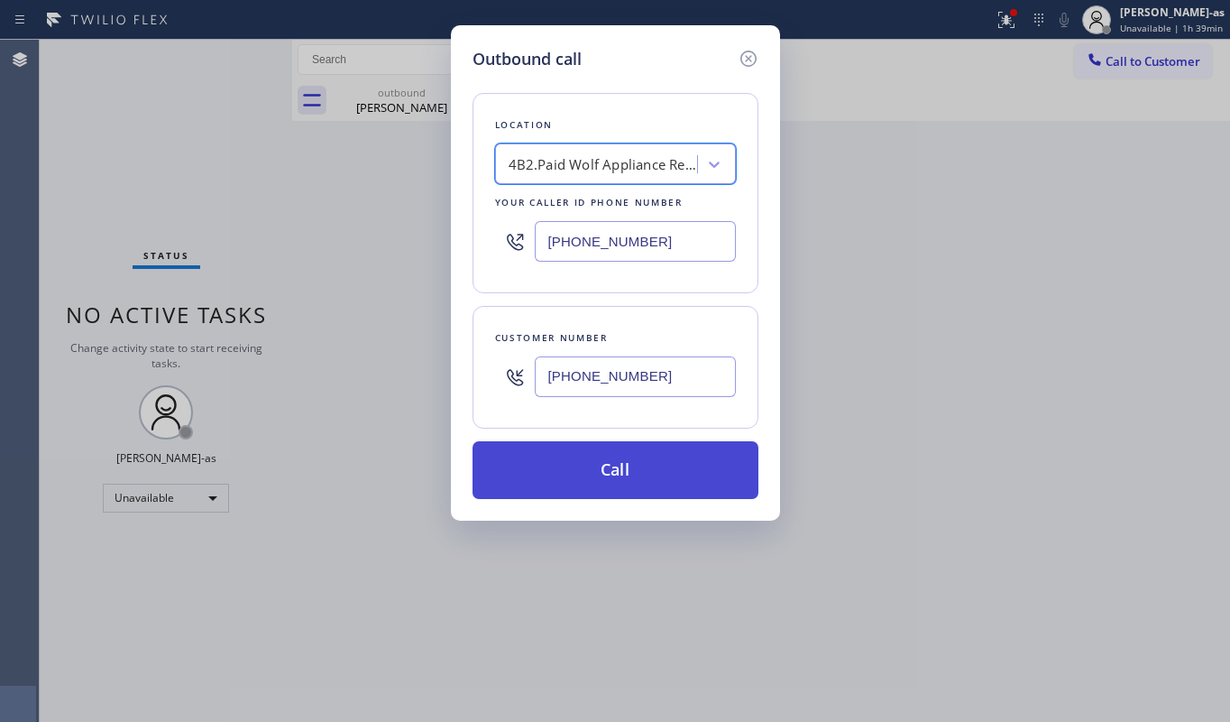
click at [693, 476] on button "Call" at bounding box center [616, 470] width 286 height 58
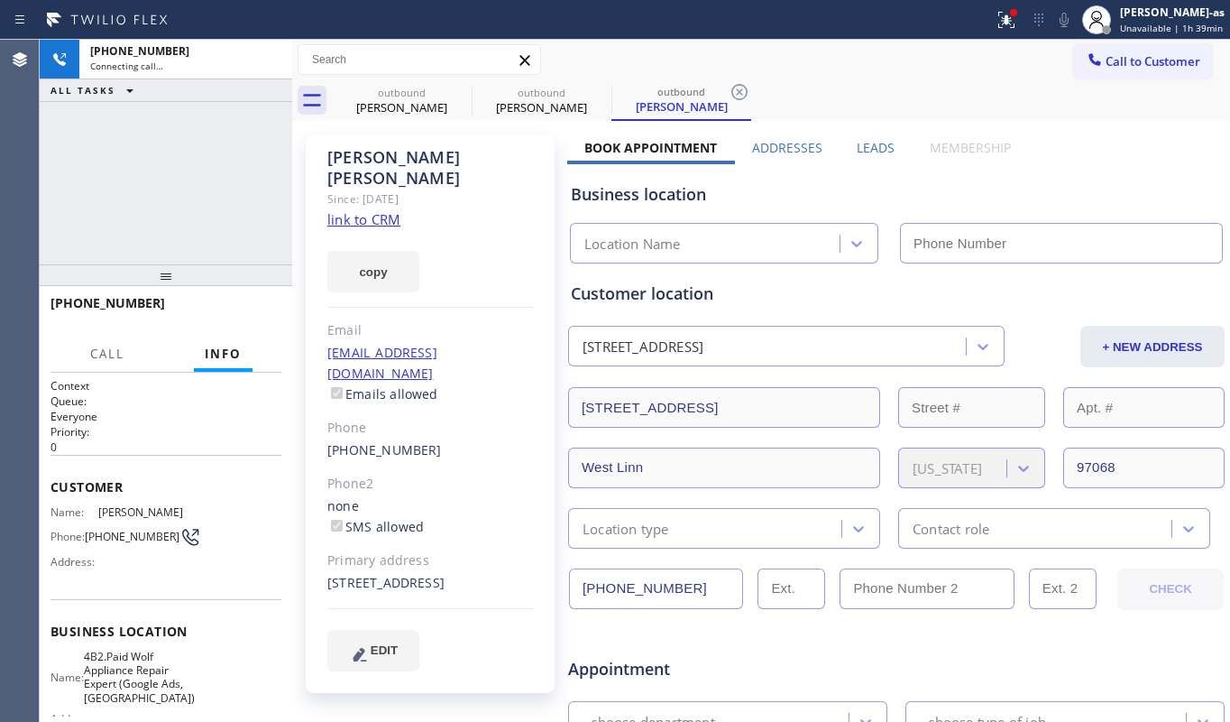
type input "[PHONE_NUMBER]"
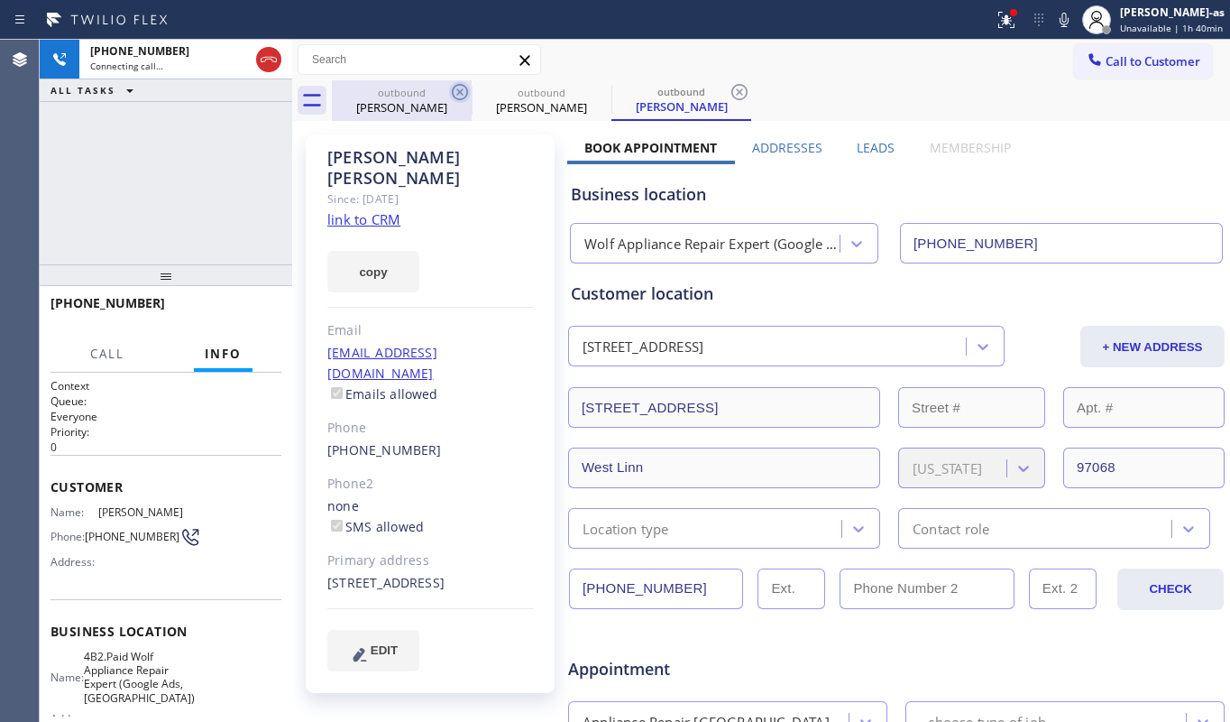
click at [459, 87] on icon at bounding box center [460, 92] width 22 height 22
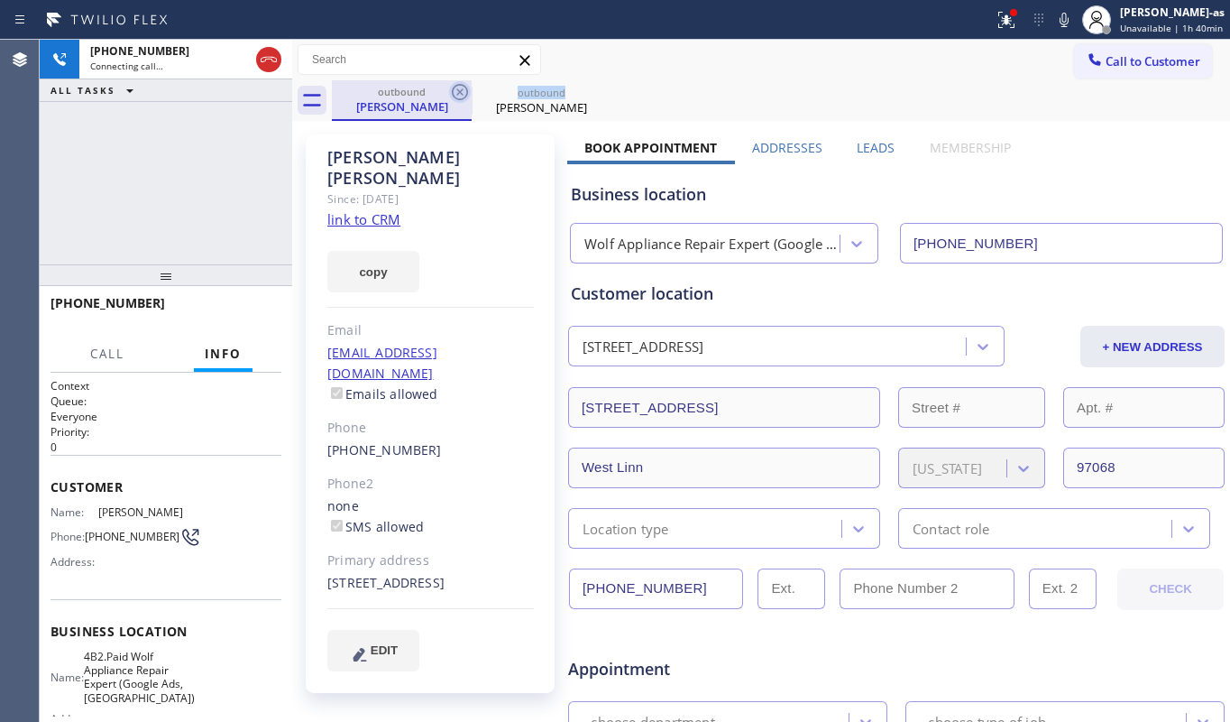
click at [459, 87] on icon at bounding box center [460, 92] width 22 height 22
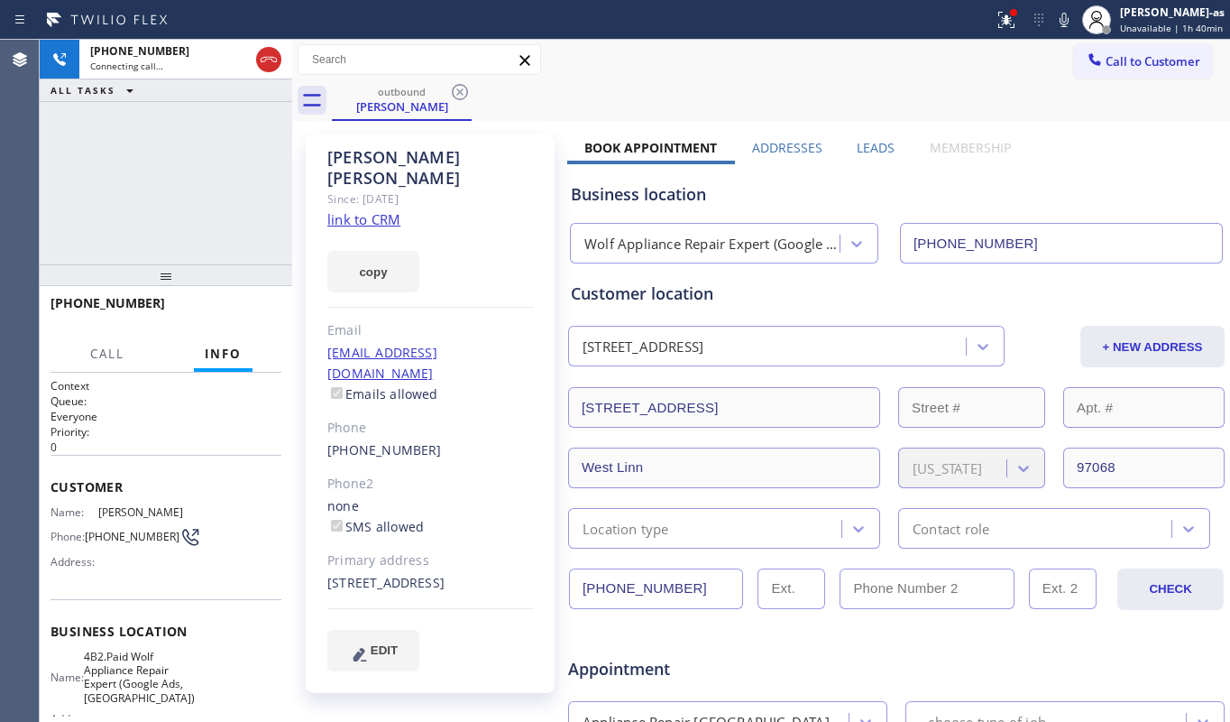
click at [250, 164] on div "[PHONE_NUMBER] Connecting call… ALL TASKS ALL TASKS ACTIVE TASKS TASKS IN WRAP …" at bounding box center [166, 152] width 253 height 225
drag, startPoint x: 258, startPoint y: 51, endPoint x: 164, endPoint y: 224, distance: 196.1
click at [260, 52] on icon at bounding box center [269, 60] width 22 height 22
click at [164, 229] on div "[PHONE_NUMBER] Live | 00:08 ALL TASKS ALL TASKS ACTIVE TASKS TASKS IN WRAP UP" at bounding box center [166, 152] width 253 height 225
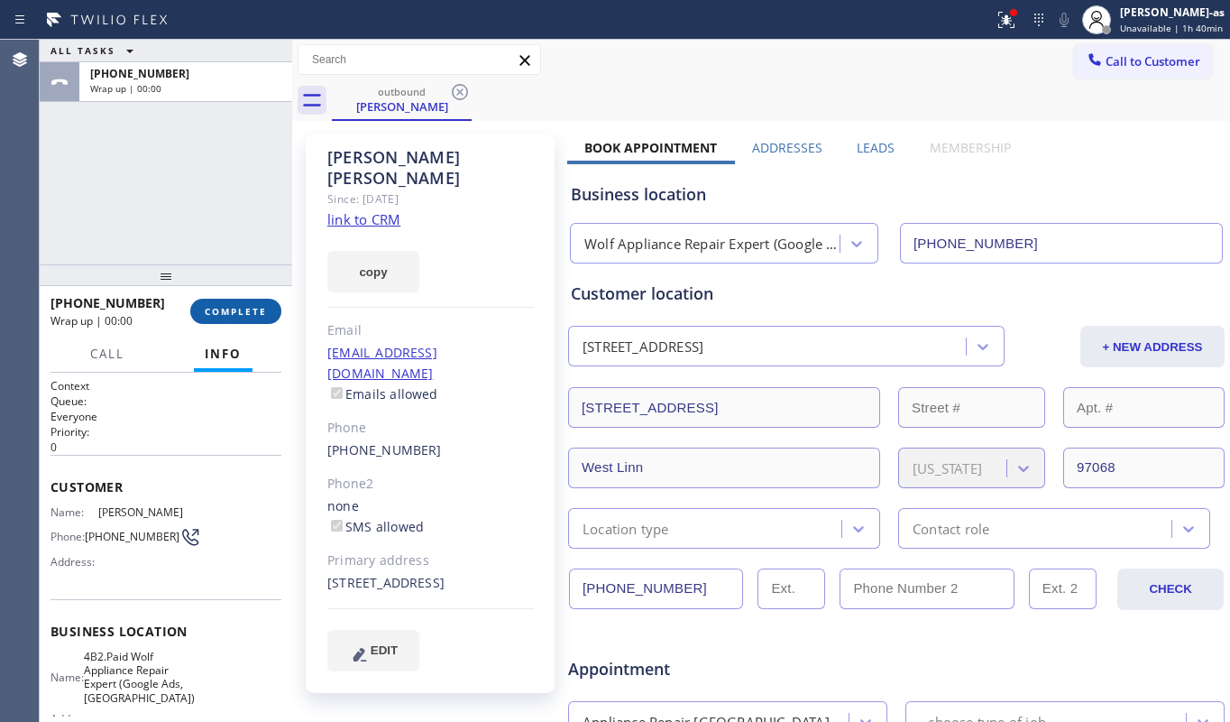
click at [222, 305] on span "COMPLETE" at bounding box center [236, 311] width 62 height 13
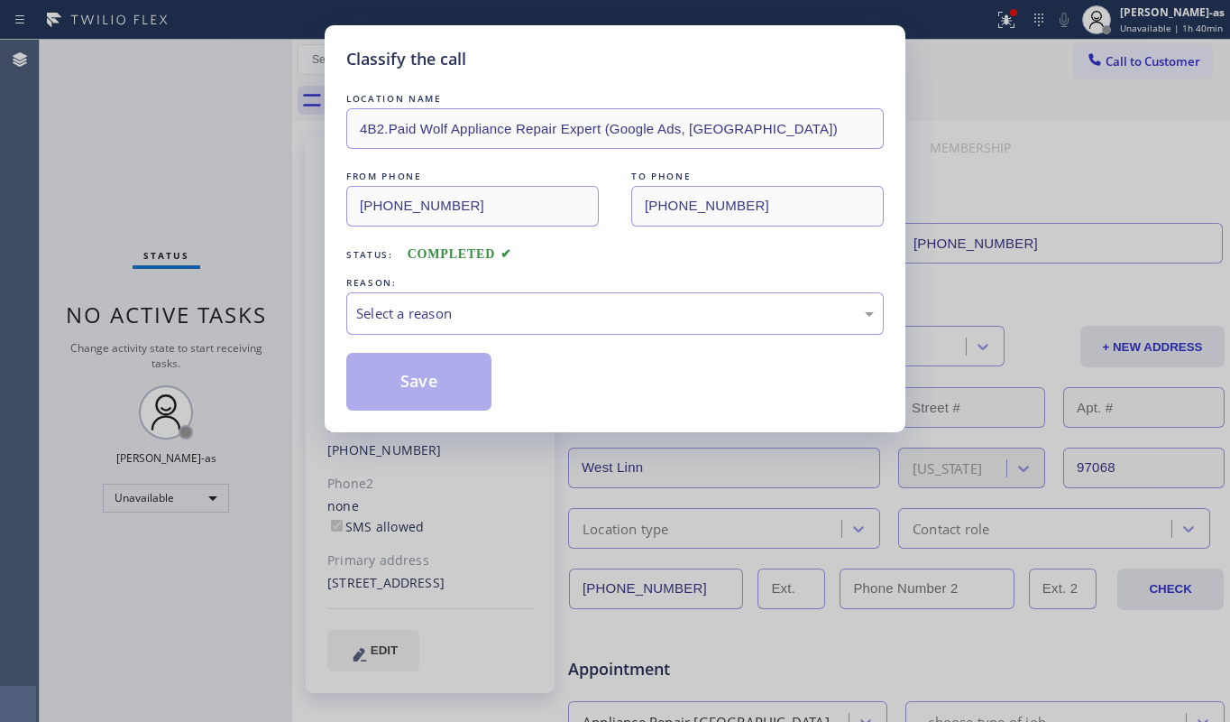
click at [222, 304] on div "Classify the call LOCATION NAME 4B2.Paid Wolf Appliance Repair Expert (Google A…" at bounding box center [615, 361] width 1230 height 722
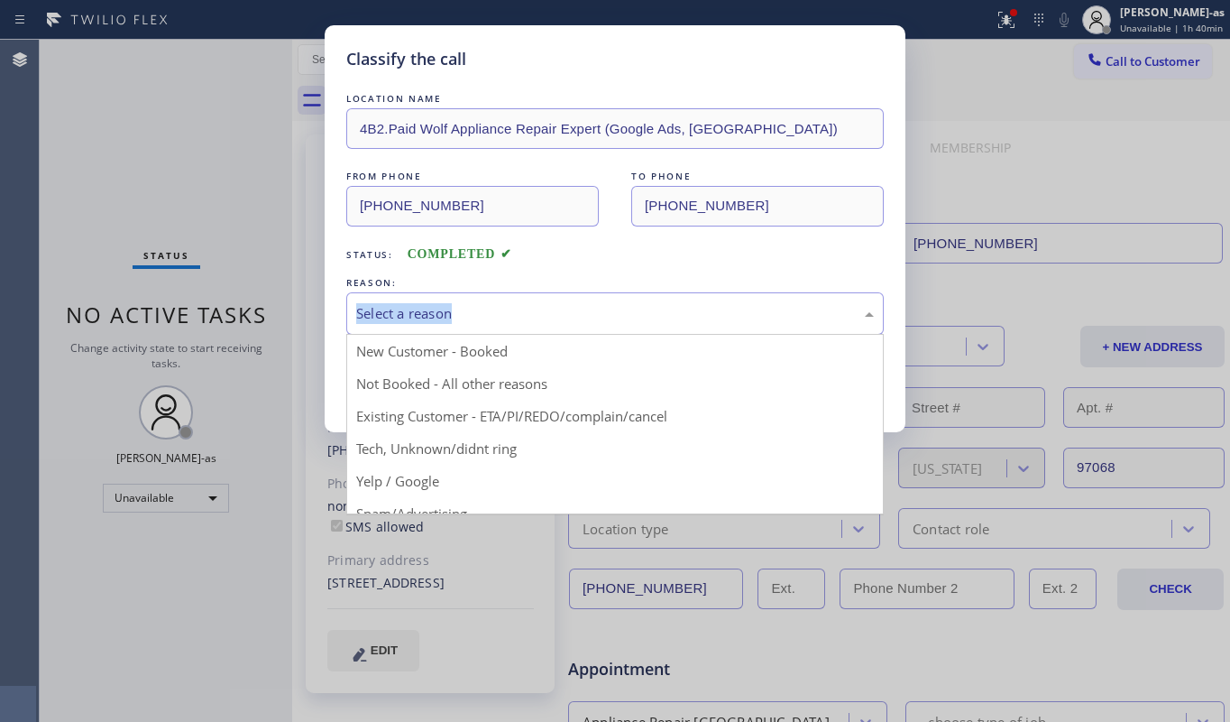
drag, startPoint x: 565, startPoint y: 299, endPoint x: 575, endPoint y: 304, distance: 11.7
click at [566, 299] on div "Select a reason" at bounding box center [615, 313] width 538 height 42
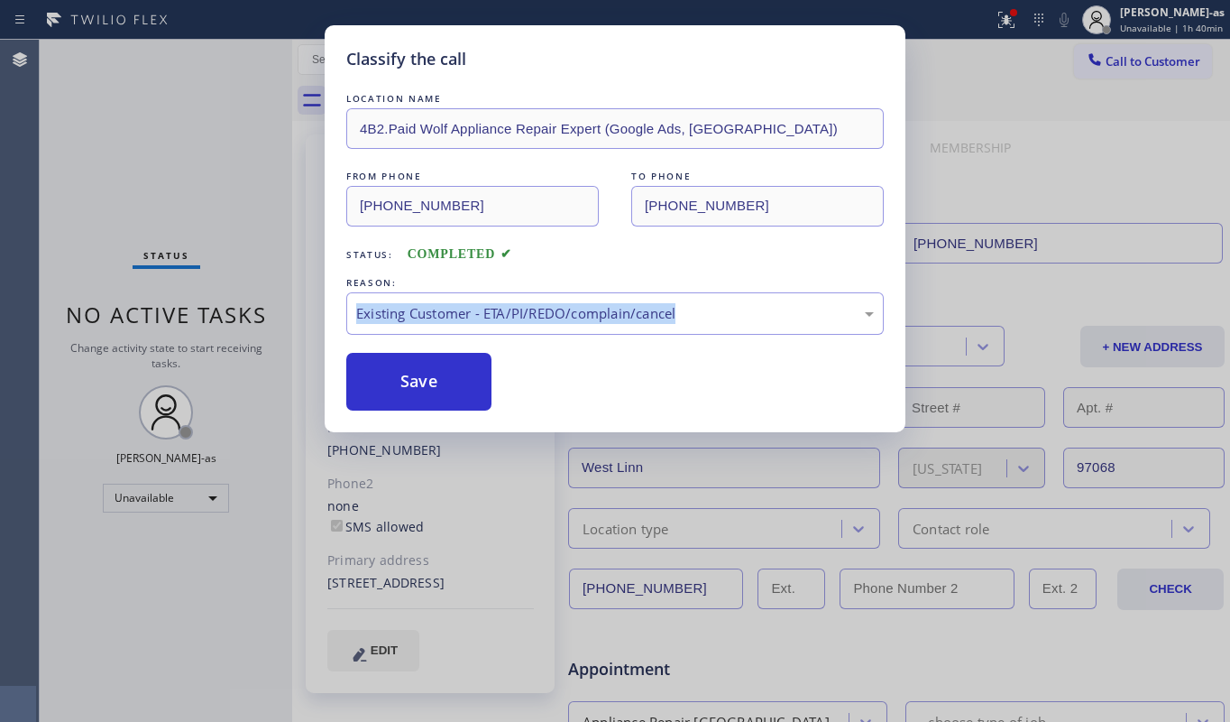
click at [433, 381] on button "Save" at bounding box center [418, 382] width 145 height 58
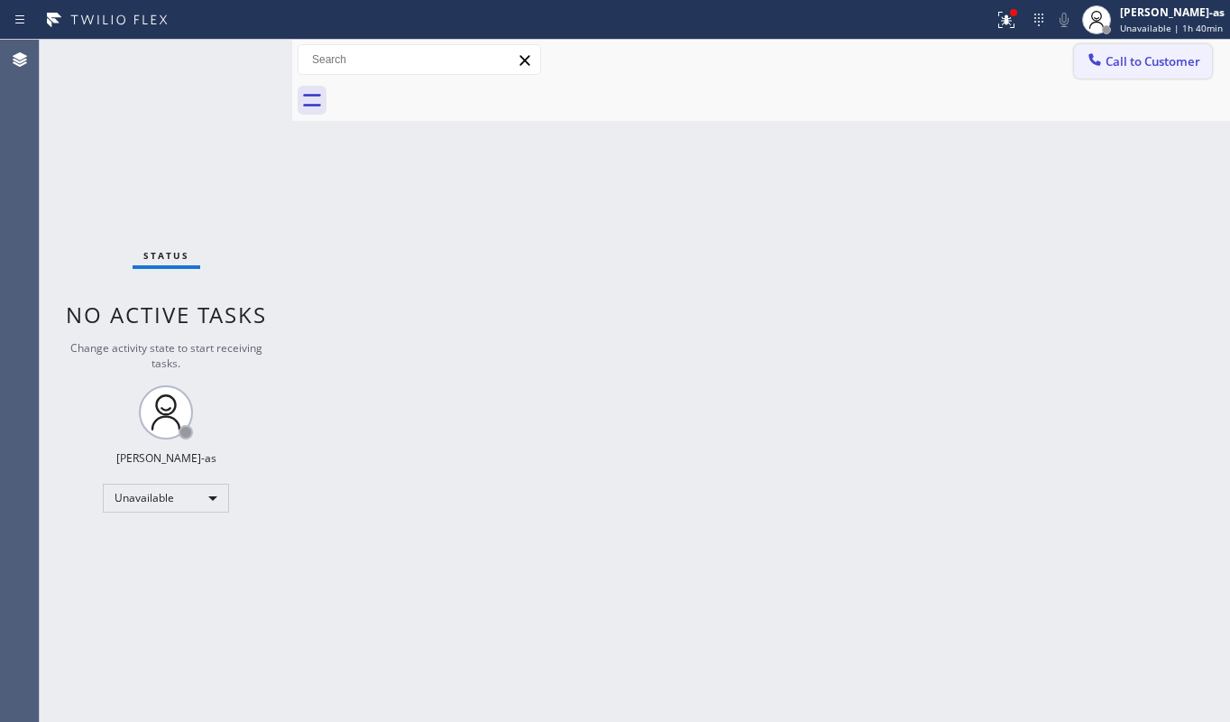
click at [1108, 51] on button "Call to Customer" at bounding box center [1143, 61] width 138 height 34
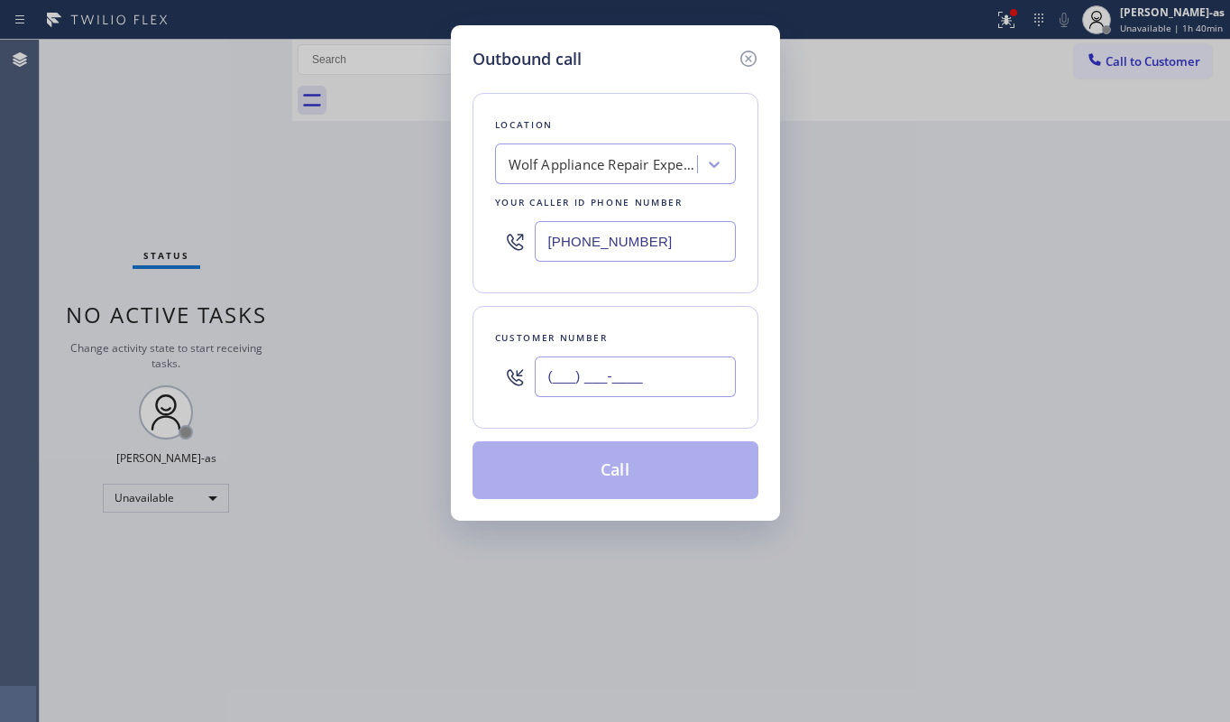
click at [622, 388] on input "(___) ___-____" at bounding box center [635, 376] width 201 height 41
paste input "415) 336-6487"
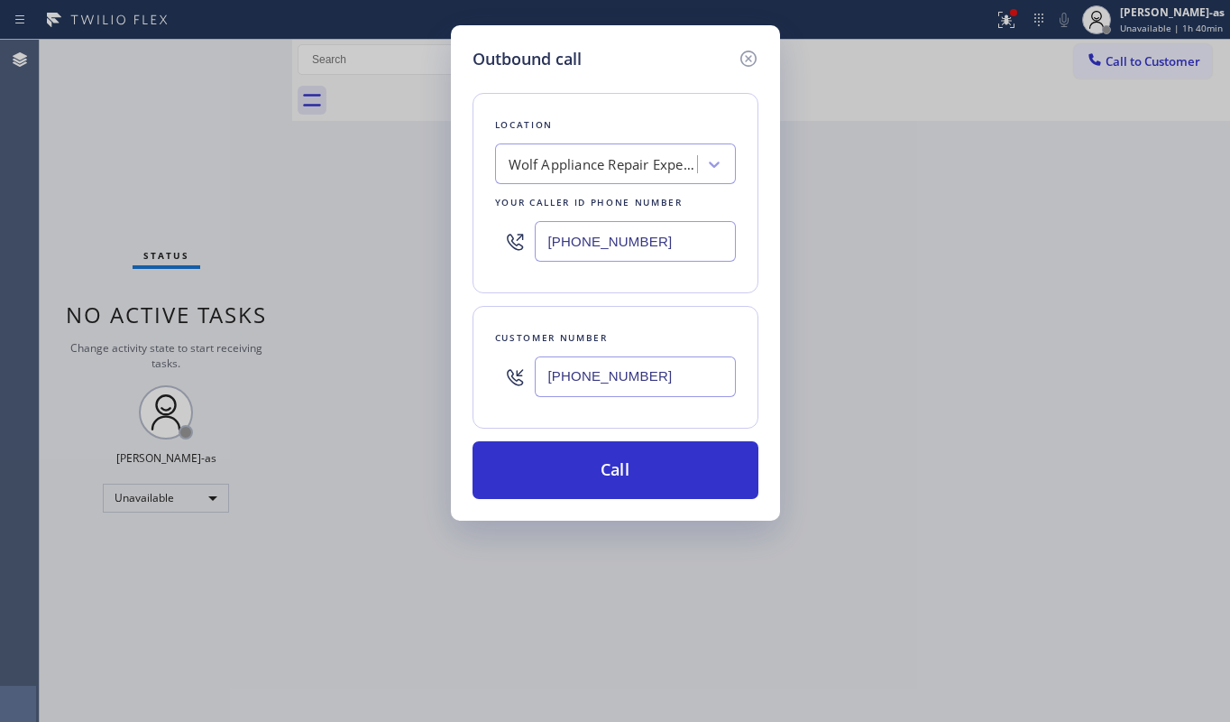
type input "[PHONE_NUMBER]"
click at [578, 139] on div "Location Wolf Appliance Repair Expert (Google Ads, [GEOGRAPHIC_DATA]) Your call…" at bounding box center [616, 193] width 286 height 200
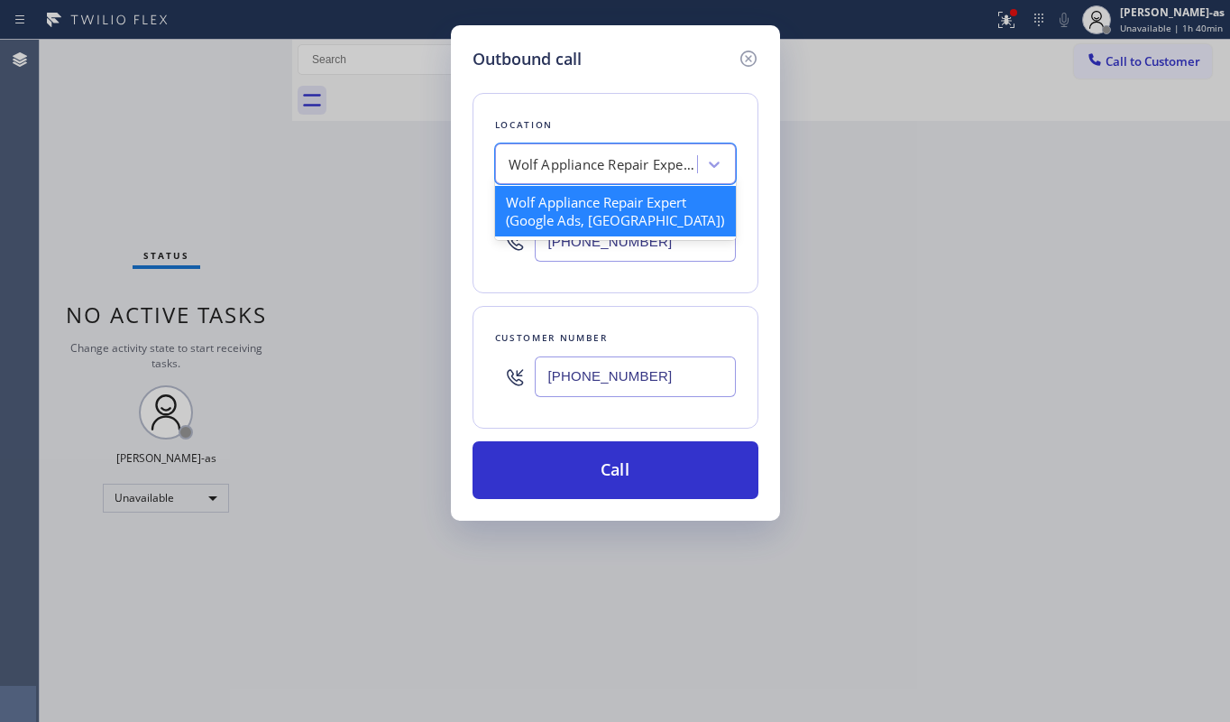
click at [602, 154] on div "Wolf Appliance Repair Expert (Google Ads, [GEOGRAPHIC_DATA])" at bounding box center [603, 164] width 189 height 21
paste input "Wolf Appliance Repair Pros [GEOGRAPHIC_DATA]"
type input "Wolf Appliance Repair Pros [GEOGRAPHIC_DATA]"
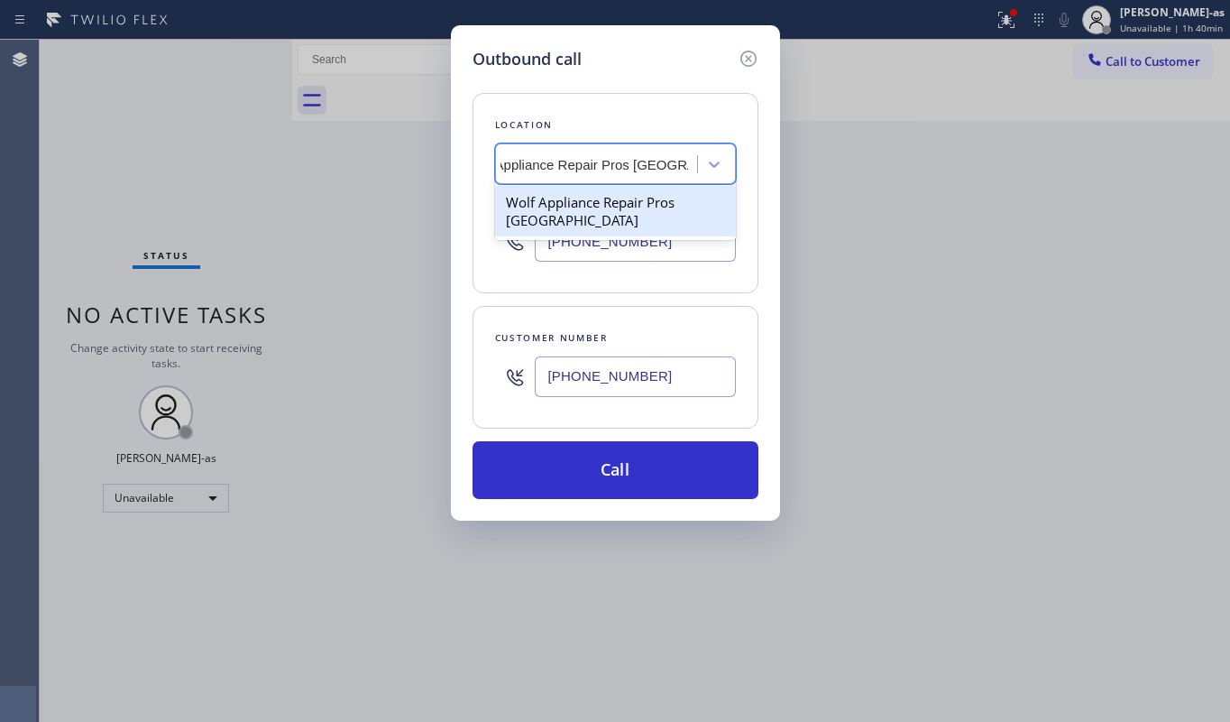
click at [560, 198] on div "Wolf Appliance Repair Pros [GEOGRAPHIC_DATA]" at bounding box center [615, 211] width 241 height 51
type input "[PHONE_NUMBER]"
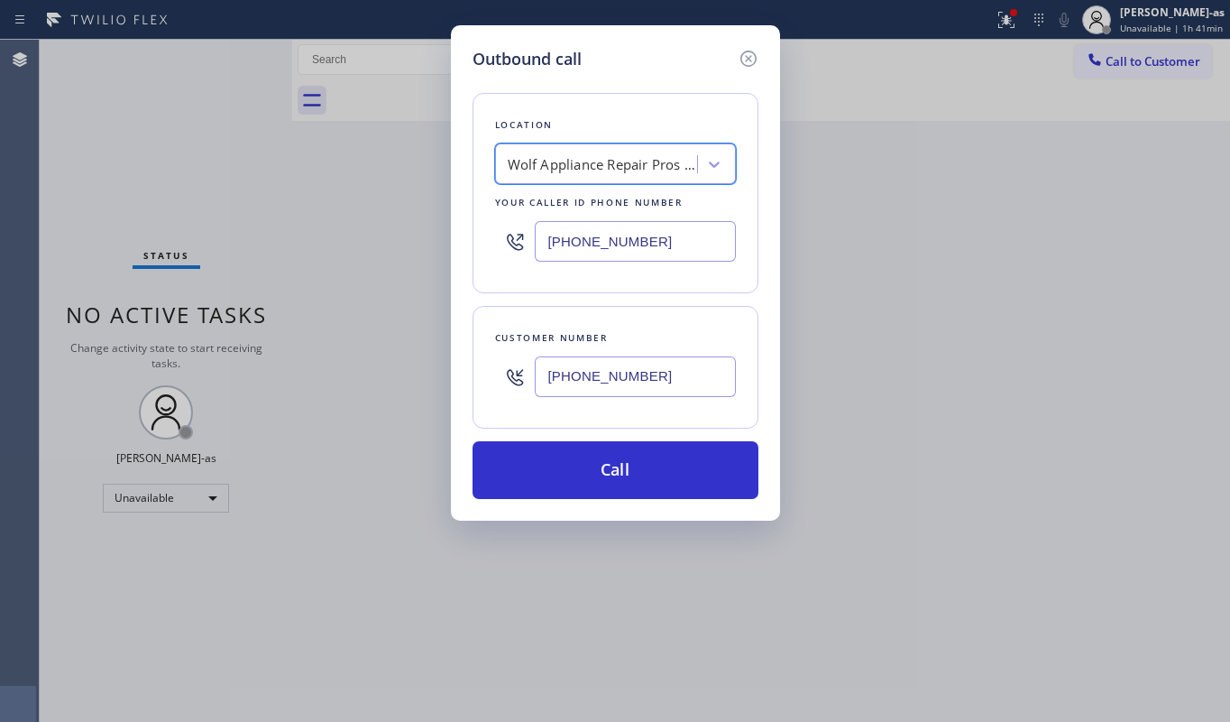
scroll to position [0, 1]
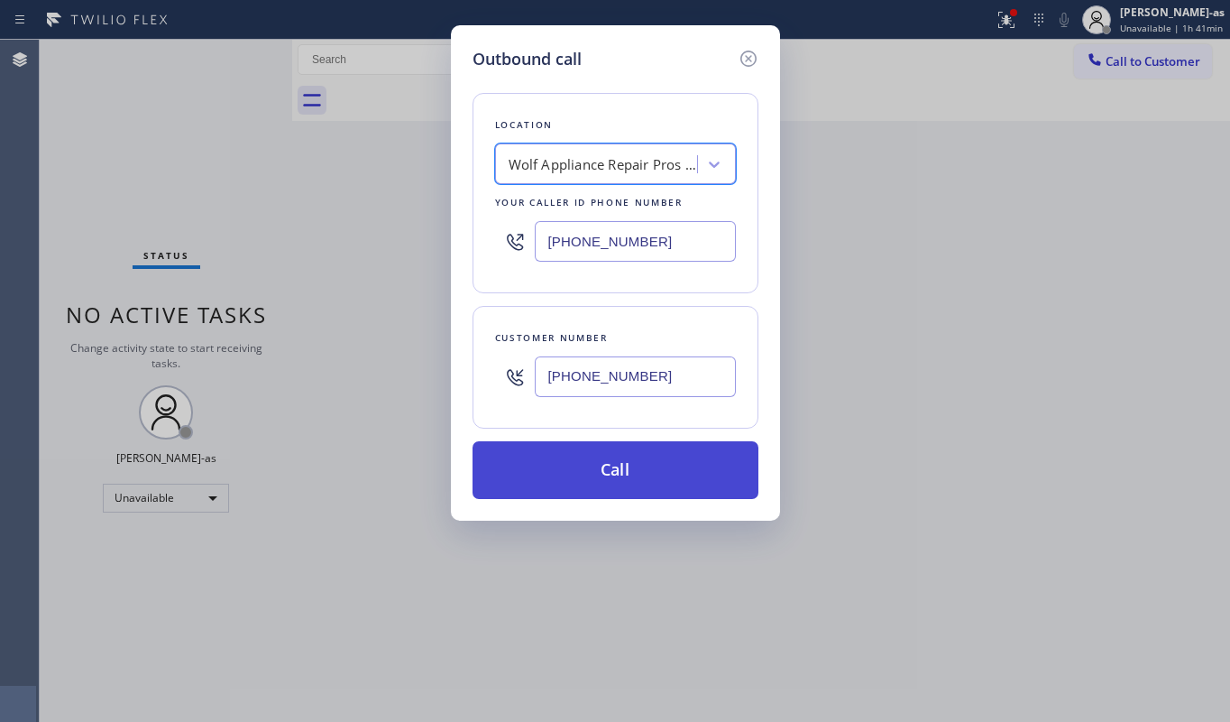
click at [631, 469] on button "Call" at bounding box center [616, 470] width 286 height 58
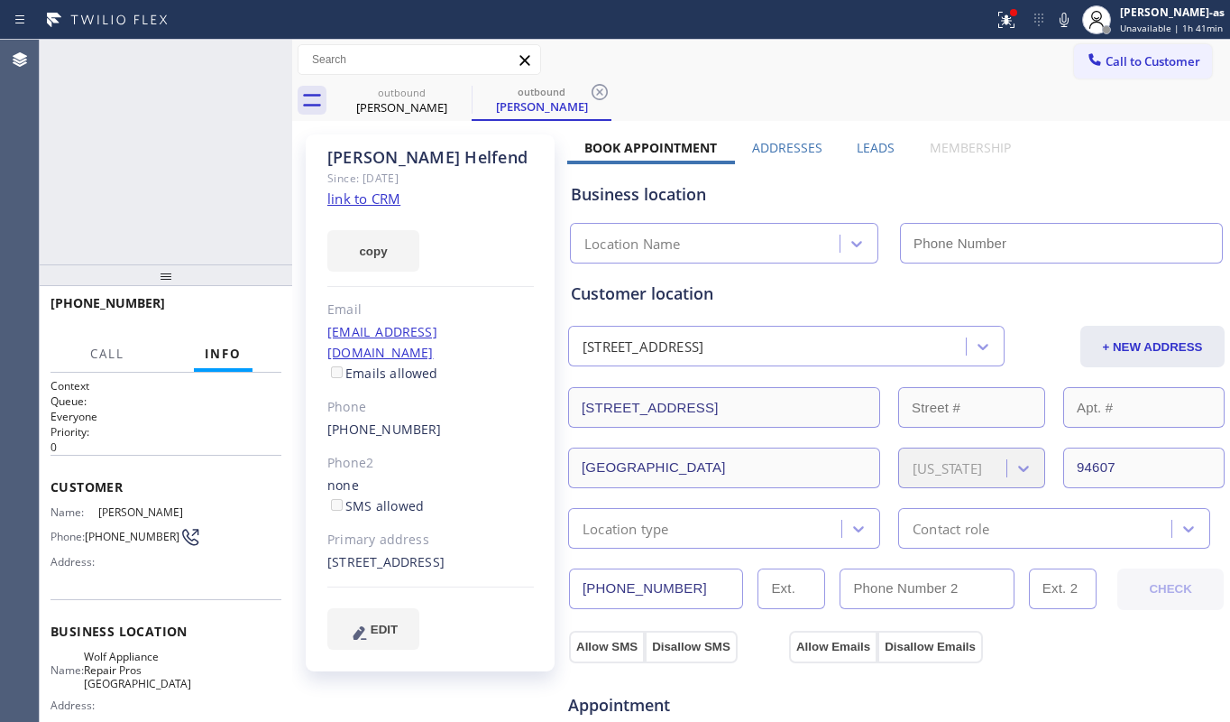
type input "[PHONE_NUMBER]"
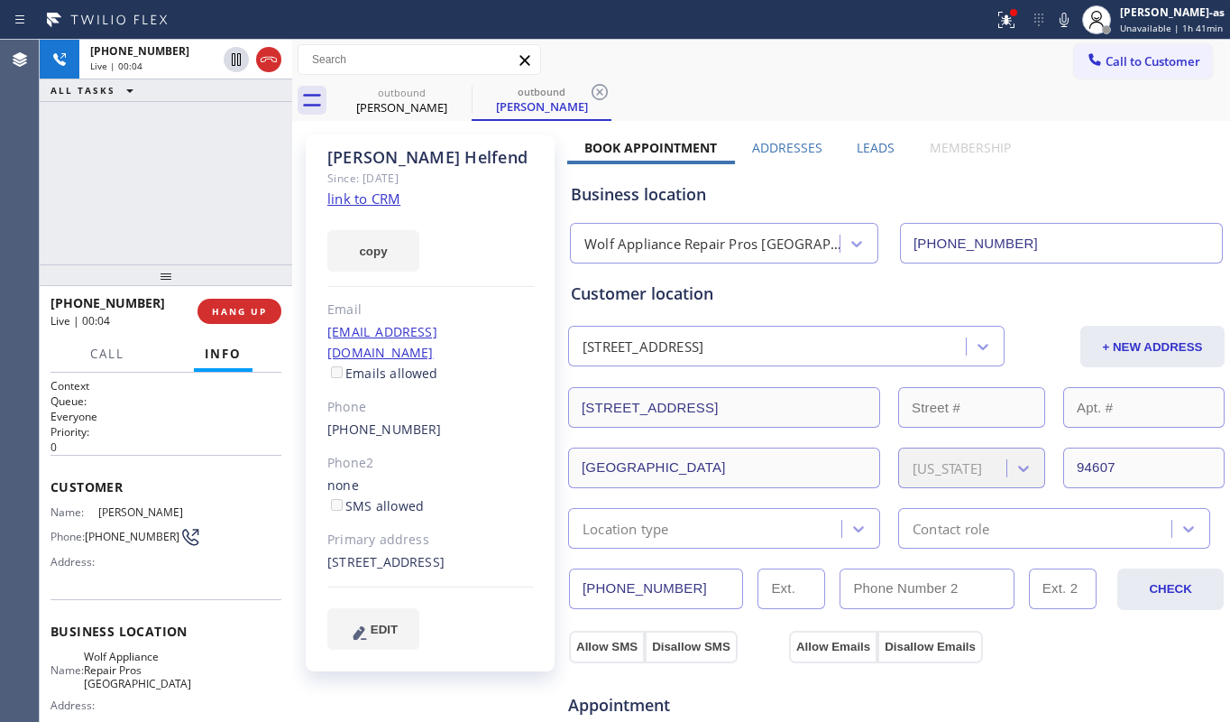
click at [170, 127] on div "[PHONE_NUMBER] Live | 00:04 ALL TASKS ALL TASKS ACTIVE TASKS TASKS IN WRAP UP" at bounding box center [166, 152] width 253 height 225
click at [267, 63] on icon at bounding box center [269, 60] width 22 height 22
click at [210, 239] on div "[PHONE_NUMBER] Live | 00:05 ALL TASKS ALL TASKS ACTIVE TASKS TASKS IN WRAP UP" at bounding box center [166, 152] width 253 height 225
click at [235, 310] on span "COMPLETE" at bounding box center [236, 311] width 62 height 13
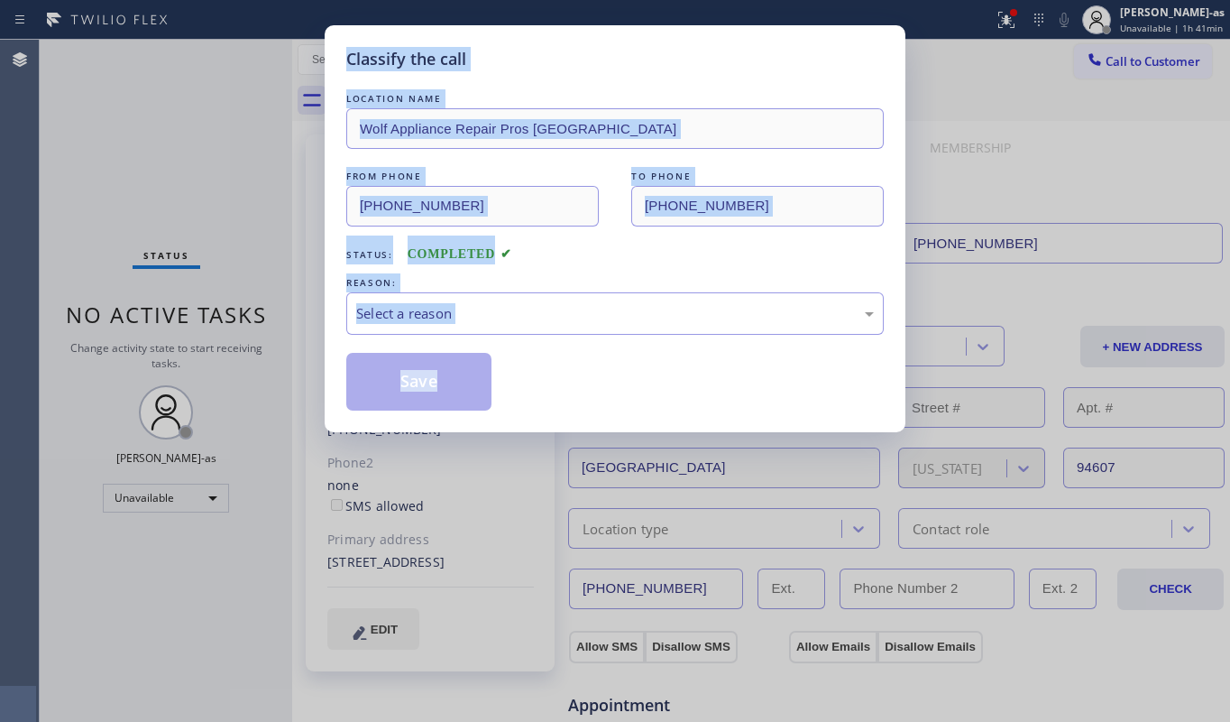
click at [235, 310] on div "Classify the call LOCATION NAME Wolf Appliance Repair Pros Alameda FROM PHONE […" at bounding box center [615, 361] width 1230 height 722
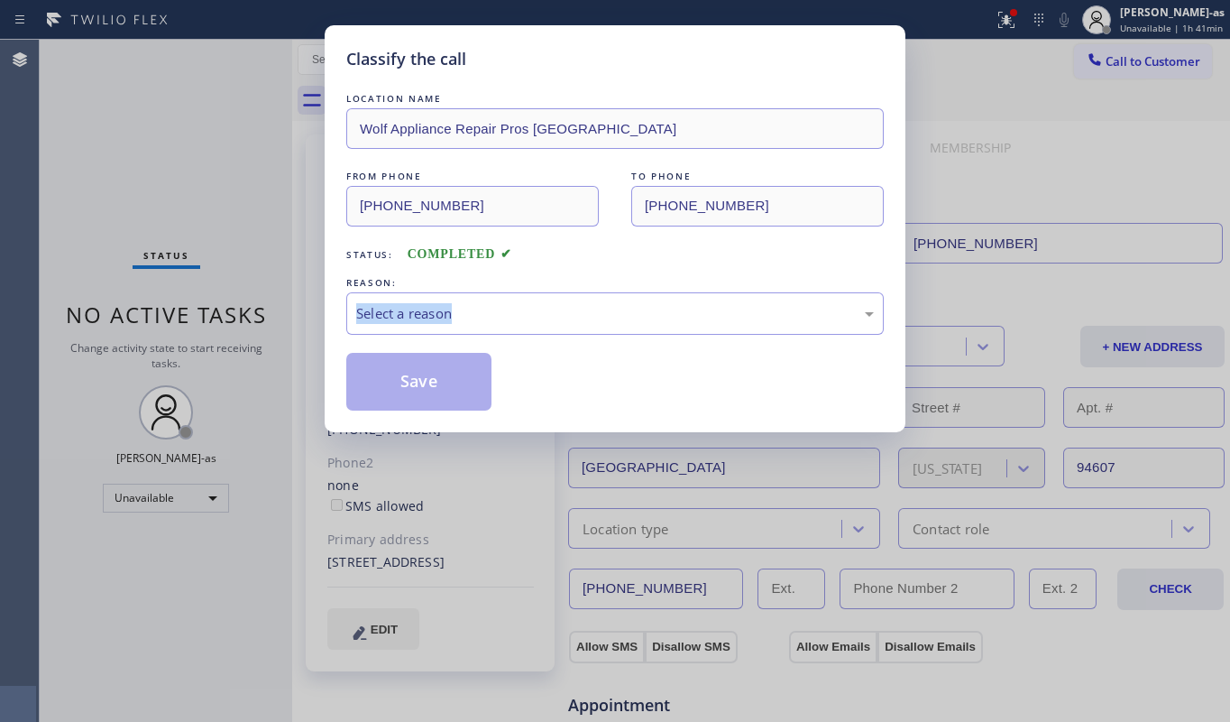
click at [235, 310] on div "Classify the call LOCATION NAME Wolf Appliance Repair Pros Alameda FROM PHONE […" at bounding box center [615, 361] width 1230 height 722
click at [636, 264] on div "Status: COMPLETED" at bounding box center [615, 249] width 538 height 29
click at [621, 316] on div "Select a reason" at bounding box center [615, 313] width 518 height 21
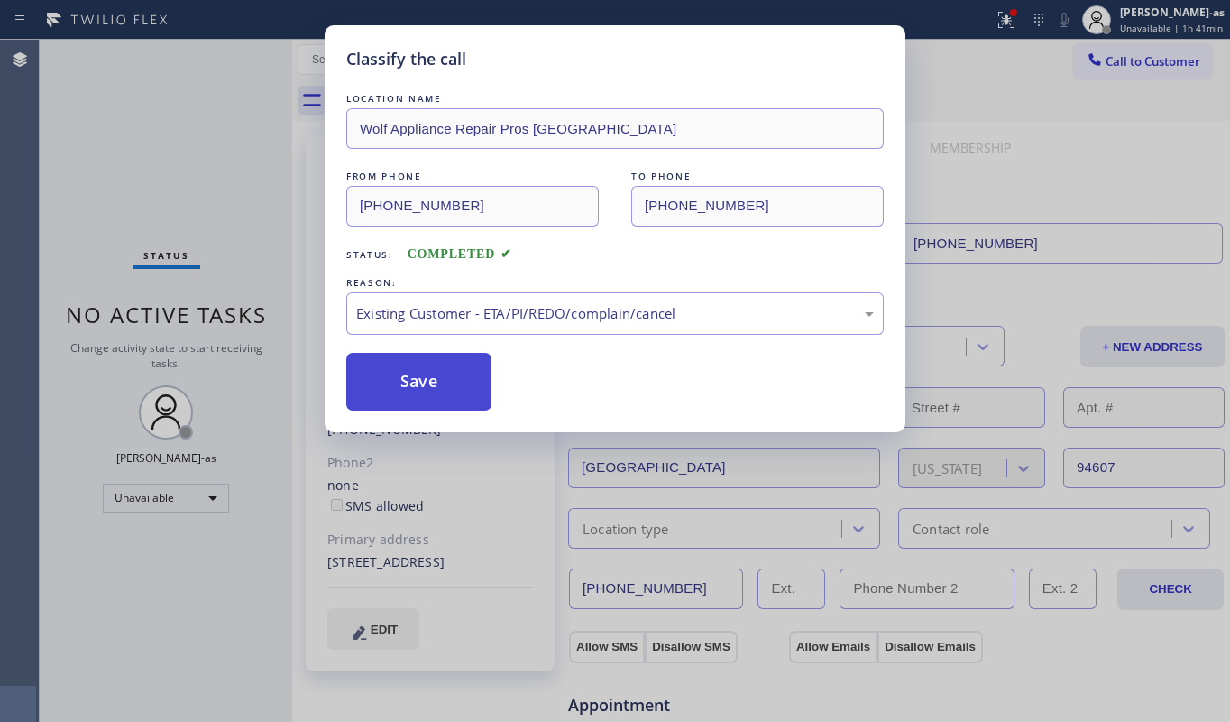
click at [444, 391] on button "Save" at bounding box center [418, 382] width 145 height 58
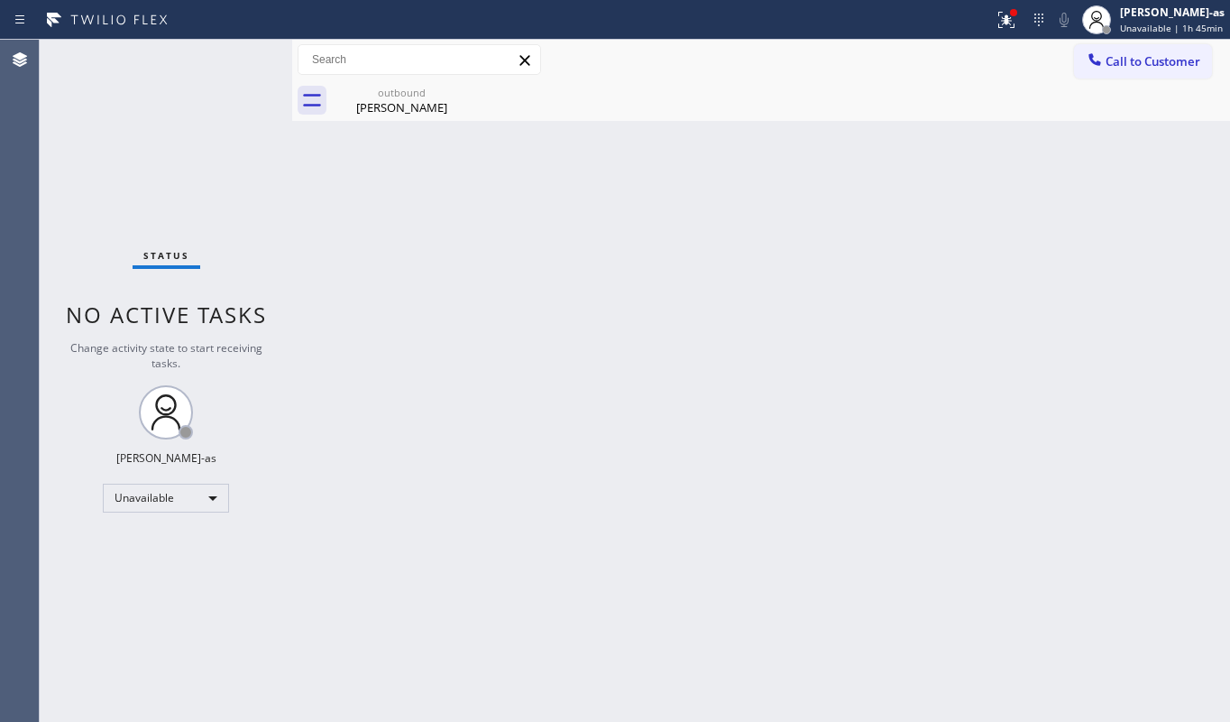
click at [452, 175] on div "Back to Dashboard Change Sender ID Customers Technicians Select a contact Outbo…" at bounding box center [761, 381] width 938 height 682
drag, startPoint x: 390, startPoint y: 87, endPoint x: 431, endPoint y: 90, distance: 41.6
click at [398, 90] on div "outbound" at bounding box center [402, 93] width 136 height 14
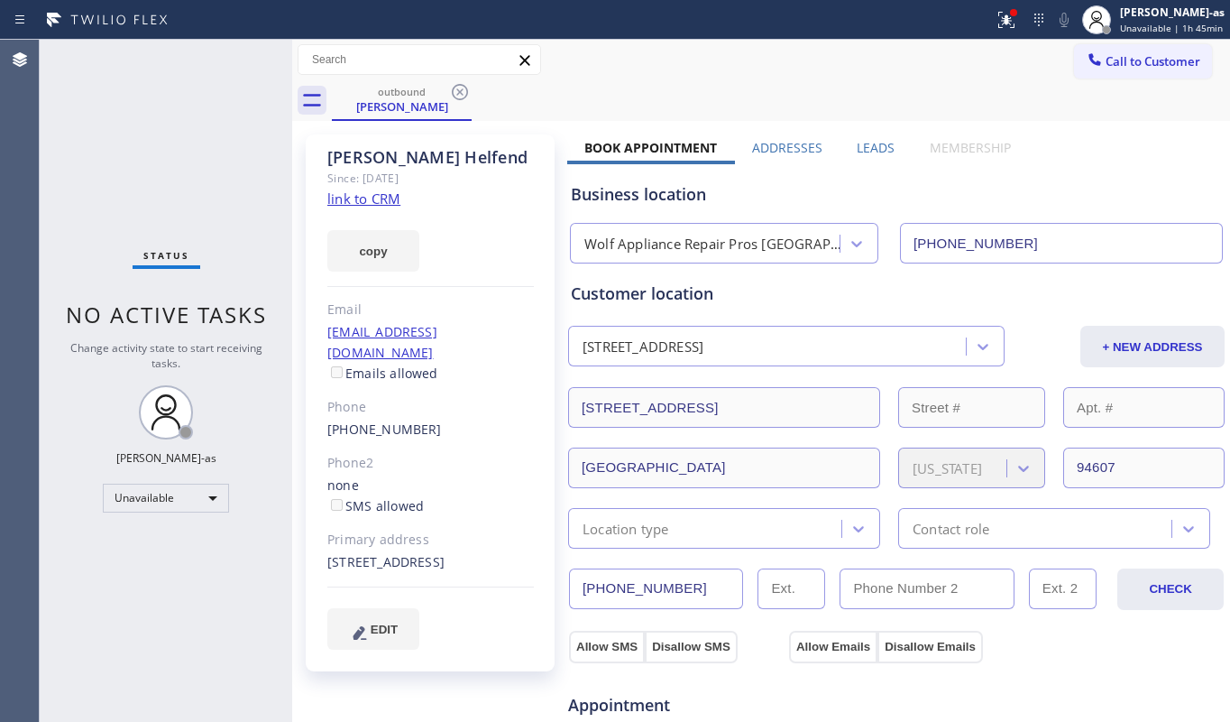
click at [473, 91] on div "outbound [PERSON_NAME]" at bounding box center [781, 100] width 898 height 41
click at [459, 91] on icon at bounding box center [460, 92] width 16 height 16
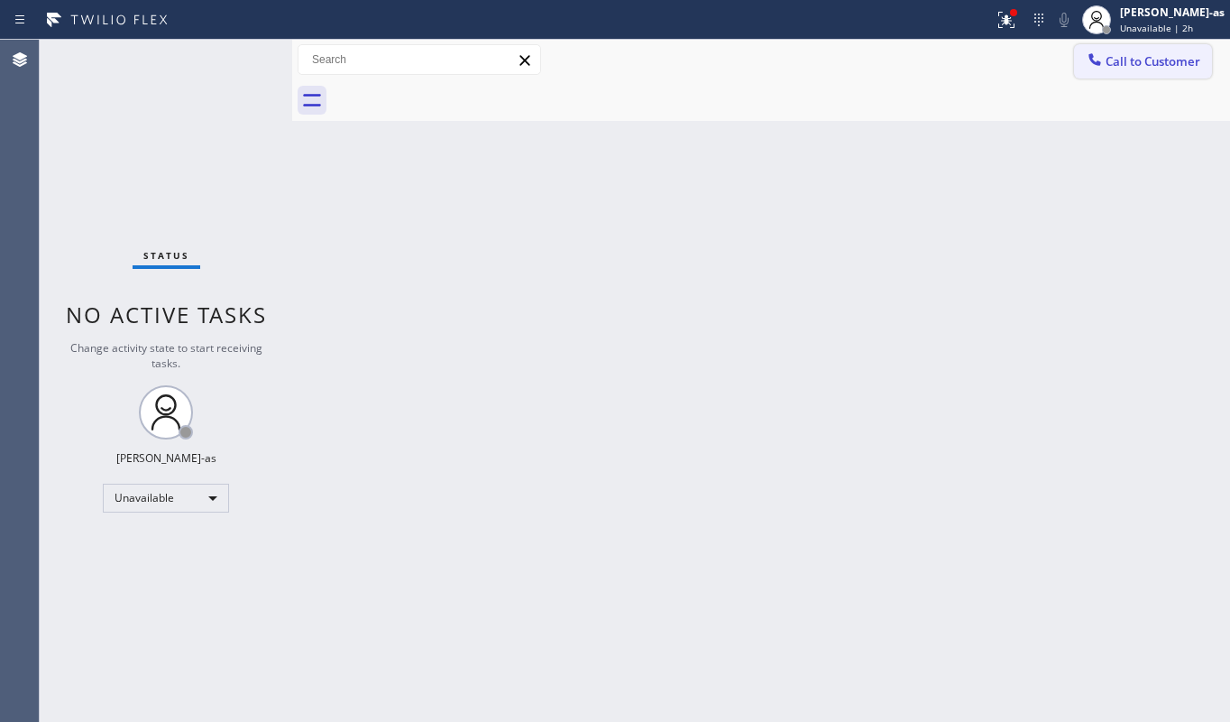
drag, startPoint x: 1109, startPoint y: 51, endPoint x: 1054, endPoint y: 88, distance: 66.3
click at [1111, 54] on button "Call to Customer" at bounding box center [1143, 61] width 138 height 34
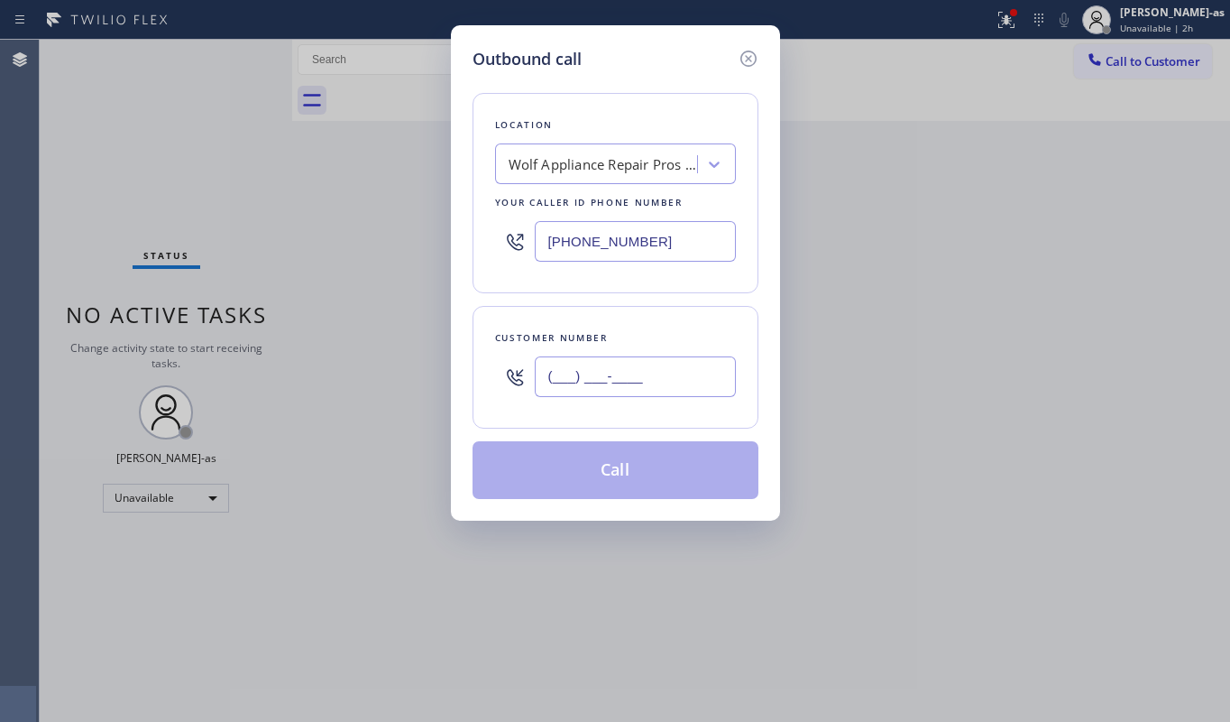
click at [665, 381] on input "(___) ___-____" at bounding box center [635, 376] width 201 height 41
paste input "949) 228-3600"
type input "[PHONE_NUMBER]"
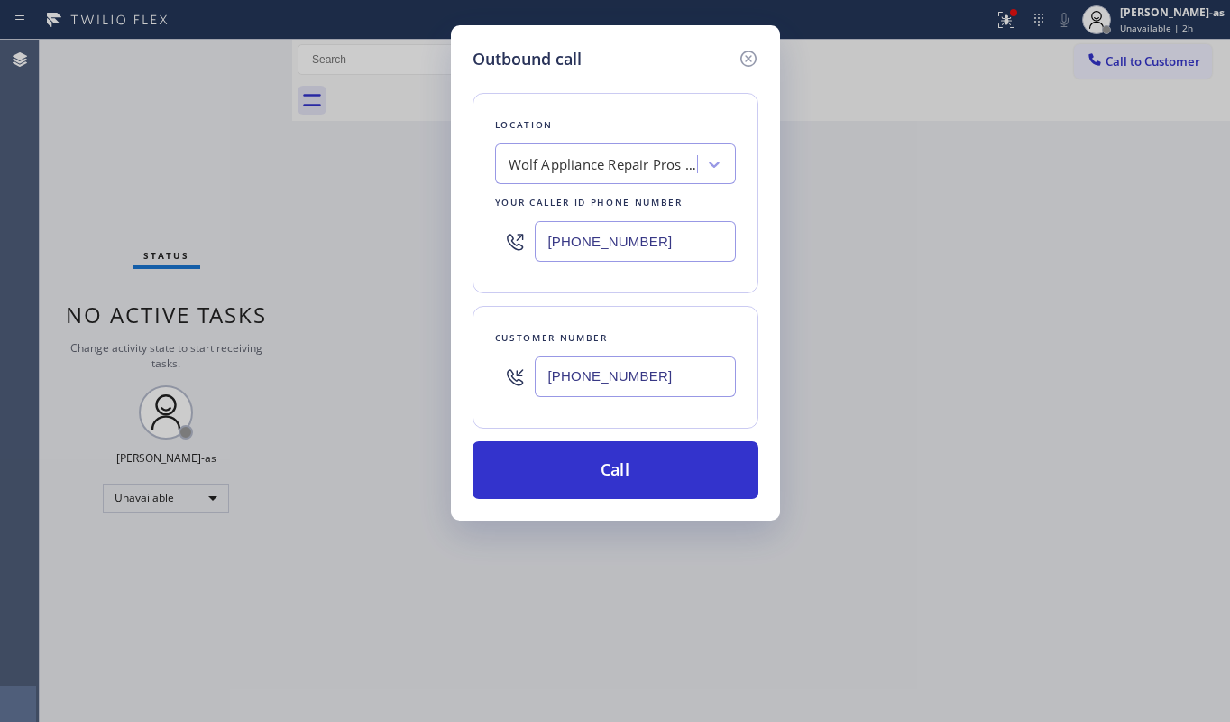
click at [669, 245] on input "[PHONE_NUMBER]" at bounding box center [635, 241] width 201 height 41
click at [614, 164] on div "Wolf Appliance Repair Pros [GEOGRAPHIC_DATA]" at bounding box center [603, 164] width 189 height 21
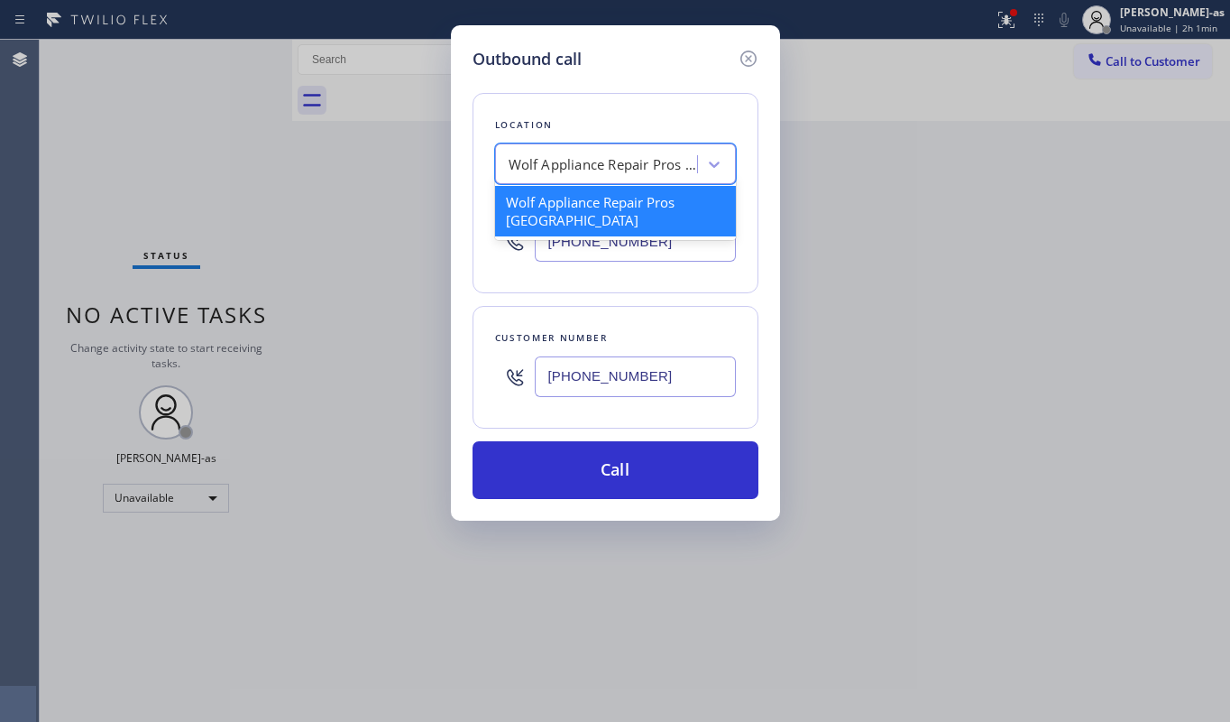
paste input "Subzero Repair Professionals"
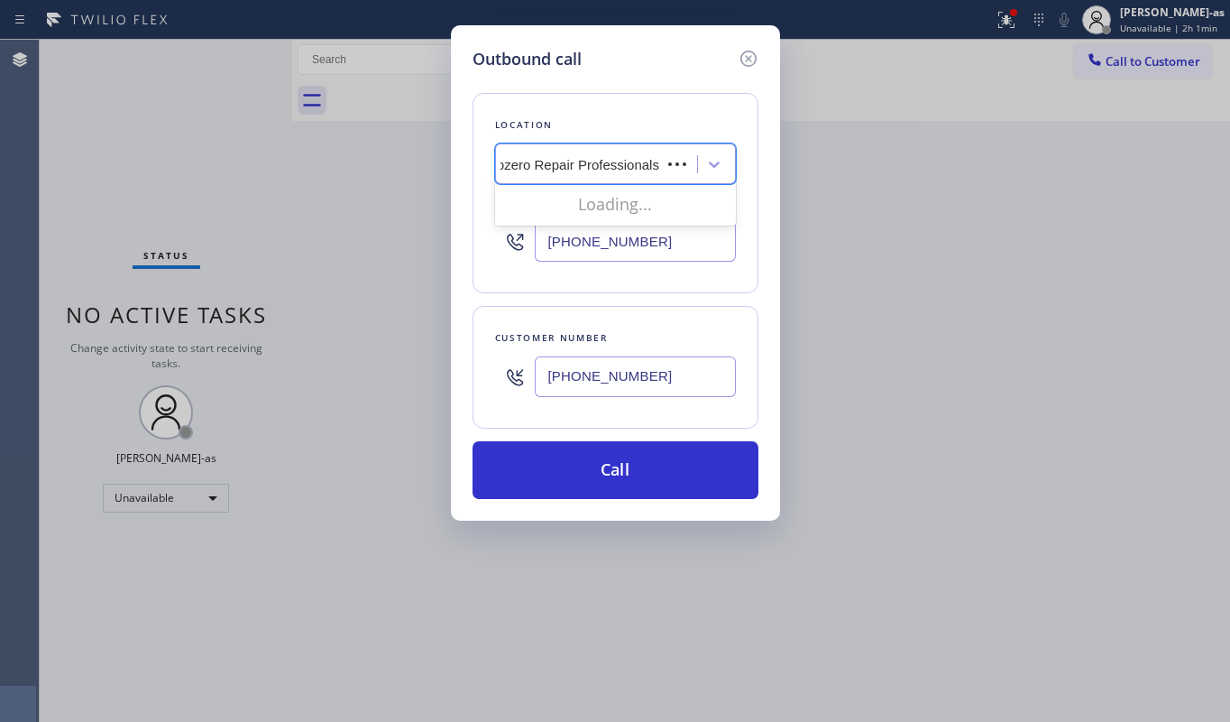
scroll to position [0, 2]
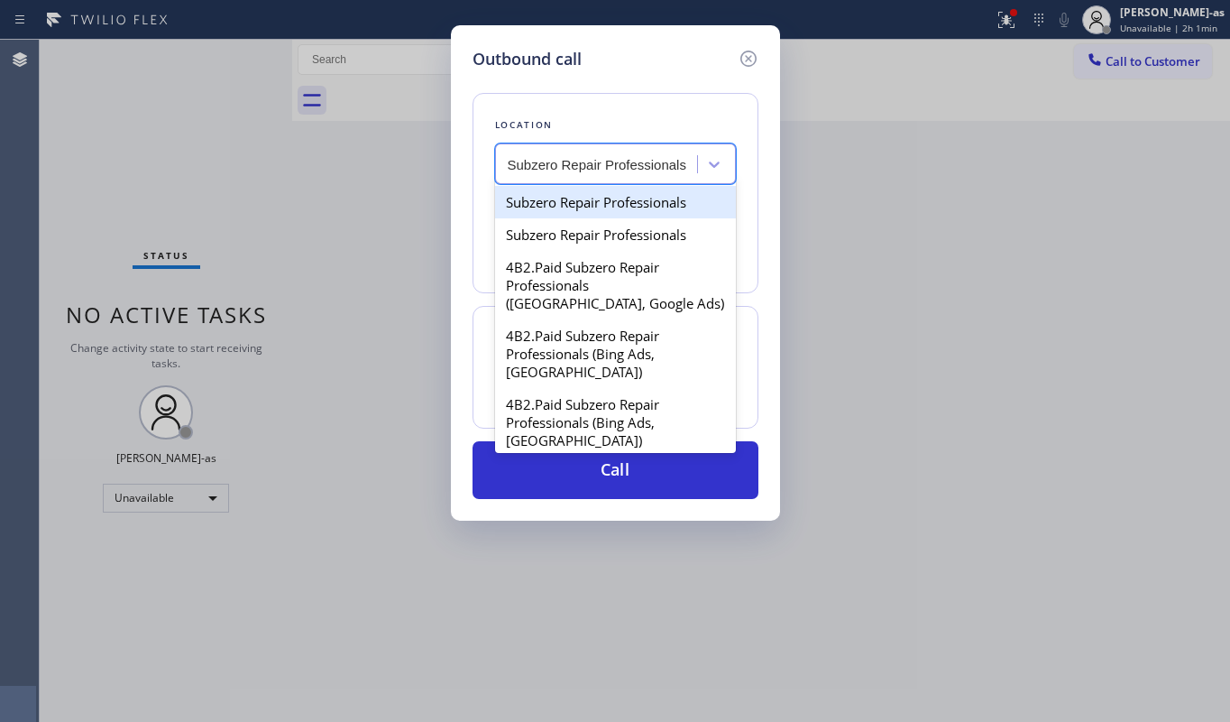
type input "Subzero Repair Professionals"
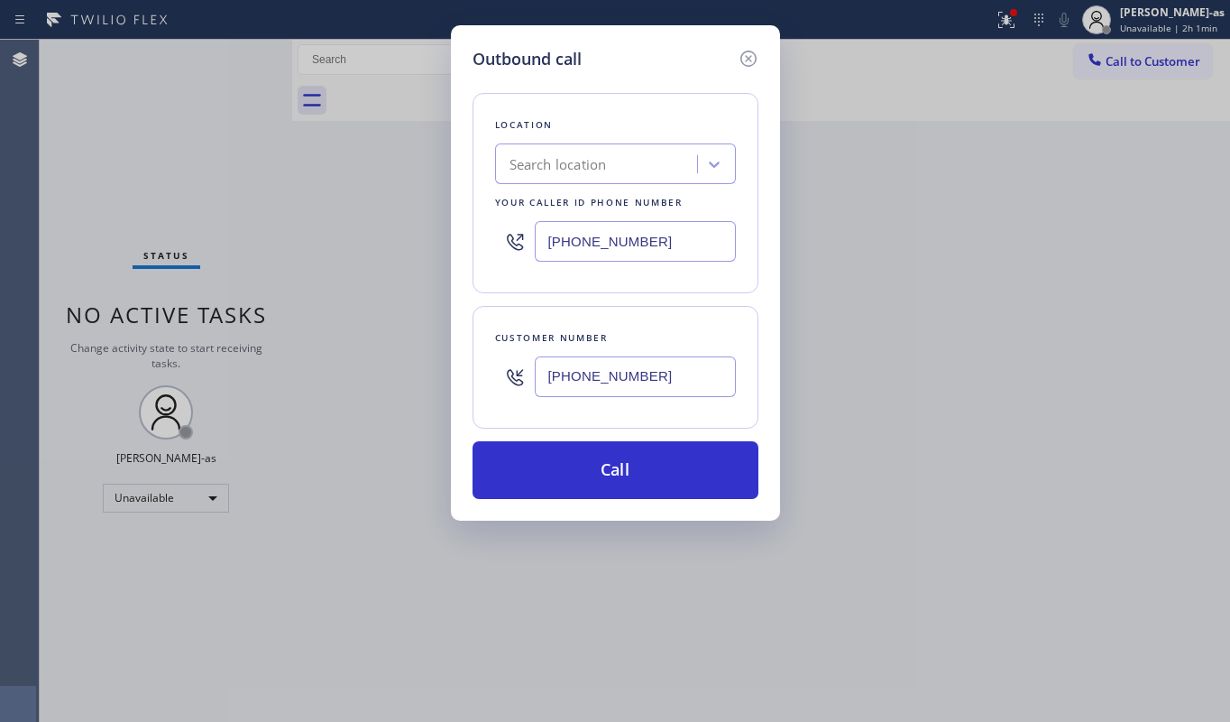
scroll to position [0, 0]
click at [682, 231] on input "[PHONE_NUMBER]" at bounding box center [635, 241] width 201 height 41
paste input "949) 523-322"
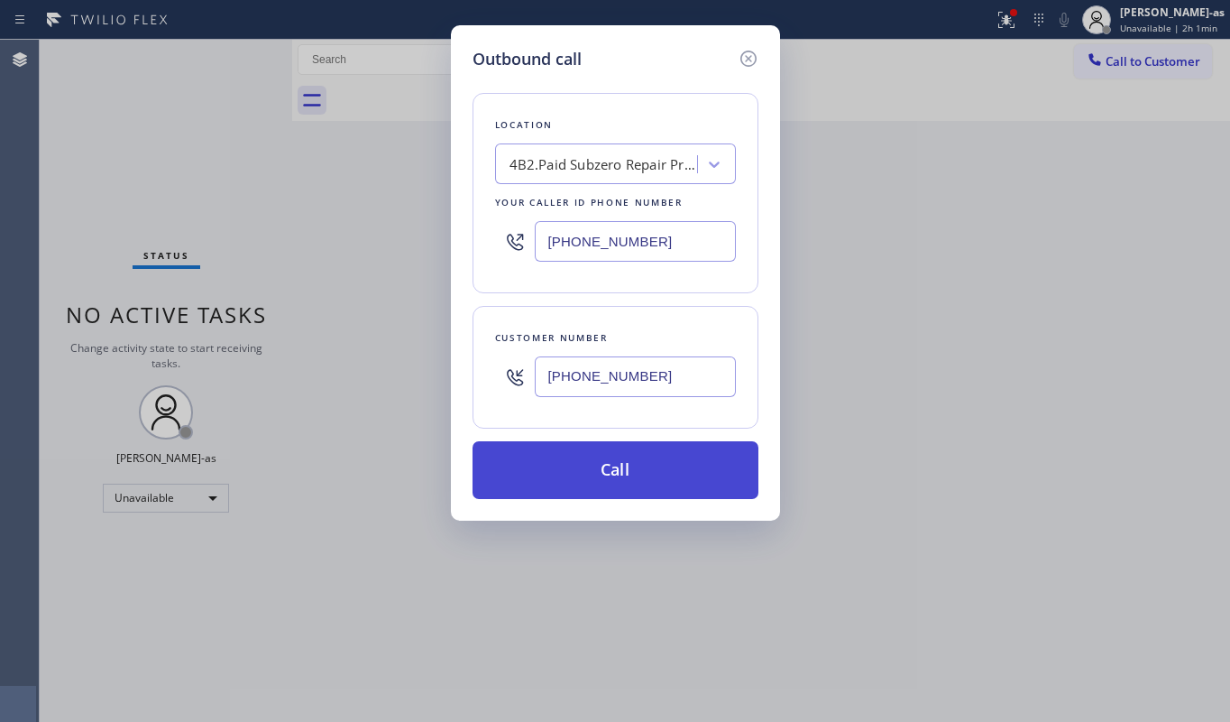
type input "[PHONE_NUMBER]"
click at [700, 477] on button "Call" at bounding box center [616, 470] width 286 height 58
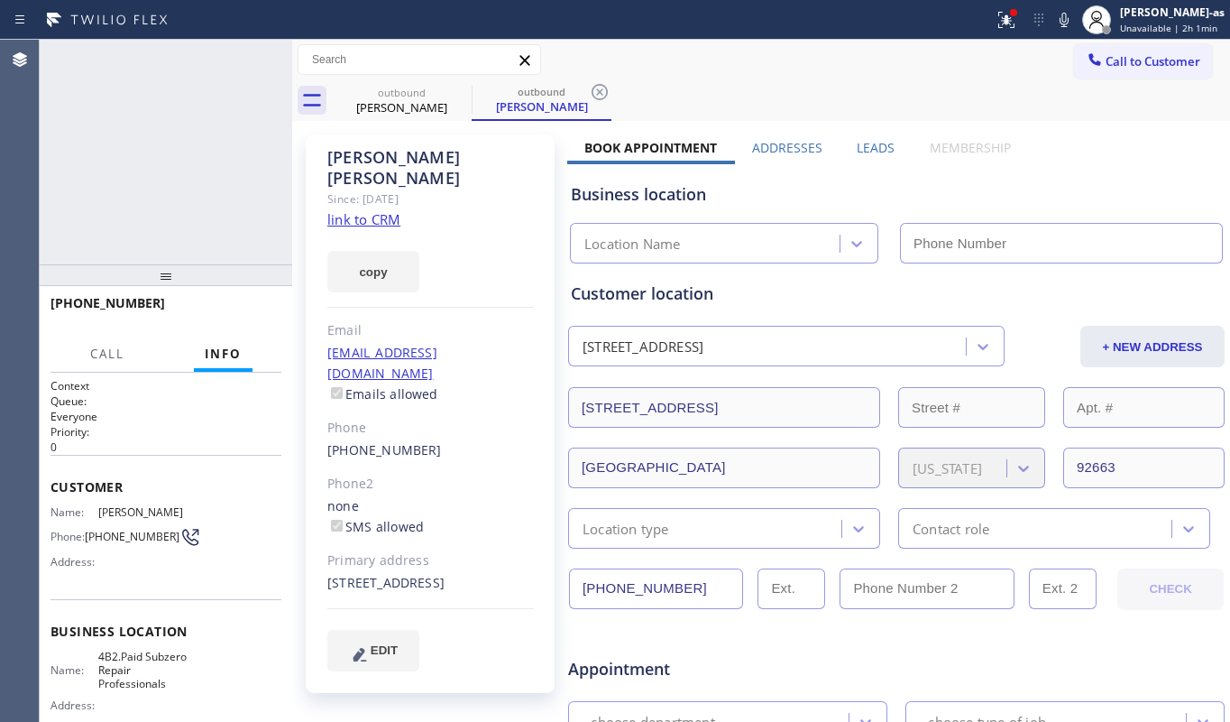
type input "[PHONE_NUMBER]"
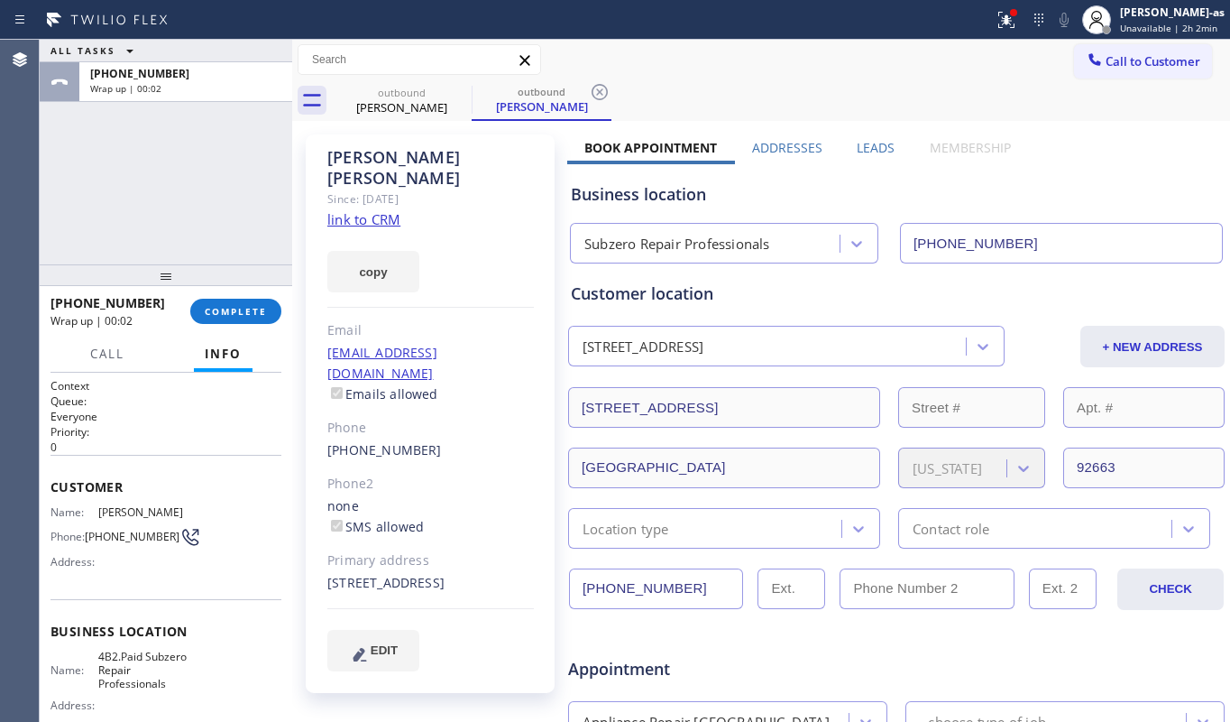
drag, startPoint x: 184, startPoint y: 170, endPoint x: 246, endPoint y: 330, distance: 172.2
click at [184, 170] on div "ALL TASKS ALL TASKS ACTIVE TASKS TASKS IN WRAP UP [PHONE_NUMBER] Wrap up | 00:02" at bounding box center [166, 152] width 253 height 225
click at [246, 305] on span "COMPLETE" at bounding box center [236, 311] width 62 height 13
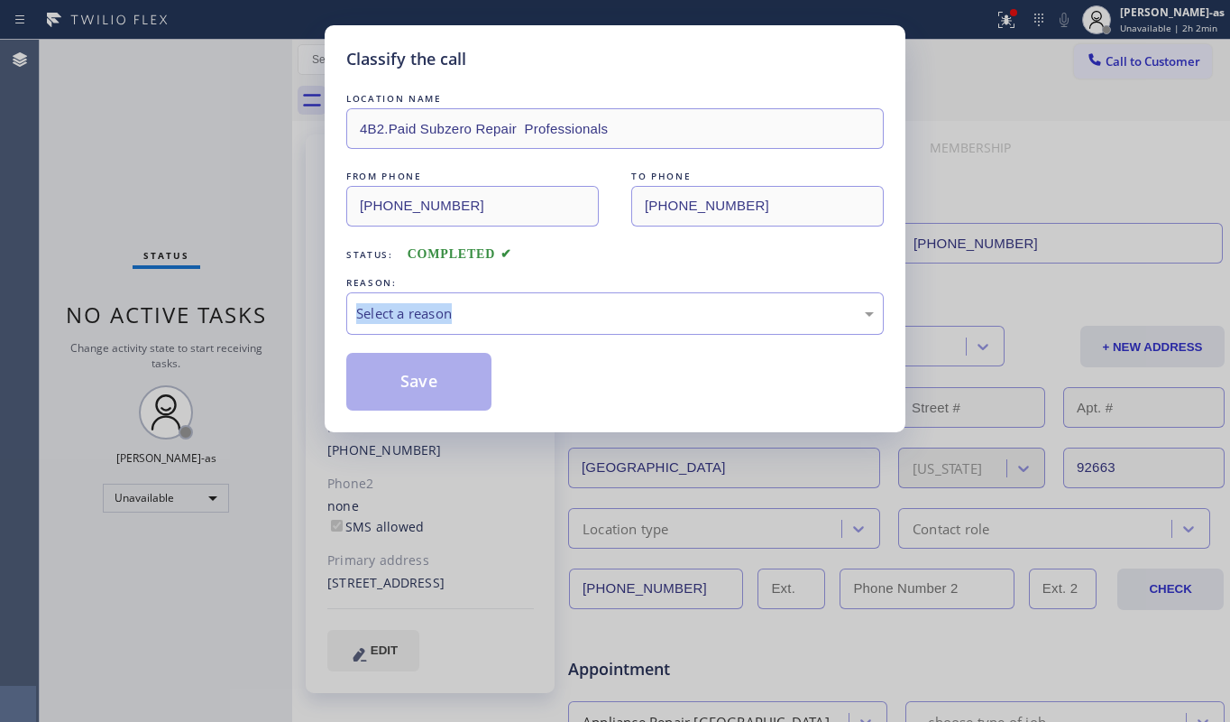
click at [246, 305] on div "Classify the call LOCATION NAME 4B2.Paid Subzero Repair Professionals FROM PHON…" at bounding box center [615, 361] width 1230 height 722
click at [613, 267] on div "LOCATION NAME 4B2.Paid Subzero Repair Professionals FROM PHONE [PHONE_NUMBER] T…" at bounding box center [615, 249] width 538 height 321
click at [595, 310] on div "Select a reason" at bounding box center [615, 313] width 518 height 21
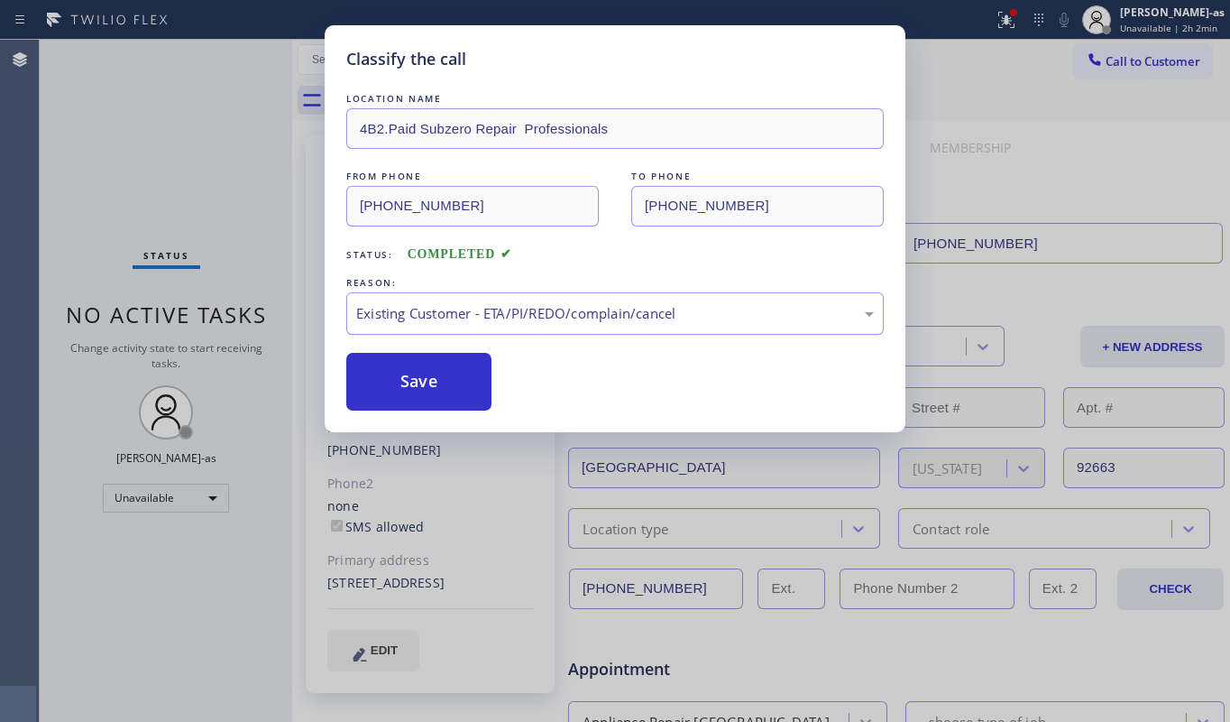
click at [440, 391] on button "Save" at bounding box center [418, 382] width 145 height 58
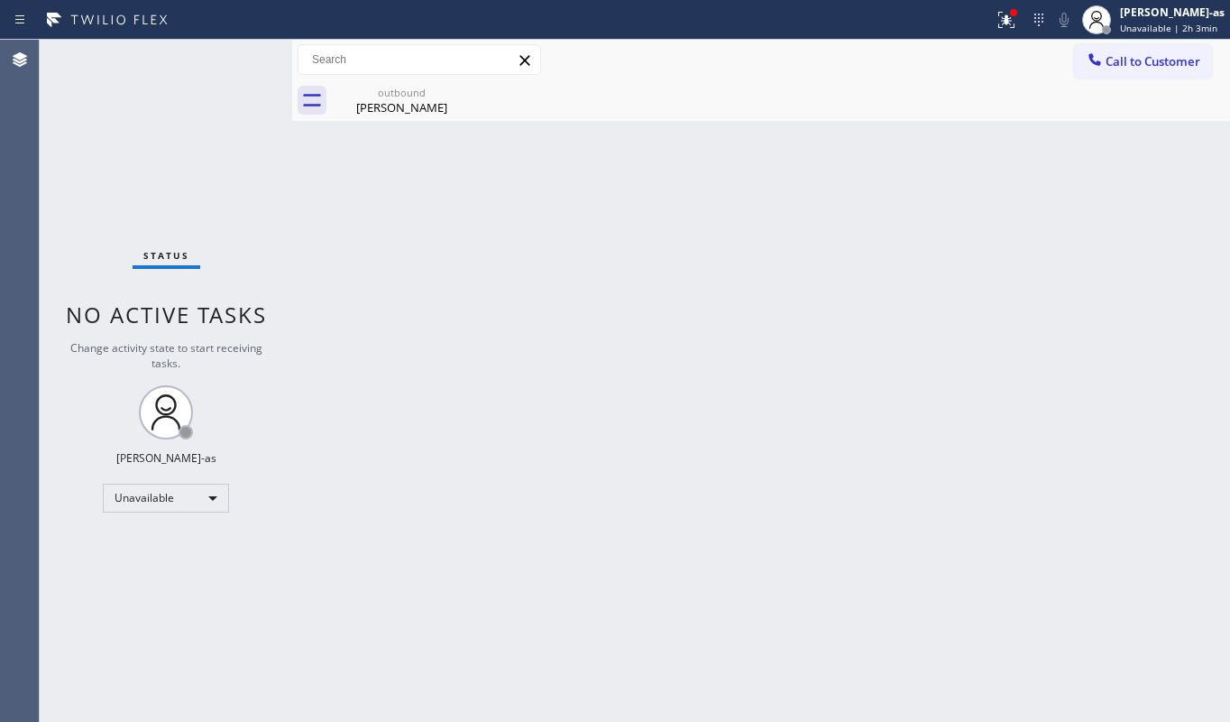
click at [361, 326] on div "Back to Dashboard Change Sender ID Customers Technicians Select a contact Outbo…" at bounding box center [761, 381] width 938 height 682
click at [368, 106] on div "[PERSON_NAME]" at bounding box center [402, 107] width 136 height 16
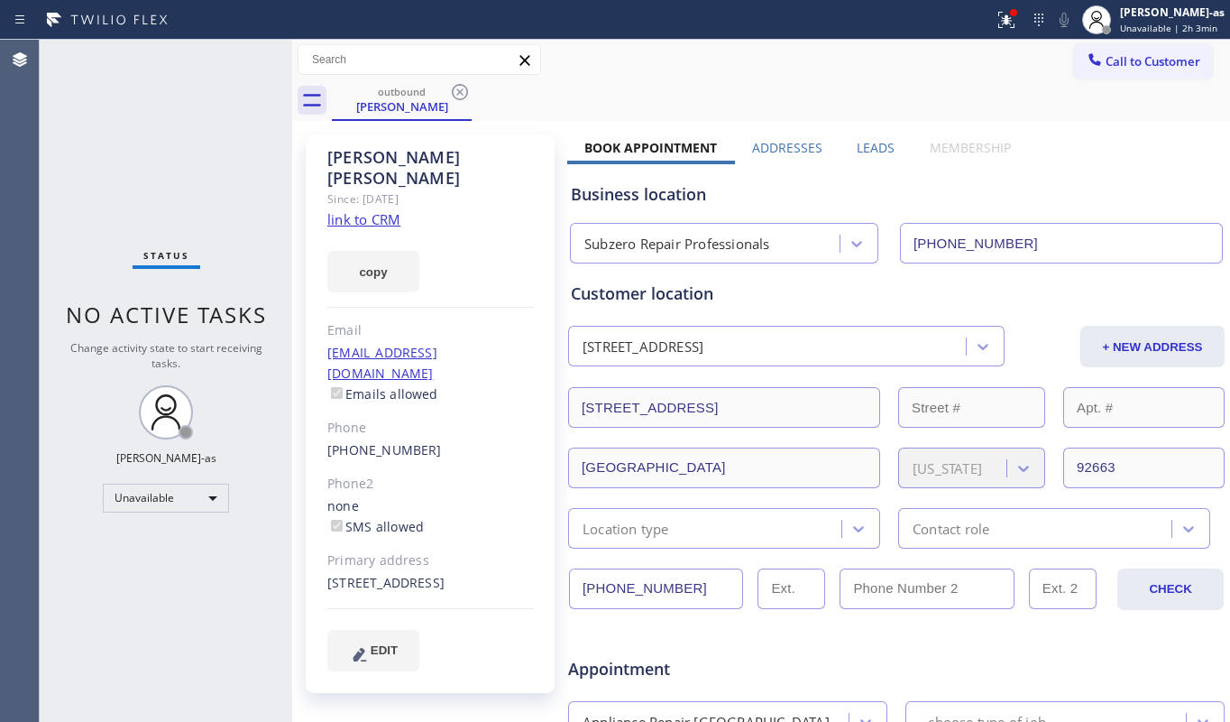
click at [453, 94] on icon at bounding box center [460, 92] width 22 height 22
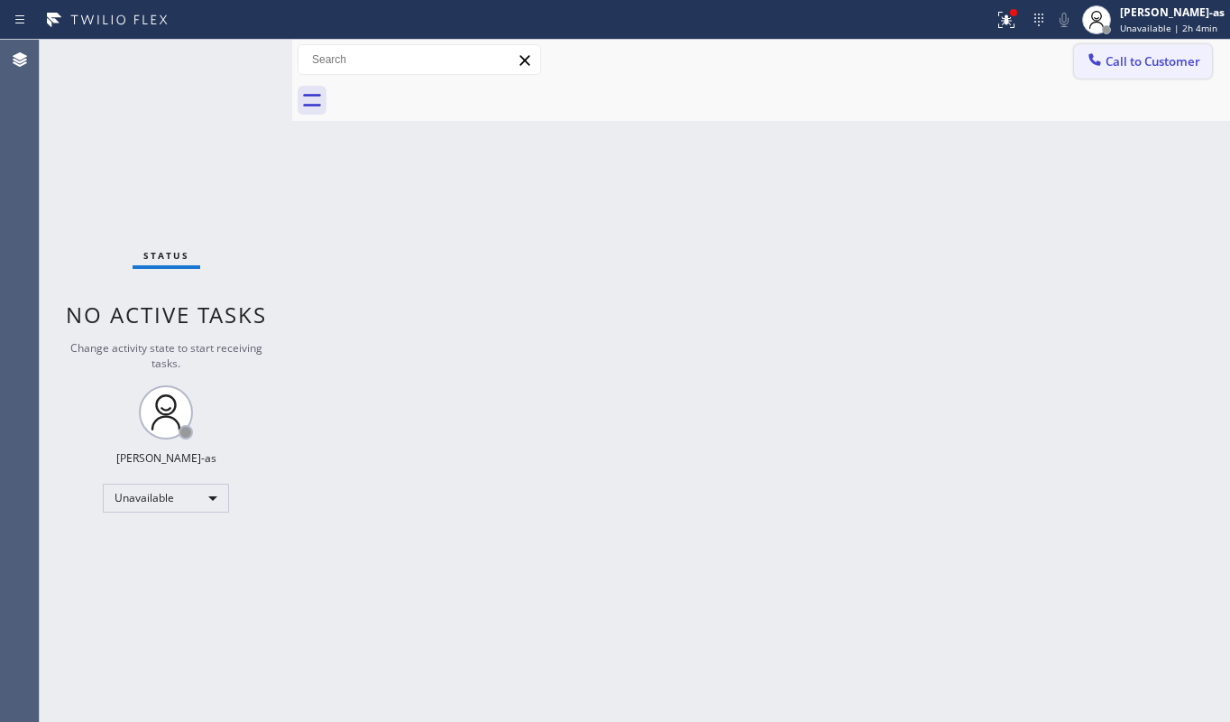
click at [1093, 69] on div at bounding box center [1095, 62] width 22 height 22
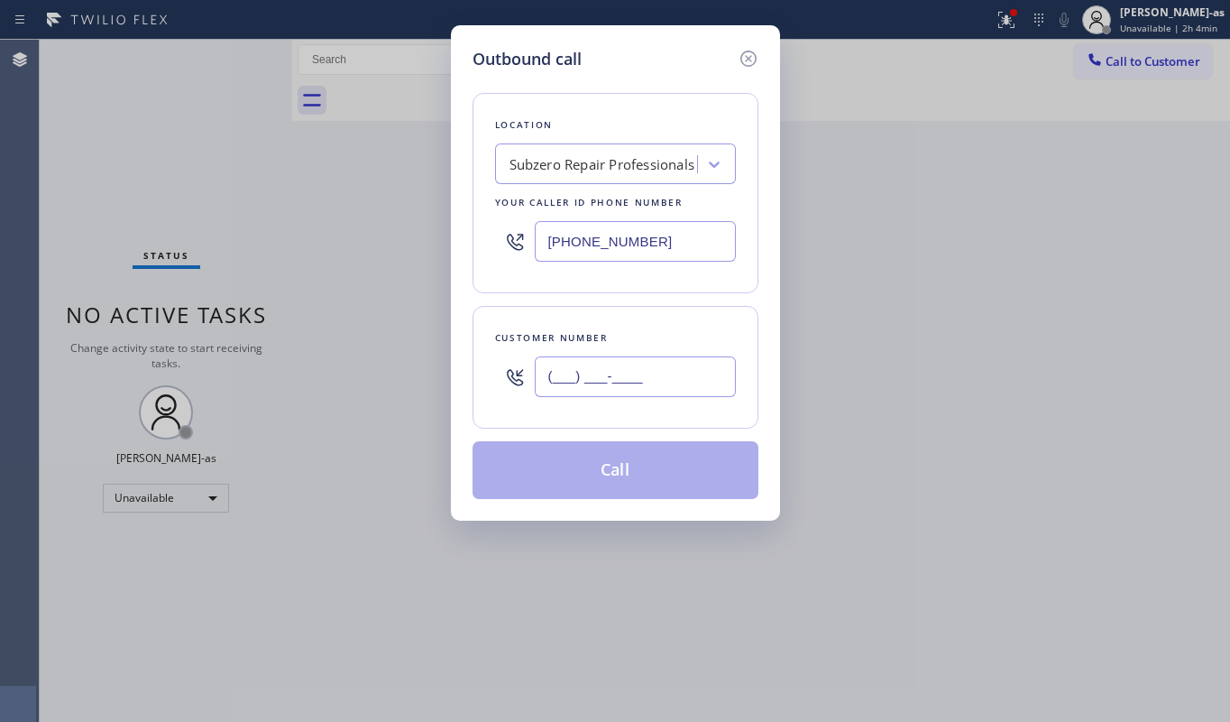
click at [639, 387] on input "(___) ___-____" at bounding box center [635, 376] width 201 height 41
paste input "650) 492-0902"
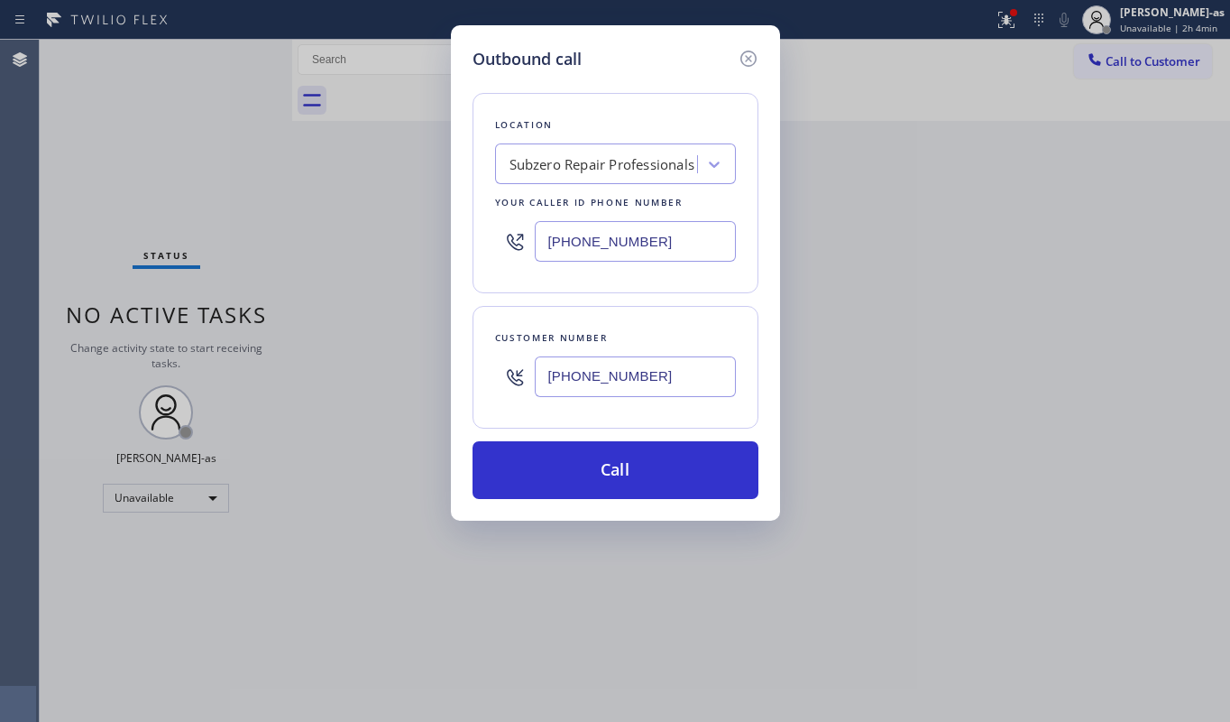
type input "[PHONE_NUMBER]"
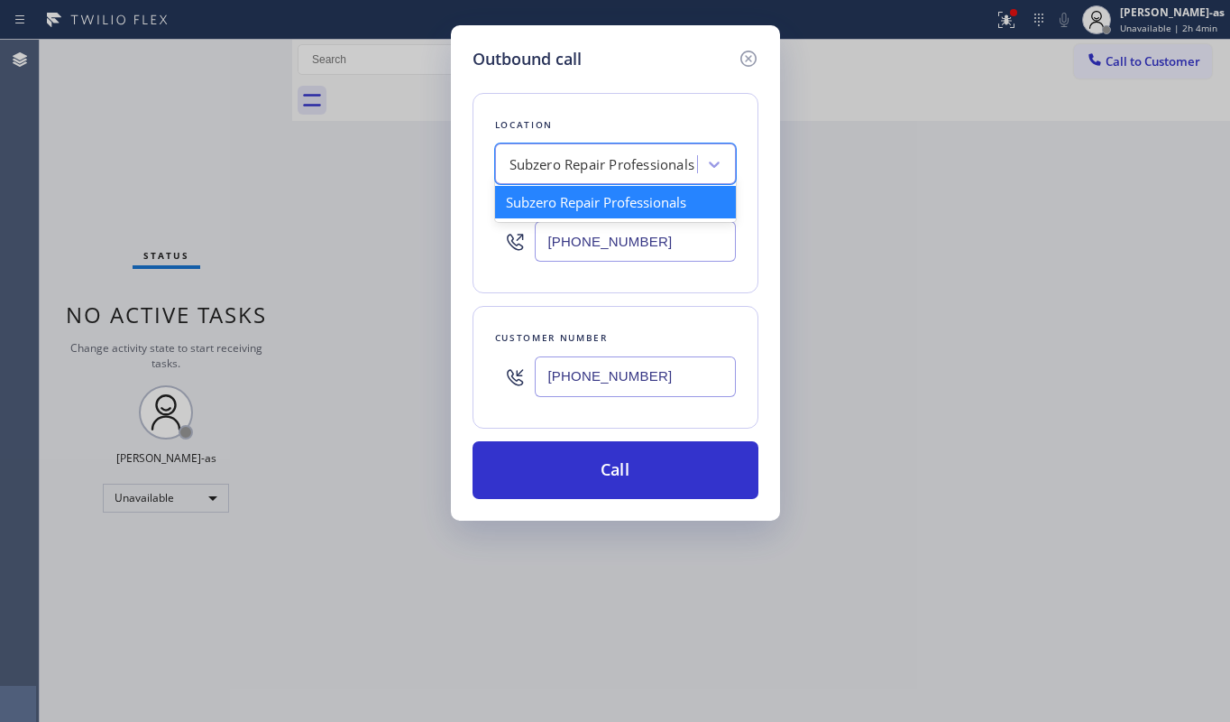
click at [572, 166] on div "Subzero Repair Professionals" at bounding box center [603, 164] width 186 height 21
paste input "hermador Repair Team"
type input "hermador Repair Team"
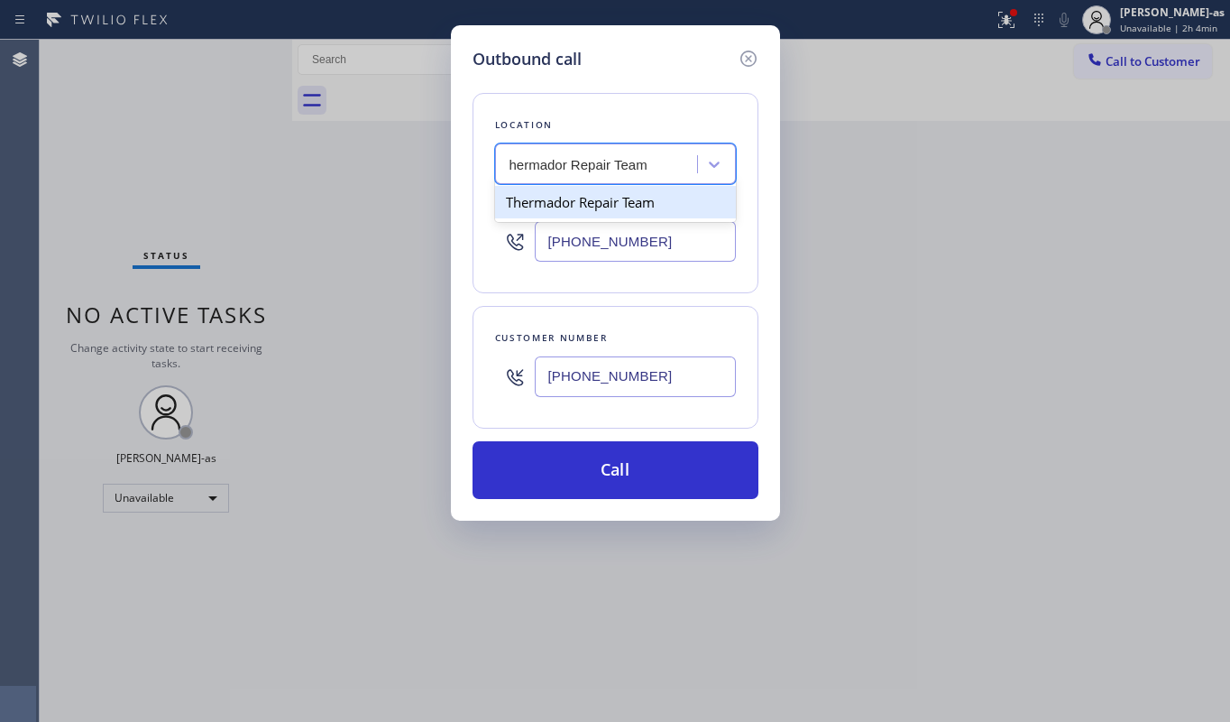
click at [571, 195] on div "Thermador Repair Team" at bounding box center [615, 202] width 241 height 32
type input "[PHONE_NUMBER]"
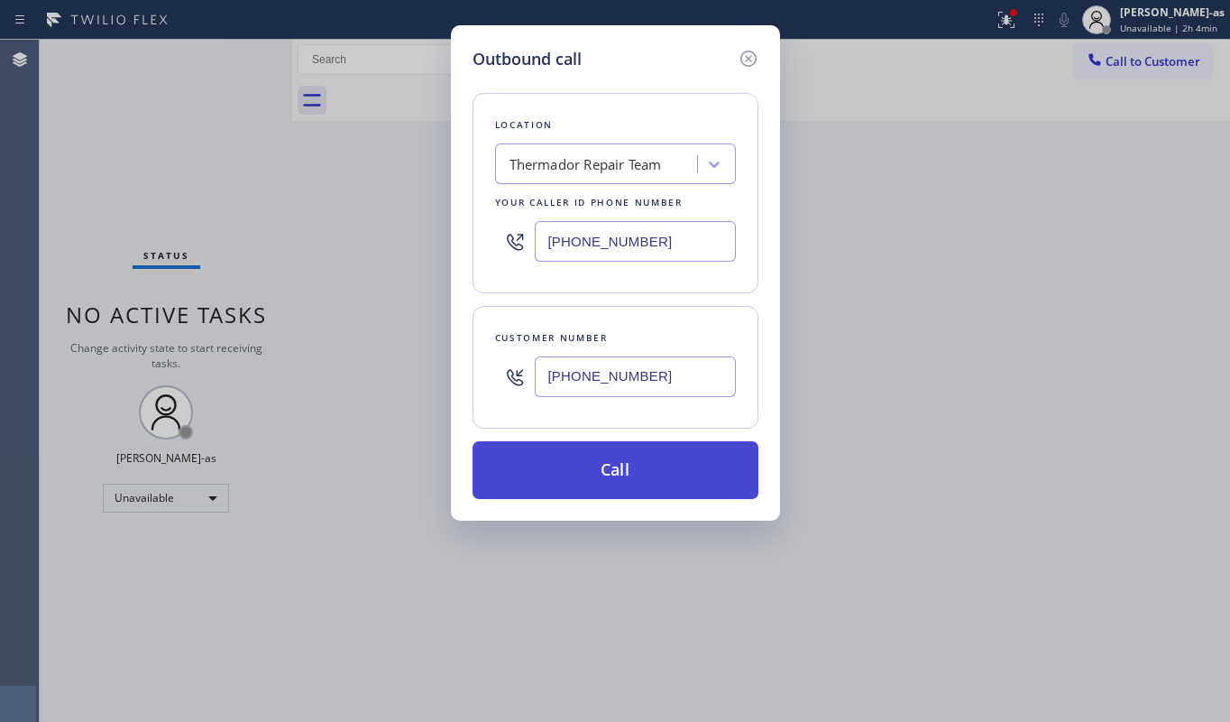
click at [654, 482] on button "Call" at bounding box center [616, 470] width 286 height 58
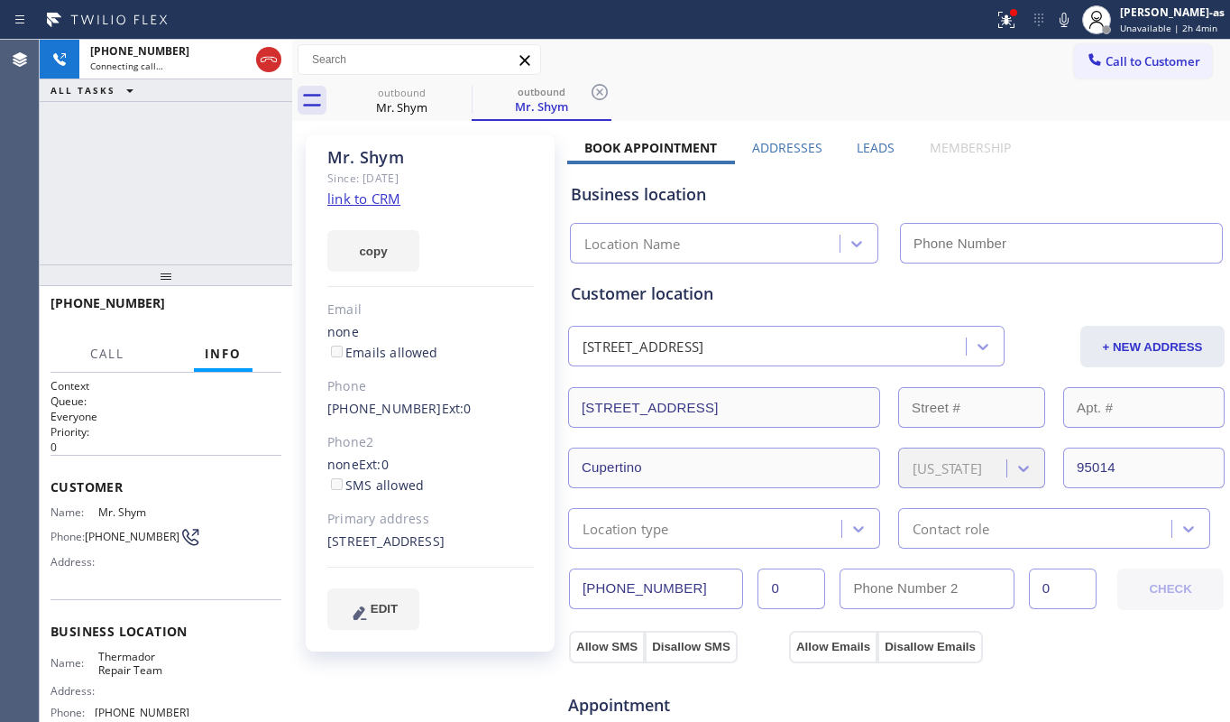
type input "[PHONE_NUMBER]"
click at [380, 200] on link "link to CRM" at bounding box center [363, 198] width 73 height 18
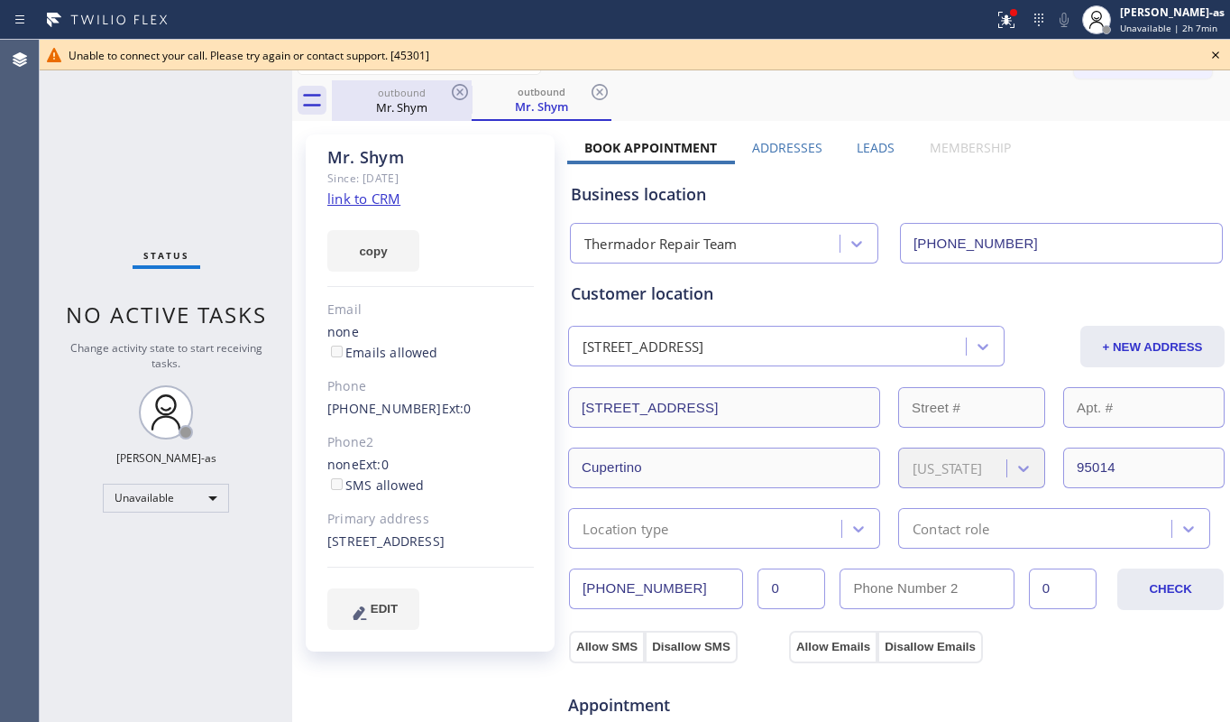
click at [411, 106] on div "Mr. Shym" at bounding box center [402, 107] width 136 height 16
click at [455, 88] on icon at bounding box center [460, 92] width 22 height 22
click at [455, 87] on icon at bounding box center [460, 92] width 22 height 22
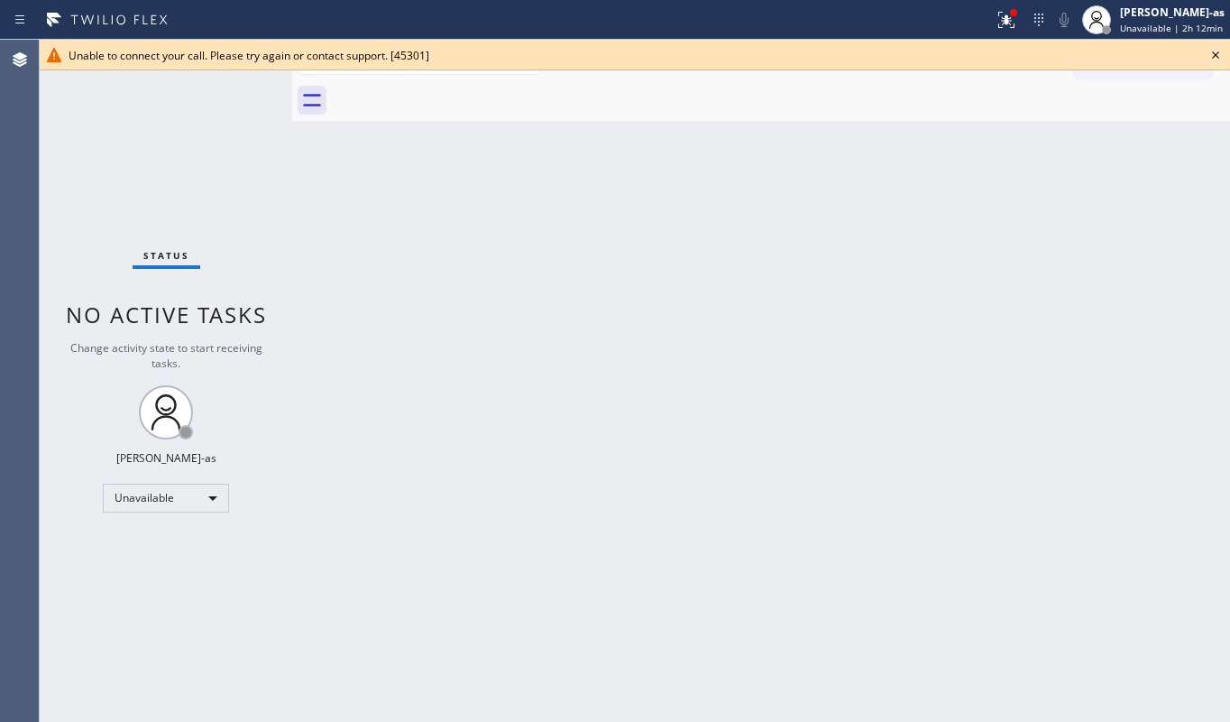
click at [429, 386] on div "Back to Dashboard Change Sender ID Customers Technicians Select a contact Outbo…" at bounding box center [761, 381] width 938 height 682
click at [1216, 58] on icon at bounding box center [1216, 55] width 22 height 22
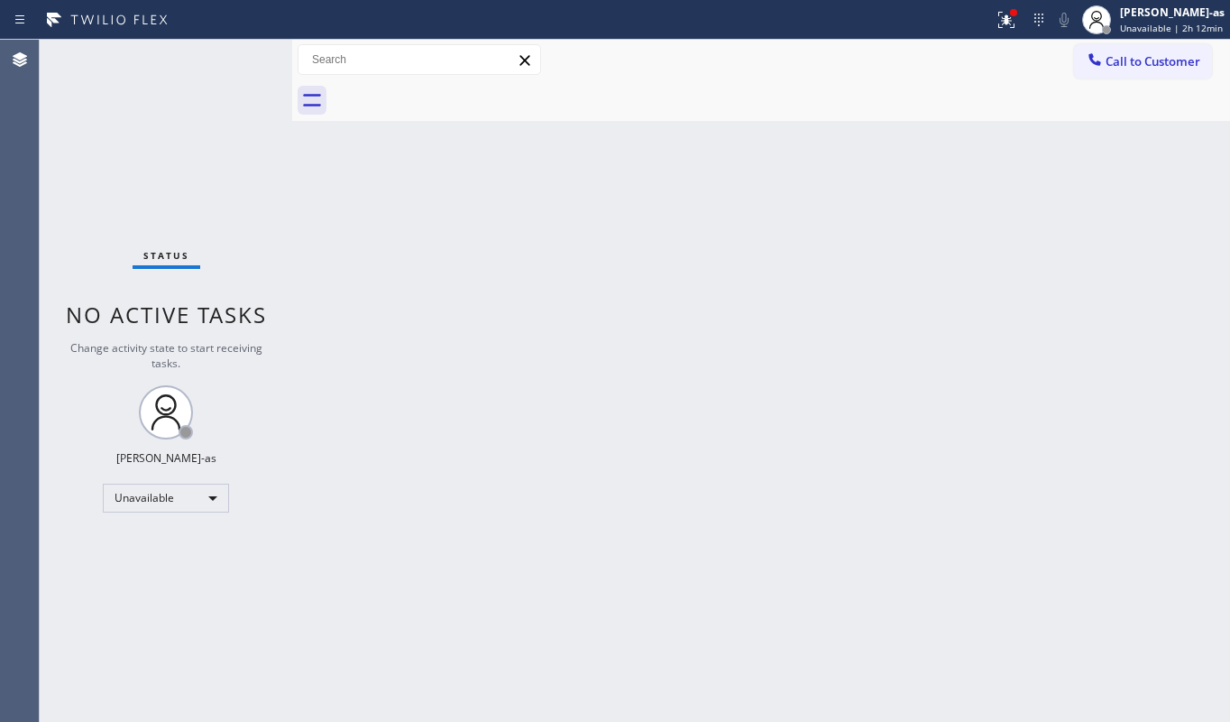
drag, startPoint x: 491, startPoint y: 459, endPoint x: 595, endPoint y: 488, distance: 108.5
click at [496, 455] on div "Back to Dashboard Change Sender ID Customers Technicians Select a contact Outbo…" at bounding box center [761, 381] width 938 height 682
click at [1142, 65] on span "Call to Customer" at bounding box center [1153, 61] width 95 height 16
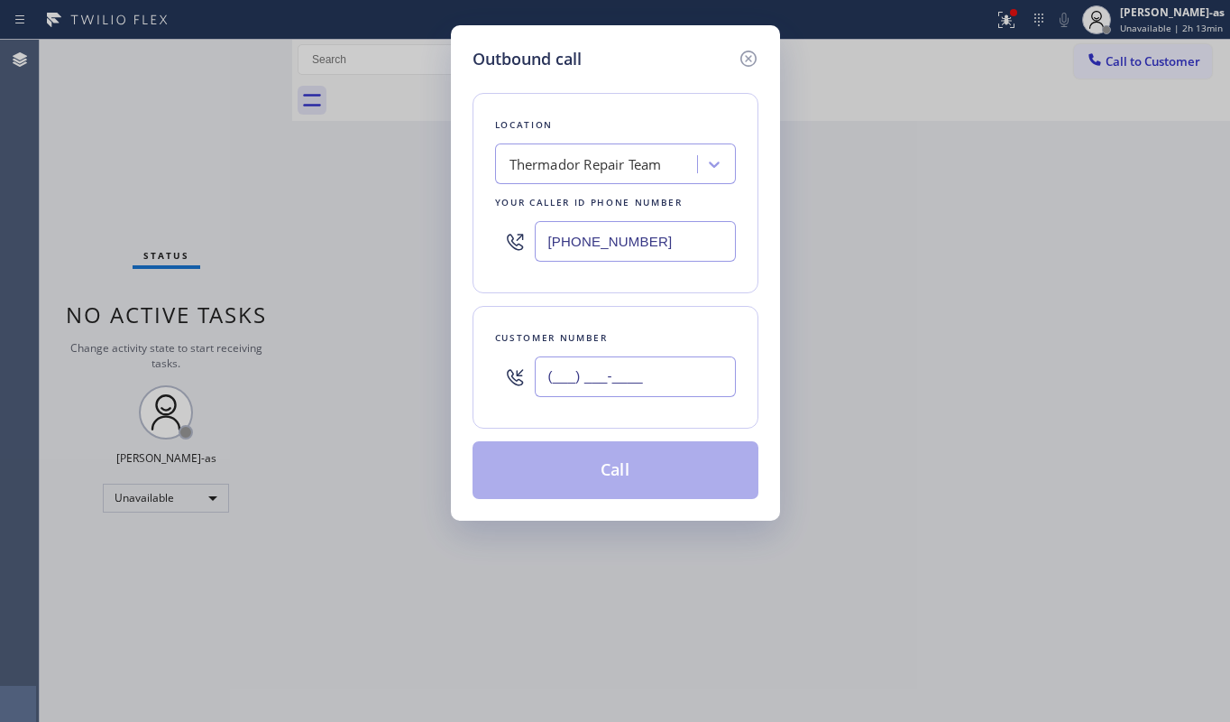
click at [686, 393] on input "(___) ___-____" at bounding box center [635, 376] width 201 height 41
paste input "650) 492-0902"
type input "[PHONE_NUMBER]"
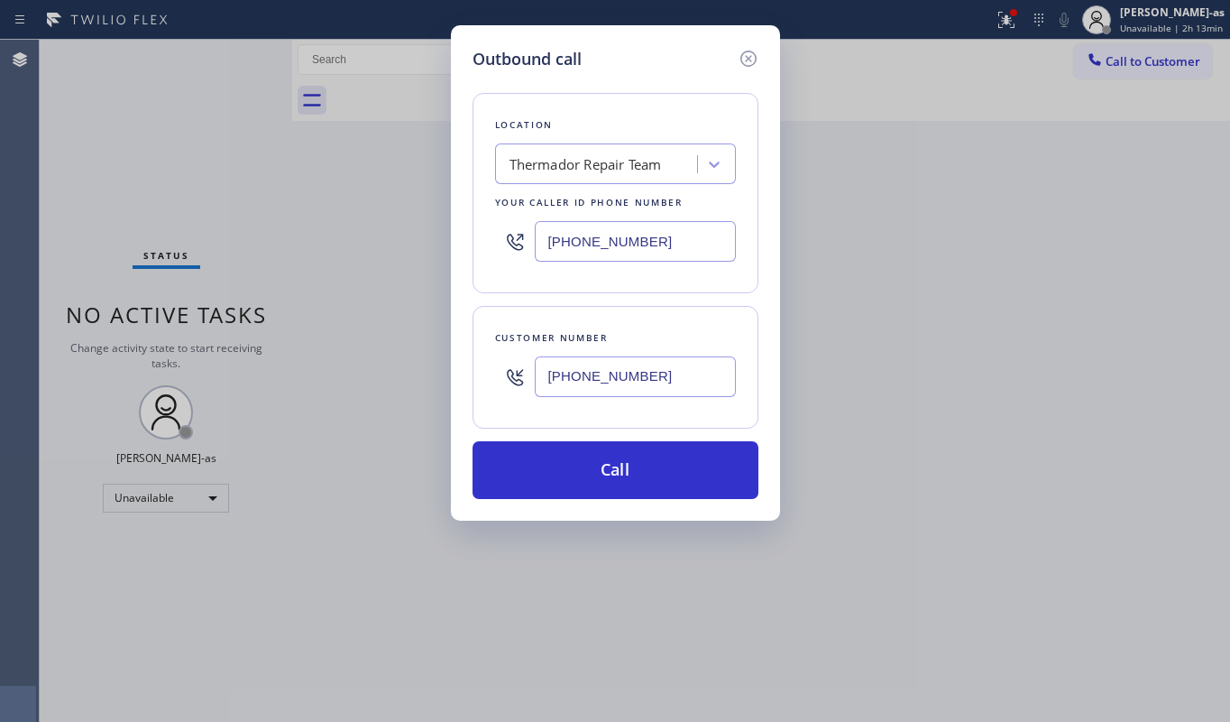
click at [559, 166] on div "Thermador Repair Team" at bounding box center [586, 164] width 152 height 21
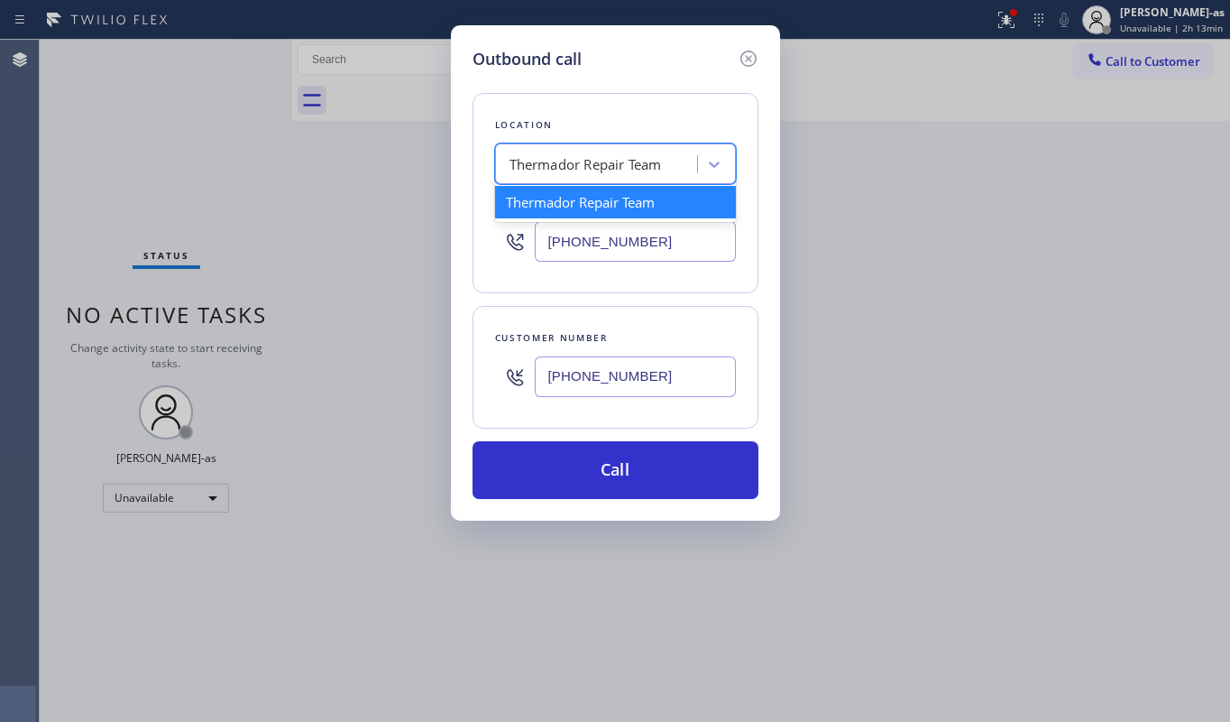
paste input "Thermador Repair Team"
type input "Thermador Repair Team"
click at [575, 207] on div "Thermador Repair Team" at bounding box center [615, 202] width 241 height 32
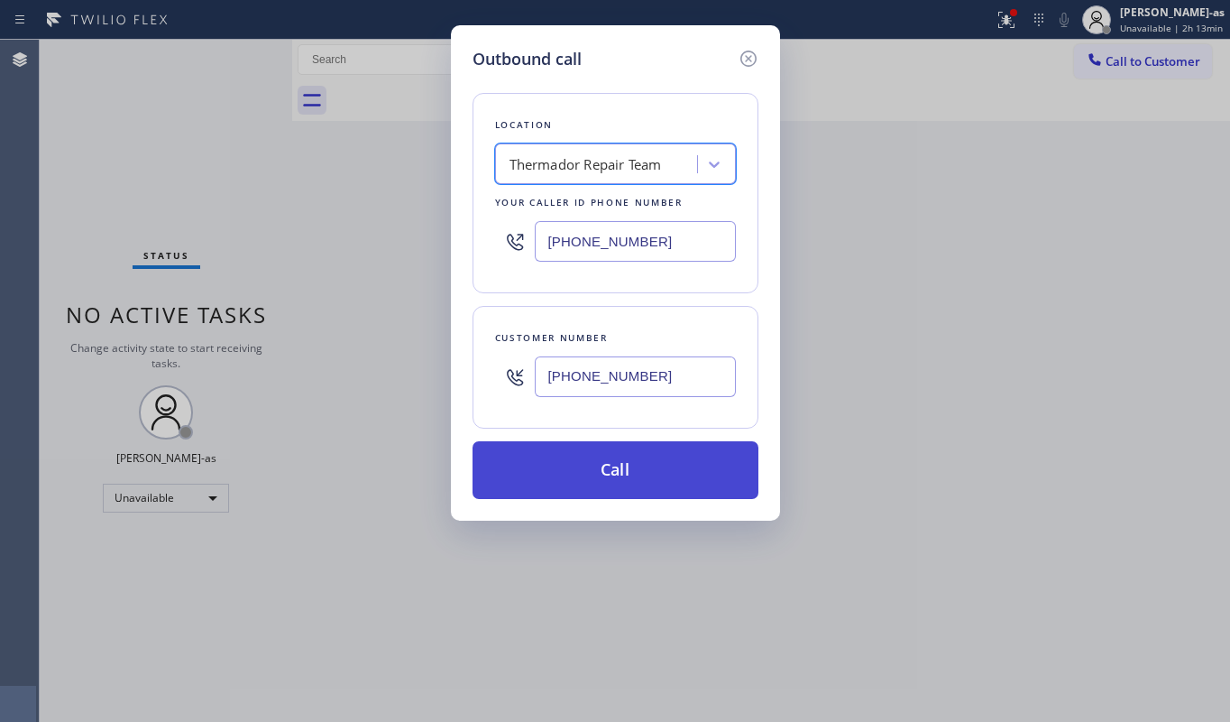
click at [650, 470] on button "Call" at bounding box center [616, 470] width 286 height 58
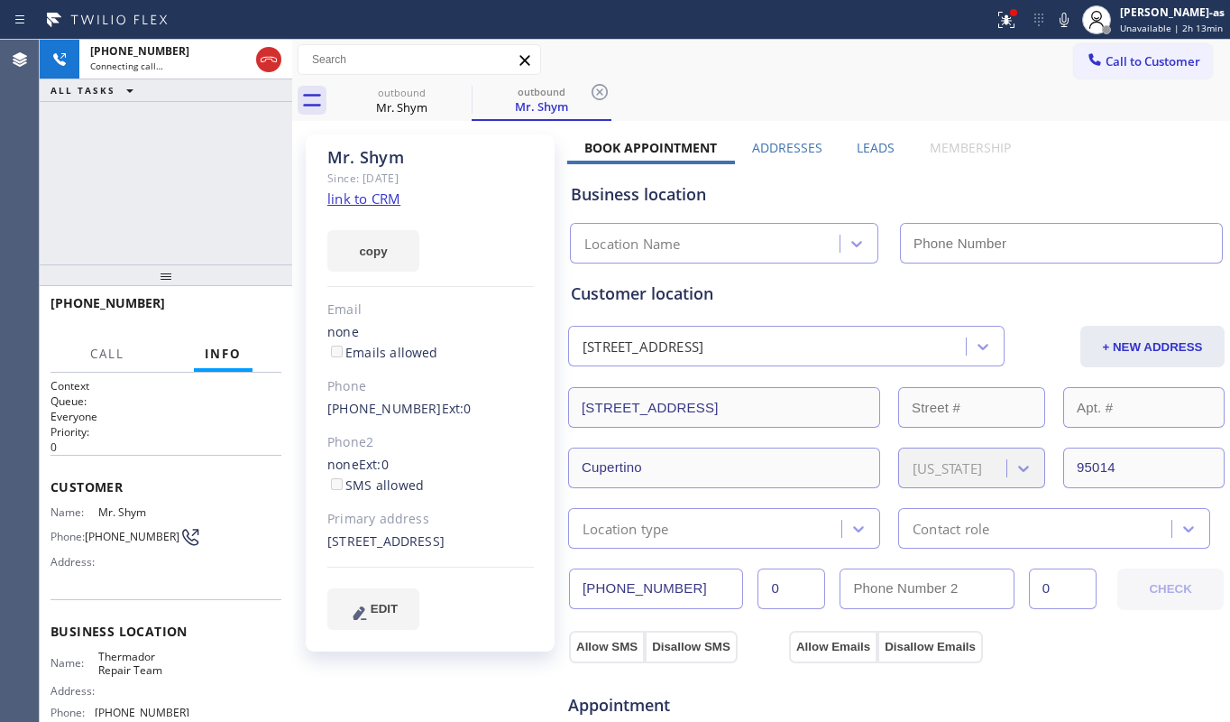
type input "[PHONE_NUMBER]"
click at [152, 193] on div "[PHONE_NUMBER] Connecting call… ALL TASKS ALL TASKS ACTIVE TASKS TASKS IN WRAP …" at bounding box center [166, 152] width 253 height 225
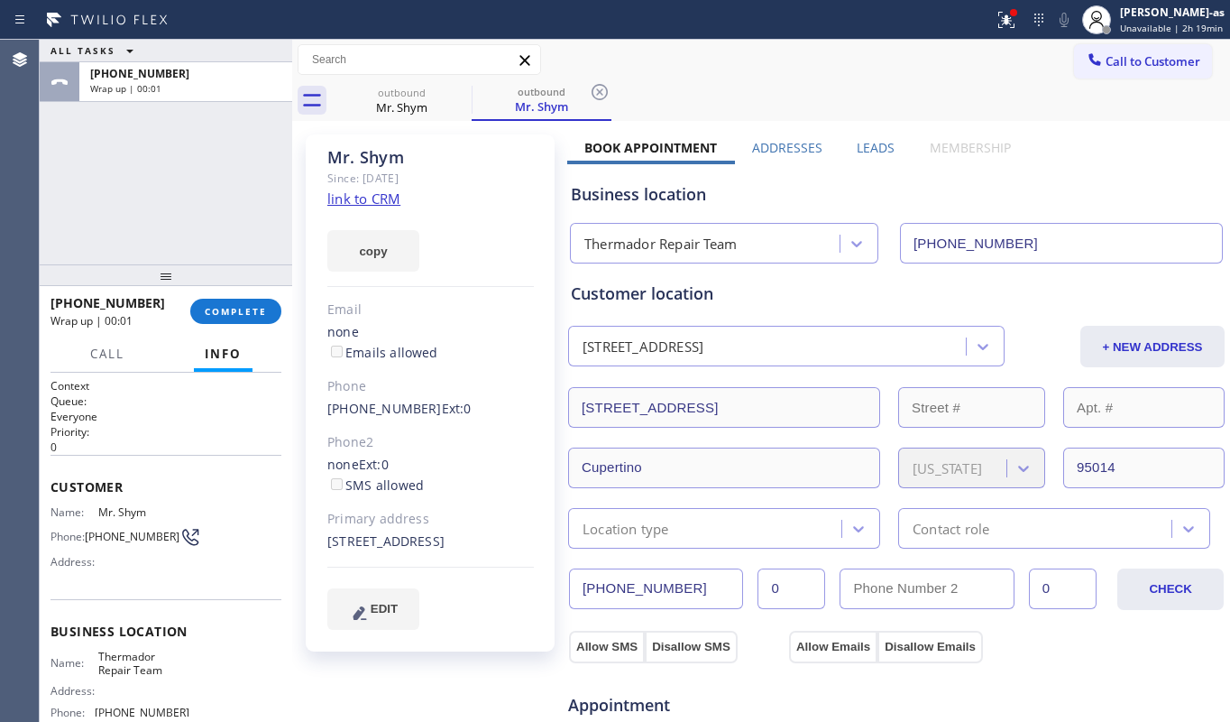
drag, startPoint x: 204, startPoint y: 216, endPoint x: 283, endPoint y: 290, distance: 108.5
click at [217, 218] on div "ALL TASKS ALL TASKS ACTIVE TASKS TASKS IN WRAP UP [PHONE_NUMBER] Wrap up | 00:01" at bounding box center [166, 152] width 253 height 225
click at [231, 308] on span "COMPLETE" at bounding box center [236, 311] width 62 height 13
drag, startPoint x: 141, startPoint y: 207, endPoint x: 160, endPoint y: 214, distance: 20.3
click at [142, 209] on div "ALL TASKS ALL TASKS ACTIVE TASKS TASKS IN WRAP UP [PHONE_NUMBER] Wrap up | 00:02" at bounding box center [166, 152] width 253 height 225
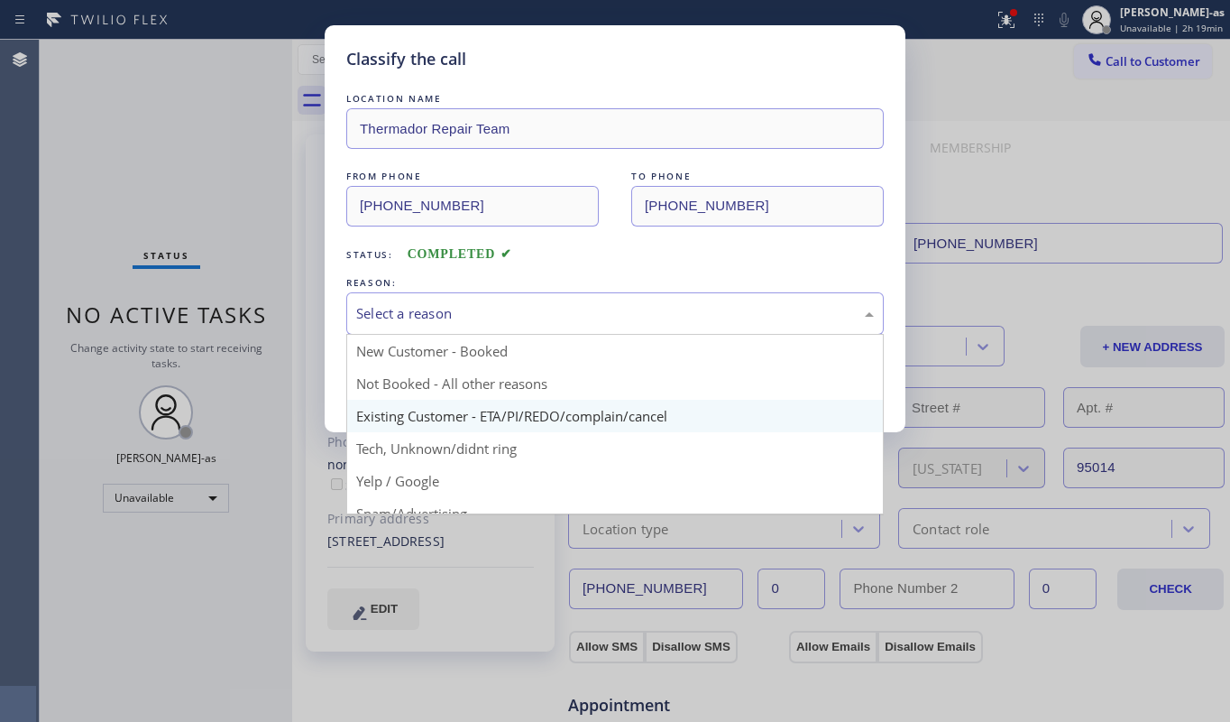
drag, startPoint x: 433, startPoint y: 311, endPoint x: 621, endPoint y: 422, distance: 217.9
click at [448, 311] on div "Select a reason" at bounding box center [615, 313] width 518 height 21
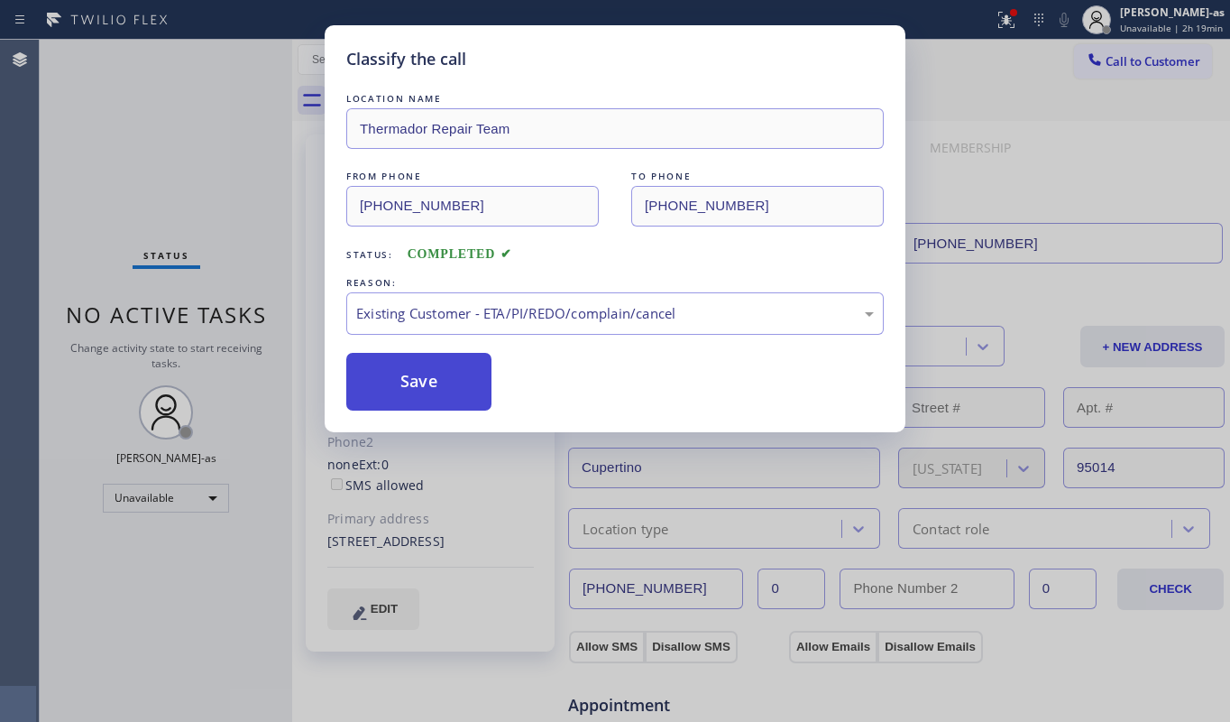
drag, startPoint x: 442, startPoint y: 379, endPoint x: 714, endPoint y: 704, distance: 424.5
click at [442, 377] on button "Save" at bounding box center [418, 382] width 145 height 58
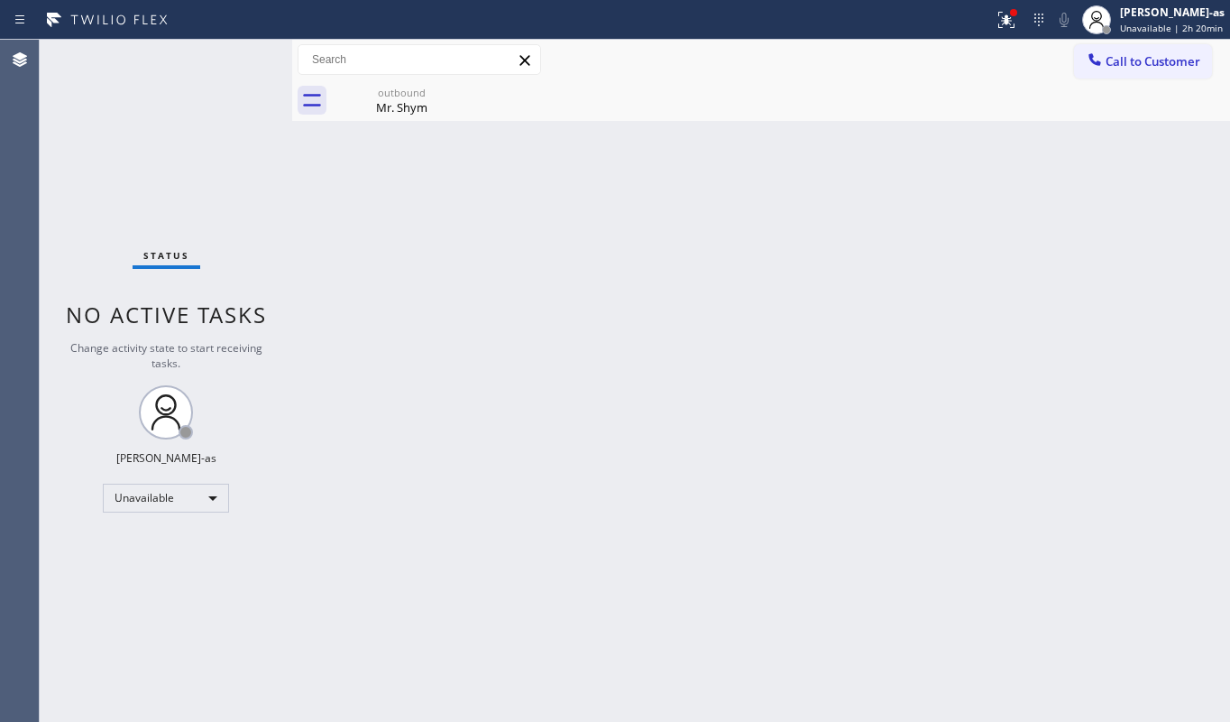
click at [84, 161] on div "Status No active tasks Change activity state to start receiving tasks. [PERSON_…" at bounding box center [166, 381] width 253 height 682
drag, startPoint x: 427, startPoint y: 496, endPoint x: 459, endPoint y: 488, distance: 33.5
click at [438, 492] on div "Back to Dashboard Change Sender ID Customers Technicians Select a contact Outbo…" at bounding box center [761, 381] width 938 height 682
drag, startPoint x: 361, startPoint y: 253, endPoint x: 381, endPoint y: 245, distance: 21.1
click at [362, 253] on div "Back to Dashboard Change Sender ID Customers Technicians Select a contact Outbo…" at bounding box center [761, 381] width 938 height 682
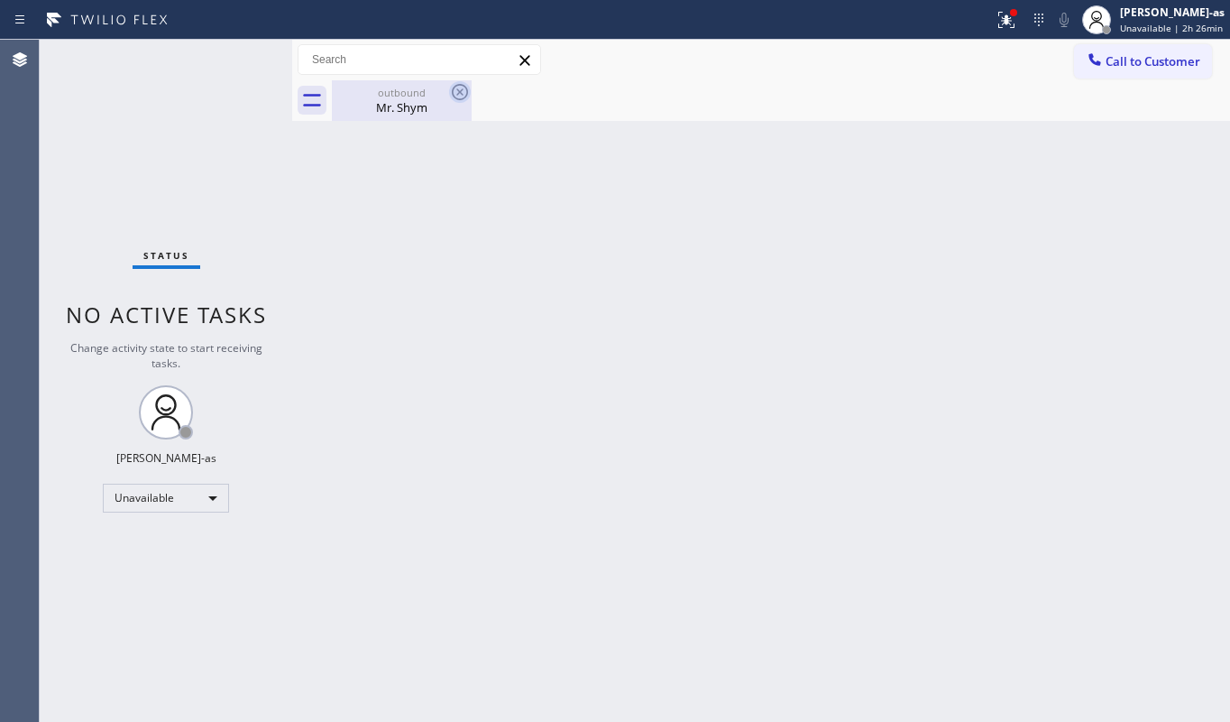
click at [404, 113] on div "Mr. Shym" at bounding box center [402, 107] width 136 height 16
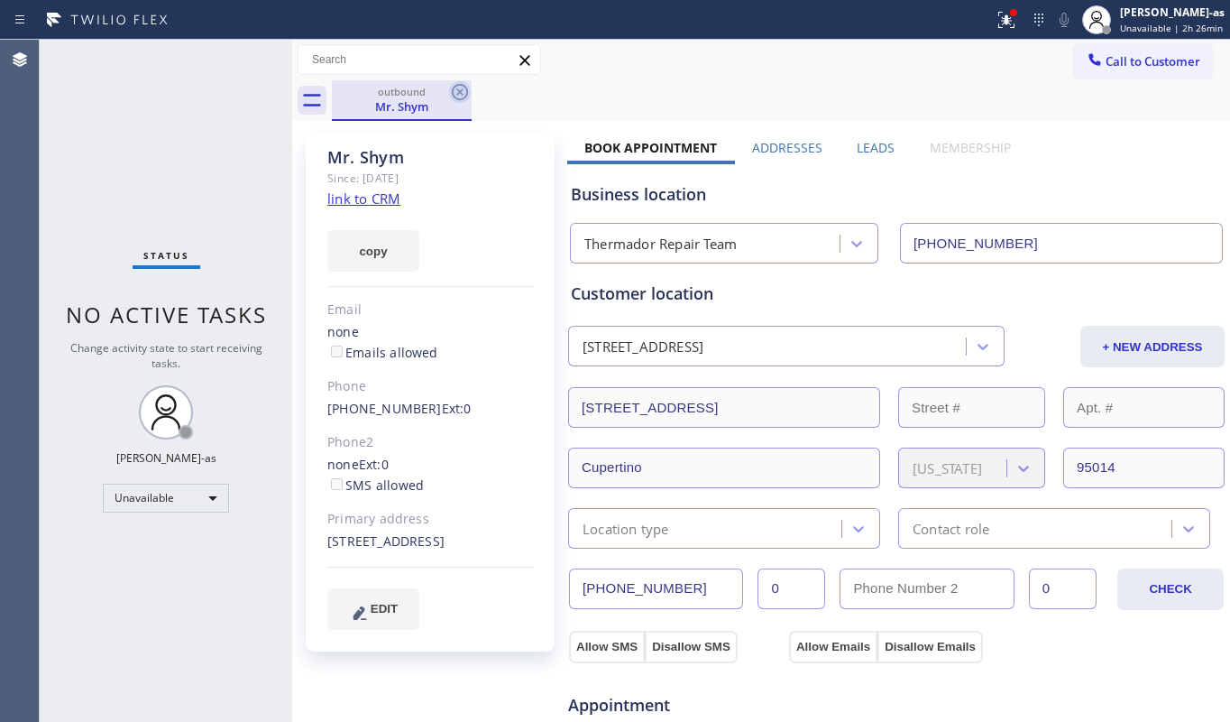
click at [466, 95] on icon at bounding box center [460, 92] width 16 height 16
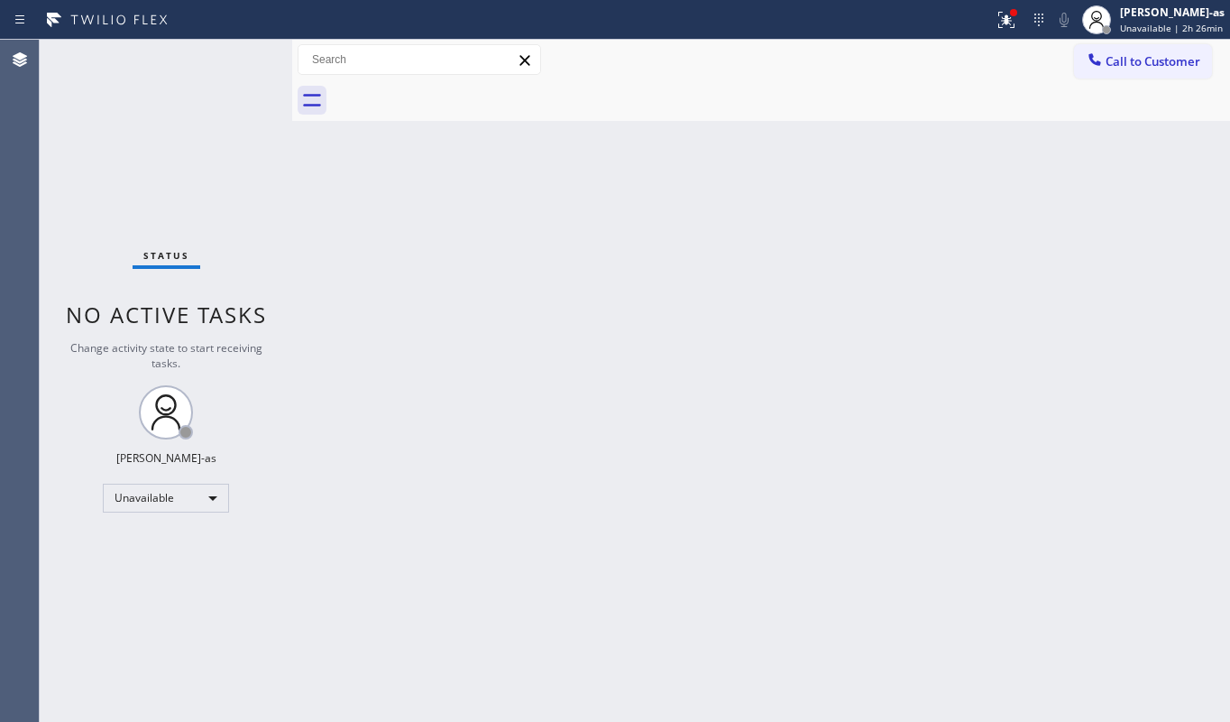
drag, startPoint x: 170, startPoint y: 160, endPoint x: 167, endPoint y: 88, distance: 71.3
click at [168, 103] on div "Status No active tasks Change activity state to start receiving tasks. [PERSON_…" at bounding box center [166, 381] width 253 height 682
drag, startPoint x: 521, startPoint y: 329, endPoint x: 658, endPoint y: 314, distance: 137.9
click at [547, 329] on div "Back to Dashboard Change Sender ID Customers Technicians Select a contact Outbo…" at bounding box center [761, 381] width 938 height 682
click at [191, 496] on div "Unavailable" at bounding box center [166, 497] width 126 height 29
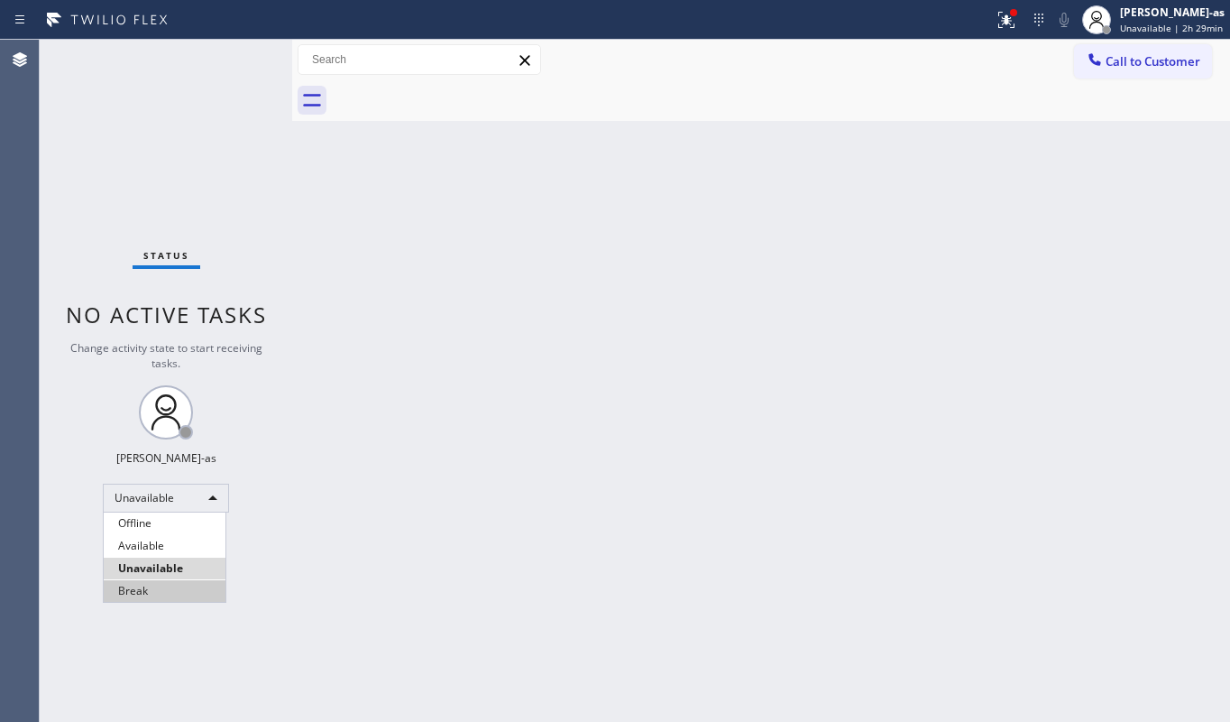
click at [177, 593] on li "Break" at bounding box center [165, 591] width 122 height 22
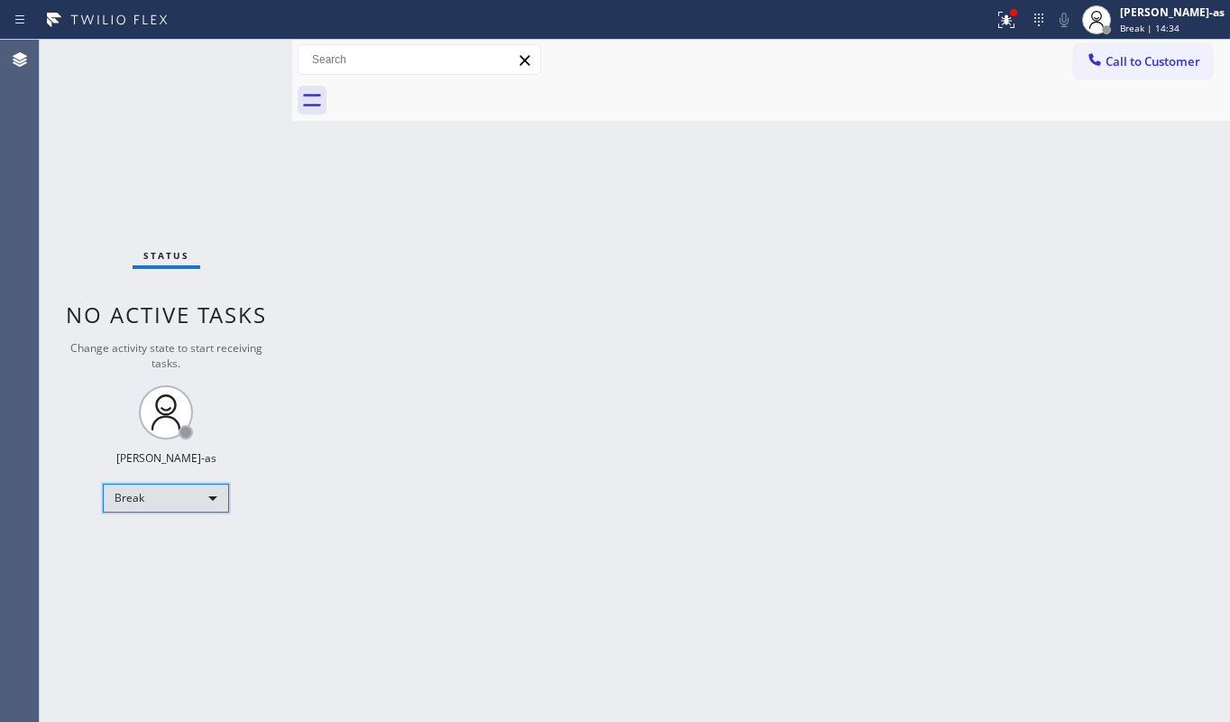
click at [152, 498] on div "Break" at bounding box center [166, 497] width 126 height 29
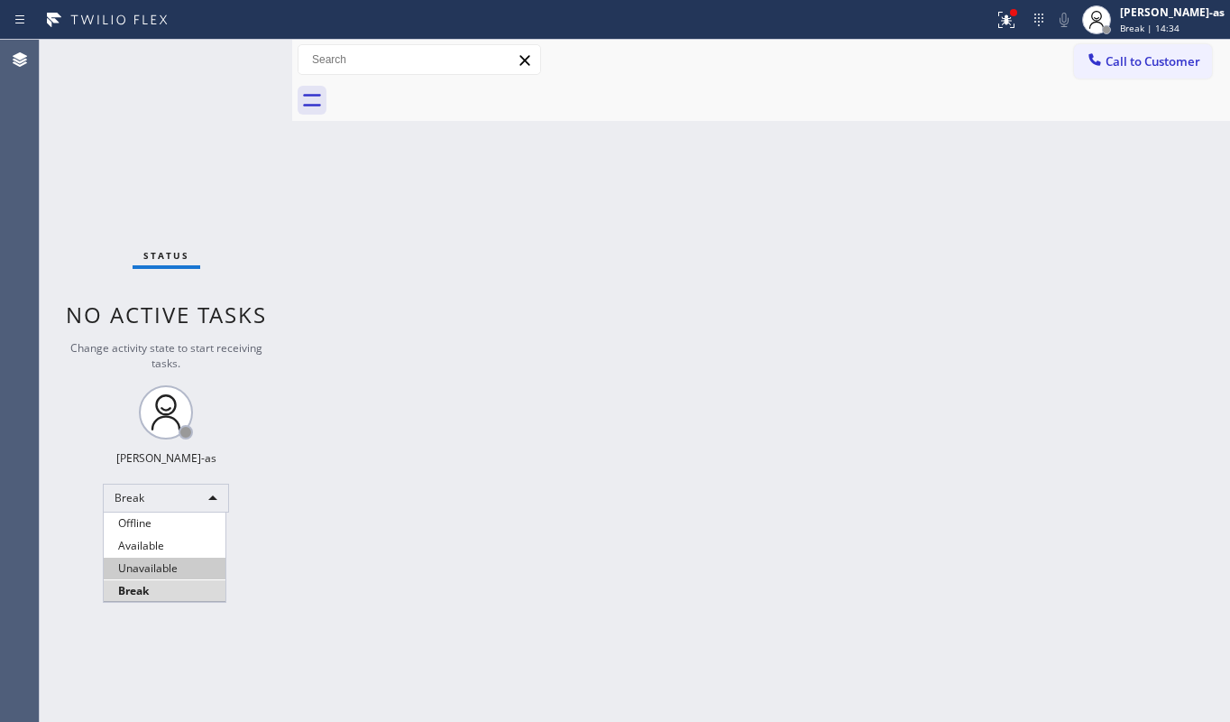
click at [189, 574] on li "Unavailable" at bounding box center [165, 568] width 122 height 22
click at [1097, 56] on icon at bounding box center [1095, 60] width 18 height 18
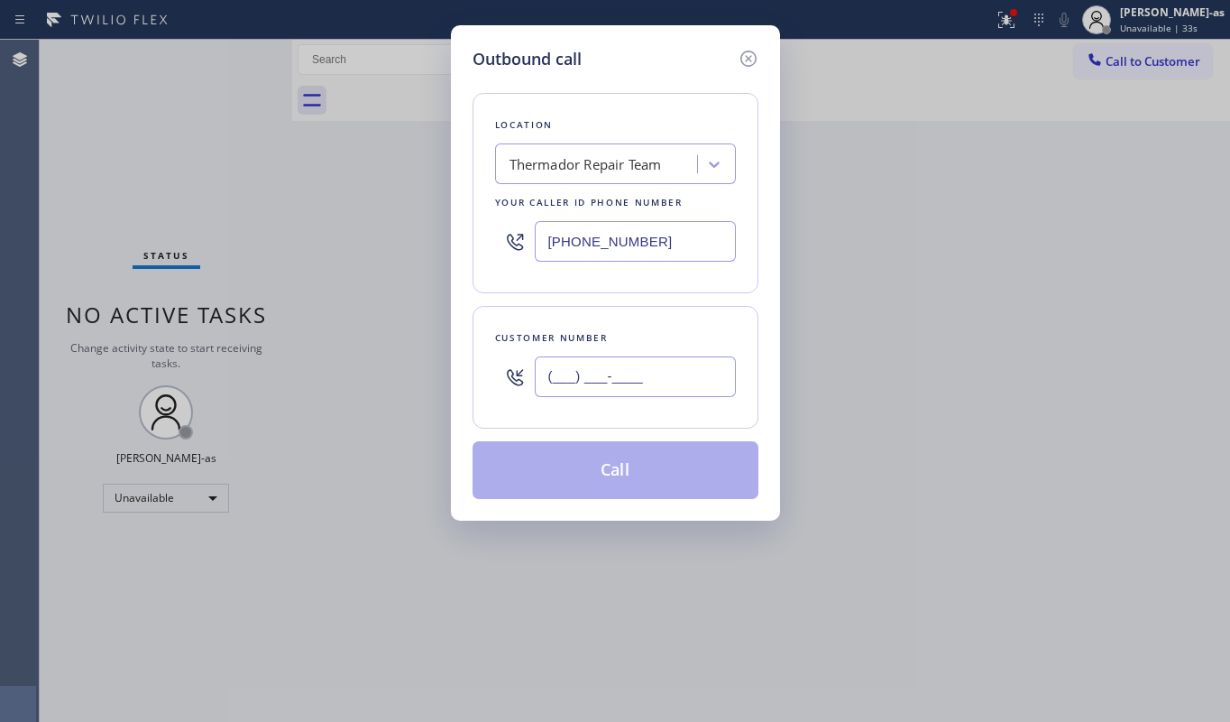
click at [658, 381] on input "(___) ___-____" at bounding box center [635, 376] width 201 height 41
paste input "250) 516-6392"
type input "[PHONE_NUMBER]"
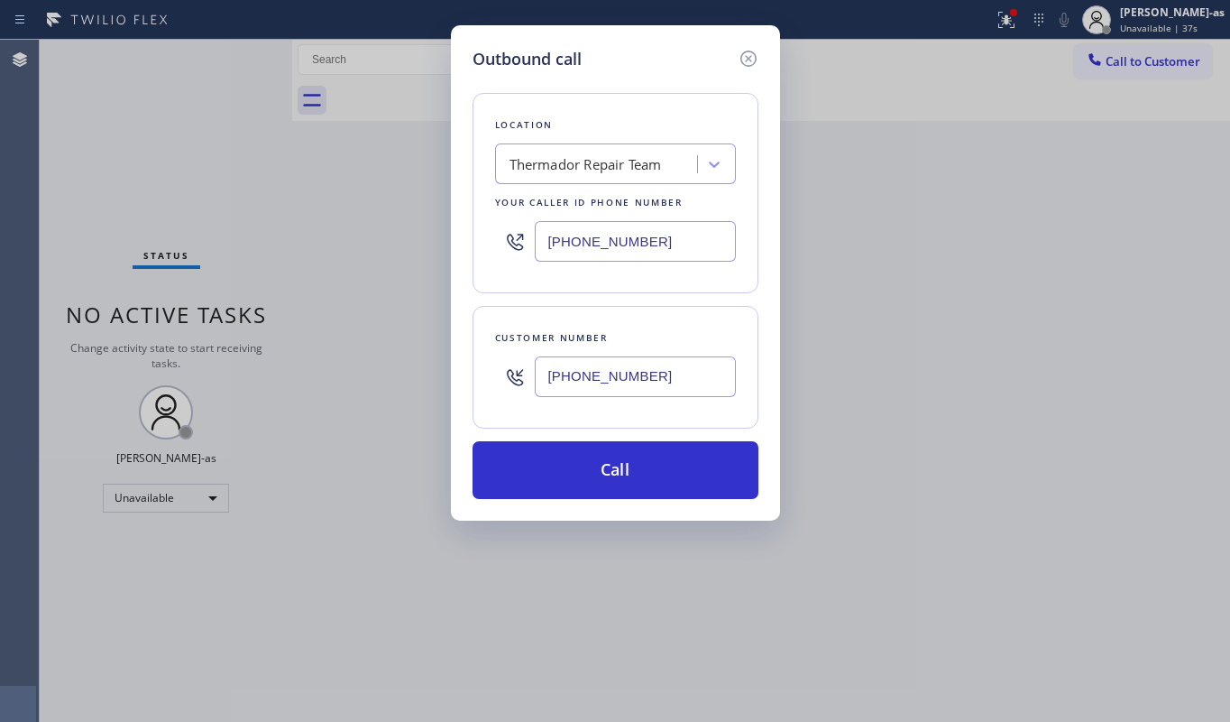
click at [62, 103] on div "Outbound call Location Thermador Repair Team Your caller id phone number [PHONE…" at bounding box center [615, 361] width 1230 height 722
click at [653, 240] on input "[PHONE_NUMBER]" at bounding box center [635, 241] width 201 height 41
paste input "855) 731-4952"
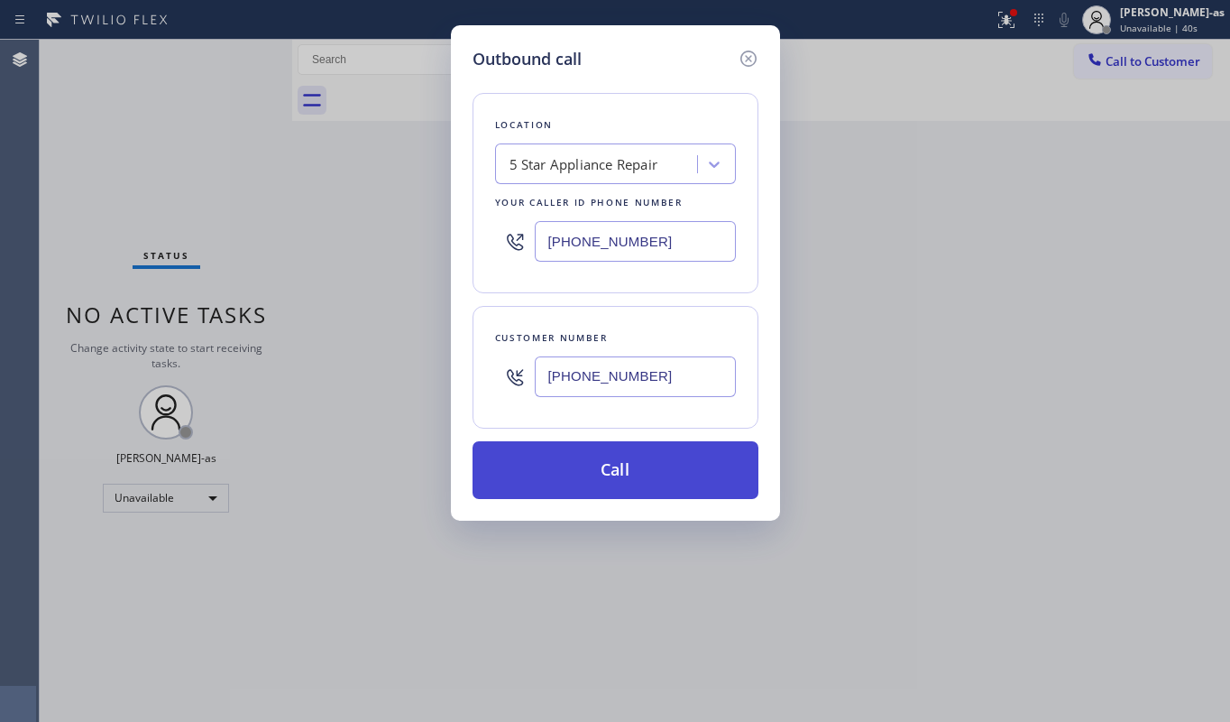
type input "[PHONE_NUMBER]"
click at [657, 477] on button "Call" at bounding box center [616, 470] width 286 height 58
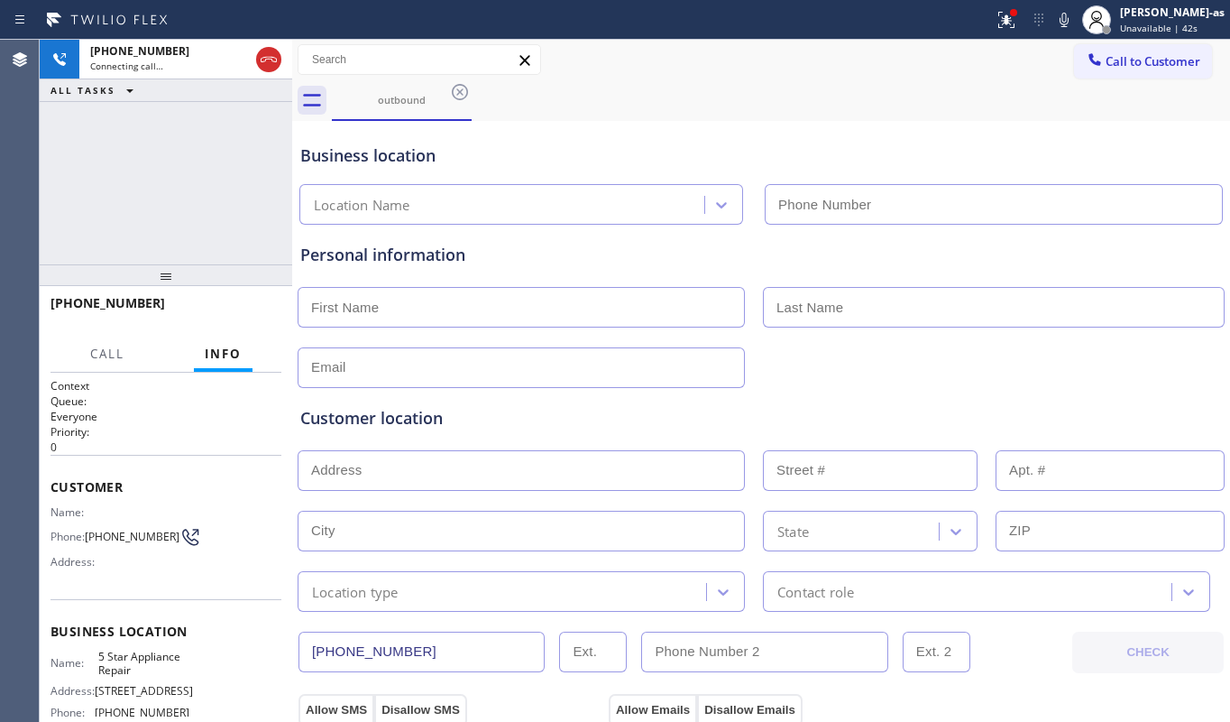
type input "[PHONE_NUMBER]"
click at [80, 196] on div "[PHONE_NUMBER] Connecting call… ALL TASKS ALL TASKS ACTIVE TASKS TASKS IN WRAP …" at bounding box center [166, 152] width 253 height 225
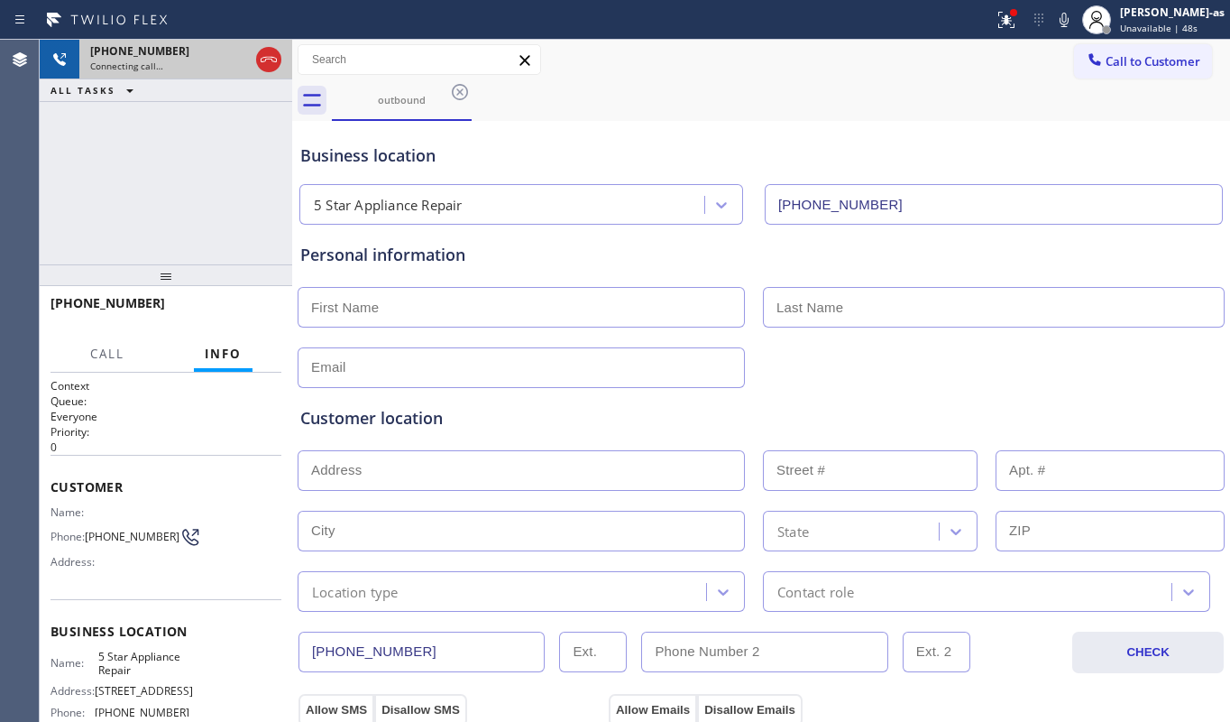
click at [263, 61] on icon at bounding box center [269, 60] width 22 height 22
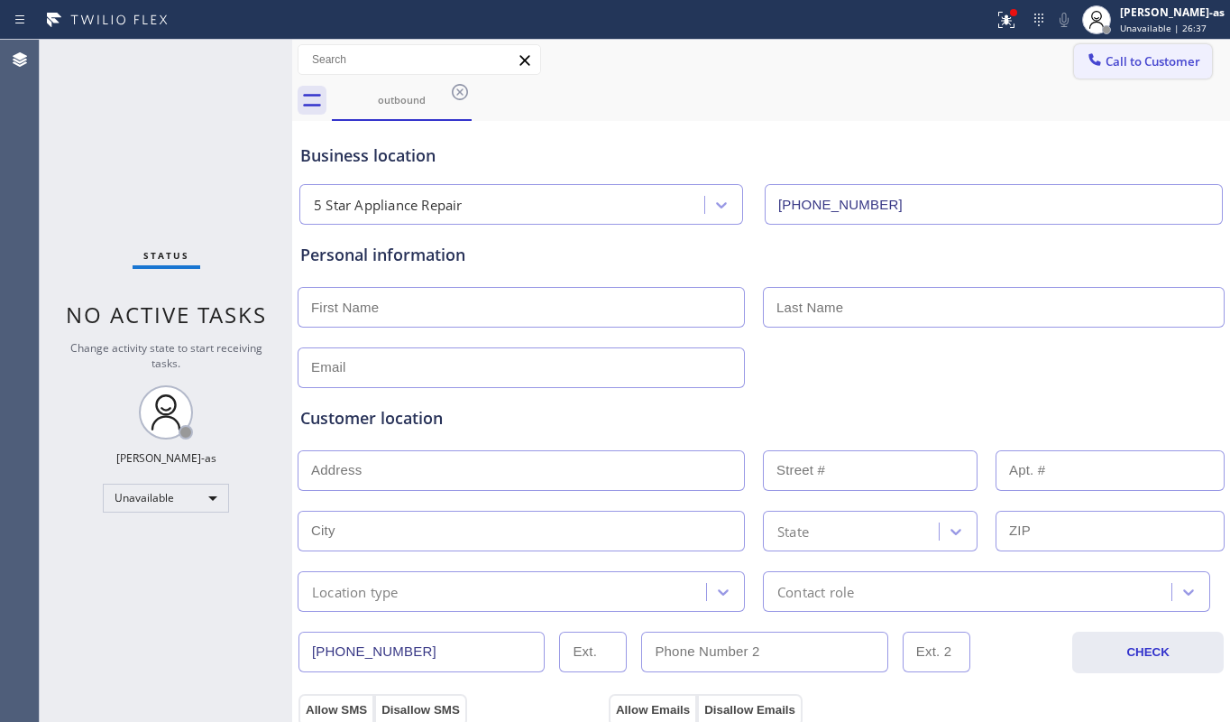
click at [1106, 61] on span "Call to Customer" at bounding box center [1153, 61] width 95 height 16
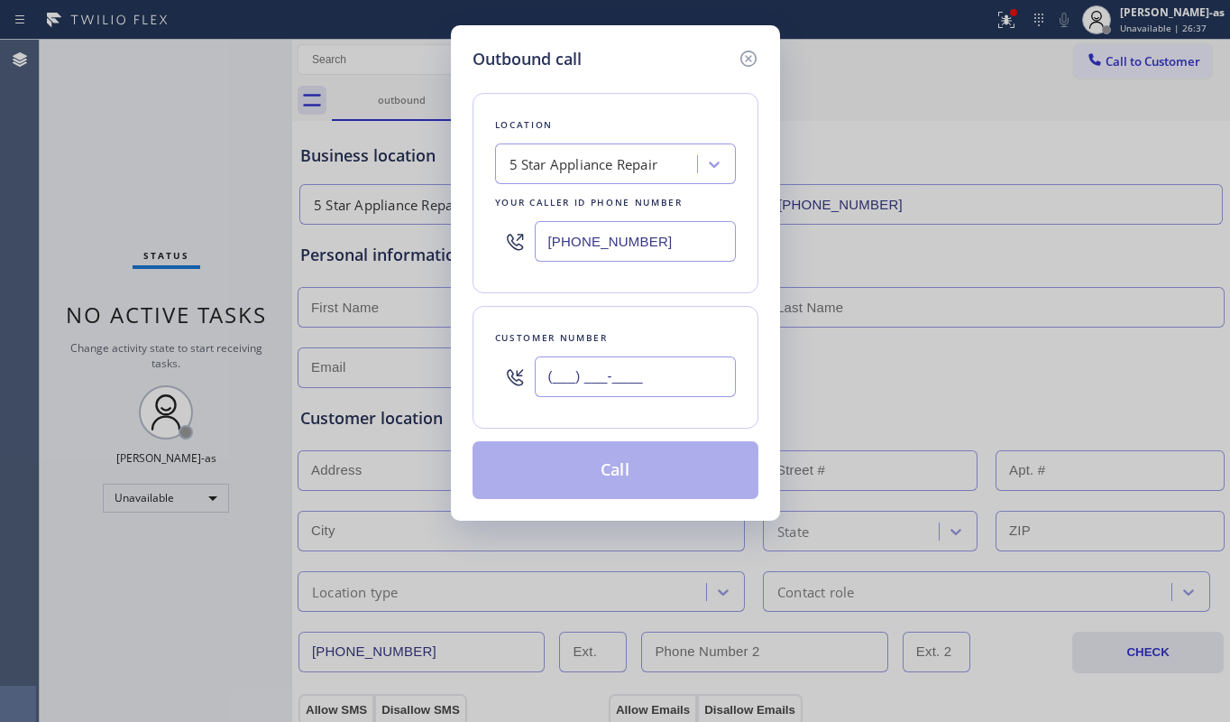
click at [633, 397] on input "(___) ___-____" at bounding box center [635, 376] width 201 height 41
paste input "415) 336-6487"
type input "[PHONE_NUMBER]"
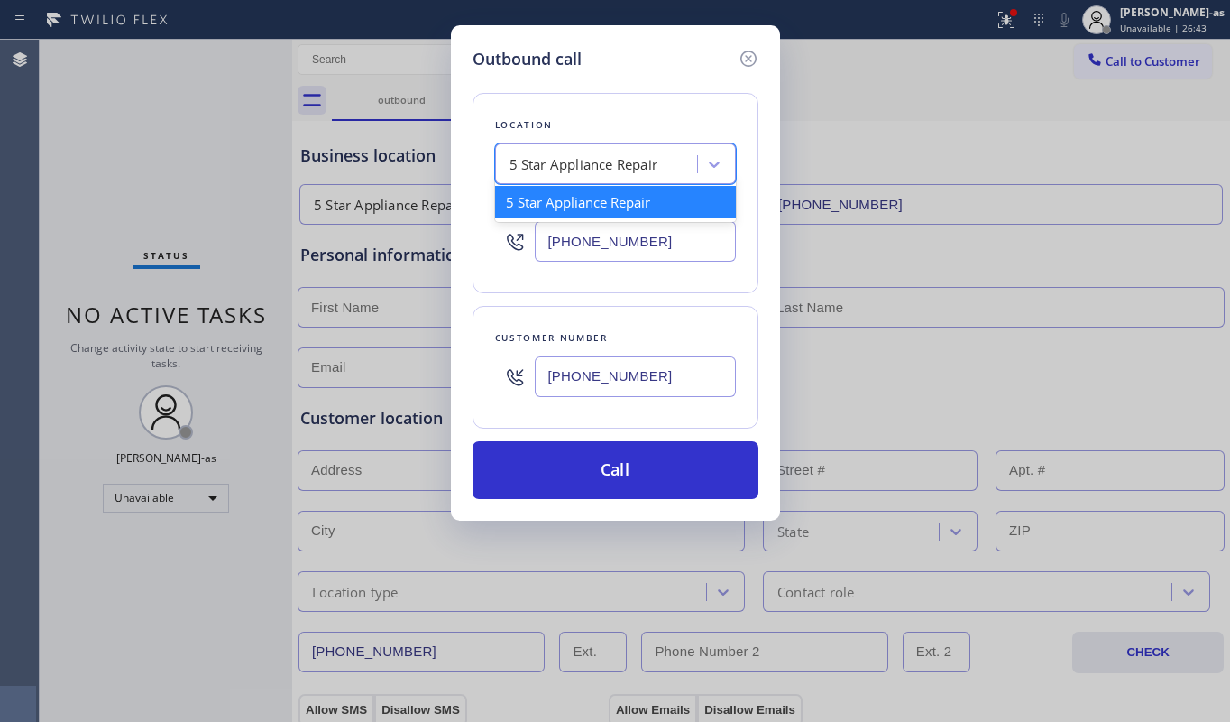
click at [586, 164] on div "5 Star Appliance Repair" at bounding box center [584, 164] width 149 height 21
paste input "Wolf Appliance Repair Pros [GEOGRAPHIC_DATA]"
type input "Wolf Appliance Repair Pros [GEOGRAPHIC_DATA]"
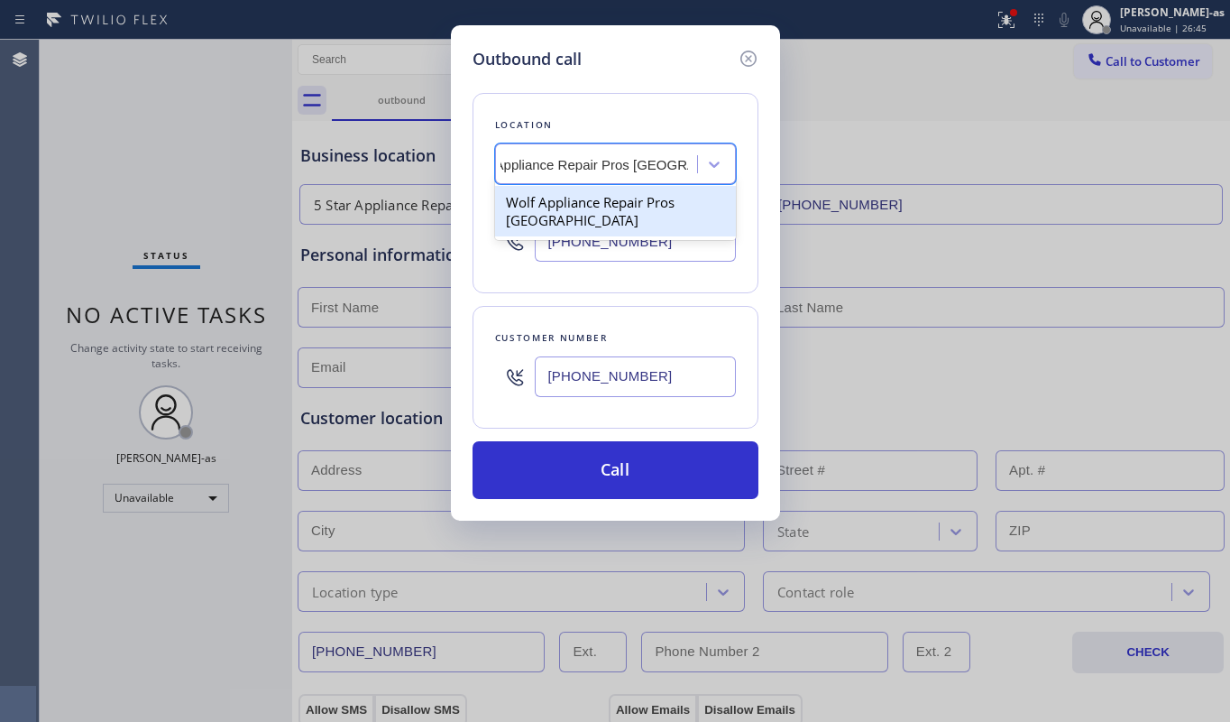
click at [596, 214] on div "Wolf Appliance Repair Pros [GEOGRAPHIC_DATA]" at bounding box center [615, 211] width 241 height 51
type input "[PHONE_NUMBER]"
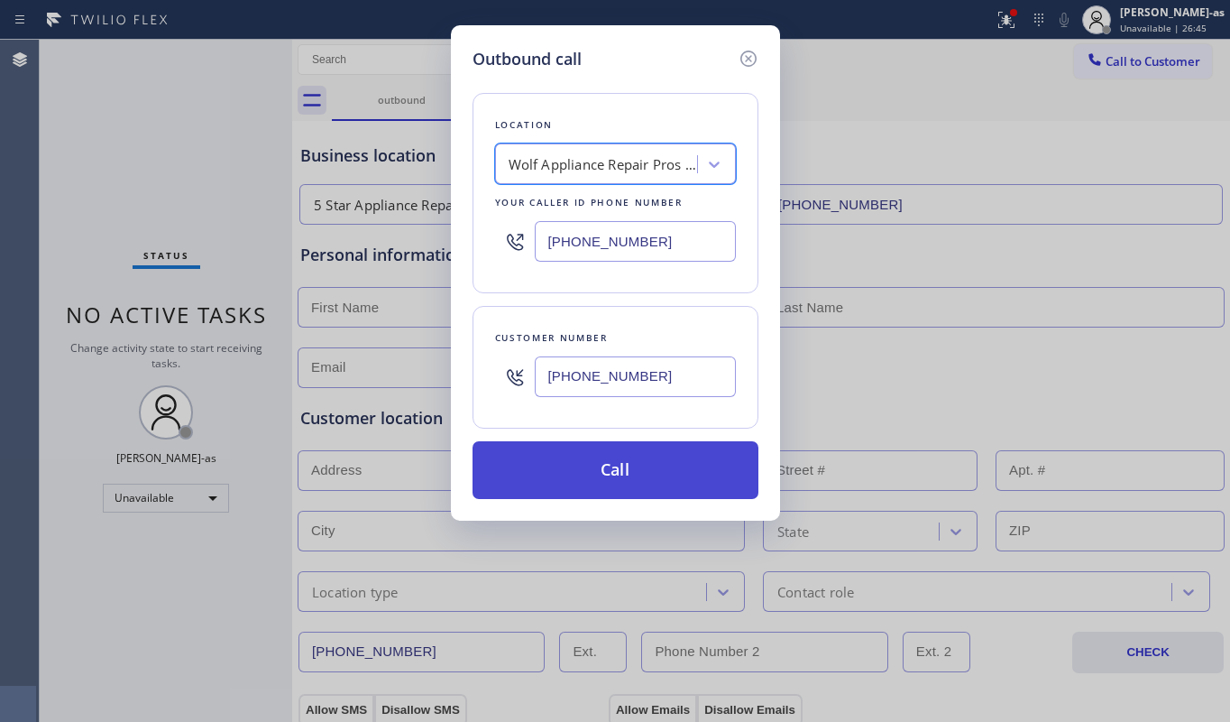
click at [651, 477] on button "Call" at bounding box center [616, 470] width 286 height 58
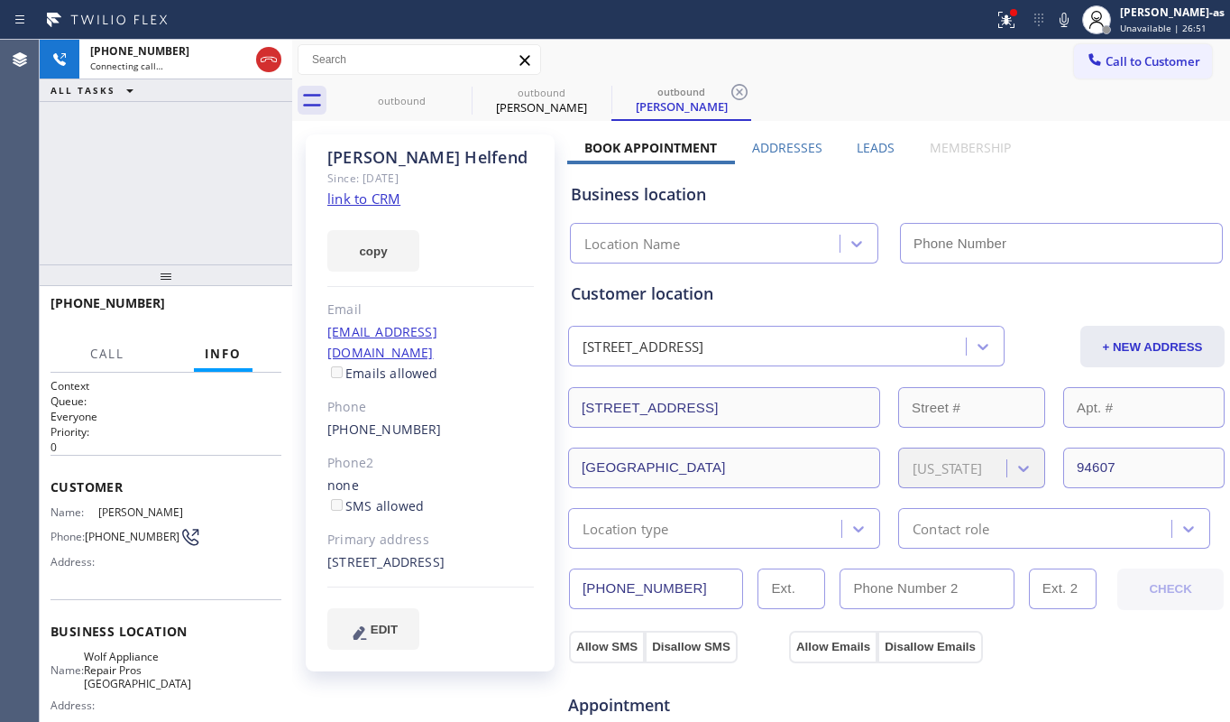
type input "[PHONE_NUMBER]"
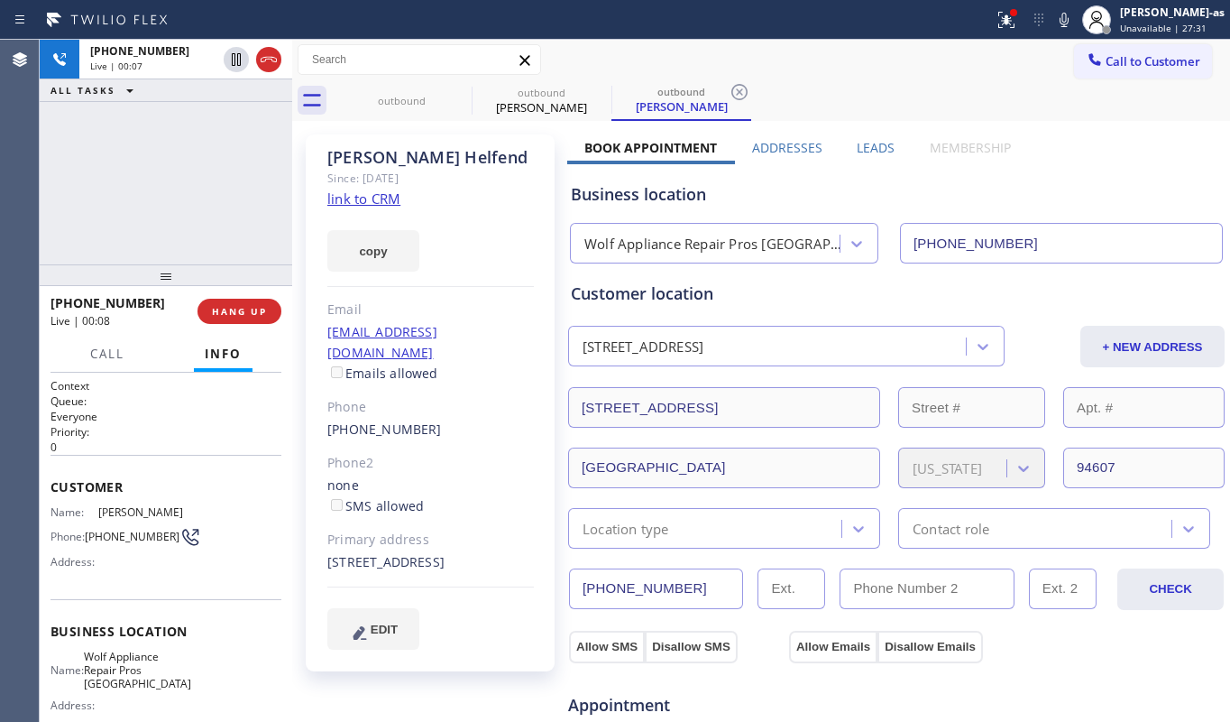
click at [174, 246] on div "[PHONE_NUMBER] Live | 00:07 ALL TASKS ALL TASKS ACTIVE TASKS TASKS IN WRAP UP" at bounding box center [166, 152] width 253 height 225
click at [246, 301] on button "HANG UP" at bounding box center [240, 311] width 84 height 25
click at [246, 301] on button "COMPLETE" at bounding box center [235, 311] width 91 height 25
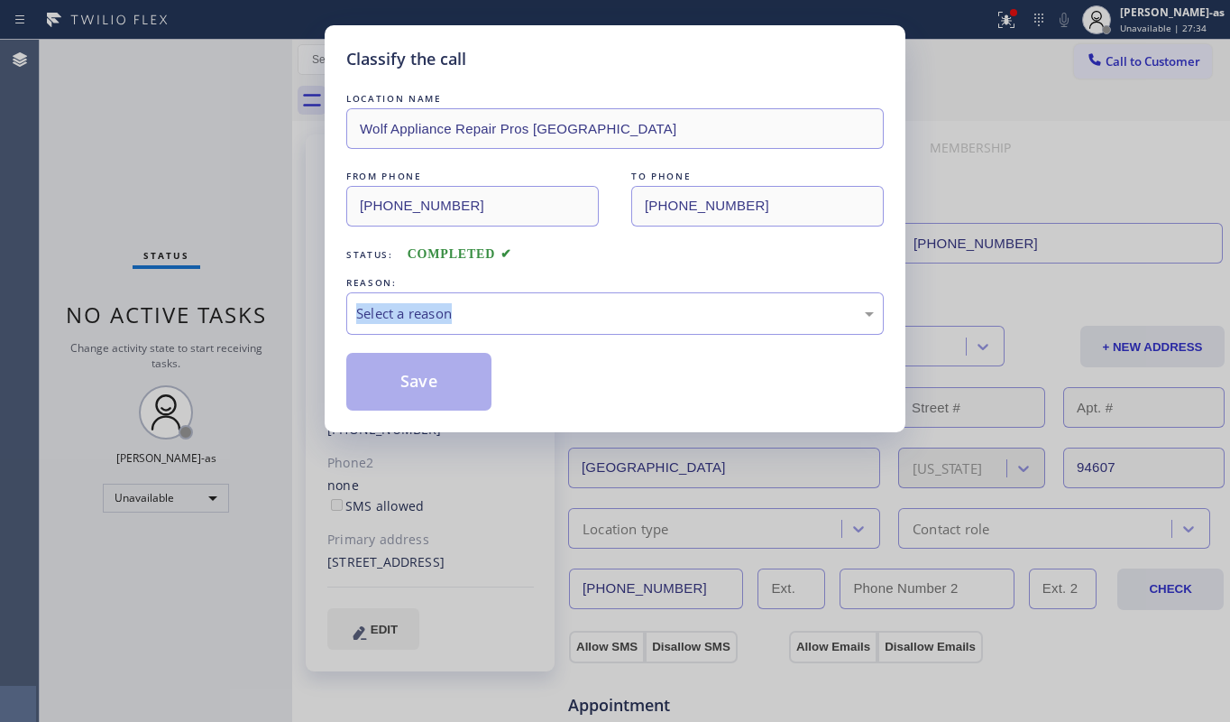
click at [246, 301] on div "Classify the call LOCATION NAME Wolf Appliance Repair Pros Alameda FROM PHONE […" at bounding box center [615, 361] width 1230 height 722
click at [552, 321] on div "Select a reason" at bounding box center [615, 313] width 518 height 21
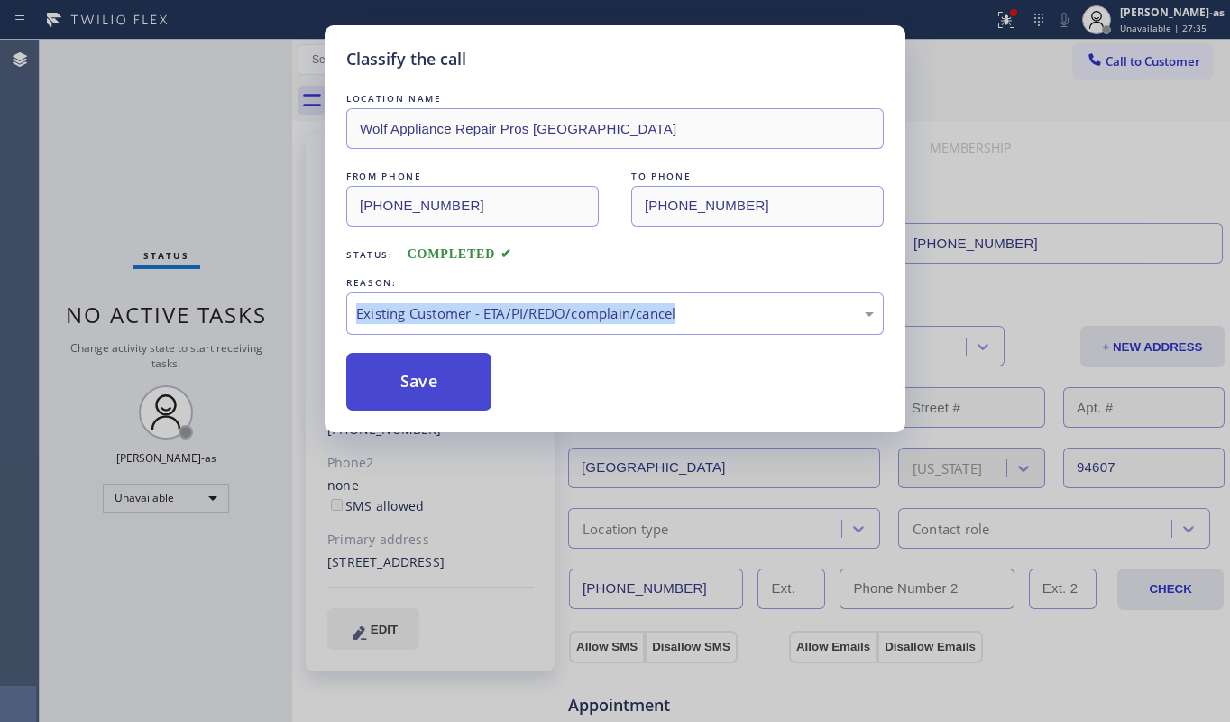
click at [452, 375] on button "Save" at bounding box center [418, 382] width 145 height 58
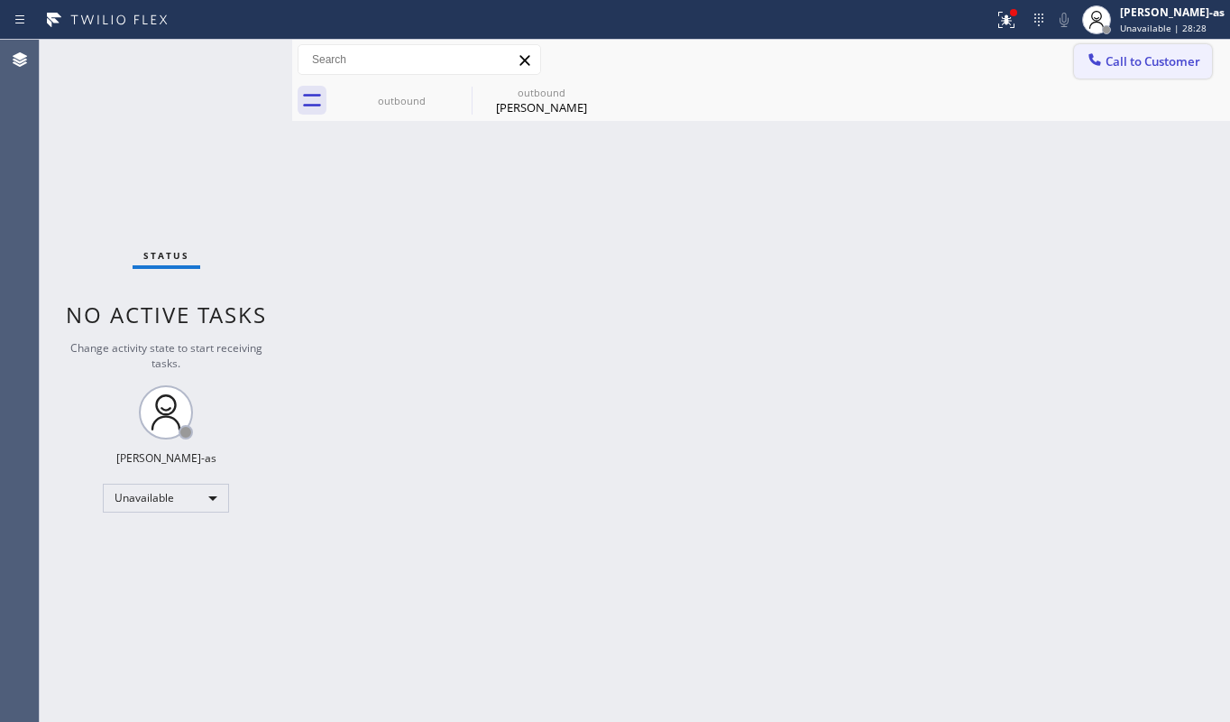
click at [1102, 58] on icon at bounding box center [1095, 60] width 18 height 18
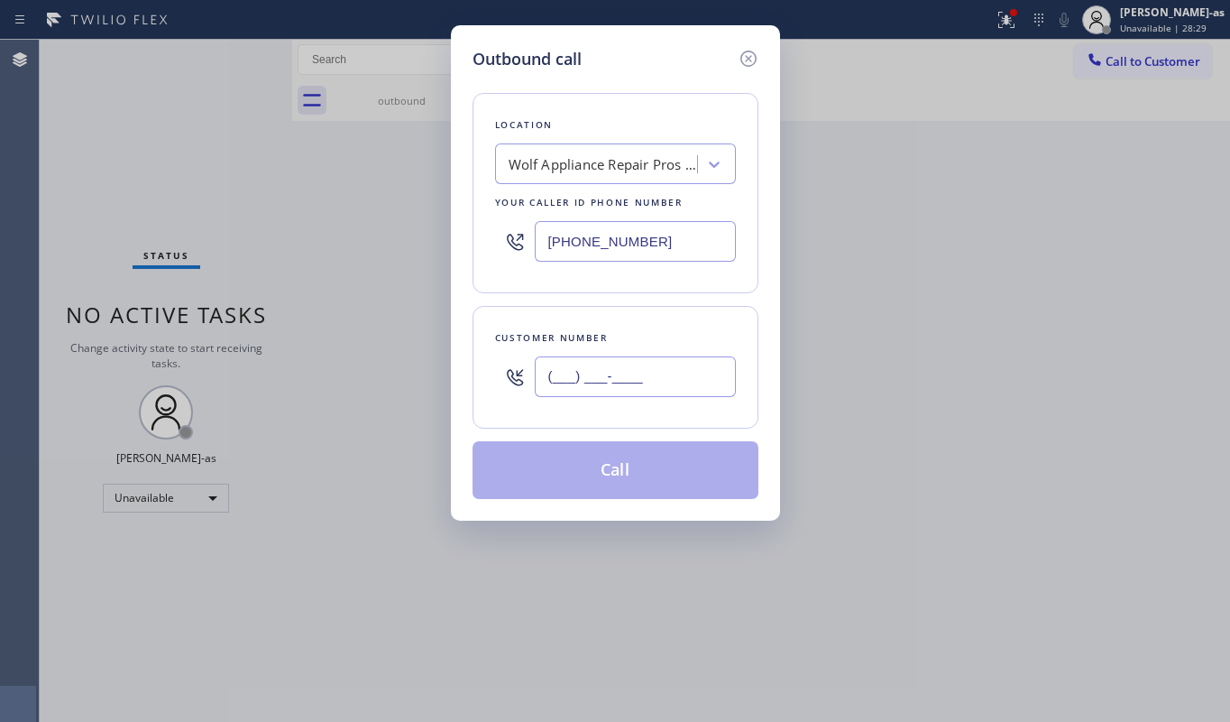
click at [682, 365] on input "(___) ___-____" at bounding box center [635, 376] width 201 height 41
paste input "415) 336-6487"
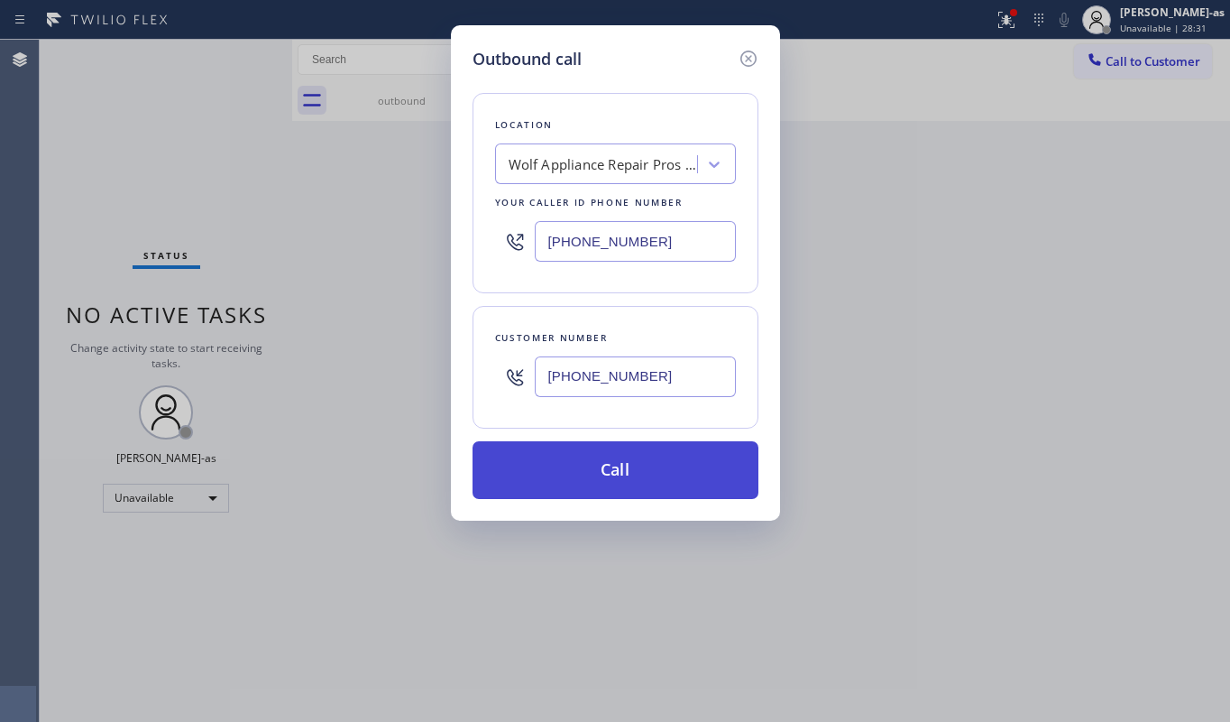
type input "[PHONE_NUMBER]"
click at [593, 476] on button "Call" at bounding box center [616, 470] width 286 height 58
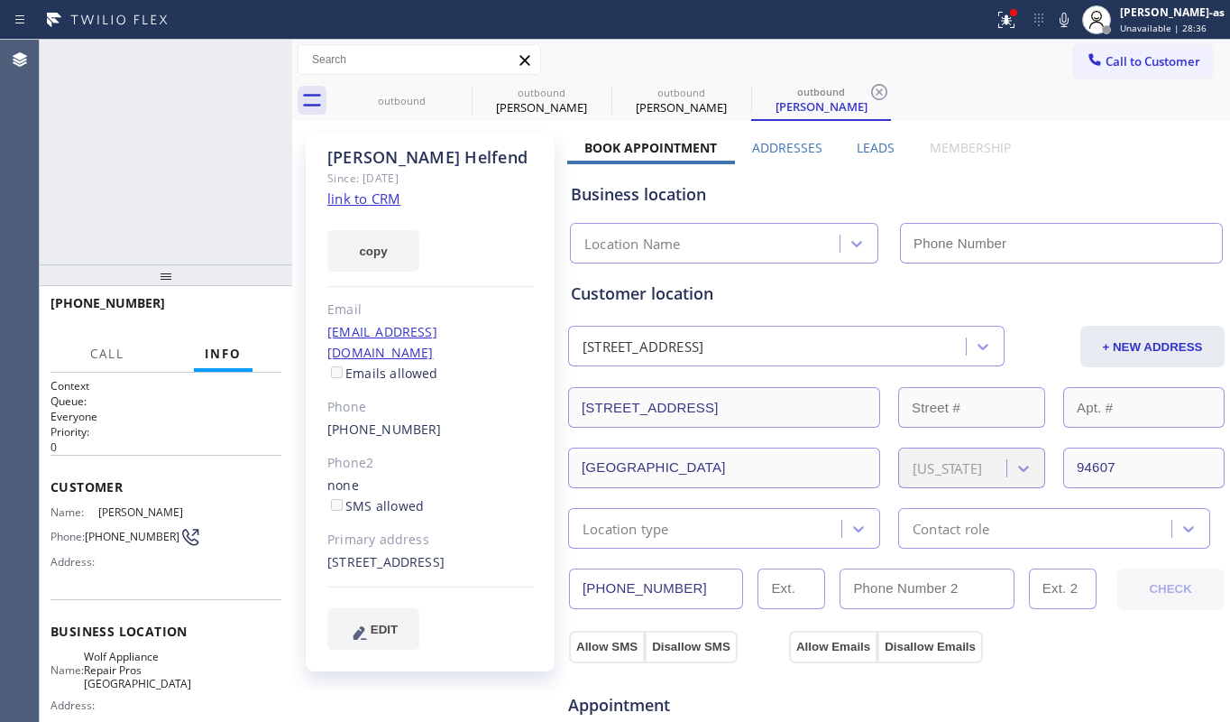
type input "[PHONE_NUMBER]"
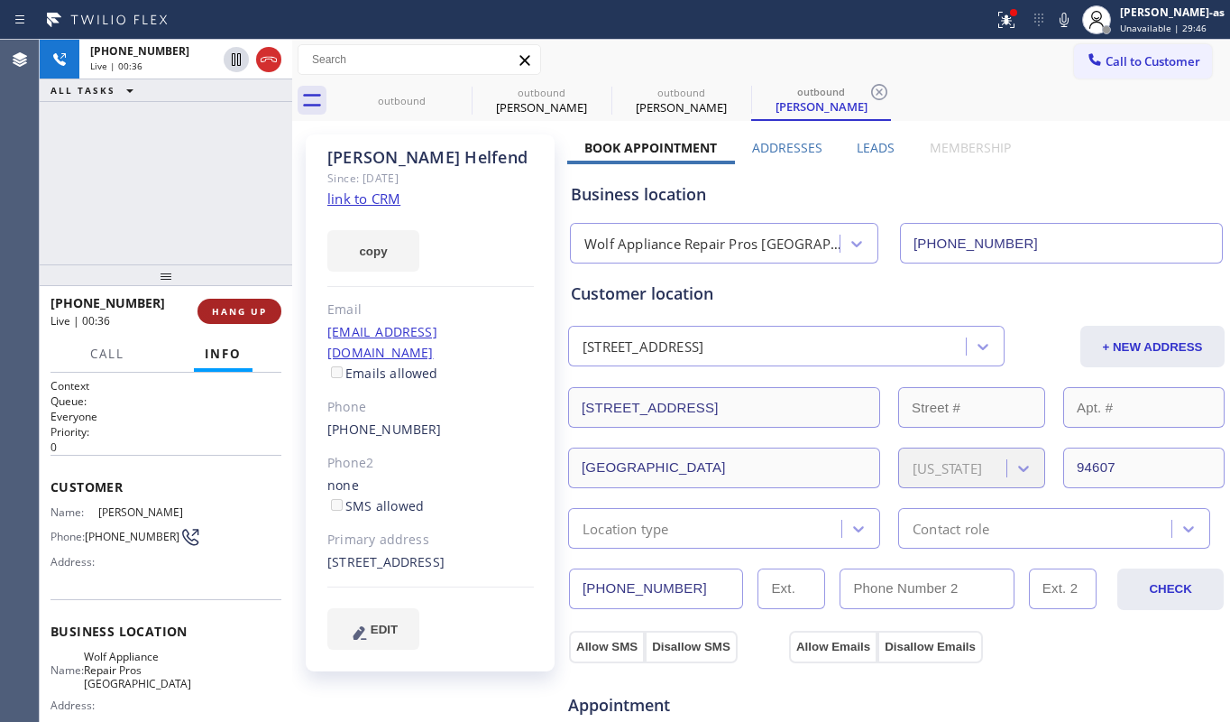
drag, startPoint x: 119, startPoint y: 181, endPoint x: 246, endPoint y: 316, distance: 185.0
click at [182, 251] on div "[PHONE_NUMBER] Live | 00:36 ALL TASKS ALL TASKS ACTIVE TASKS TASKS IN WRAP UP" at bounding box center [166, 152] width 253 height 225
click at [233, 308] on span "HANG UP" at bounding box center [239, 311] width 55 height 13
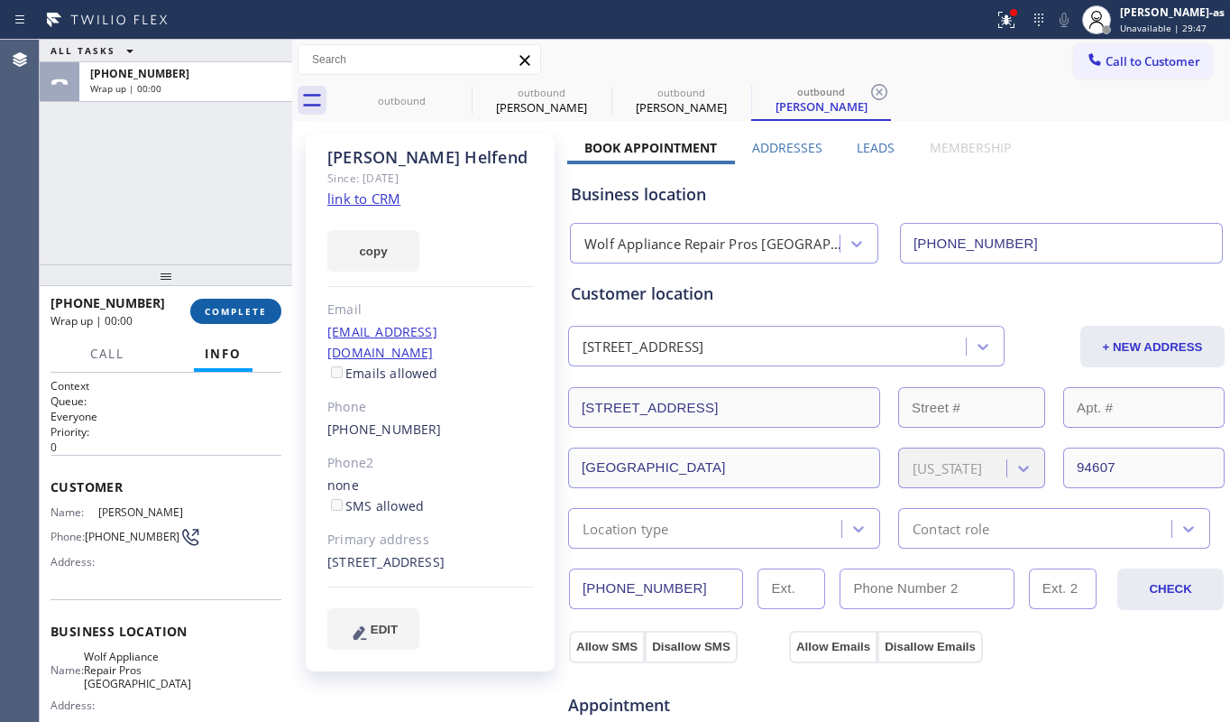
click at [233, 308] on span "COMPLETE" at bounding box center [236, 311] width 62 height 13
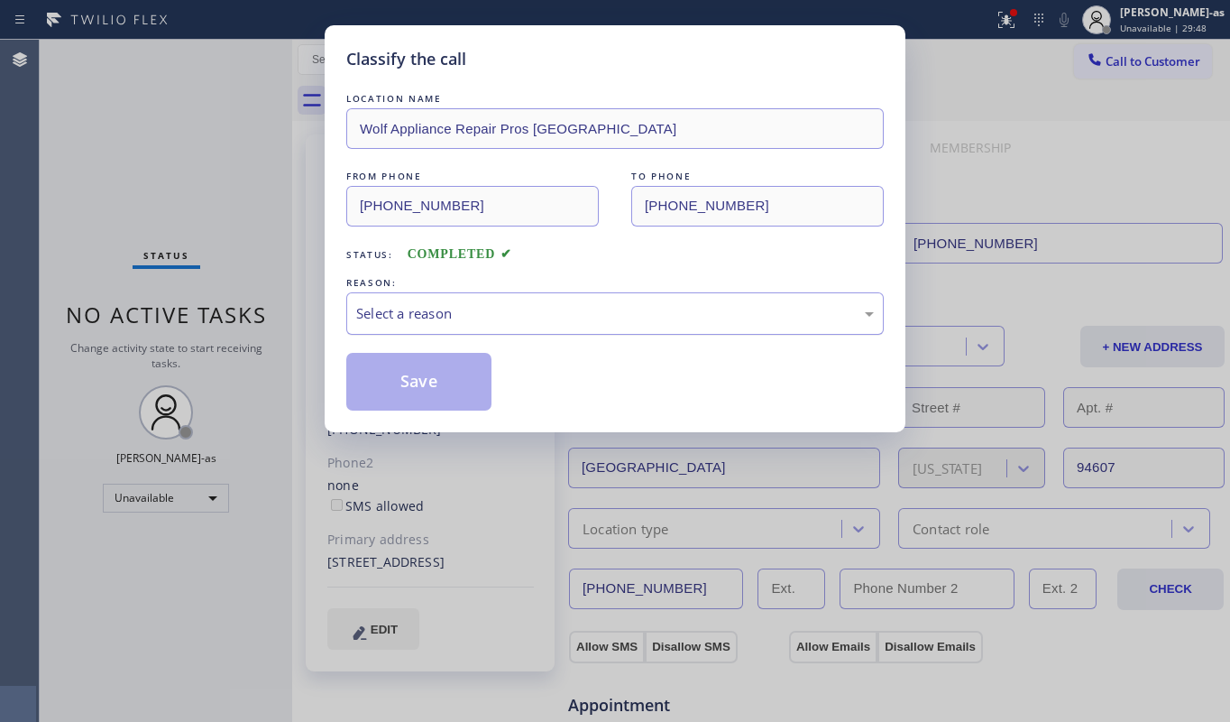
drag, startPoint x: 513, startPoint y: 300, endPoint x: 524, endPoint y: 315, distance: 18.0
click at [520, 312] on div "Select a reason" at bounding box center [615, 313] width 538 height 42
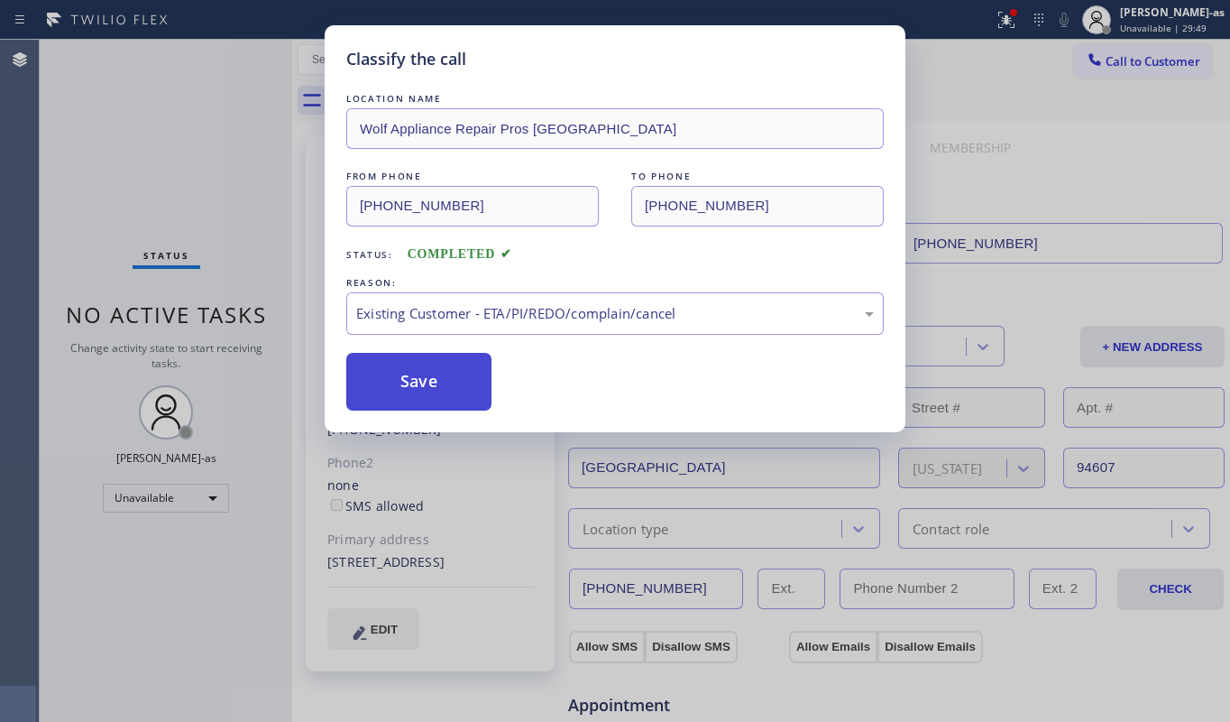
click at [430, 399] on button "Save" at bounding box center [418, 382] width 145 height 58
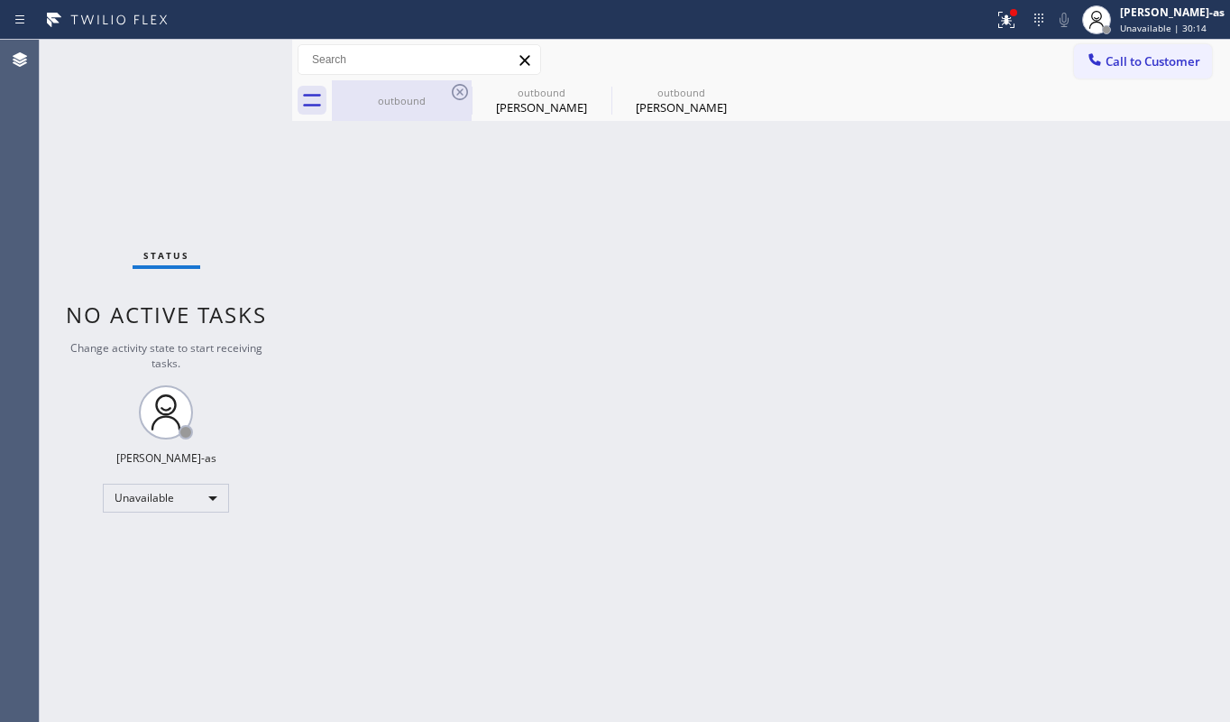
click at [413, 98] on div "outbound" at bounding box center [402, 101] width 136 height 14
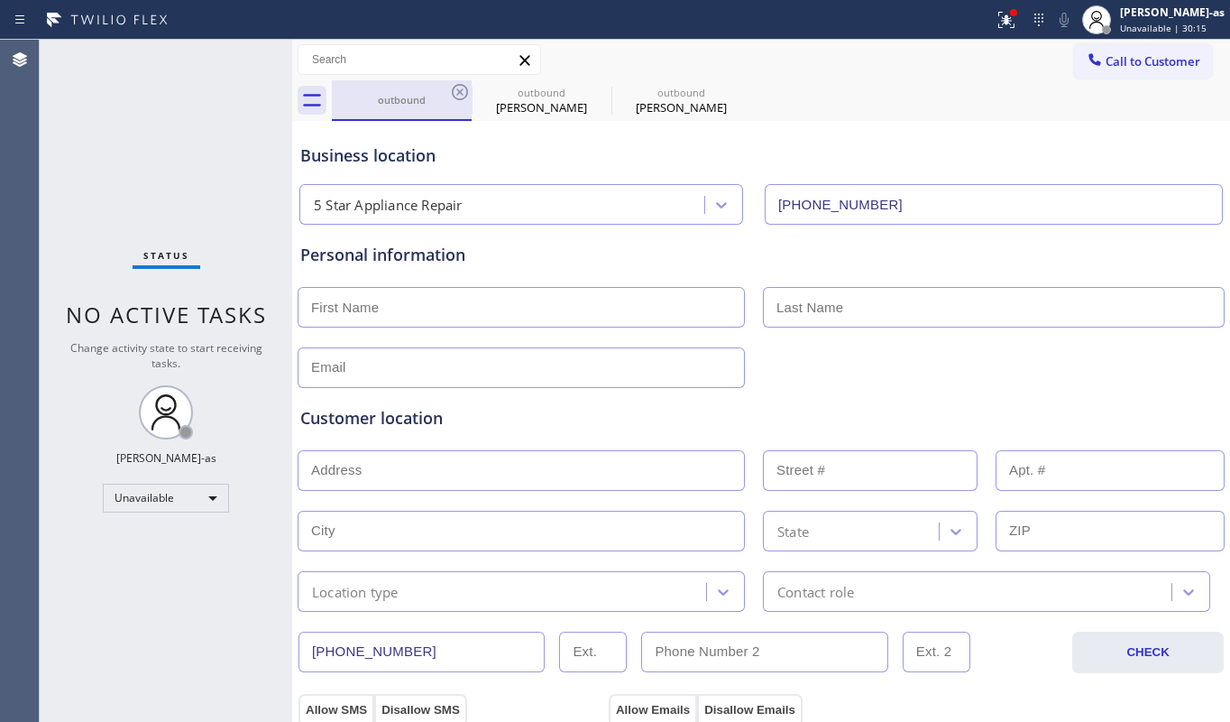
click at [446, 88] on div "outbound" at bounding box center [402, 99] width 136 height 39
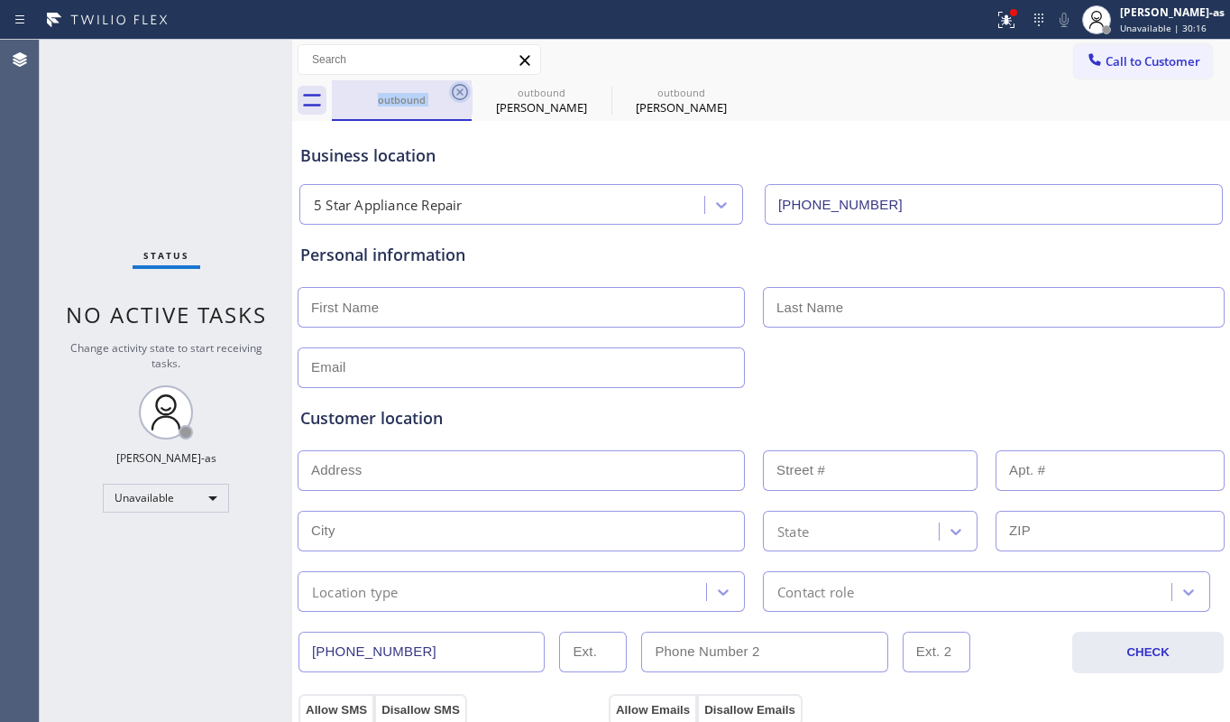
click at [460, 94] on icon at bounding box center [460, 92] width 22 height 22
type input "[PHONE_NUMBER]"
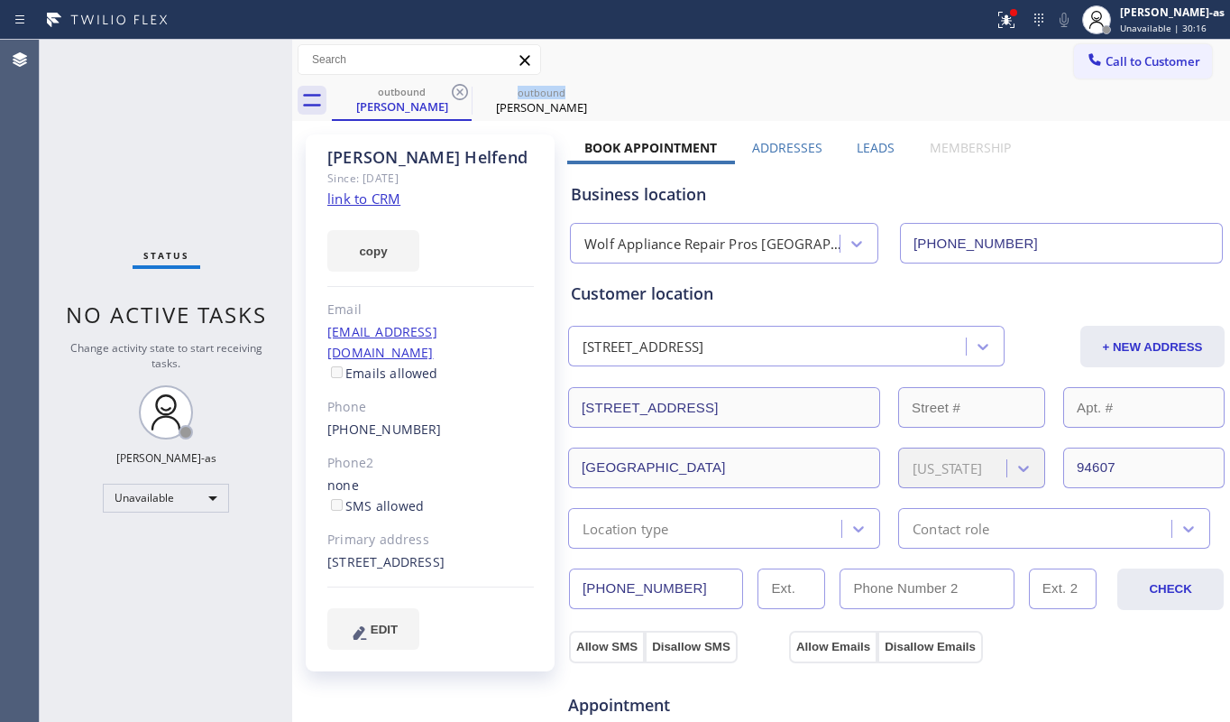
click at [460, 94] on icon at bounding box center [460, 92] width 22 height 22
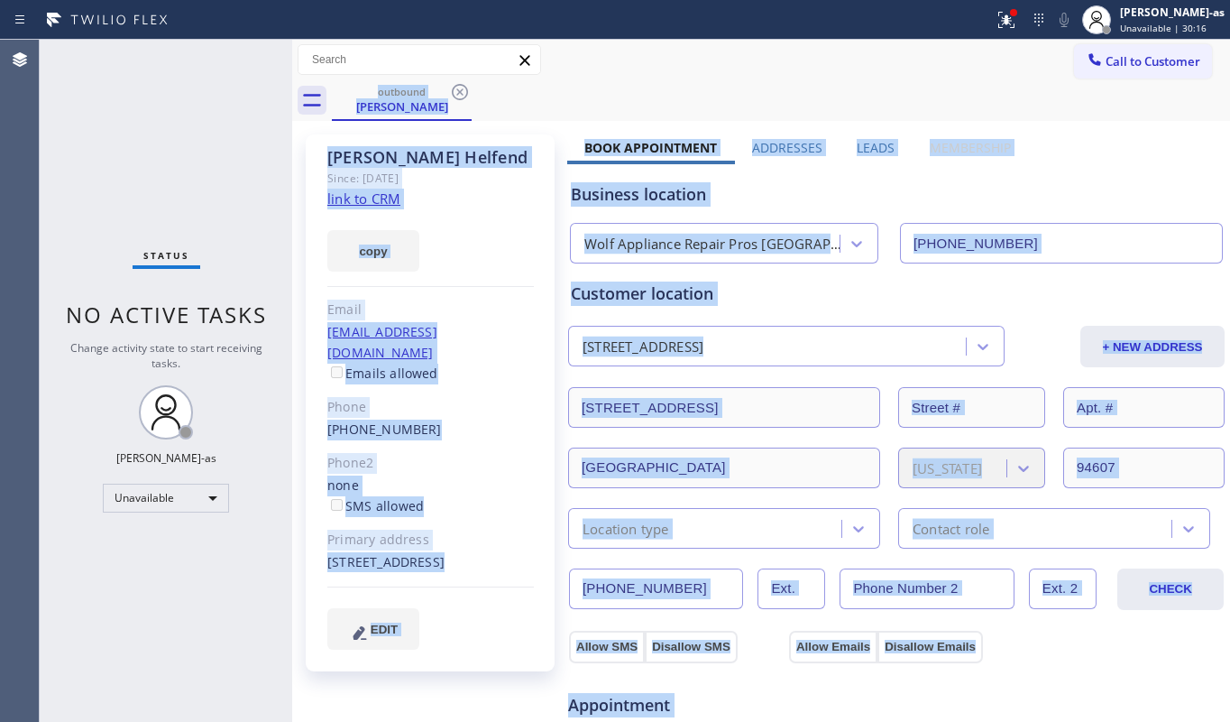
click at [460, 94] on div "outbound [PERSON_NAME]" at bounding box center [781, 100] width 898 height 41
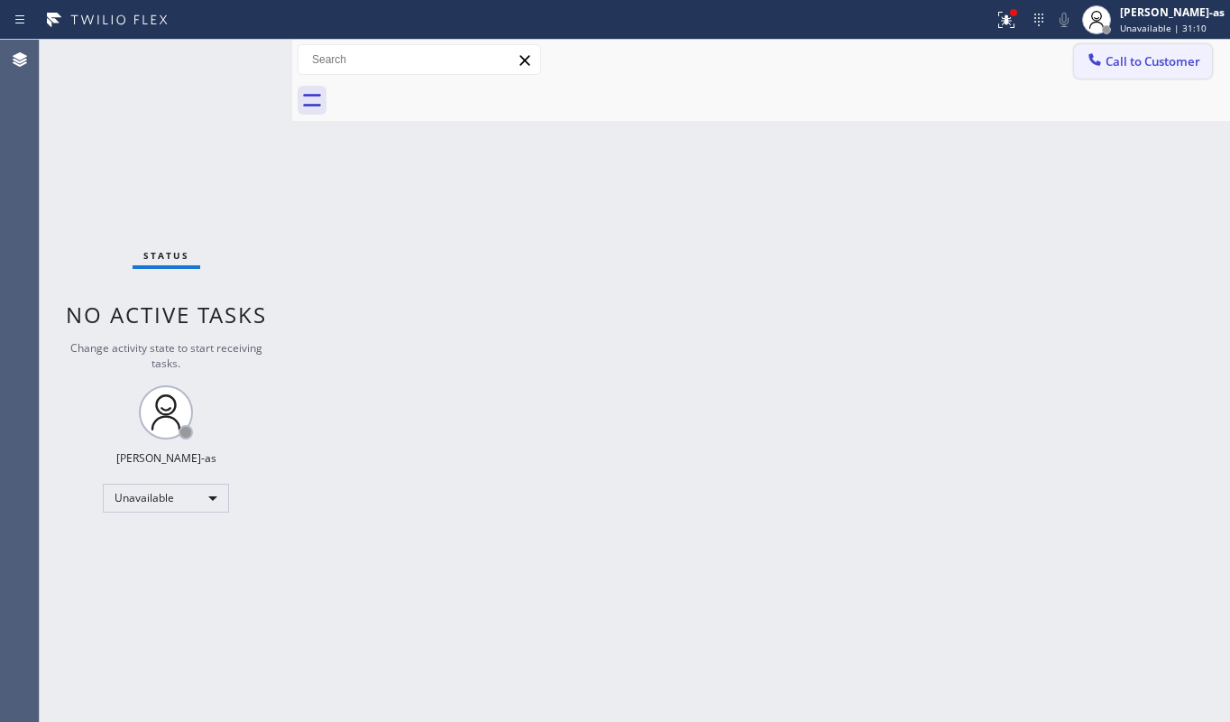
click at [1115, 70] on button "Call to Customer" at bounding box center [1143, 61] width 138 height 34
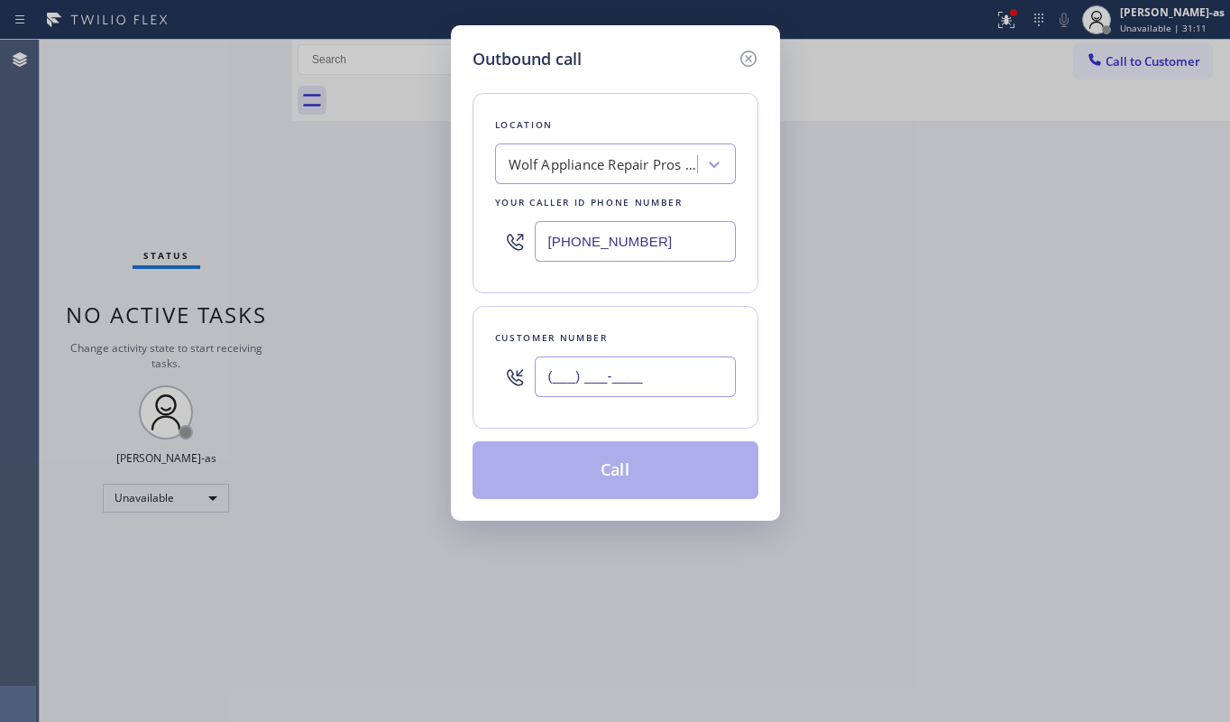
click at [664, 376] on input "(___) ___-____" at bounding box center [635, 376] width 201 height 41
paste input "917) 821-7230"
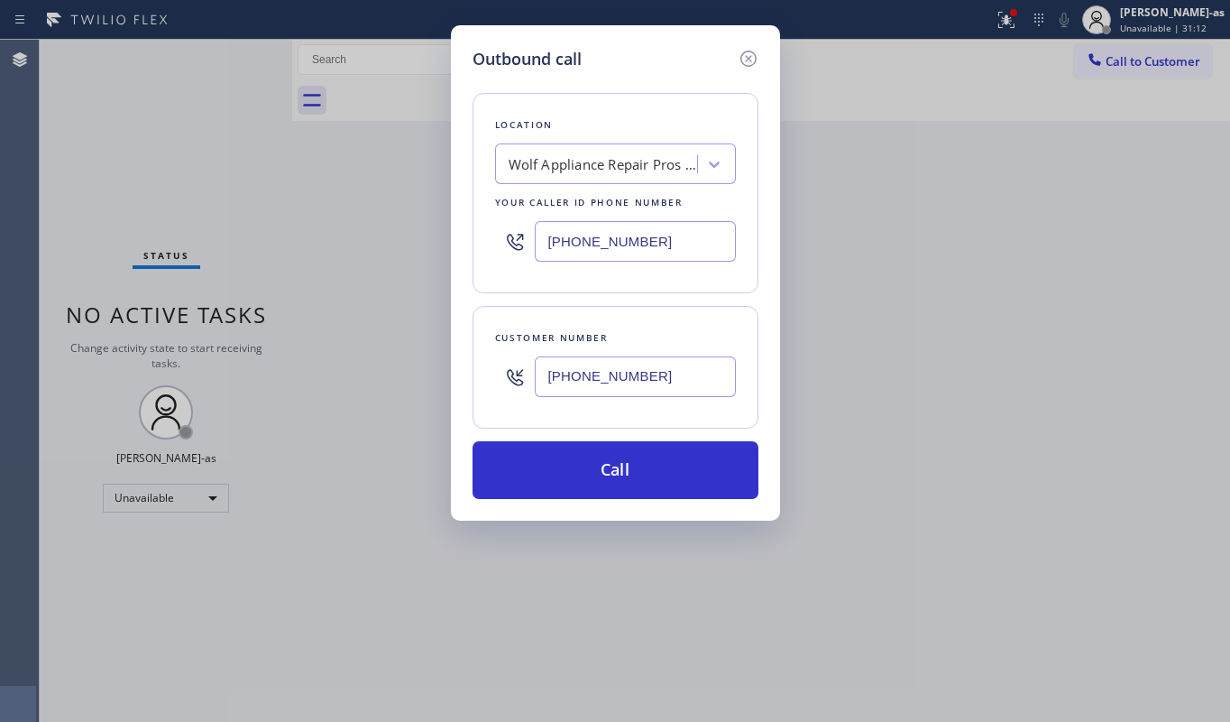
type input "[PHONE_NUMBER]"
click at [661, 217] on div "[PHONE_NUMBER]" at bounding box center [615, 241] width 241 height 59
click at [676, 239] on input "[PHONE_NUMBER]" at bounding box center [635, 241] width 201 height 41
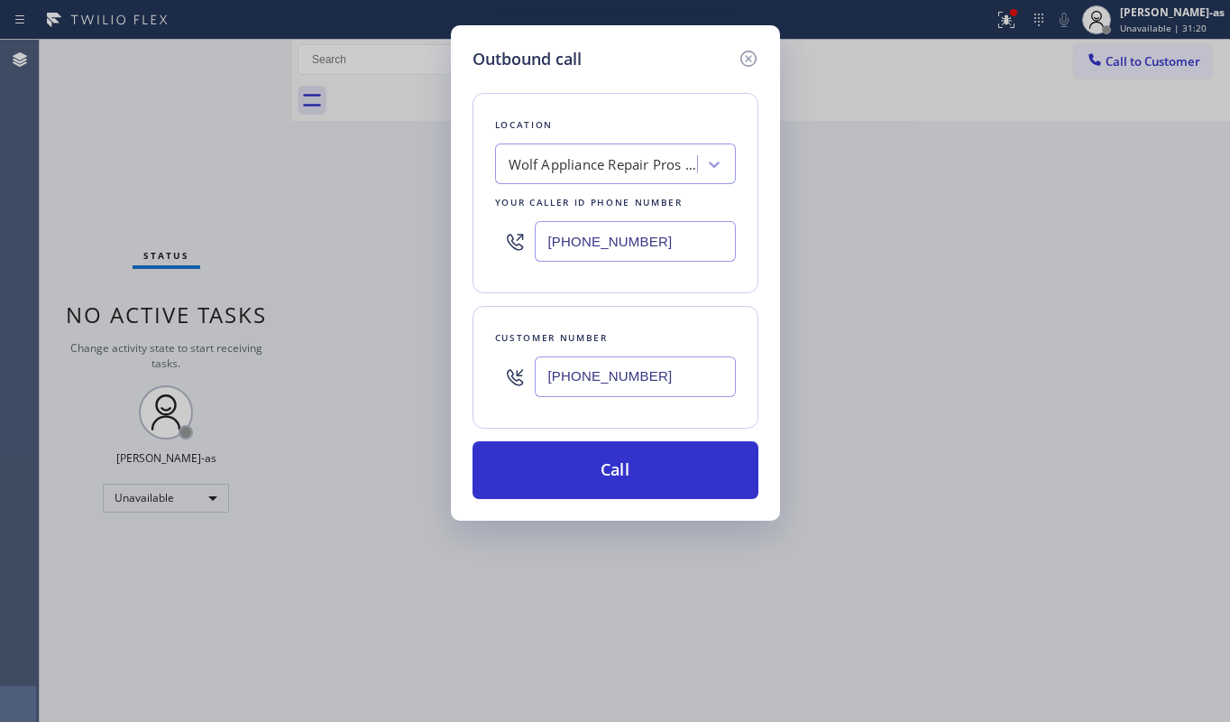
paste input "877) 748-5179"
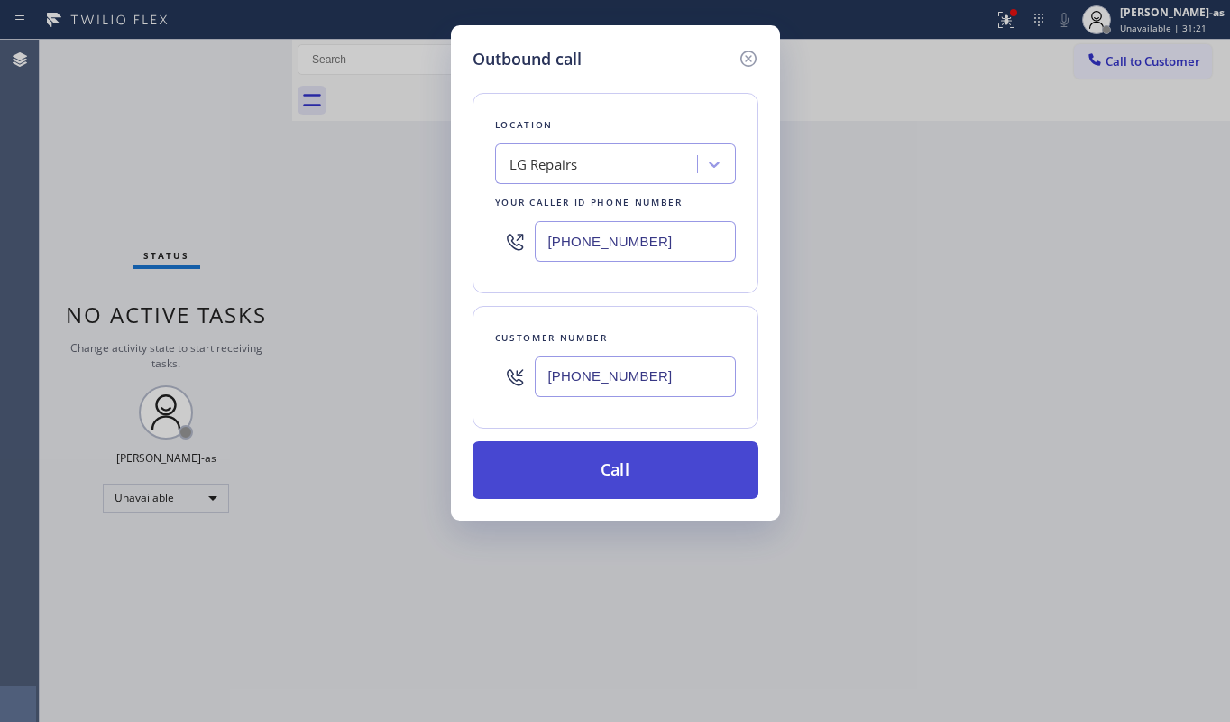
type input "[PHONE_NUMBER]"
click at [649, 452] on button "Call" at bounding box center [616, 470] width 286 height 58
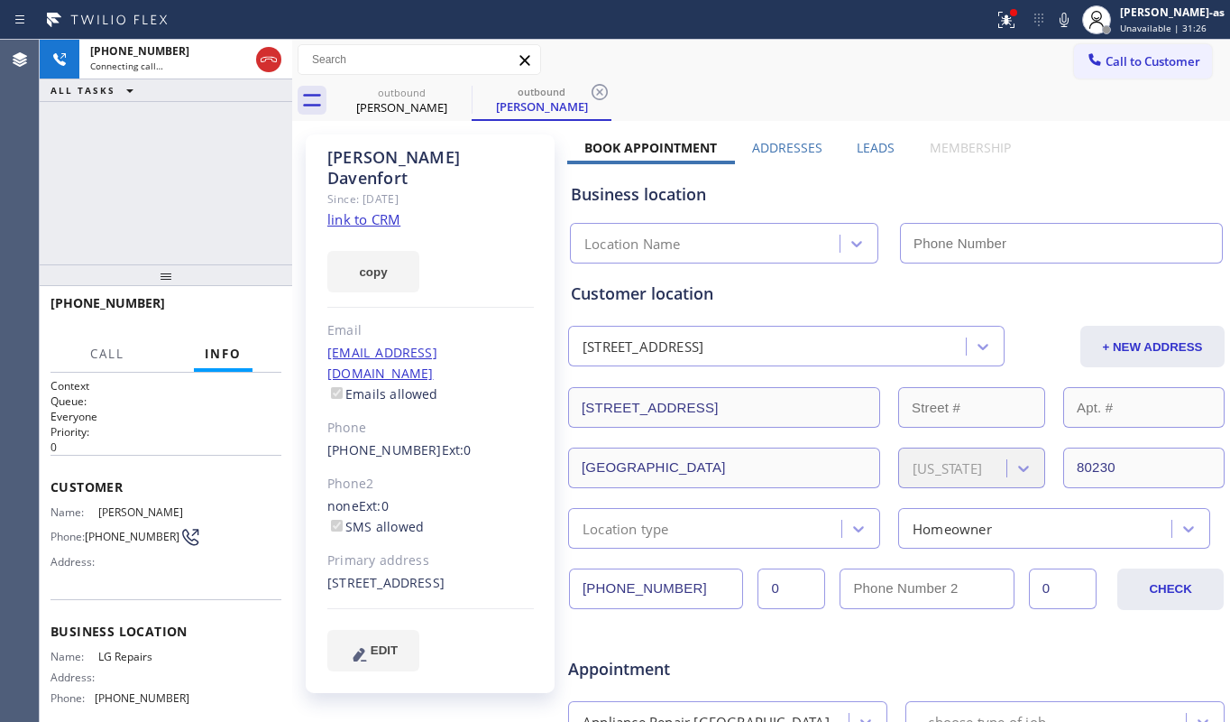
type input "[PHONE_NUMBER]"
click at [63, 184] on div "[PHONE_NUMBER] Live | 00:06 ALL TASKS ALL TASKS ACTIVE TASKS TASKS IN WRAP UP" at bounding box center [166, 152] width 253 height 225
click at [238, 305] on span "HANG UP" at bounding box center [239, 311] width 55 height 13
click at [209, 213] on div "[PHONE_NUMBER] Live | 00:08 ALL TASKS ALL TASKS ACTIVE TASKS TASKS IN WRAP UP" at bounding box center [166, 152] width 253 height 225
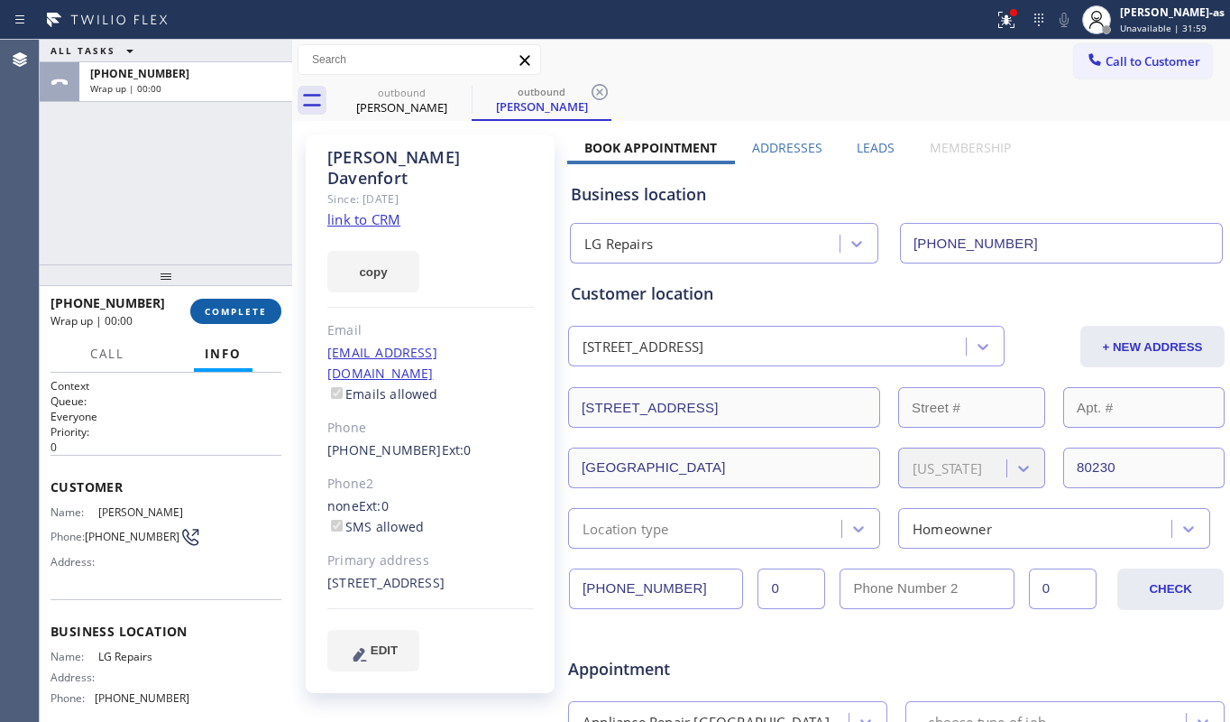
click at [253, 310] on span "COMPLETE" at bounding box center [236, 311] width 62 height 13
drag, startPoint x: 184, startPoint y: 232, endPoint x: 437, endPoint y: 282, distance: 258.4
click at [218, 251] on div "ALL TASKS ALL TASKS ACTIVE TASKS TASKS IN WRAP UP [PHONE_NUMBER] Wrap up | 00:00" at bounding box center [166, 152] width 253 height 225
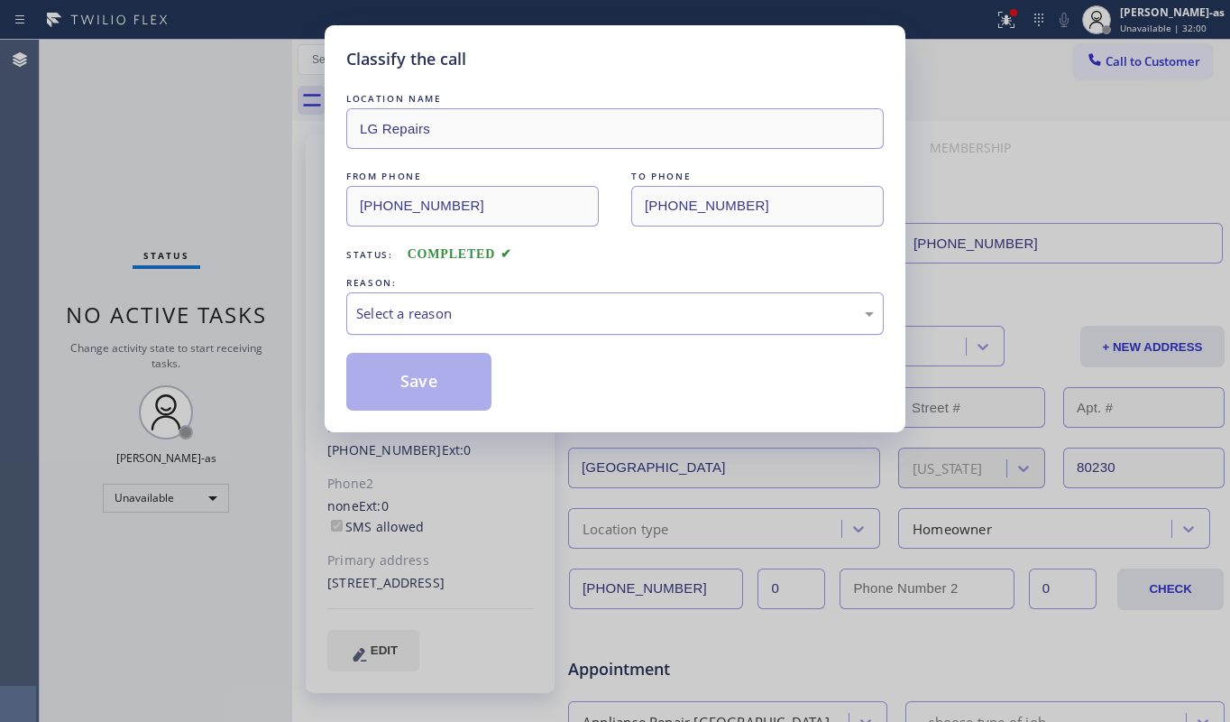
drag, startPoint x: 445, startPoint y: 310, endPoint x: 464, endPoint y: 314, distance: 19.3
click at [453, 312] on div "Select a reason" at bounding box center [615, 313] width 518 height 21
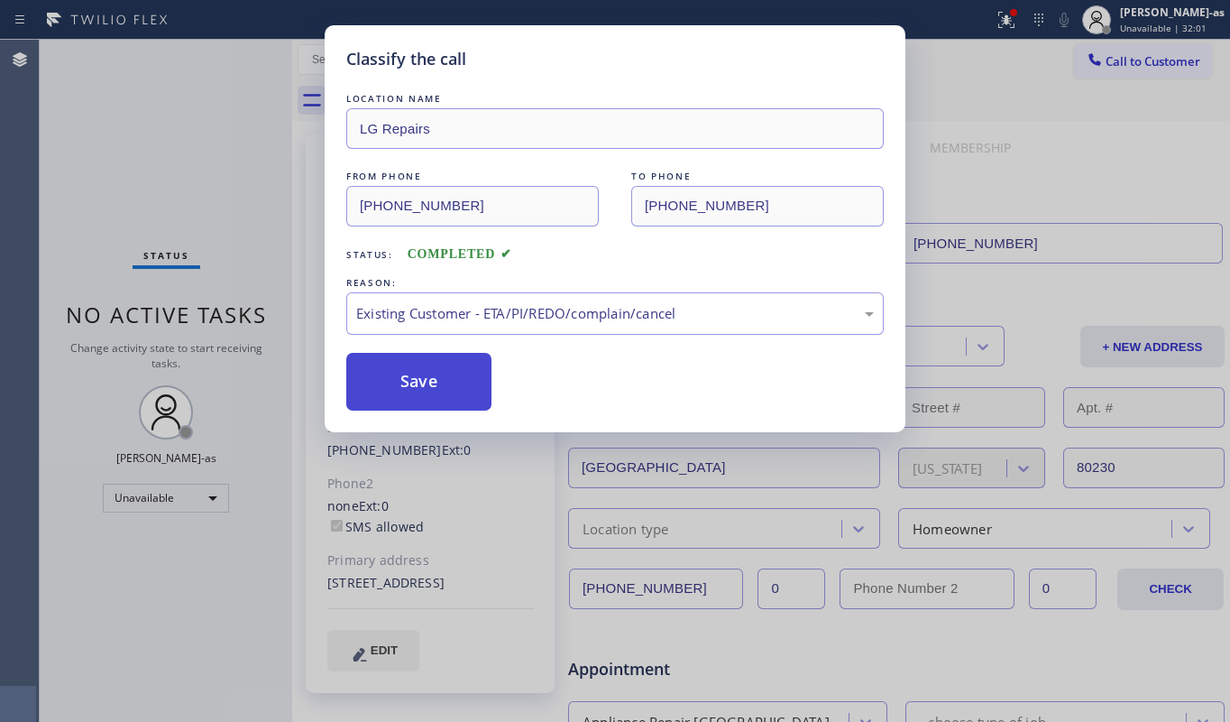
drag, startPoint x: 514, startPoint y: 395, endPoint x: 441, endPoint y: 380, distance: 74.6
click at [513, 395] on div "Save" at bounding box center [615, 382] width 538 height 58
click at [422, 369] on button "Save" at bounding box center [418, 382] width 145 height 58
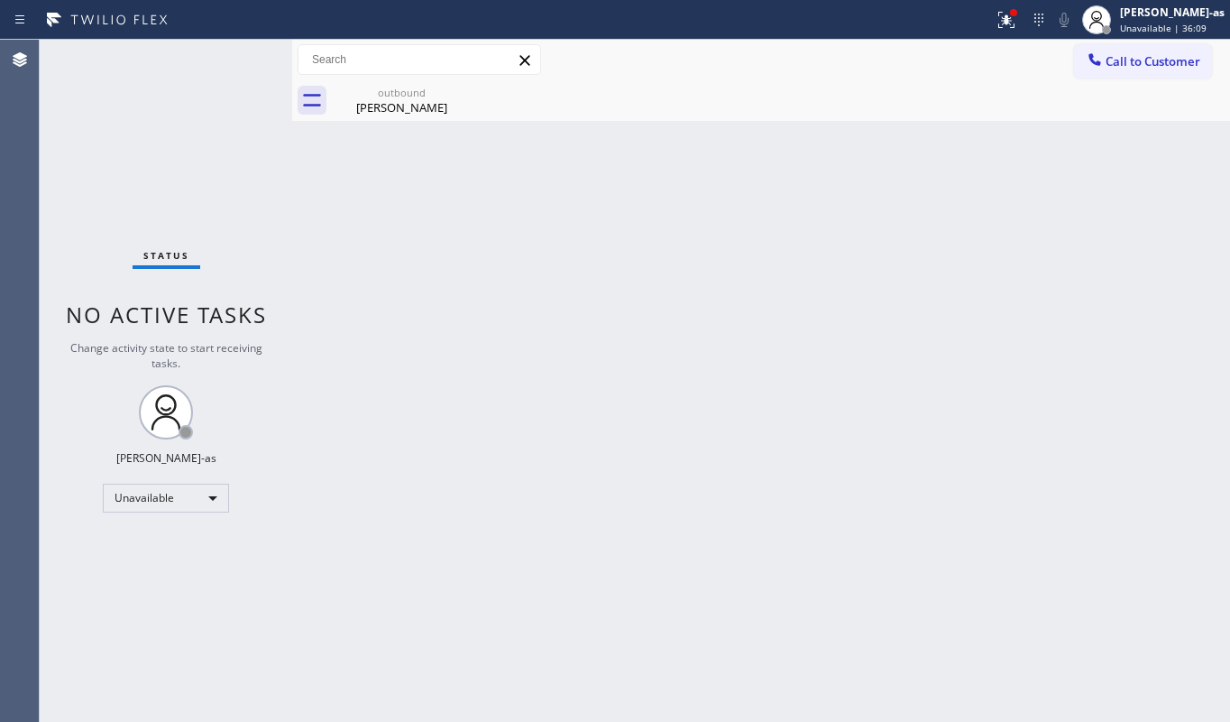
drag, startPoint x: 372, startPoint y: 276, endPoint x: 391, endPoint y: 263, distance: 22.8
click at [372, 276] on div "Back to Dashboard Change Sender ID Customers Technicians Select a contact Outbo…" at bounding box center [761, 381] width 938 height 682
click at [375, 84] on div "outbound [PERSON_NAME]" at bounding box center [402, 100] width 136 height 41
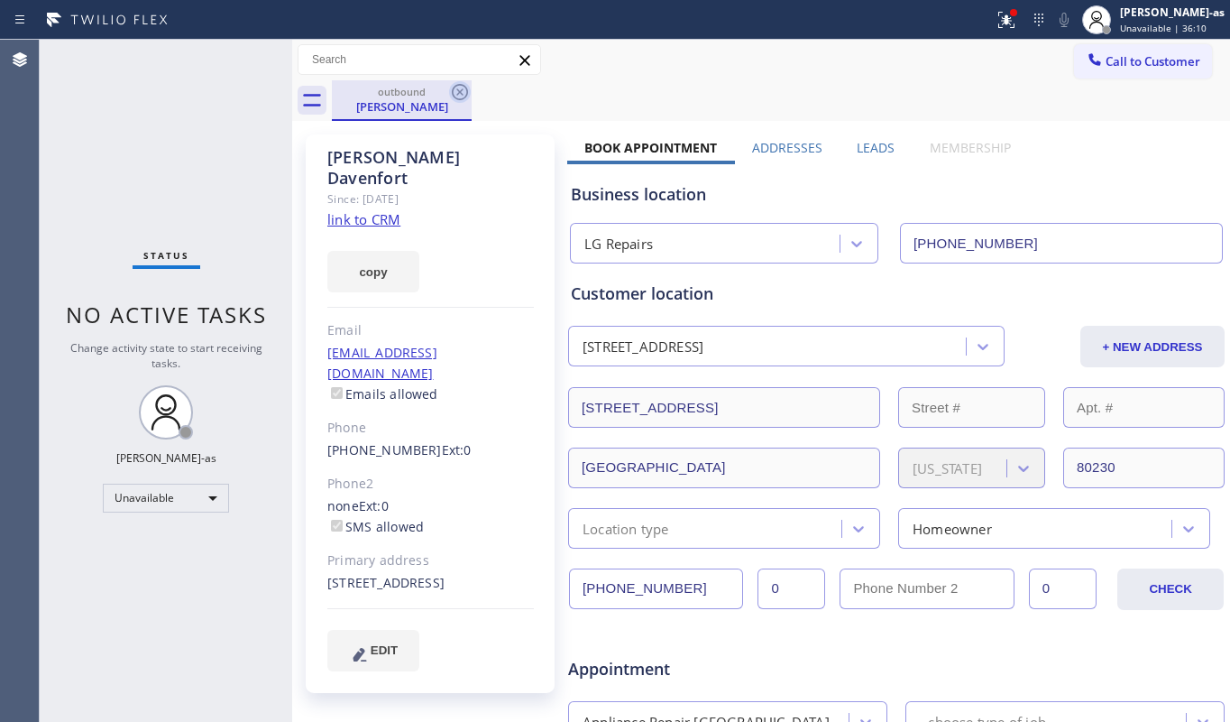
click at [455, 88] on icon at bounding box center [460, 92] width 22 height 22
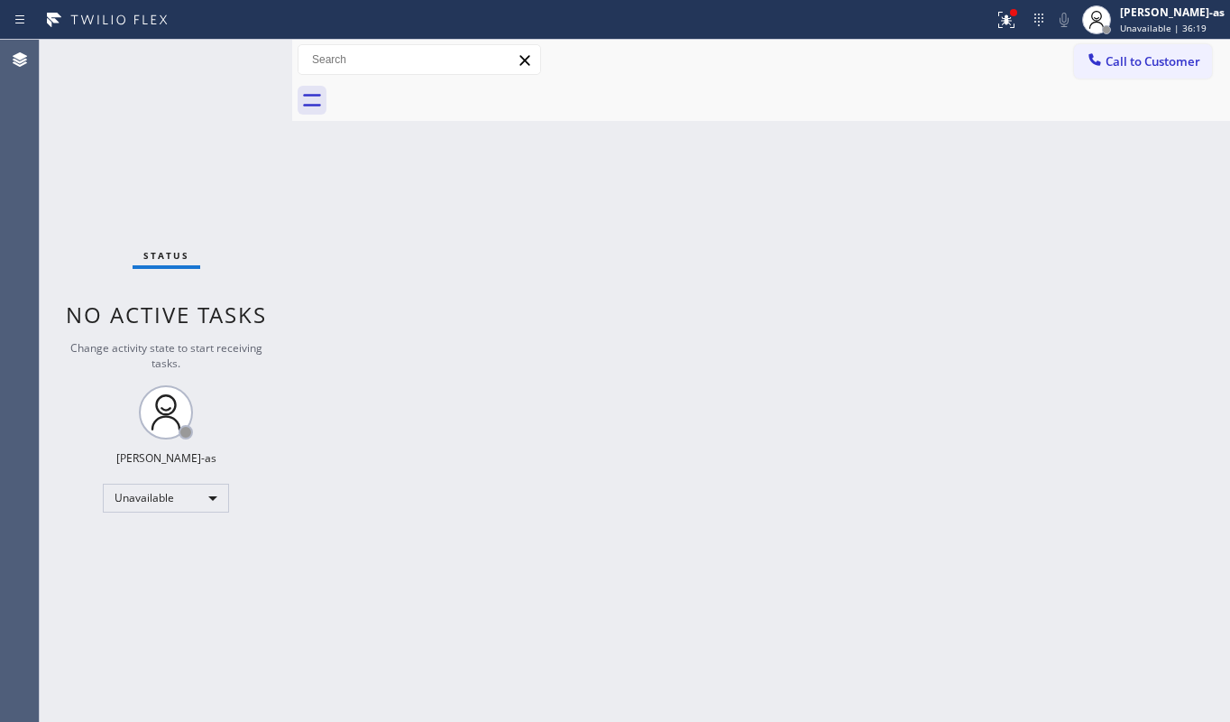
click at [736, 346] on div "Back to Dashboard Change Sender ID Customers Technicians Select a contact Outbo…" at bounding box center [761, 381] width 938 height 682
click at [1071, 274] on div "Back to Dashboard Change Sender ID Customers Technicians Select a contact Outbo…" at bounding box center [761, 381] width 938 height 682
click at [1126, 66] on span "Call to Customer" at bounding box center [1153, 61] width 95 height 16
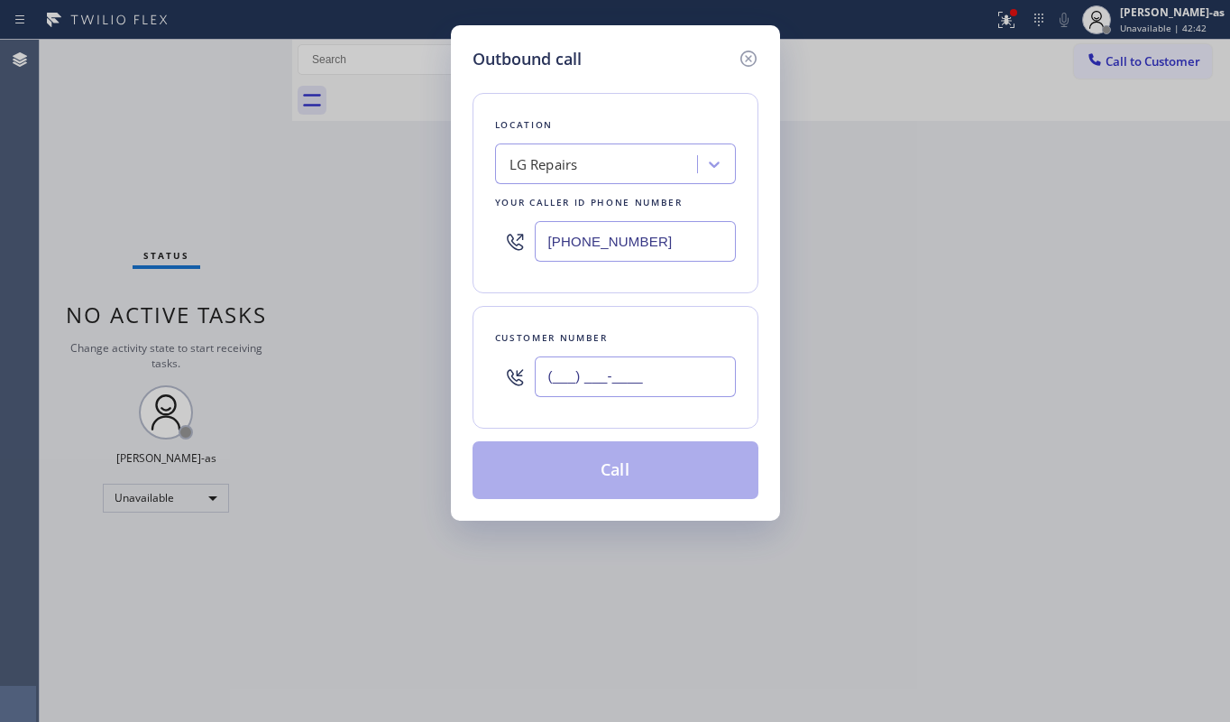
click at [647, 383] on input "(___) ___-____" at bounding box center [635, 376] width 201 height 41
paste input "760) 846-1997"
type input "[PHONE_NUMBER]"
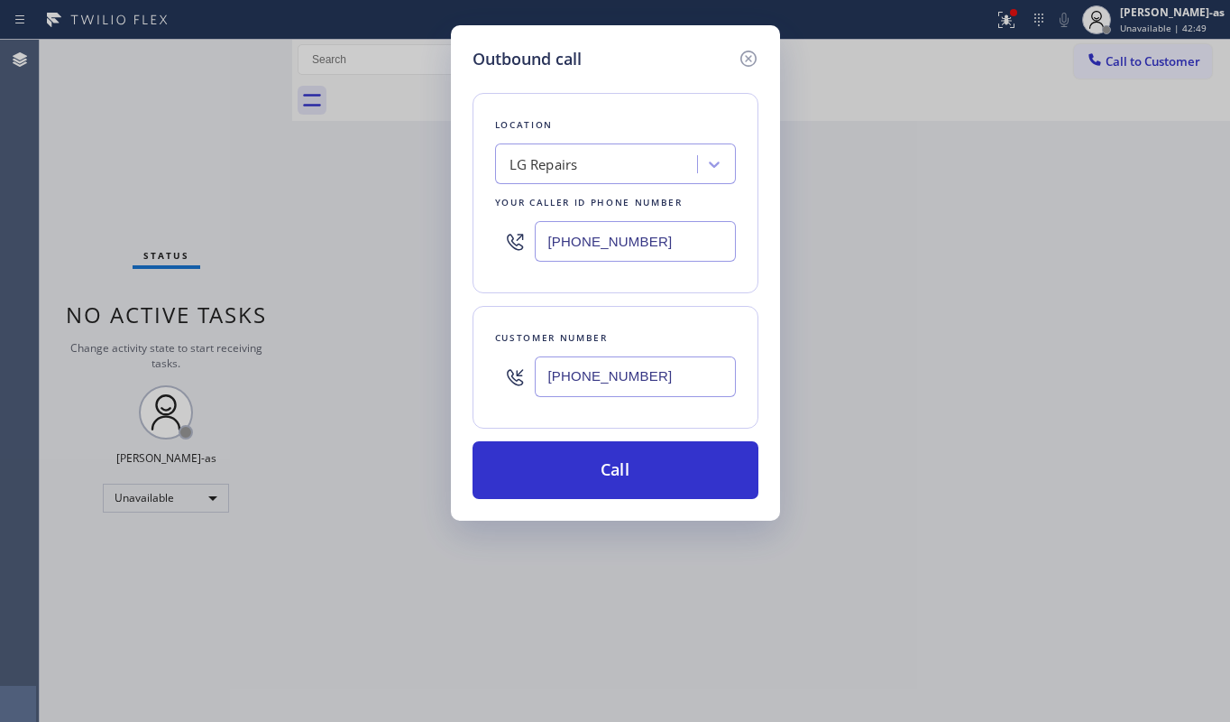
click at [612, 159] on div "LG Repairs" at bounding box center [599, 165] width 197 height 32
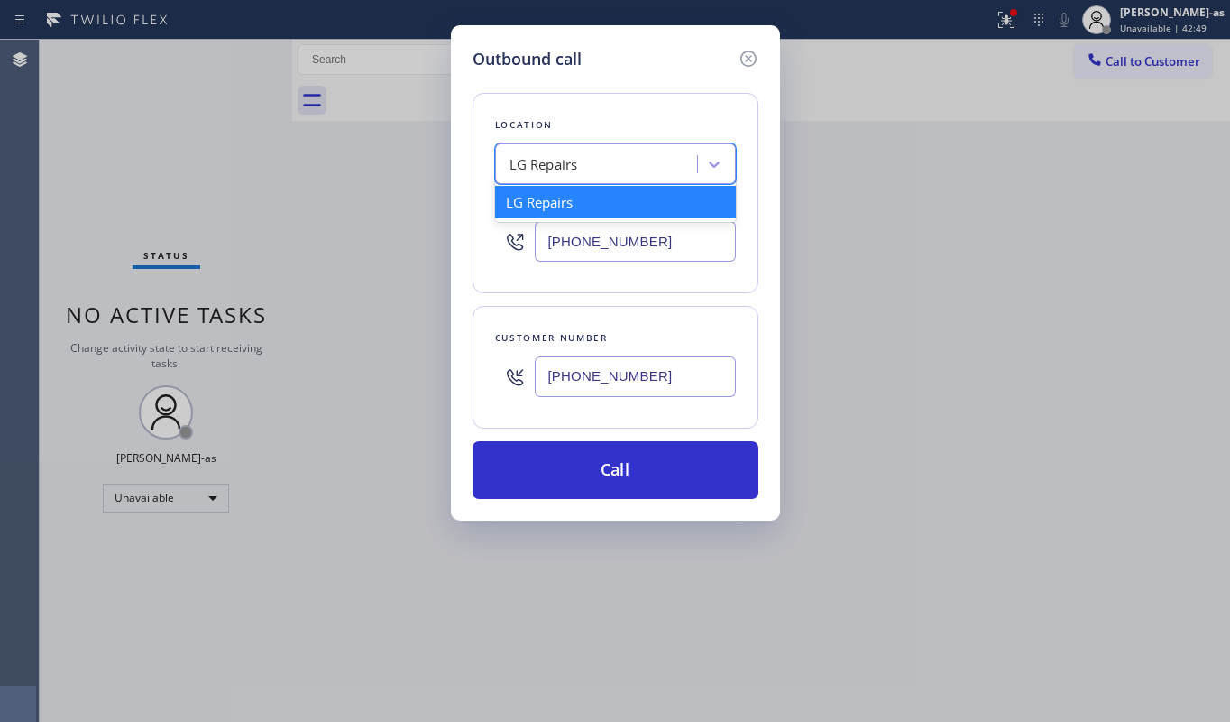
paste input "Sub Zero Appliance Repair Carlsbad"
type input "Sub Zero Appliance Repair Carlsbad"
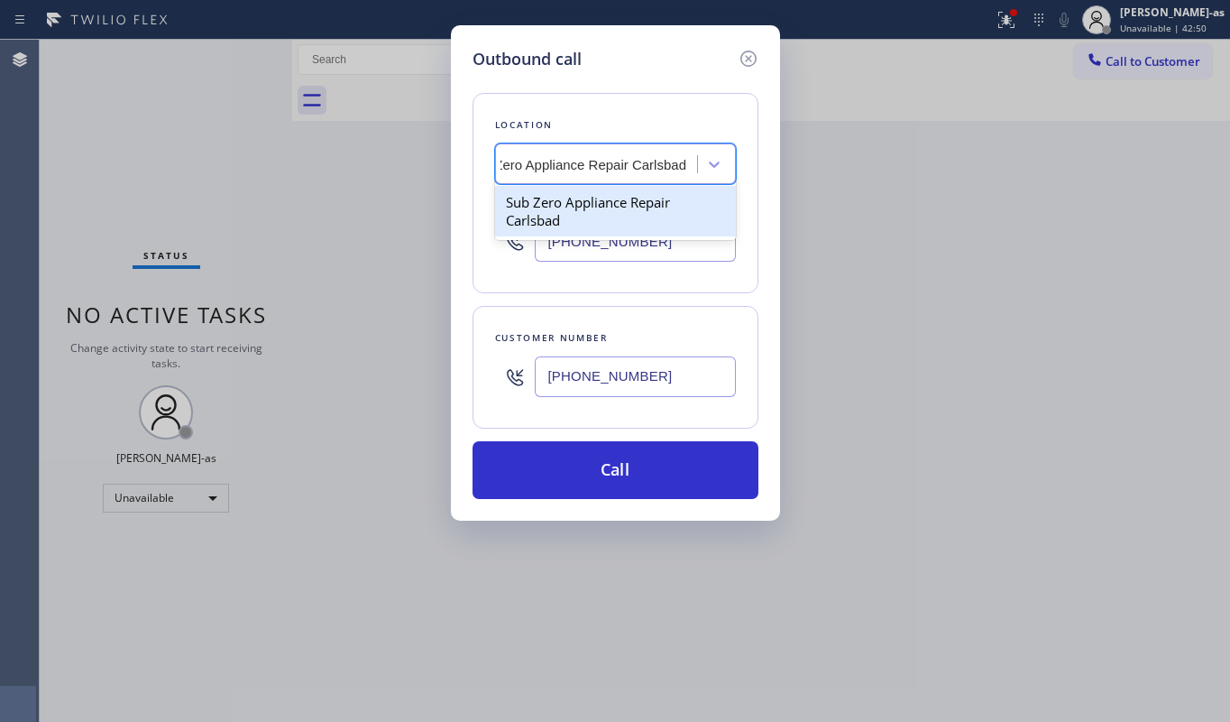
click at [592, 199] on div "Sub Zero Appliance Repair Carlsbad" at bounding box center [615, 211] width 241 height 51
type input "[PHONE_NUMBER]"
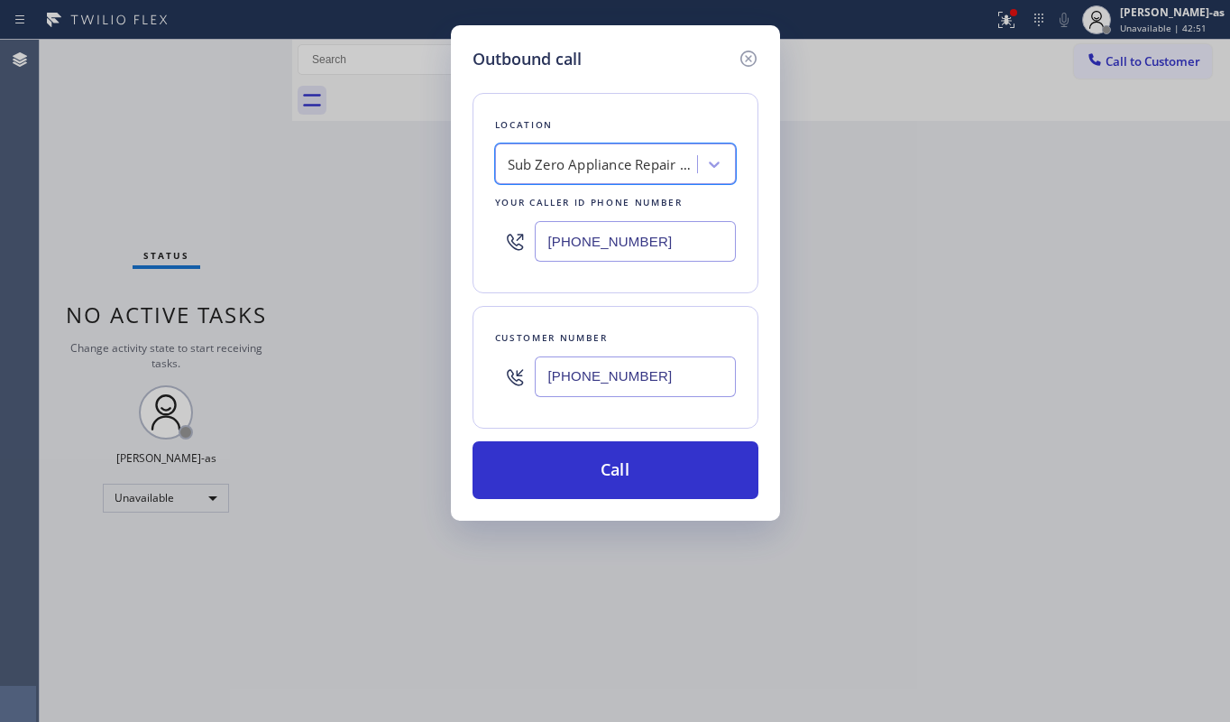
scroll to position [0, 1]
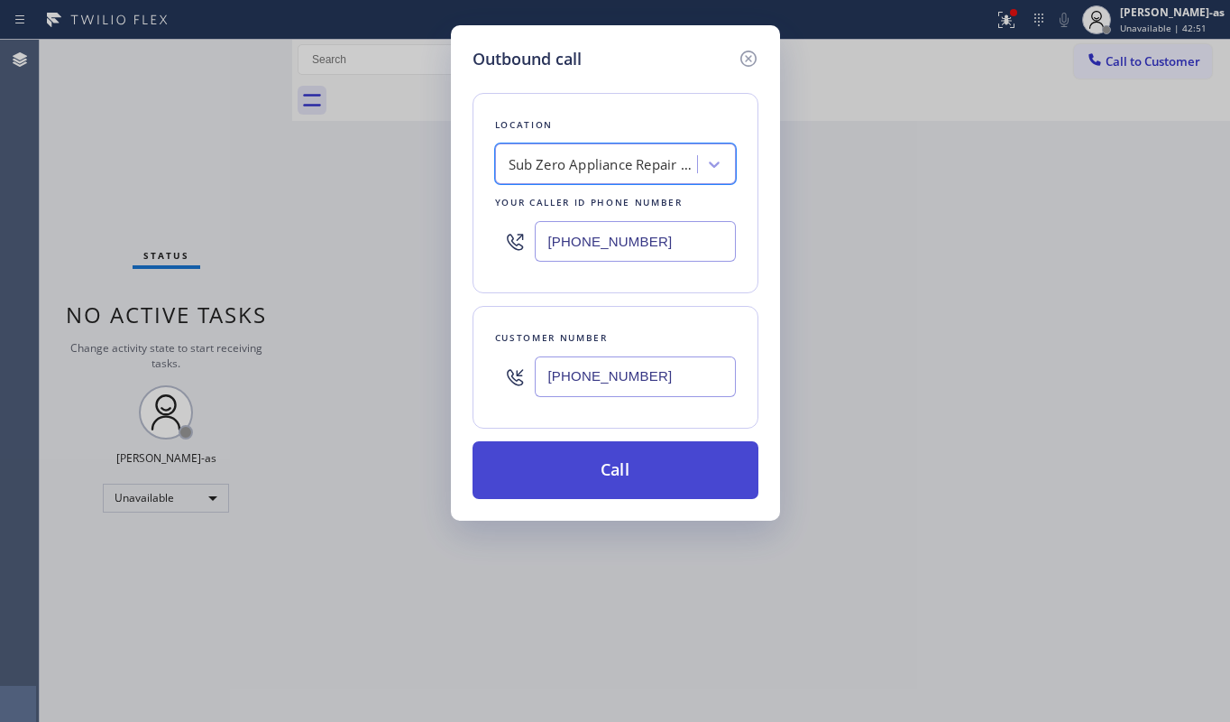
click at [642, 482] on button "Call" at bounding box center [616, 470] width 286 height 58
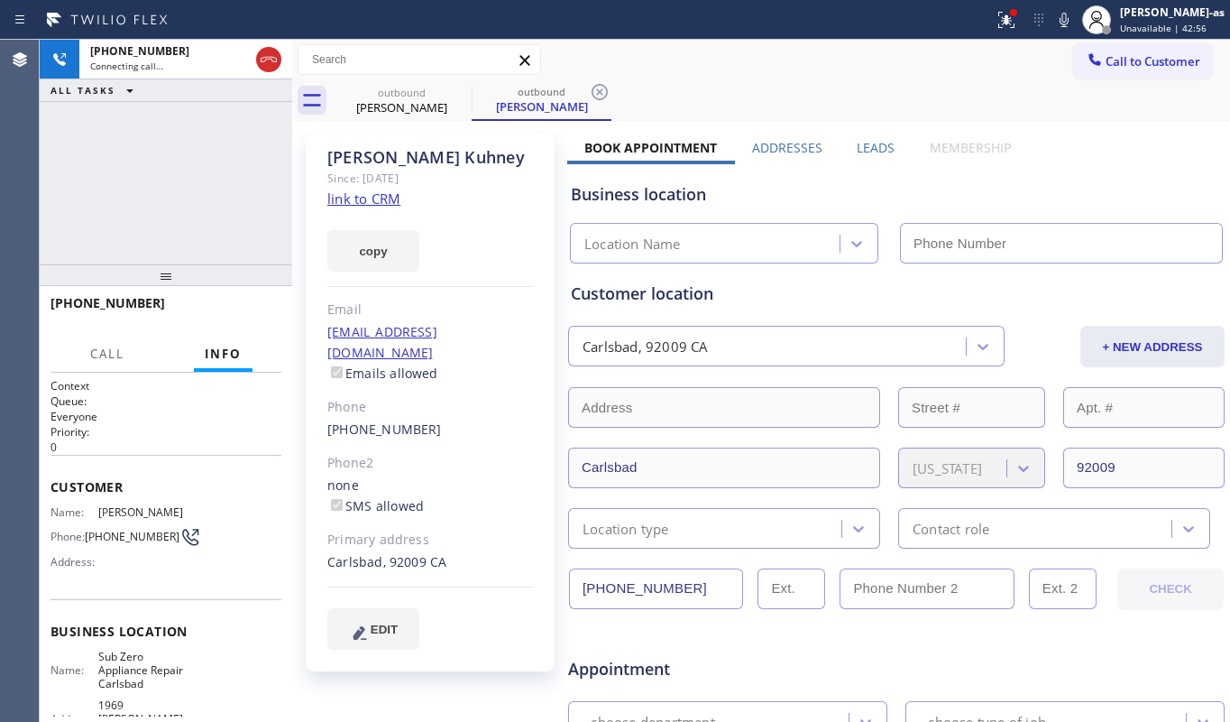
type input "[PHONE_NUMBER]"
click at [375, 202] on link "link to CRM" at bounding box center [363, 198] width 73 height 18
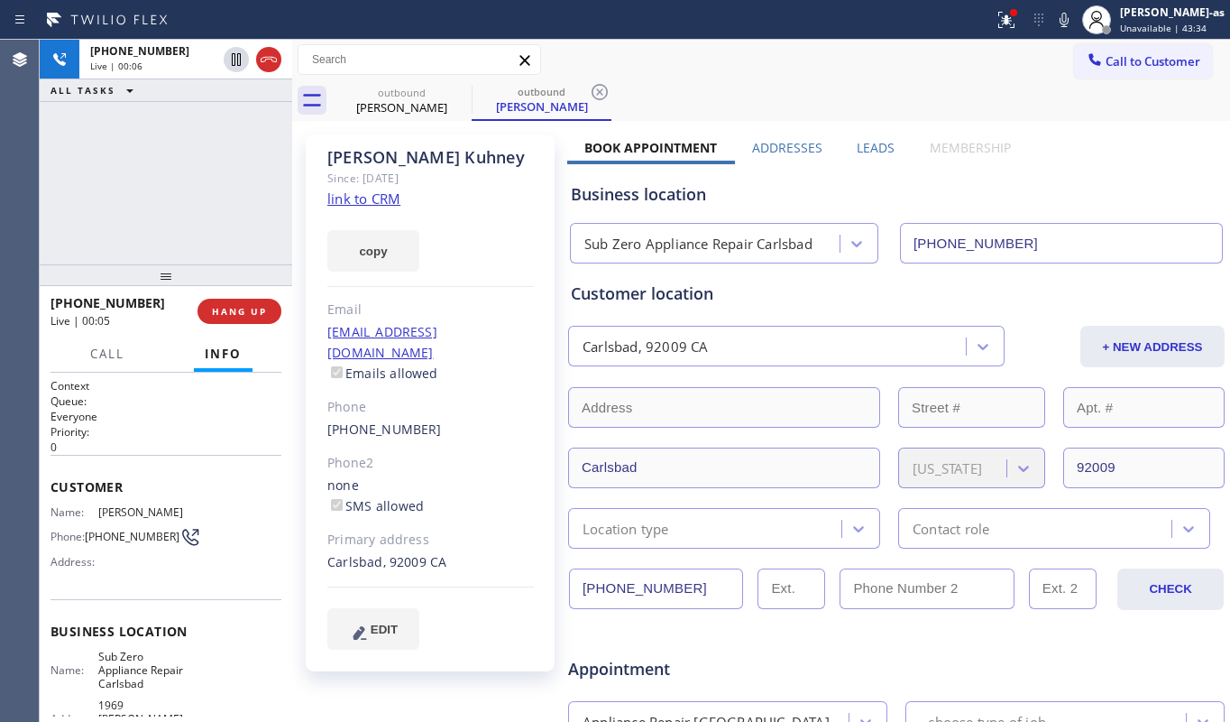
click at [182, 217] on div "[PHONE_NUMBER] Live | 00:06 ALL TASKS ALL TASKS ACTIVE TASKS TASKS IN WRAP UP" at bounding box center [166, 152] width 253 height 225
drag, startPoint x: 370, startPoint y: 79, endPoint x: 485, endPoint y: 85, distance: 115.6
click at [391, 84] on div "outbound [PERSON_NAME]" at bounding box center [402, 100] width 136 height 41
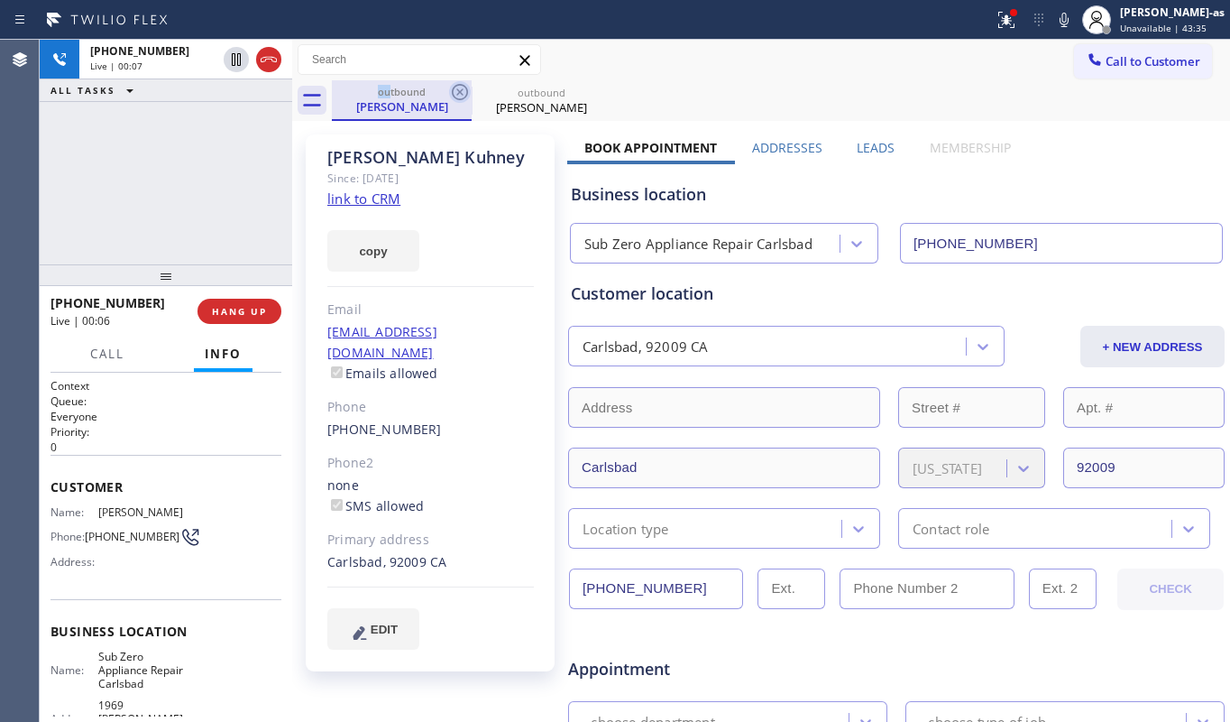
click at [465, 85] on icon at bounding box center [460, 92] width 22 height 22
click at [166, 203] on div "[PHONE_NUMBER] Live | 00:07 ALL TASKS ALL TASKS ACTIVE TASKS TASKS IN WRAP UP" at bounding box center [166, 152] width 253 height 225
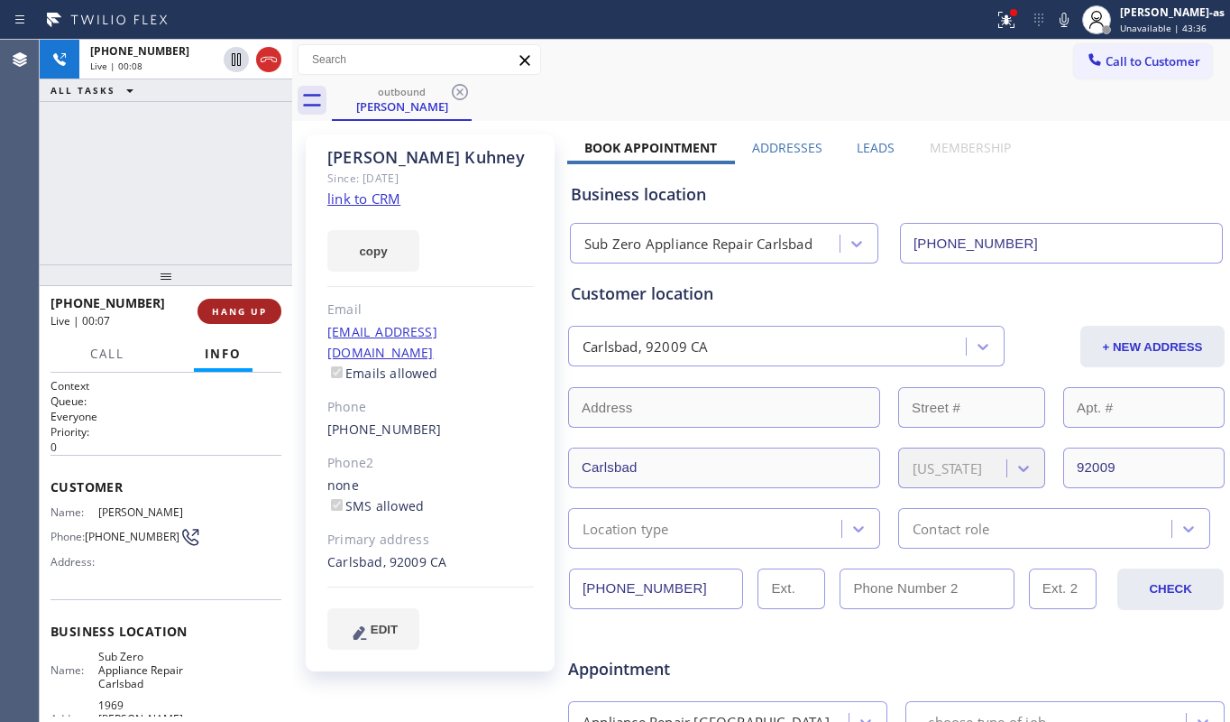
click at [224, 311] on span "HANG UP" at bounding box center [239, 311] width 55 height 13
click at [227, 310] on span "HANG UP" at bounding box center [239, 311] width 55 height 13
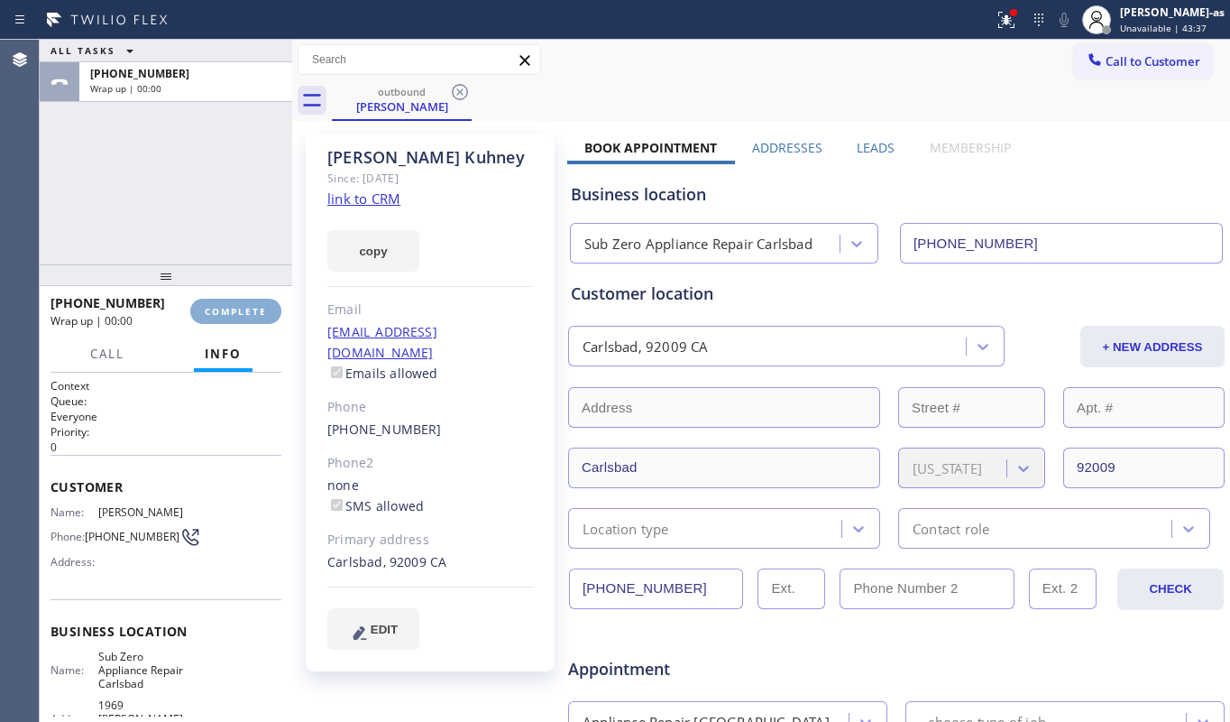
click at [227, 310] on span "COMPLETE" at bounding box center [236, 311] width 62 height 13
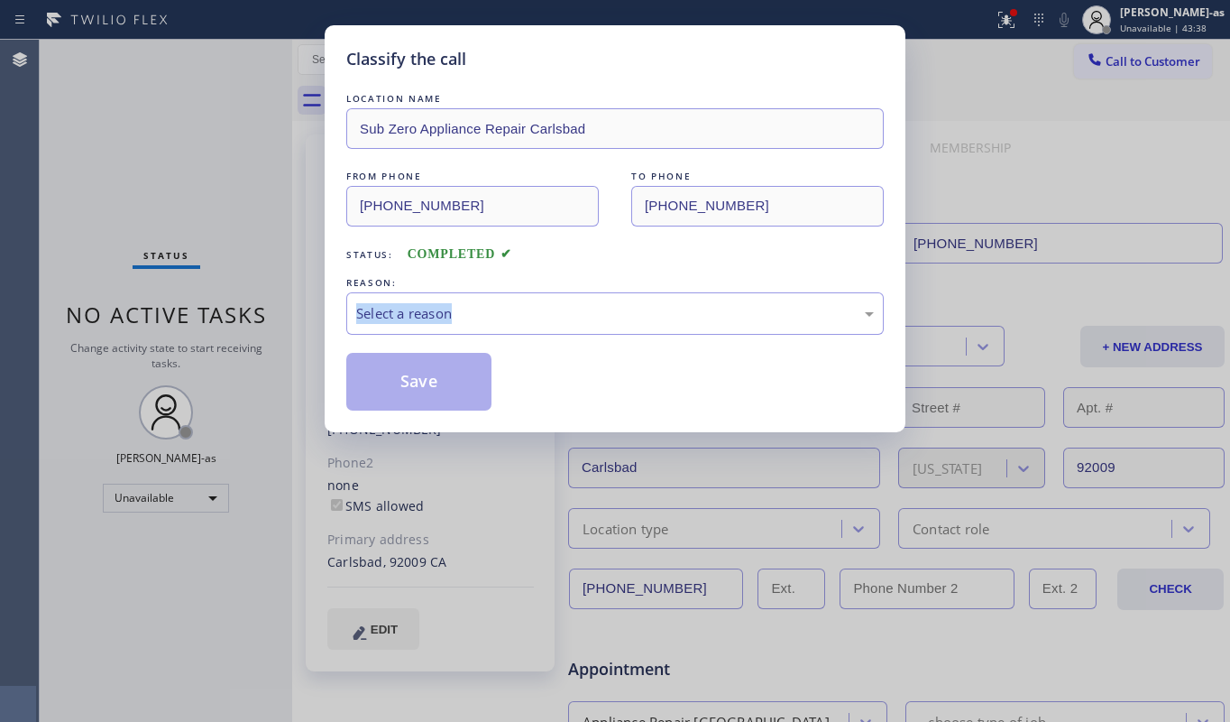
drag, startPoint x: 227, startPoint y: 310, endPoint x: 264, endPoint y: 311, distance: 37.0
click at [228, 310] on div "Classify the call LOCATION NAME Sub Zero Appliance Repair Carlsbad FROM PHONE […" at bounding box center [615, 361] width 1230 height 722
click at [553, 314] on div "Select a reason" at bounding box center [615, 313] width 518 height 21
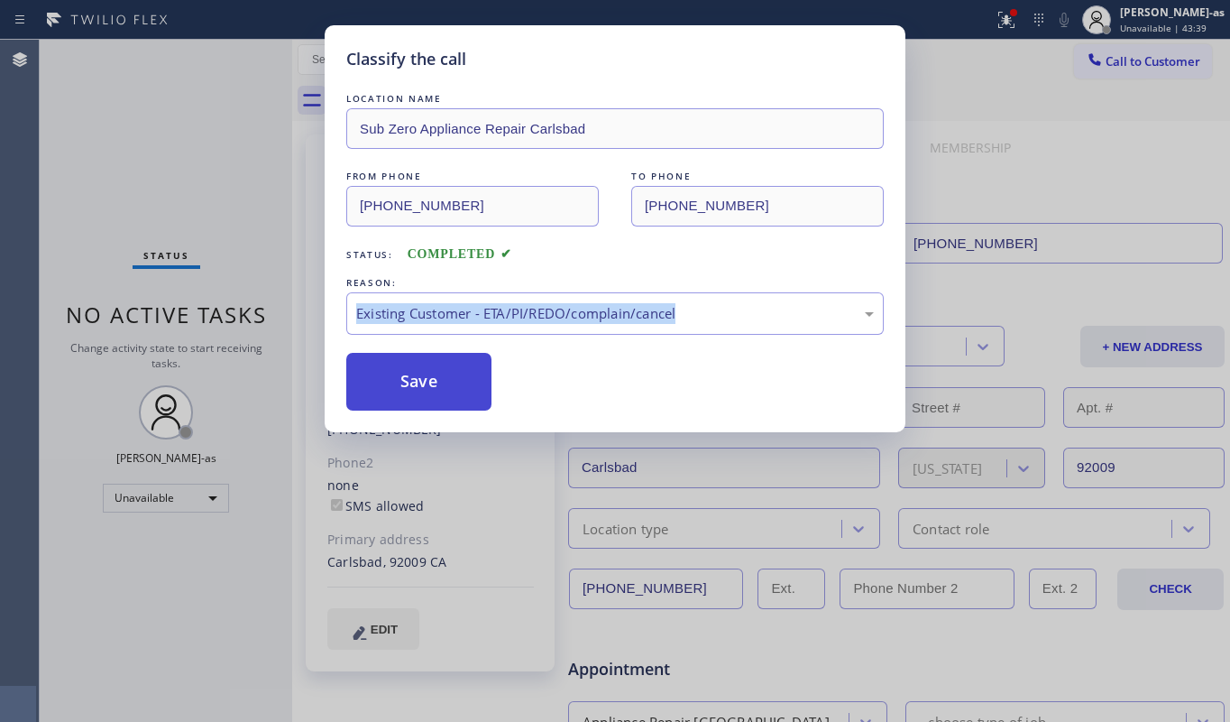
click at [447, 384] on button "Save" at bounding box center [418, 382] width 145 height 58
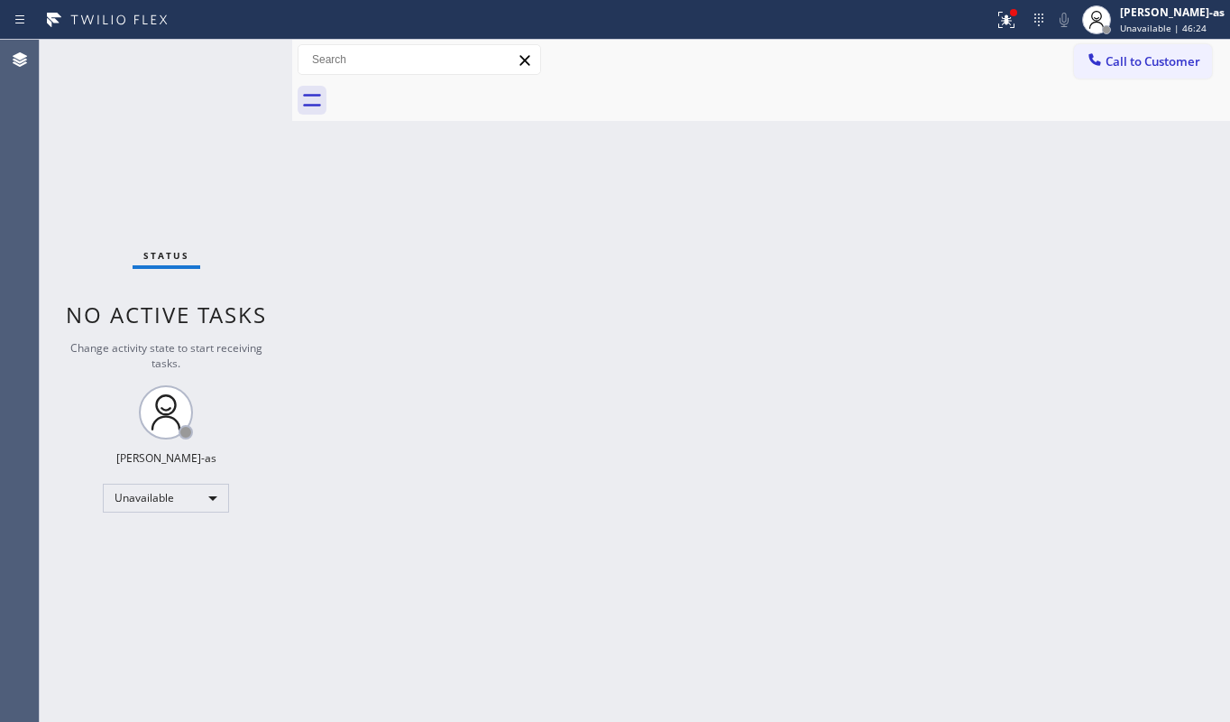
click at [430, 261] on div "Back to Dashboard Change Sender ID Customers Technicians Select a contact Outbo…" at bounding box center [761, 381] width 938 height 682
click at [621, 305] on div "Back to Dashboard Change Sender ID Customers Technicians Select a contact Outbo…" at bounding box center [761, 381] width 938 height 682
click at [449, 359] on div "Back to Dashboard Change Sender ID Customers Technicians Select a contact Outbo…" at bounding box center [761, 381] width 938 height 682
click at [420, 240] on div "Back to Dashboard Change Sender ID Customers Technicians Select a contact Outbo…" at bounding box center [761, 381] width 938 height 682
click at [1099, 73] on button "Call to Customer" at bounding box center [1143, 61] width 138 height 34
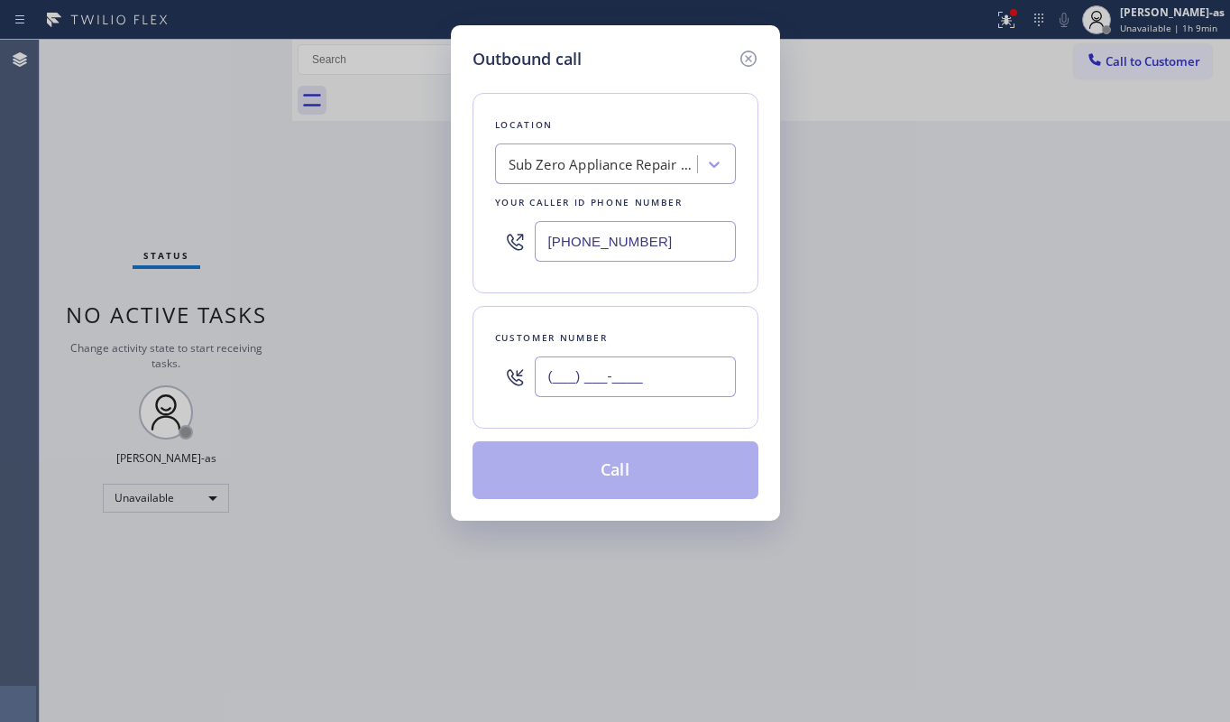
click at [628, 388] on input "(___) ___-____" at bounding box center [635, 376] width 201 height 41
paste input "213) 292-2519"
type input "[PHONE_NUMBER]"
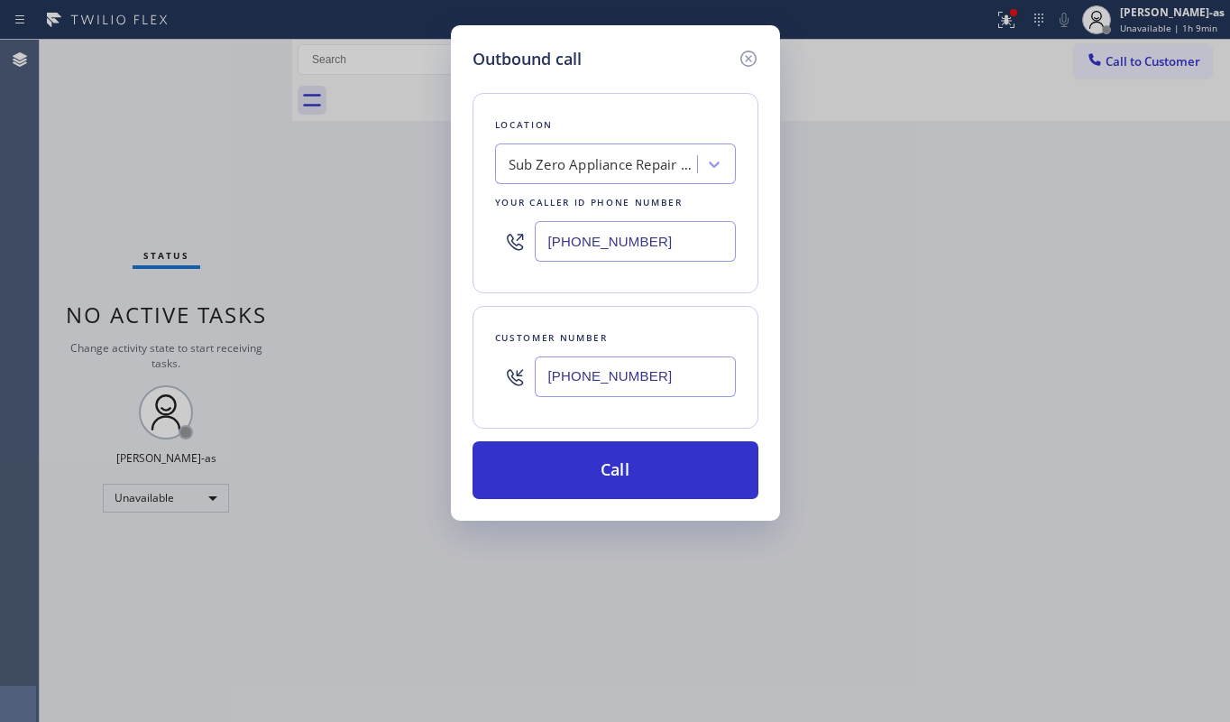
click at [665, 253] on input "[PHONE_NUMBER]" at bounding box center [635, 241] width 201 height 41
paste input "5) 999-4417"
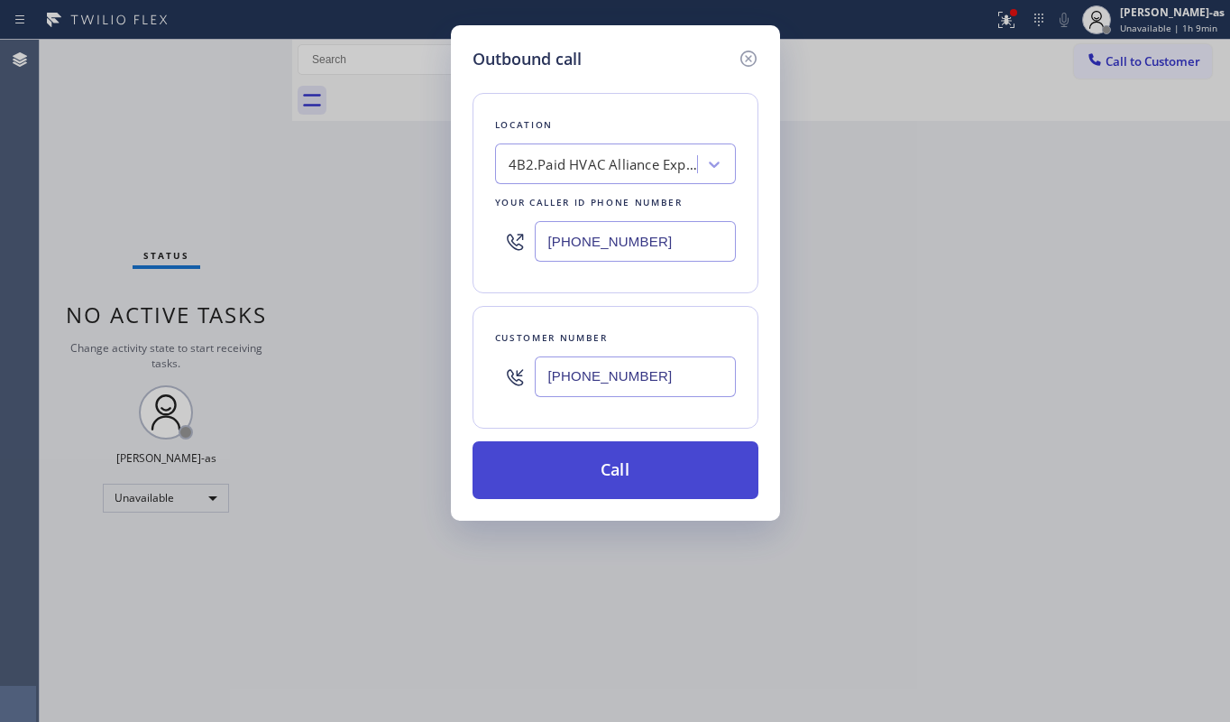
type input "[PHONE_NUMBER]"
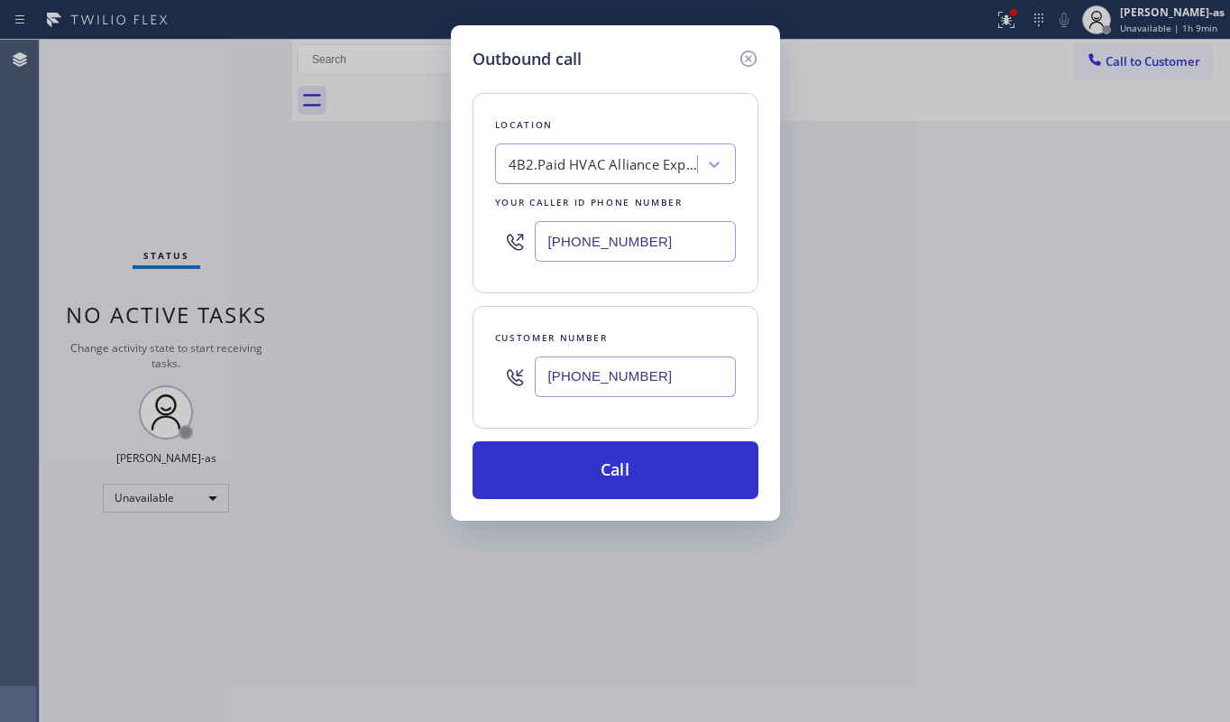
drag, startPoint x: 676, startPoint y: 460, endPoint x: 744, endPoint y: 423, distance: 77.9
click at [676, 460] on button "Call" at bounding box center [616, 470] width 286 height 58
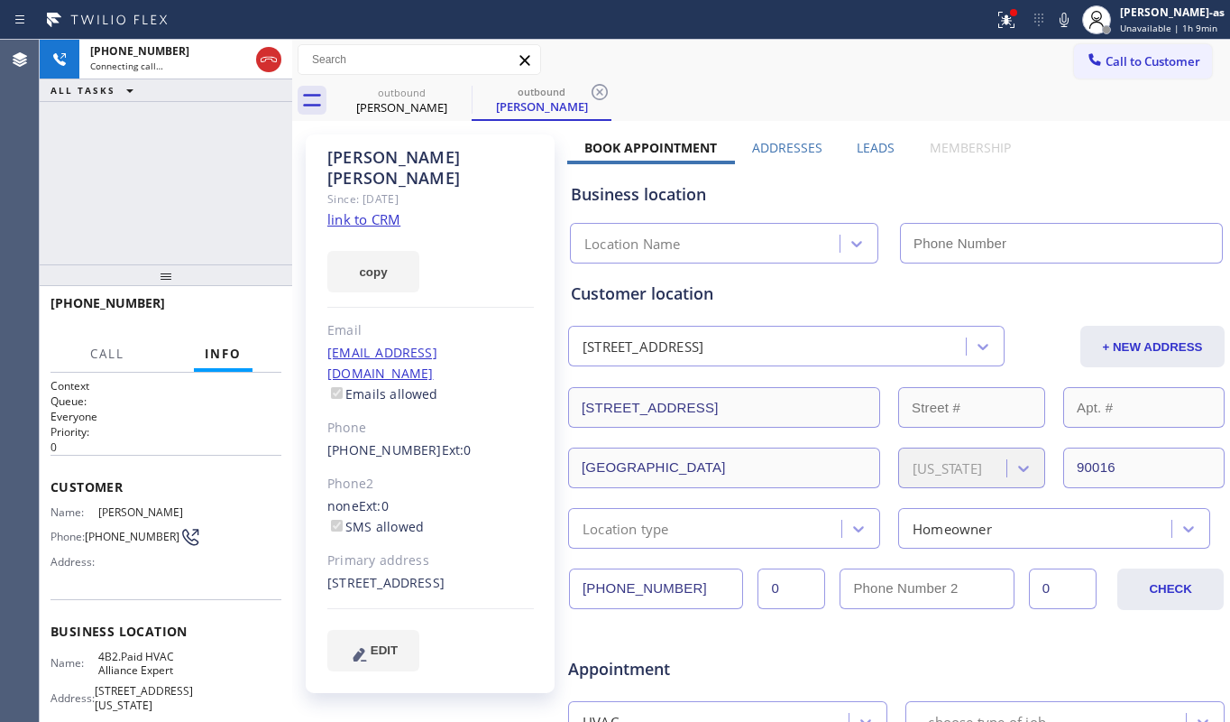
type input "[PHONE_NUMBER]"
click at [280, 238] on div "[PHONE_NUMBER] Live | 00:32 ALL TASKS ALL TASKS ACTIVE TASKS TASKS IN WRAP UP" at bounding box center [166, 152] width 253 height 225
click at [231, 305] on span "HANG UP" at bounding box center [239, 311] width 55 height 13
click at [242, 311] on span "HANG UP" at bounding box center [239, 311] width 55 height 13
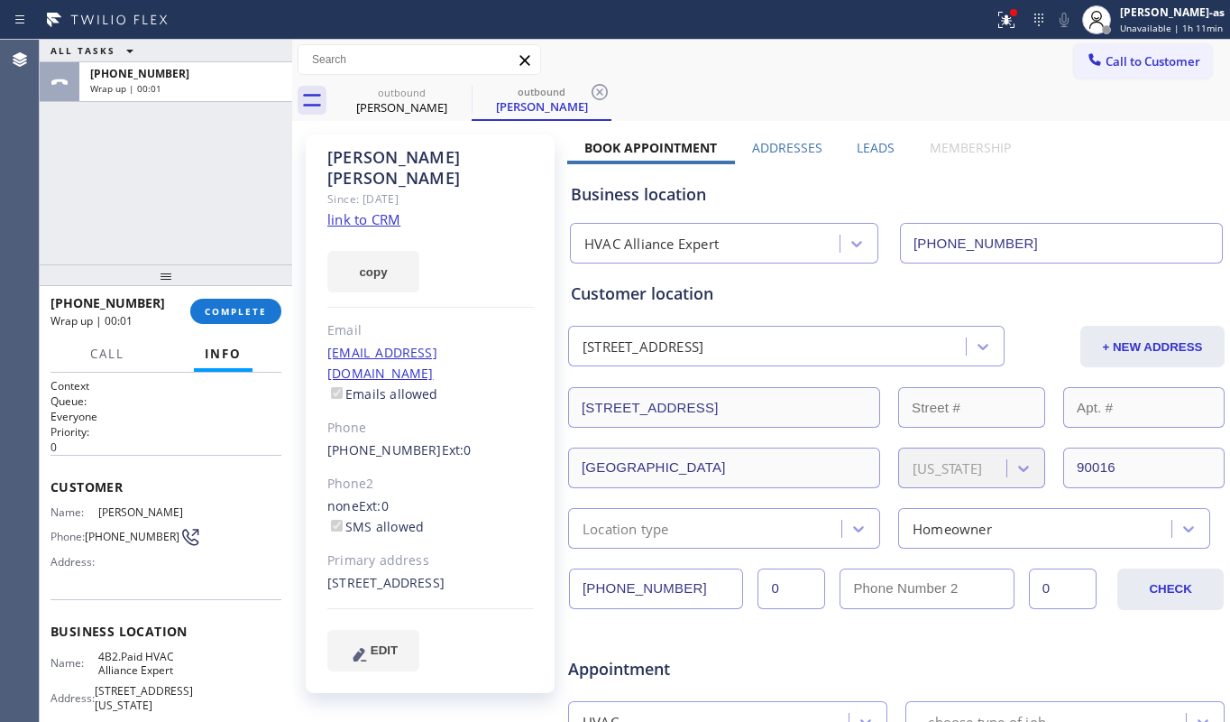
drag, startPoint x: 185, startPoint y: 185, endPoint x: 322, endPoint y: 215, distance: 140.3
click at [185, 186] on div "ALL TASKS ALL TASKS ACTIVE TASKS TASKS IN WRAP UP [PHONE_NUMBER] Wrap up | 00:01" at bounding box center [166, 152] width 253 height 225
drag, startPoint x: 225, startPoint y: 312, endPoint x: 236, endPoint y: 310, distance: 11.9
click at [225, 311] on span "COMPLETE" at bounding box center [236, 311] width 62 height 13
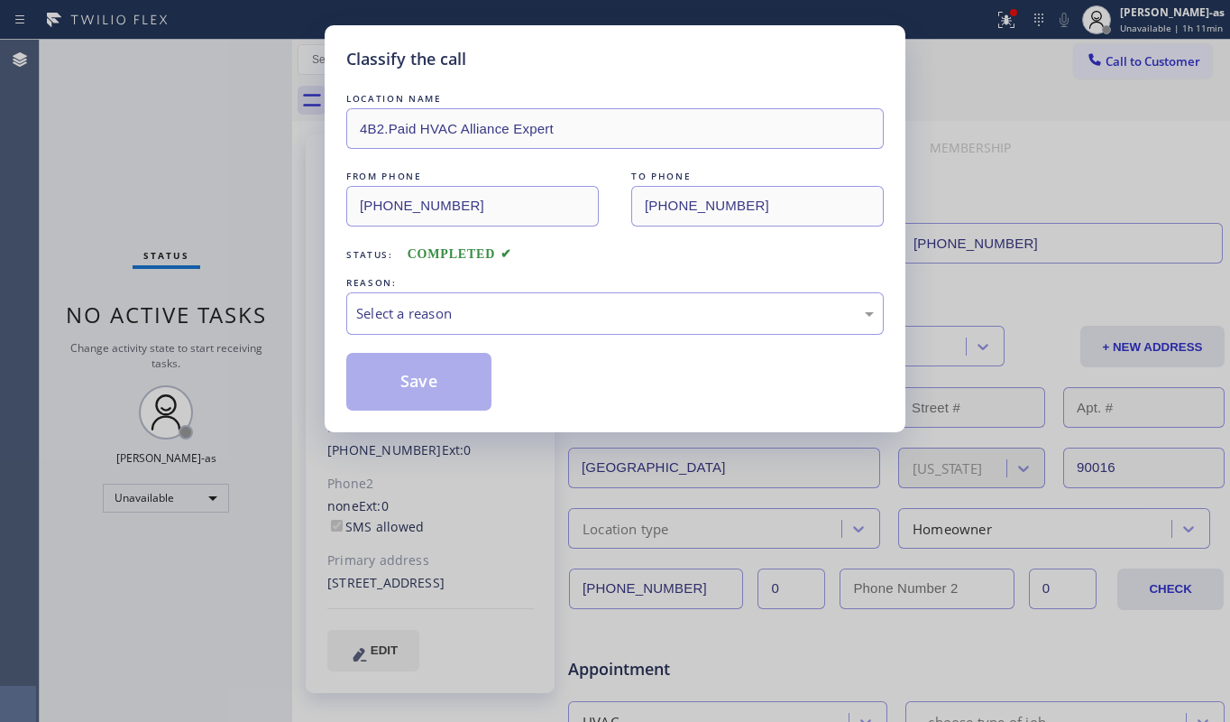
click at [204, 171] on div "Classify the call LOCATION NAME 4B2.Paid HVAC Alliance Expert FROM PHONE [PHONE…" at bounding box center [615, 361] width 1230 height 722
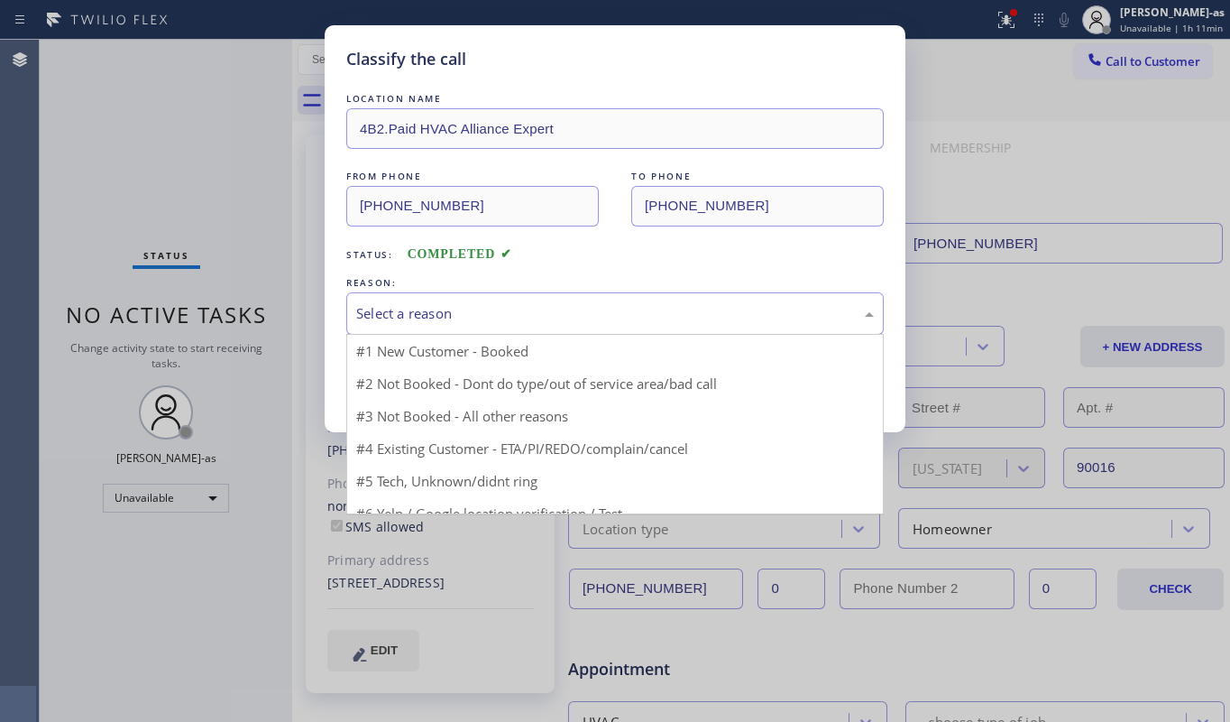
click at [554, 319] on div "Select a reason" at bounding box center [615, 313] width 518 height 21
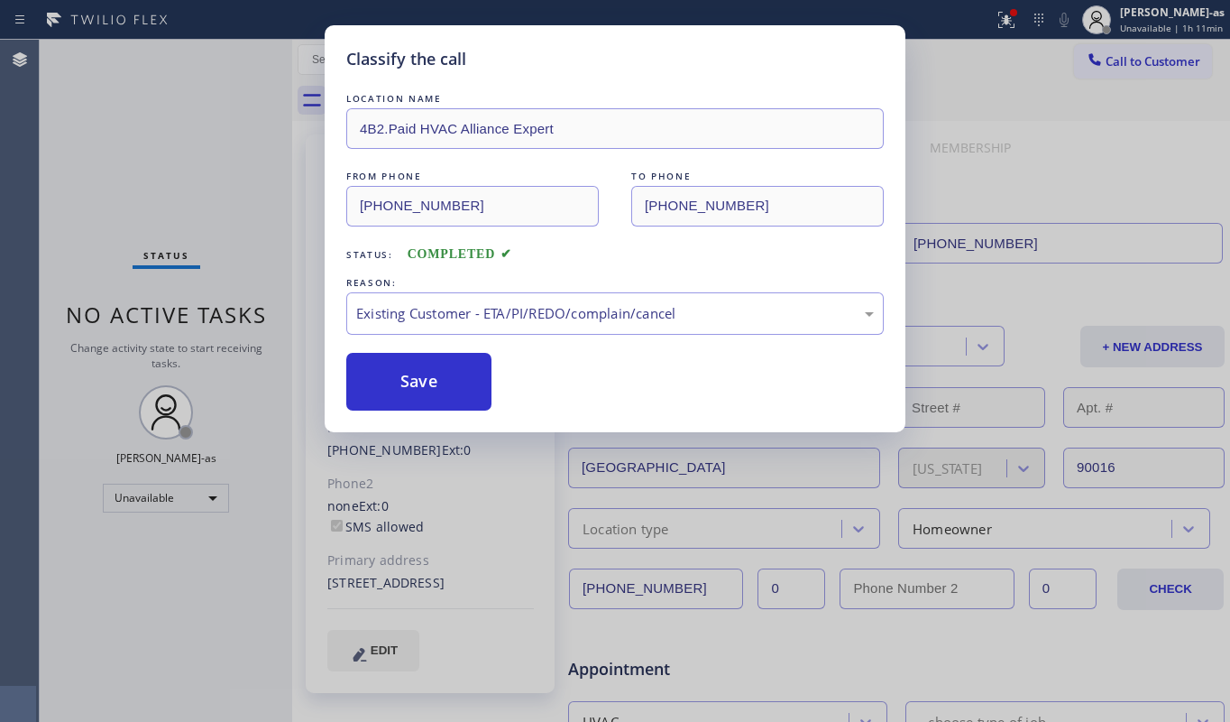
click at [438, 370] on button "Save" at bounding box center [418, 382] width 145 height 58
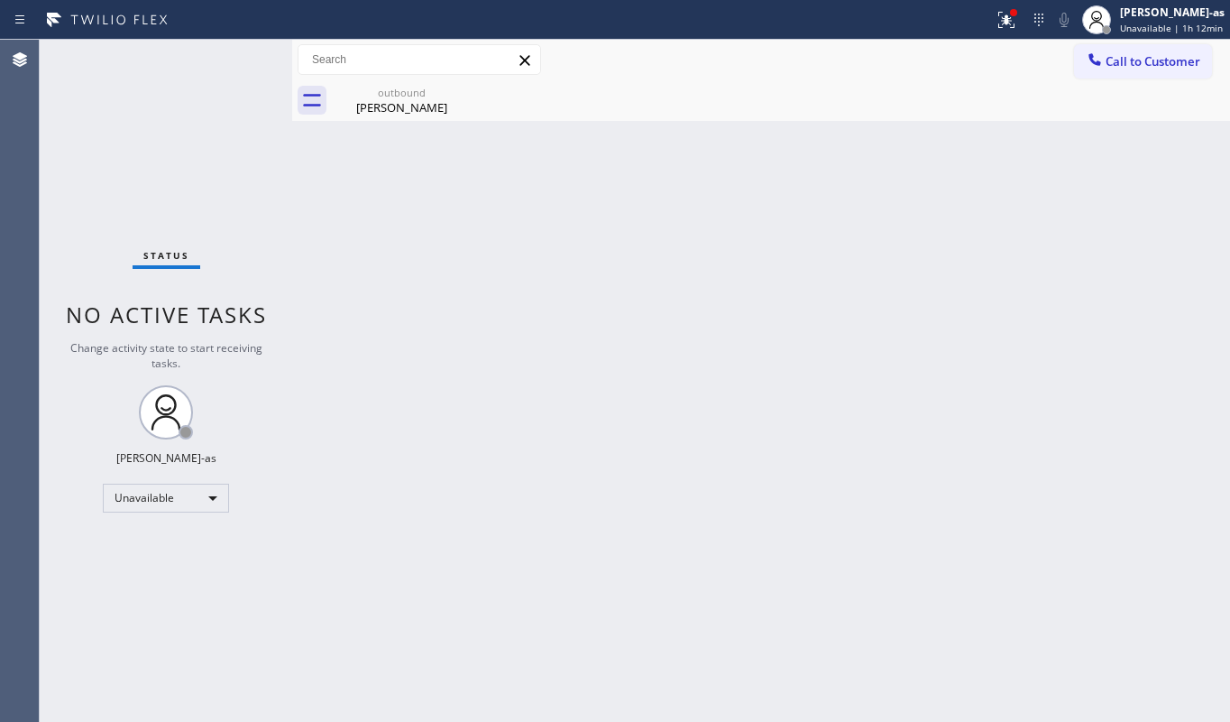
drag, startPoint x: 1148, startPoint y: 59, endPoint x: 1093, endPoint y: 72, distance: 56.7
click at [1144, 59] on span "Call to Customer" at bounding box center [1153, 61] width 95 height 16
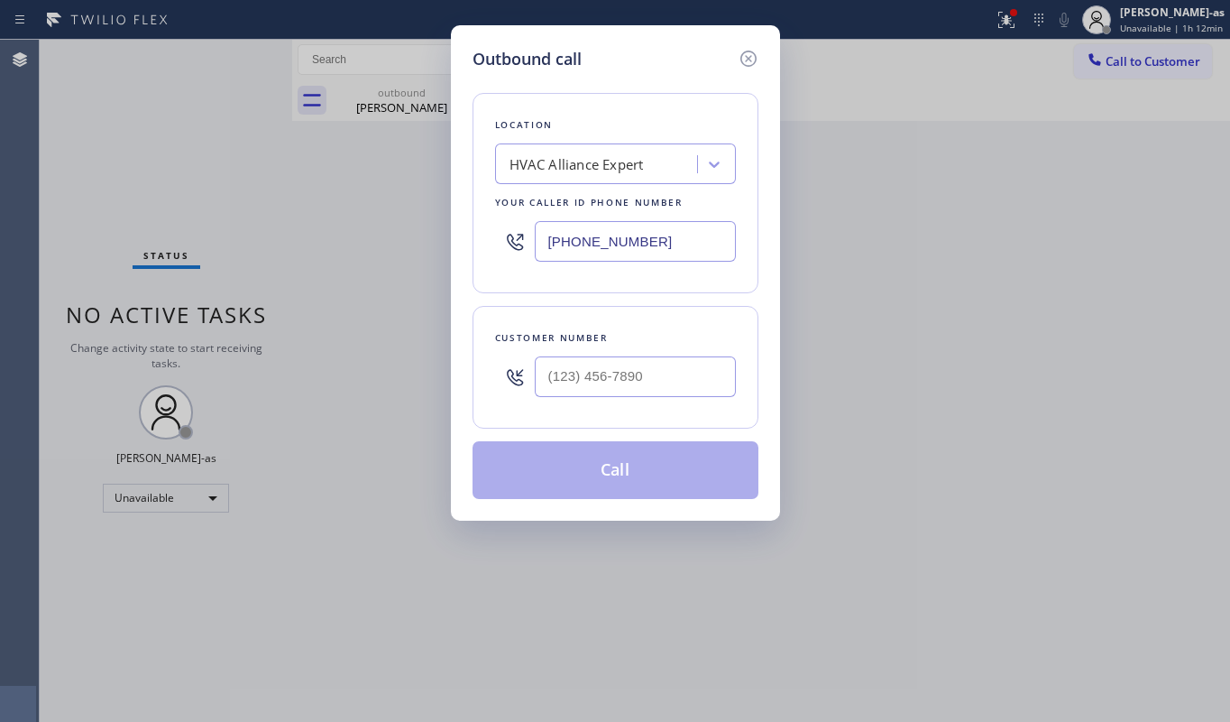
click at [676, 345] on div "Customer number" at bounding box center [615, 337] width 241 height 19
click at [680, 372] on input "(___) ___-____" at bounding box center [635, 376] width 201 height 41
paste input "484) 716-0897"
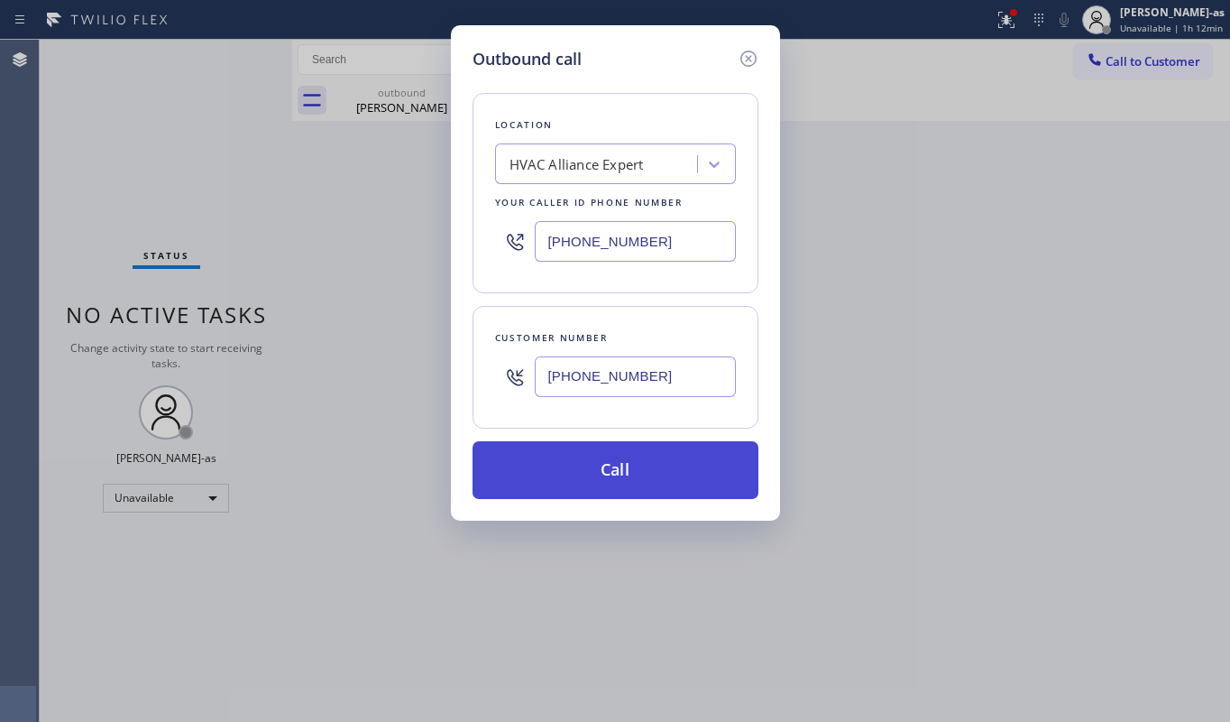
type input "[PHONE_NUMBER]"
click at [614, 474] on button "Call" at bounding box center [616, 470] width 286 height 58
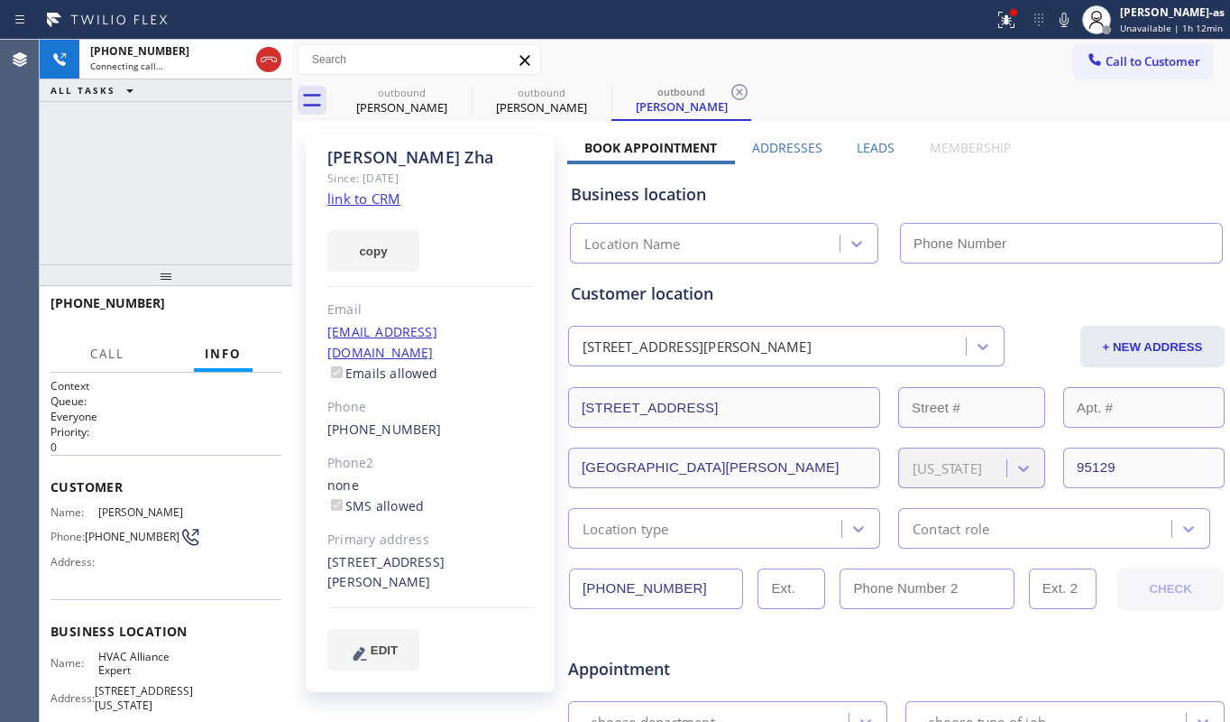
click at [380, 209] on div "copy" at bounding box center [430, 240] width 207 height 62
click at [380, 198] on link "link to CRM" at bounding box center [363, 198] width 73 height 18
type input "[PHONE_NUMBER]"
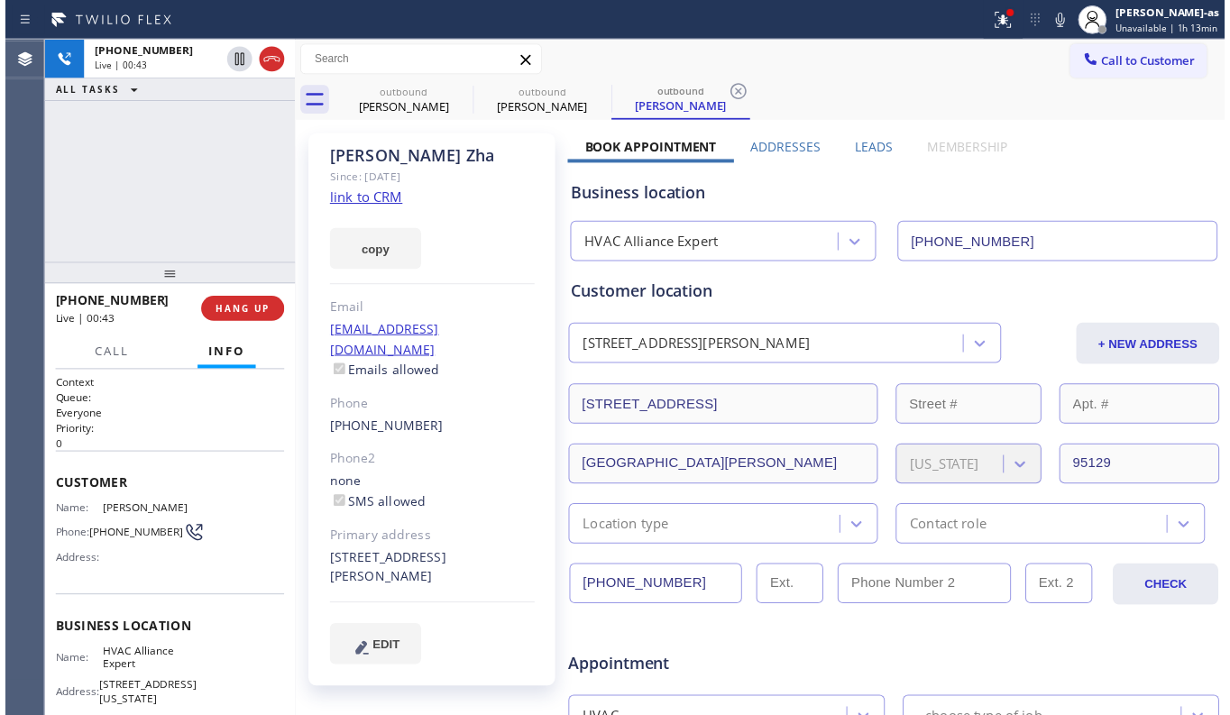
scroll to position [120, 0]
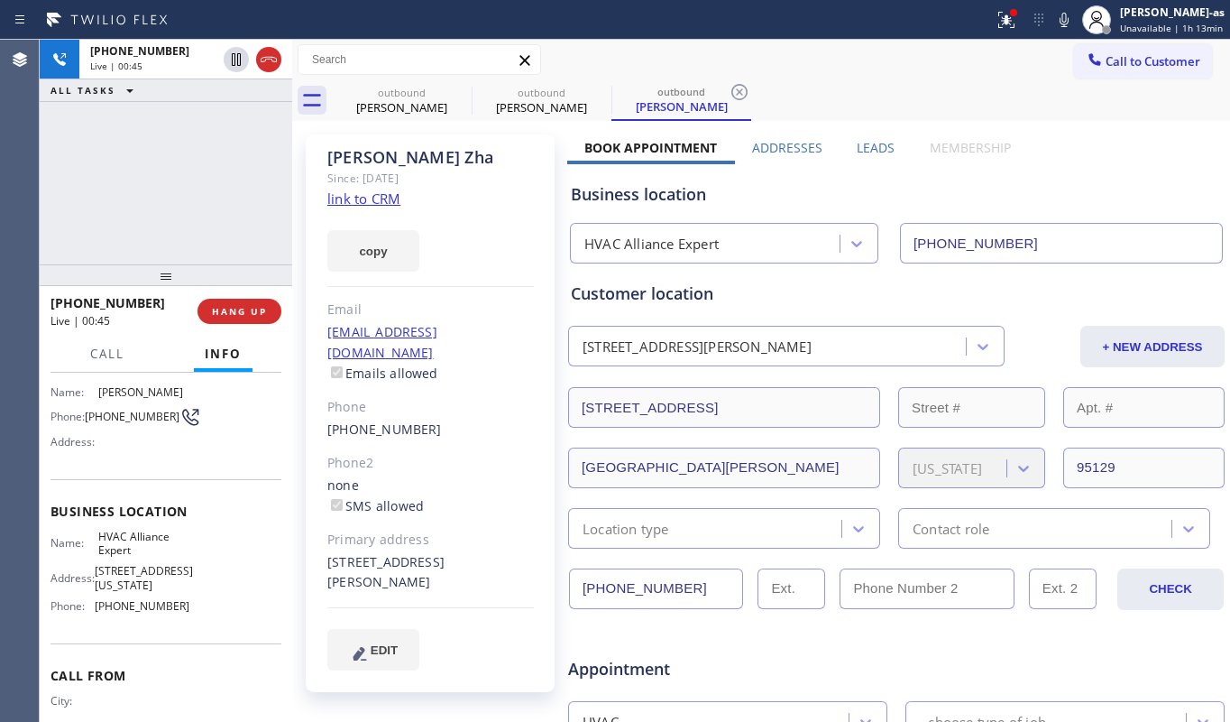
click at [142, 217] on div "[PHONE_NUMBER] Live | 00:45 ALL TASKS ALL TASKS ACTIVE TASKS TASKS IN WRAP UP" at bounding box center [166, 152] width 253 height 225
click at [144, 217] on div "[PHONE_NUMBER] Live | 00:45 ALL TASKS ALL TASKS ACTIVE TASKS TASKS IN WRAP UP" at bounding box center [166, 152] width 253 height 225
click at [148, 216] on div "[PHONE_NUMBER] Live | 00:46 ALL TASKS ALL TASKS ACTIVE TASKS TASKS IN WRAP UP" at bounding box center [166, 152] width 253 height 225
click at [249, 300] on button "HANG UP" at bounding box center [240, 311] width 84 height 25
click at [227, 308] on span "HANG UP" at bounding box center [239, 311] width 55 height 13
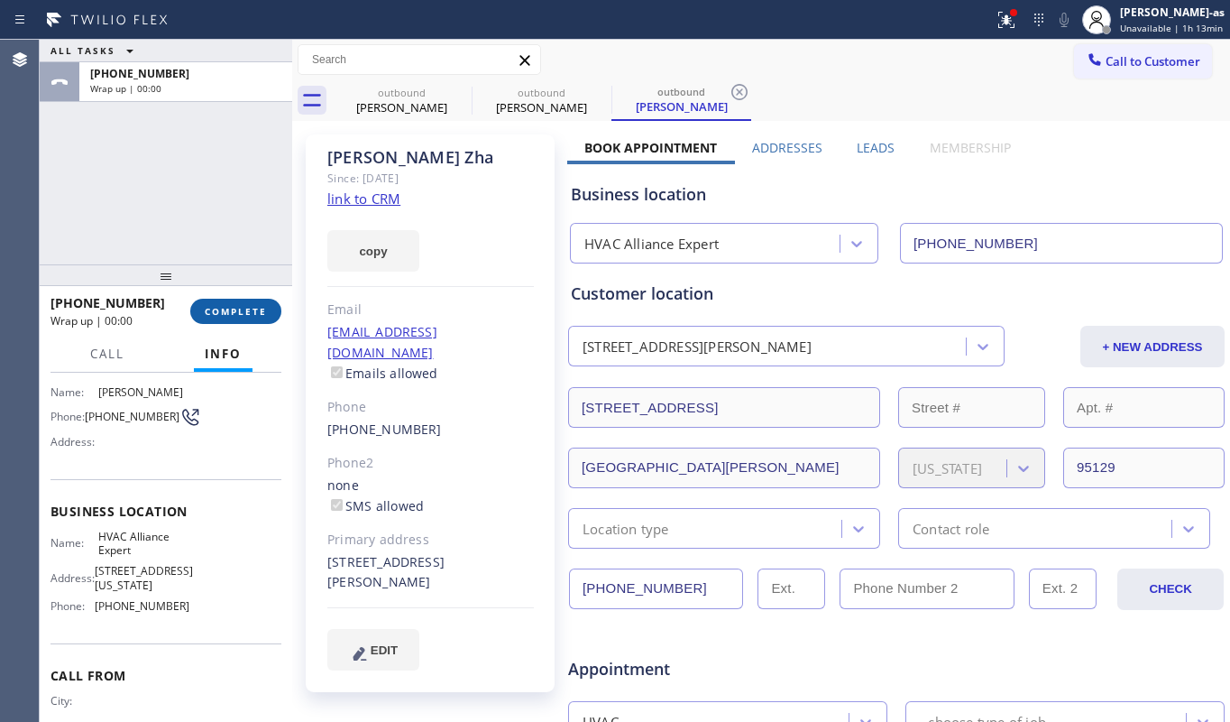
click at [262, 308] on span "COMPLETE" at bounding box center [236, 311] width 62 height 13
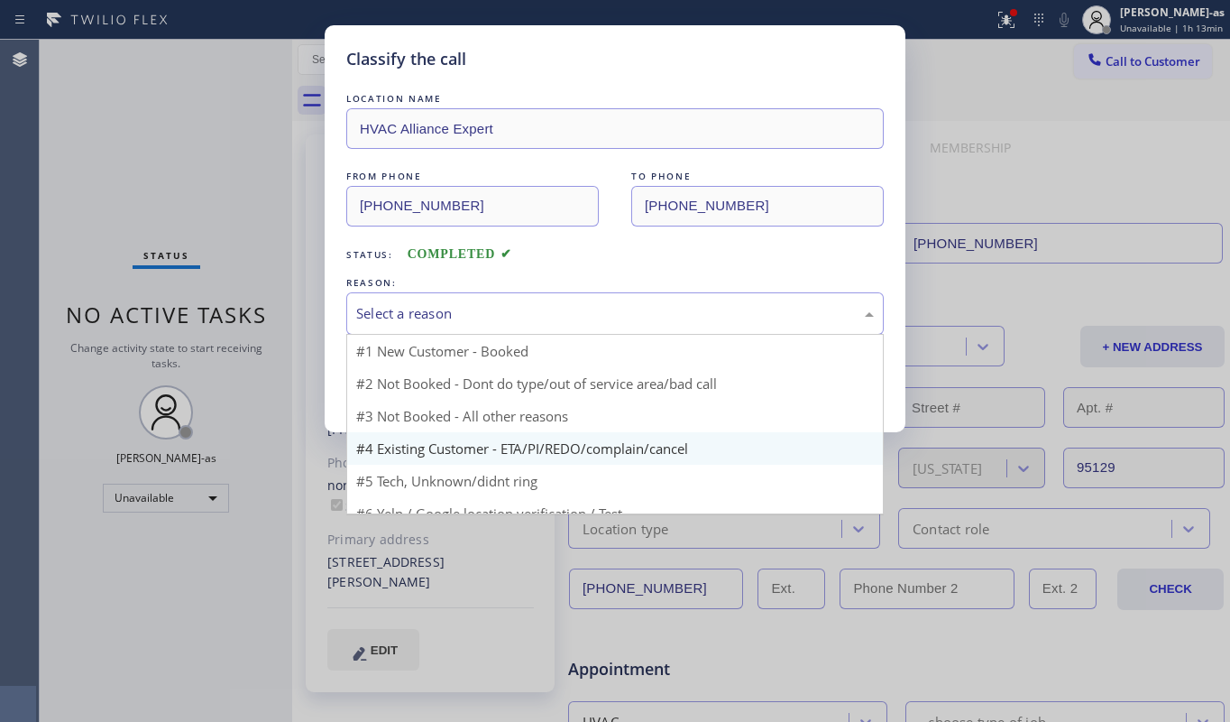
drag, startPoint x: 589, startPoint y: 305, endPoint x: 684, endPoint y: 405, distance: 137.8
click at [589, 304] on div "Select a reason" at bounding box center [615, 313] width 518 height 21
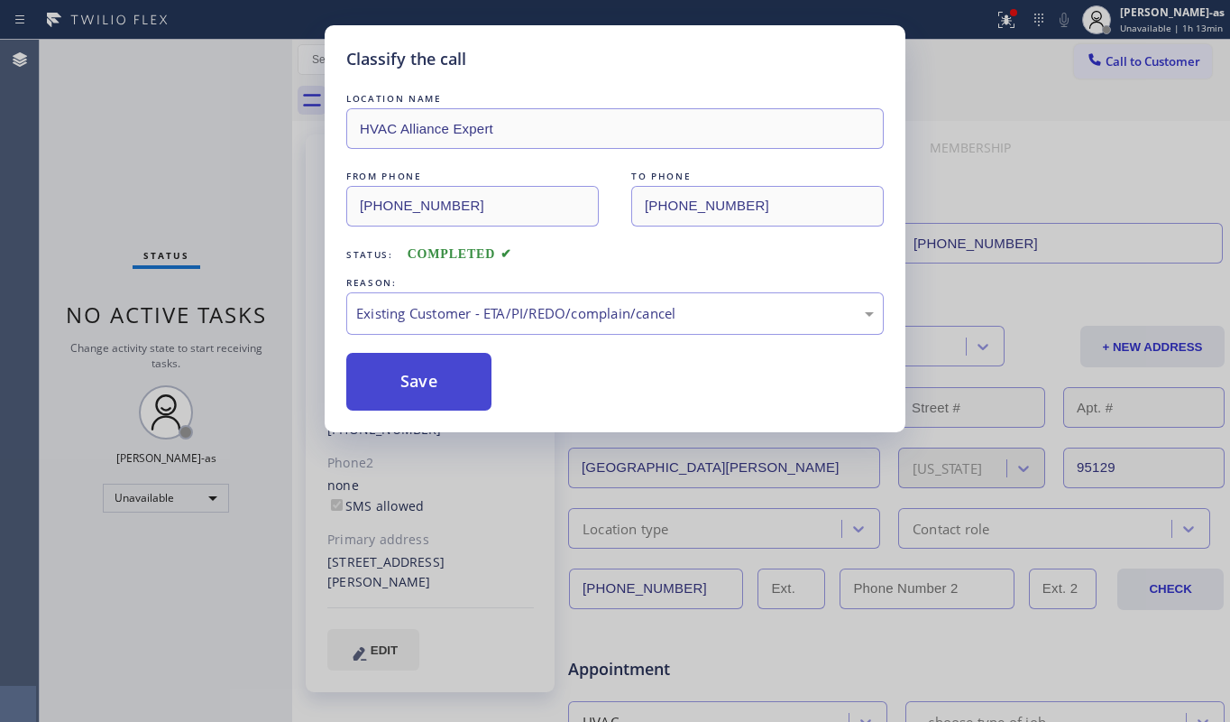
click at [453, 383] on button "Save" at bounding box center [418, 382] width 145 height 58
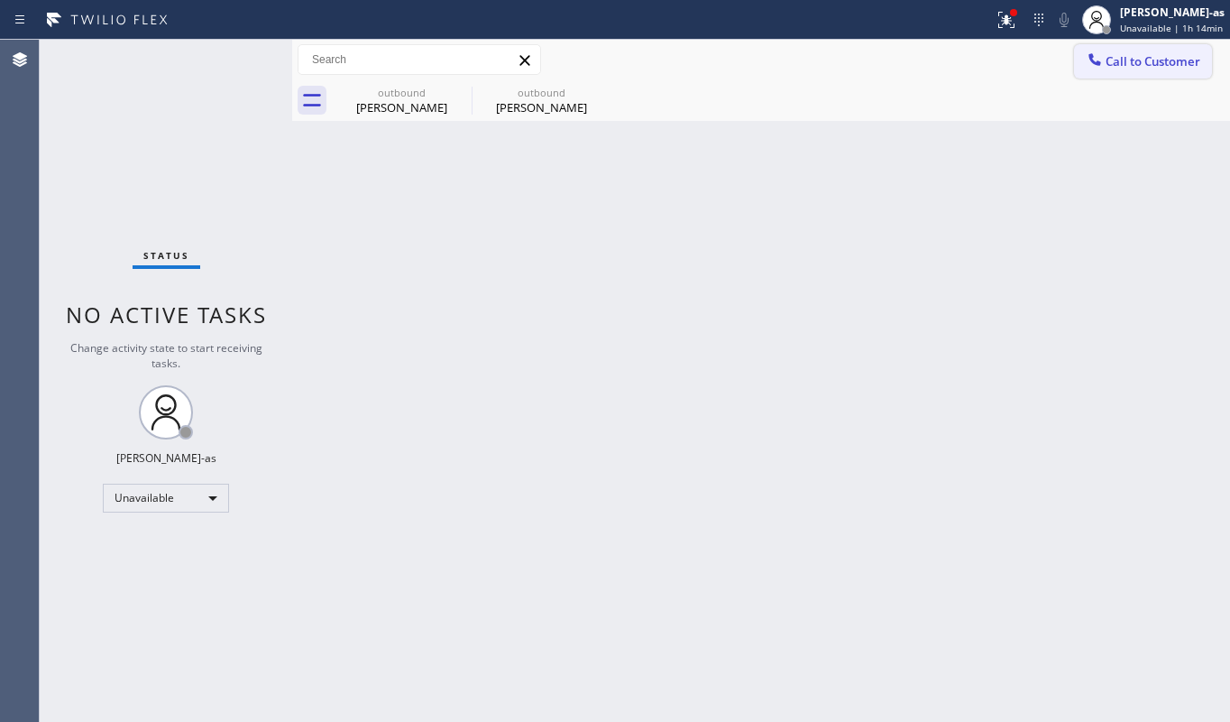
click at [1126, 47] on button "Call to Customer" at bounding box center [1143, 61] width 138 height 34
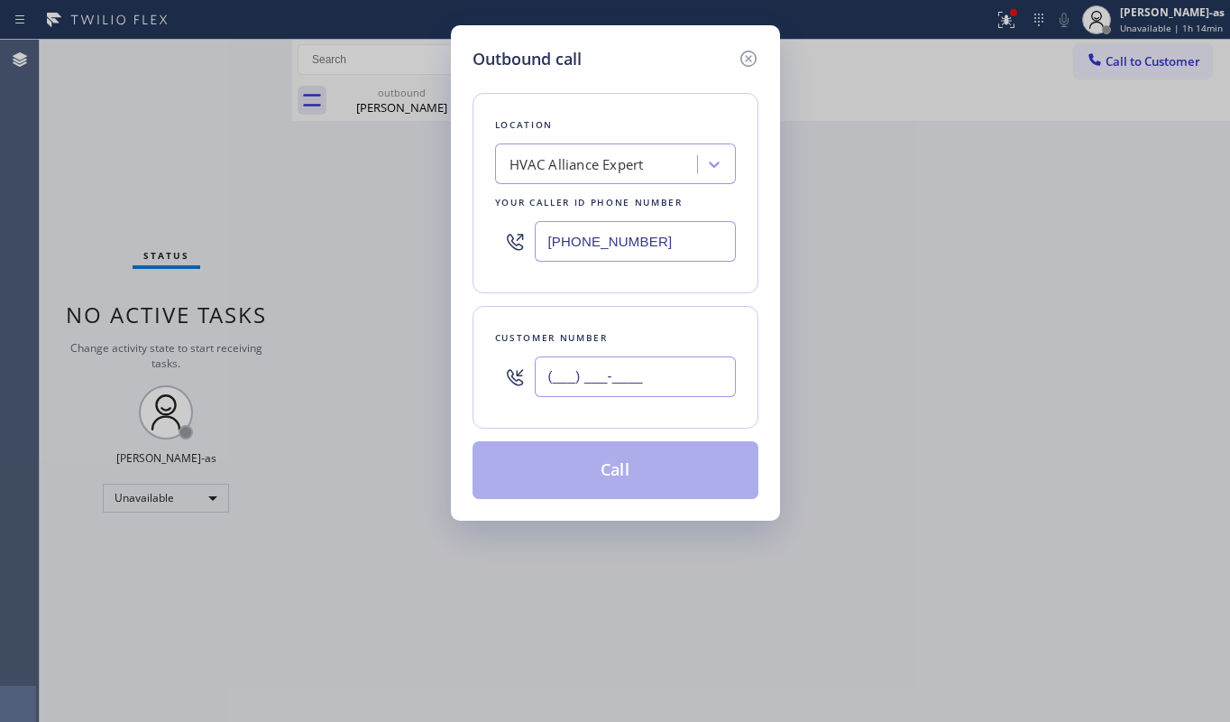
click at [667, 362] on input "(___) ___-____" at bounding box center [635, 376] width 201 height 41
paste input "714) 465-6116"
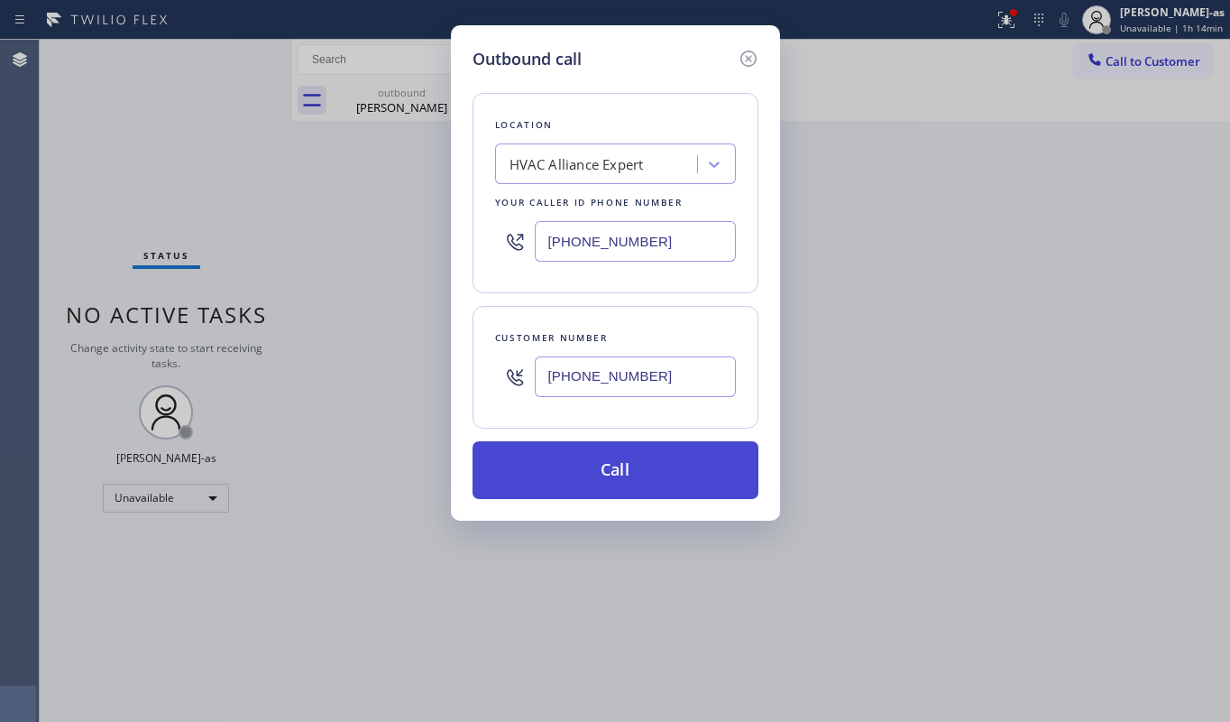
type input "[PHONE_NUMBER]"
click at [653, 467] on button "Call" at bounding box center [616, 470] width 286 height 58
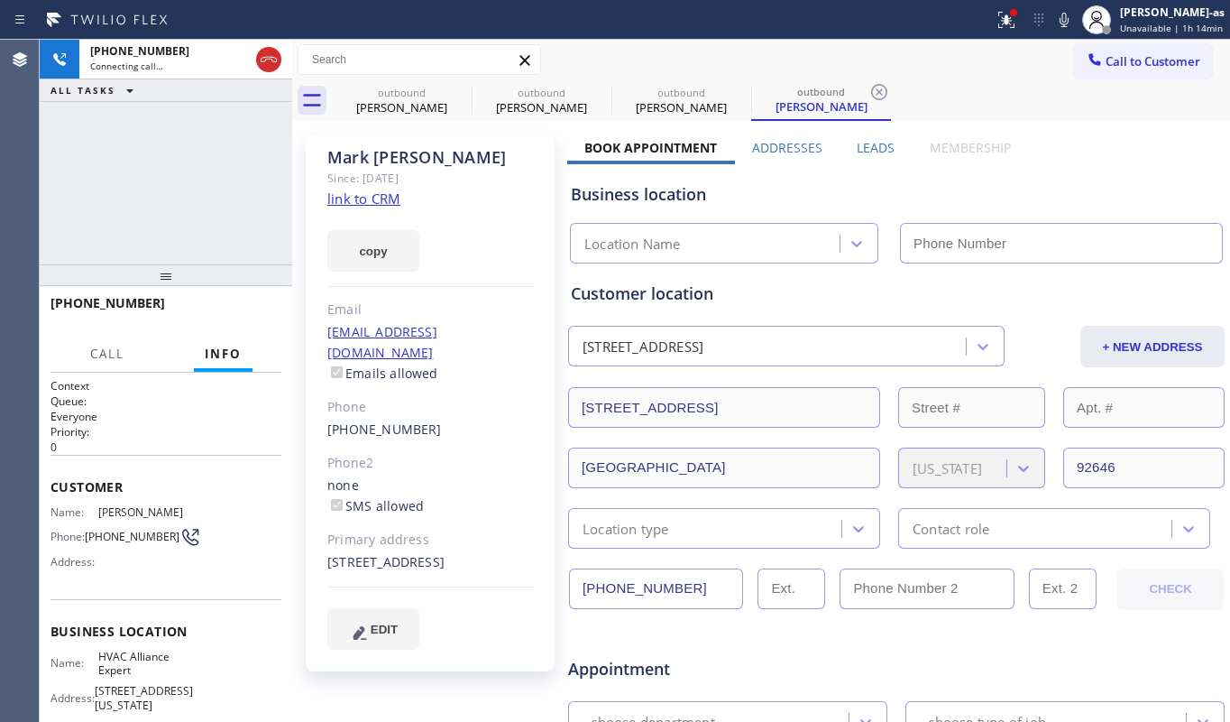
click at [391, 199] on link "link to CRM" at bounding box center [363, 198] width 73 height 18
type input "[PHONE_NUMBER]"
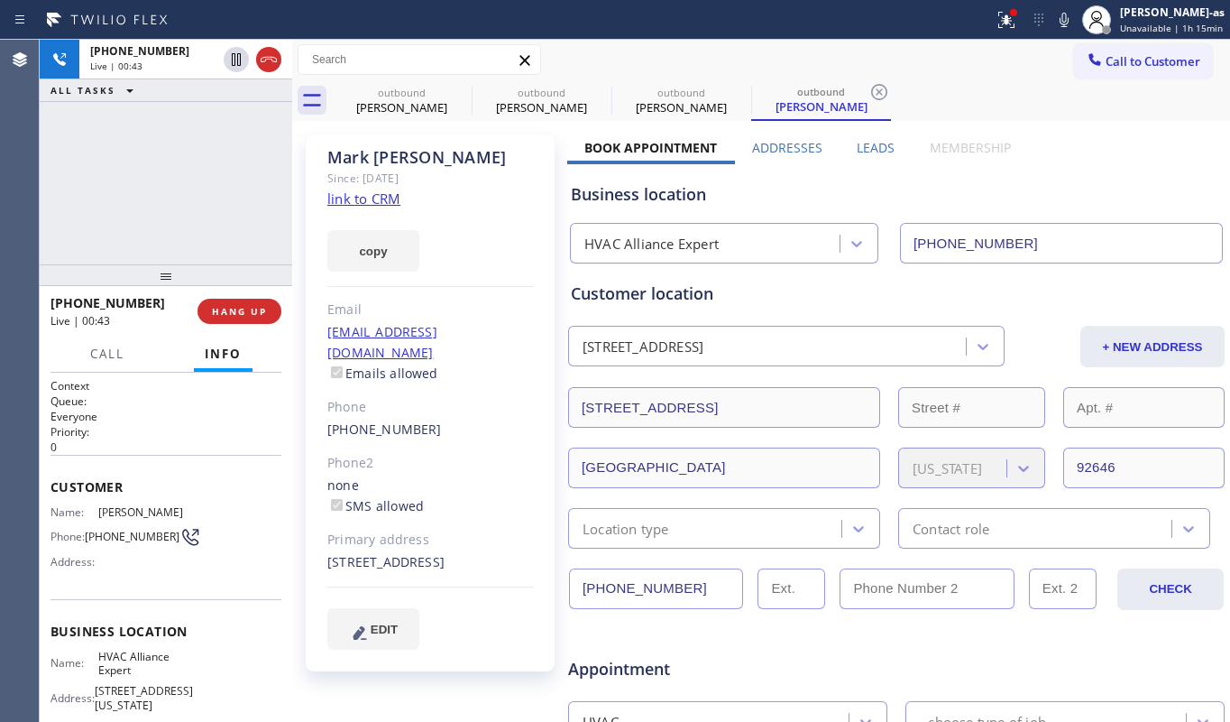
click at [239, 207] on div "[PHONE_NUMBER] Live | 00:43 ALL TASKS ALL TASKS ACTIVE TASKS TASKS IN WRAP UP" at bounding box center [166, 152] width 253 height 225
click at [239, 209] on div "[PHONE_NUMBER] Live | 00:44 ALL TASKS ALL TASKS ACTIVE TASKS TASKS IN WRAP UP" at bounding box center [166, 152] width 253 height 225
click at [225, 221] on div "[PHONE_NUMBER] Live | 00:45 ALL TASKS ALL TASKS ACTIVE TASKS TASKS IN WRAP UP" at bounding box center [166, 152] width 253 height 225
click at [228, 217] on div "[PHONE_NUMBER] Live | 00:46 ALL TASKS ALL TASKS ACTIVE TASKS TASKS IN WRAP UP" at bounding box center [166, 152] width 253 height 225
drag, startPoint x: 242, startPoint y: 308, endPoint x: 265, endPoint y: 312, distance: 23.7
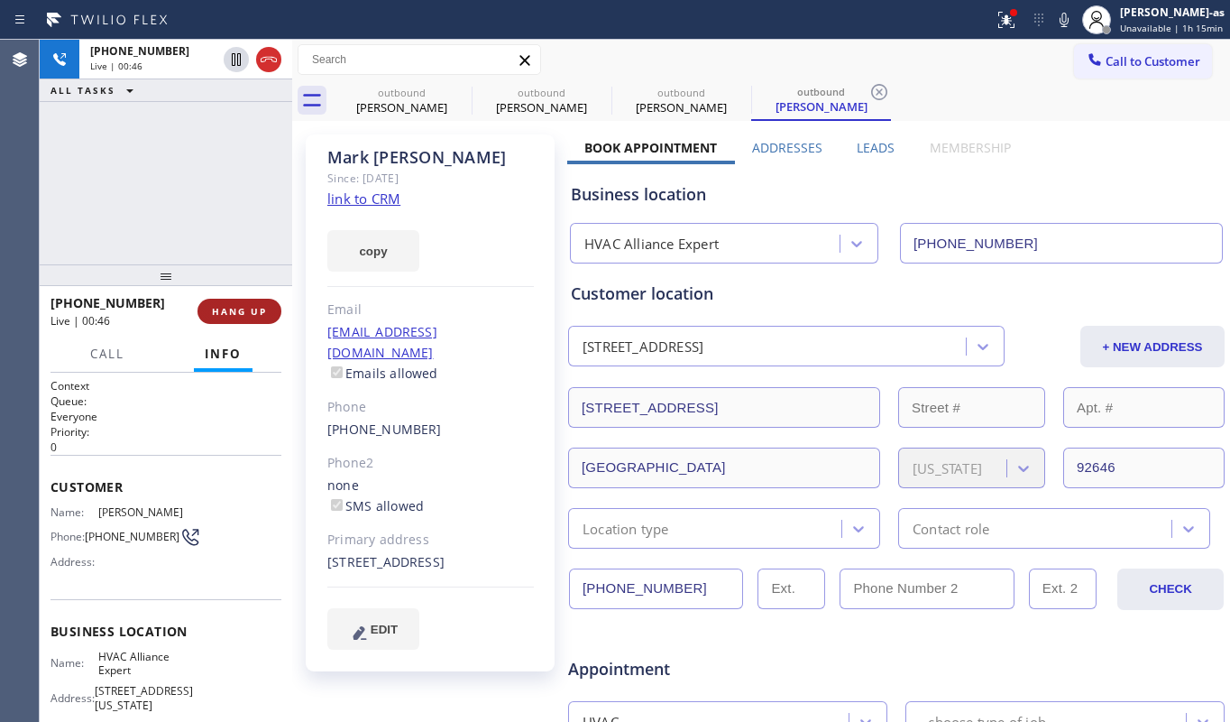
click at [250, 308] on span "HANG UP" at bounding box center [239, 311] width 55 height 13
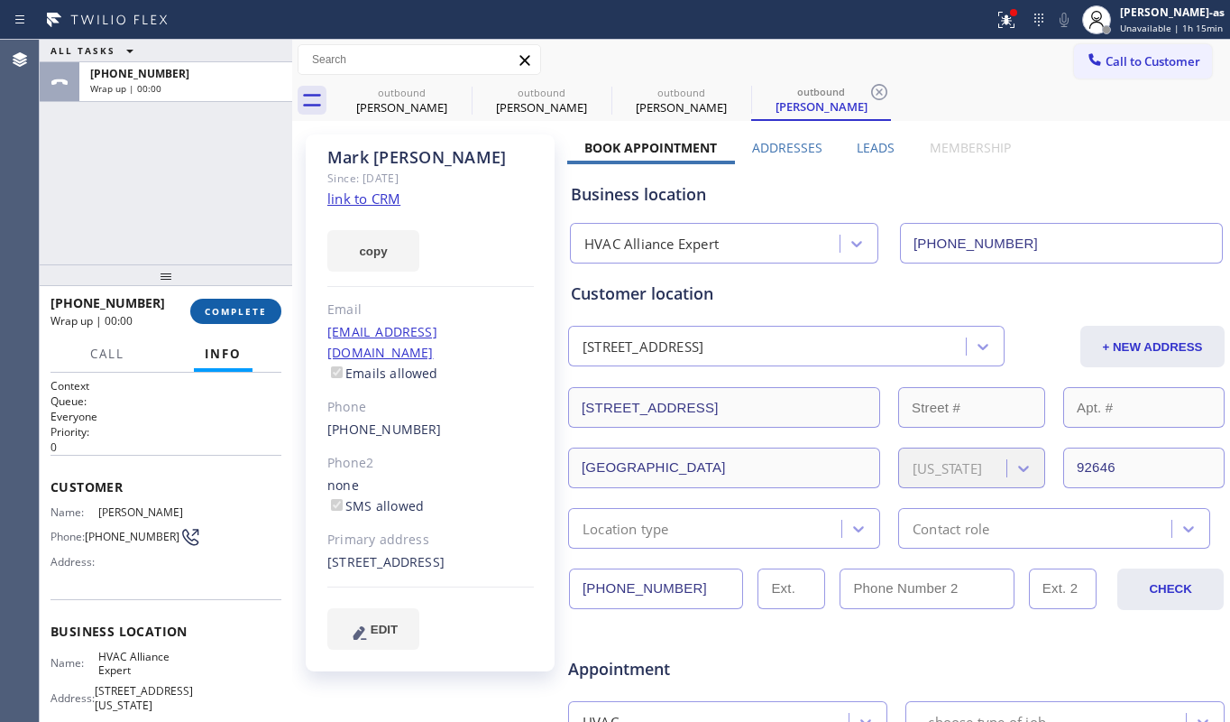
drag, startPoint x: 246, startPoint y: 311, endPoint x: 256, endPoint y: 321, distance: 14.0
click at [256, 314] on span "COMPLETE" at bounding box center [236, 311] width 62 height 13
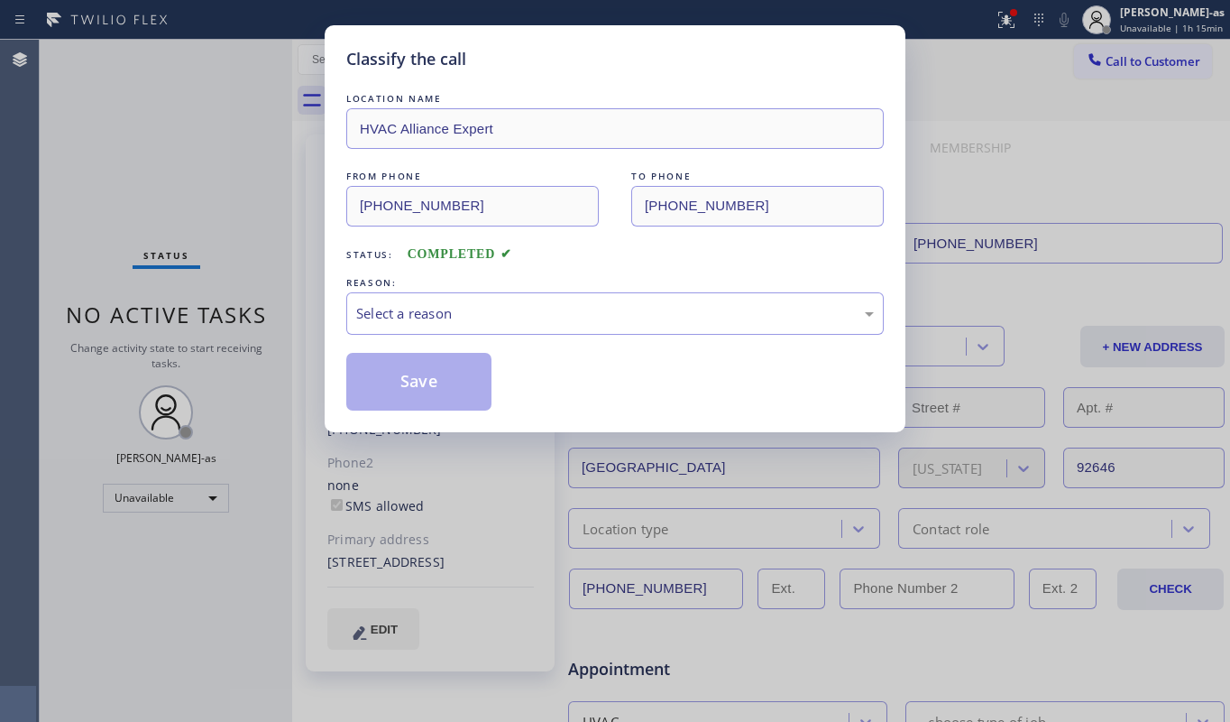
click at [225, 297] on div "Classify the call LOCATION NAME HVAC Alliance Expert FROM PHONE [PHONE_NUMBER] …" at bounding box center [615, 361] width 1230 height 722
drag, startPoint x: 192, startPoint y: 238, endPoint x: 285, endPoint y: 263, distance: 96.3
click at [256, 257] on div "Classify the call LOCATION NAME HVAC Alliance Expert FROM PHONE [PHONE_NUMBER] …" at bounding box center [615, 361] width 1230 height 722
click at [498, 314] on div "Select a reason" at bounding box center [615, 313] width 518 height 21
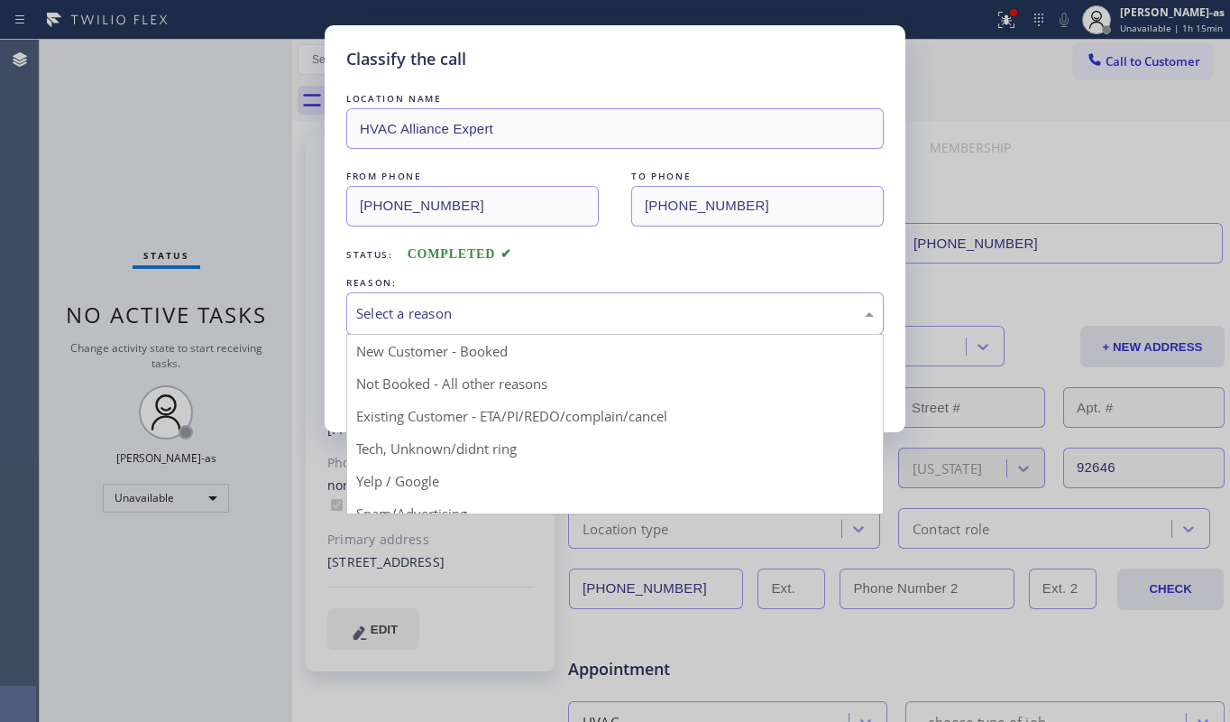
drag, startPoint x: 589, startPoint y: 418, endPoint x: 579, endPoint y: 409, distance: 14.0
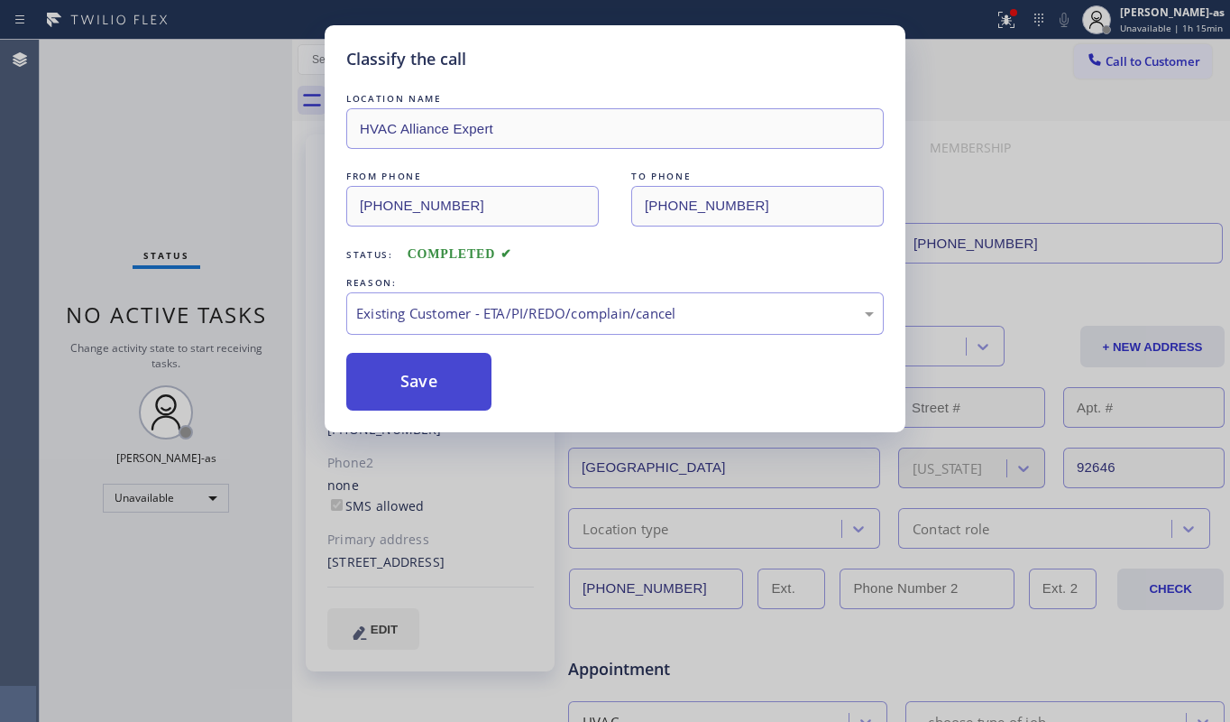
click at [422, 381] on button "Save" at bounding box center [418, 382] width 145 height 58
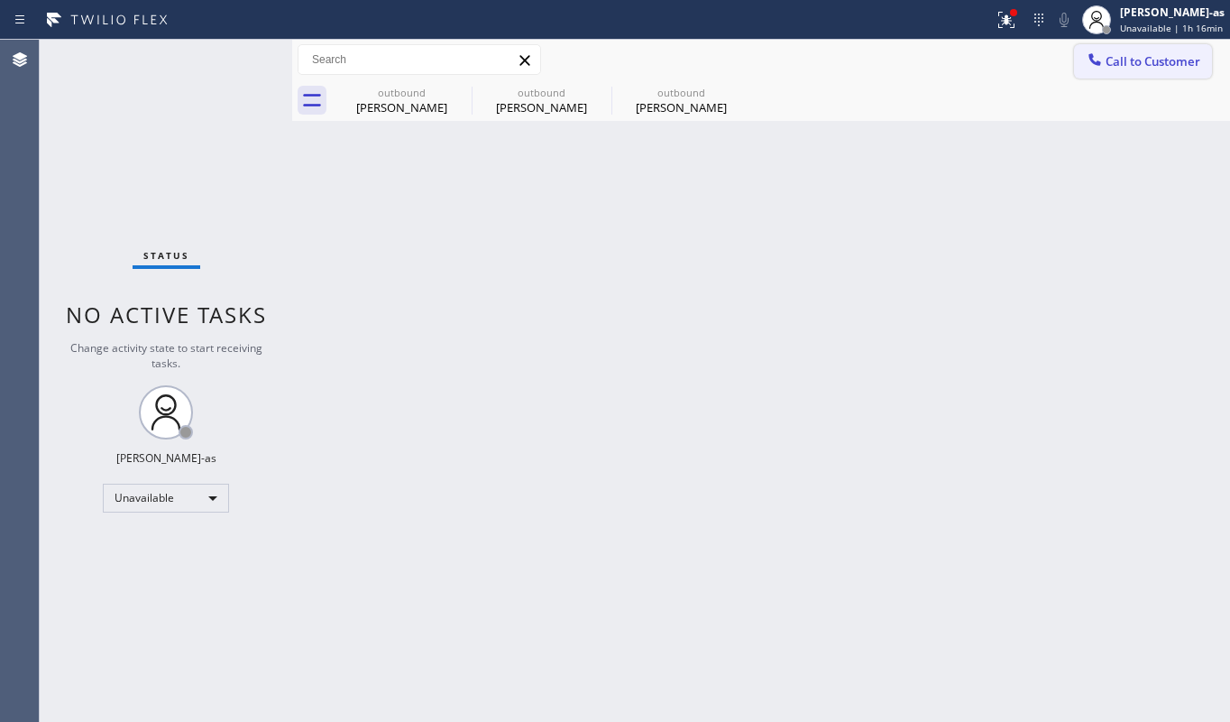
click at [1118, 67] on span "Call to Customer" at bounding box center [1153, 61] width 95 height 16
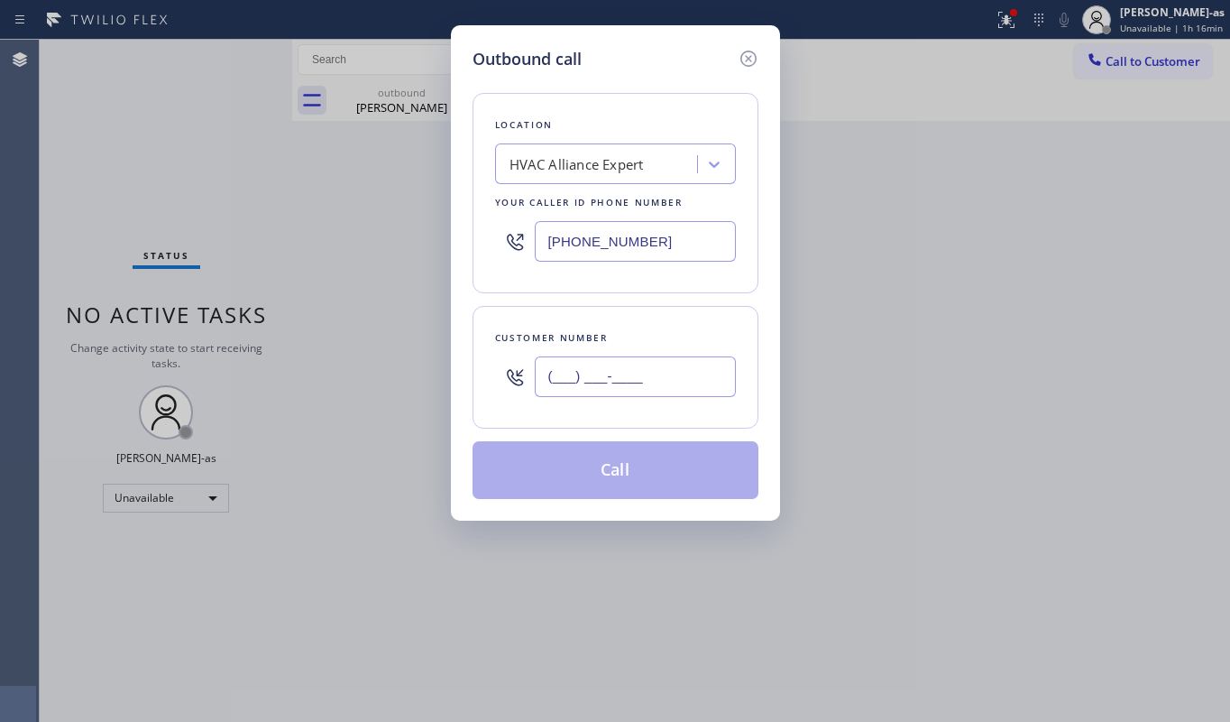
click at [624, 375] on input "(___) ___-____" at bounding box center [635, 376] width 201 height 41
paste input "213) 842-0693"
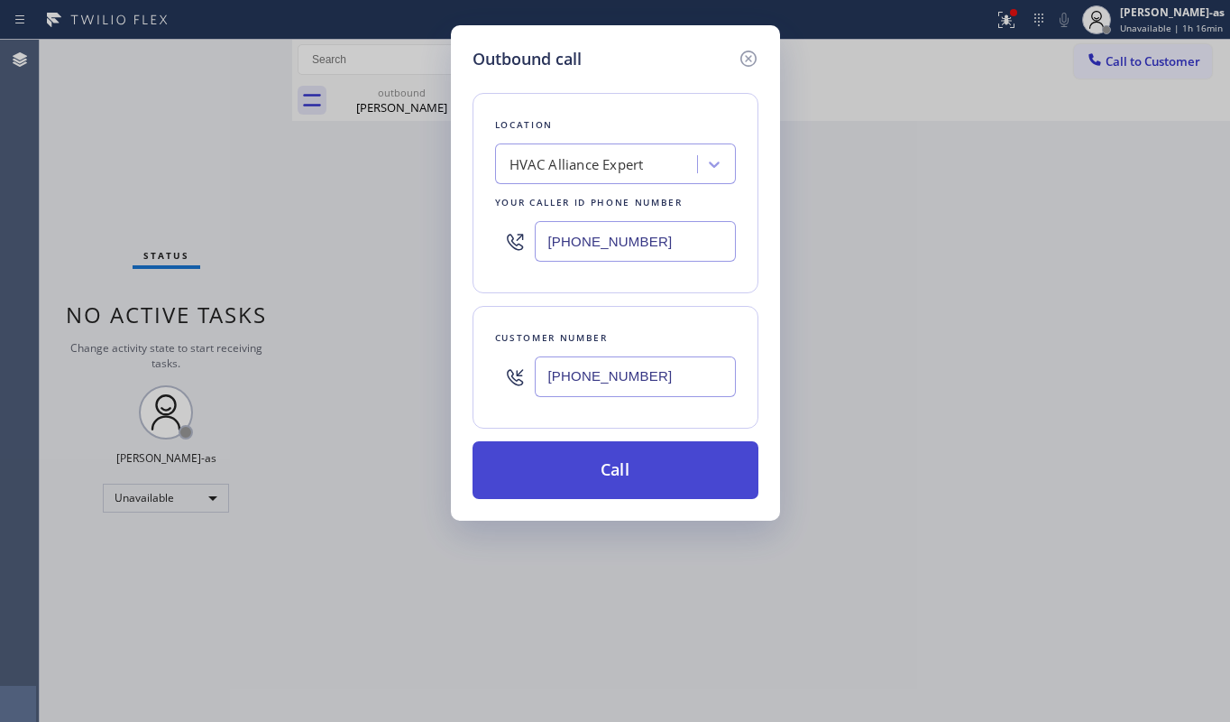
type input "[PHONE_NUMBER]"
click at [617, 458] on button "Call" at bounding box center [616, 470] width 286 height 58
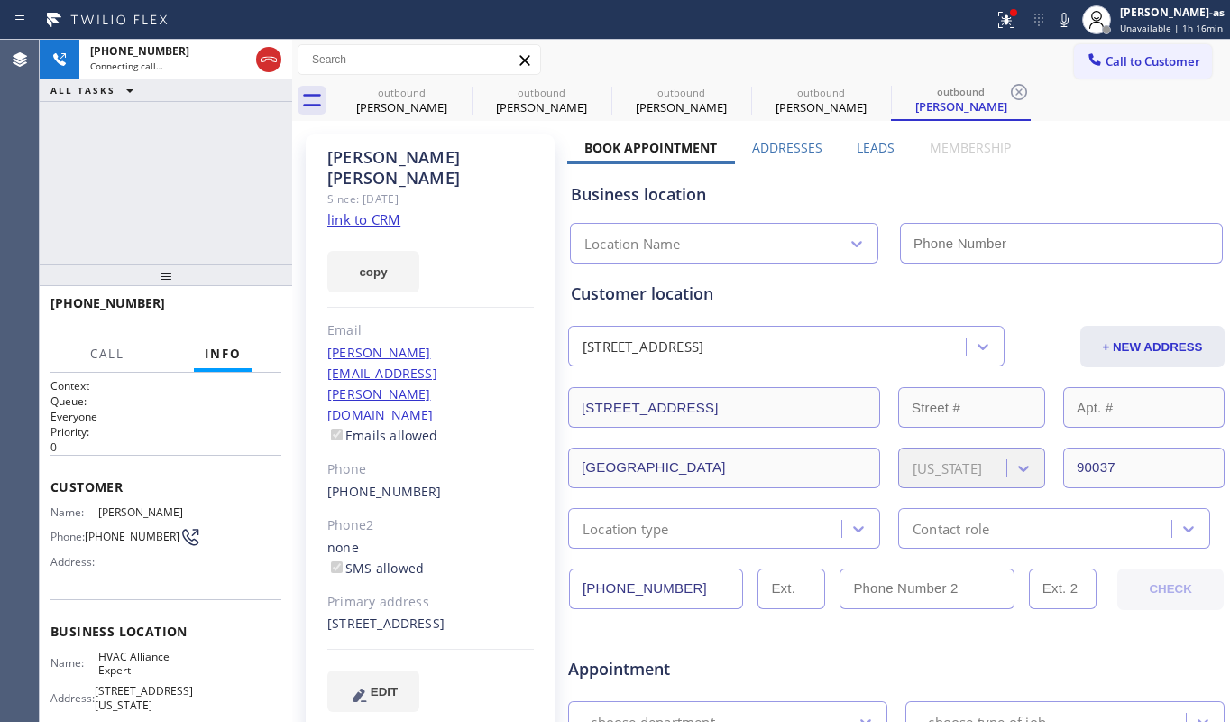
type input "[PHONE_NUMBER]"
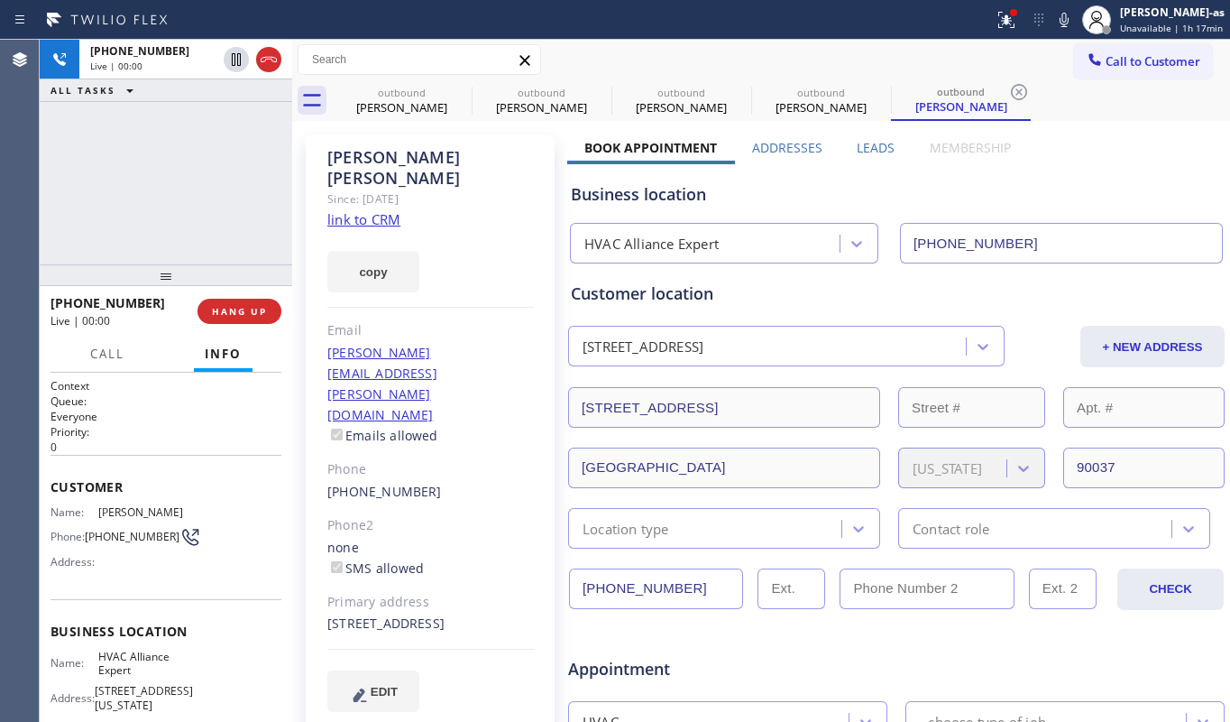
click at [76, 167] on div "[PHONE_NUMBER] Live | 00:00 ALL TASKS ALL TASKS ACTIVE TASKS TASKS IN WRAP UP" at bounding box center [166, 152] width 253 height 225
drag, startPoint x: 120, startPoint y: 191, endPoint x: 283, endPoint y: 181, distance: 163.5
click at [126, 191] on div "[PHONE_NUMBER] Live | 00:01 ALL TASKS ALL TASKS ACTIVE TASKS TASKS IN WRAP UP" at bounding box center [166, 152] width 253 height 225
click at [362, 210] on link "link to CRM" at bounding box center [363, 219] width 73 height 18
click at [149, 156] on div "[PHONE_NUMBER] Live | 00:51 ALL TASKS ALL TASKS ACTIVE TASKS TASKS IN WRAP UP" at bounding box center [166, 152] width 253 height 225
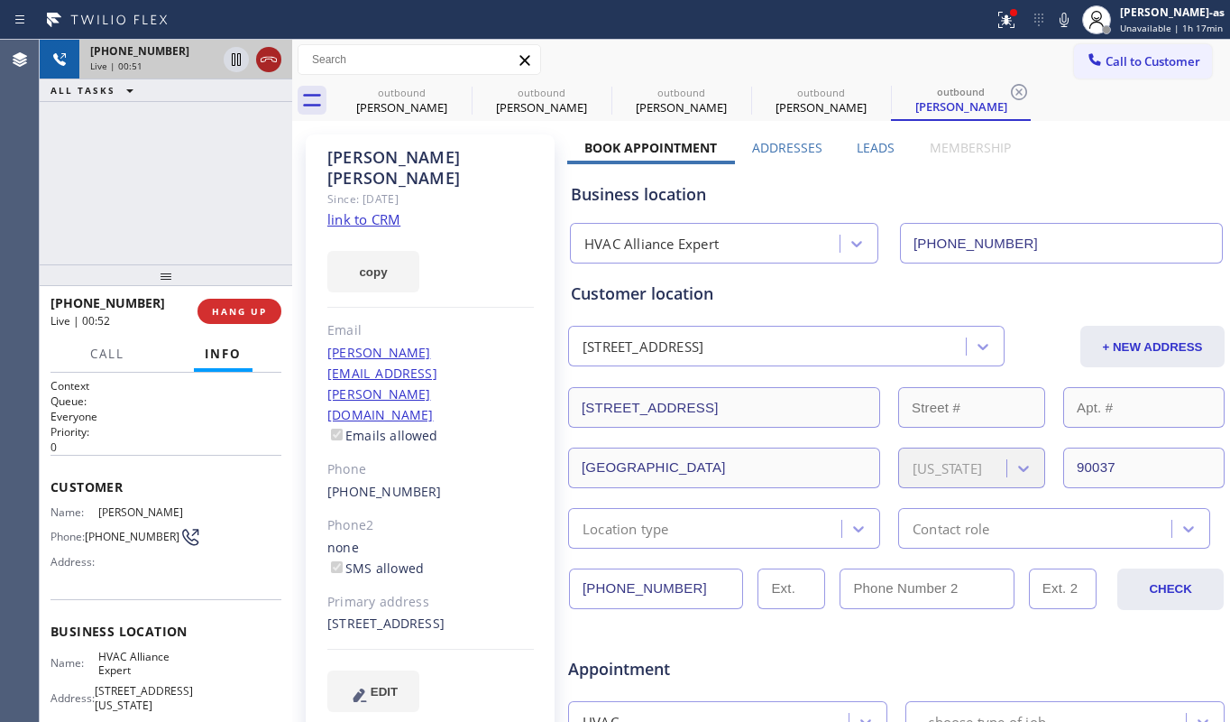
click at [264, 56] on icon at bounding box center [269, 60] width 22 height 22
click at [218, 168] on div "[PHONE_NUMBER] Live | 00:51 ALL TASKS ALL TASKS ACTIVE TASKS TASKS IN WRAP UP" at bounding box center [166, 152] width 253 height 225
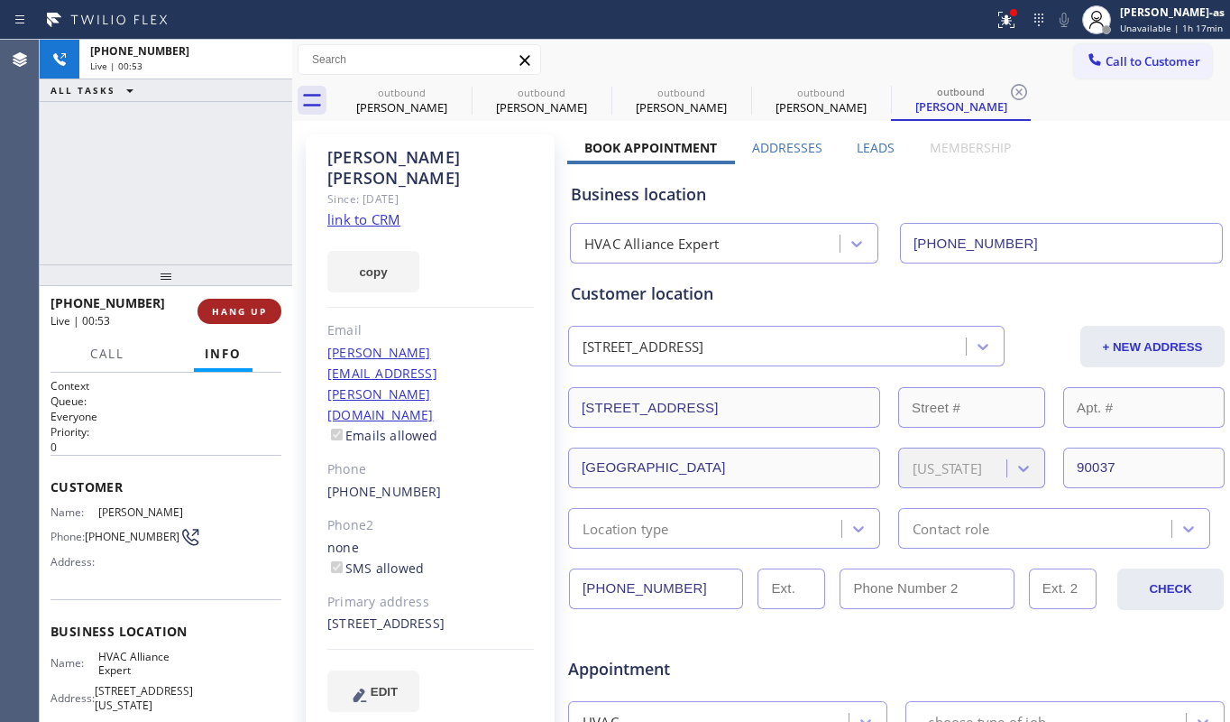
click at [261, 299] on button "HANG UP" at bounding box center [240, 311] width 84 height 25
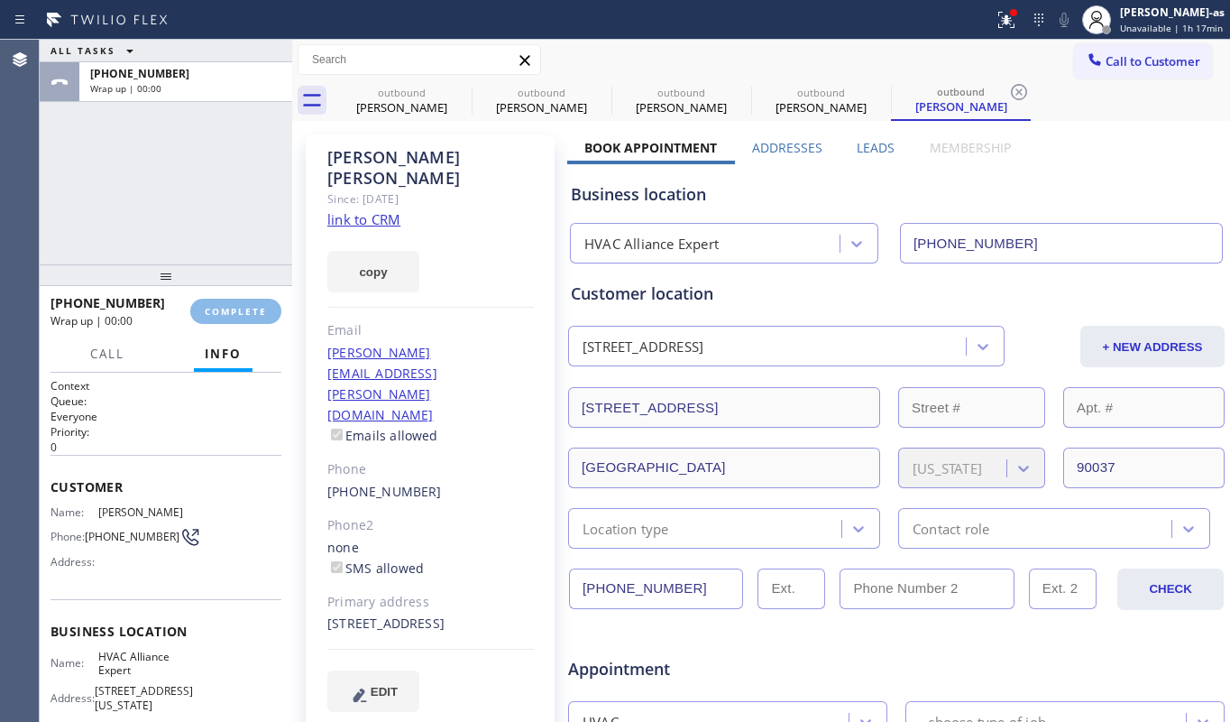
click at [215, 235] on div "ALL TASKS ALL TASKS ACTIVE TASKS TASKS IN WRAP UP [PHONE_NUMBER] Wrap up | 00:00" at bounding box center [166, 152] width 253 height 225
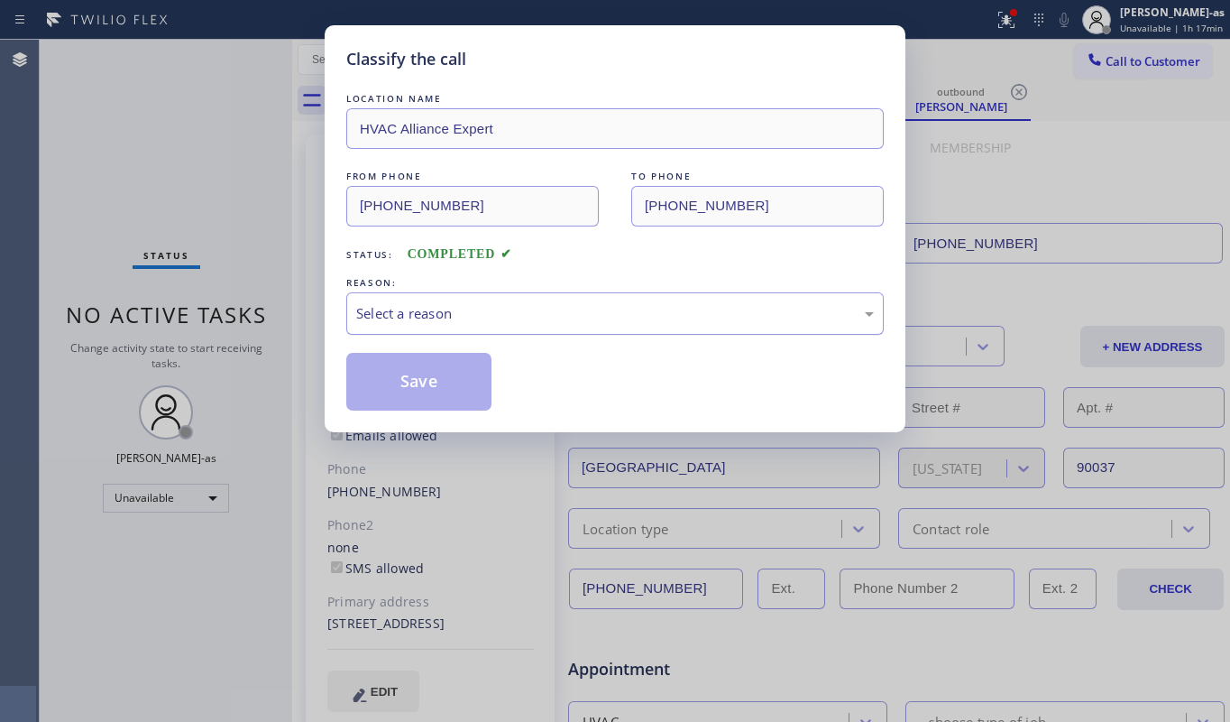
click at [557, 317] on div "Select a reason" at bounding box center [615, 313] width 518 height 21
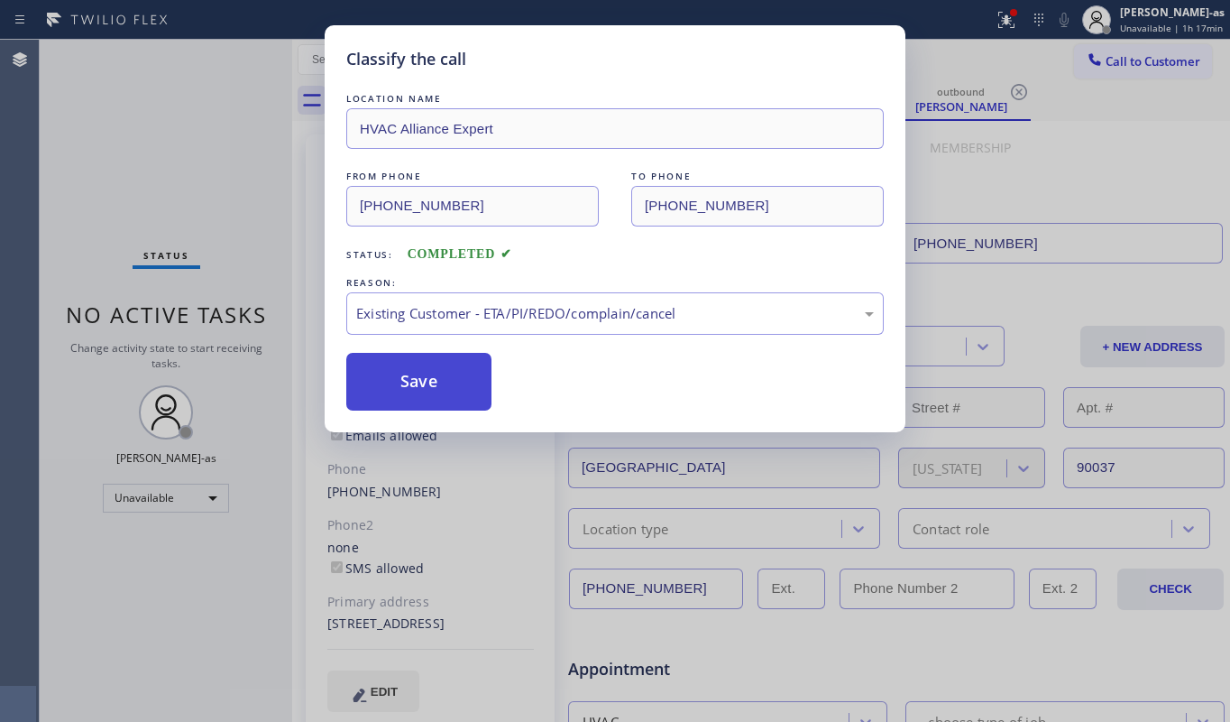
click at [440, 379] on button "Save" at bounding box center [418, 382] width 145 height 58
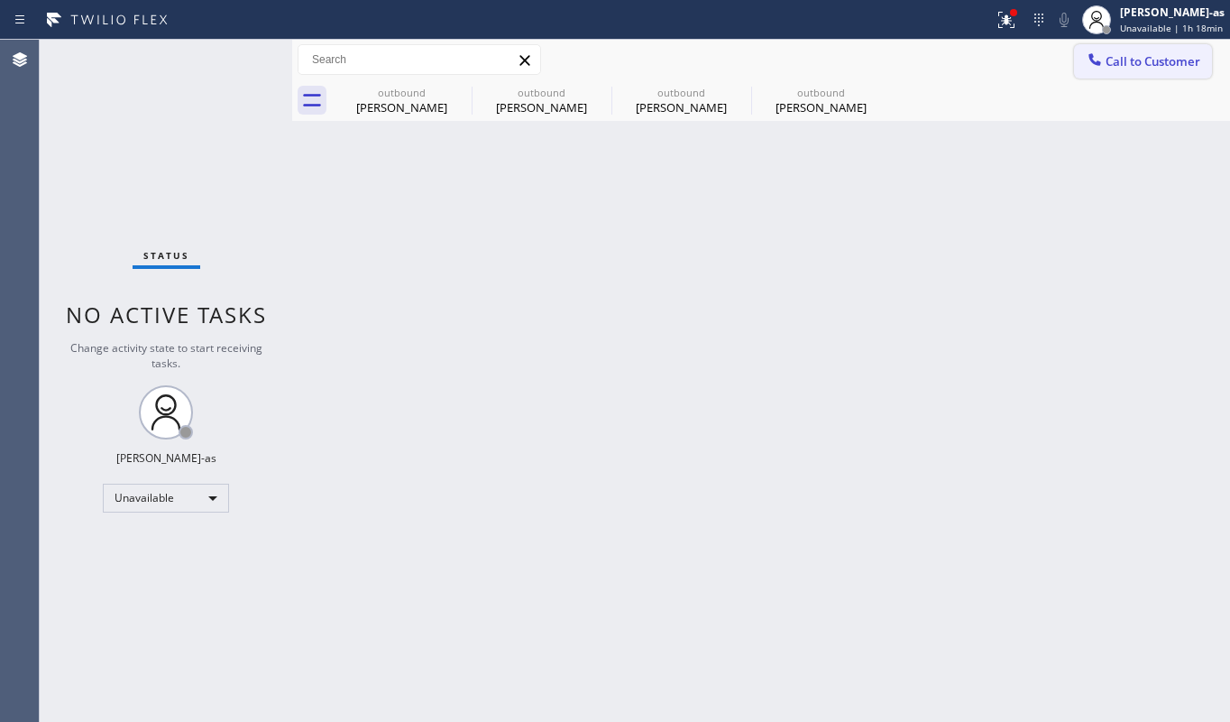
click at [1144, 65] on span "Call to Customer" at bounding box center [1153, 61] width 95 height 16
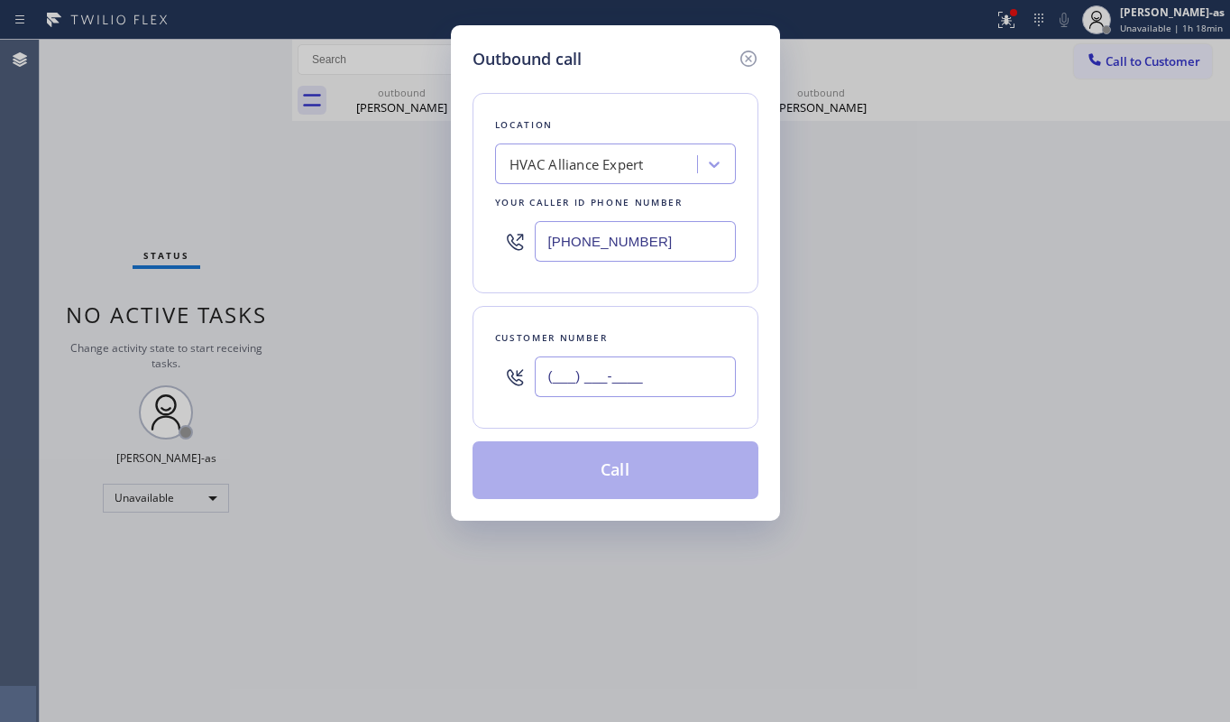
click at [675, 387] on input "(___) ___-____" at bounding box center [635, 376] width 201 height 41
paste input "949) 292-3783"
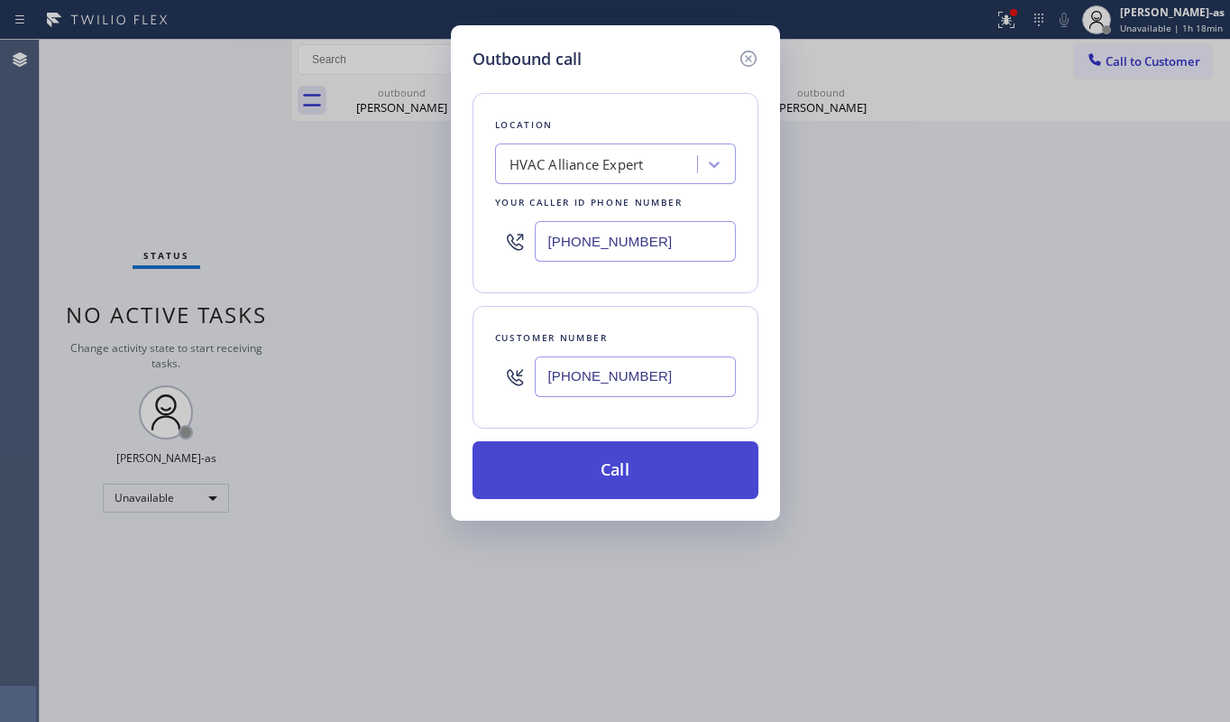
type input "[PHONE_NUMBER]"
drag, startPoint x: 639, startPoint y: 464, endPoint x: 639, endPoint y: 453, distance: 10.8
click at [639, 463] on button "Call" at bounding box center [616, 470] width 286 height 58
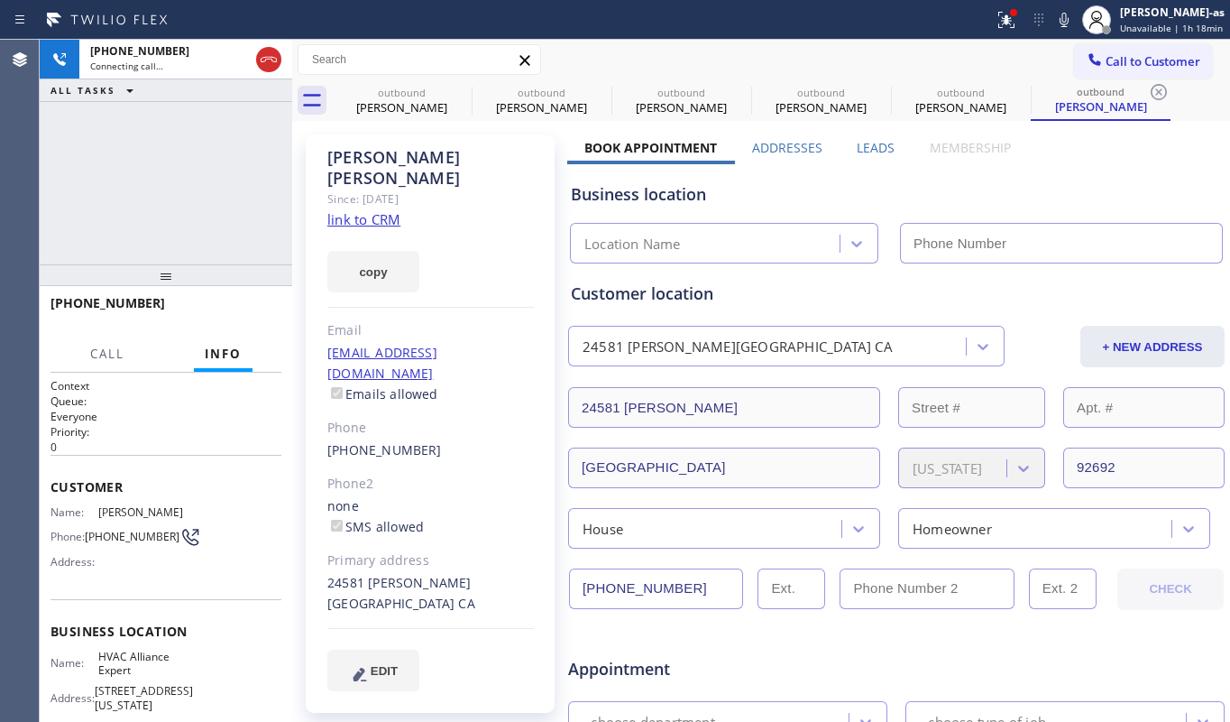
type input "[PHONE_NUMBER]"
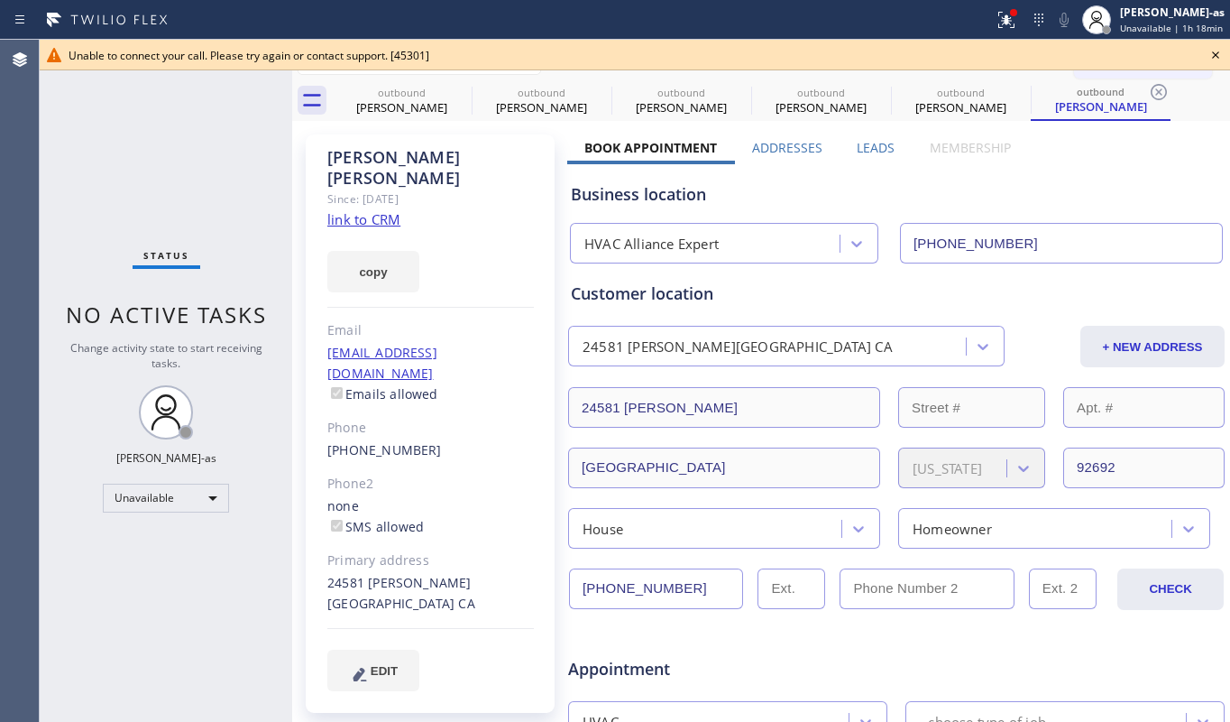
click at [85, 148] on div "Status No active tasks Change activity state to start receiving tasks. [PERSON_…" at bounding box center [166, 381] width 253 height 682
drag, startPoint x: 404, startPoint y: 98, endPoint x: 469, endPoint y: 85, distance: 66.3
click at [412, 99] on div "[PERSON_NAME]" at bounding box center [402, 107] width 136 height 16
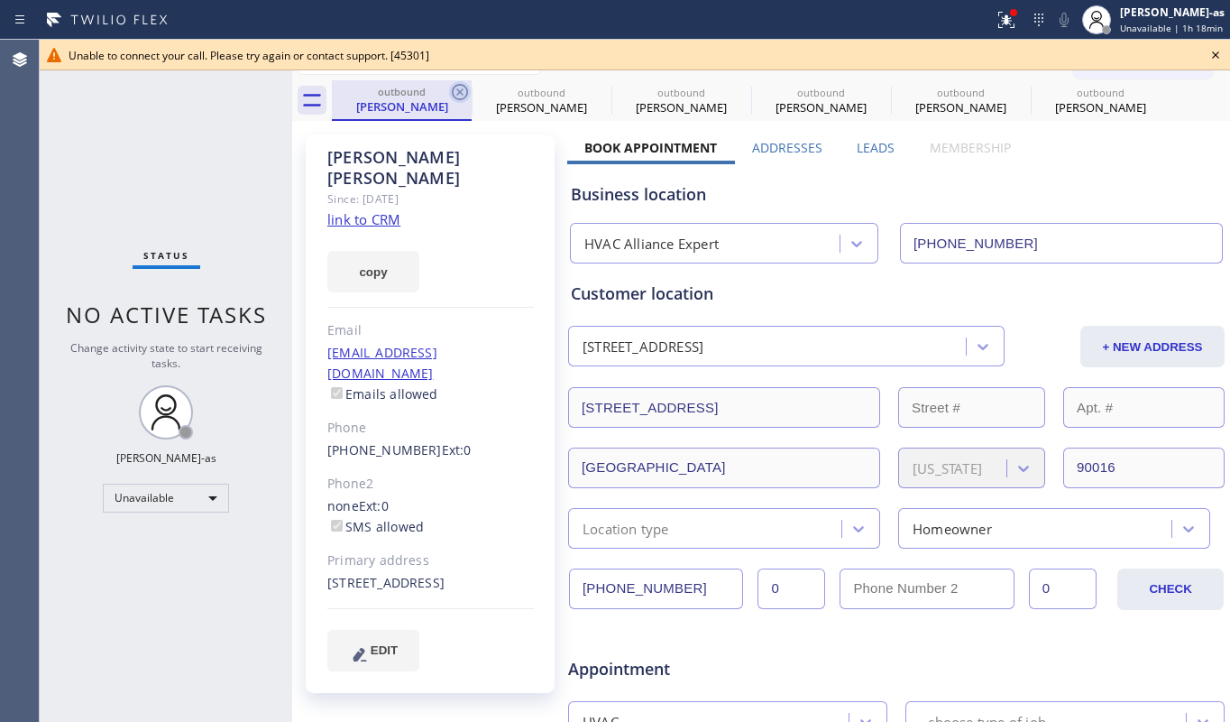
click at [464, 87] on icon at bounding box center [460, 92] width 16 height 16
click at [0, 0] on icon at bounding box center [0, 0] width 0 height 0
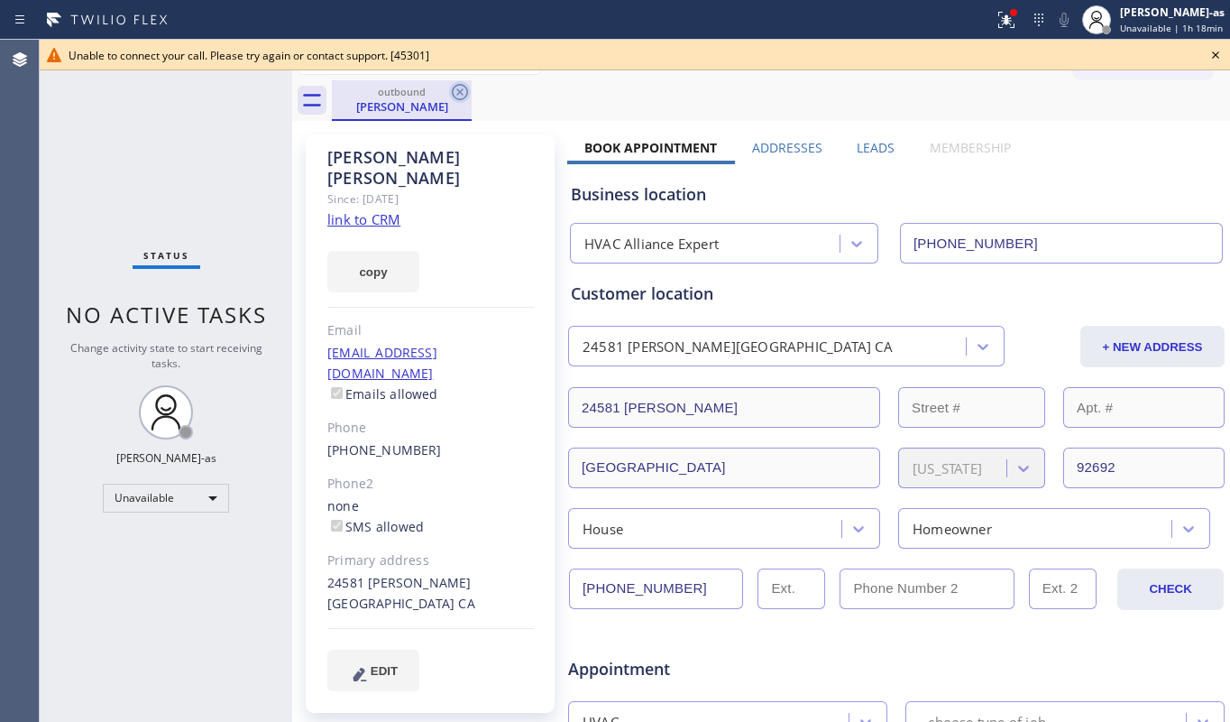
click at [463, 87] on icon at bounding box center [460, 92] width 22 height 22
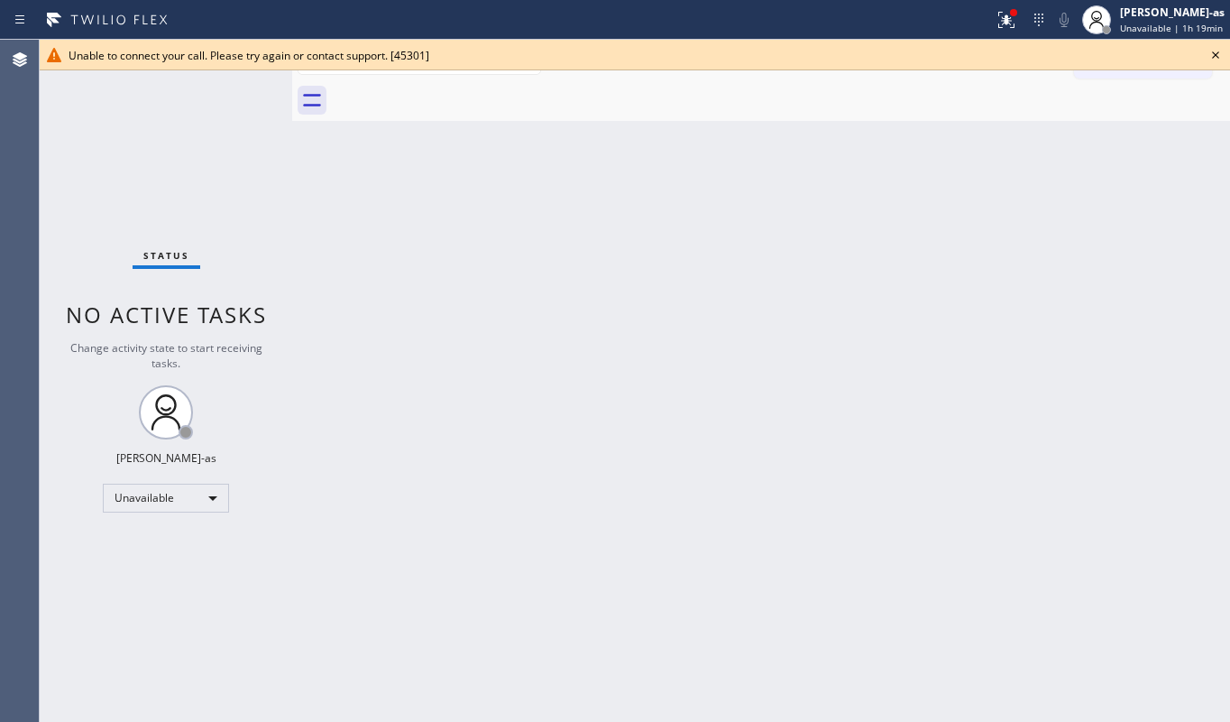
click at [69, 148] on div "Status No active tasks Change activity state to start receiving tasks. [PERSON_…" at bounding box center [166, 381] width 253 height 682
click at [1216, 55] on icon at bounding box center [1215, 54] width 7 height 7
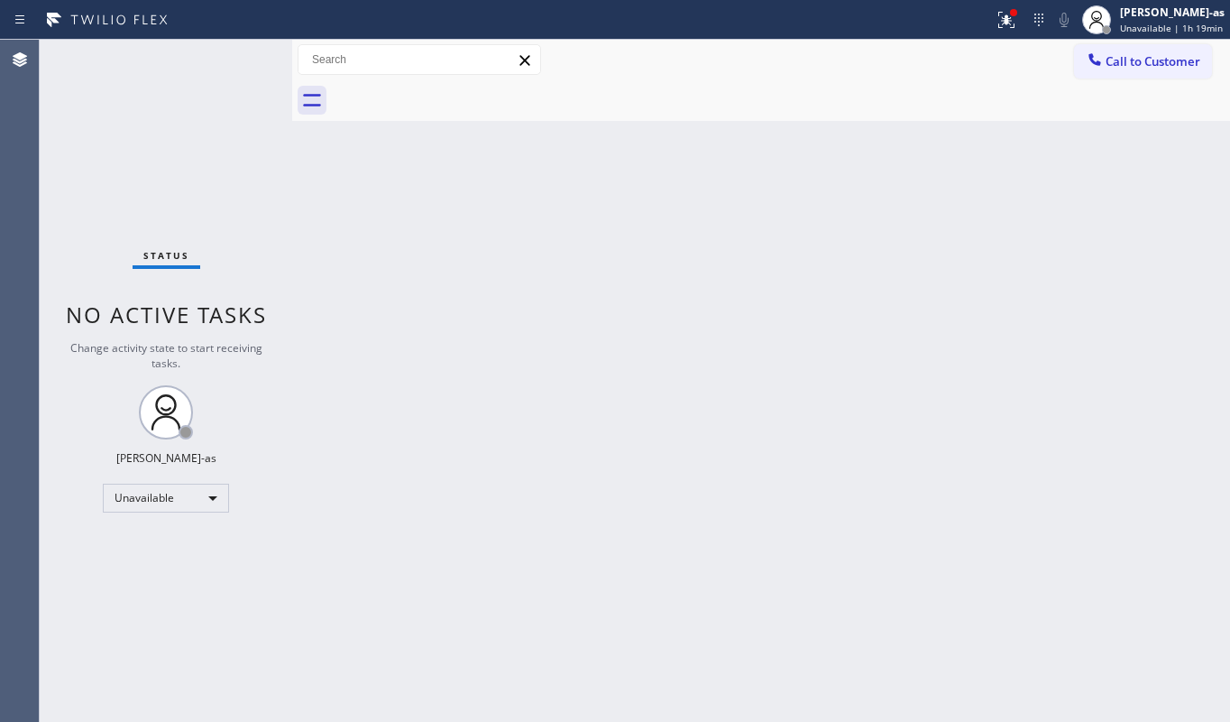
drag, startPoint x: 292, startPoint y: 189, endPoint x: 401, endPoint y: 191, distance: 109.2
click at [292, 192] on div at bounding box center [292, 381] width 0 height 682
click at [1113, 56] on span "Call to Customer" at bounding box center [1153, 61] width 95 height 16
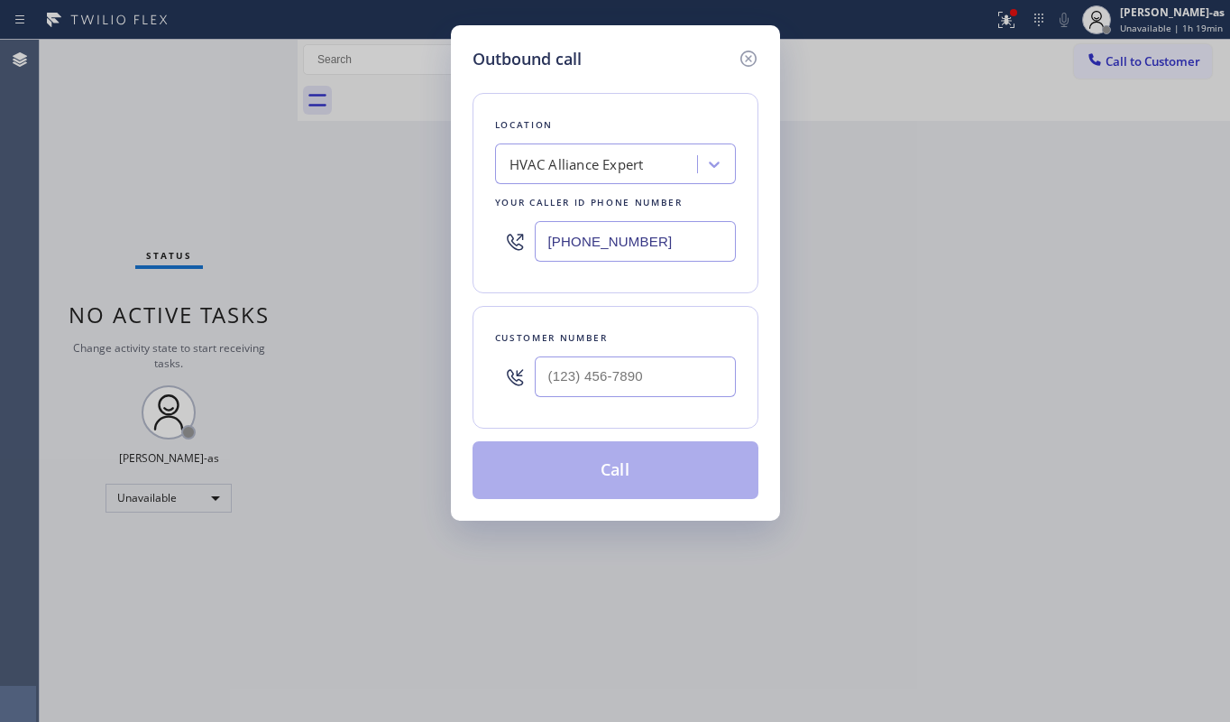
click at [631, 372] on input "text" at bounding box center [635, 376] width 201 height 41
paste input "949) 292-3783"
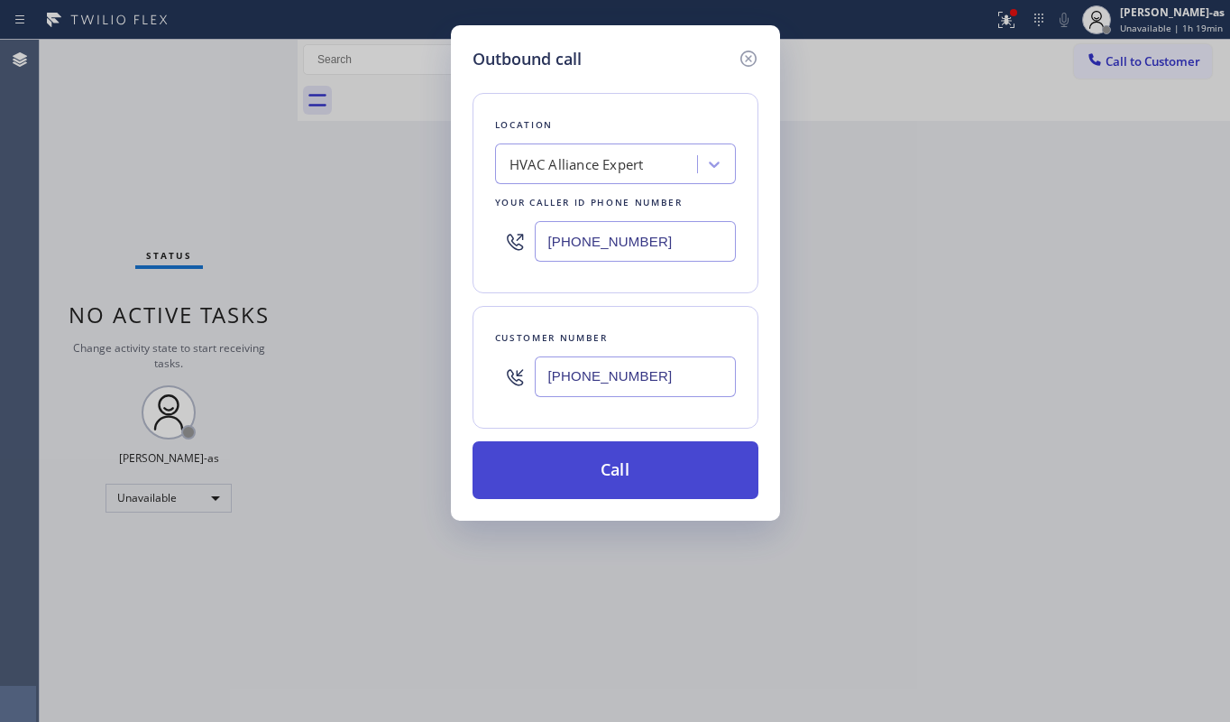
type input "[PHONE_NUMBER]"
click at [621, 470] on button "Call" at bounding box center [616, 470] width 286 height 58
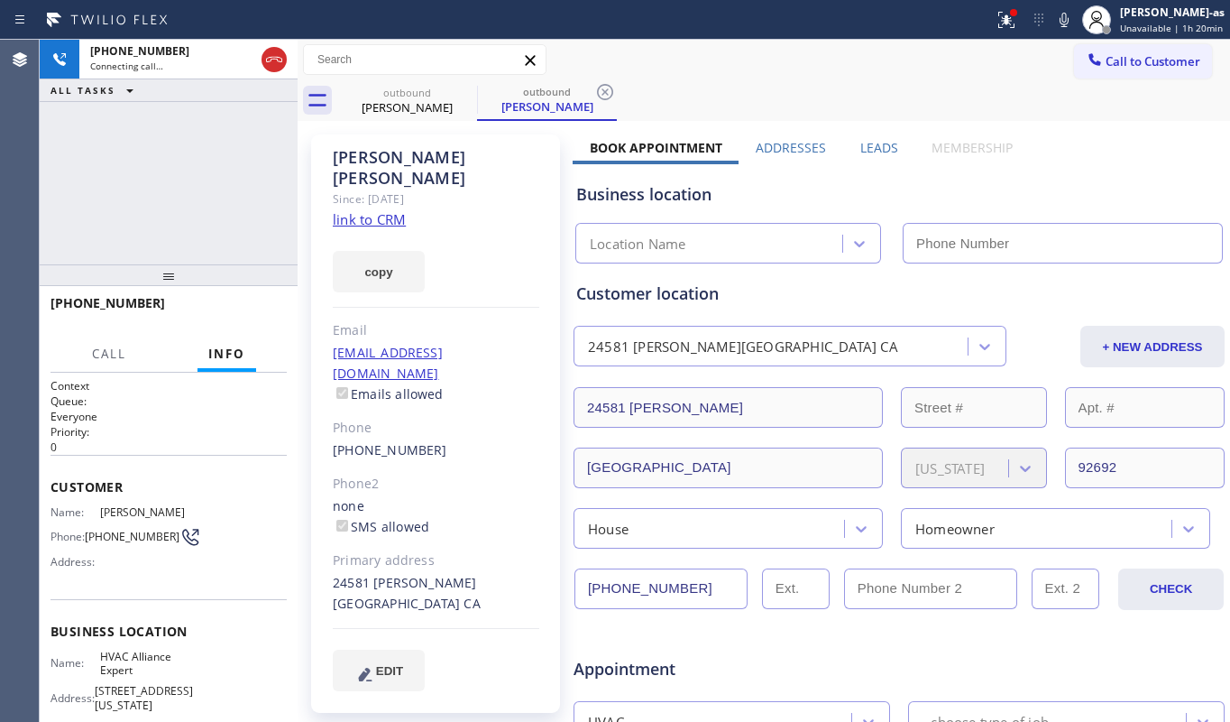
type input "[PHONE_NUMBER]"
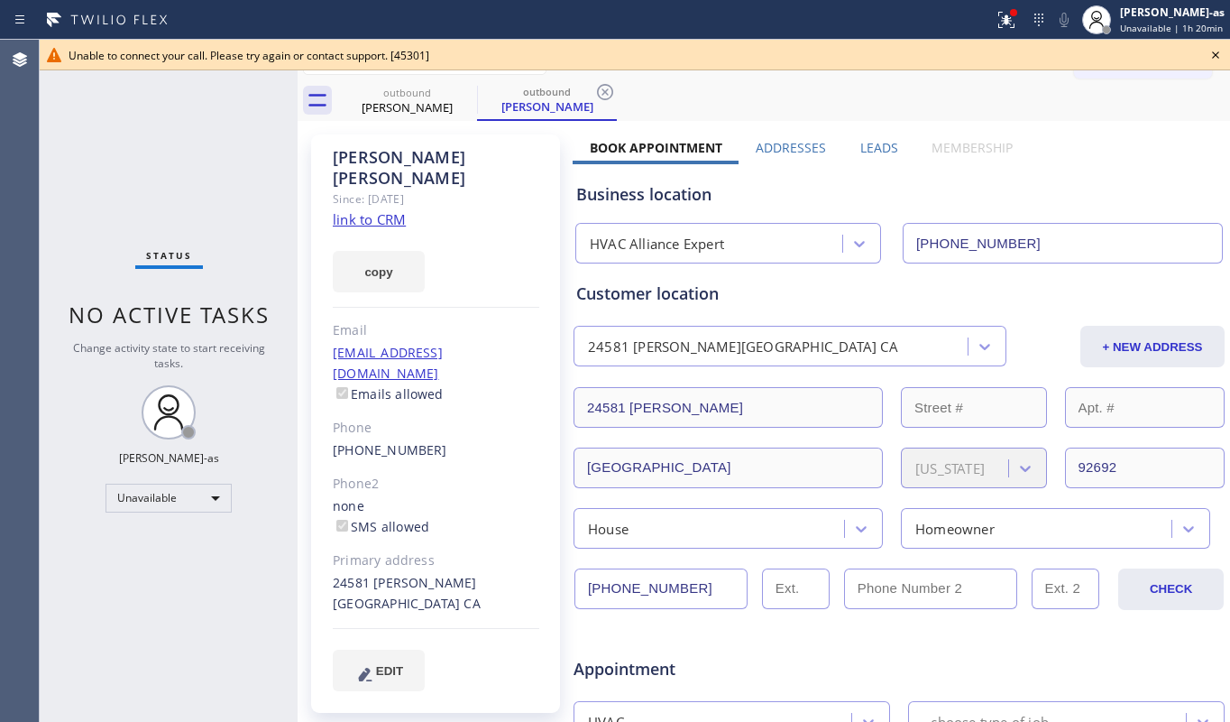
click at [70, 143] on div "Status No active tasks Change activity state to start receiving tasks. [PERSON_…" at bounding box center [169, 381] width 258 height 682
click at [382, 210] on link "link to CRM" at bounding box center [369, 219] width 73 height 18
click at [214, 185] on div "Status No active tasks Change activity state to start receiving tasks. [PERSON_…" at bounding box center [169, 381] width 258 height 682
click at [402, 114] on div "[PERSON_NAME]" at bounding box center [407, 107] width 136 height 16
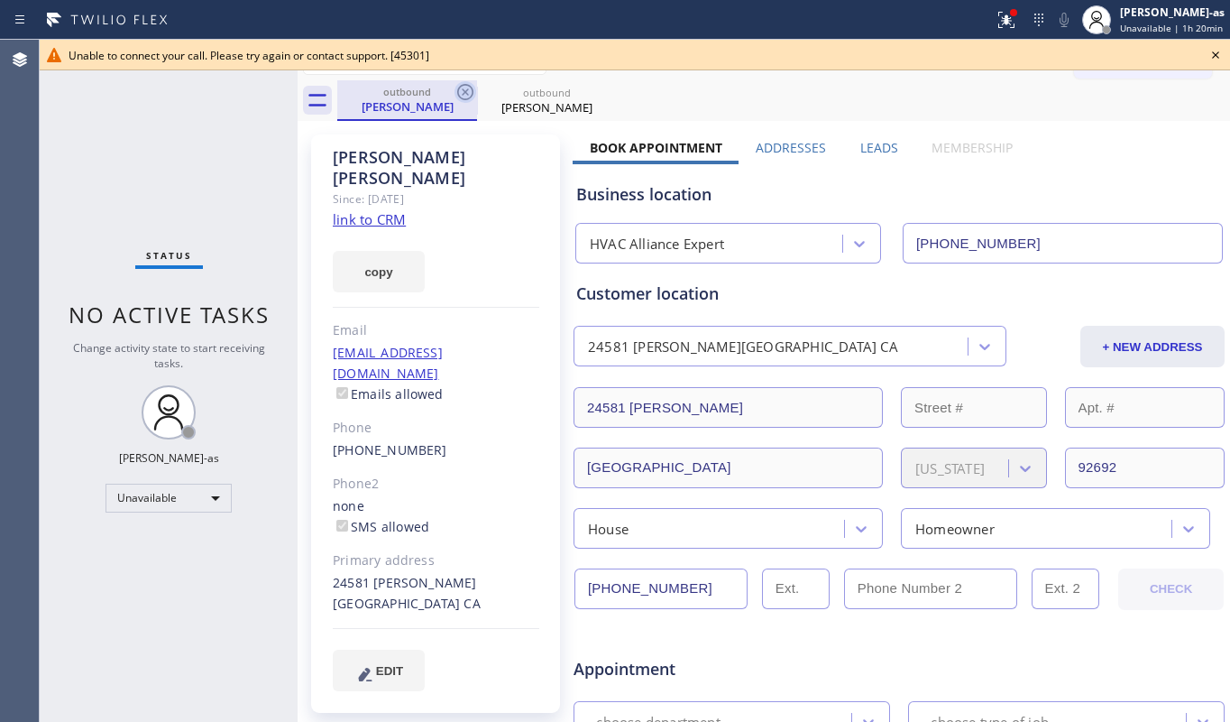
click at [460, 85] on icon at bounding box center [466, 92] width 22 height 22
click at [453, 88] on div "outbound" at bounding box center [407, 92] width 136 height 14
click at [1213, 54] on icon at bounding box center [1216, 55] width 22 height 22
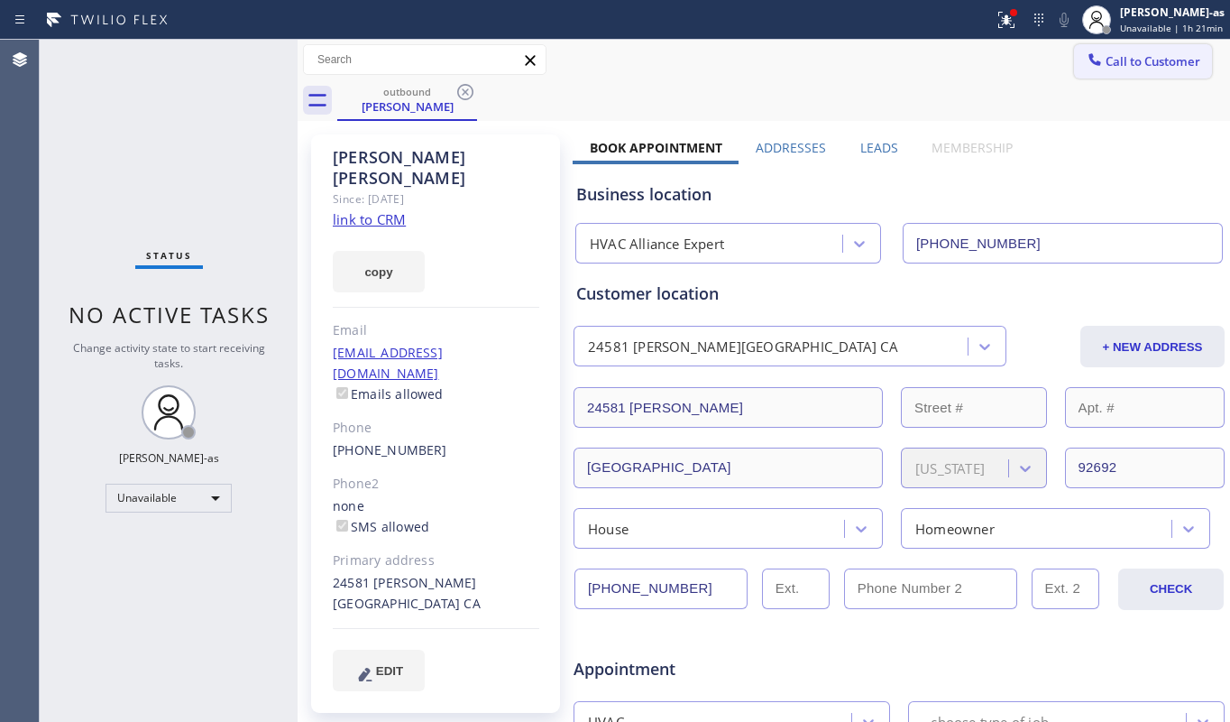
click at [1151, 54] on span "Call to Customer" at bounding box center [1153, 61] width 95 height 16
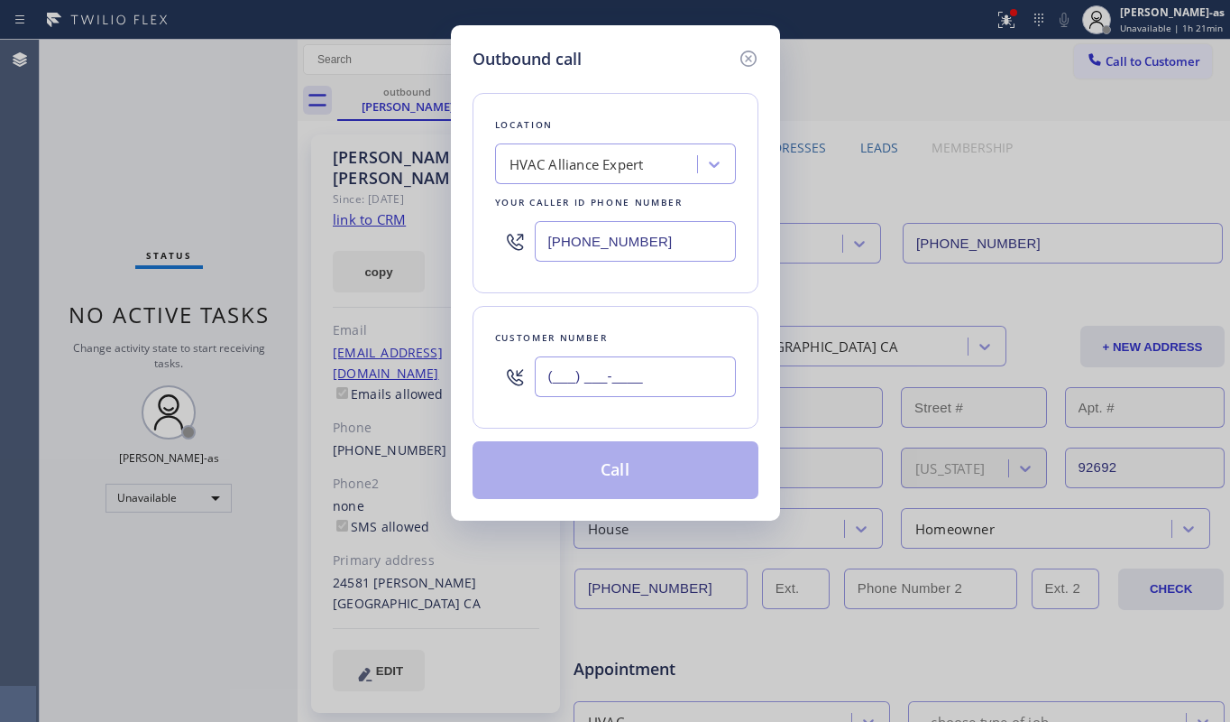
click at [672, 375] on input "(___) ___-____" at bounding box center [635, 376] width 201 height 41
paste input "626) 701-7635"
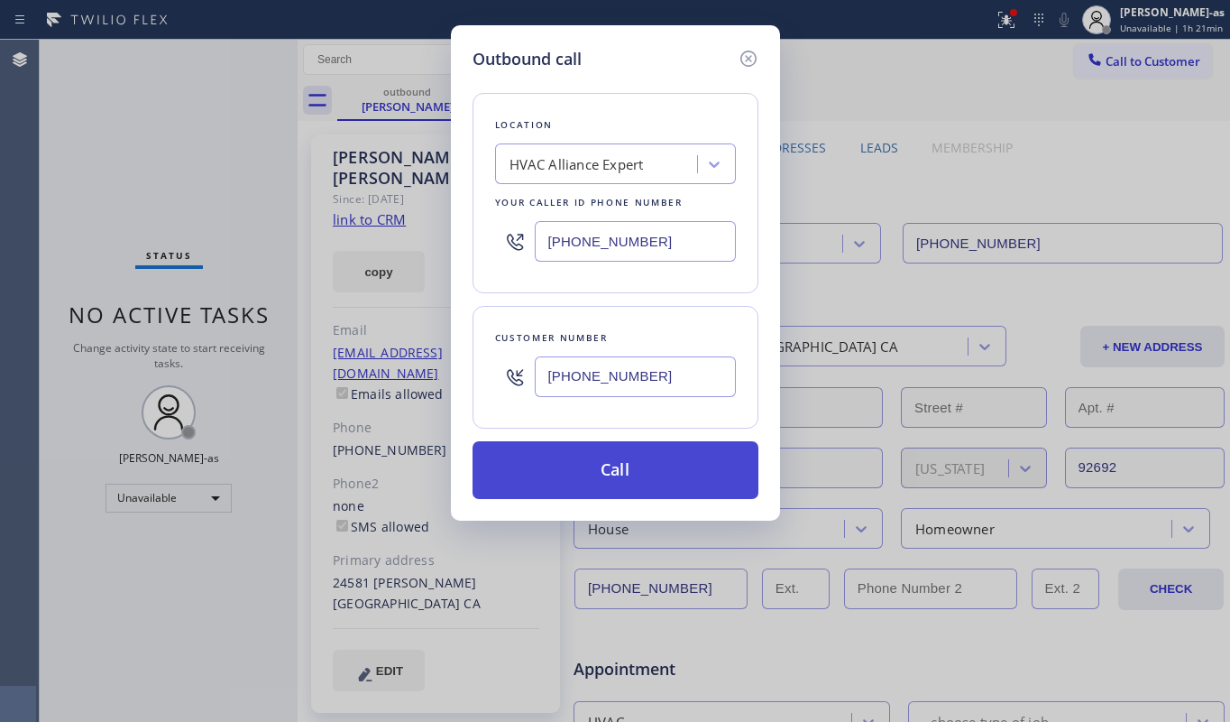
type input "[PHONE_NUMBER]"
click at [639, 470] on button "Call" at bounding box center [616, 470] width 286 height 58
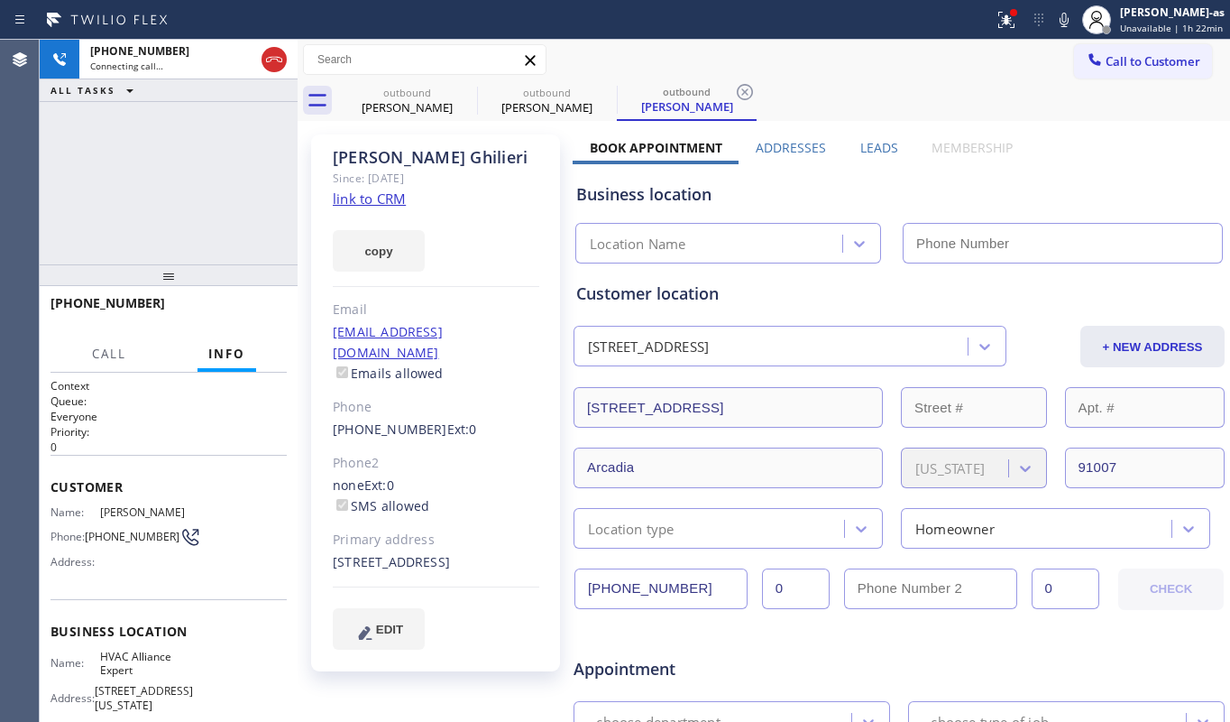
type input "[PHONE_NUMBER]"
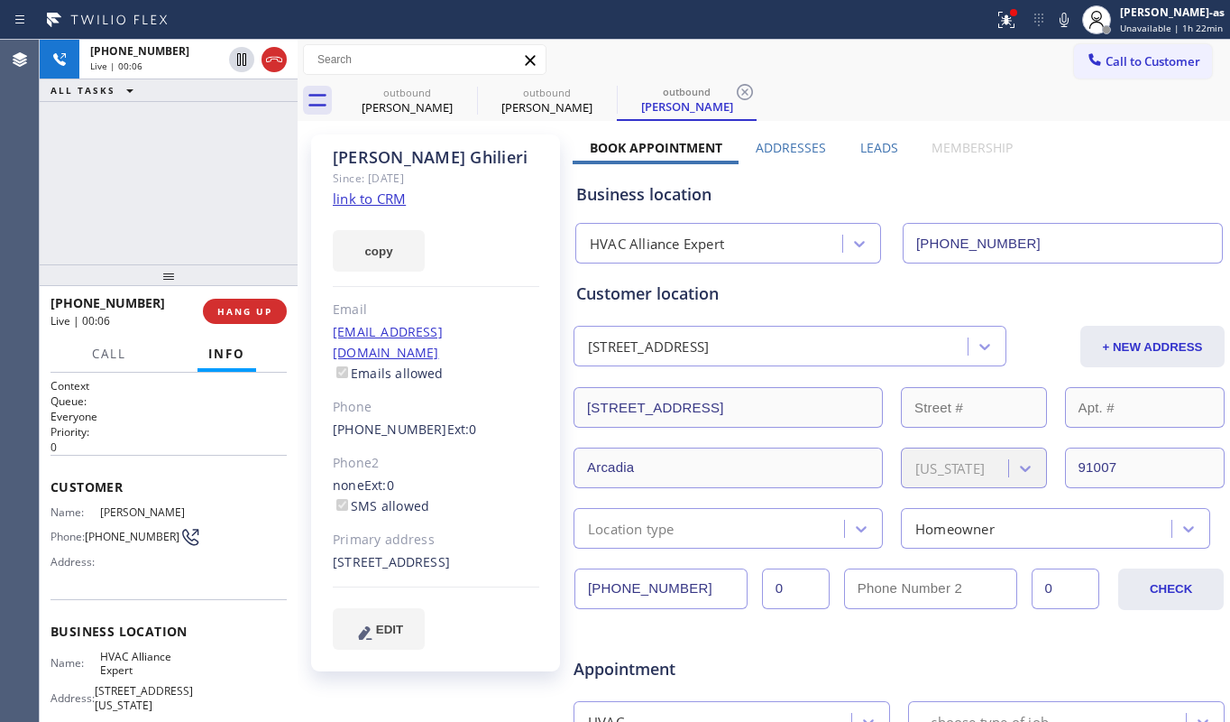
click at [377, 203] on link "link to CRM" at bounding box center [369, 198] width 73 height 18
click at [263, 59] on icon at bounding box center [274, 60] width 22 height 22
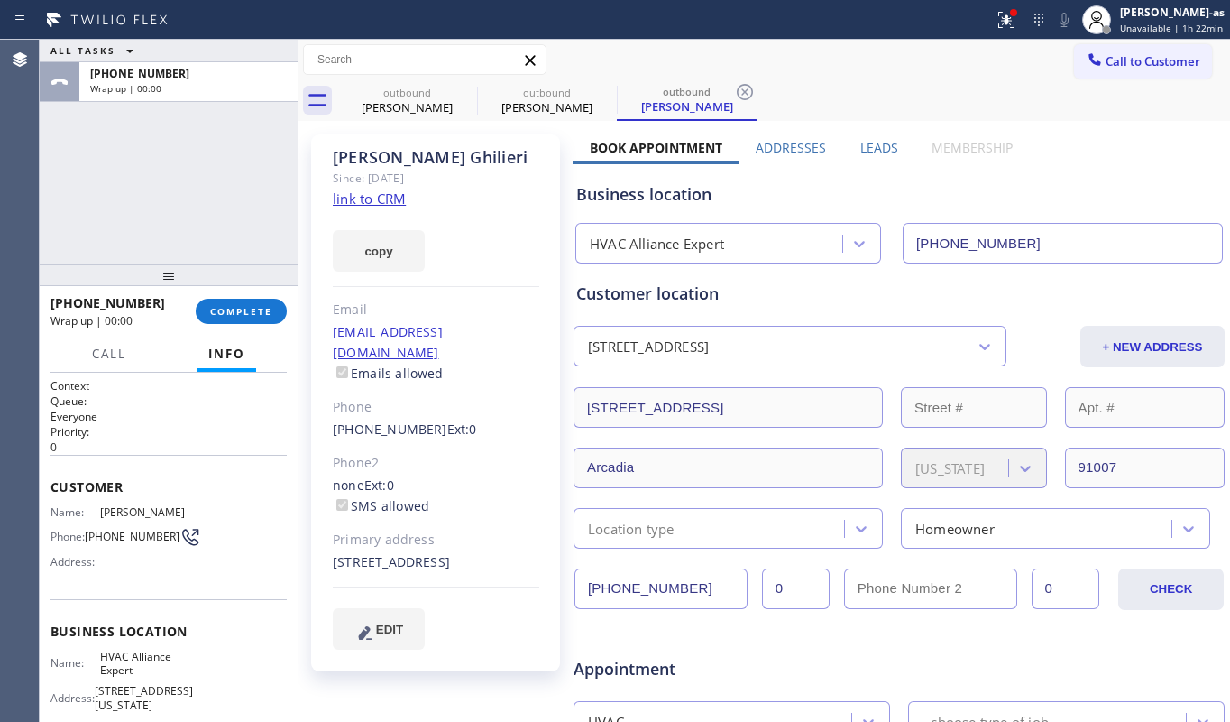
click at [251, 285] on div at bounding box center [169, 275] width 258 height 22
click at [251, 303] on button "COMPLETE" at bounding box center [241, 311] width 91 height 25
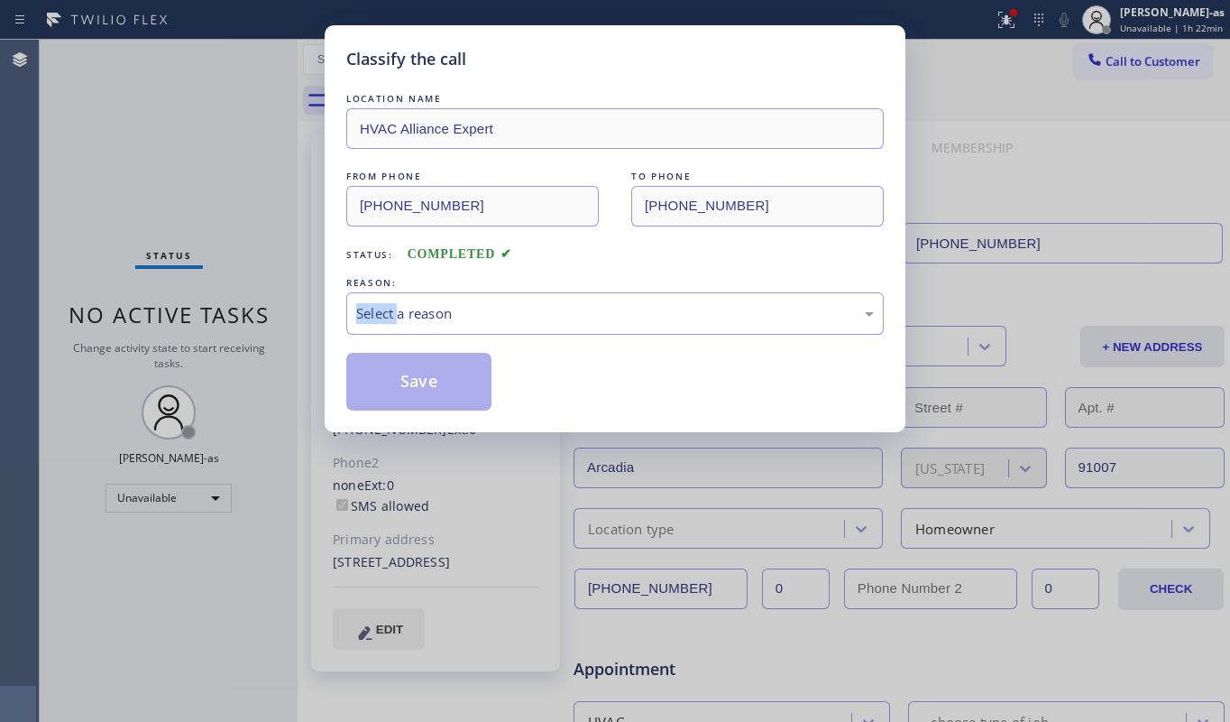
click at [247, 300] on div "Classify the call LOCATION NAME HVAC Alliance Expert FROM PHONE [PHONE_NUMBER] …" at bounding box center [615, 361] width 1230 height 722
click at [640, 335] on div "Select a reason" at bounding box center [615, 313] width 538 height 42
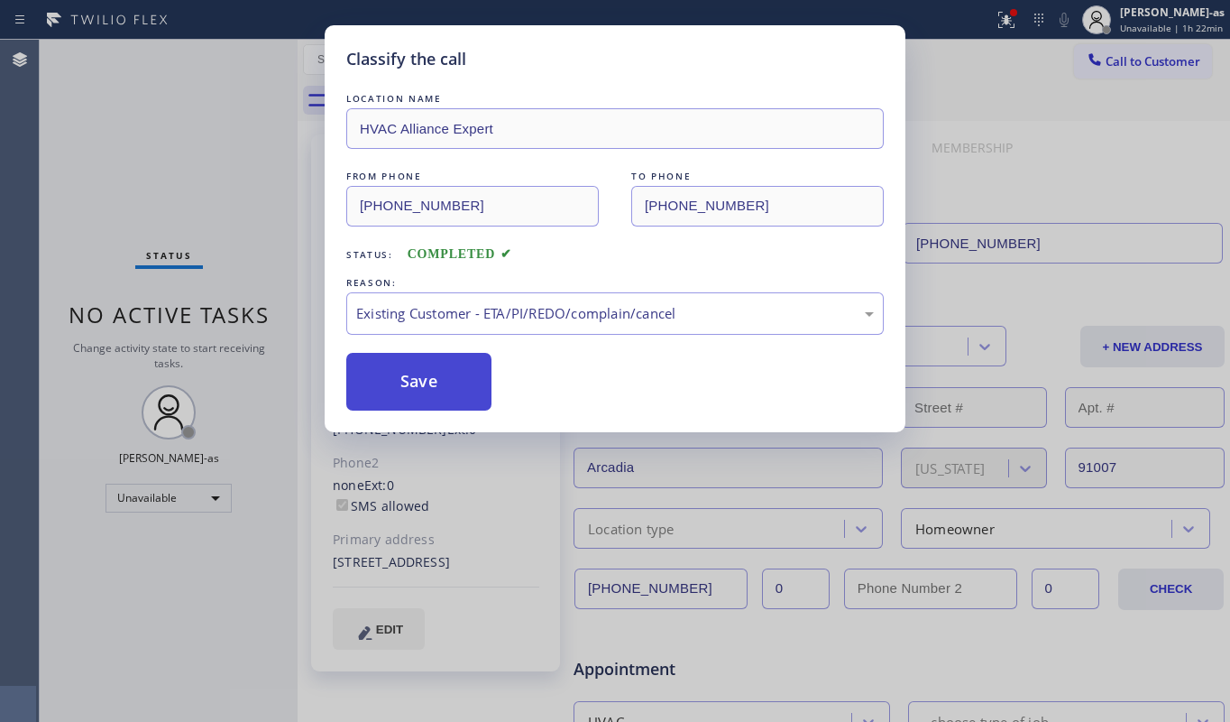
click at [433, 380] on button "Save" at bounding box center [418, 382] width 145 height 58
click at [170, 153] on div "Classify the call LOCATION NAME HVAC Alliance Expert FROM PHONE [PHONE_NUMBER] …" at bounding box center [615, 361] width 1230 height 722
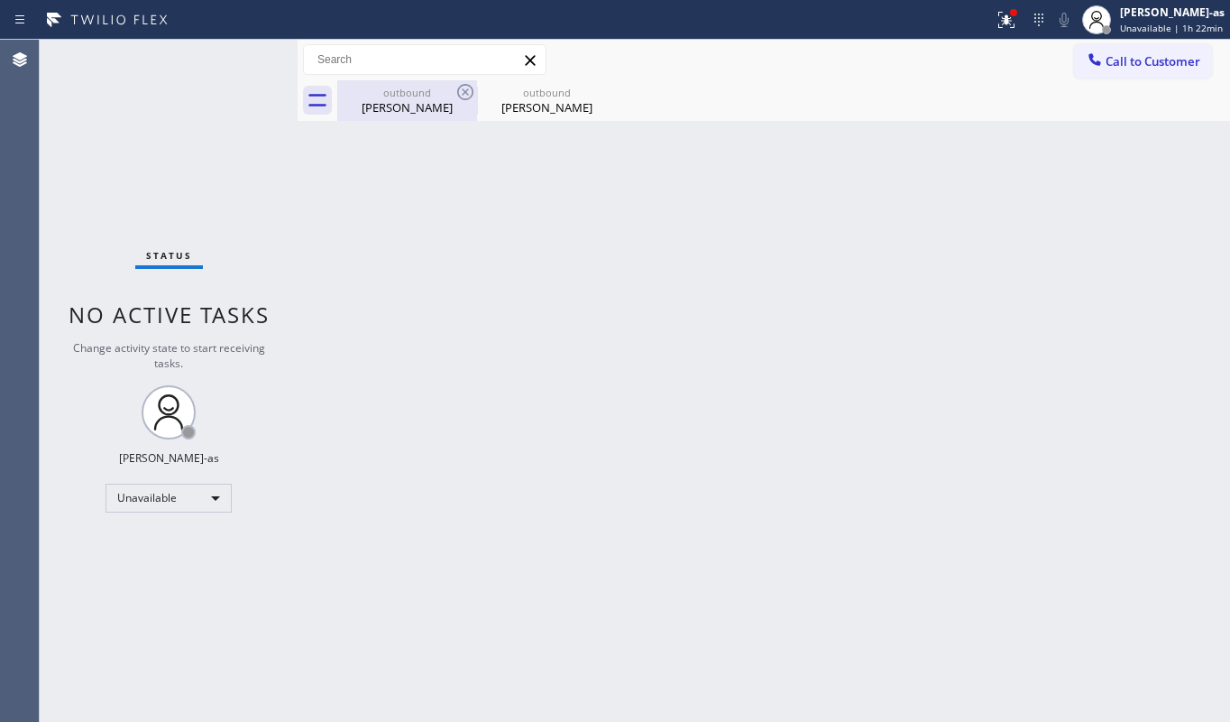
drag, startPoint x: 445, startPoint y: 103, endPoint x: 477, endPoint y: 99, distance: 32.7
click at [447, 103] on div "[PERSON_NAME]" at bounding box center [407, 107] width 136 height 16
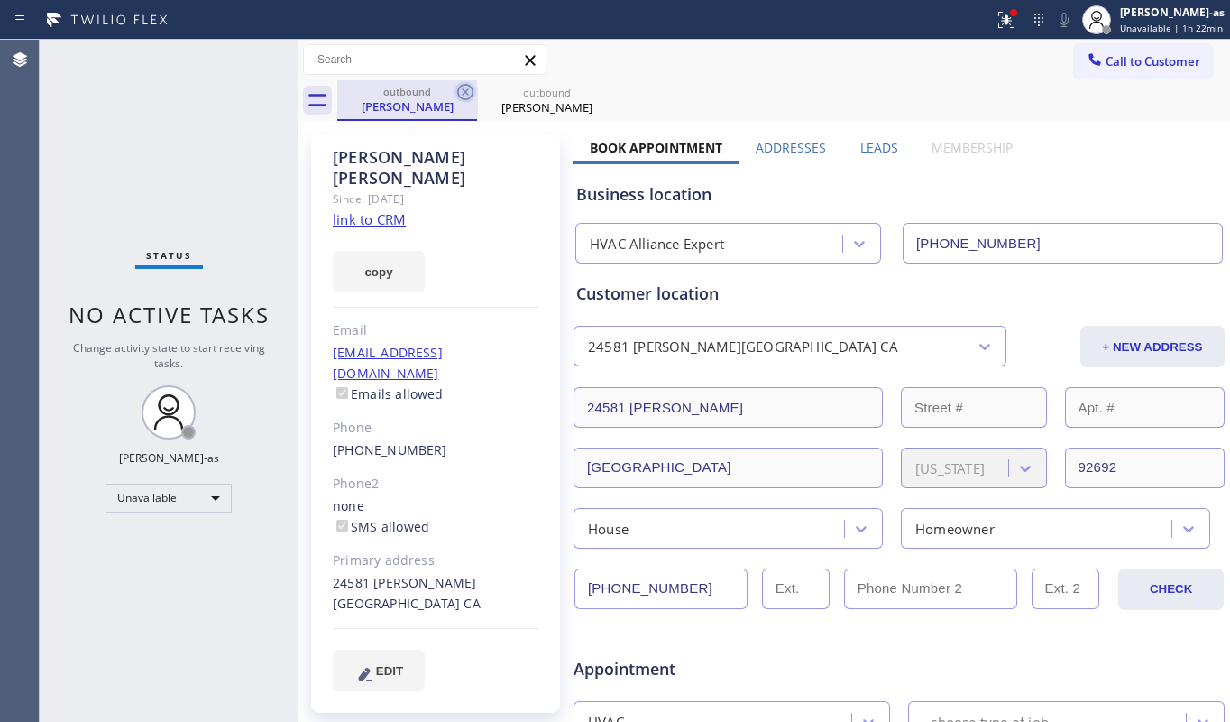
click at [466, 92] on icon at bounding box center [465, 92] width 16 height 16
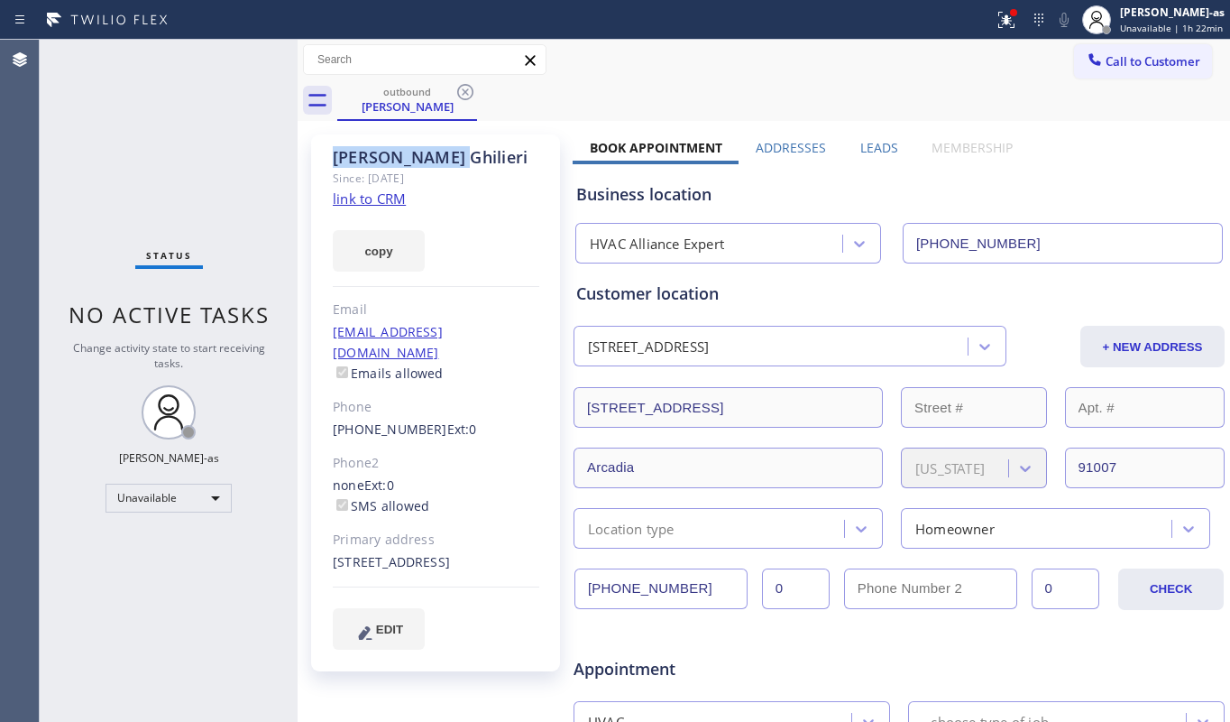
click at [466, 92] on icon at bounding box center [465, 92] width 16 height 16
click at [466, 92] on div "outbound [PERSON_NAME]" at bounding box center [783, 100] width 893 height 41
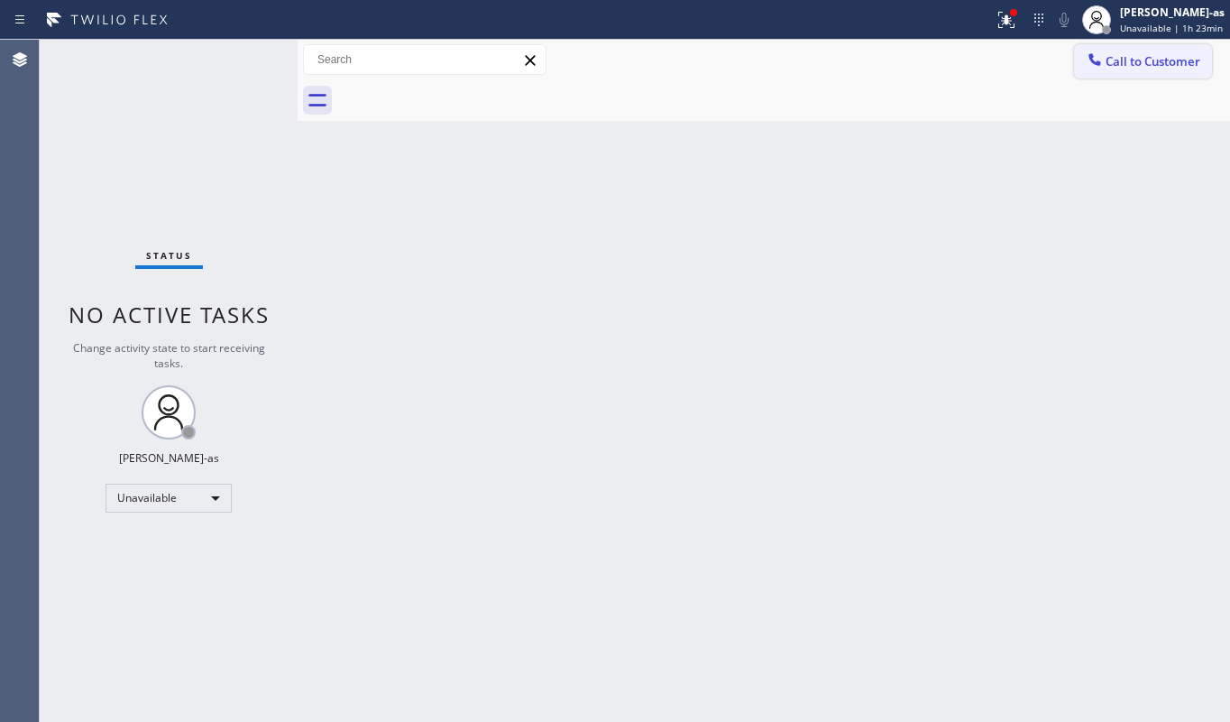
click at [1127, 56] on span "Call to Customer" at bounding box center [1153, 61] width 95 height 16
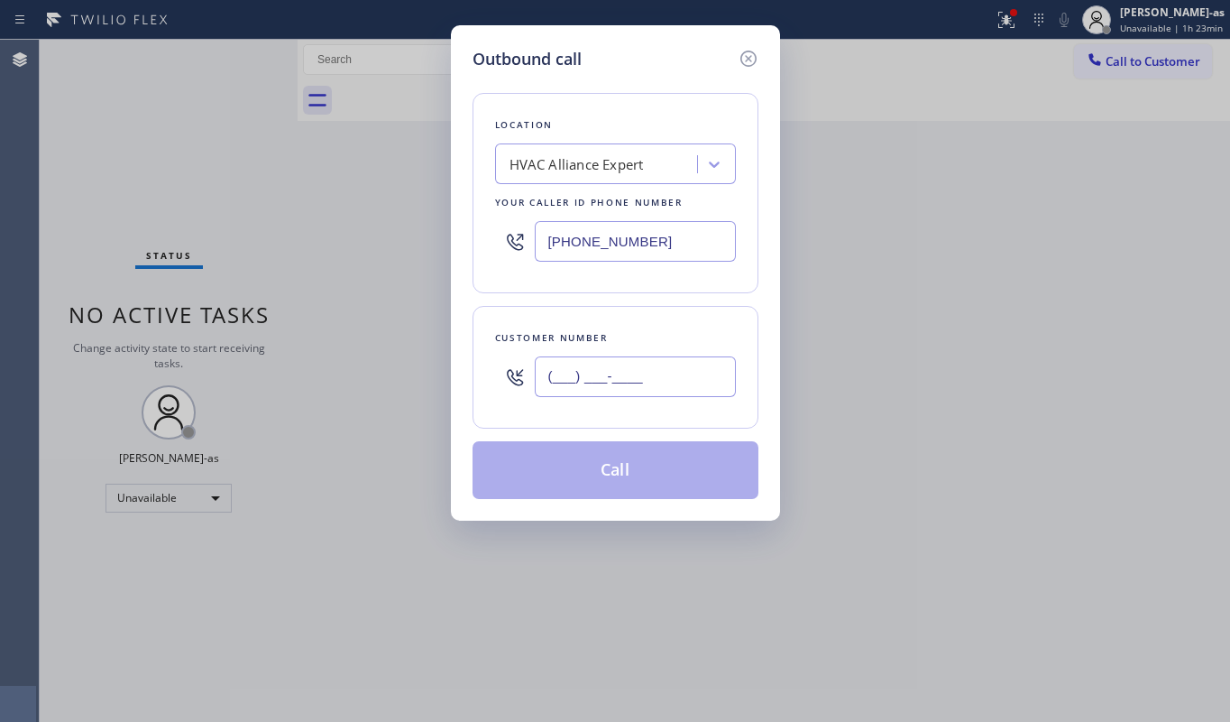
click at [611, 393] on input "(___) ___-____" at bounding box center [635, 376] width 201 height 41
paste input "949) 599-8332"
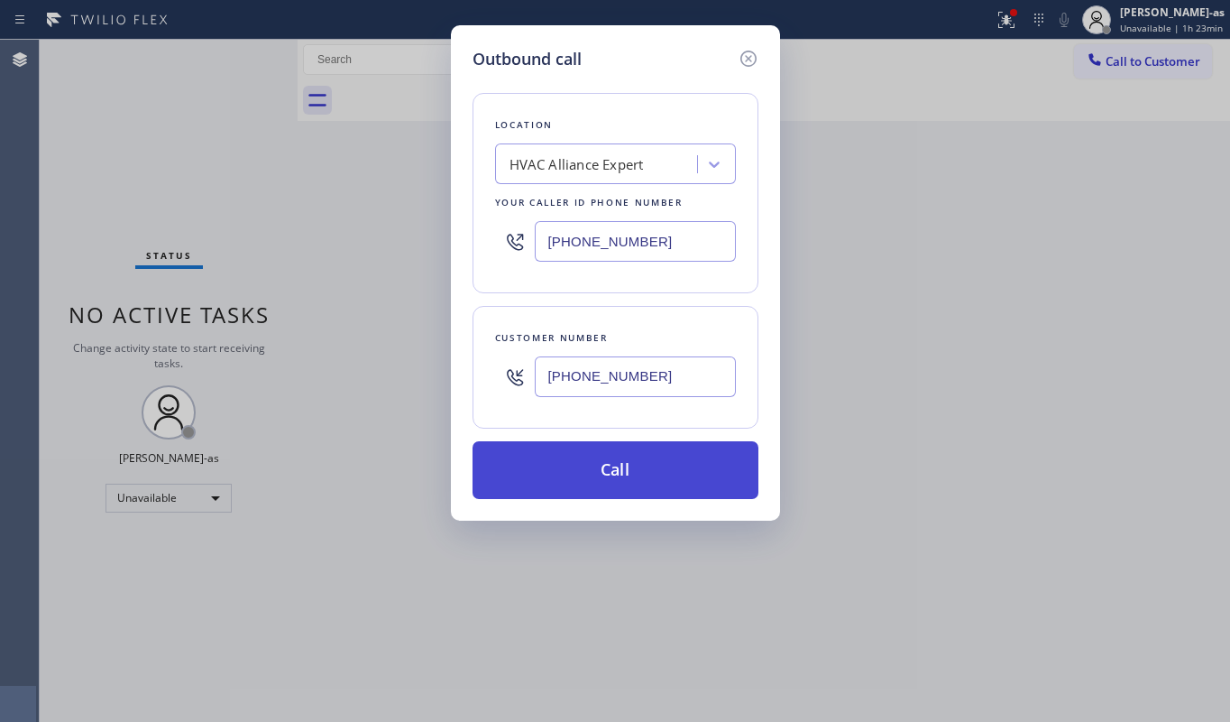
type input "[PHONE_NUMBER]"
click at [631, 473] on button "Call" at bounding box center [616, 470] width 286 height 58
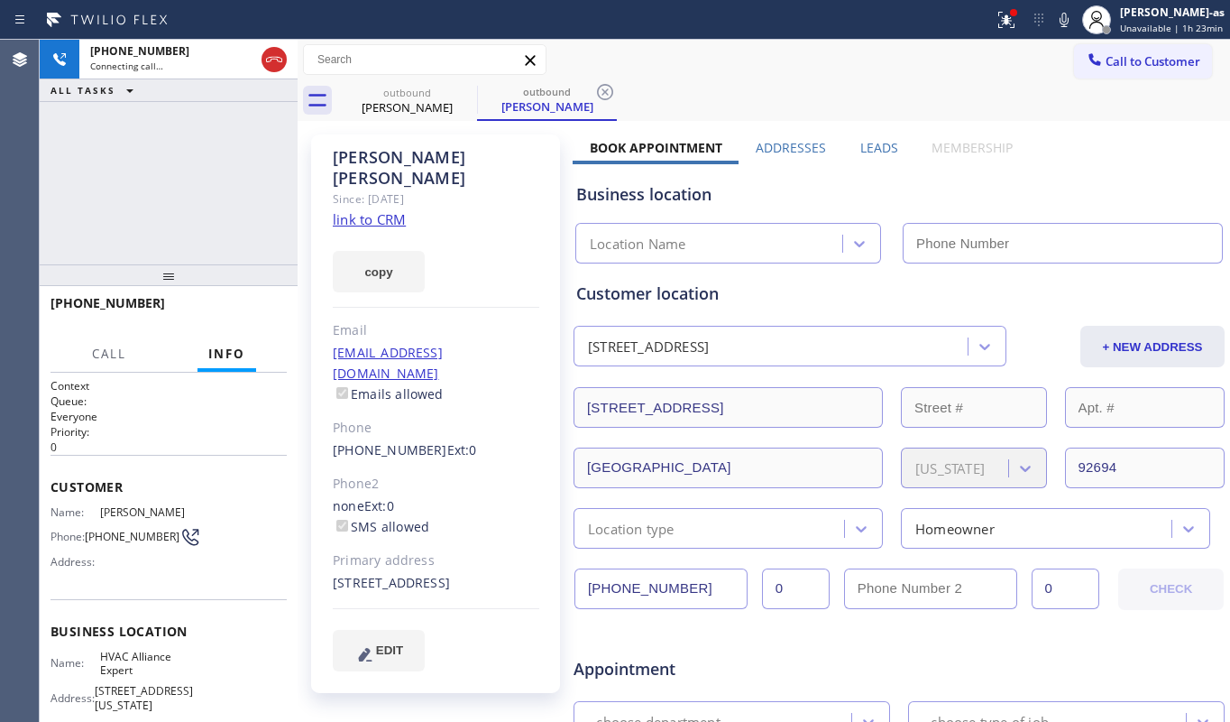
type input "[PHONE_NUMBER]"
click at [393, 210] on link "link to CRM" at bounding box center [369, 219] width 73 height 18
click at [206, 220] on div "[PHONE_NUMBER] Connecting call… ALL TASKS ALL TASKS ACTIVE TASKS TASKS IN WRAP …" at bounding box center [169, 152] width 258 height 225
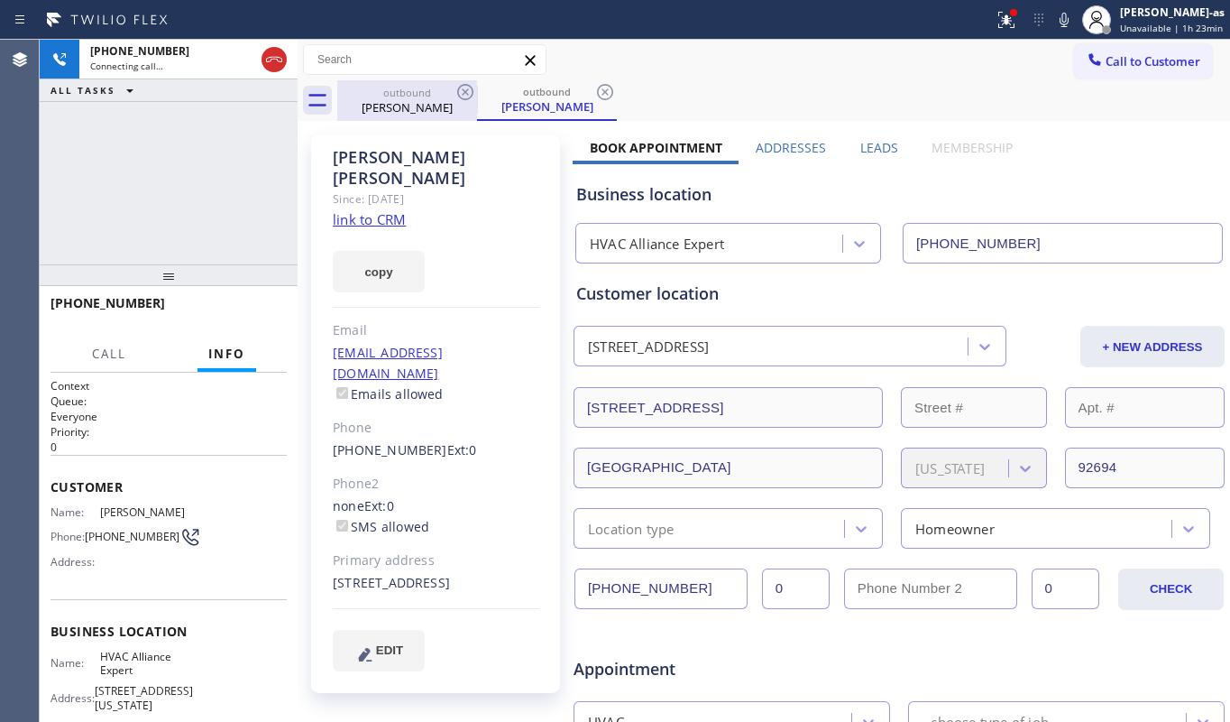
drag, startPoint x: 390, startPoint y: 109, endPoint x: 453, endPoint y: 99, distance: 63.9
click at [391, 109] on div "[PERSON_NAME]" at bounding box center [407, 107] width 136 height 16
click at [453, 90] on div "outbound [PERSON_NAME]" at bounding box center [407, 100] width 140 height 41
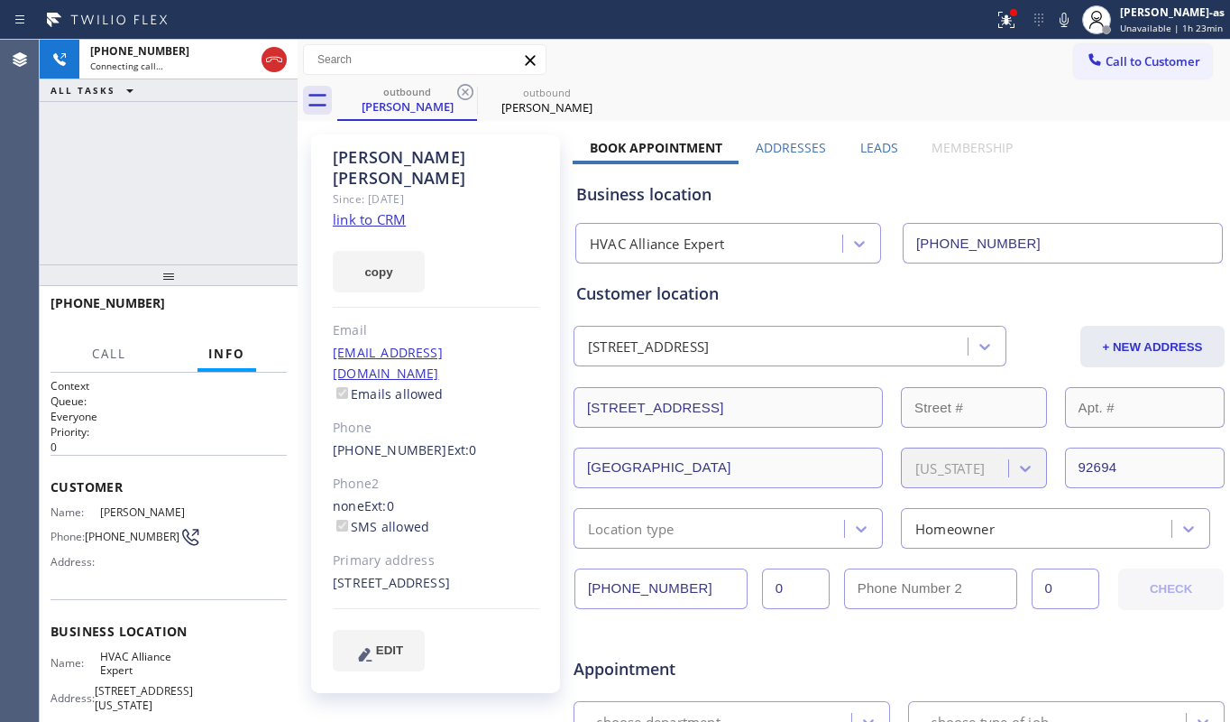
click at [254, 173] on div "[PHONE_NUMBER] Connecting call… ALL TASKS ALL TASKS ACTIVE TASKS TASKS IN WRAP …" at bounding box center [169, 152] width 258 height 225
click at [469, 84] on icon at bounding box center [466, 92] width 22 height 22
click at [244, 193] on div "[PHONE_NUMBER] Connecting call… ALL TASKS ALL TASKS ACTIVE TASKS TASKS IN WRAP …" at bounding box center [169, 152] width 258 height 225
drag, startPoint x: 281, startPoint y: 58, endPoint x: 264, endPoint y: 88, distance: 35.1
click at [282, 58] on icon at bounding box center [274, 60] width 22 height 22
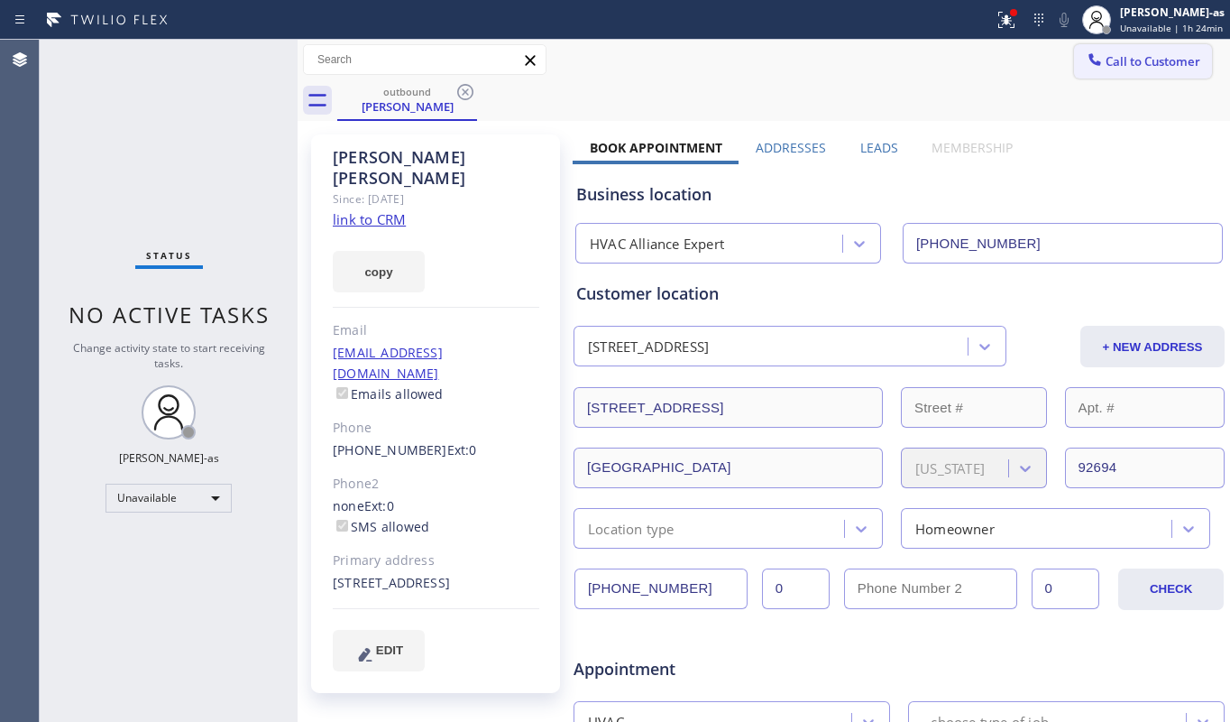
click at [1106, 63] on span "Call to Customer" at bounding box center [1153, 61] width 95 height 16
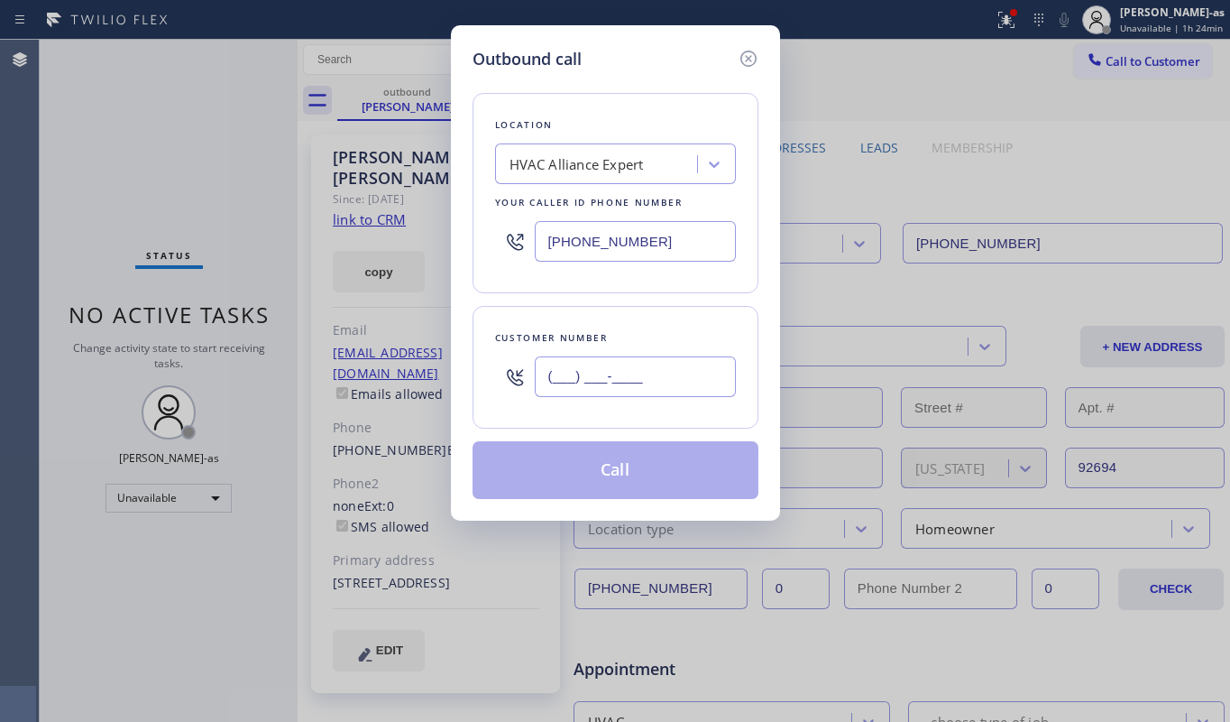
click at [644, 369] on input "(___) ___-____" at bounding box center [635, 376] width 201 height 41
paste input "949) 599-8332"
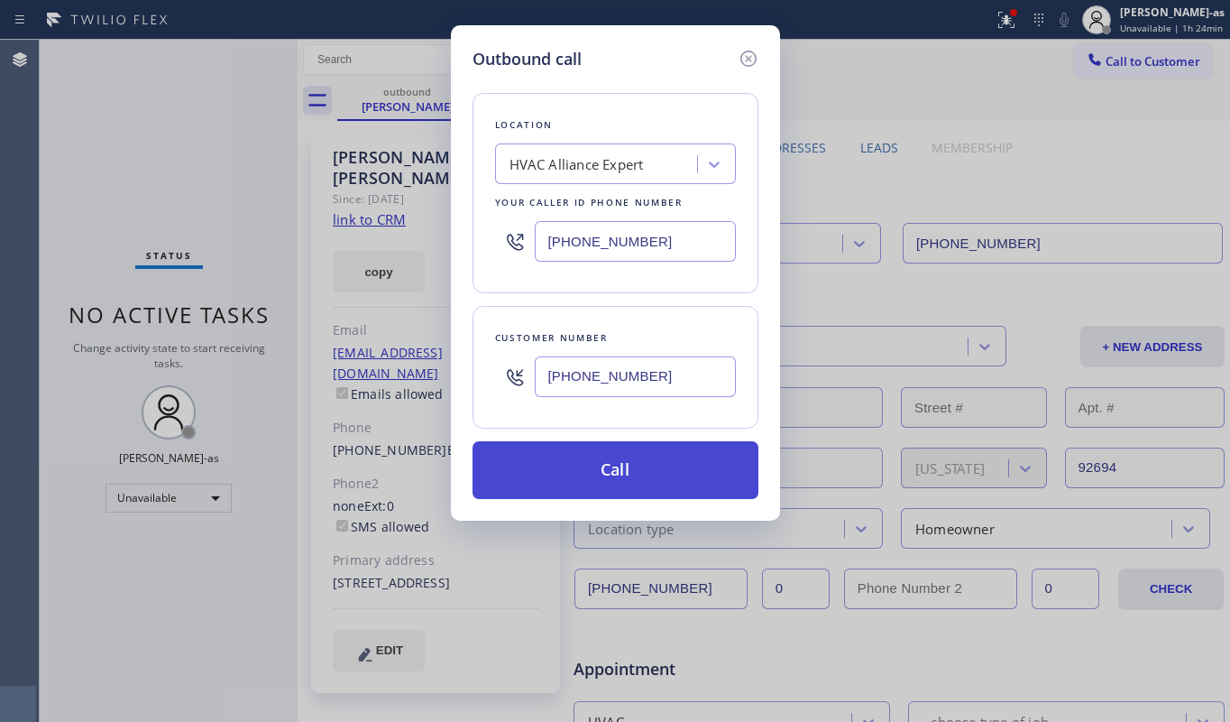
type input "[PHONE_NUMBER]"
click at [639, 476] on button "Call" at bounding box center [616, 470] width 286 height 58
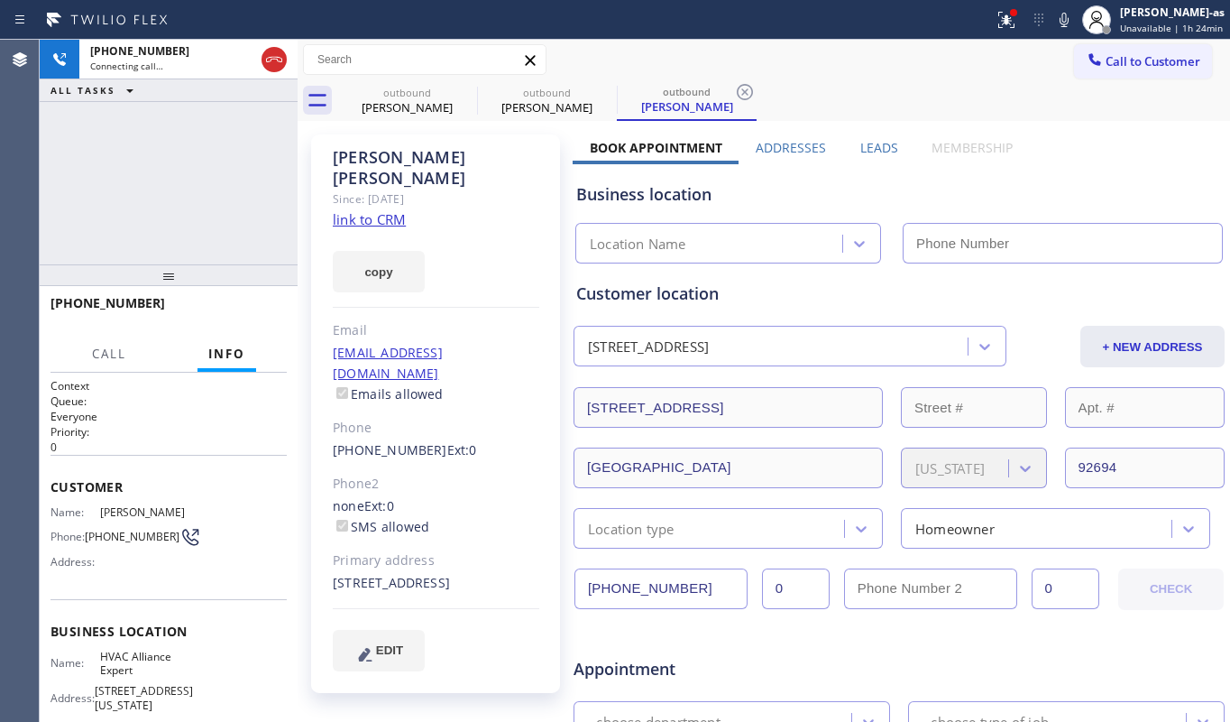
type input "[PHONE_NUMBER]"
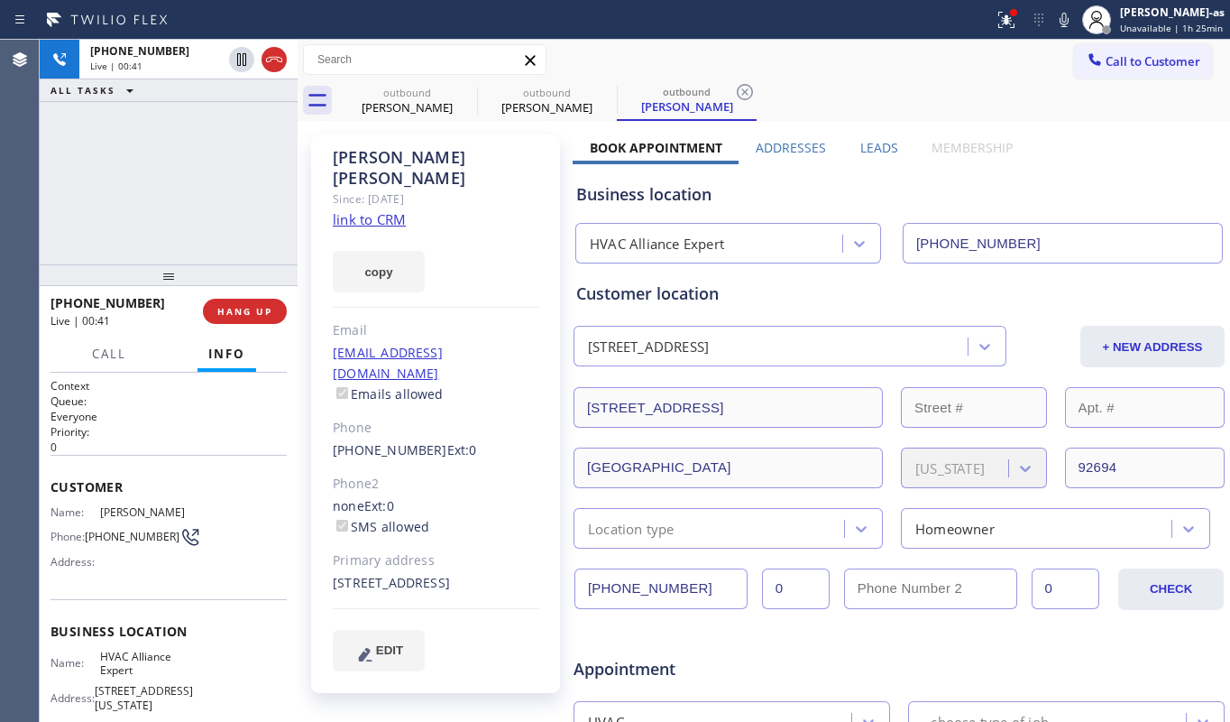
click at [174, 186] on div "[PHONE_NUMBER] Live | 00:41 ALL TASKS ALL TASKS ACTIVE TASKS TASKS IN WRAP UP" at bounding box center [169, 152] width 258 height 225
click at [174, 182] on div "[PHONE_NUMBER] Live | 00:42 ALL TASKS ALL TASKS ACTIVE TASKS TASKS IN WRAP UP" at bounding box center [169, 152] width 258 height 225
click at [254, 305] on span "HANG UP" at bounding box center [244, 311] width 55 height 13
click at [257, 305] on span "HANG UP" at bounding box center [244, 311] width 55 height 13
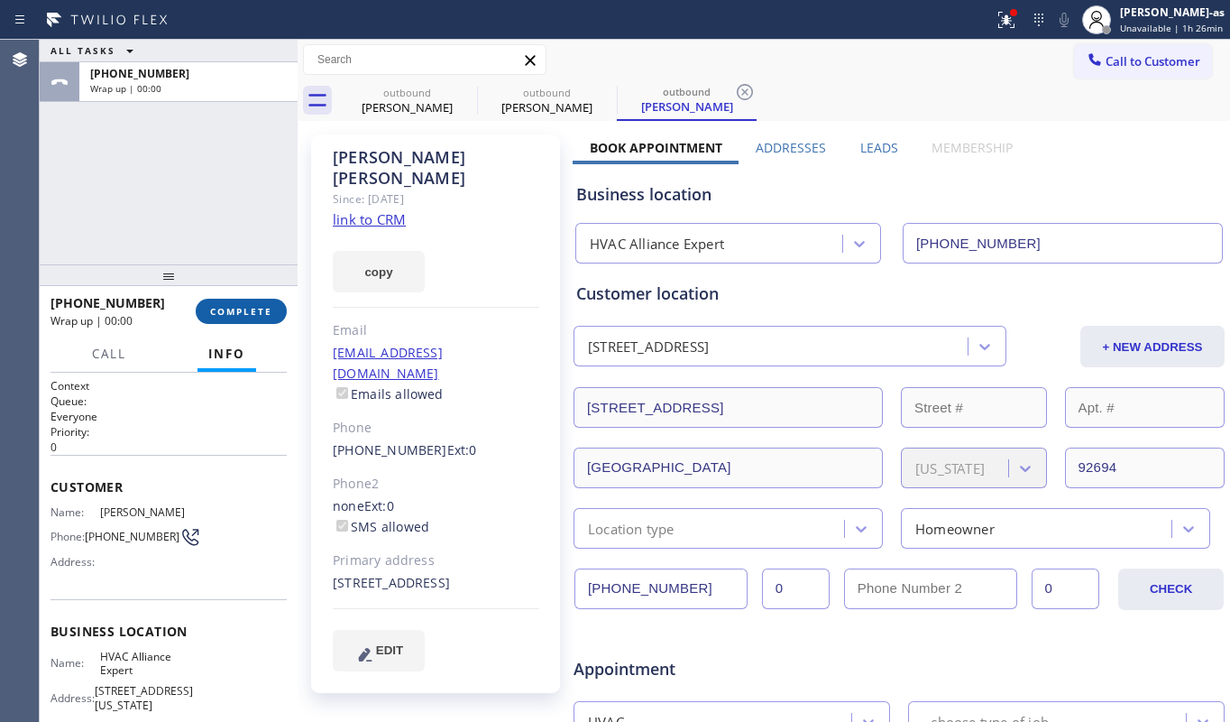
click at [258, 301] on button "COMPLETE" at bounding box center [241, 311] width 91 height 25
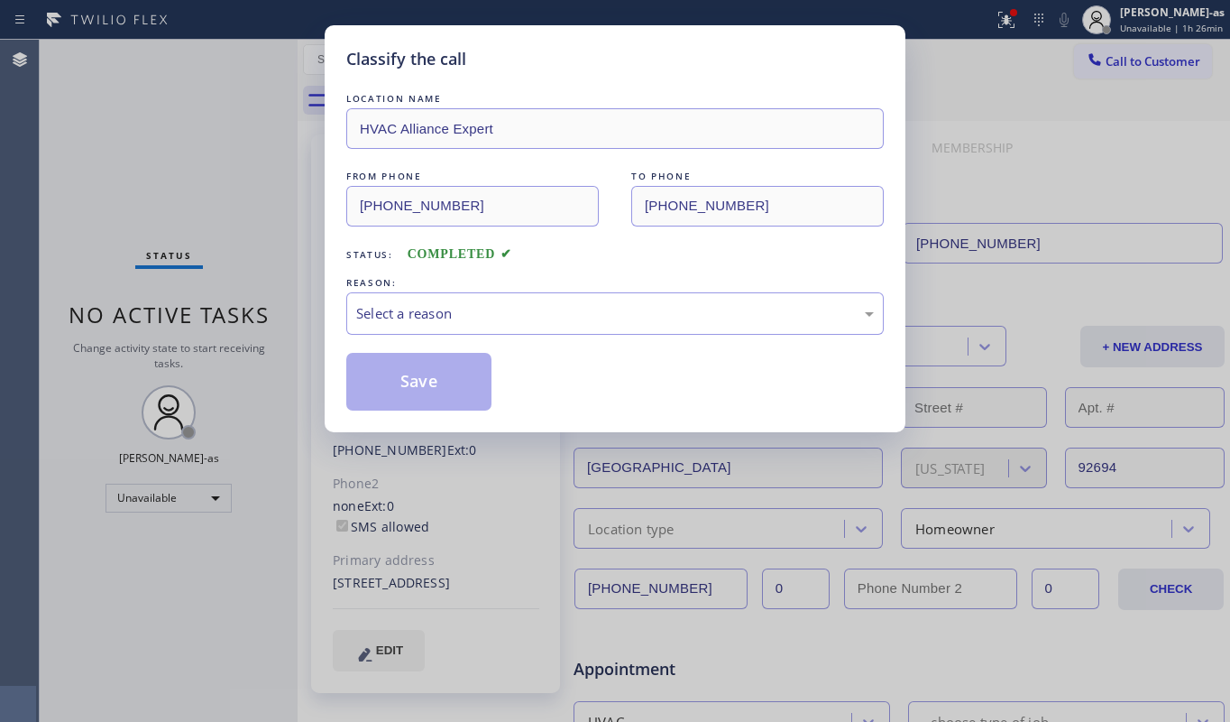
click at [260, 303] on div "Classify the call LOCATION NAME HVAC Alliance Expert FROM PHONE [PHONE_NUMBER] …" at bounding box center [615, 361] width 1230 height 722
click at [447, 308] on div "Select a reason" at bounding box center [615, 313] width 518 height 21
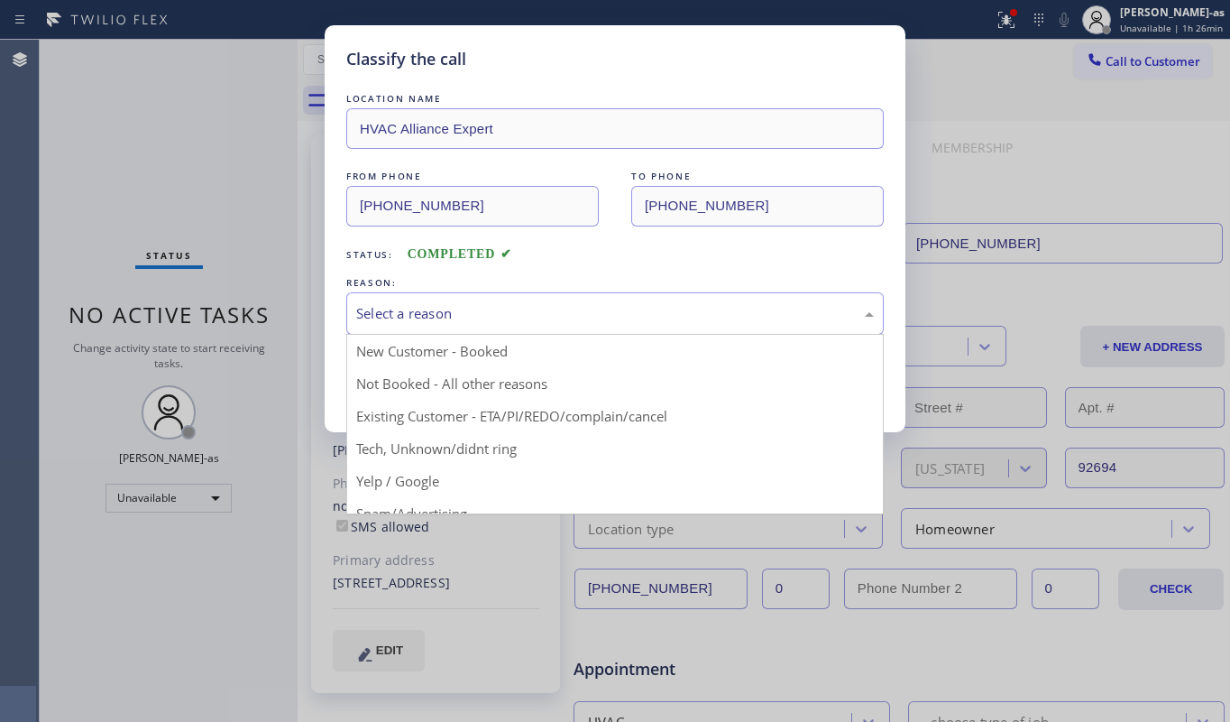
drag, startPoint x: 602, startPoint y: 399, endPoint x: 612, endPoint y: 405, distance: 11.0
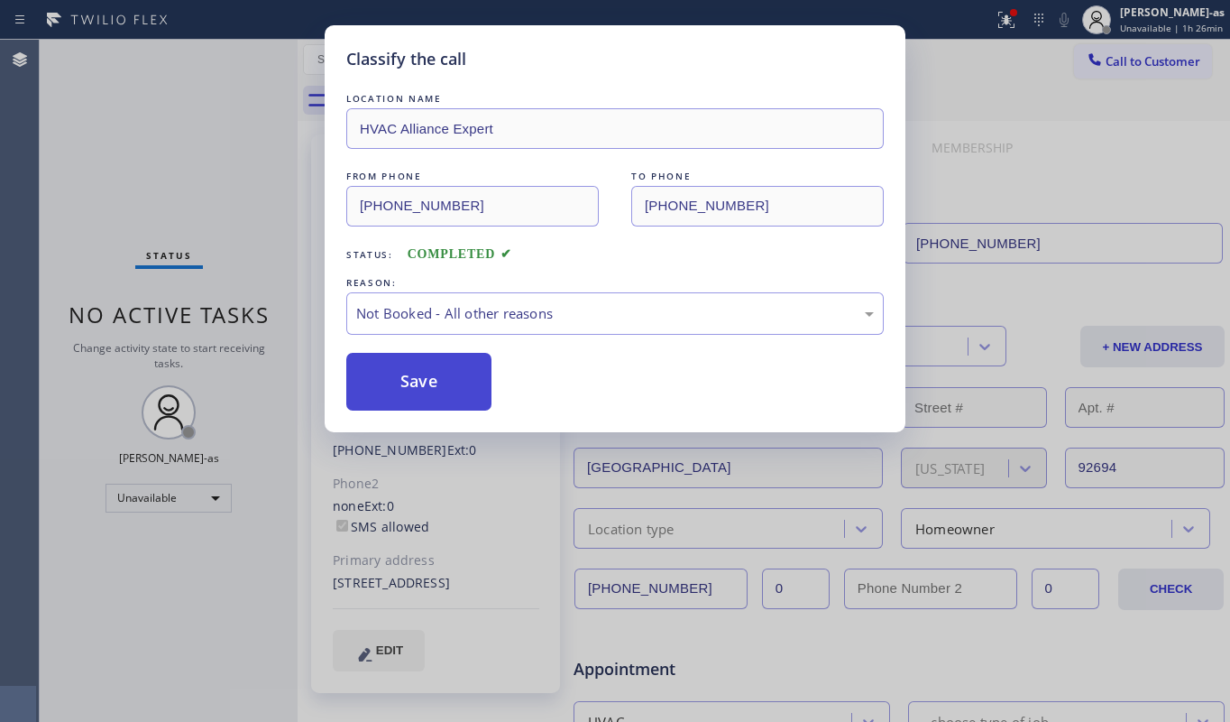
click at [455, 397] on button "Save" at bounding box center [418, 382] width 145 height 58
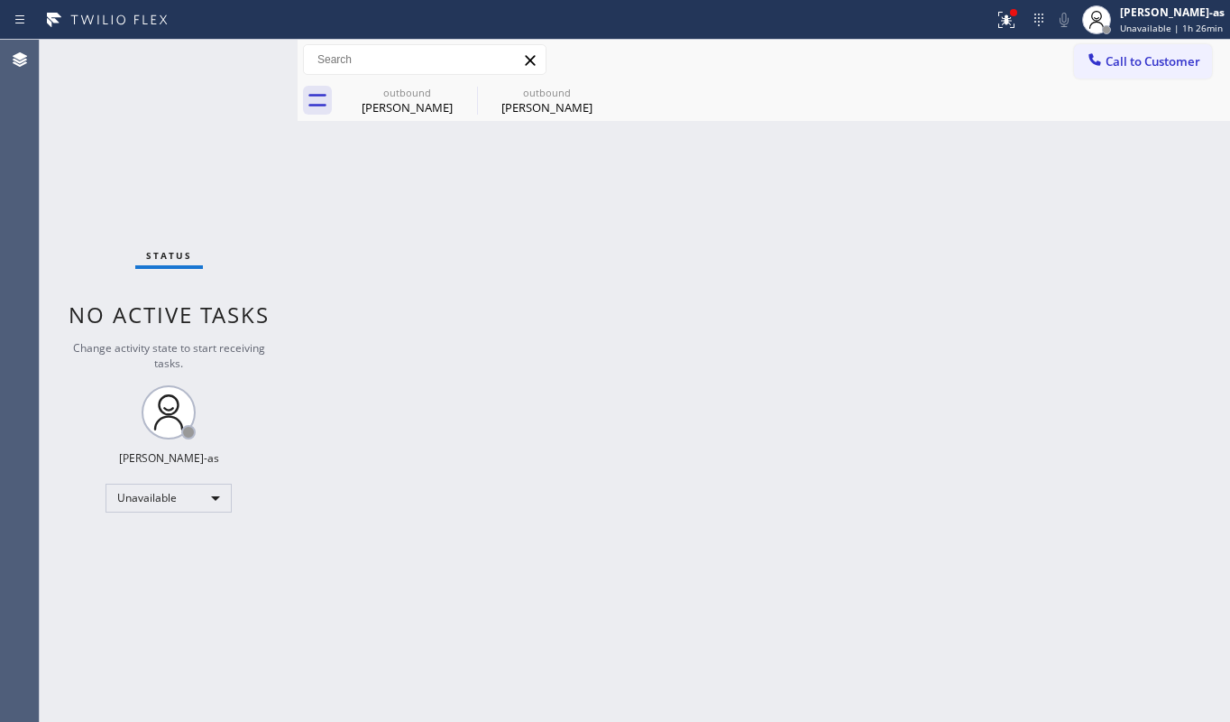
click at [578, 311] on div "Back to Dashboard Change Sender ID Customers Technicians Select a contact Outbo…" at bounding box center [764, 381] width 933 height 682
drag, startPoint x: 383, startPoint y: 96, endPoint x: 471, endPoint y: 90, distance: 87.7
click at [393, 96] on div "outbound" at bounding box center [407, 93] width 136 height 14
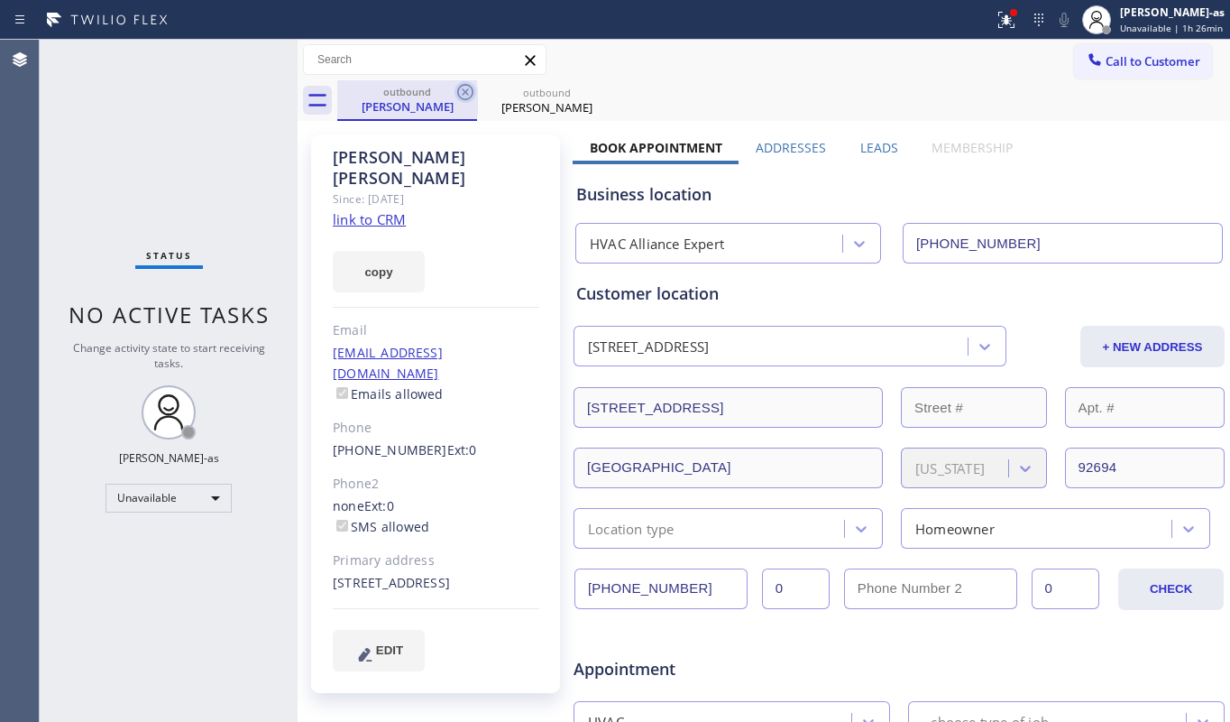
click at [465, 87] on icon at bounding box center [466, 92] width 22 height 22
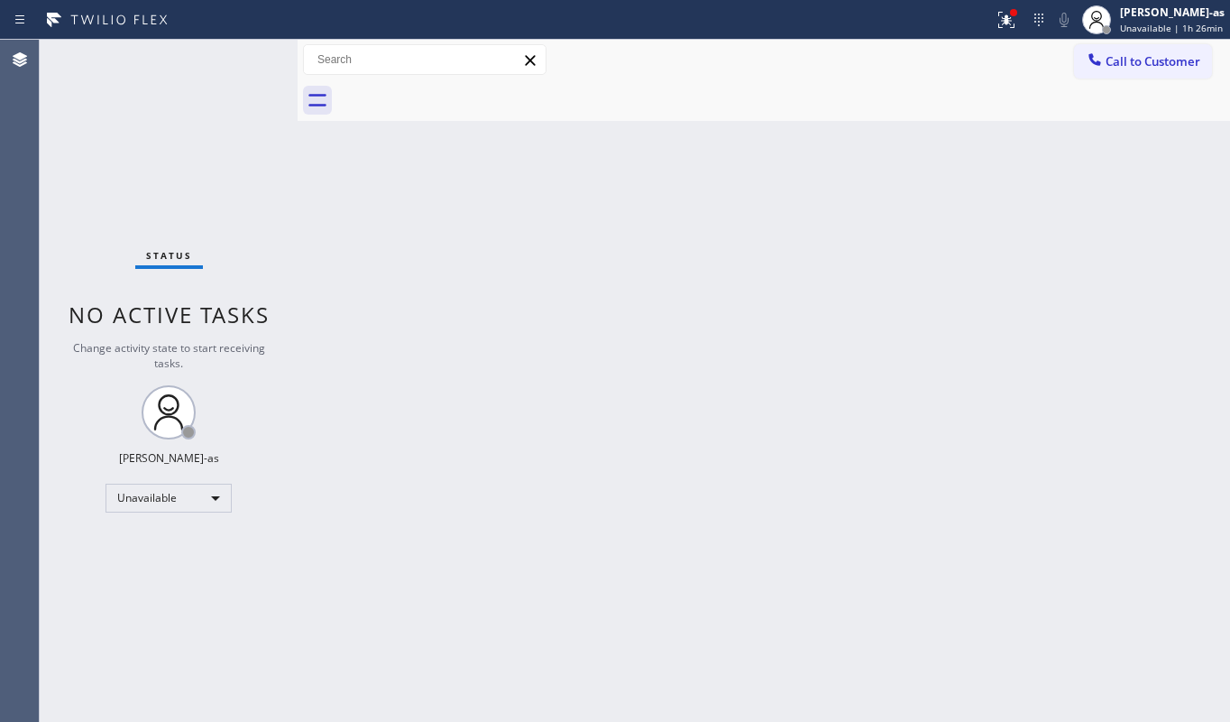
drag, startPoint x: 465, startPoint y: 87, endPoint x: 571, endPoint y: 92, distance: 105.6
click at [464, 87] on div at bounding box center [783, 100] width 893 height 41
click at [1123, 62] on span "Call to Customer" at bounding box center [1153, 61] width 95 height 16
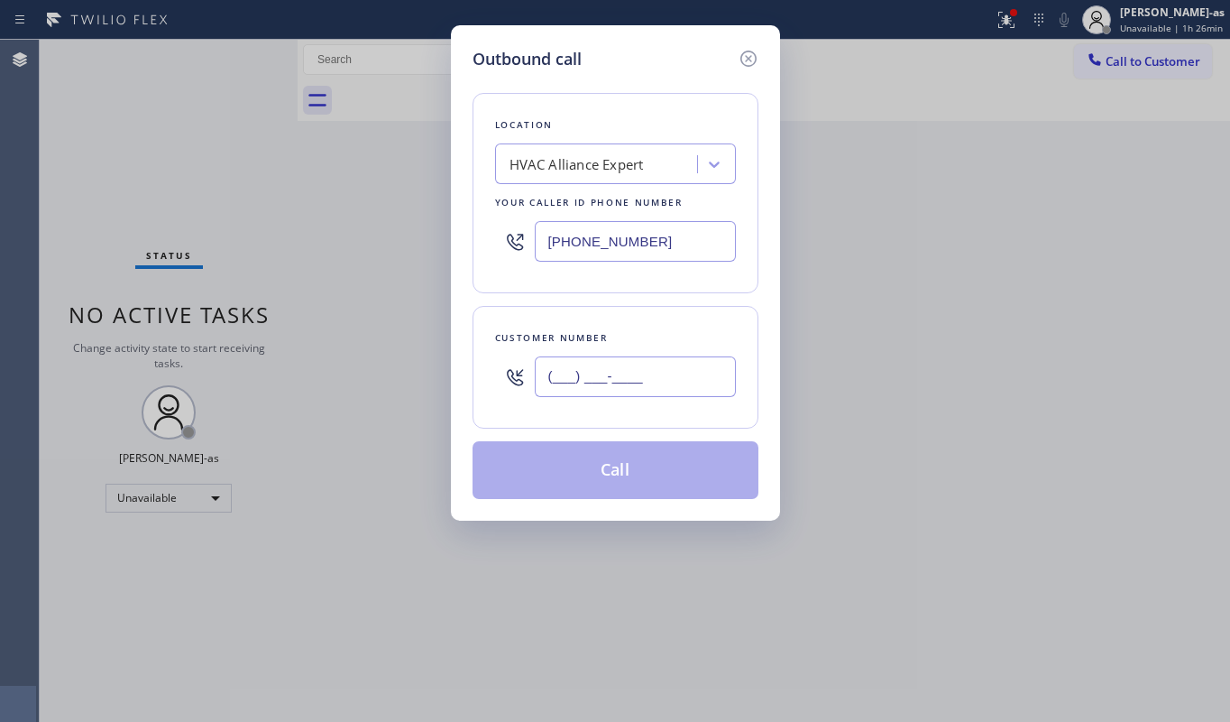
click at [646, 383] on input "(___) ___-____" at bounding box center [635, 376] width 201 height 41
paste input "714) 837-0221"
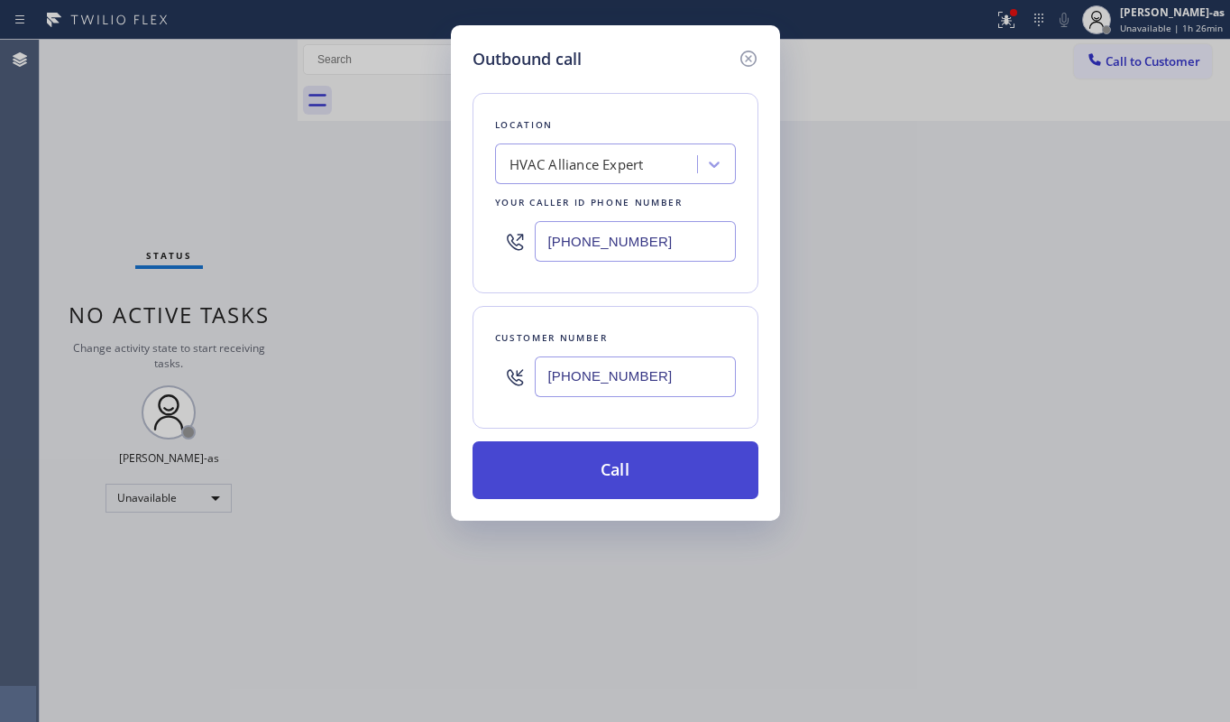
type input "[PHONE_NUMBER]"
click at [614, 480] on button "Call" at bounding box center [616, 470] width 286 height 58
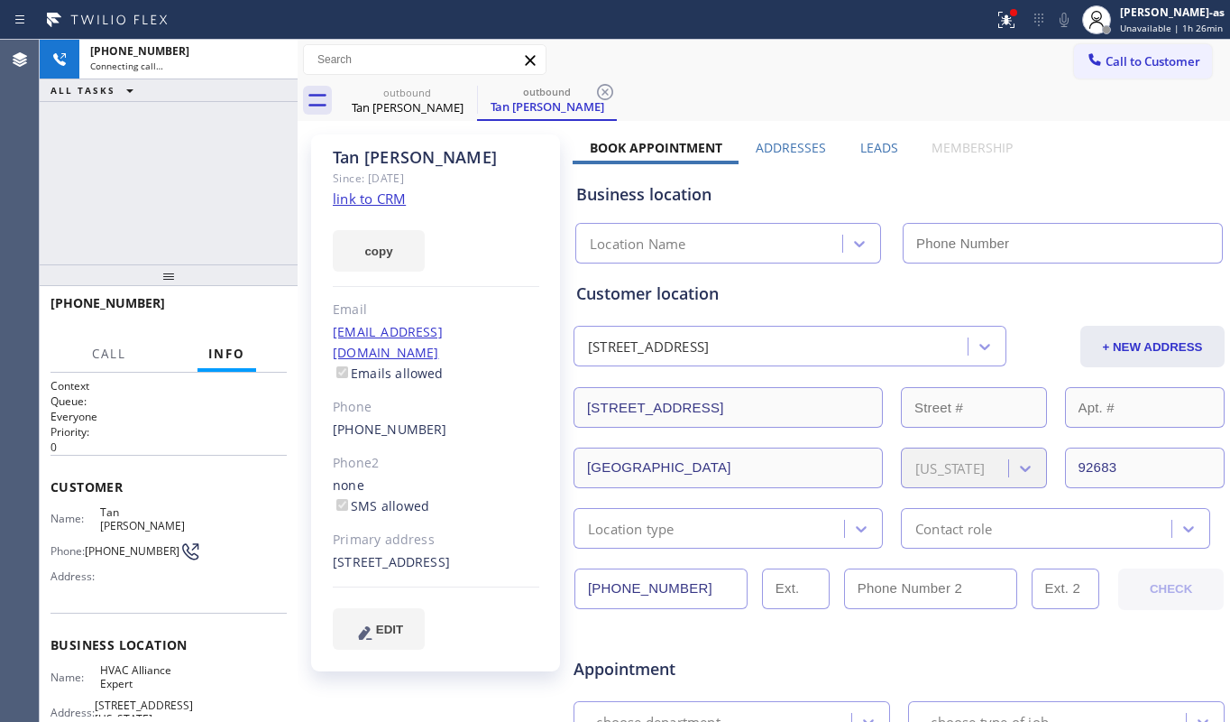
type input "[PHONE_NUMBER]"
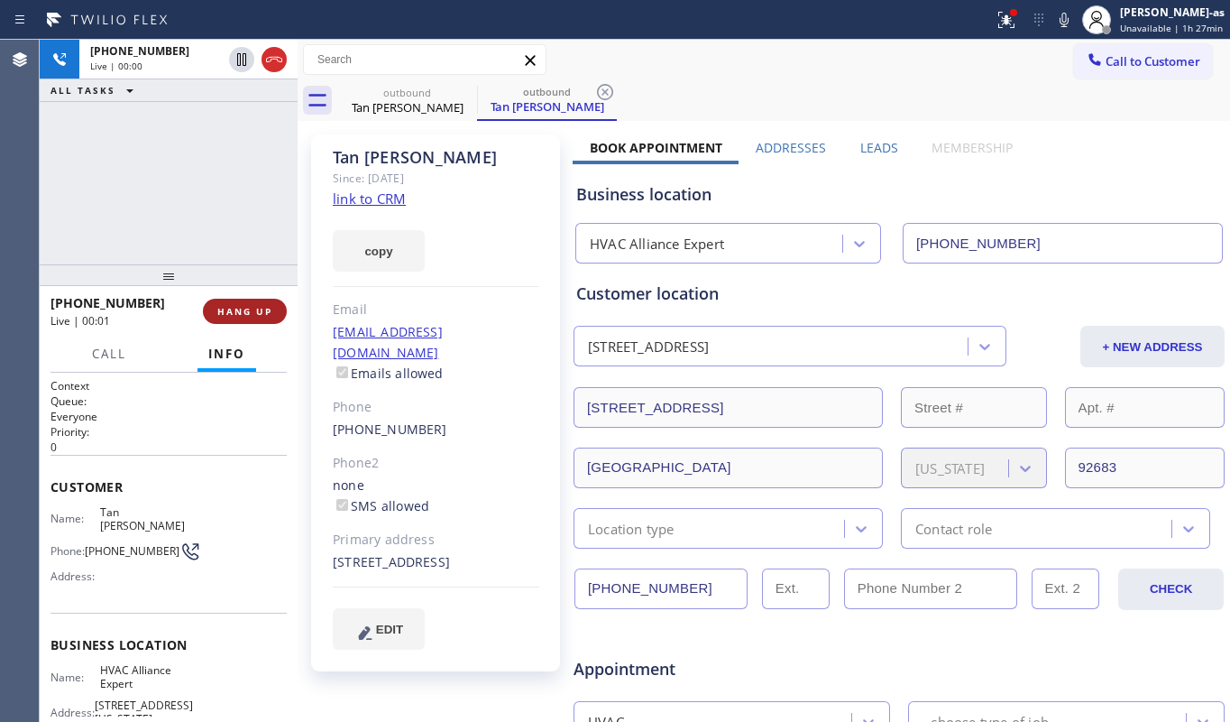
click at [235, 312] on span "HANG UP" at bounding box center [244, 311] width 55 height 13
drag, startPoint x: 229, startPoint y: 235, endPoint x: 229, endPoint y: 249, distance: 14.4
click at [229, 244] on div "[PHONE_NUMBER] Live | 00:01 ALL TASKS ALL TASKS ACTIVE TASKS TASKS IN WRAP UP" at bounding box center [169, 152] width 258 height 225
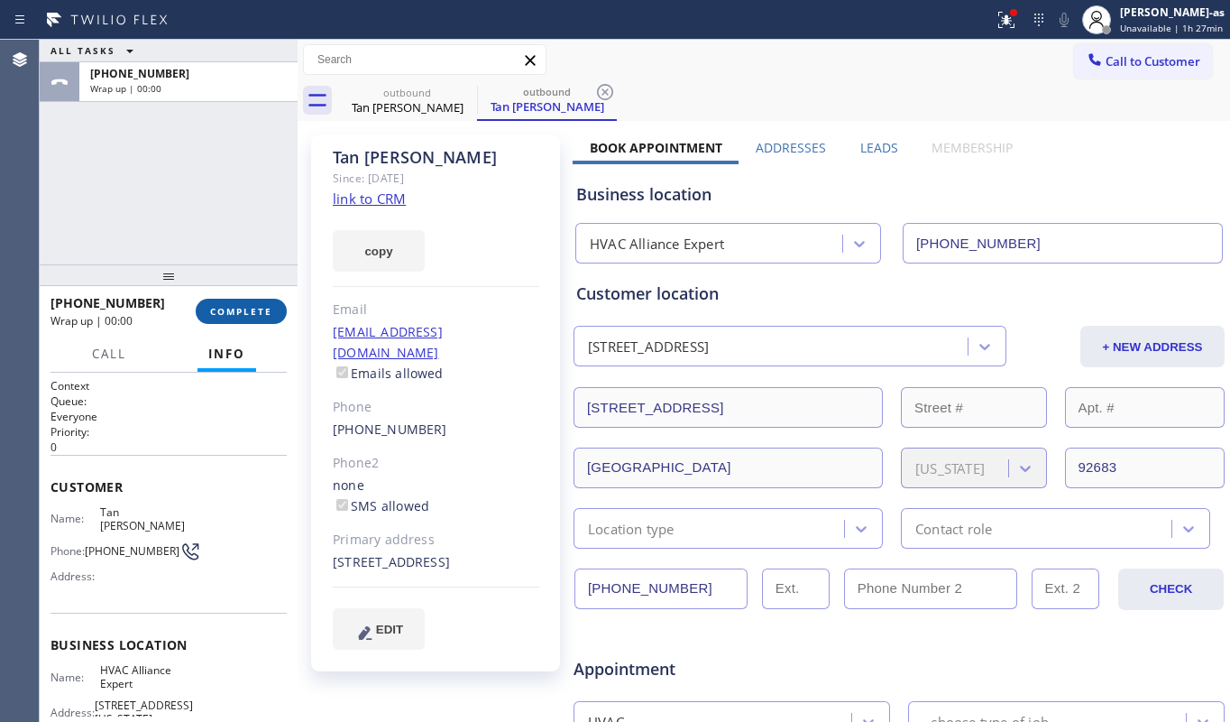
click at [232, 305] on span "COMPLETE" at bounding box center [241, 311] width 62 height 13
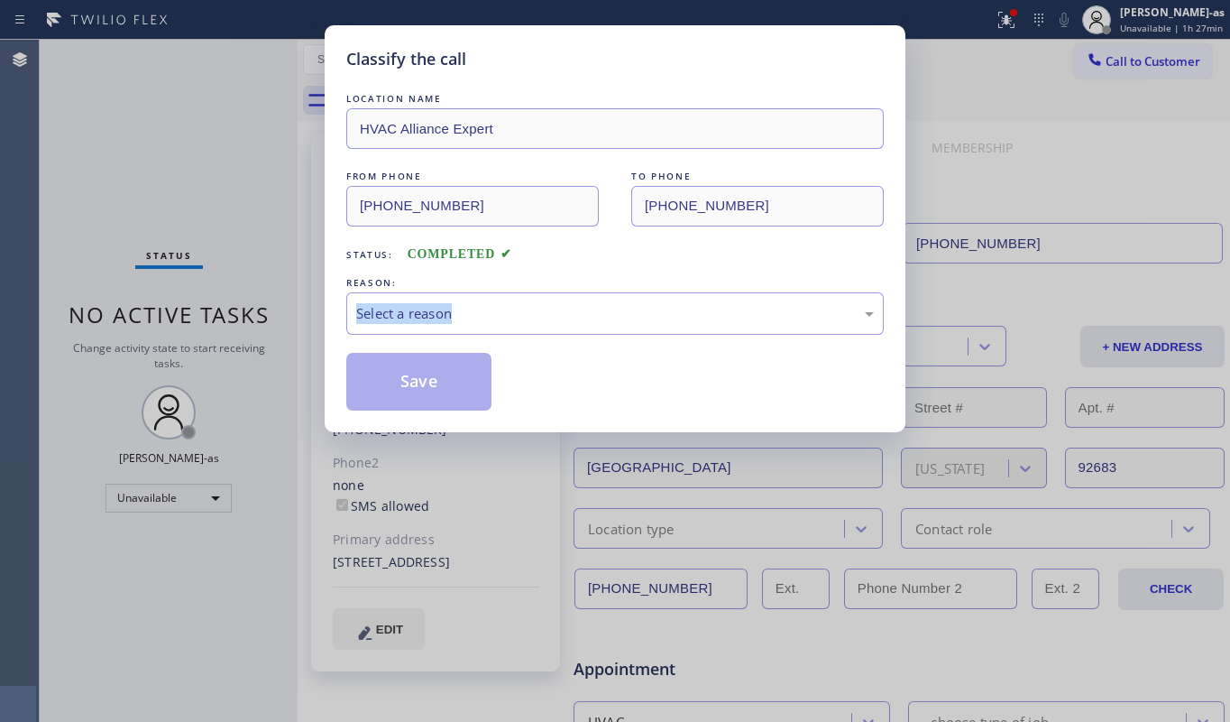
click at [232, 305] on div "Classify the call LOCATION NAME HVAC Alliance Expert FROM PHONE [PHONE_NUMBER] …" at bounding box center [615, 361] width 1230 height 722
click at [549, 271] on div "LOCATION NAME HVAC Alliance Expert FROM PHONE [PHONE_NUMBER] TO PHONE [PHONE_NU…" at bounding box center [615, 249] width 538 height 321
drag, startPoint x: 549, startPoint y: 315, endPoint x: 549, endPoint y: 330, distance: 15.3
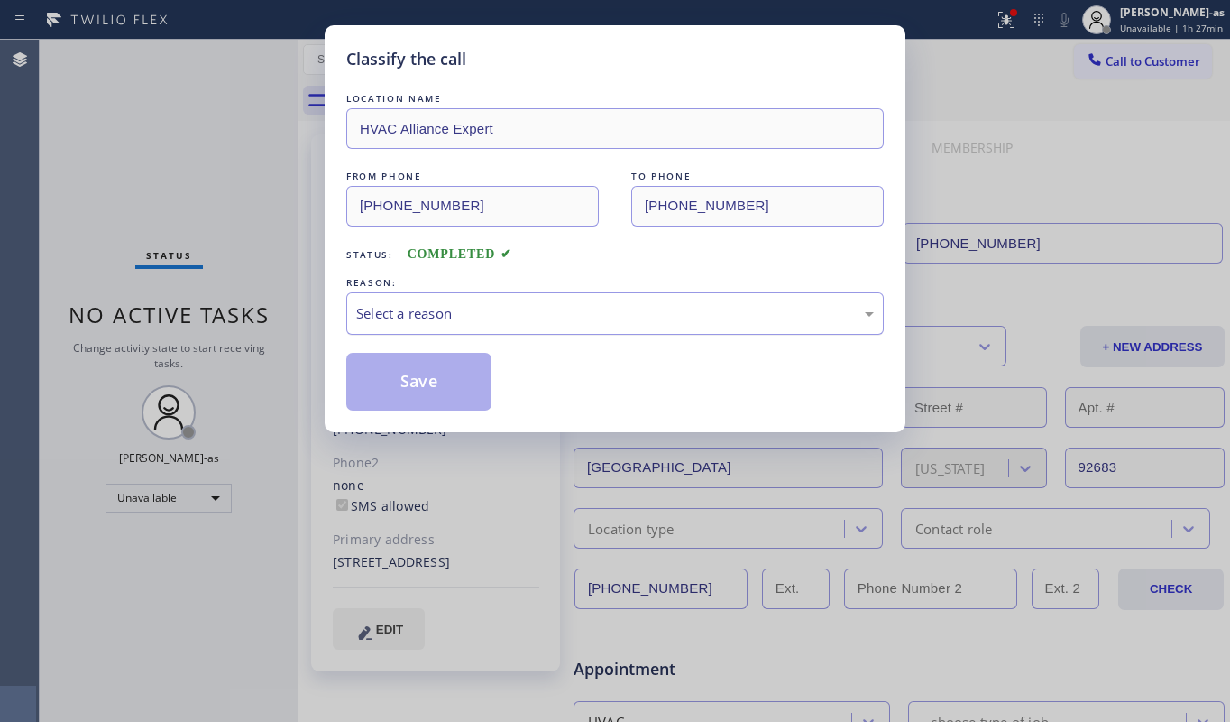
click at [549, 318] on div "Select a reason" at bounding box center [615, 313] width 518 height 21
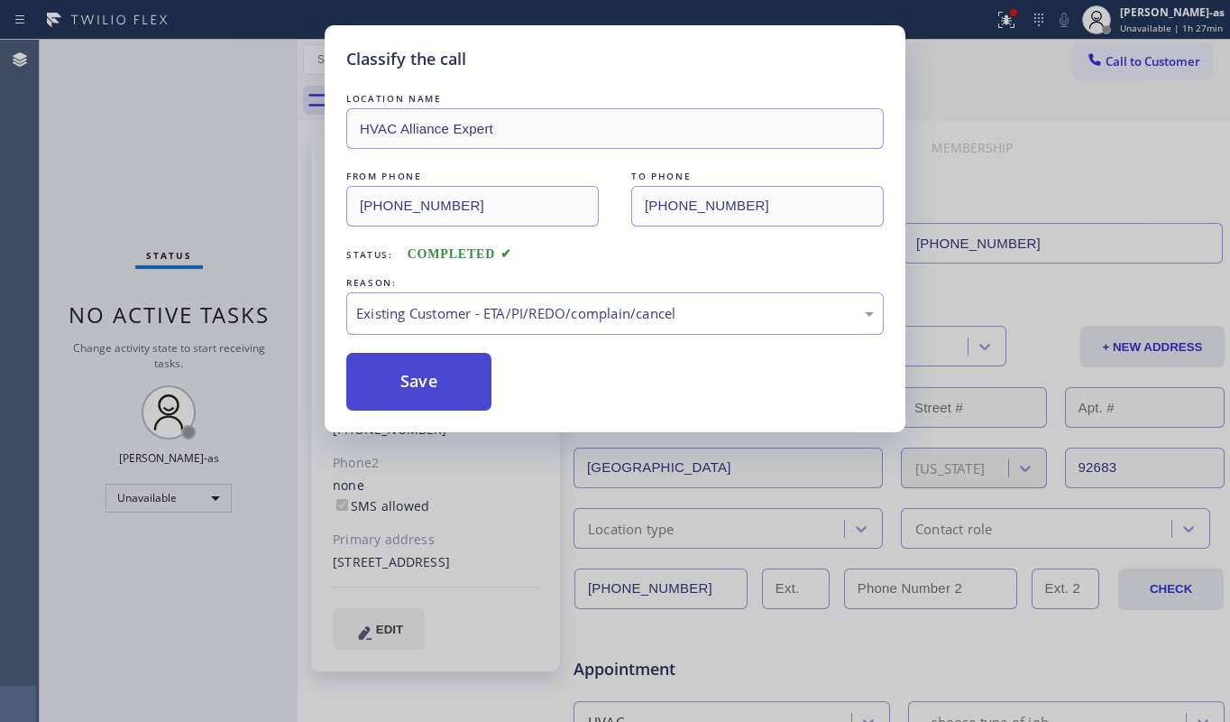
click at [415, 384] on button "Save" at bounding box center [418, 382] width 145 height 58
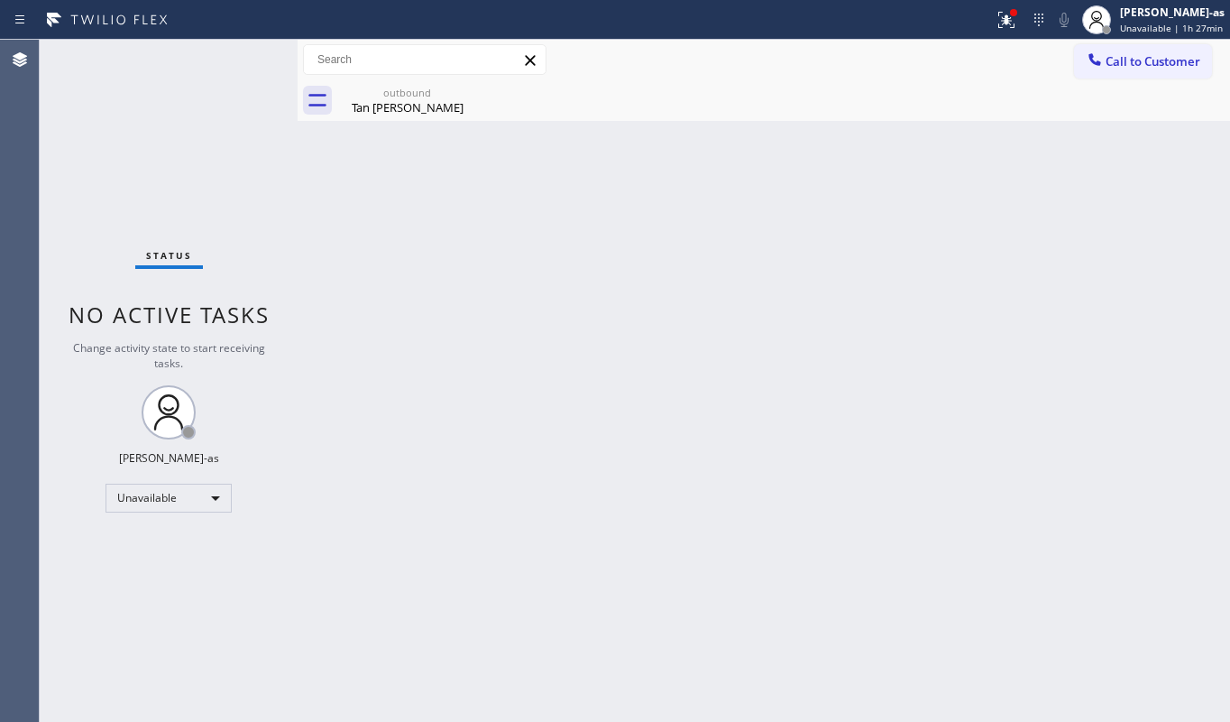
click at [401, 99] on div "Tan [PERSON_NAME]" at bounding box center [407, 107] width 136 height 16
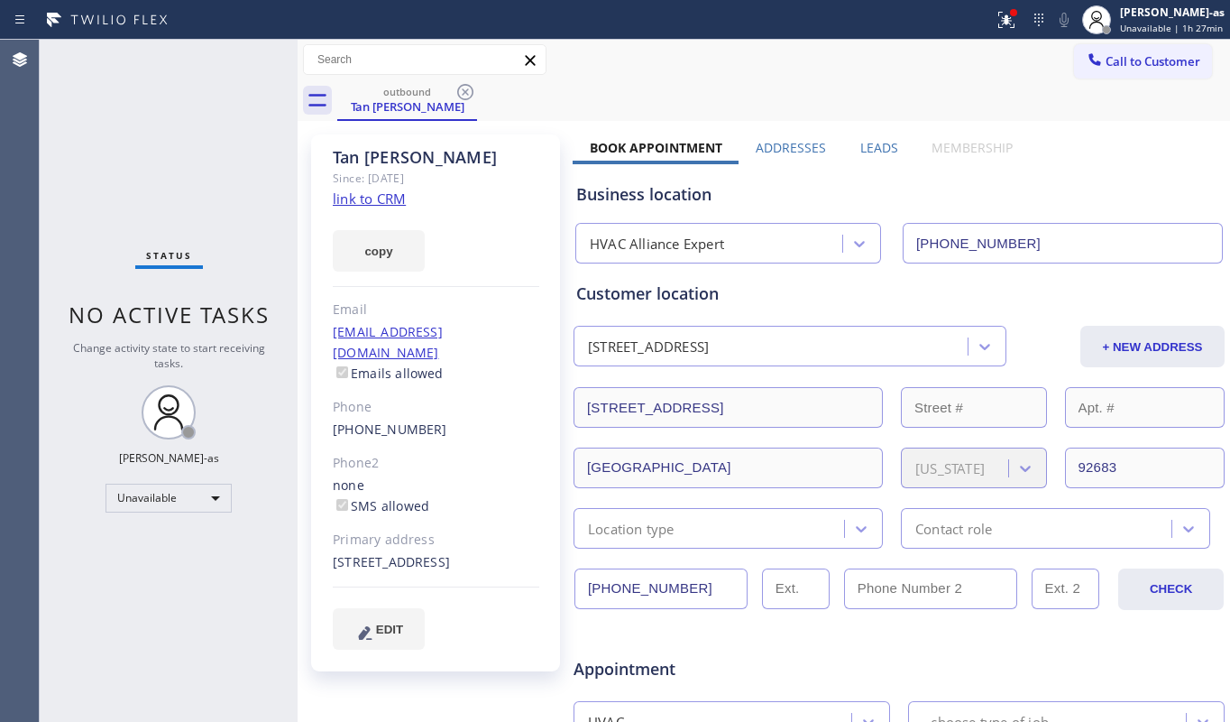
click at [372, 196] on link "link to CRM" at bounding box center [369, 198] width 73 height 18
click at [501, 247] on div "copy" at bounding box center [436, 240] width 207 height 62
drag, startPoint x: 467, startPoint y: 91, endPoint x: 462, endPoint y: 123, distance: 32.0
click at [469, 91] on icon at bounding box center [466, 92] width 22 height 22
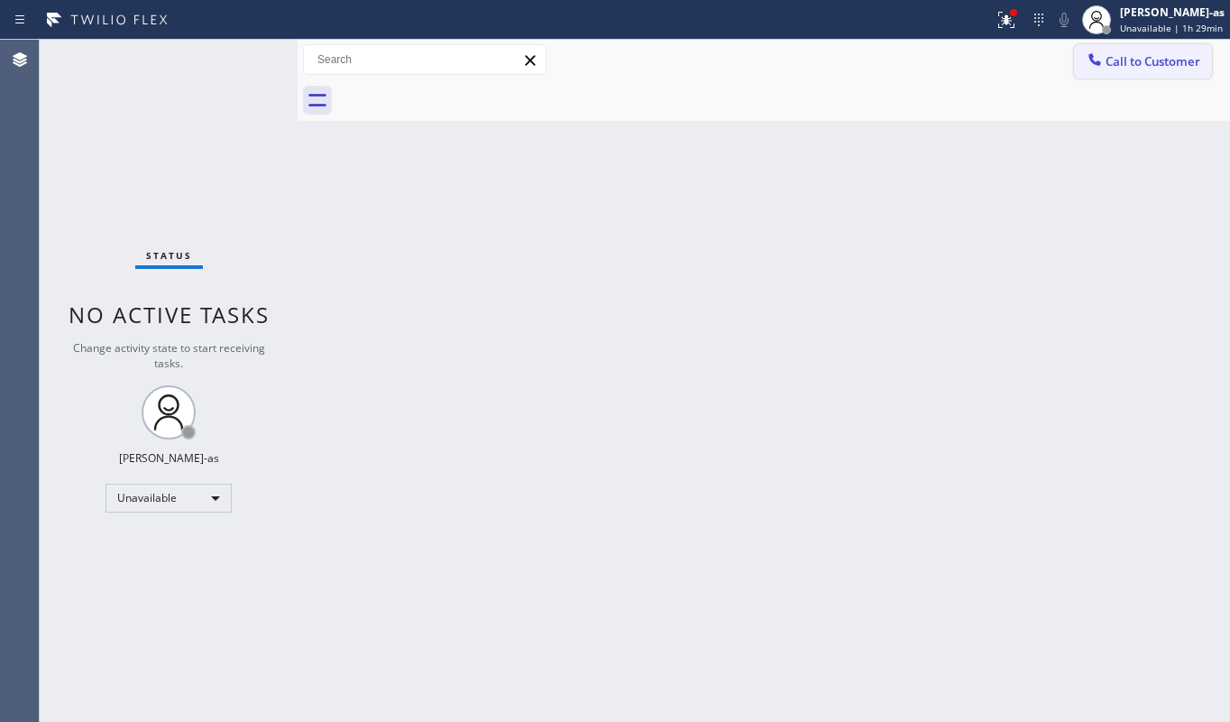
click at [1127, 53] on span "Call to Customer" at bounding box center [1153, 61] width 95 height 16
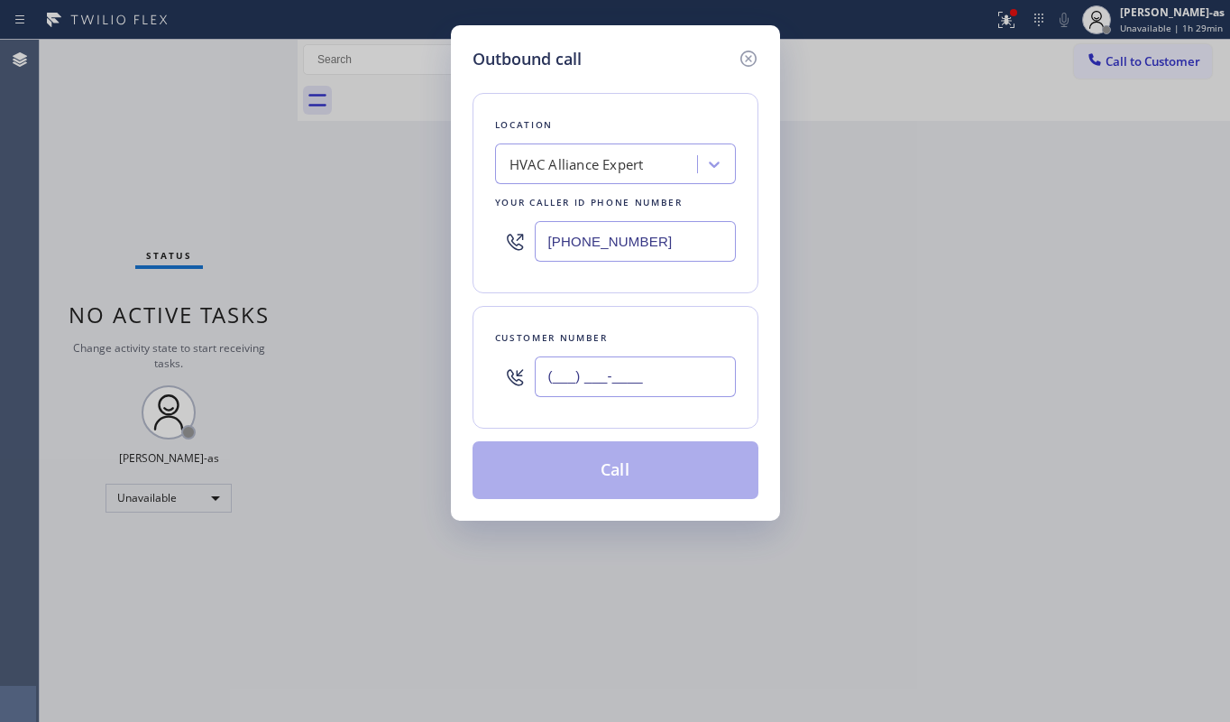
click at [648, 381] on input "(___) ___-____" at bounding box center [635, 376] width 201 height 41
paste input "323) 836-8405"
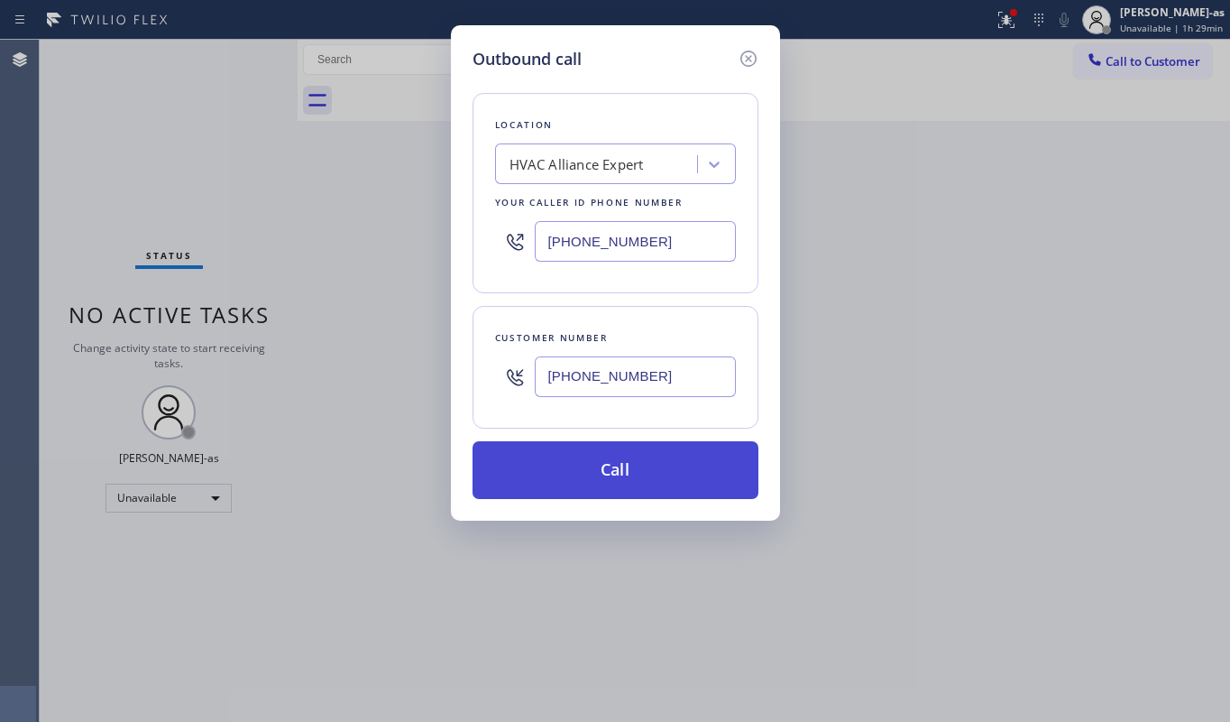
type input "[PHONE_NUMBER]"
click at [629, 466] on button "Call" at bounding box center [616, 470] width 286 height 58
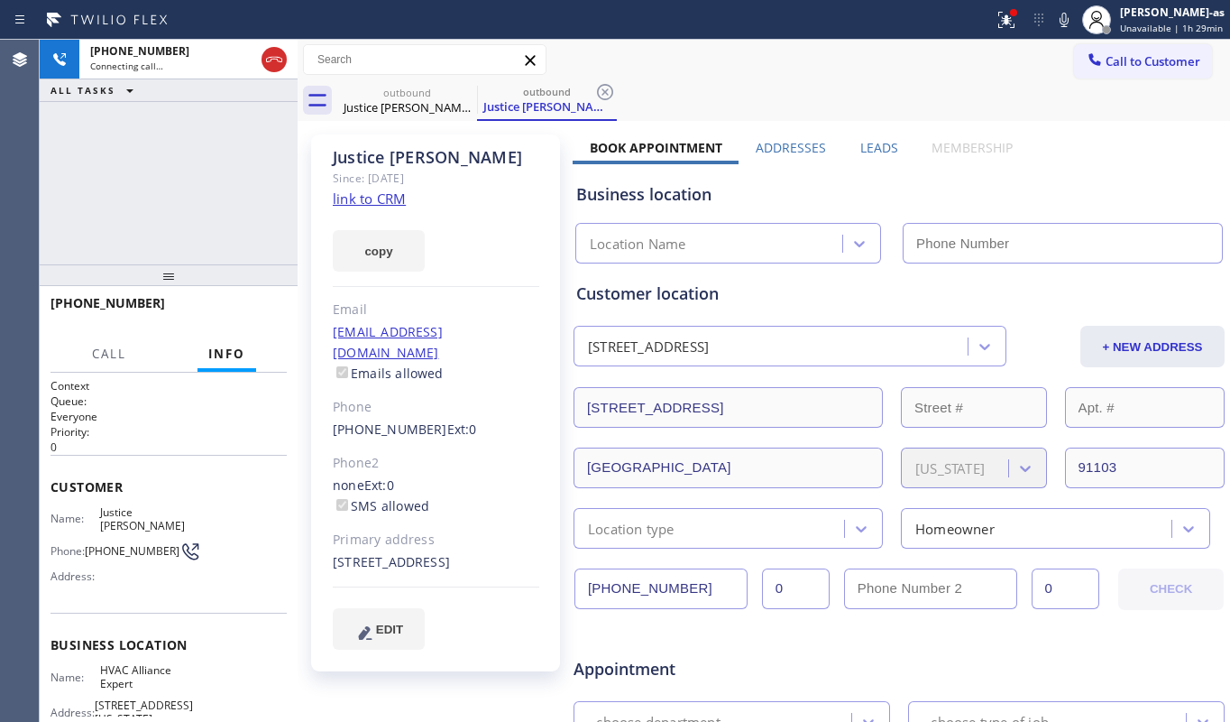
type input "[PHONE_NUMBER]"
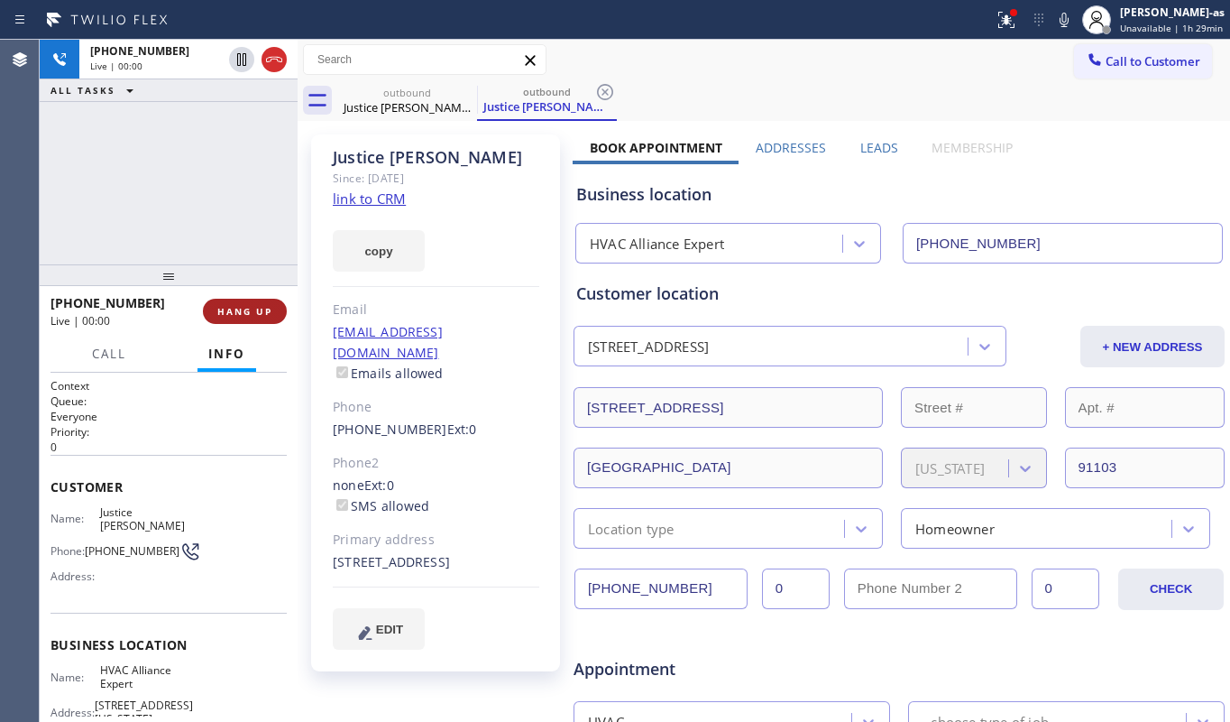
click at [244, 308] on span "HANG UP" at bounding box center [244, 311] width 55 height 13
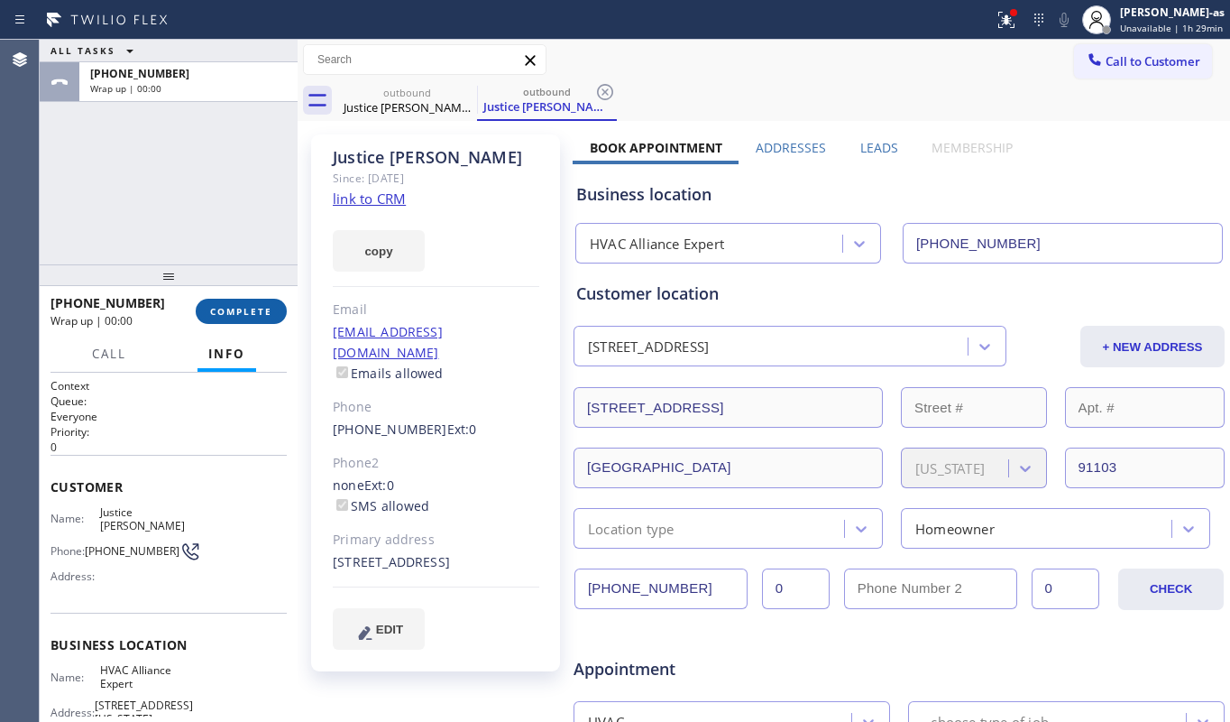
click at [244, 308] on span "COMPLETE" at bounding box center [241, 311] width 62 height 13
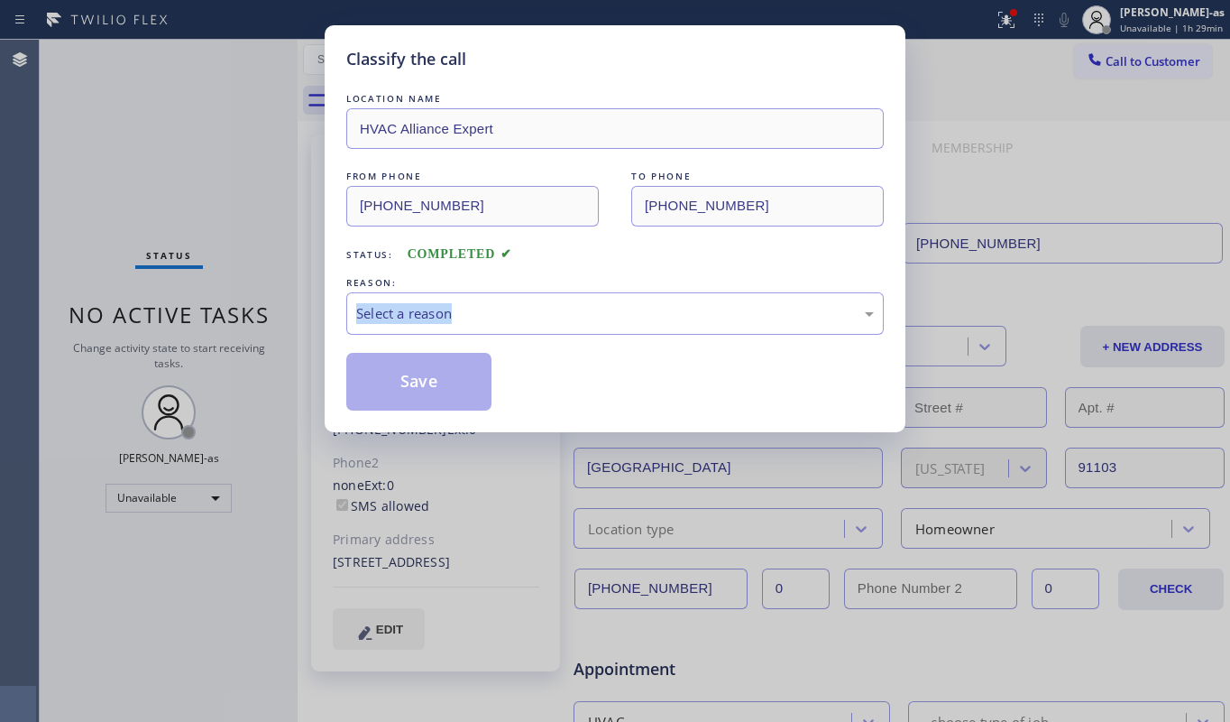
click at [244, 308] on div "Classify the call LOCATION NAME HVAC Alliance Expert FROM PHONE [PHONE_NUMBER] …" at bounding box center [615, 361] width 1230 height 722
drag, startPoint x: 588, startPoint y: 265, endPoint x: 566, endPoint y: 314, distance: 53.3
click at [588, 268] on div "LOCATION NAME HVAC Alliance Expert FROM PHONE [PHONE_NUMBER] TO PHONE [PHONE_NU…" at bounding box center [615, 249] width 538 height 321
click at [566, 314] on div "Select a reason" at bounding box center [615, 313] width 518 height 21
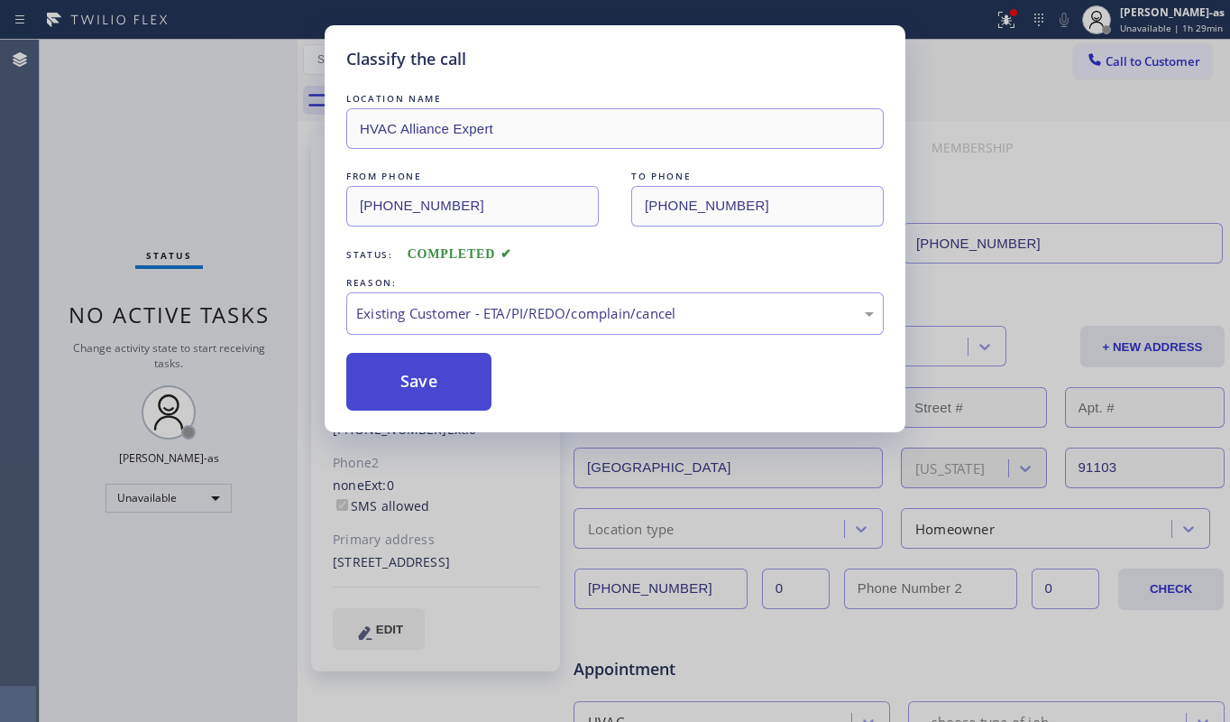
click at [434, 380] on button "Save" at bounding box center [418, 382] width 145 height 58
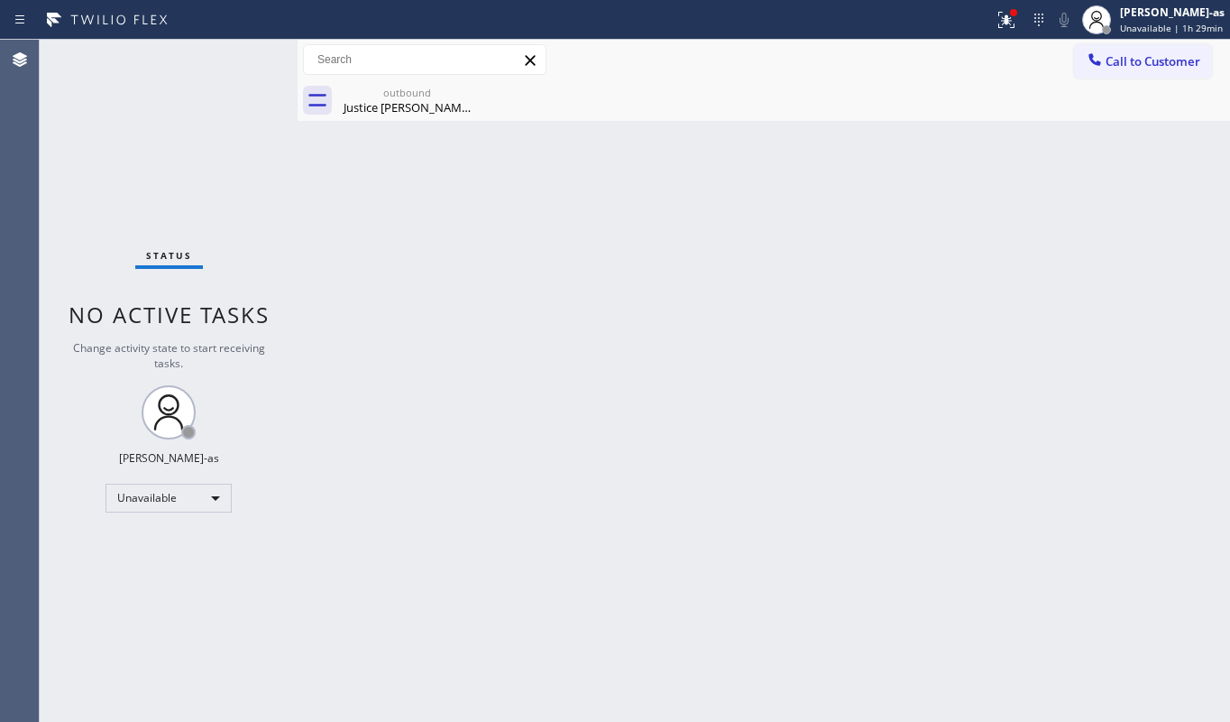
click at [344, 138] on div "Back to Dashboard Change Sender ID Customers Technicians Select a contact Outbo…" at bounding box center [764, 381] width 933 height 682
drag, startPoint x: 382, startPoint y: 87, endPoint x: 363, endPoint y: 239, distance: 153.7
click at [384, 90] on div "outbound" at bounding box center [407, 93] width 136 height 14
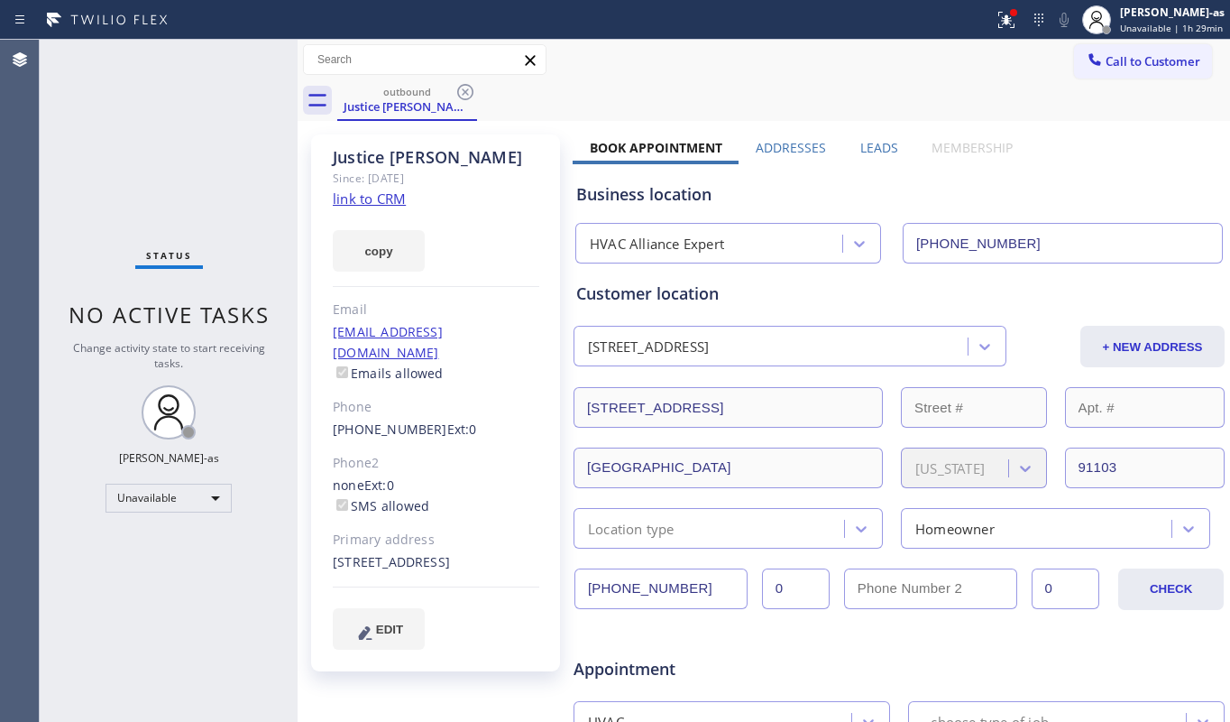
drag, startPoint x: 386, startPoint y: 184, endPoint x: 393, endPoint y: 196, distance: 13.8
click at [387, 189] on div "Justice [PERSON_NAME] Since: [DATE] link to CRM copy Email [EMAIL_ADDRESS][DOMA…" at bounding box center [435, 402] width 249 height 537
click at [393, 196] on link "link to CRM" at bounding box center [369, 198] width 73 height 18
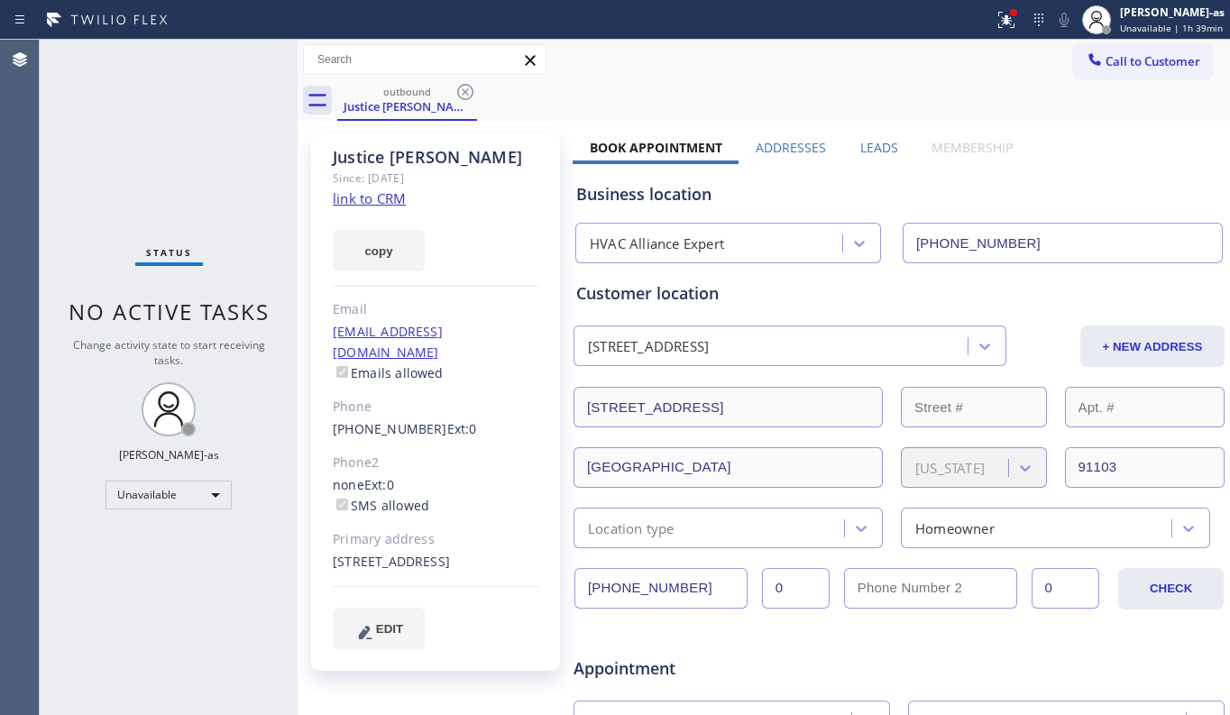
click at [462, 92] on icon at bounding box center [466, 92] width 22 height 22
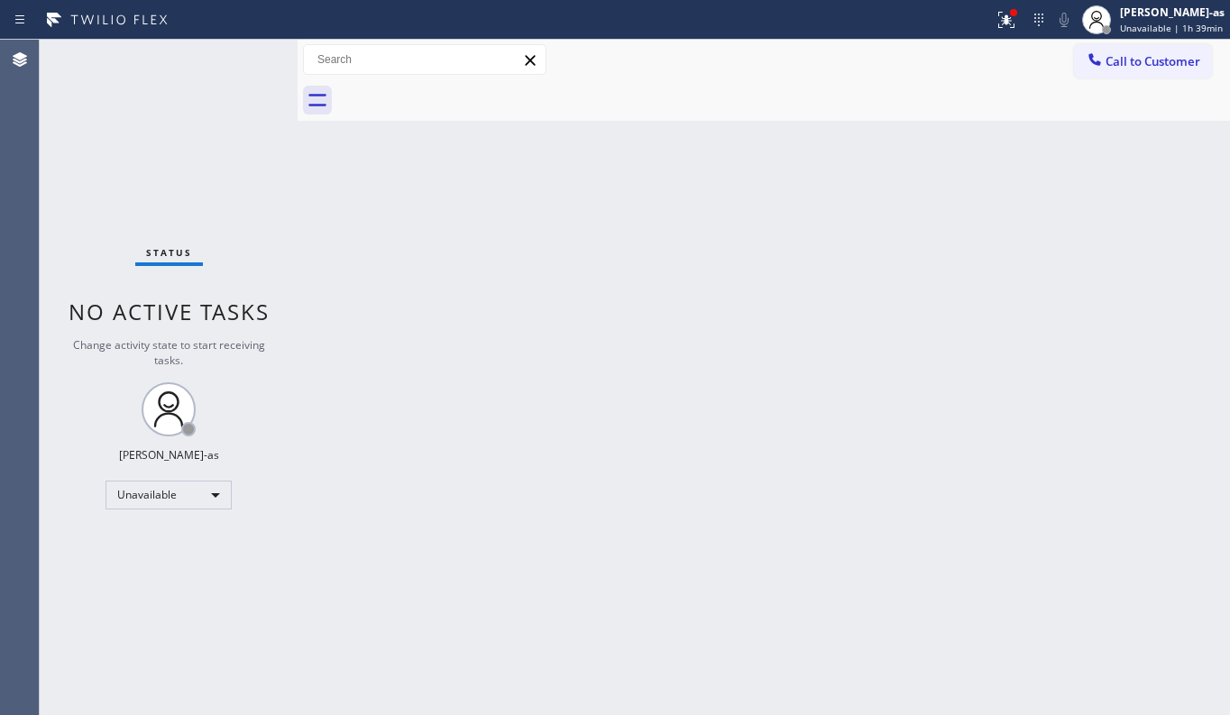
drag, startPoint x: 763, startPoint y: 268, endPoint x: 806, endPoint y: 296, distance: 51.5
click at [772, 272] on div "Back to Dashboard Change Sender ID Customers Technicians Select a contact Outbo…" at bounding box center [764, 378] width 933 height 676
drag, startPoint x: 819, startPoint y: 549, endPoint x: 819, endPoint y: 534, distance: 15.3
click at [819, 541] on div "Back to Dashboard Change Sender ID Customers Technicians Select a contact Outbo…" at bounding box center [764, 378] width 933 height 676
click at [1124, 239] on div "Back to Dashboard Change Sender ID Customers Technicians Select a contact Outbo…" at bounding box center [764, 378] width 933 height 676
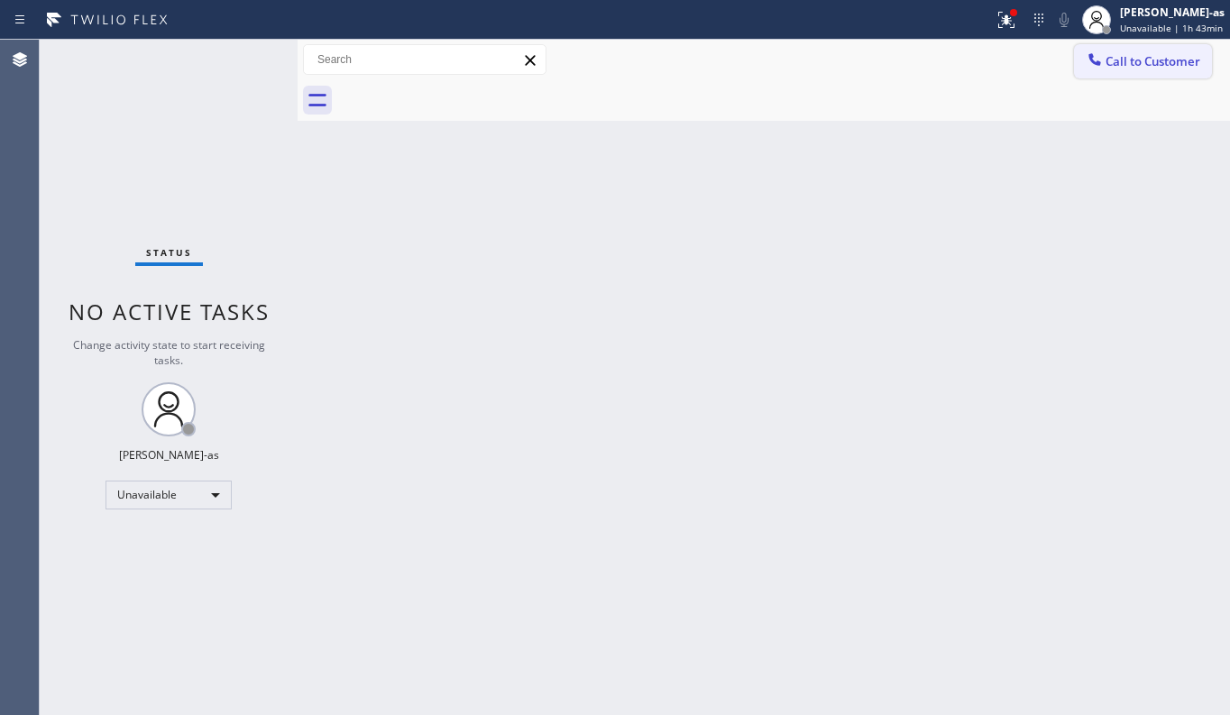
click at [1144, 60] on span "Call to Customer" at bounding box center [1153, 61] width 95 height 16
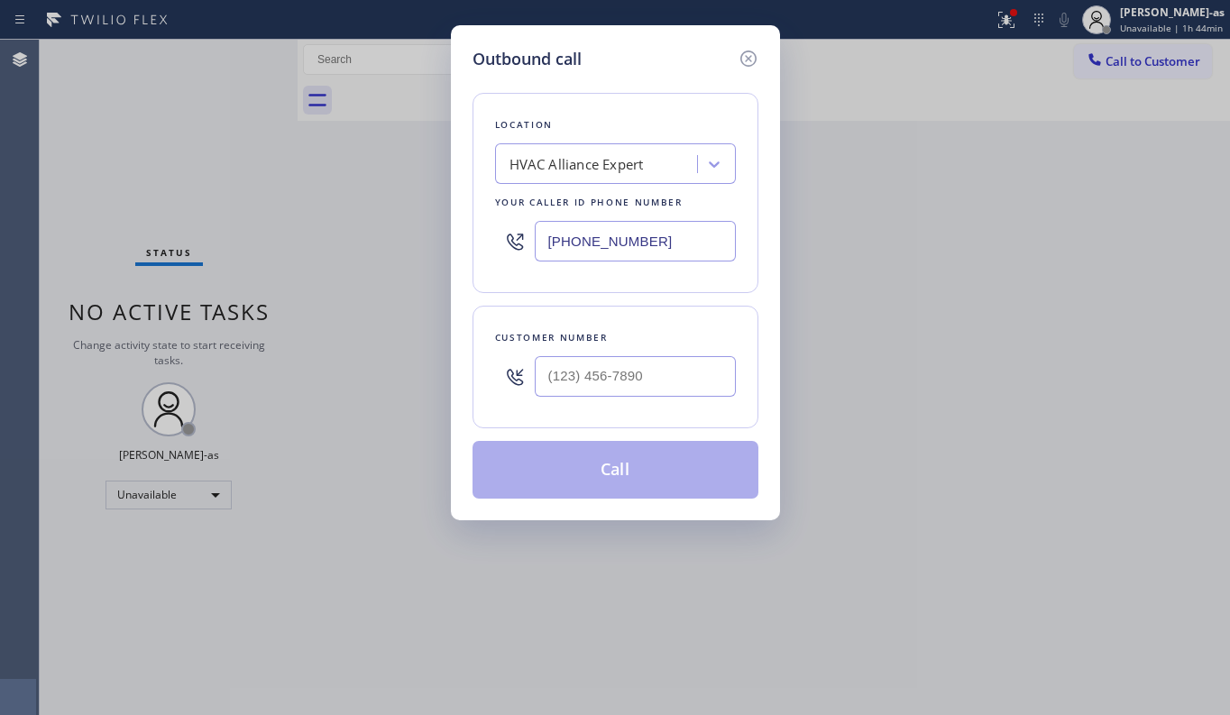
click at [1011, 336] on div "Outbound call Location HVAC Alliance Expert Your caller id phone number [PHONE_…" at bounding box center [615, 357] width 1230 height 715
click at [750, 58] on icon at bounding box center [749, 59] width 22 height 22
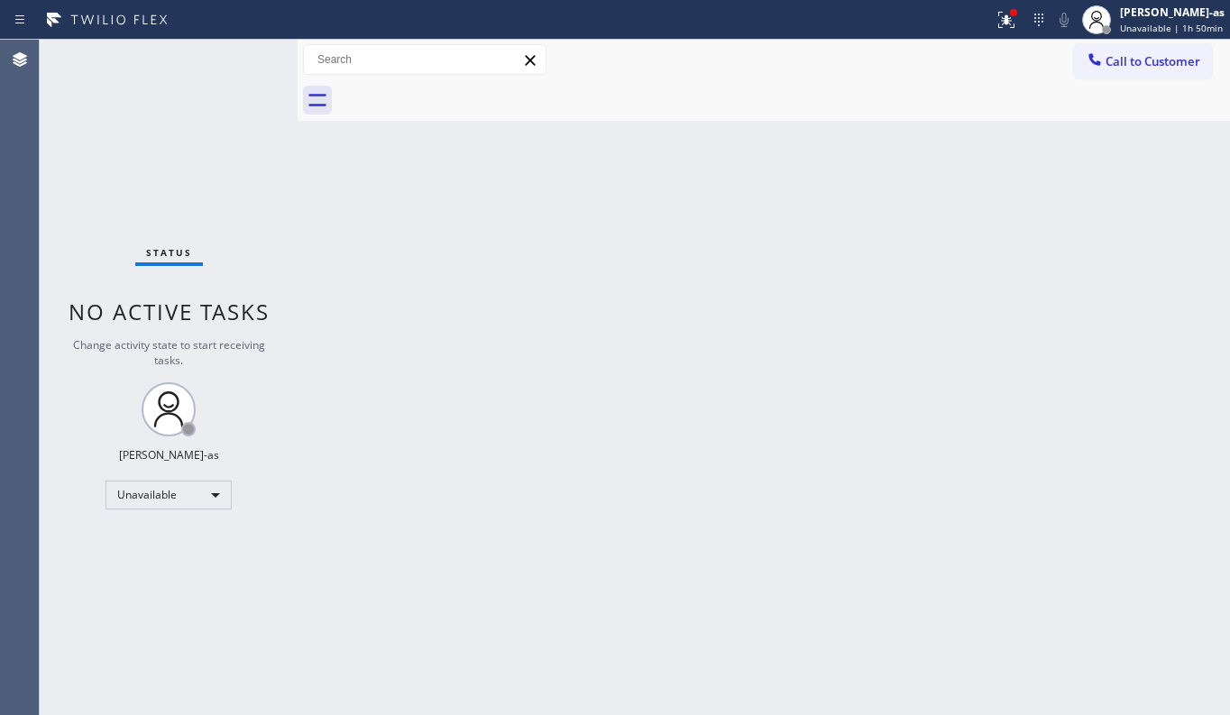
drag, startPoint x: 1084, startPoint y: 323, endPoint x: 1087, endPoint y: 299, distance: 23.6
click at [1084, 323] on div "Back to Dashboard Change Sender ID Customers Technicians Select a contact Outbo…" at bounding box center [764, 378] width 933 height 676
click at [131, 495] on div "Unavailable" at bounding box center [169, 495] width 126 height 29
click at [153, 516] on li "Offline" at bounding box center [167, 521] width 122 height 22
drag, startPoint x: 1160, startPoint y: 9, endPoint x: 1004, endPoint y: 282, distance: 314.7
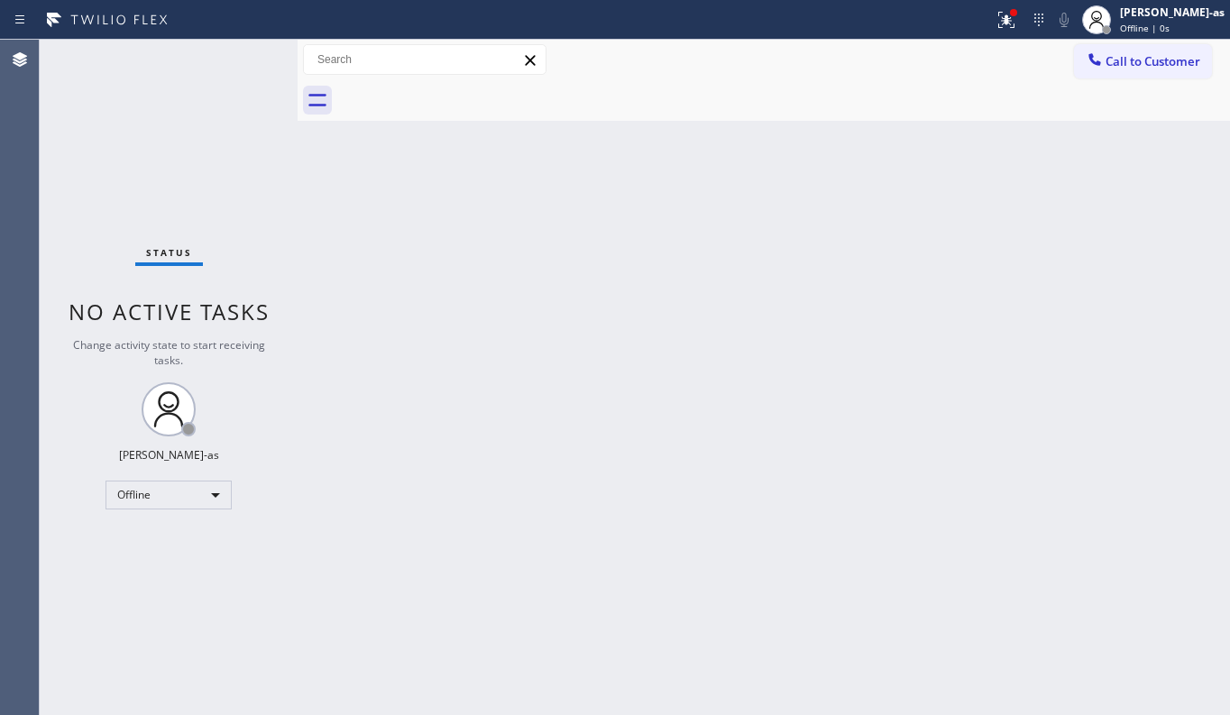
click at [1160, 11] on div "[PERSON_NAME]-as" at bounding box center [1172, 12] width 105 height 15
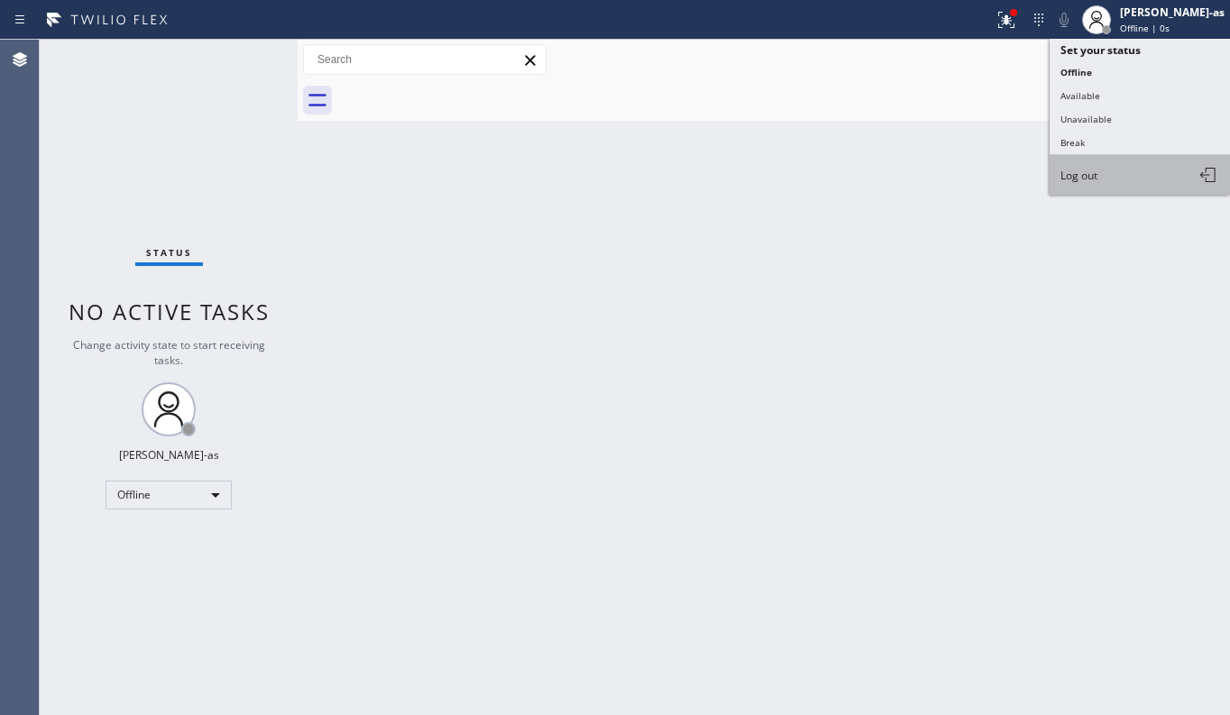
click at [1105, 173] on button "Log out" at bounding box center [1140, 175] width 180 height 40
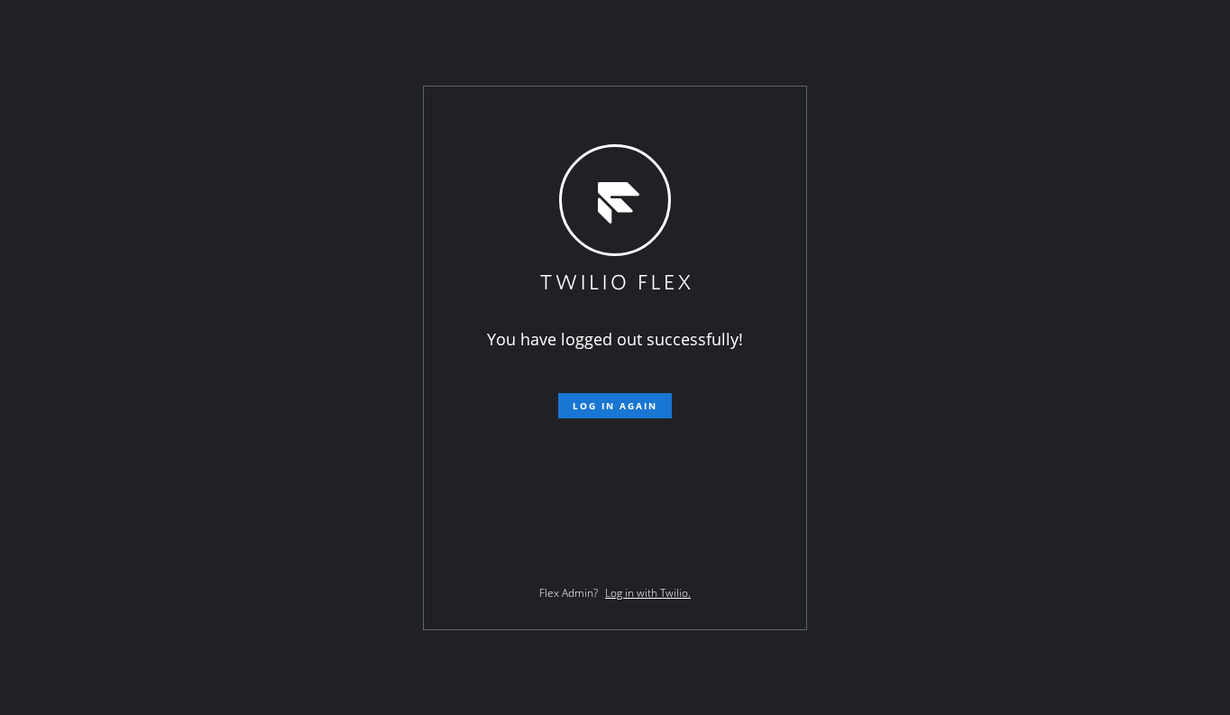
click at [967, 459] on div "You have logged out successfully! Log in again Flex Admin? Log in with Twilio." at bounding box center [615, 357] width 1230 height 715
